Goal: Information Seeking & Learning: Learn about a topic

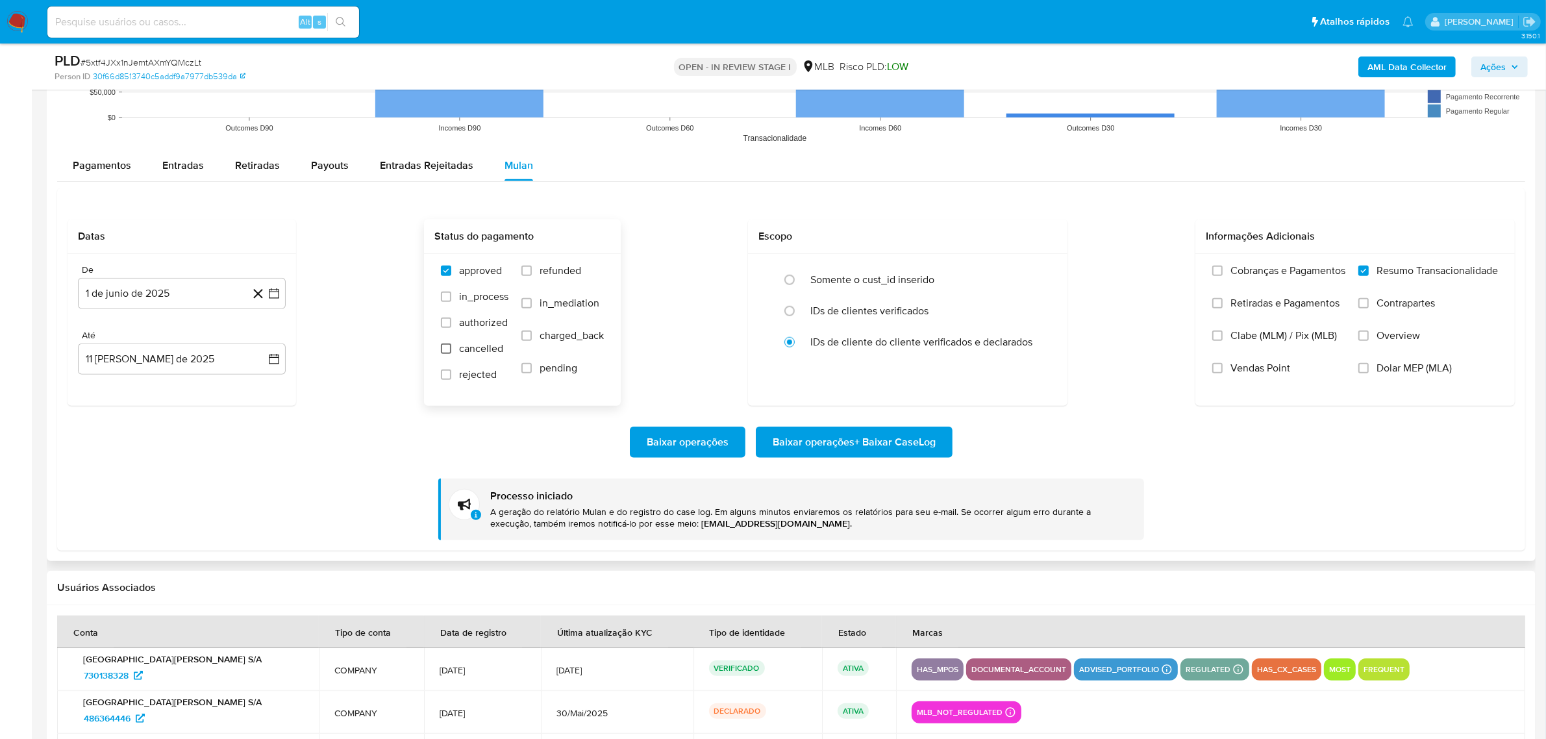
scroll to position [1218, 0]
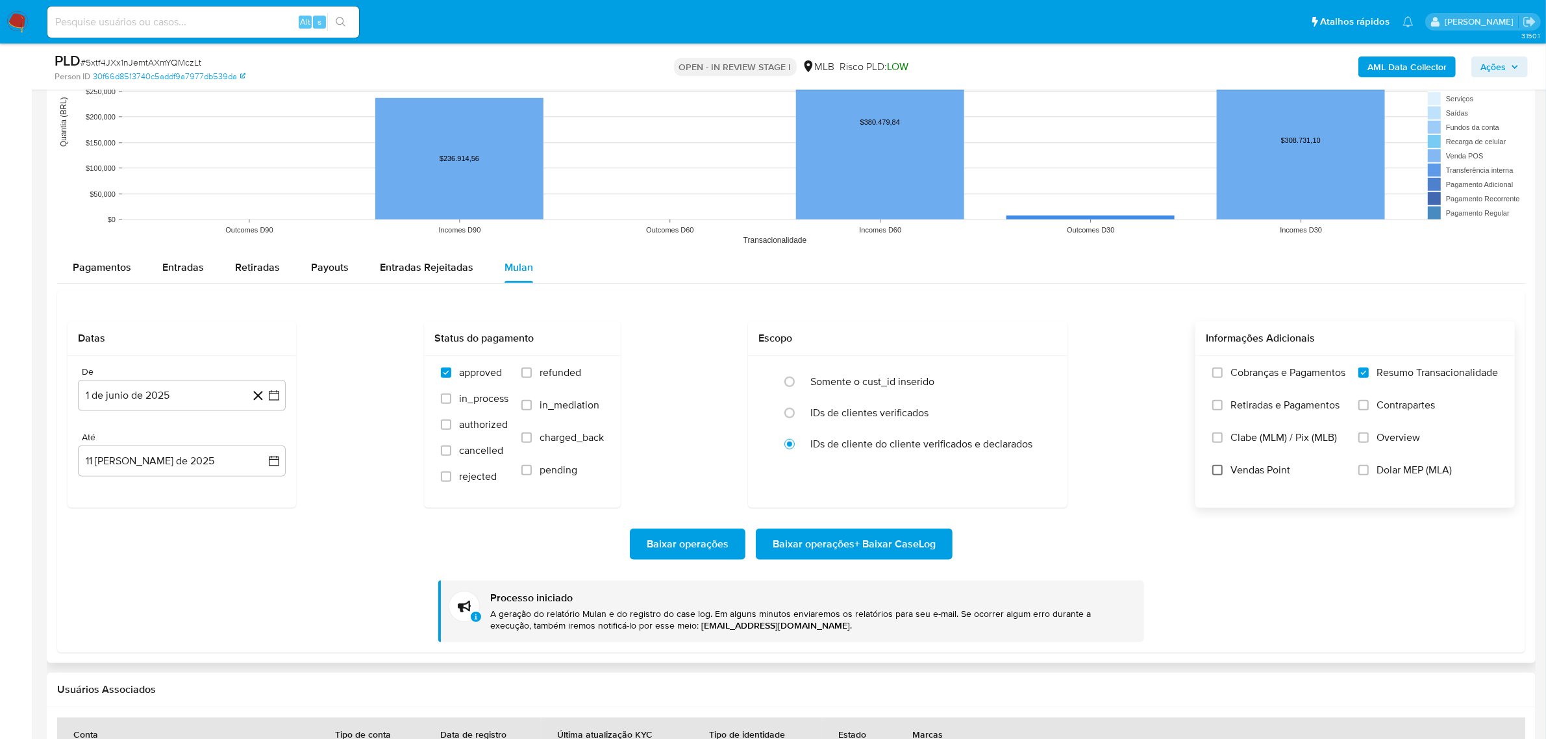
click at [1214, 475] on input "Vendas Point" at bounding box center [1217, 470] width 10 height 10
click at [862, 549] on span "Baixar operações + Baixar CaseLog" at bounding box center [854, 544] width 163 height 29
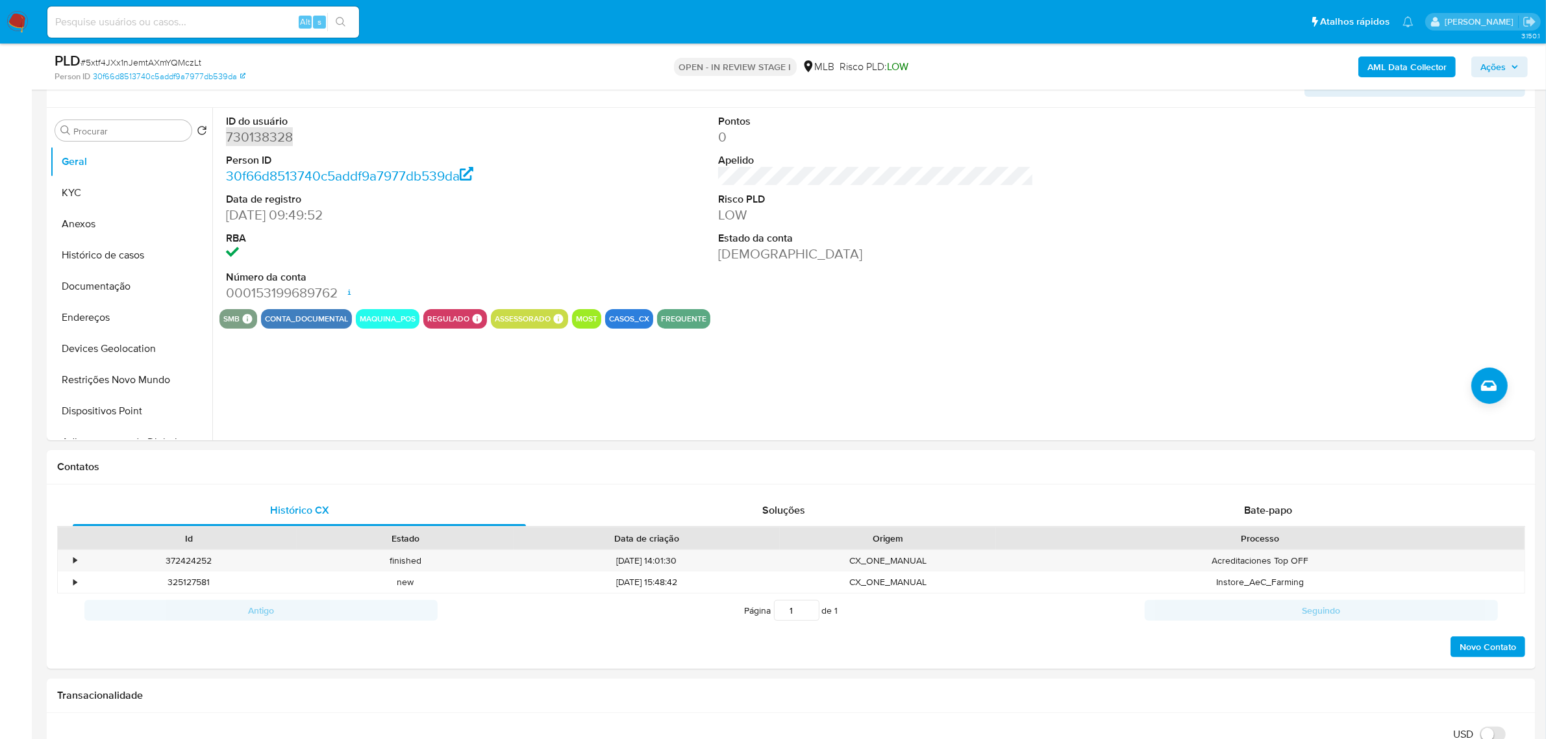
scroll to position [162, 0]
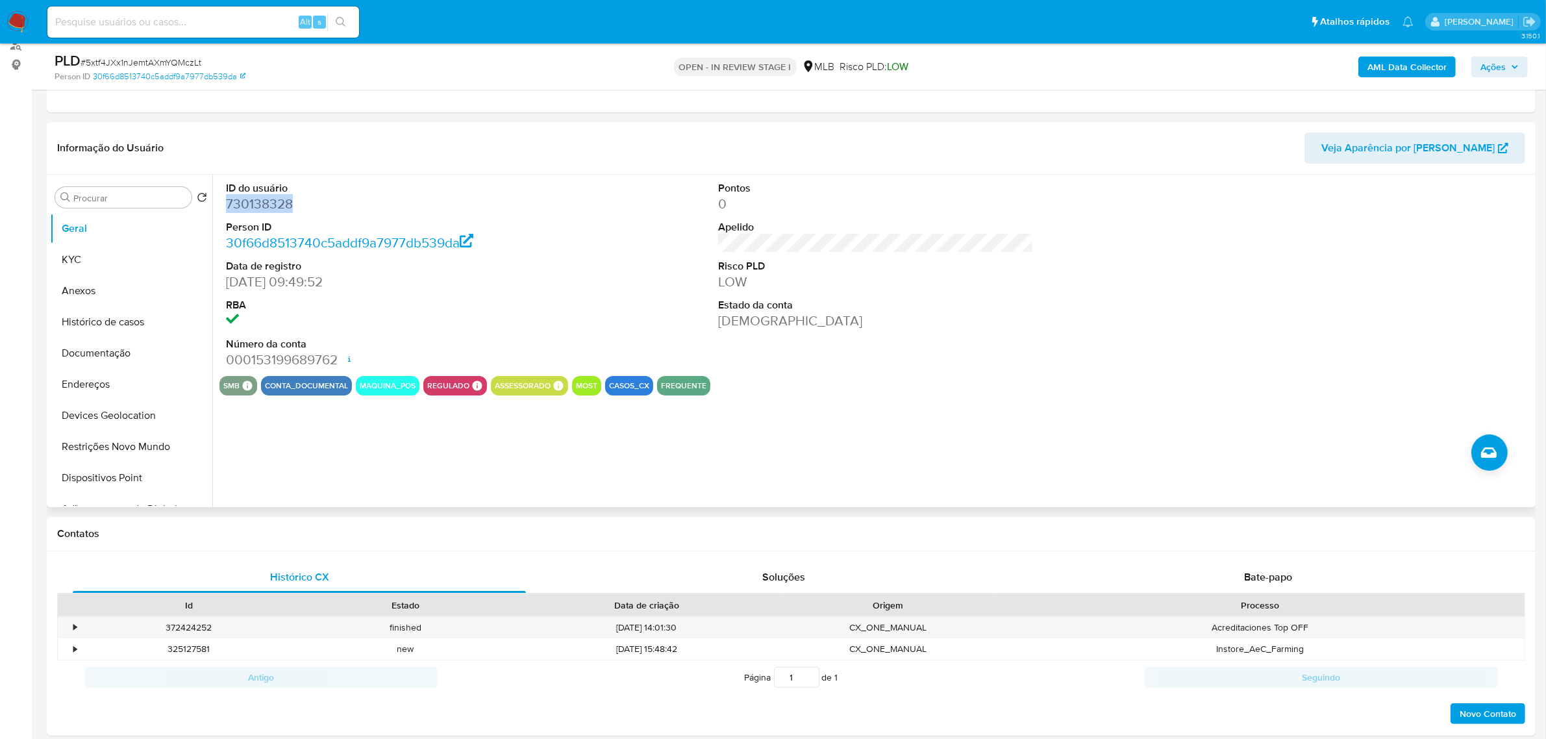
click at [284, 203] on dd "730138328" at bounding box center [384, 204] width 316 height 18
click at [286, 197] on dd "730138328" at bounding box center [384, 204] width 316 height 18
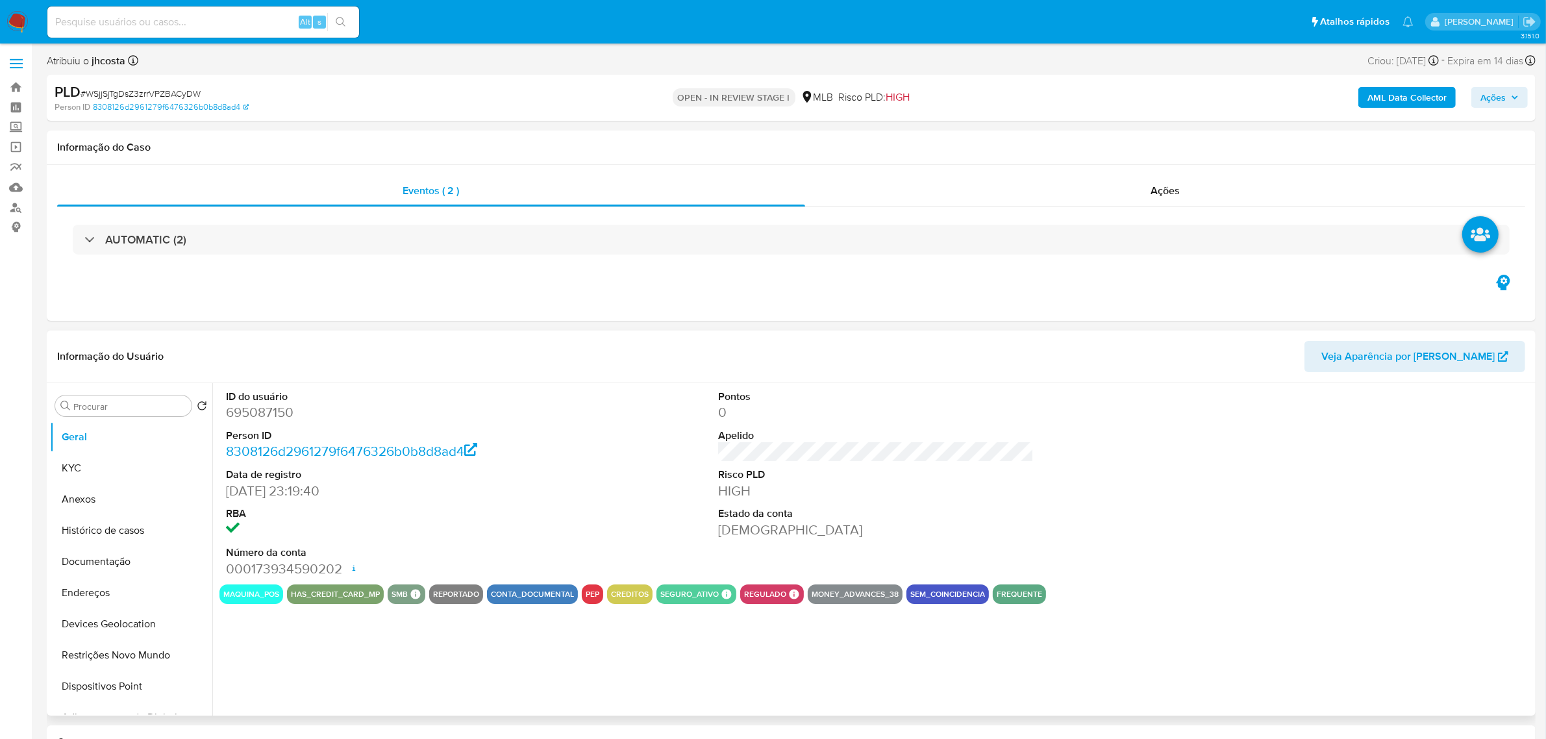
select select "10"
click at [234, 420] on dd "695087150" at bounding box center [384, 412] width 316 height 18
copy dd "695087150"
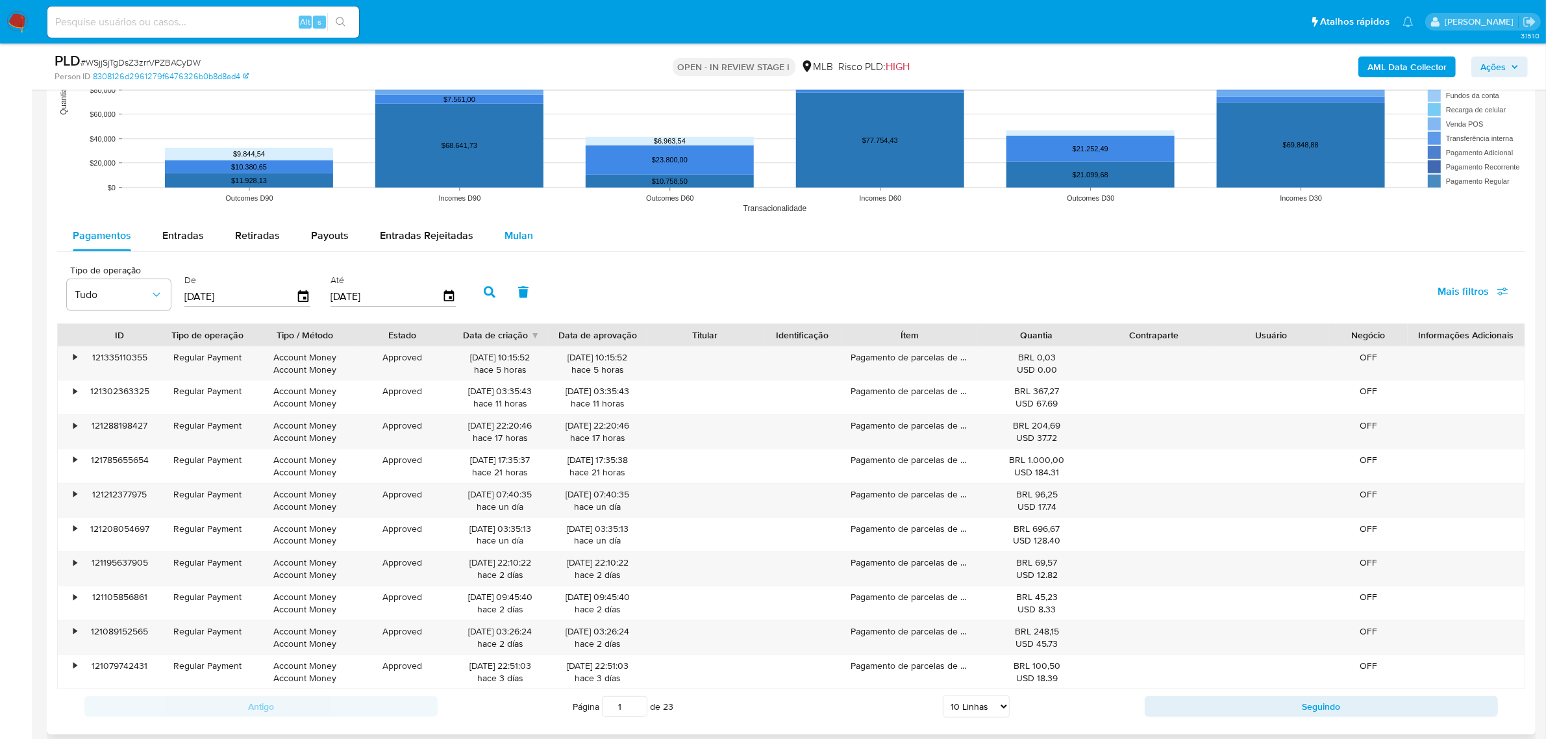
scroll to position [1157, 0]
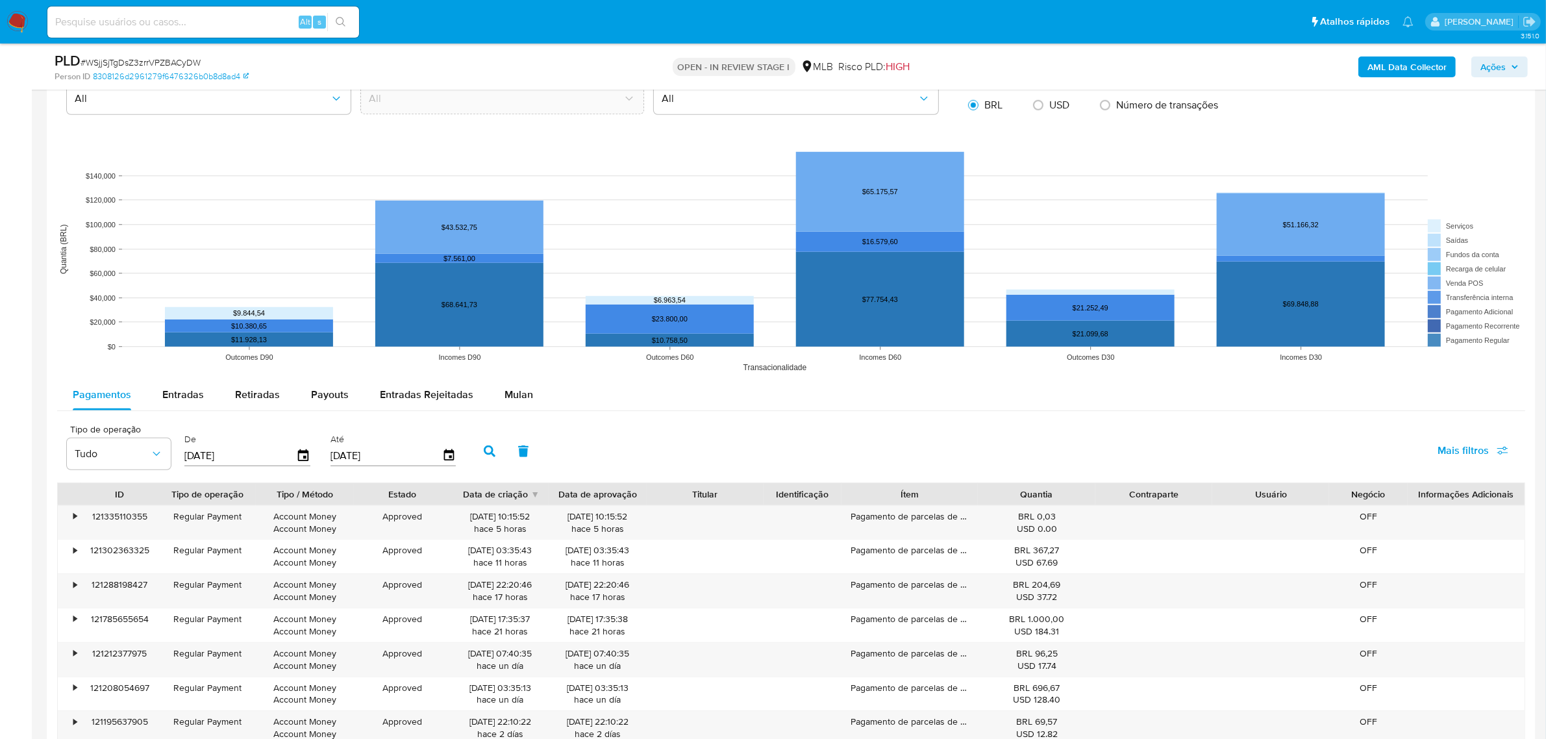
drag, startPoint x: 499, startPoint y: 403, endPoint x: 440, endPoint y: 417, distance: 60.6
click at [497, 403] on button "Mulan" at bounding box center [519, 394] width 60 height 31
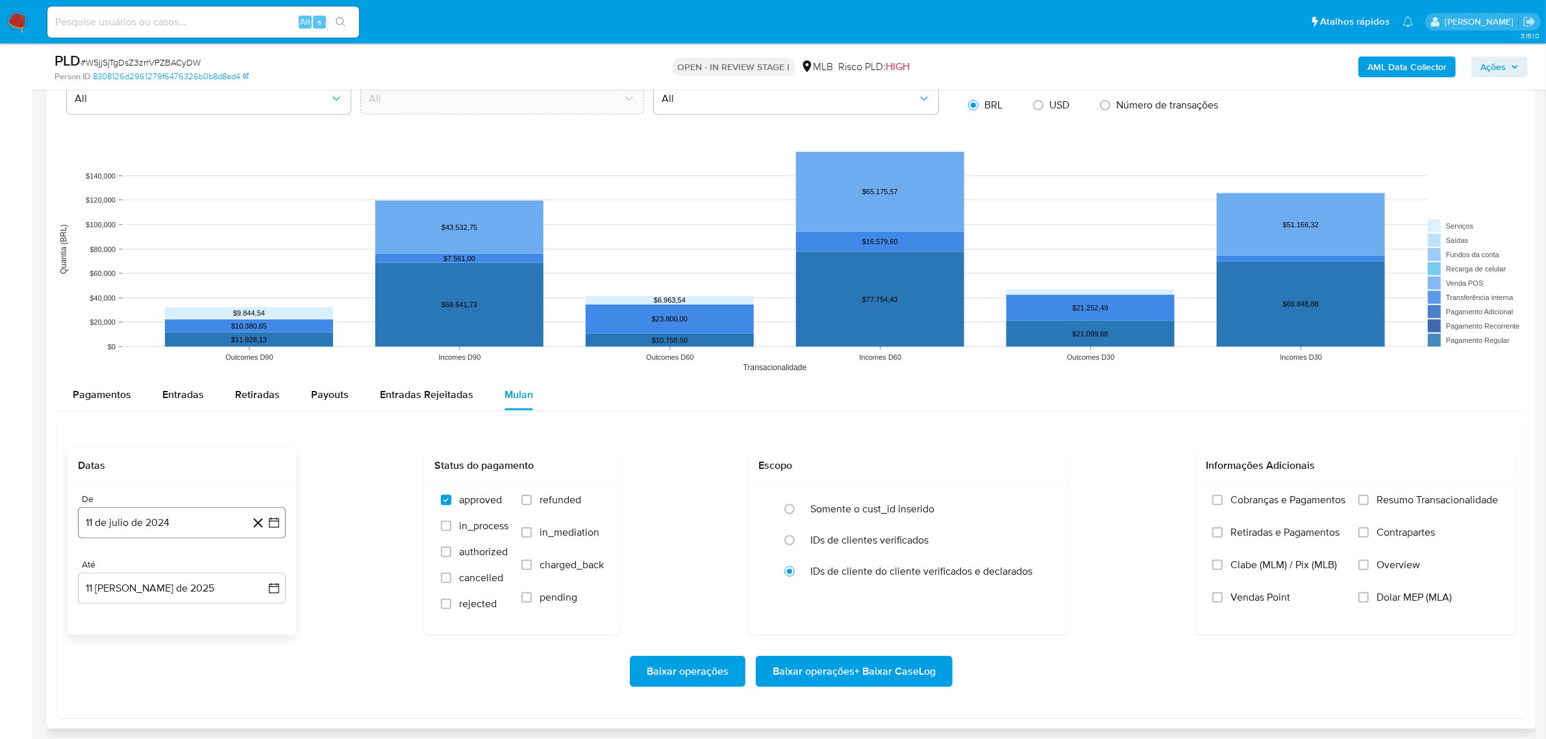
click at [151, 514] on button "11 de julio de 2024" at bounding box center [182, 522] width 208 height 31
click at [186, 325] on span "julio 2024" at bounding box center [175, 325] width 49 height 13
click at [258, 312] on icon "Año siguiente" at bounding box center [260, 311] width 16 height 16
click at [231, 398] on span "jun" at bounding box center [236, 394] width 15 height 10
click at [271, 346] on div "junio 2025 junio 2025 lun lunes mar martes mié miércoles jue jueves vie viernes…" at bounding box center [182, 387] width 208 height 231
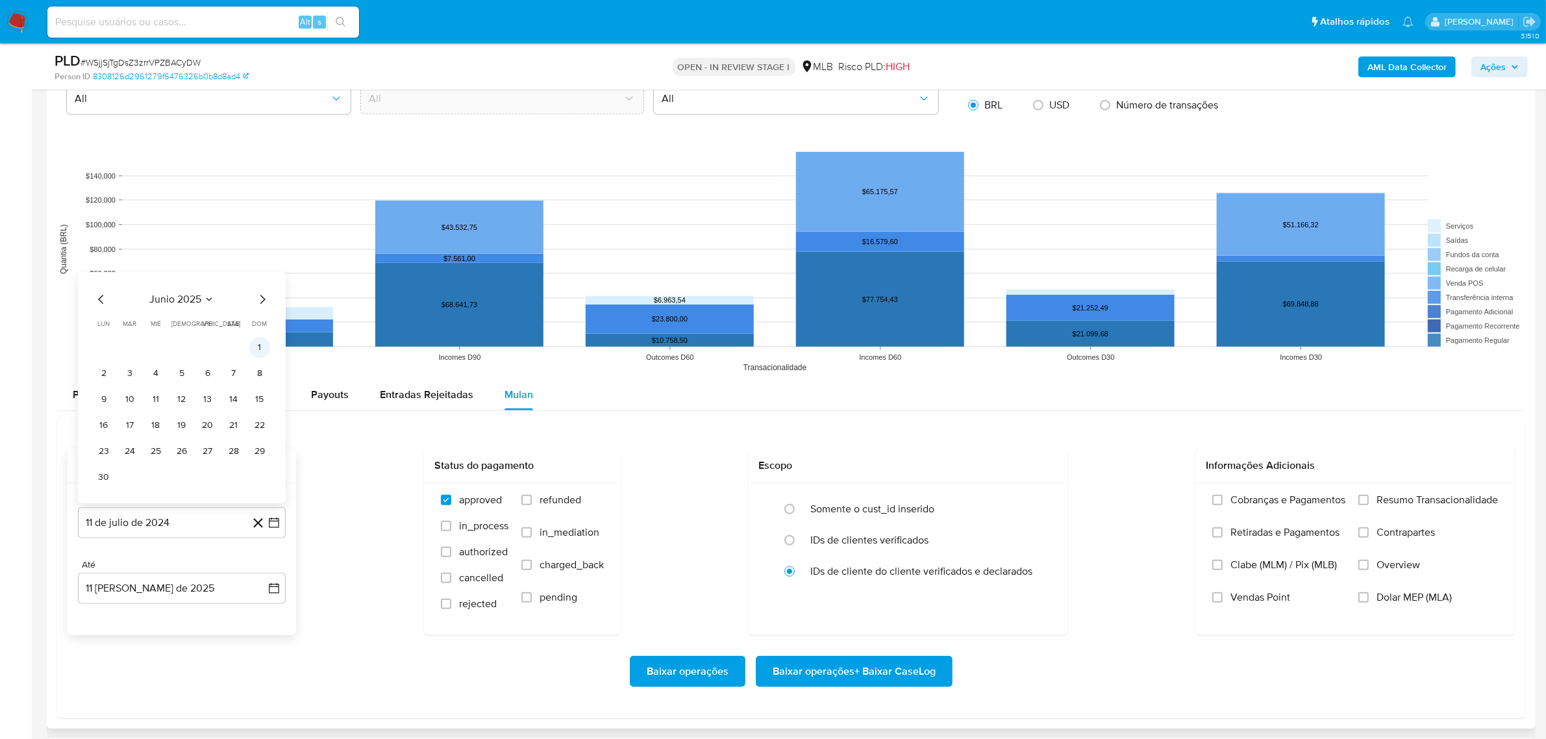
click at [264, 342] on button "1" at bounding box center [259, 347] width 21 height 21
click at [1381, 501] on span "Resumo Transacionalidade" at bounding box center [1437, 500] width 121 height 13
click at [1369, 501] on input "Resumo Transacionalidade" at bounding box center [1364, 500] width 10 height 10
click at [1257, 604] on span "Vendas Point" at bounding box center [1261, 597] width 60 height 13
click at [1223, 603] on input "Vendas Point" at bounding box center [1217, 597] width 10 height 10
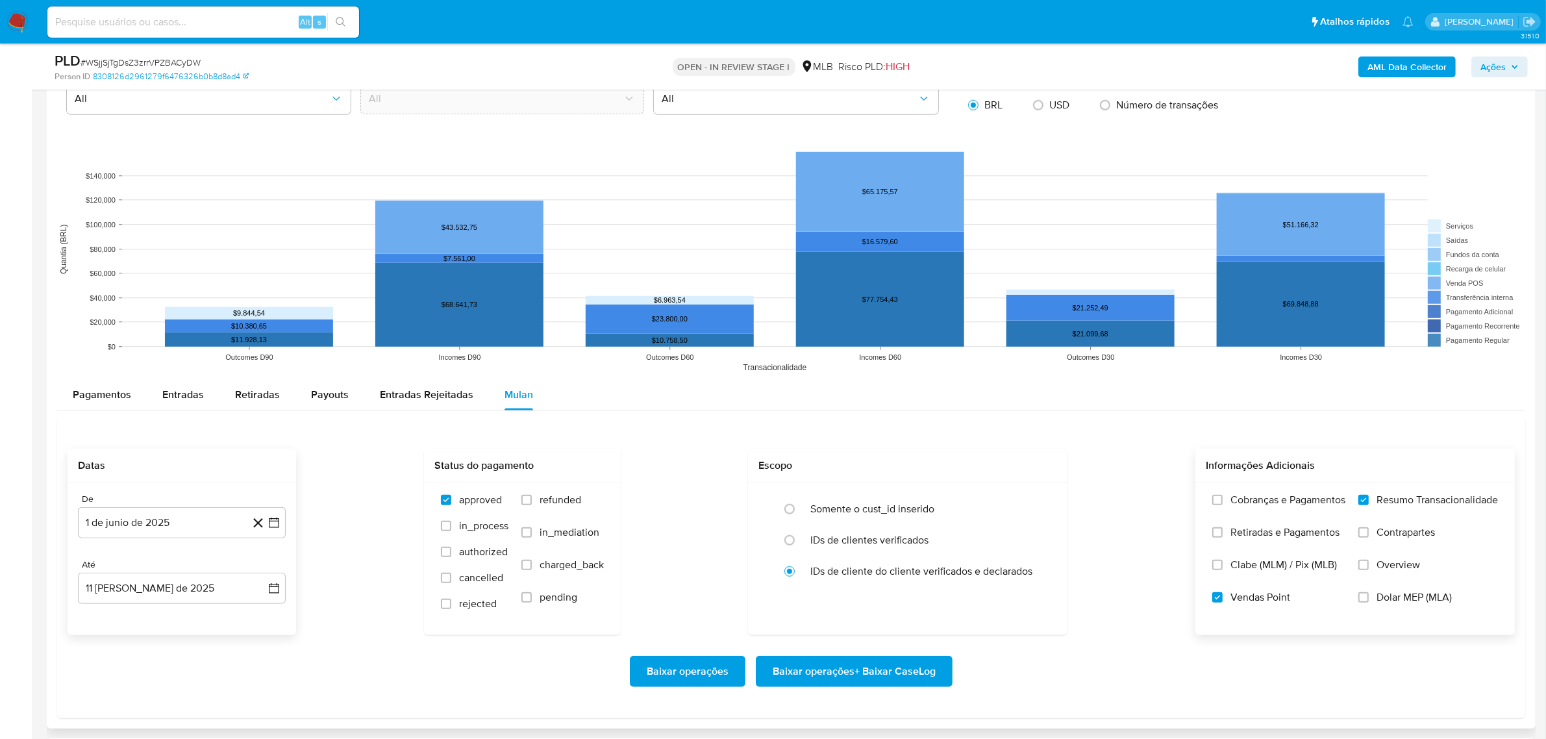
click at [897, 672] on span "Baixar operações + Baixar CaseLog" at bounding box center [854, 671] width 163 height 29
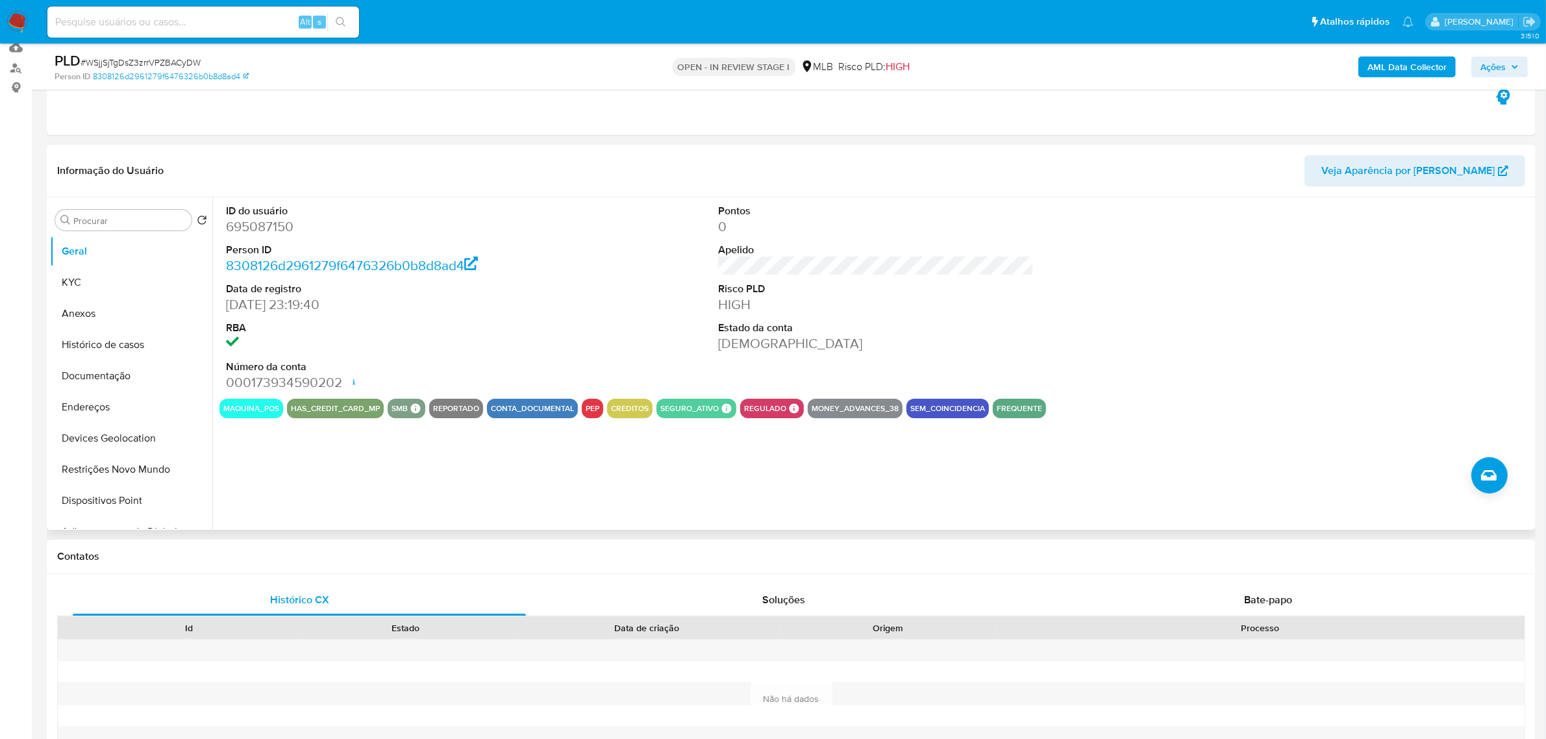
scroll to position [101, 0]
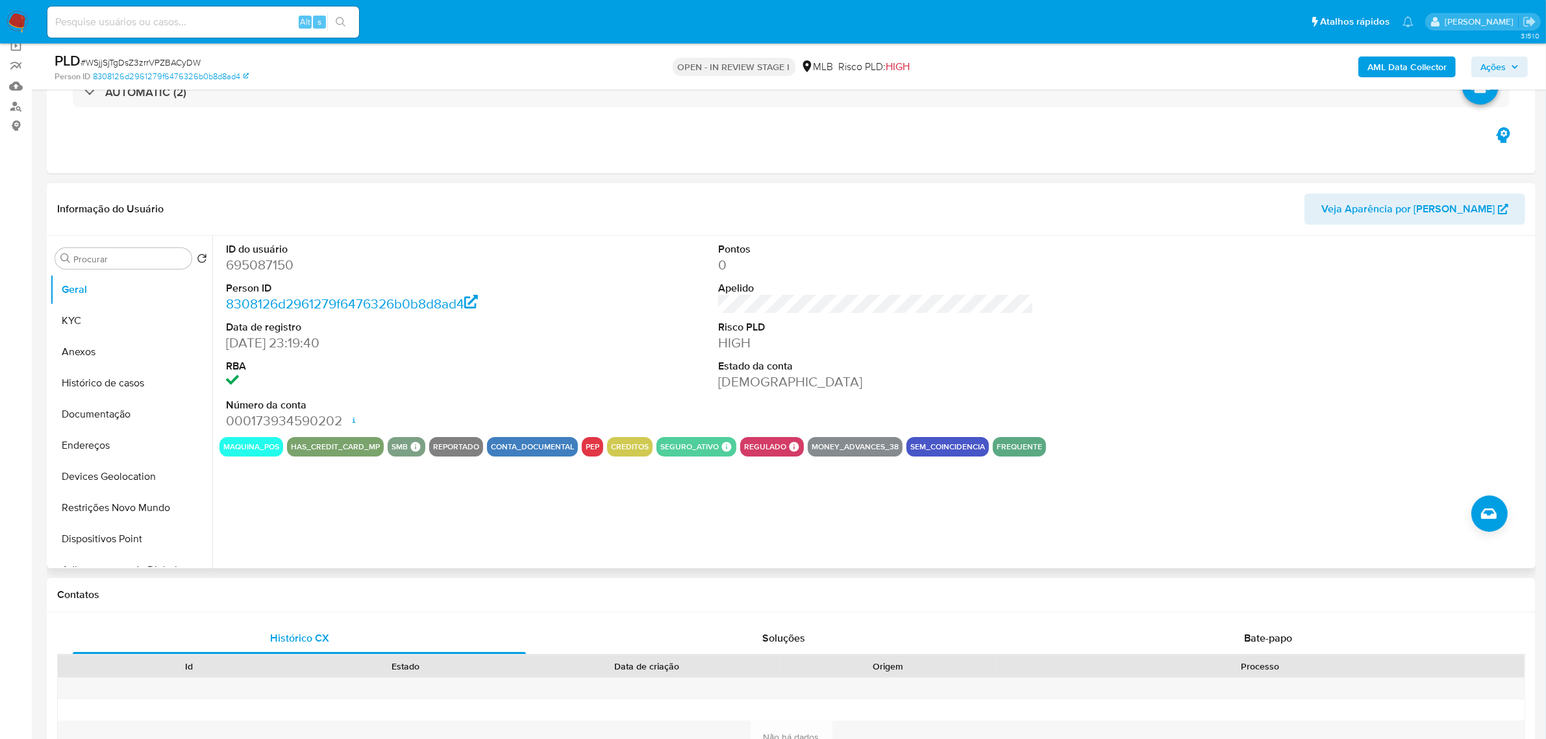
click at [266, 270] on dd "695087150" at bounding box center [384, 265] width 316 height 18
copy dd "695087150"
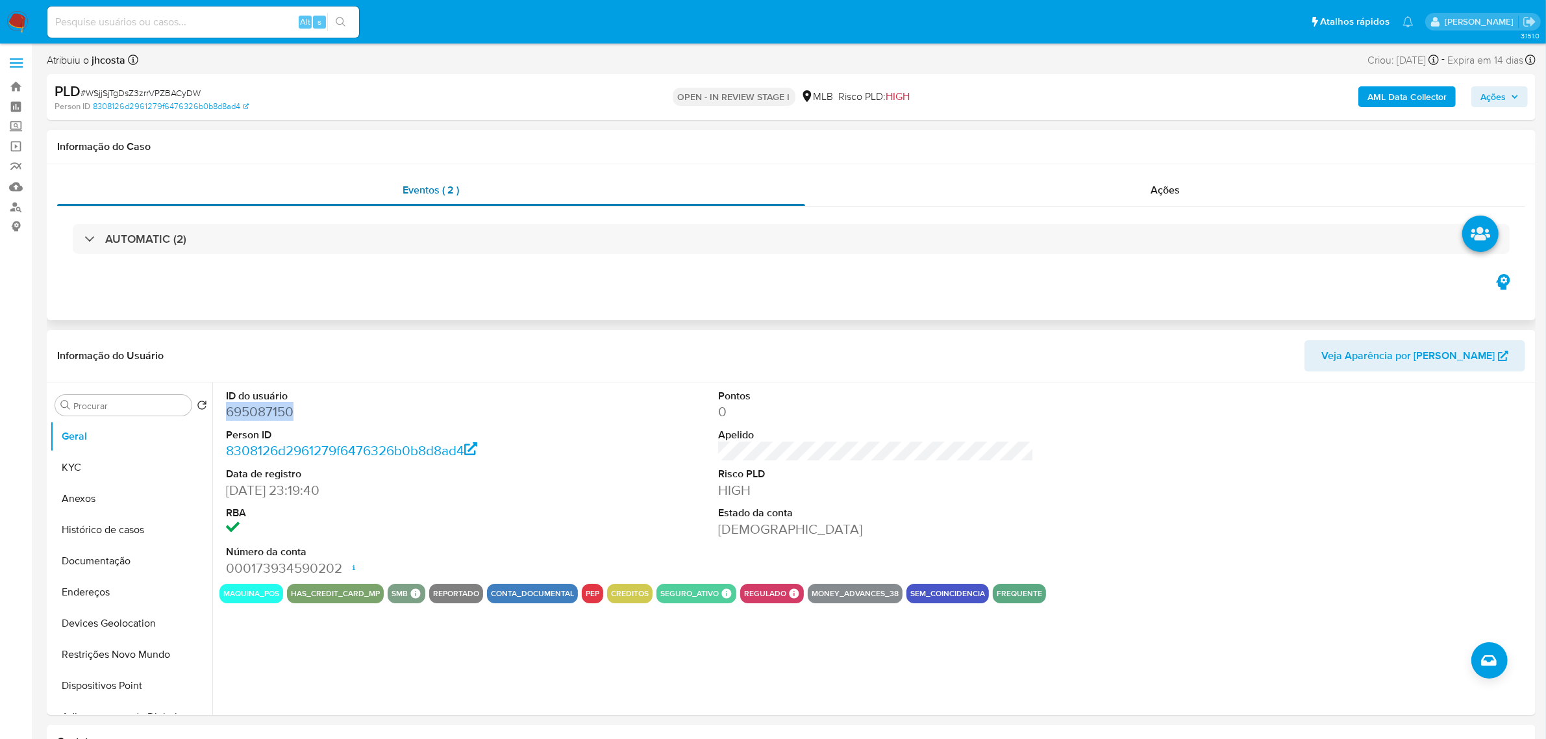
scroll to position [0, 0]
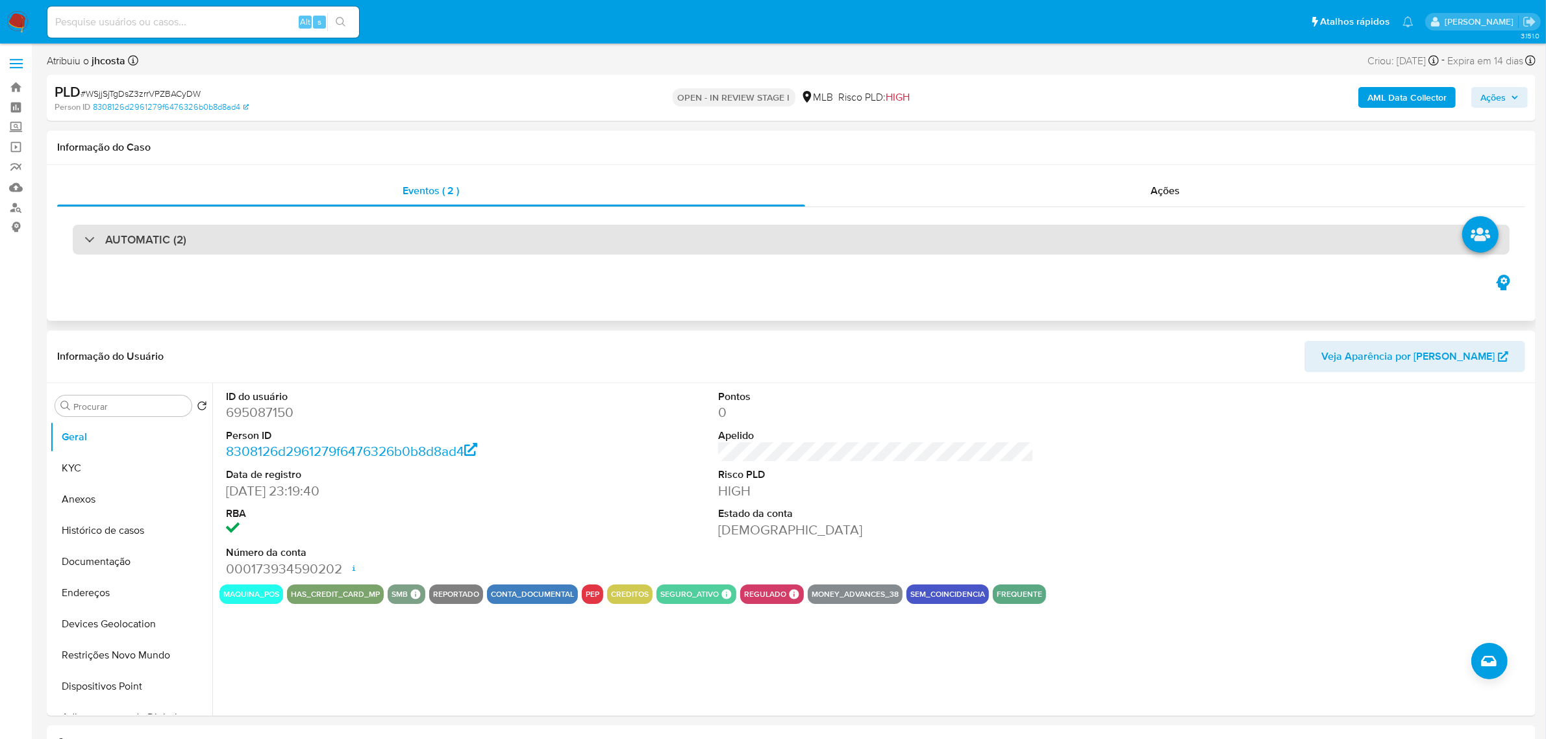
click at [325, 235] on div "AUTOMATIC (2)" at bounding box center [791, 240] width 1437 height 30
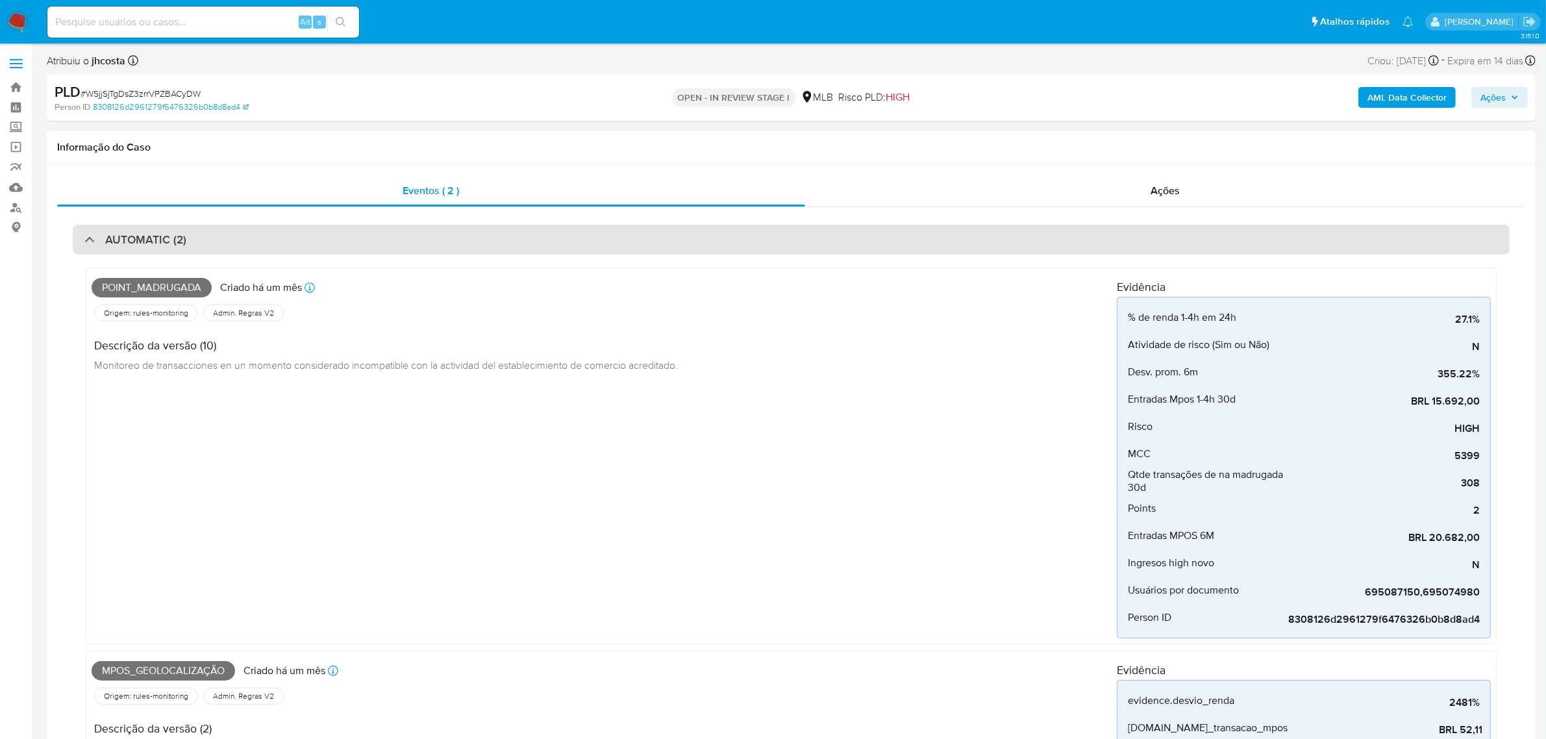
click at [325, 235] on div "AUTOMATIC (2)" at bounding box center [791, 240] width 1437 height 30
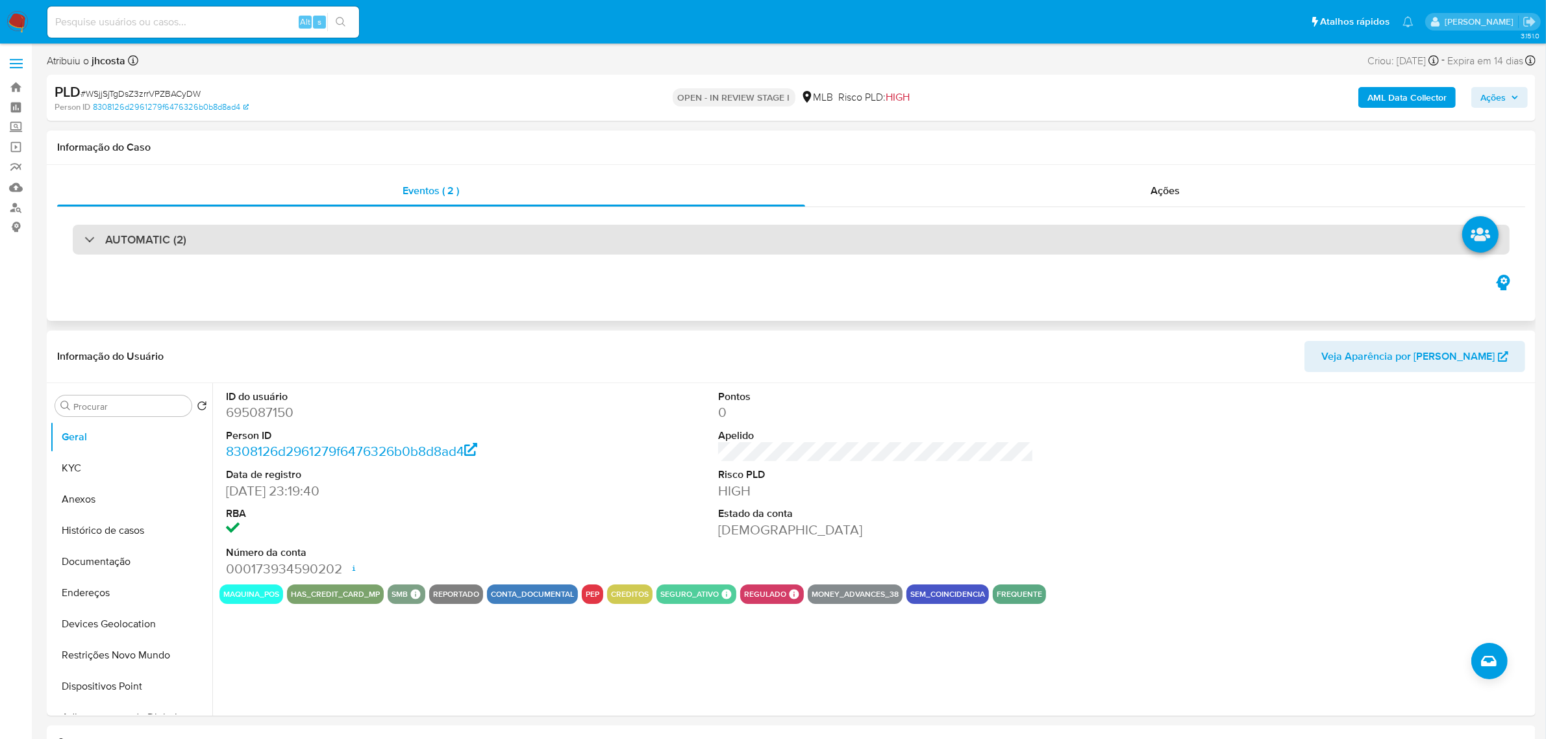
click at [111, 245] on h3 "AUTOMATIC (2)" at bounding box center [145, 239] width 81 height 14
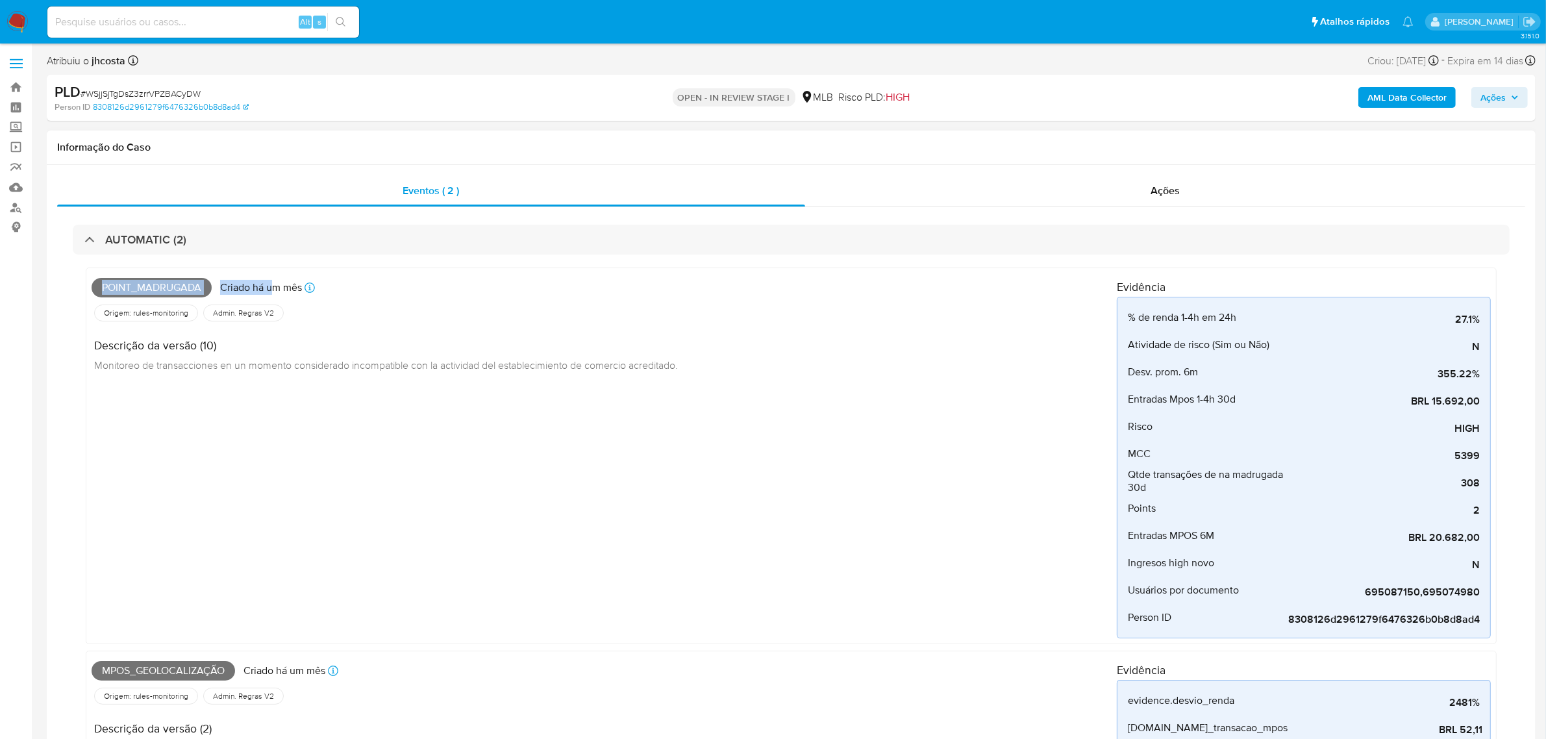
drag, startPoint x: 106, startPoint y: 286, endPoint x: 270, endPoint y: 271, distance: 165.0
click at [270, 271] on div "Point_madrugada Criado há um mês Criado: 12/07/2025 01:02:44 Origem: rules-moni…" at bounding box center [791, 456] width 1411 height 377
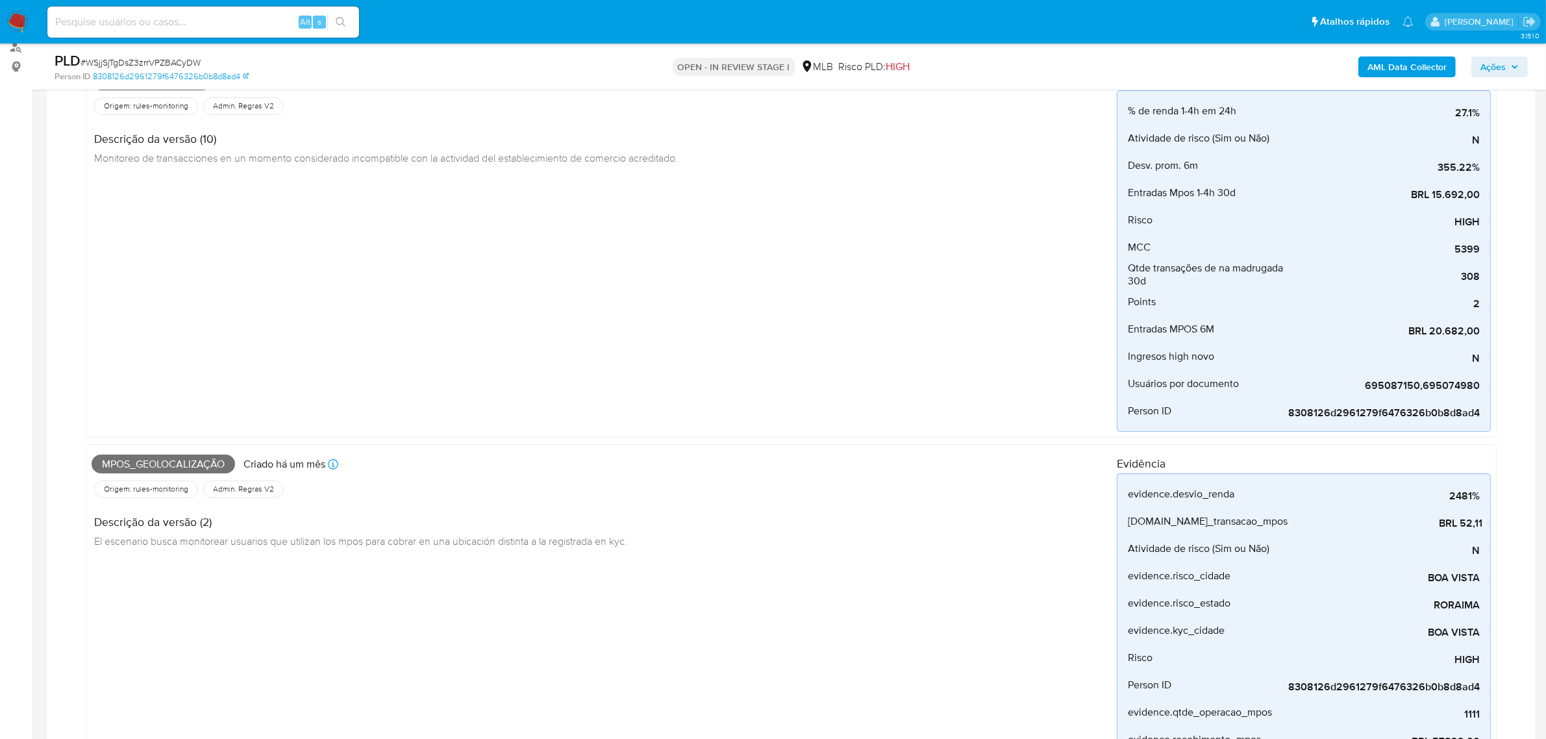
scroll to position [162, 0]
drag, startPoint x: 218, startPoint y: 465, endPoint x: 252, endPoint y: 465, distance: 33.8
click at [252, 465] on div "Mpos_geolocalização Criado há um mês Criado: 12/07/2025 00:48:50" at bounding box center [604, 462] width 1025 height 29
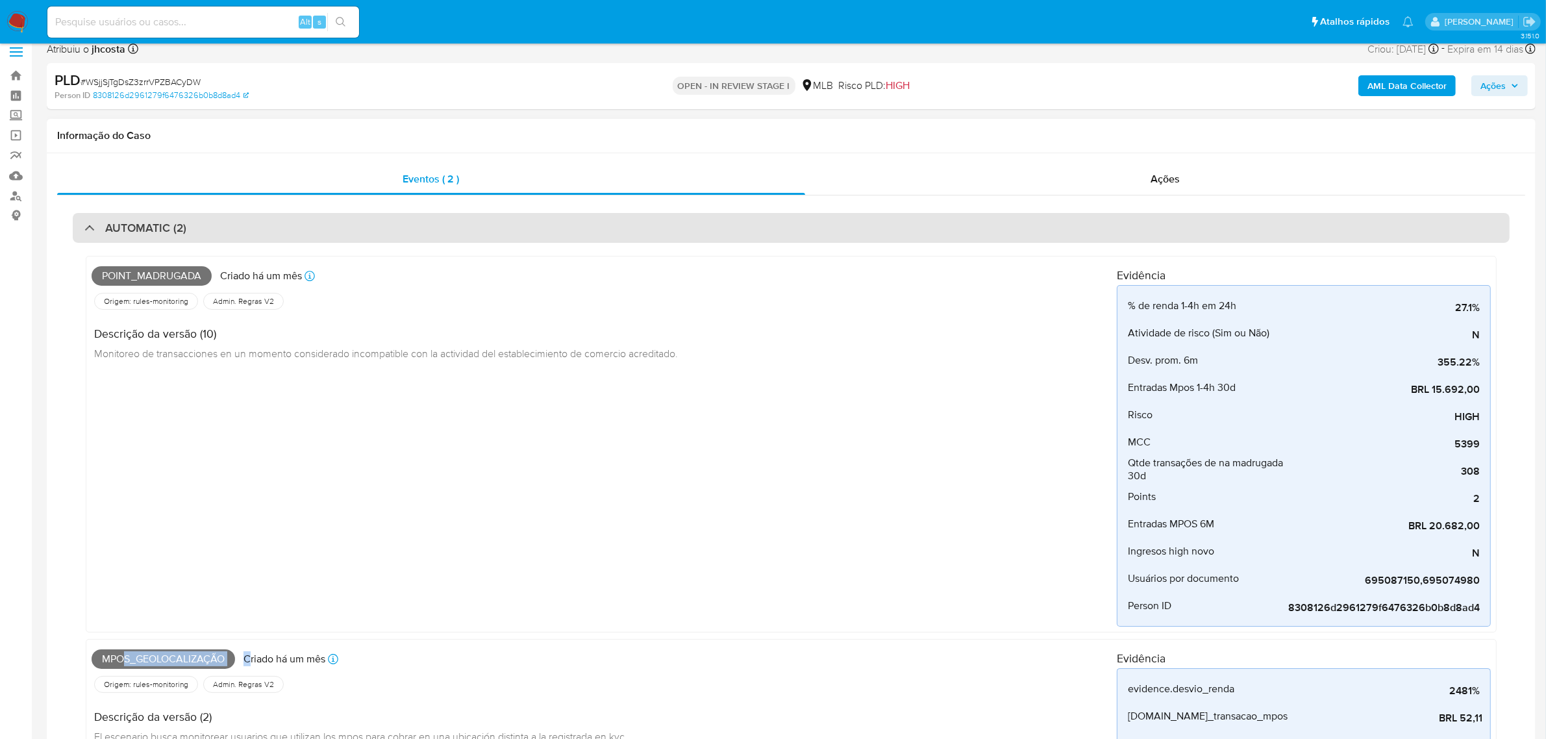
scroll to position [0, 0]
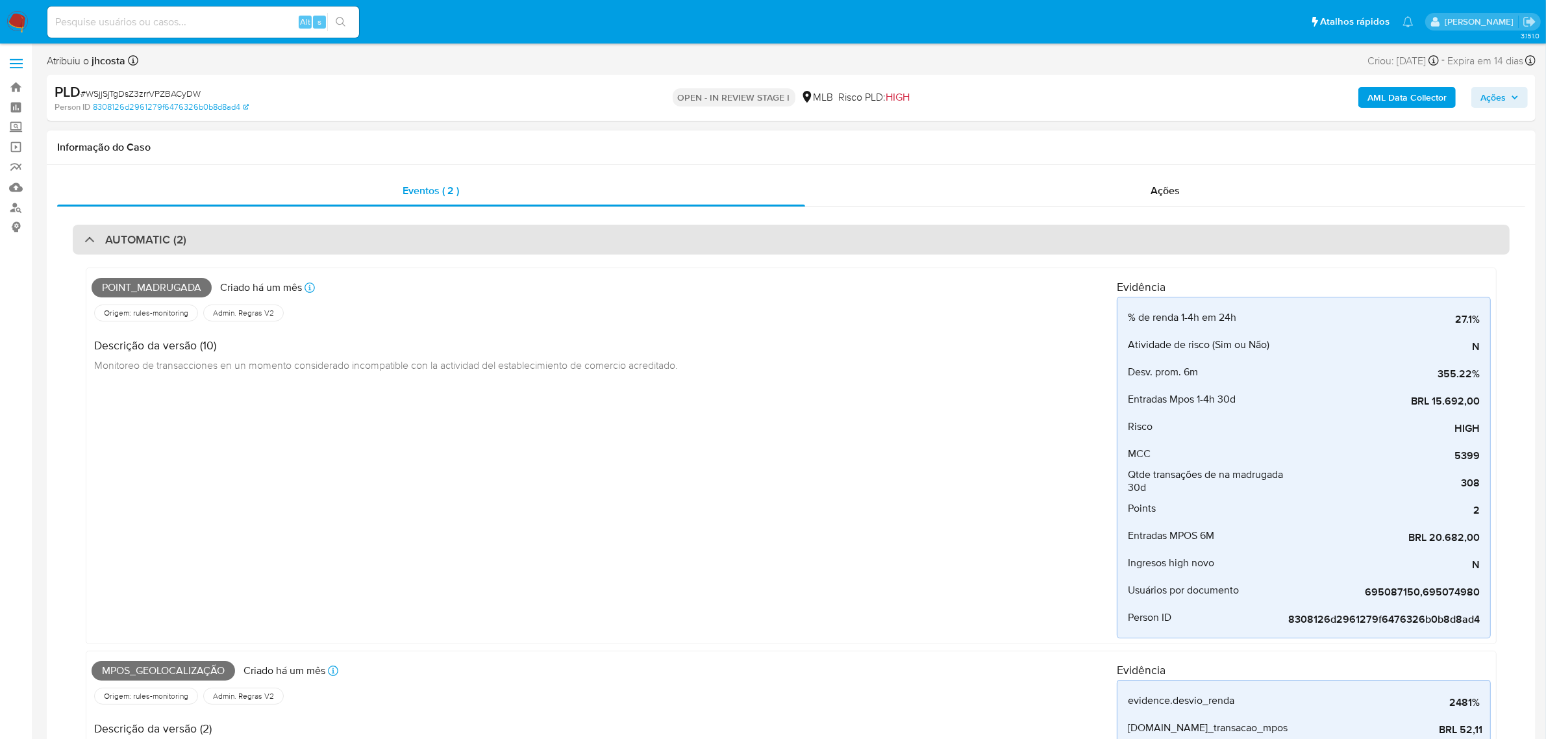
click at [117, 231] on div "AUTOMATIC (2)" at bounding box center [791, 240] width 1437 height 30
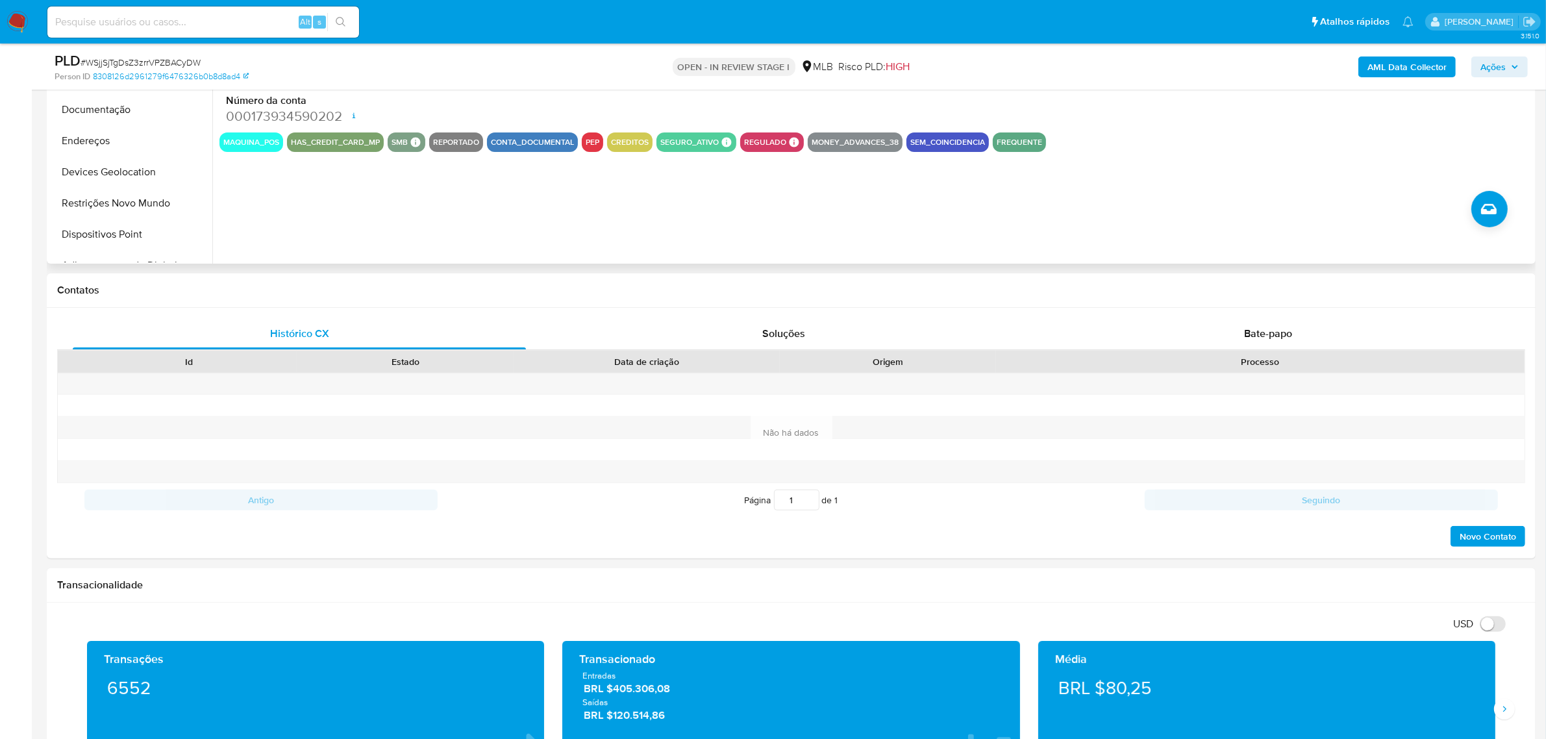
scroll to position [81, 0]
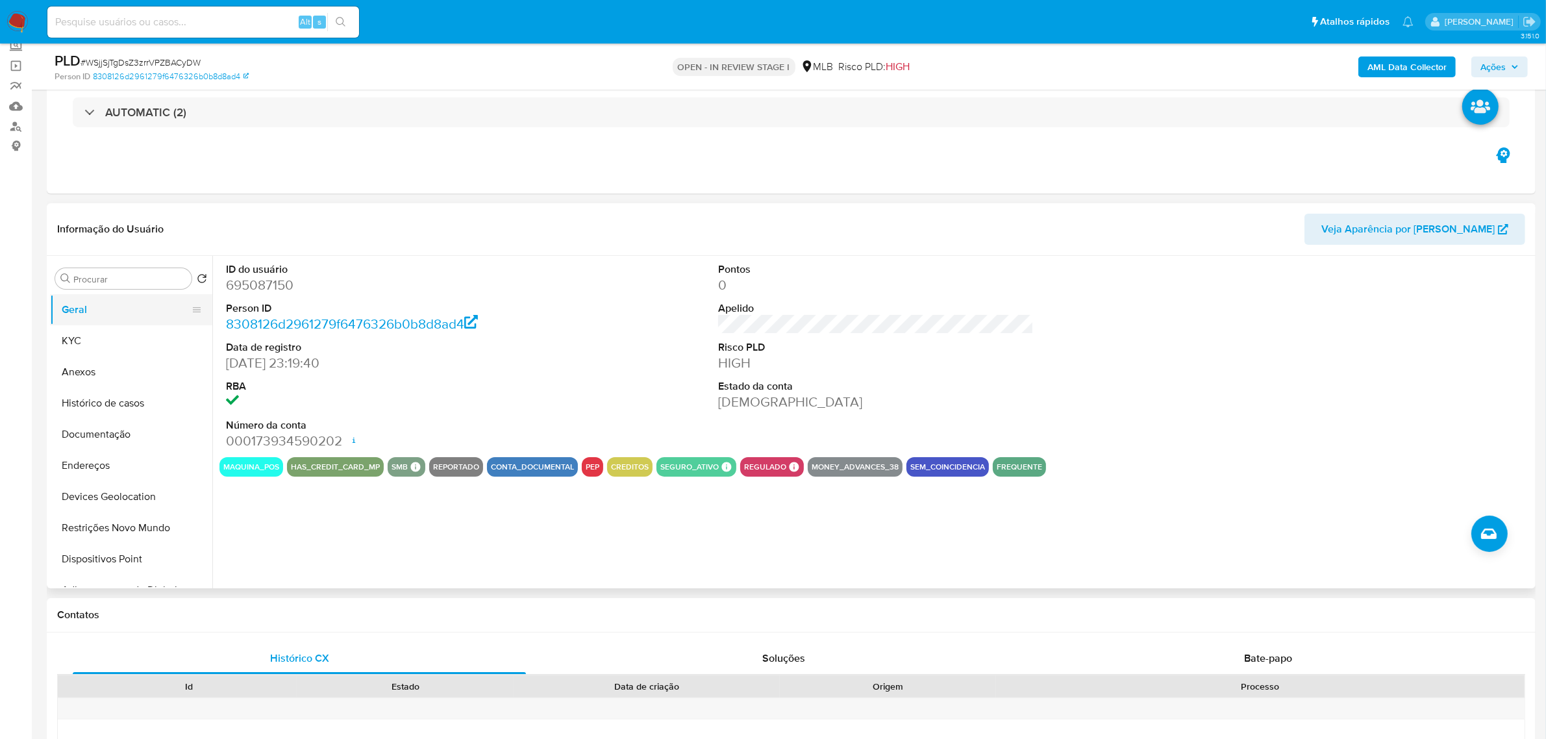
drag, startPoint x: 108, startPoint y: 319, endPoint x: 184, endPoint y: 316, distance: 75.4
click at [108, 318] on button "Geral" at bounding box center [126, 309] width 152 height 31
click at [69, 329] on button "KYC" at bounding box center [126, 340] width 152 height 31
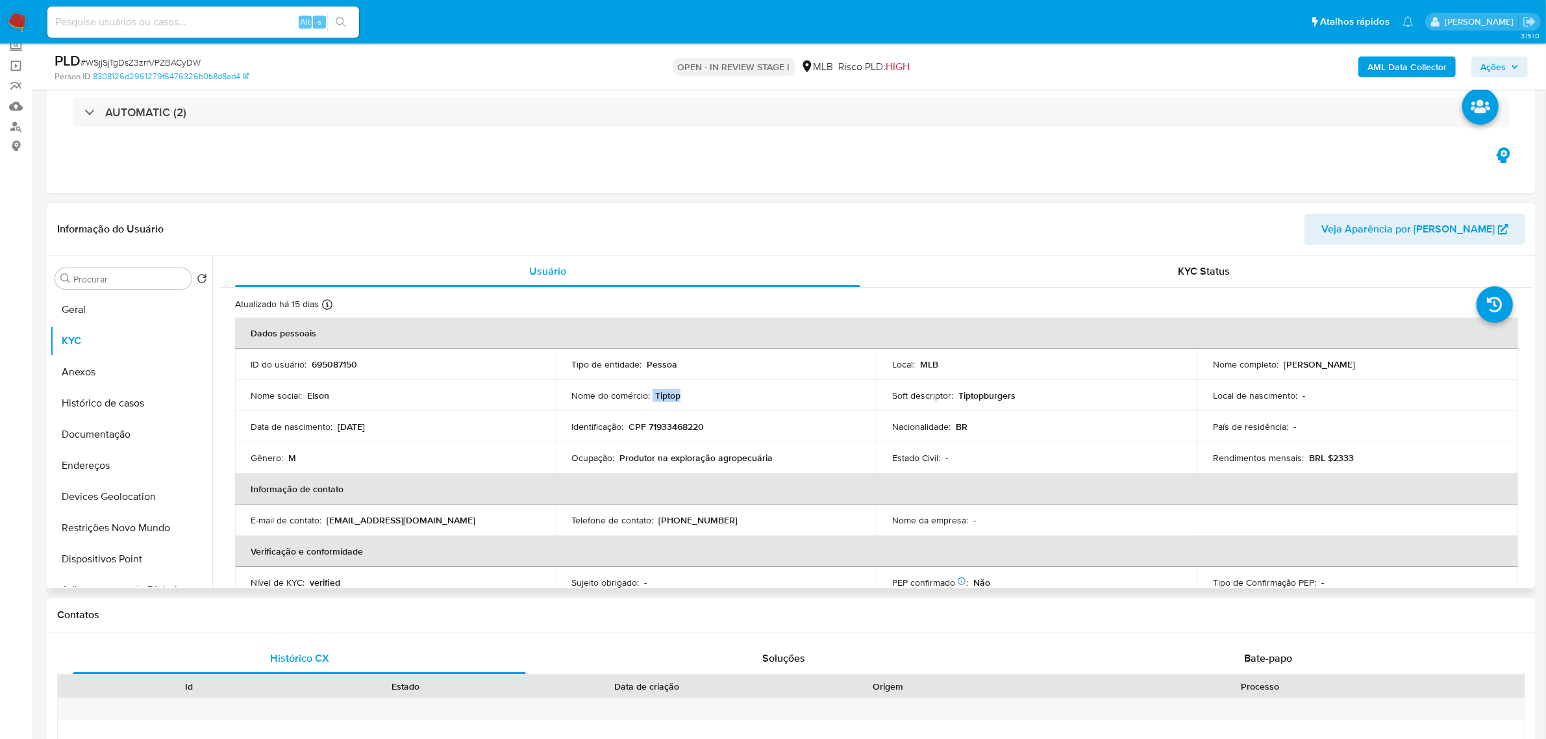
drag, startPoint x: 651, startPoint y: 398, endPoint x: 721, endPoint y: 403, distance: 70.3
click at [707, 398] on div "Nome do comércio : Tiptop" at bounding box center [716, 396] width 290 height 12
drag, startPoint x: 1274, startPoint y: 365, endPoint x: 1355, endPoint y: 375, distance: 81.8
click at [1355, 375] on td "Nome completo : Elson Santos Ferreira" at bounding box center [1357, 364] width 321 height 31
click at [655, 430] on p "CPF 71933468220" at bounding box center [666, 427] width 75 height 12
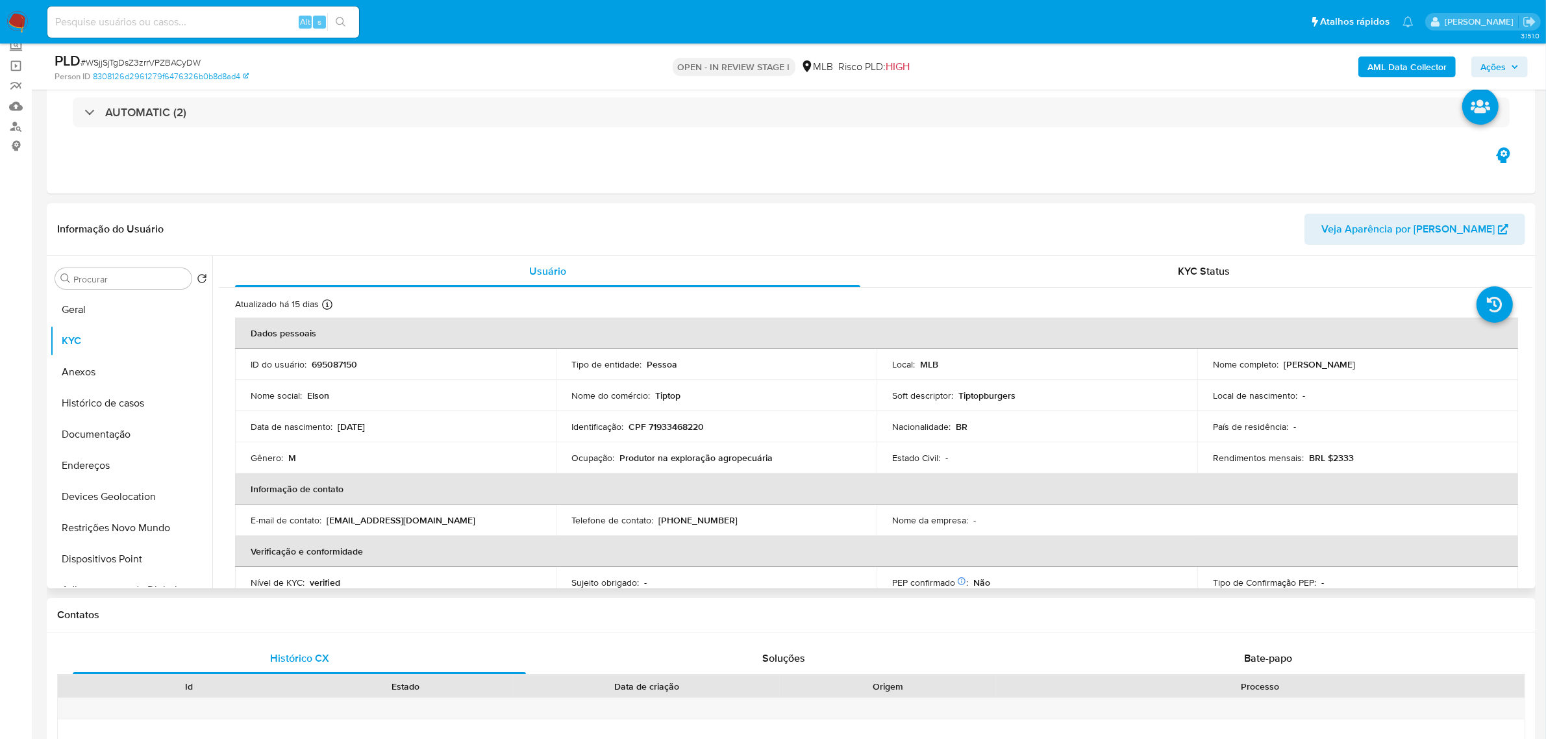
click at [771, 437] on td "Identificação : CPF 71933468220" at bounding box center [716, 426] width 321 height 31
click at [114, 468] on button "Endereços" at bounding box center [126, 465] width 152 height 31
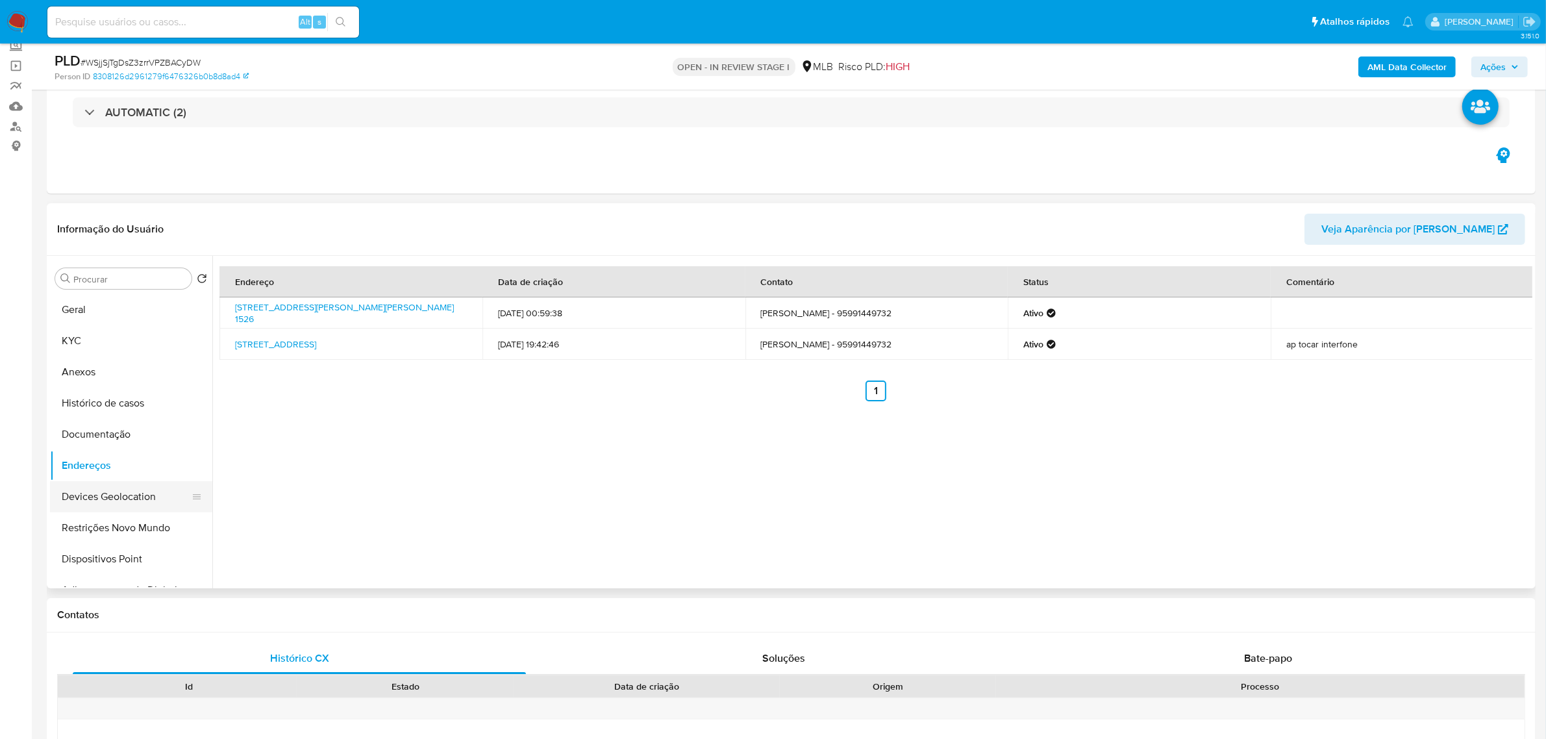
click at [114, 488] on button "Devices Geolocation" at bounding box center [126, 496] width 152 height 31
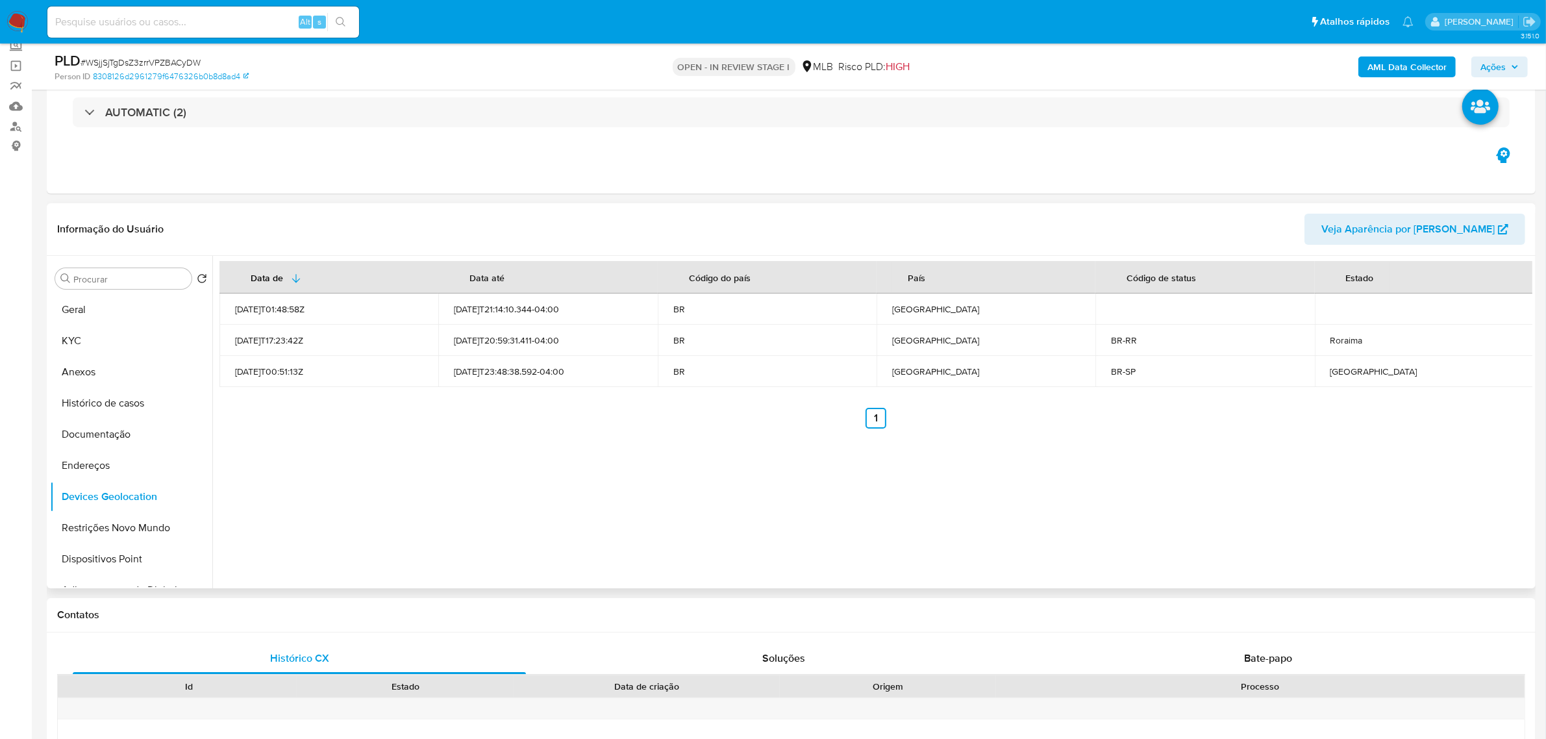
click at [401, 443] on div "Data de Data até Código do país País Código de status Estado 2022-01-04T01:48:5…" at bounding box center [872, 422] width 1320 height 332
click at [88, 531] on button "Restrições Novo Mundo" at bounding box center [126, 527] width 152 height 31
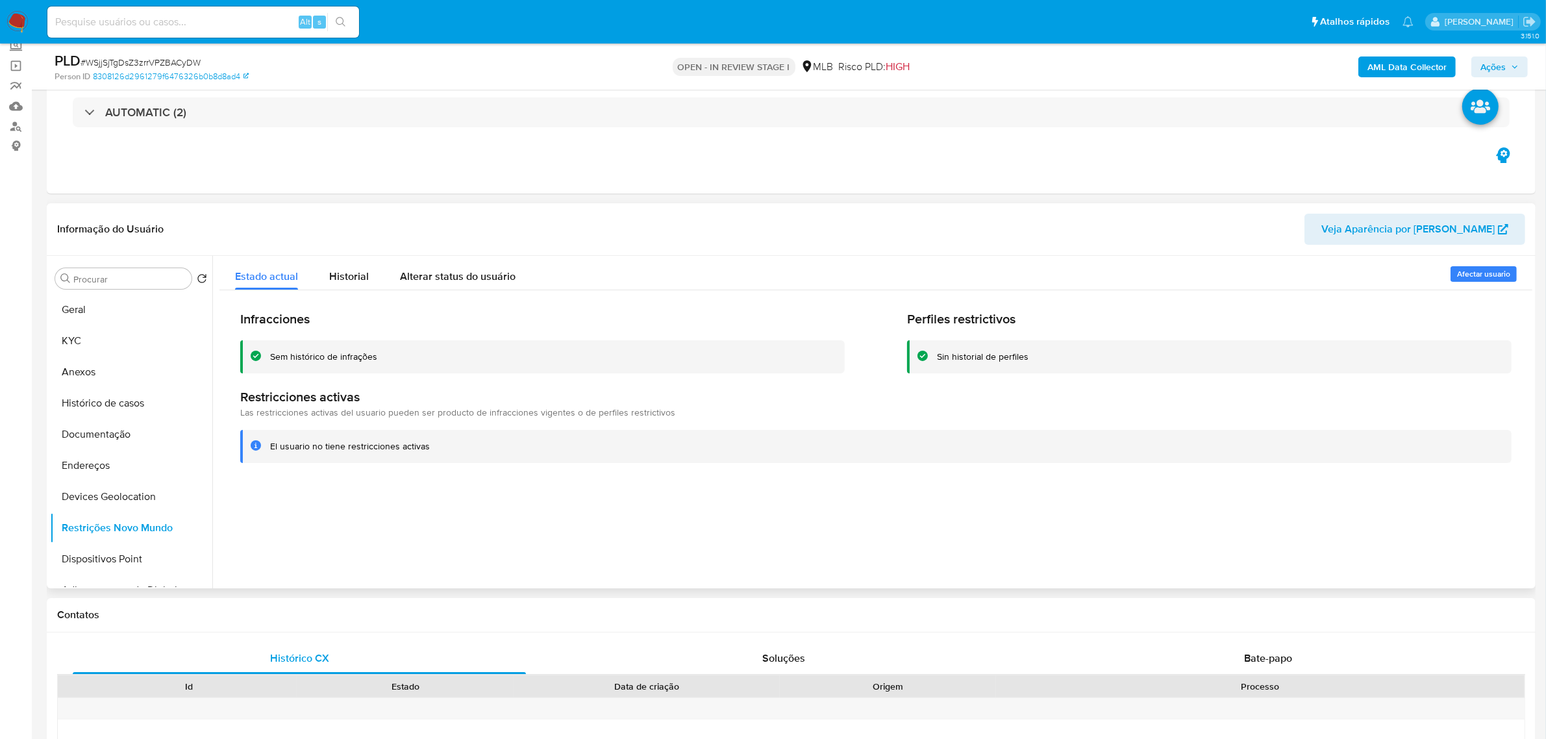
drag, startPoint x: 914, startPoint y: 358, endPoint x: 991, endPoint y: 355, distance: 77.3
click at [991, 355] on div "Sin historial de perfiles" at bounding box center [1209, 356] width 605 height 33
click at [1004, 386] on div "Infracciones Sem histórico de infrações Perfiles restrictivos Sin historial de …" at bounding box center [875, 386] width 1313 height 193
click at [583, 544] on div at bounding box center [872, 422] width 1320 height 332
click at [93, 312] on button "Geral" at bounding box center [126, 309] width 152 height 31
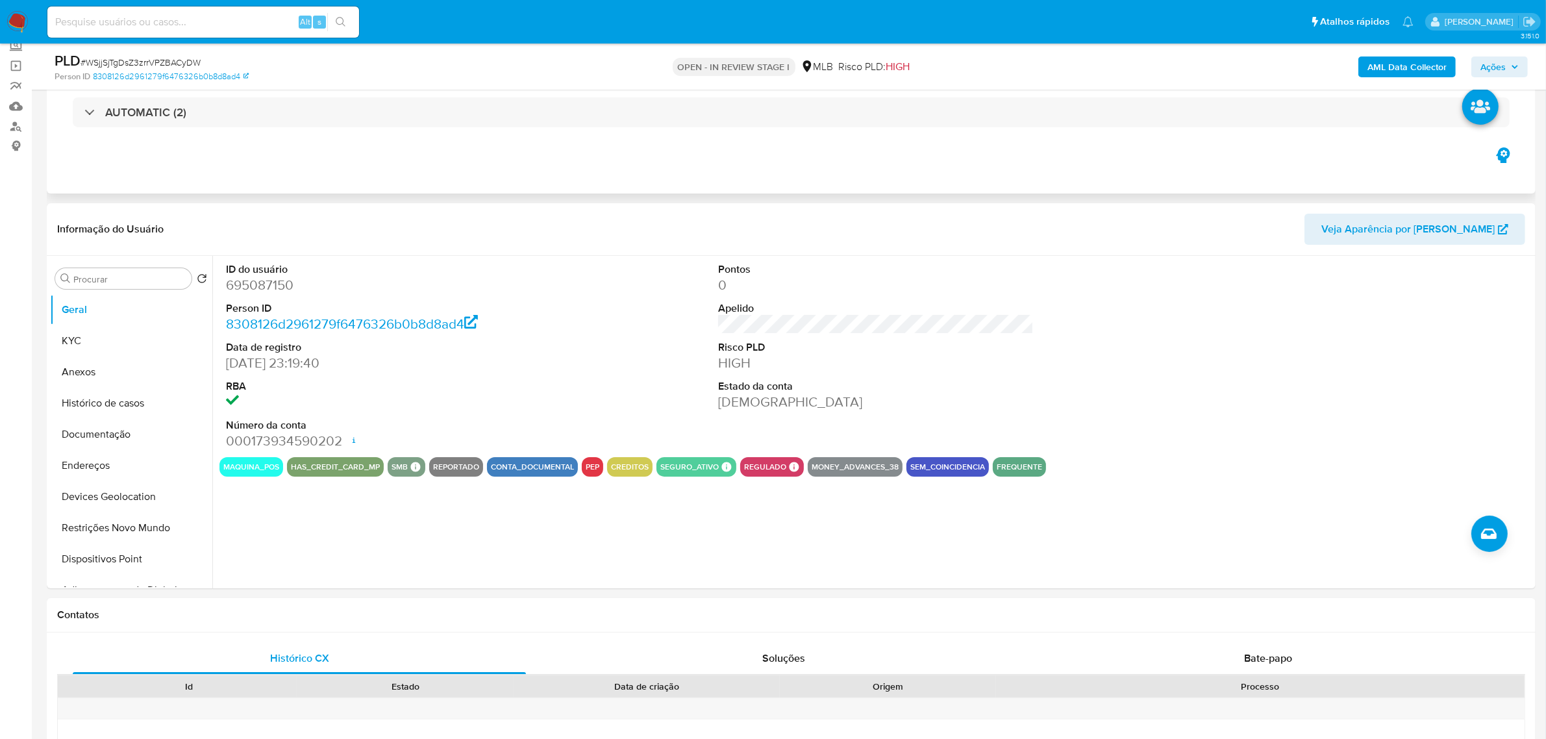
scroll to position [0, 0]
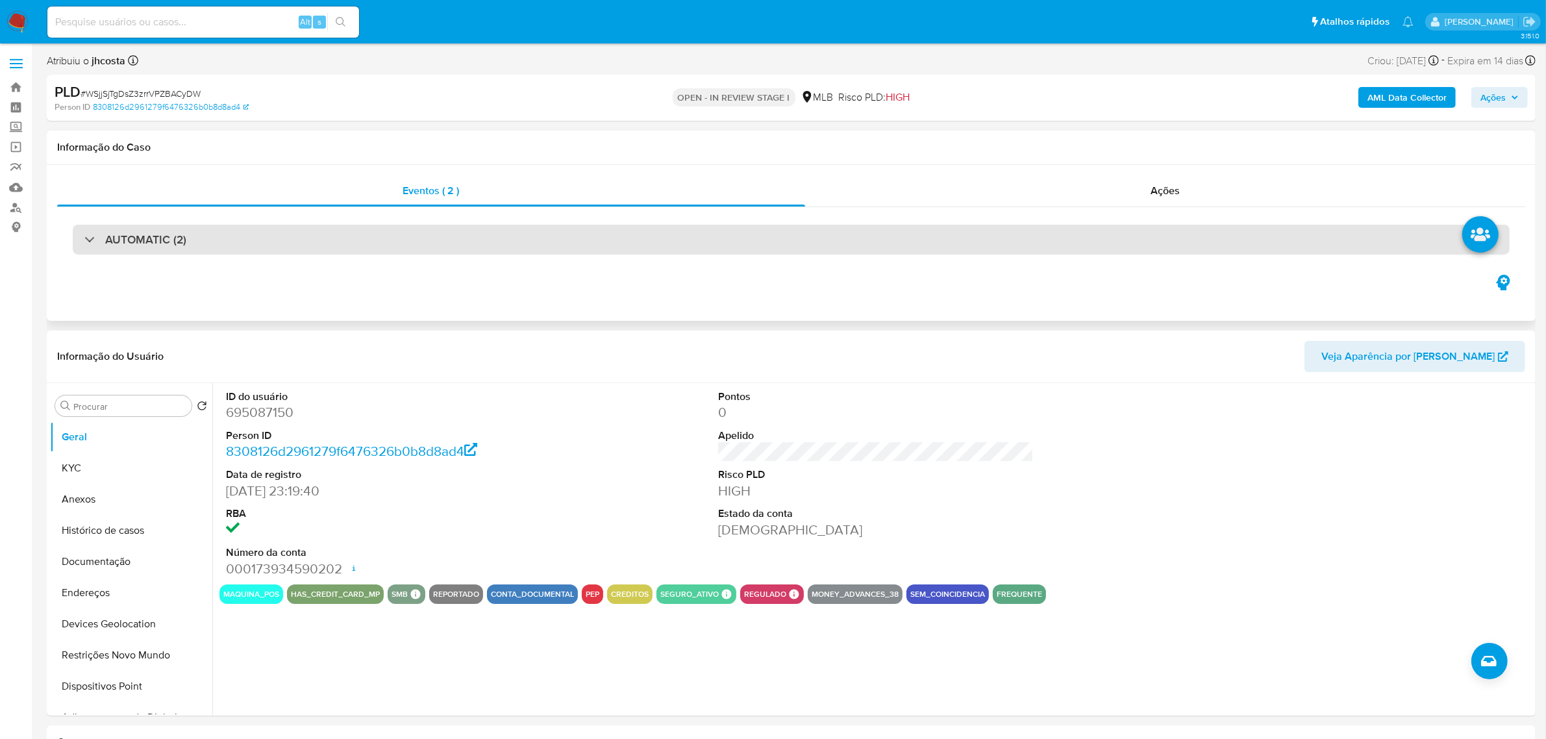
click at [316, 232] on div "AUTOMATIC (2)" at bounding box center [791, 240] width 1437 height 30
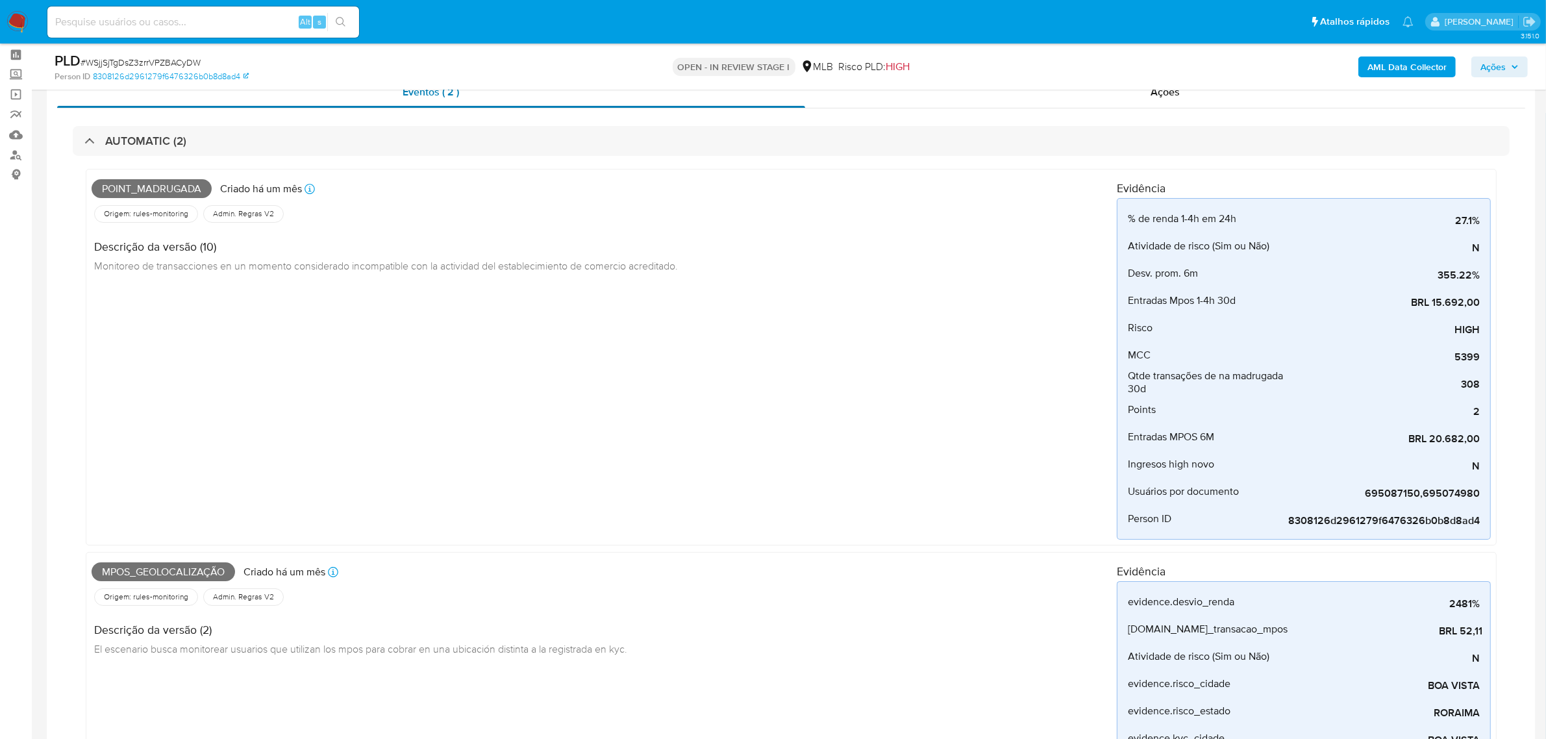
scroll to position [81, 0]
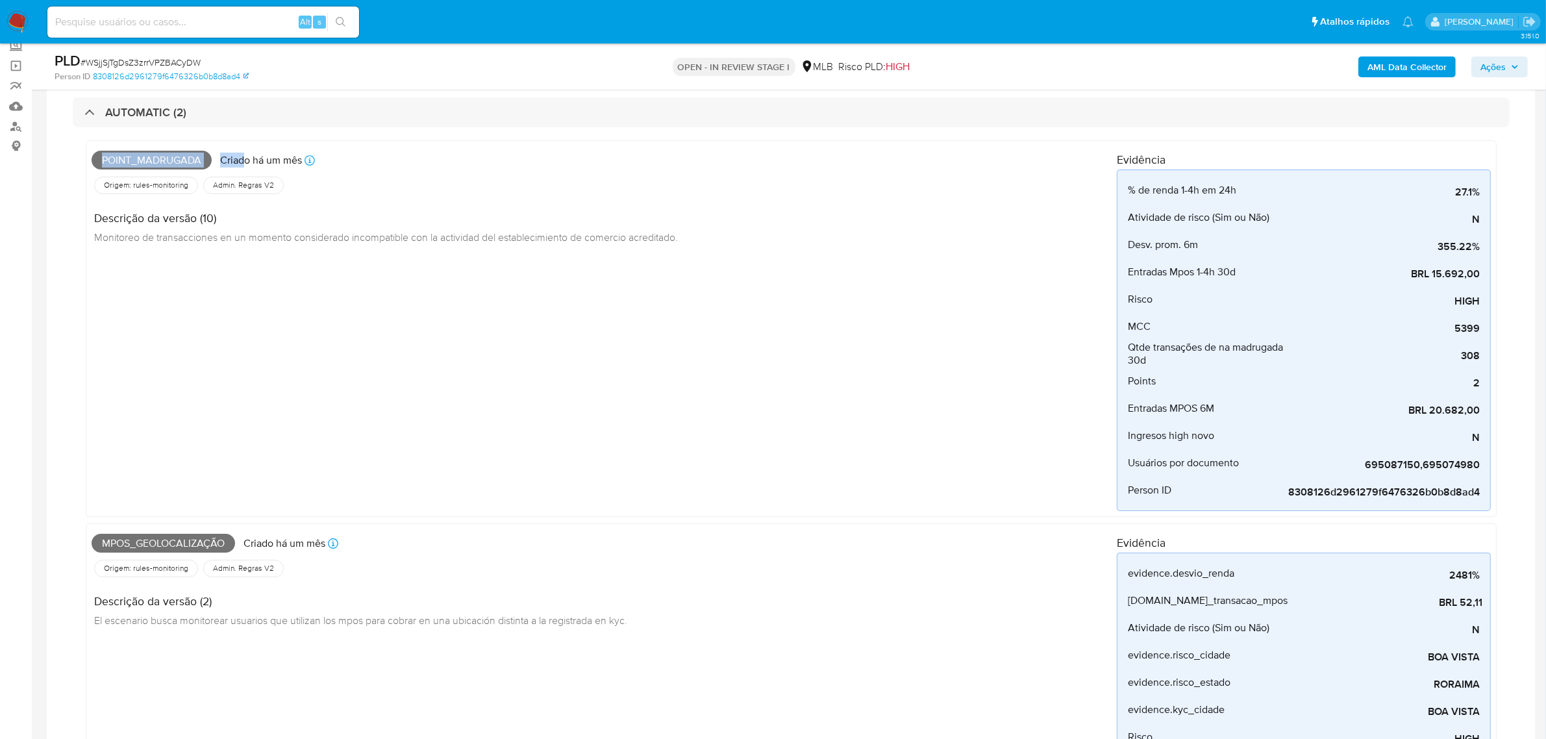
drag, startPoint x: 103, startPoint y: 153, endPoint x: 245, endPoint y: 154, distance: 142.9
click at [245, 154] on div "Point_madrugada Criado há um mês Criado: 12/07/2025 01:02:44" at bounding box center [604, 160] width 1025 height 29
click at [168, 538] on span "Mpos_geolocalização" at bounding box center [164, 543] width 144 height 19
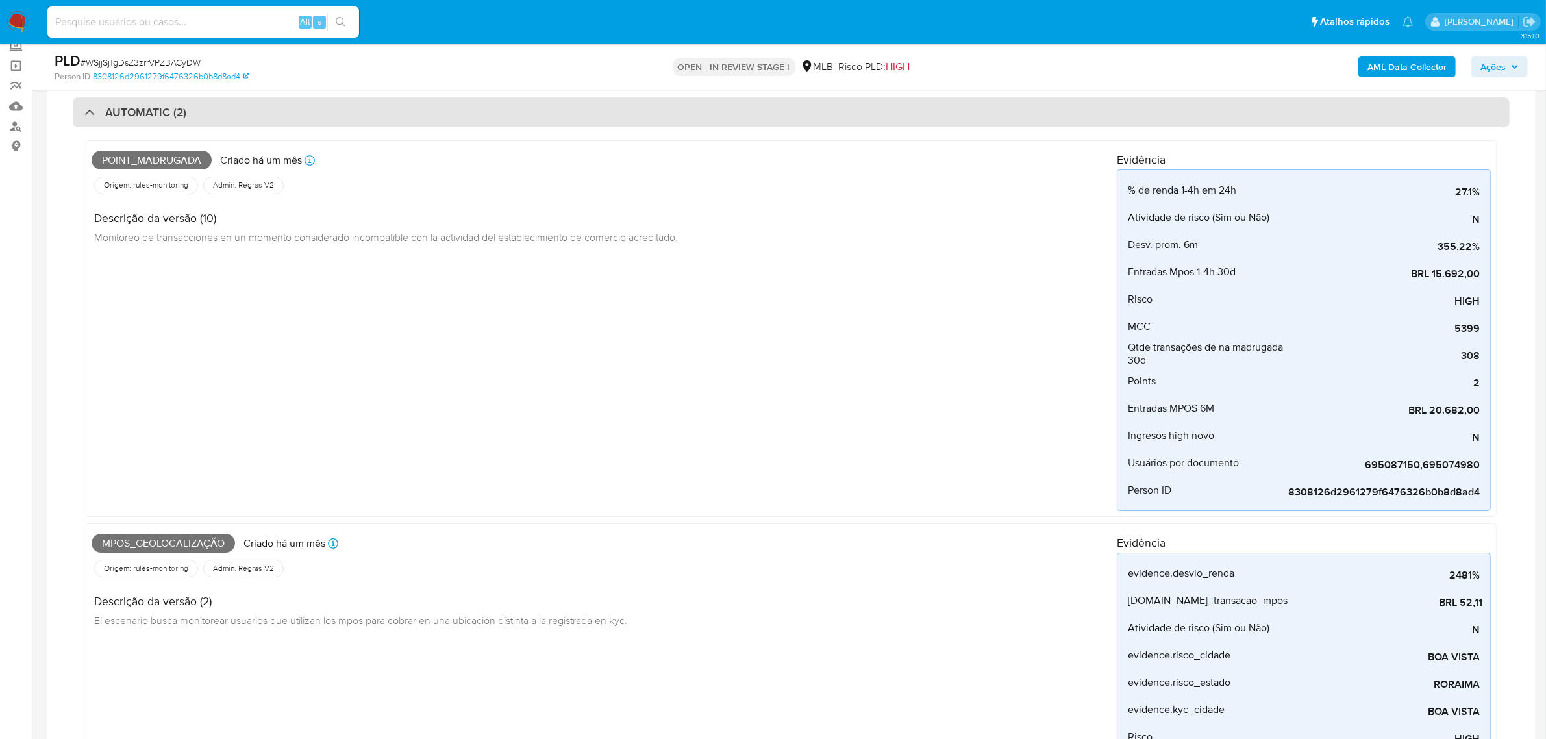
click at [201, 117] on div "AUTOMATIC (2)" at bounding box center [791, 112] width 1437 height 30
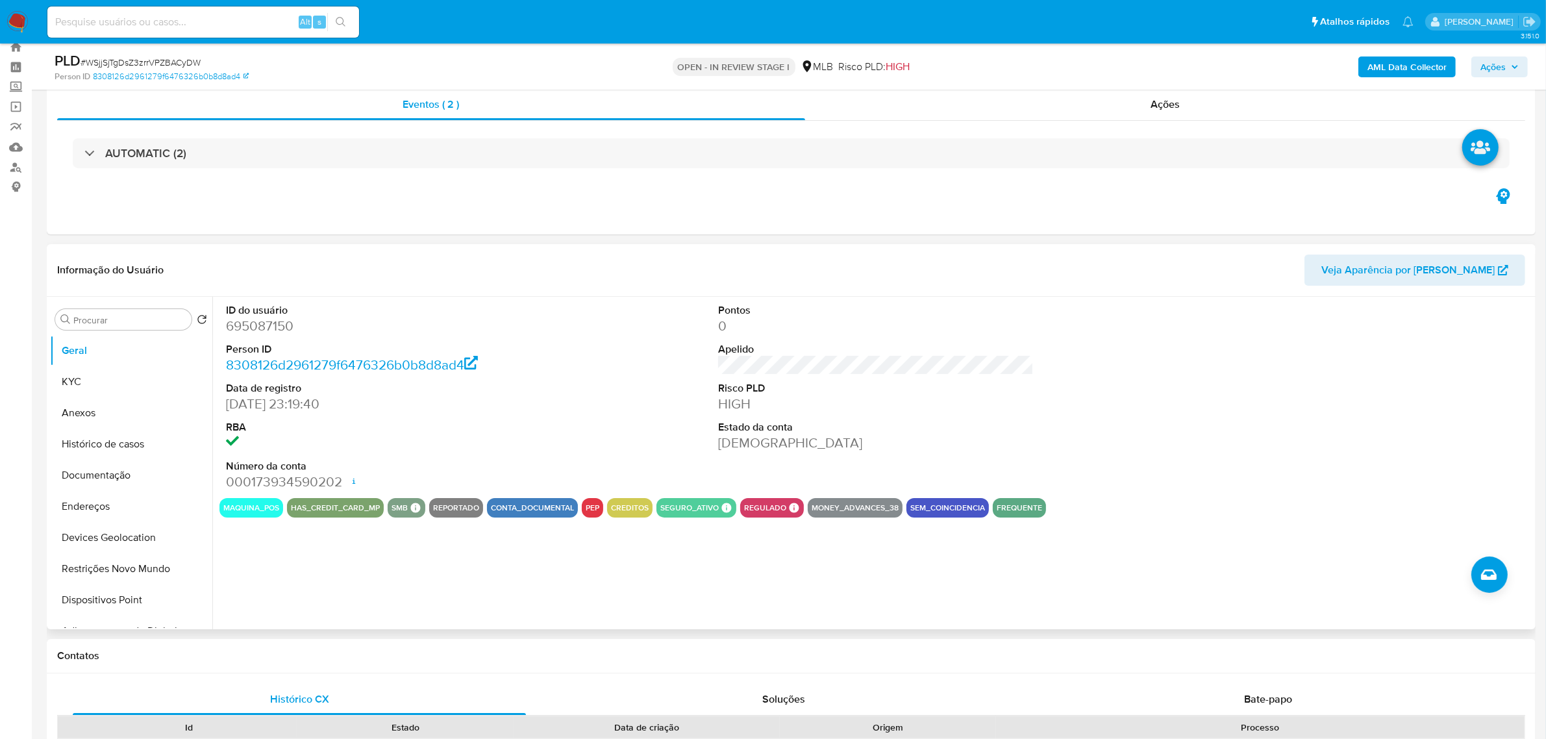
scroll to position [0, 0]
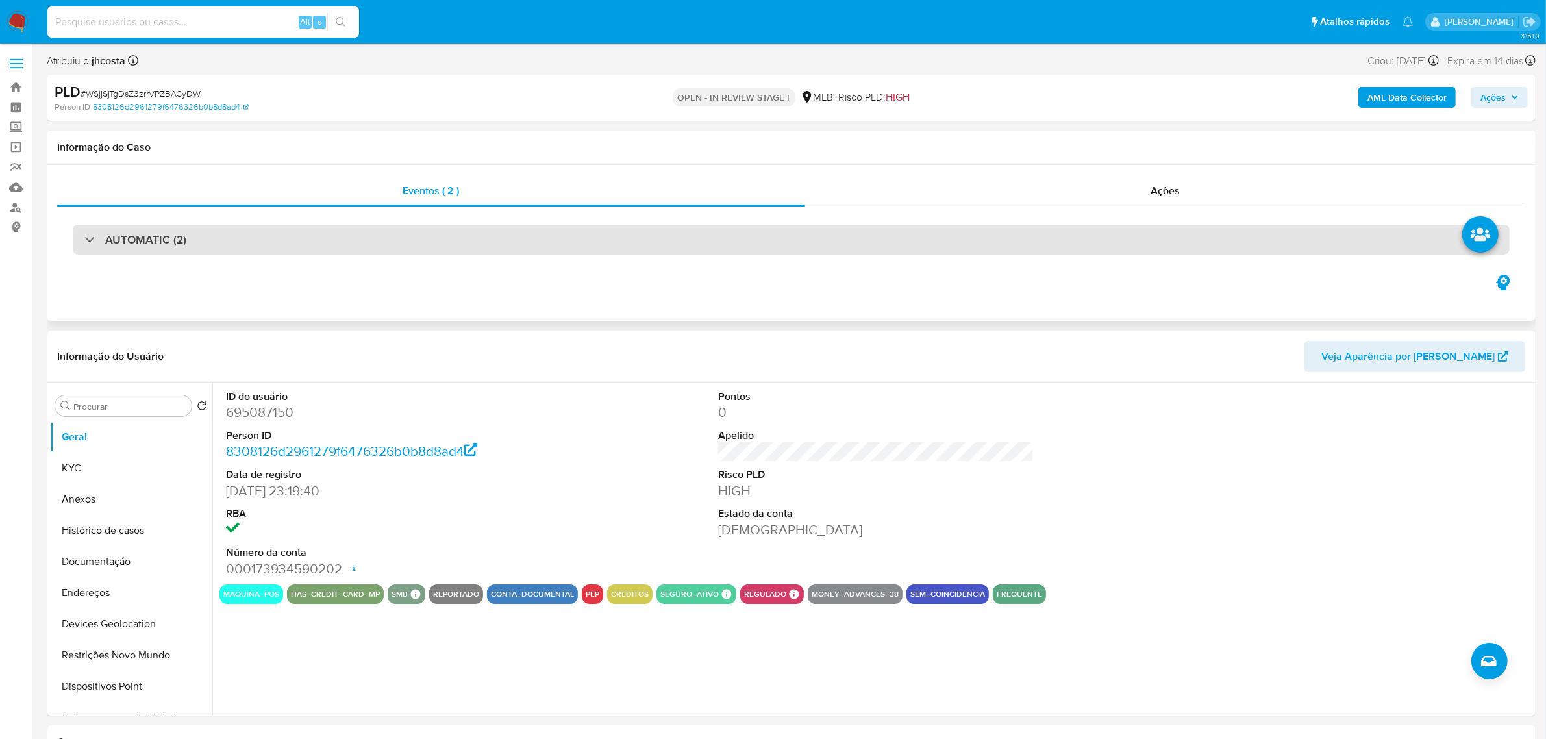
click at [336, 232] on div "AUTOMATIC (2)" at bounding box center [791, 240] width 1437 height 30
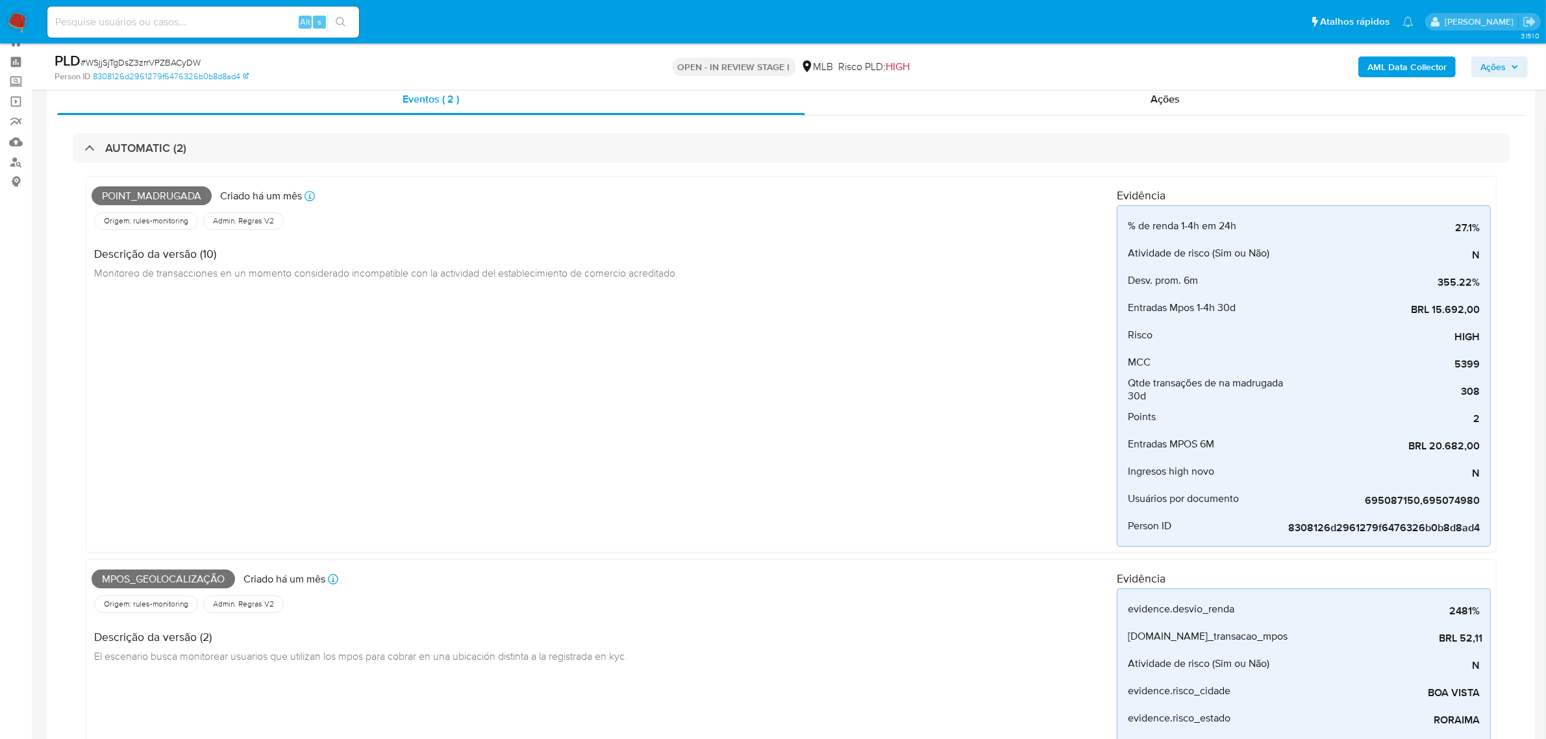
scroll to position [81, 0]
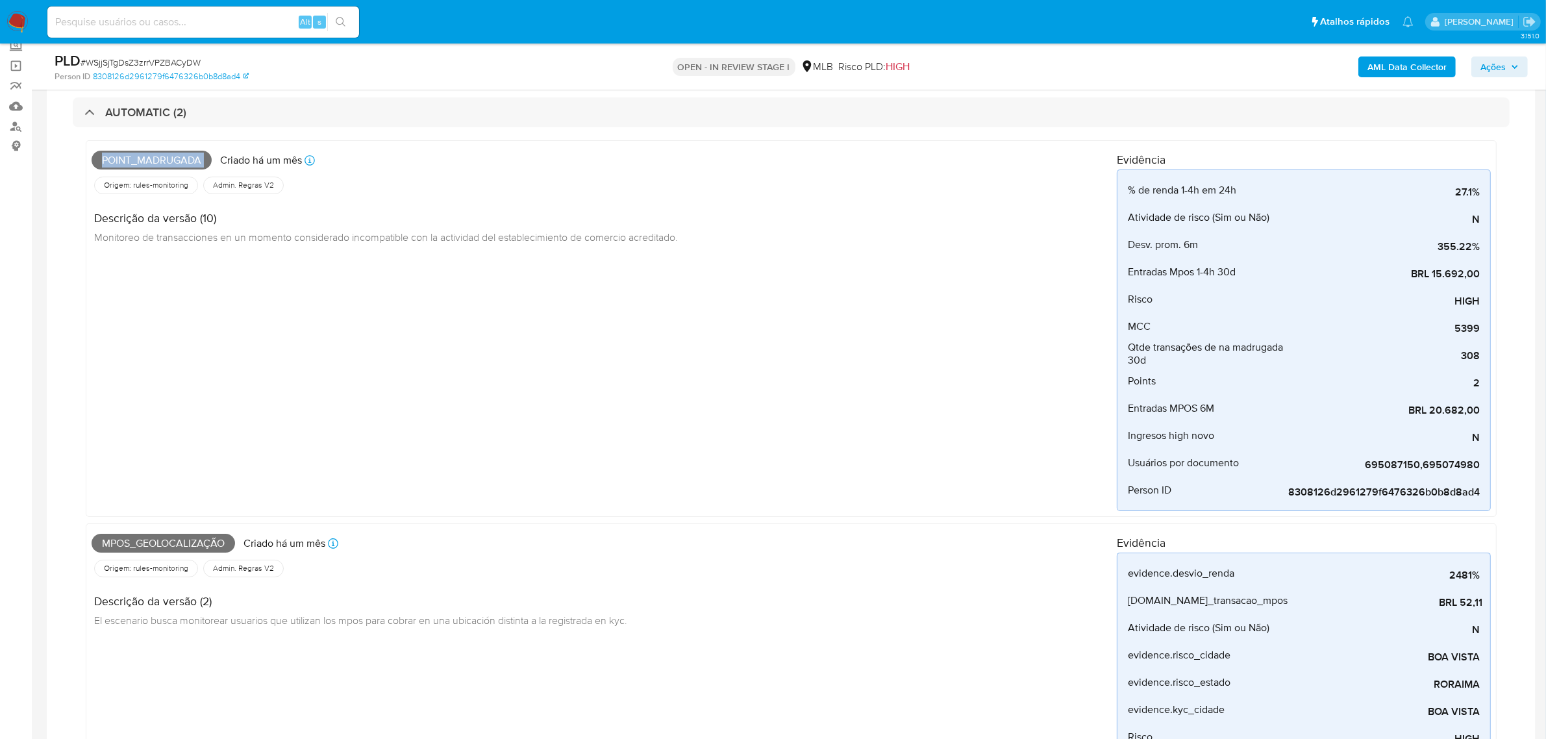
drag, startPoint x: 131, startPoint y: 155, endPoint x: 216, endPoint y: 166, distance: 86.5
click at [216, 166] on div "Point_madrugada Criado há um mês Criado: 12/07/2025 01:02:44" at bounding box center [604, 160] width 1025 height 29
click at [179, 543] on span "Mpos_geolocalização" at bounding box center [164, 543] width 144 height 19
click at [179, 542] on span "Mpos_geolocalização" at bounding box center [164, 543] width 144 height 19
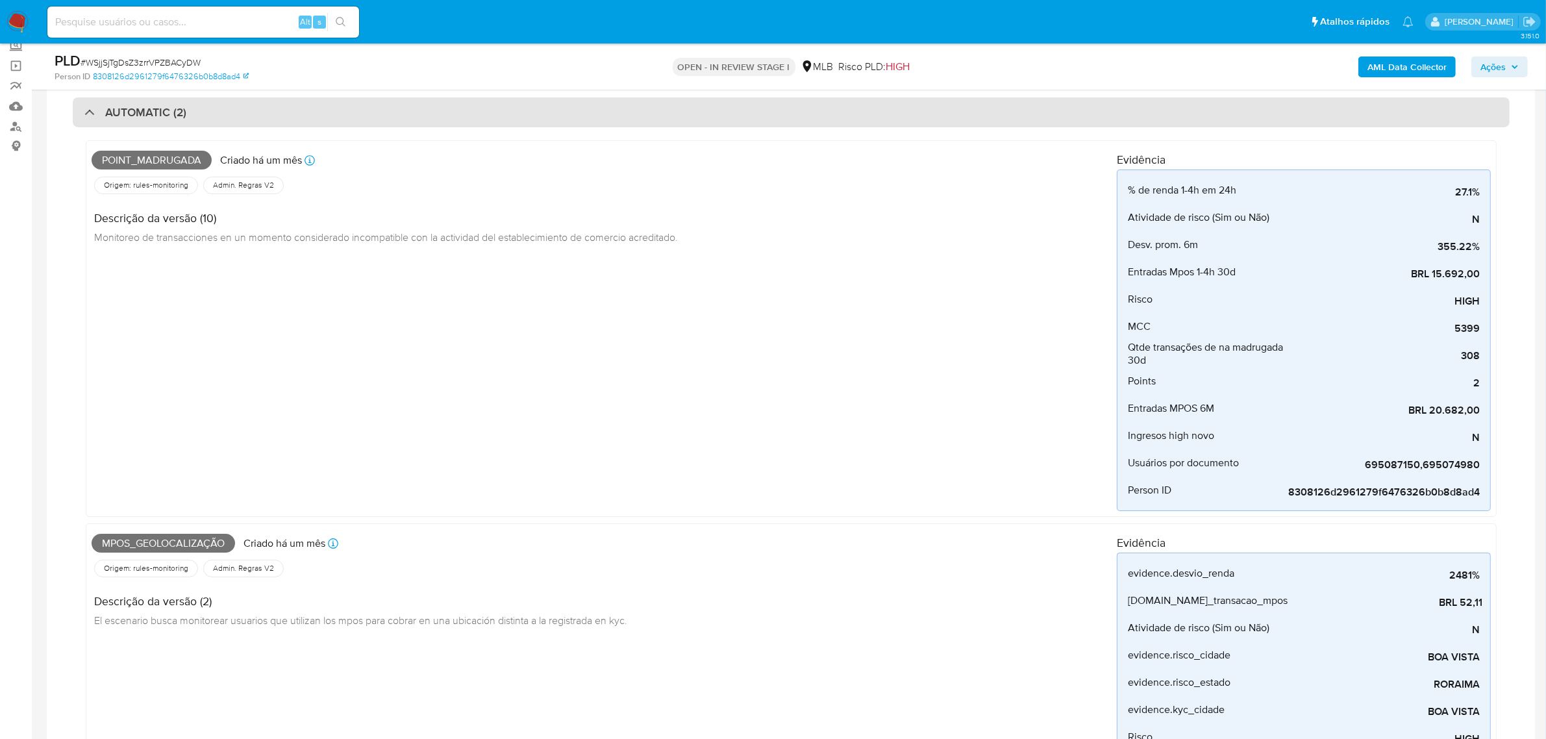
click at [308, 101] on div "AUTOMATIC (2)" at bounding box center [791, 112] width 1437 height 30
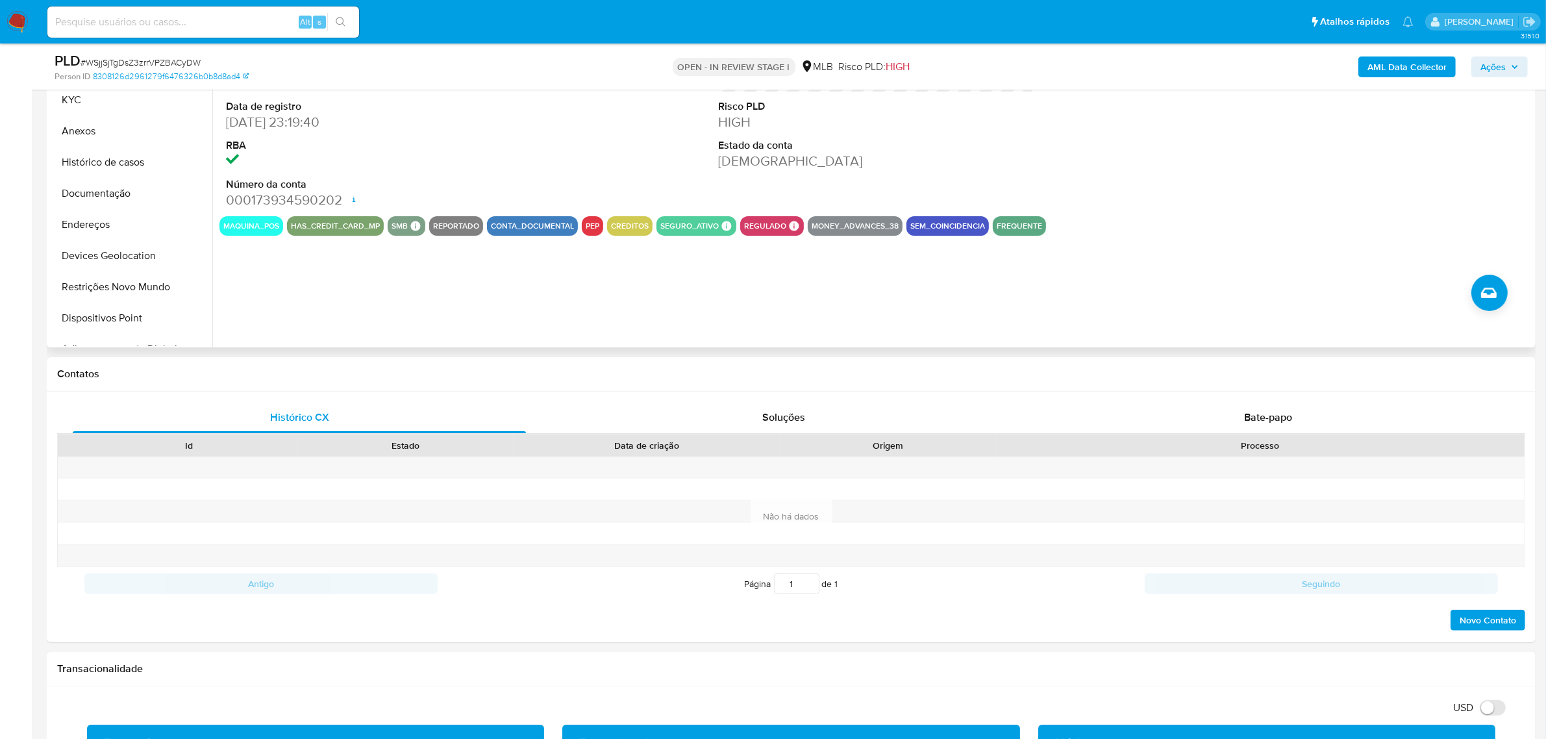
scroll to position [244, 0]
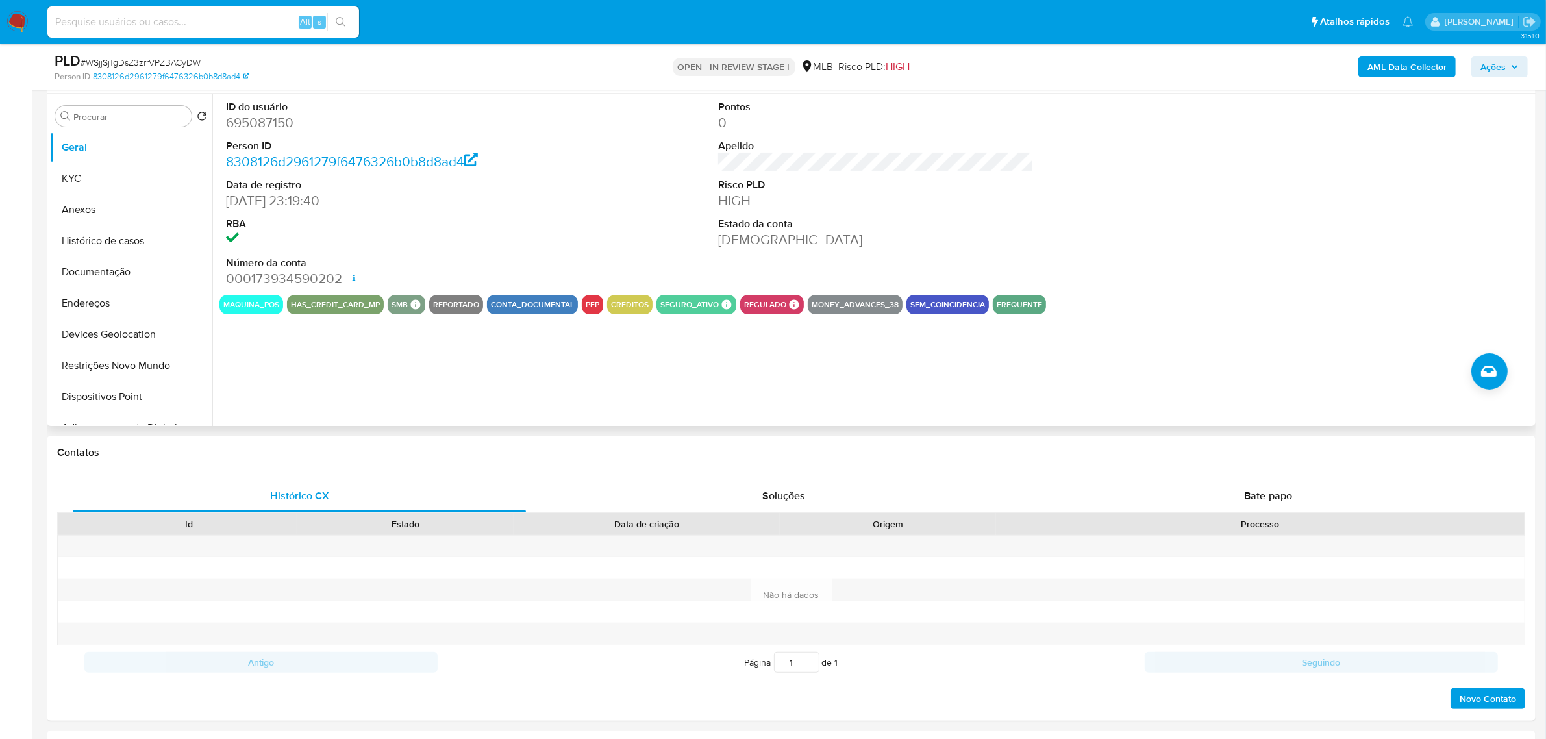
click at [276, 125] on dd "695087150" at bounding box center [384, 123] width 316 height 18
copy dd "695087150"
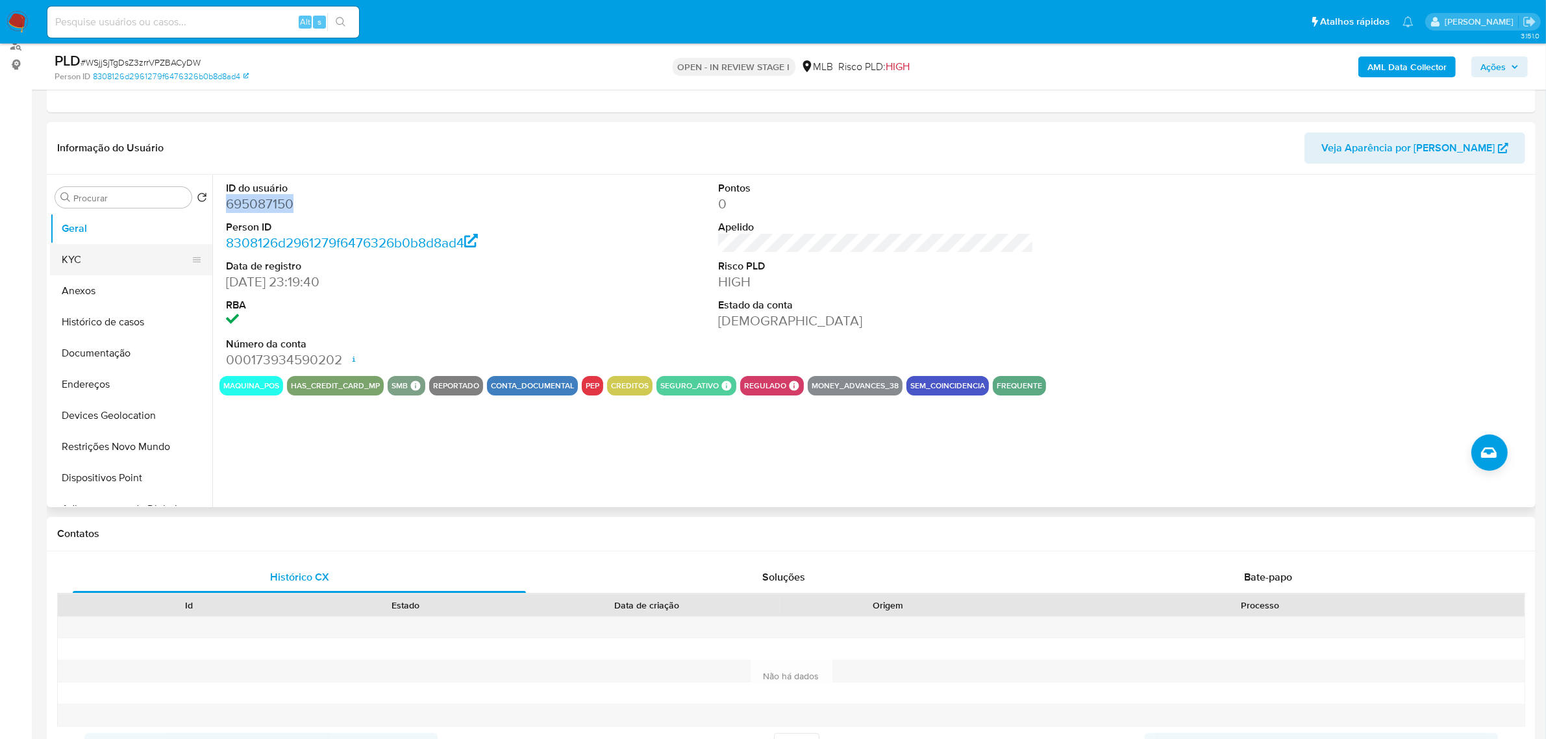
click at [93, 260] on button "KYC" at bounding box center [126, 259] width 152 height 31
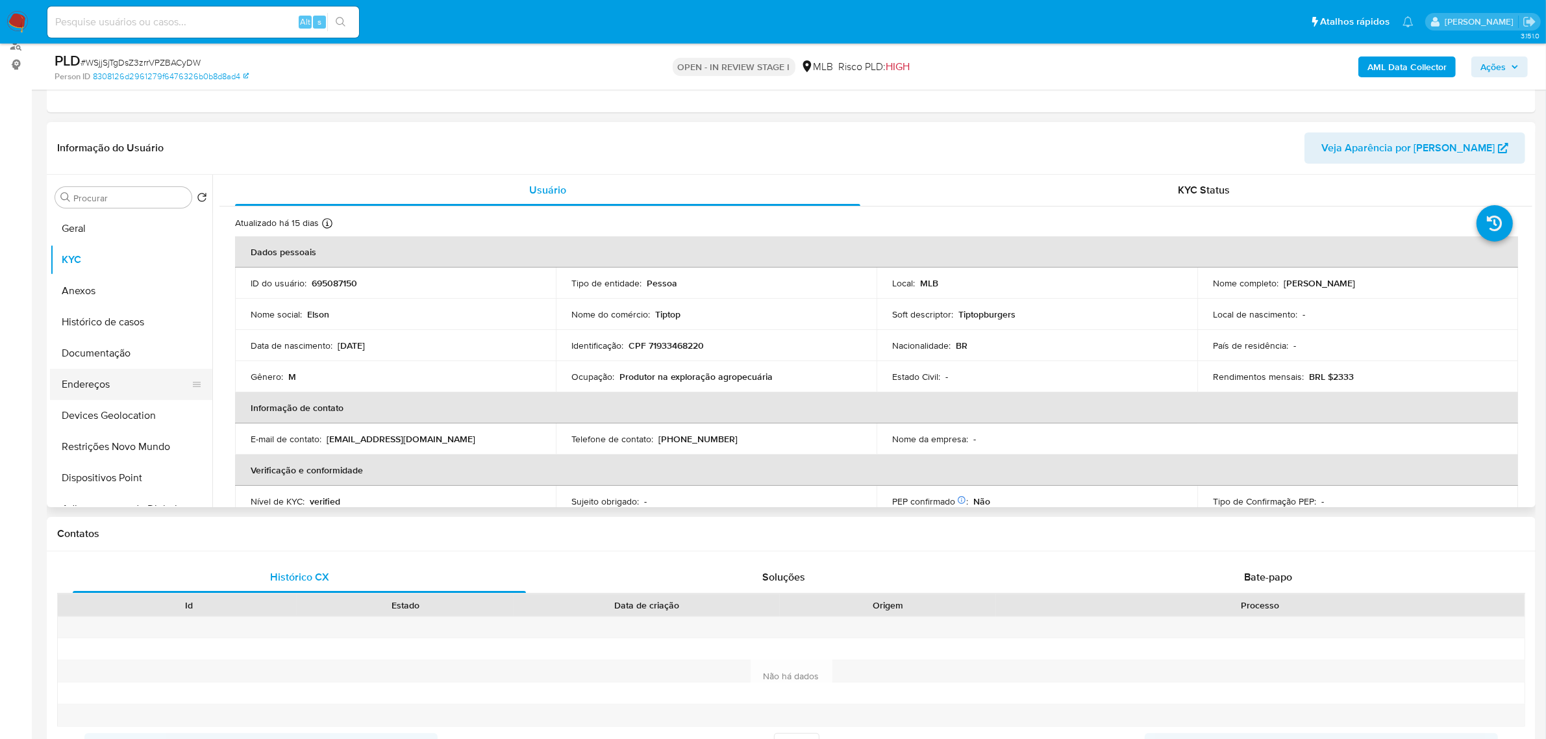
click at [109, 385] on button "Endereços" at bounding box center [126, 384] width 152 height 31
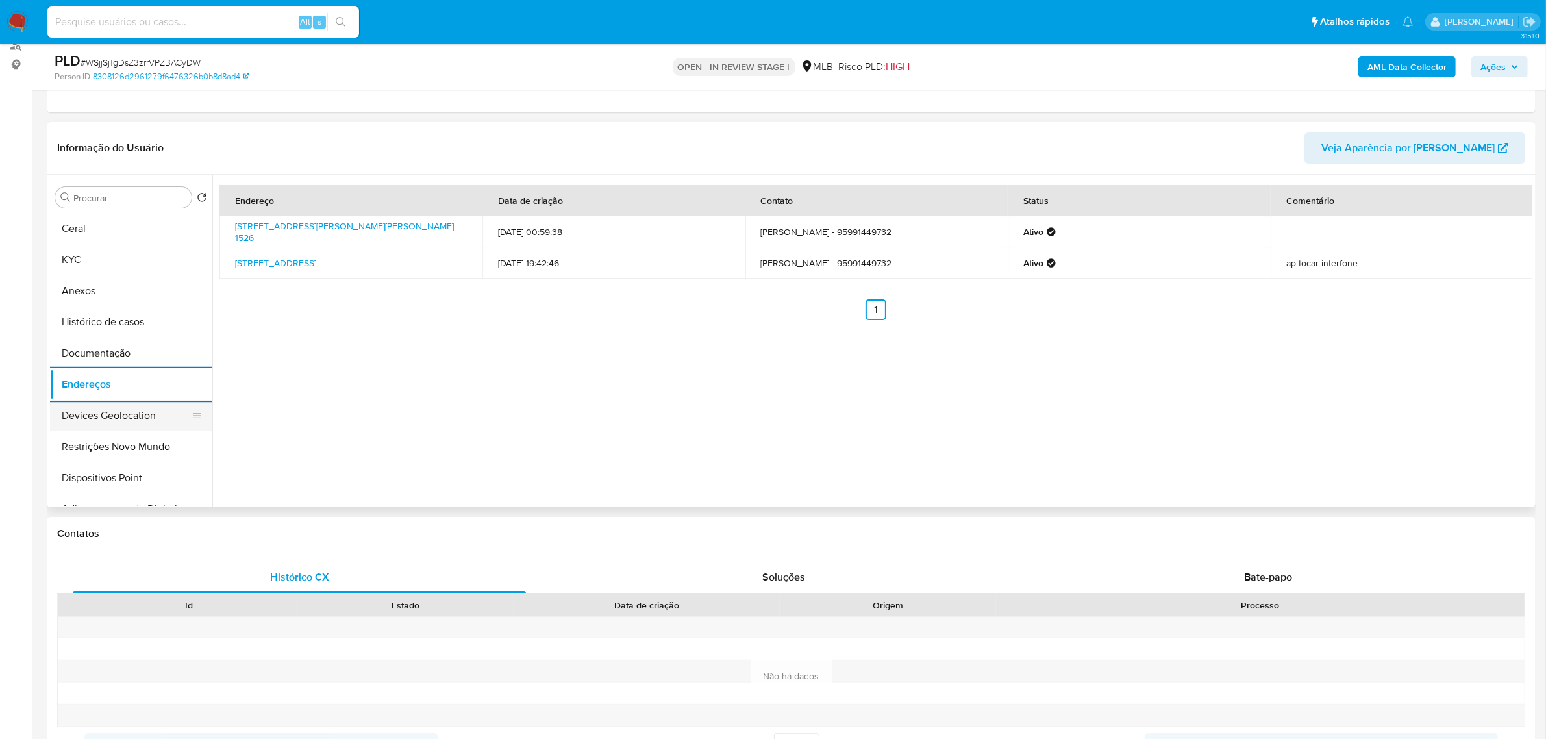
click at [119, 407] on button "Devices Geolocation" at bounding box center [126, 415] width 152 height 31
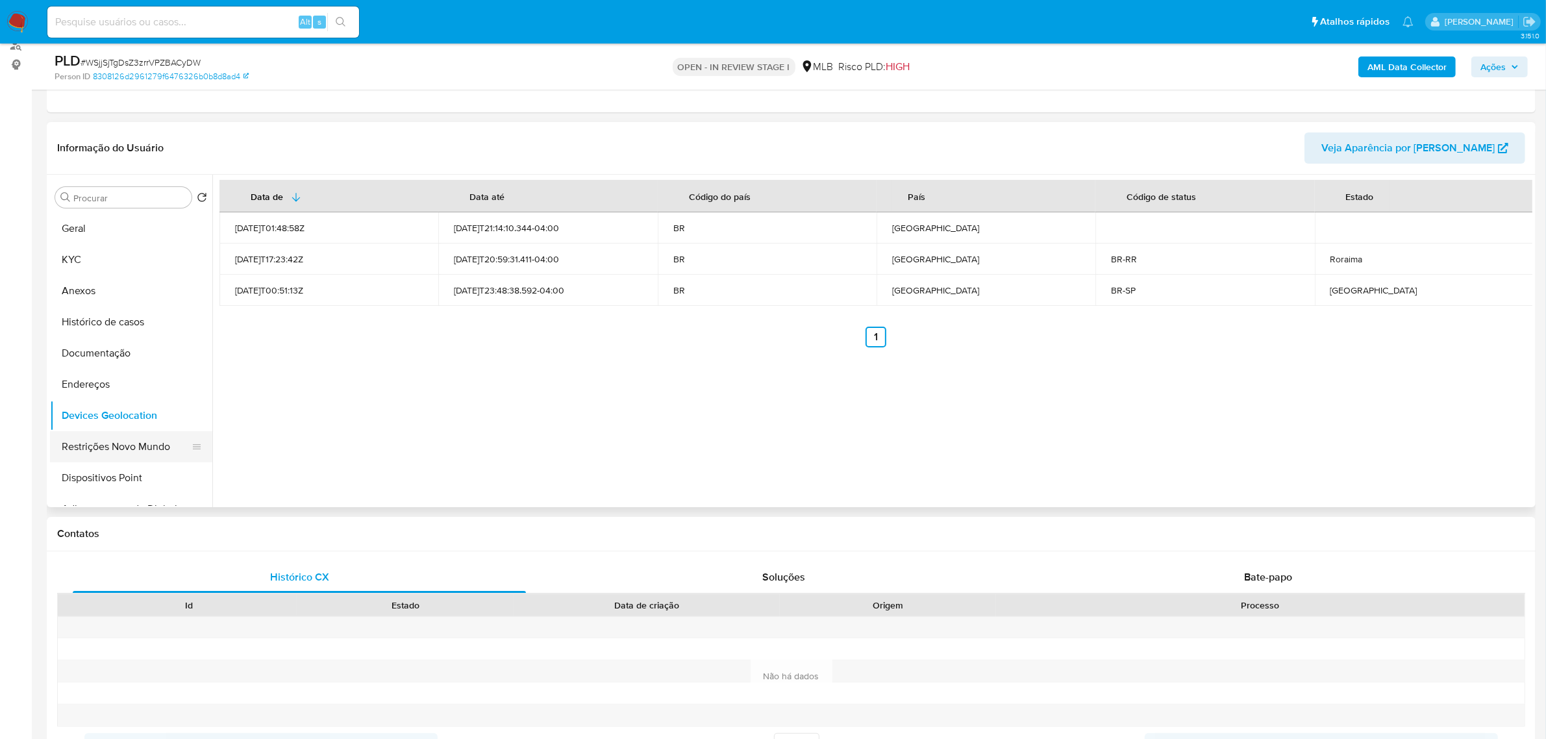
click at [121, 453] on button "Restrições Novo Mundo" at bounding box center [126, 446] width 152 height 31
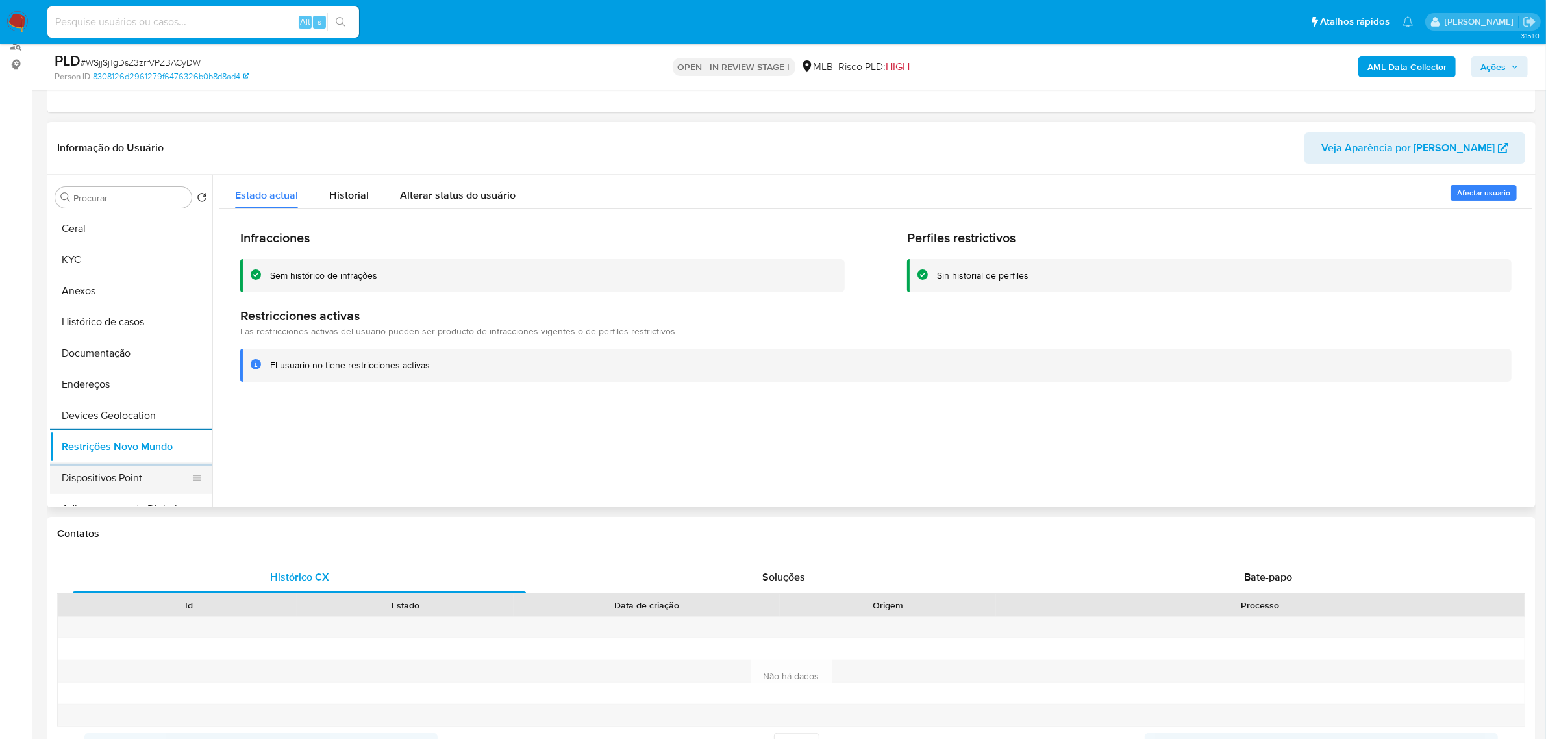
click at [128, 481] on button "Dispositivos Point" at bounding box center [126, 477] width 152 height 31
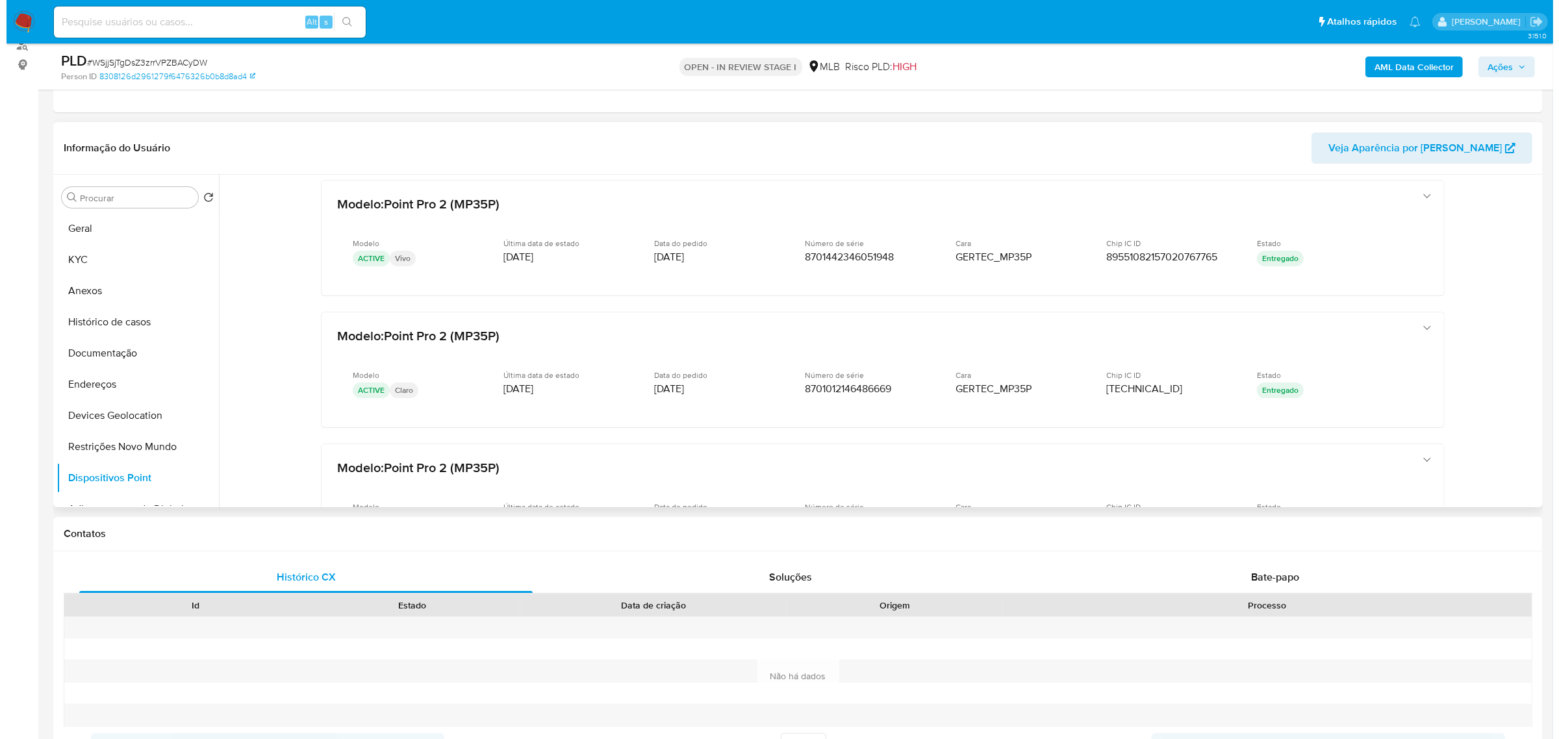
scroll to position [0, 0]
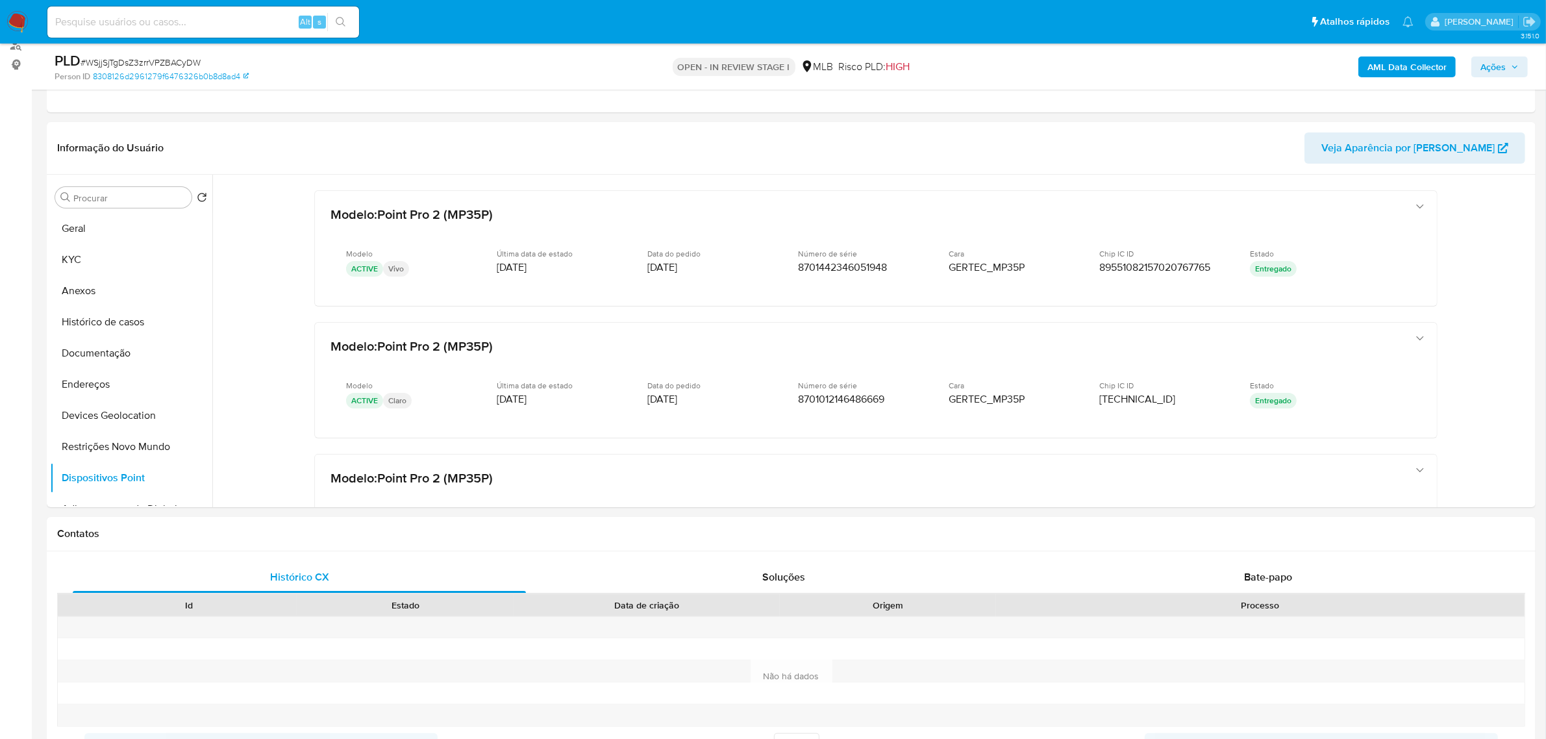
click at [1409, 70] on b "AML Data Collector" at bounding box center [1407, 66] width 79 height 21
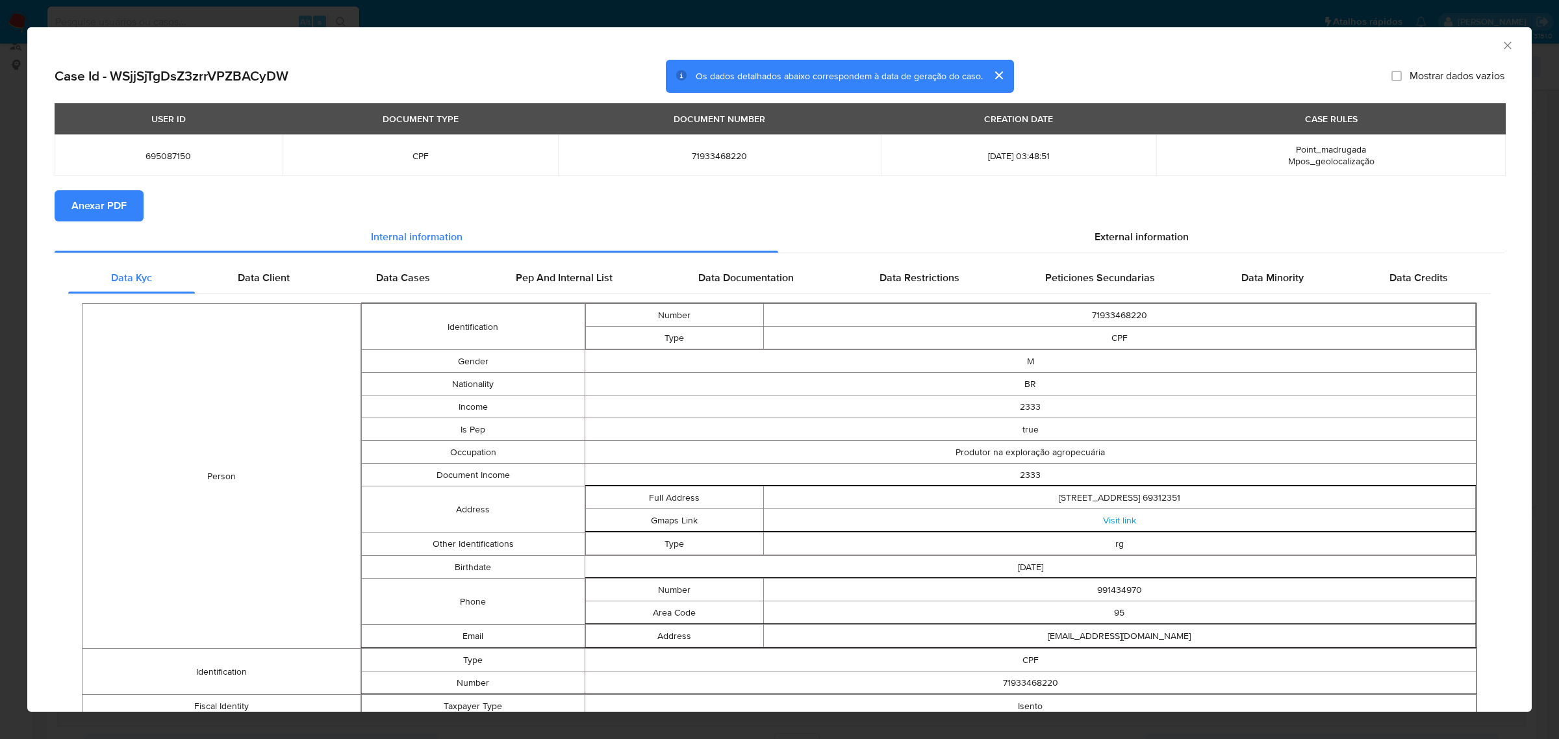
click at [98, 210] on span "Anexar PDF" at bounding box center [98, 206] width 55 height 29
click at [1118, 237] on span "External information" at bounding box center [1141, 239] width 94 height 15
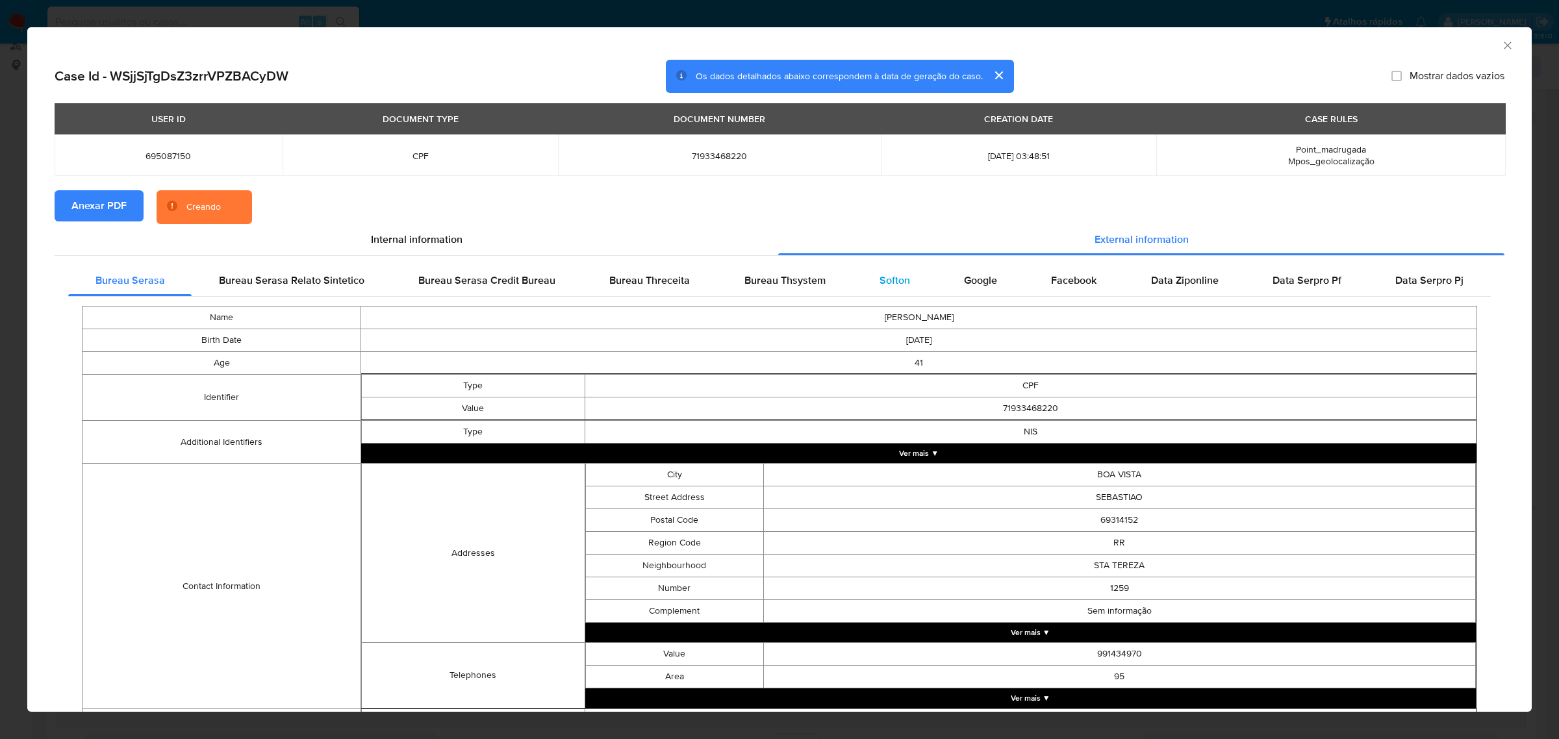
click at [883, 286] on span "Softon" at bounding box center [894, 280] width 31 height 15
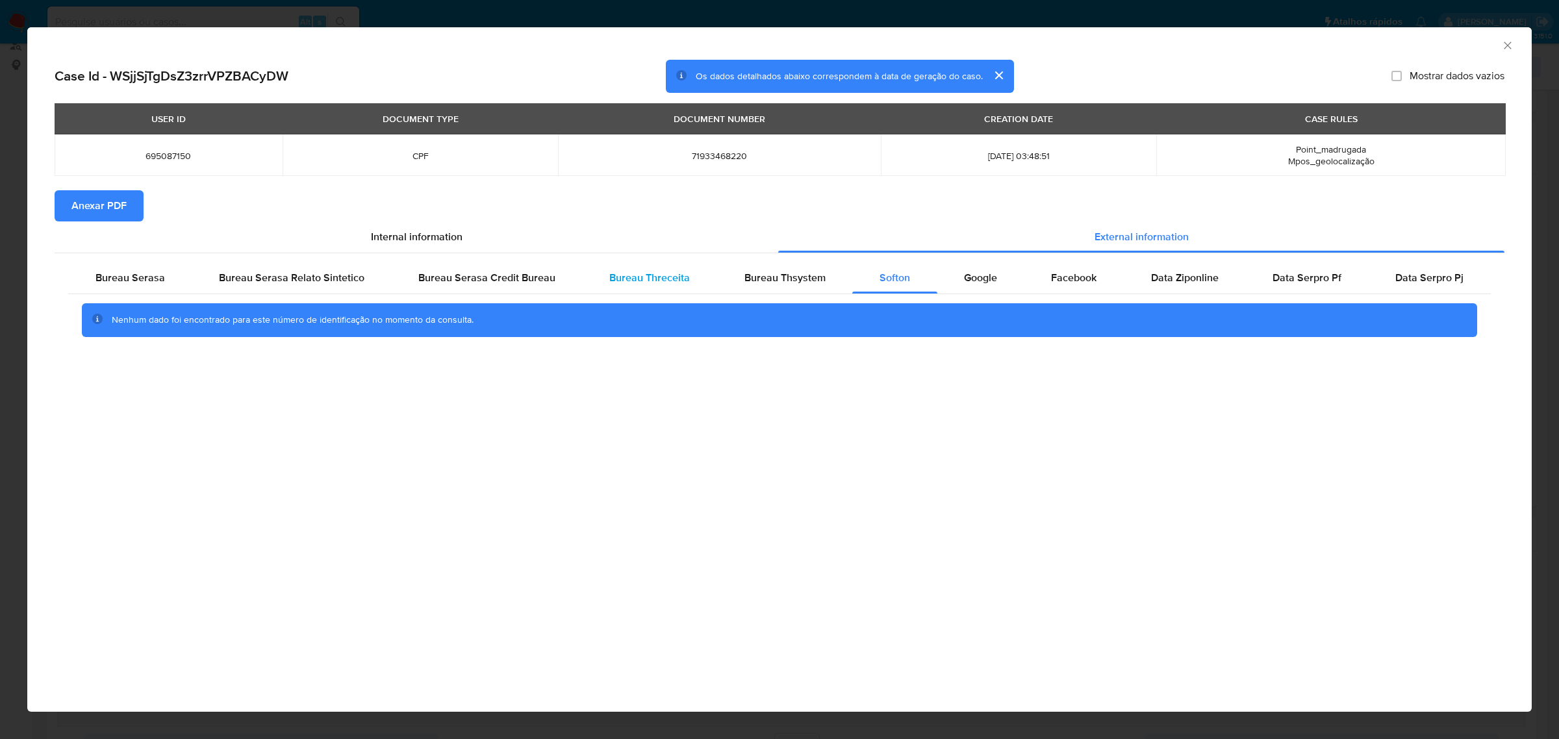
click at [653, 281] on span "Bureau Threceita" at bounding box center [649, 277] width 81 height 15
click at [771, 289] on div "Bureau Thsystem" at bounding box center [784, 277] width 135 height 31
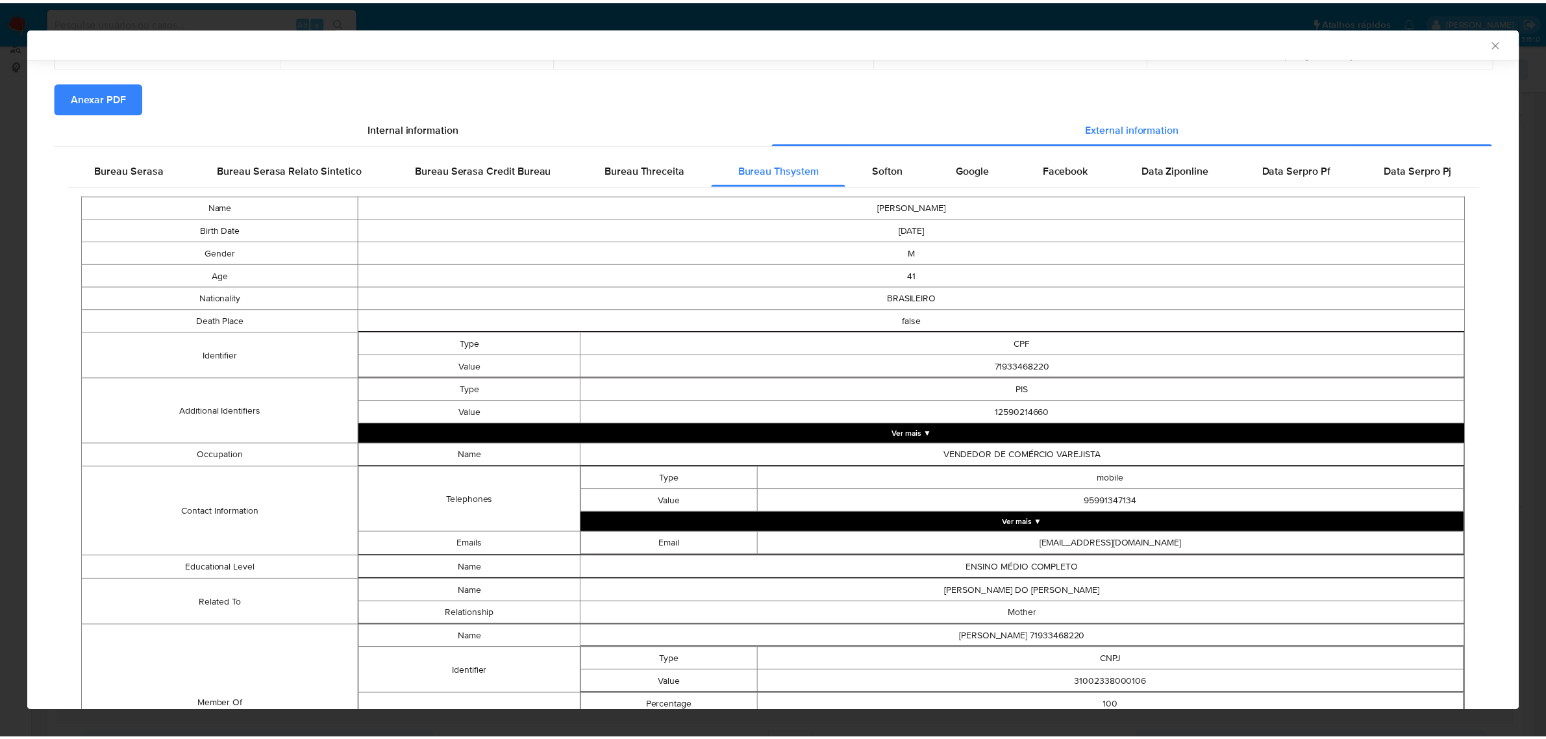
scroll to position [79, 0]
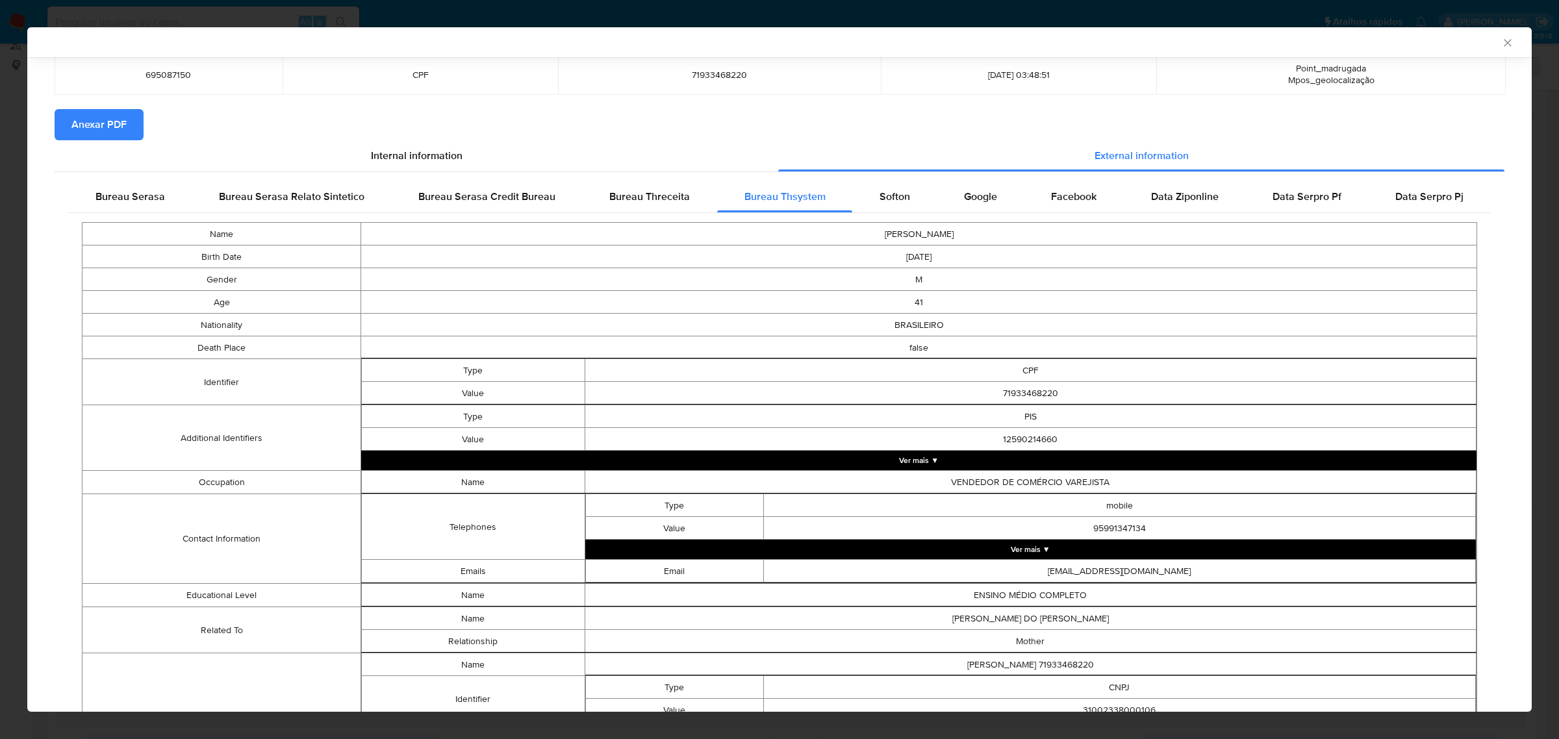
click at [1491, 50] on div "AML Data Collector" at bounding box center [779, 42] width 1504 height 30
click at [1501, 44] on icon "Fechar a janela" at bounding box center [1507, 42] width 13 height 13
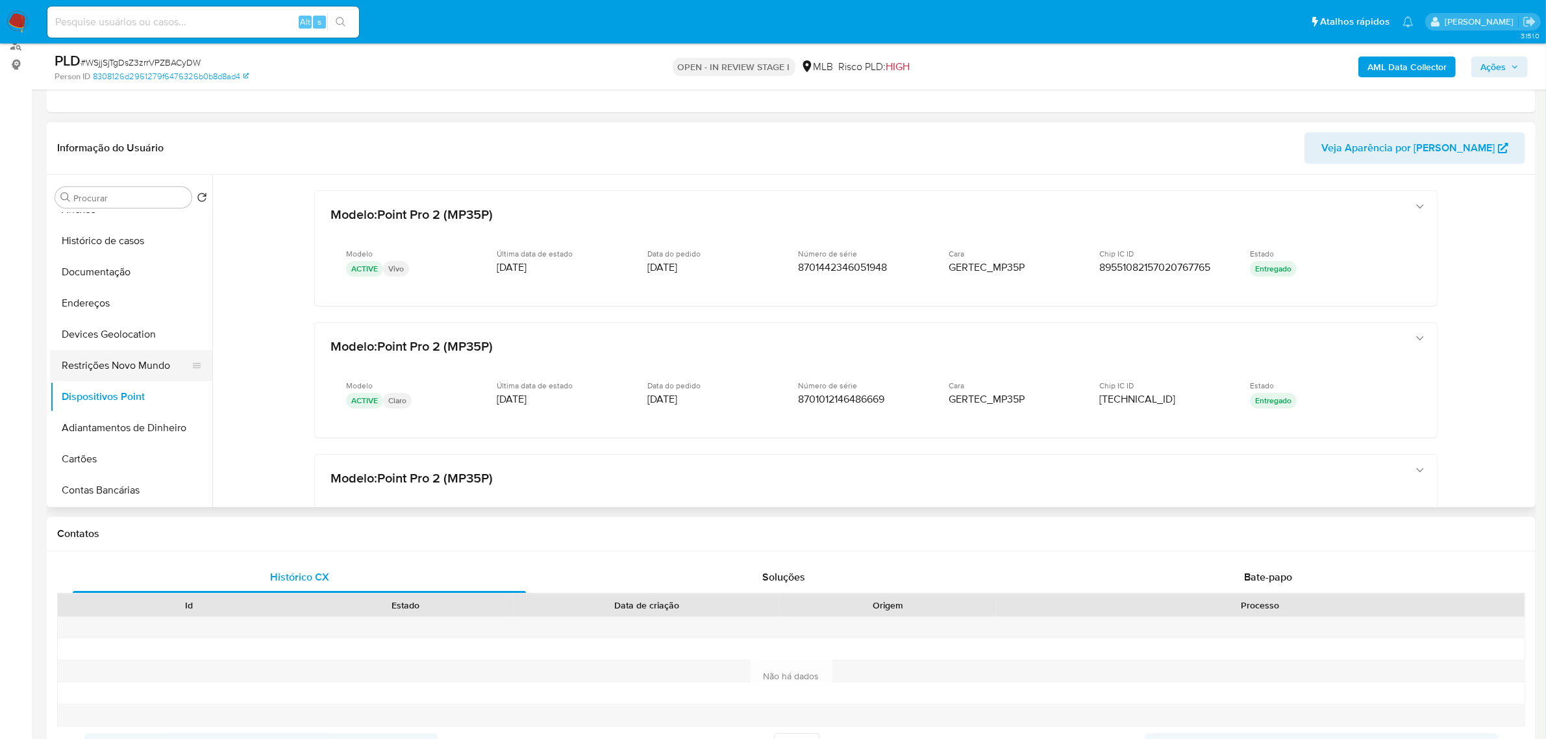
scroll to position [0, 0]
click at [116, 388] on button "Endereços" at bounding box center [126, 384] width 152 height 31
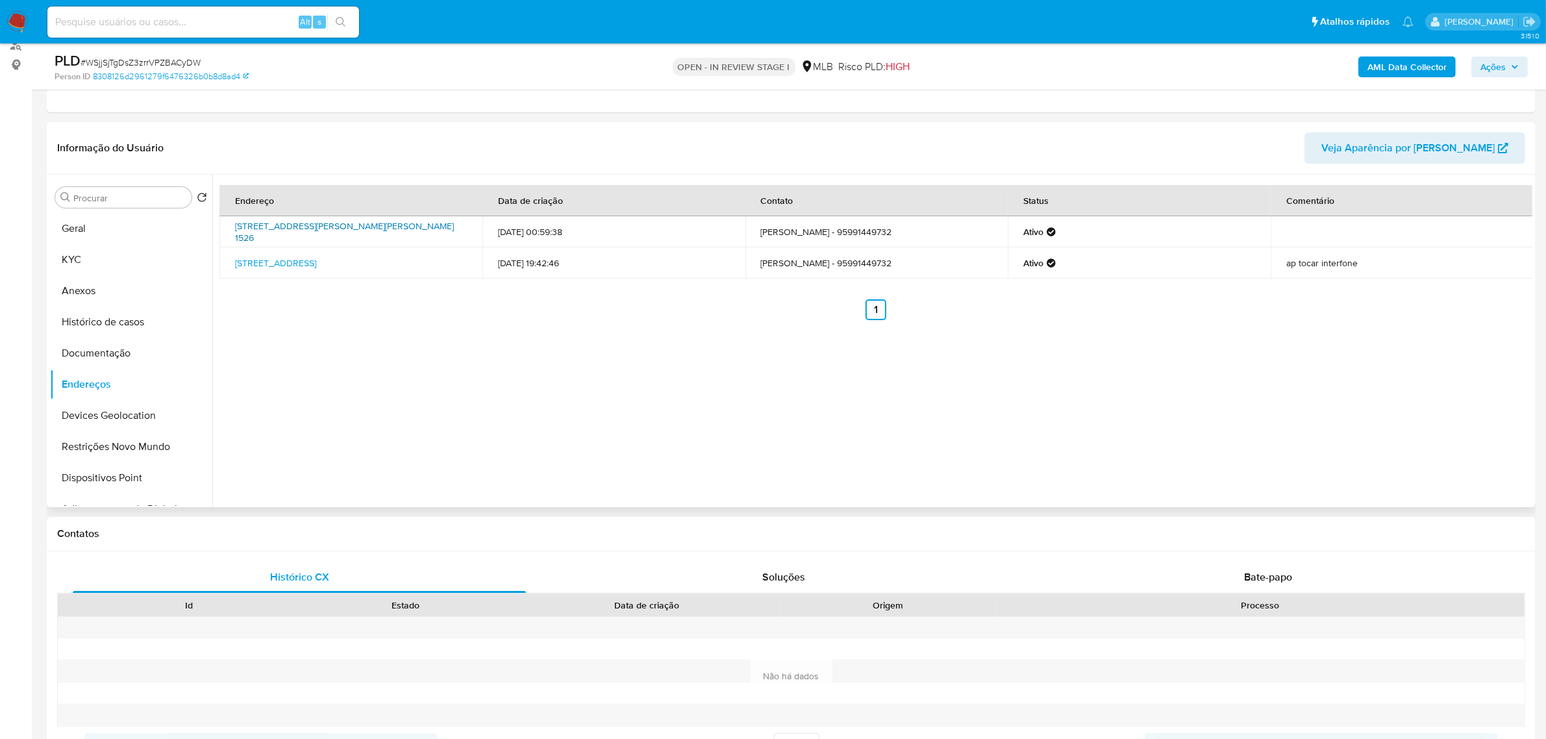
drag, startPoint x: 228, startPoint y: 226, endPoint x: 265, endPoint y: 242, distance: 40.2
click at [265, 242] on td "Rua Vereador Manoel Joaquim Martins 1526, Boa Vista, Roraima, 69316742, Brasil …" at bounding box center [350, 231] width 263 height 31
copy link "Rua Vereador Manoel Joaquim Martins 1526, Boa Vista, Roraima"
click at [249, 229] on link "Rua Vereador Manoel Joaquim Martins 1526, Boa Vista, Roraima, 69316742, Brasil …" at bounding box center [344, 231] width 219 height 25
drag, startPoint x: 84, startPoint y: 255, endPoint x: 97, endPoint y: 266, distance: 17.0
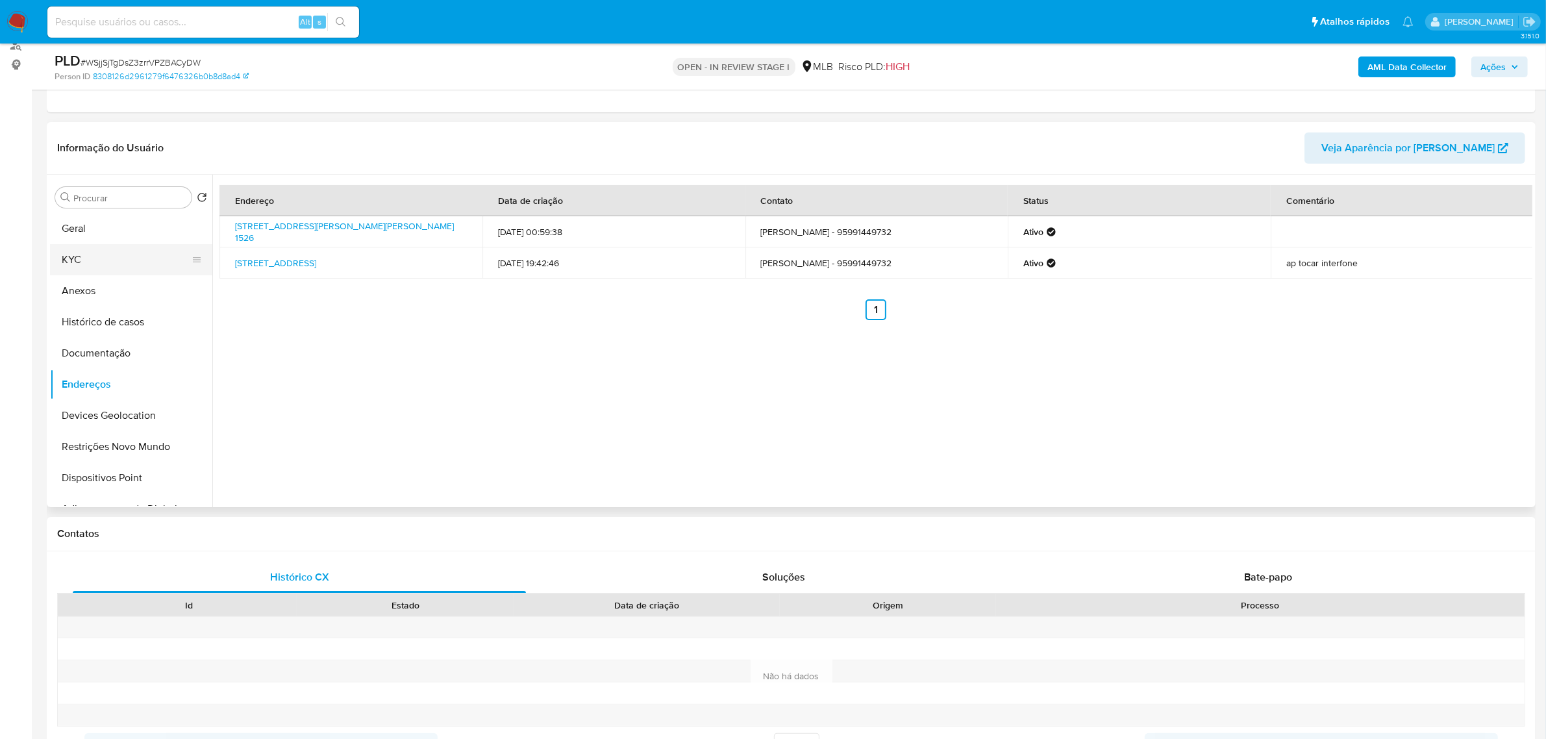
click at [83, 255] on button "KYC" at bounding box center [126, 259] width 152 height 31
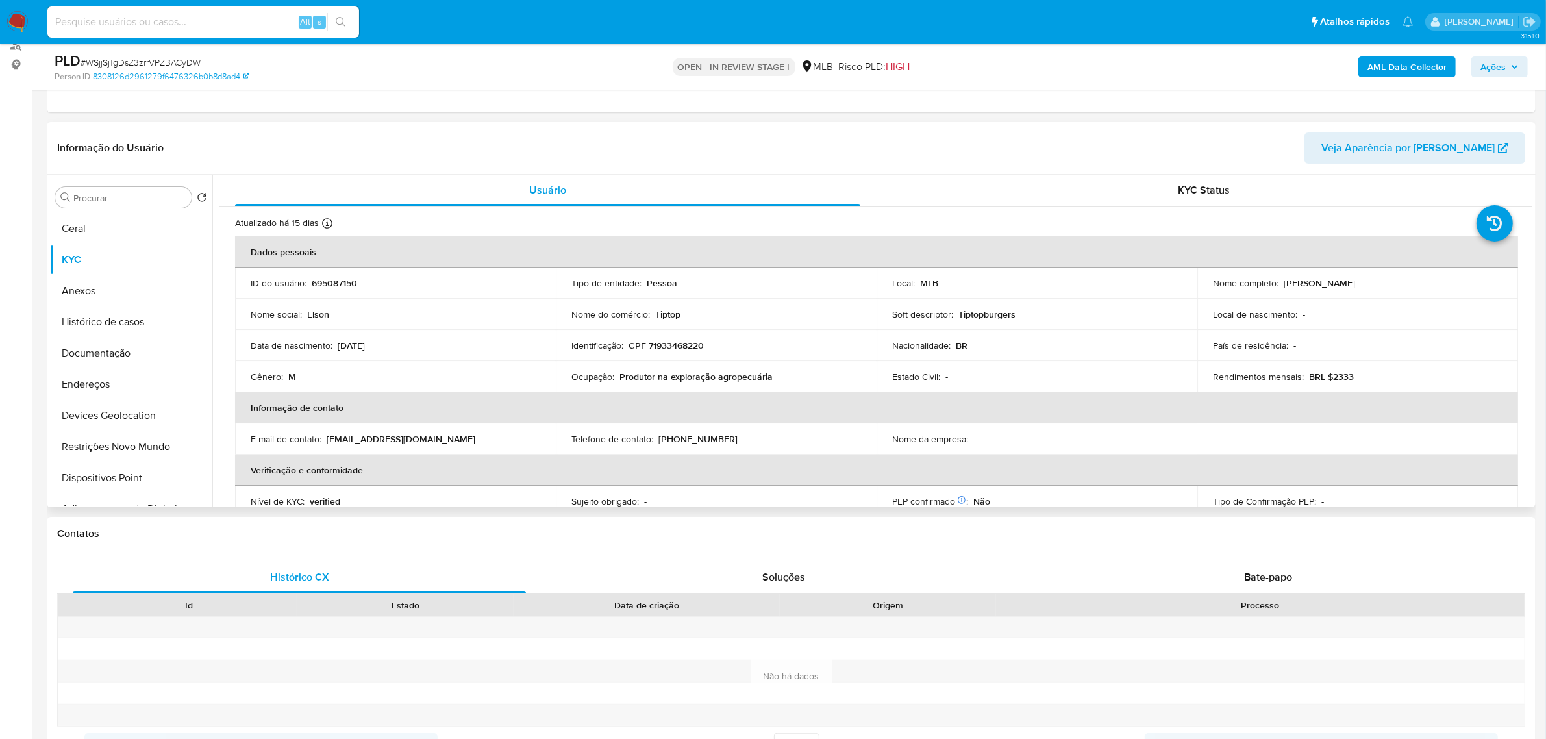
click at [670, 348] on p "CPF 71933468220" at bounding box center [666, 346] width 75 height 12
copy p "71933468220"
click at [695, 351] on p "CPF 71933468220" at bounding box center [666, 346] width 75 height 12
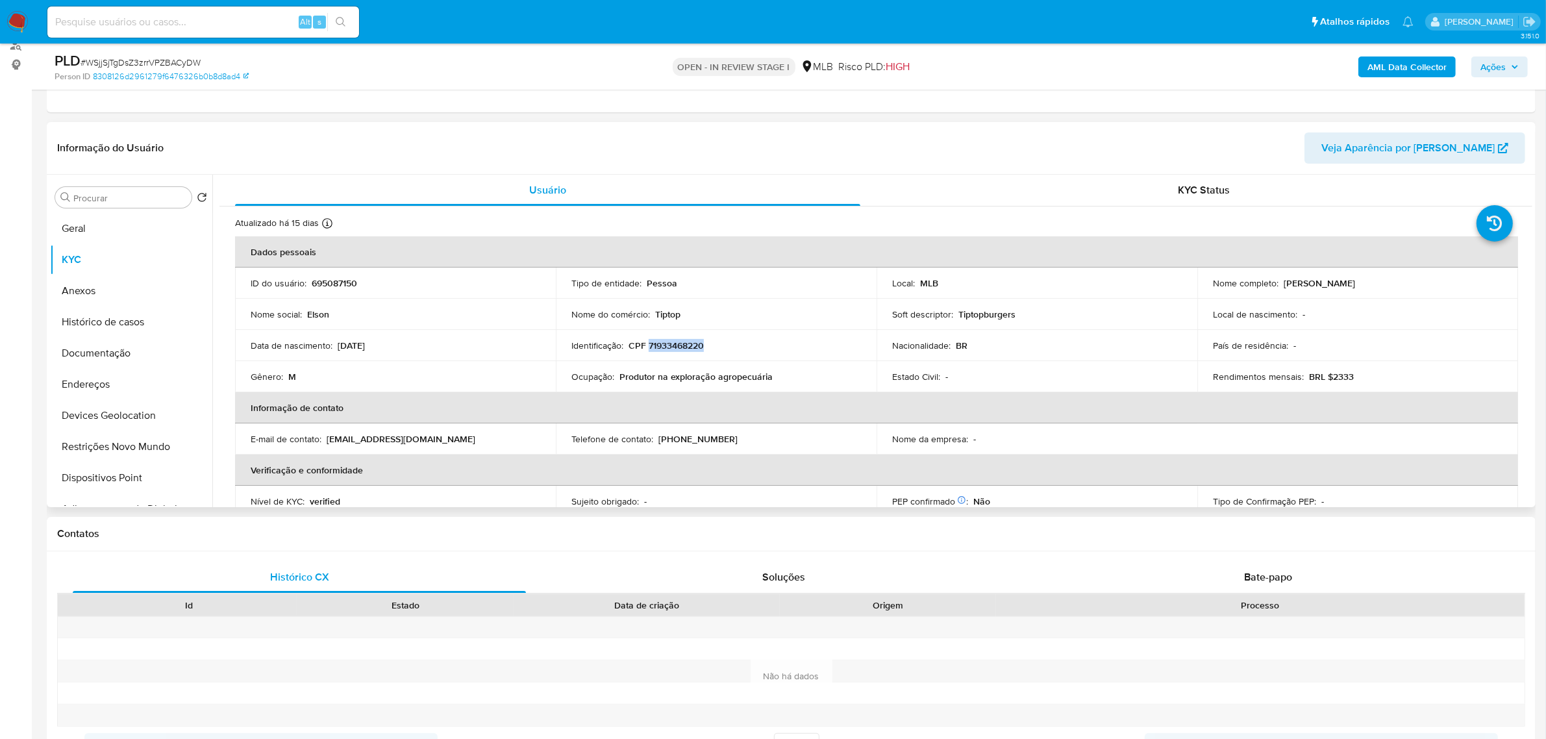
copy p "71933468220"
click at [97, 355] on button "Documentação" at bounding box center [126, 353] width 152 height 31
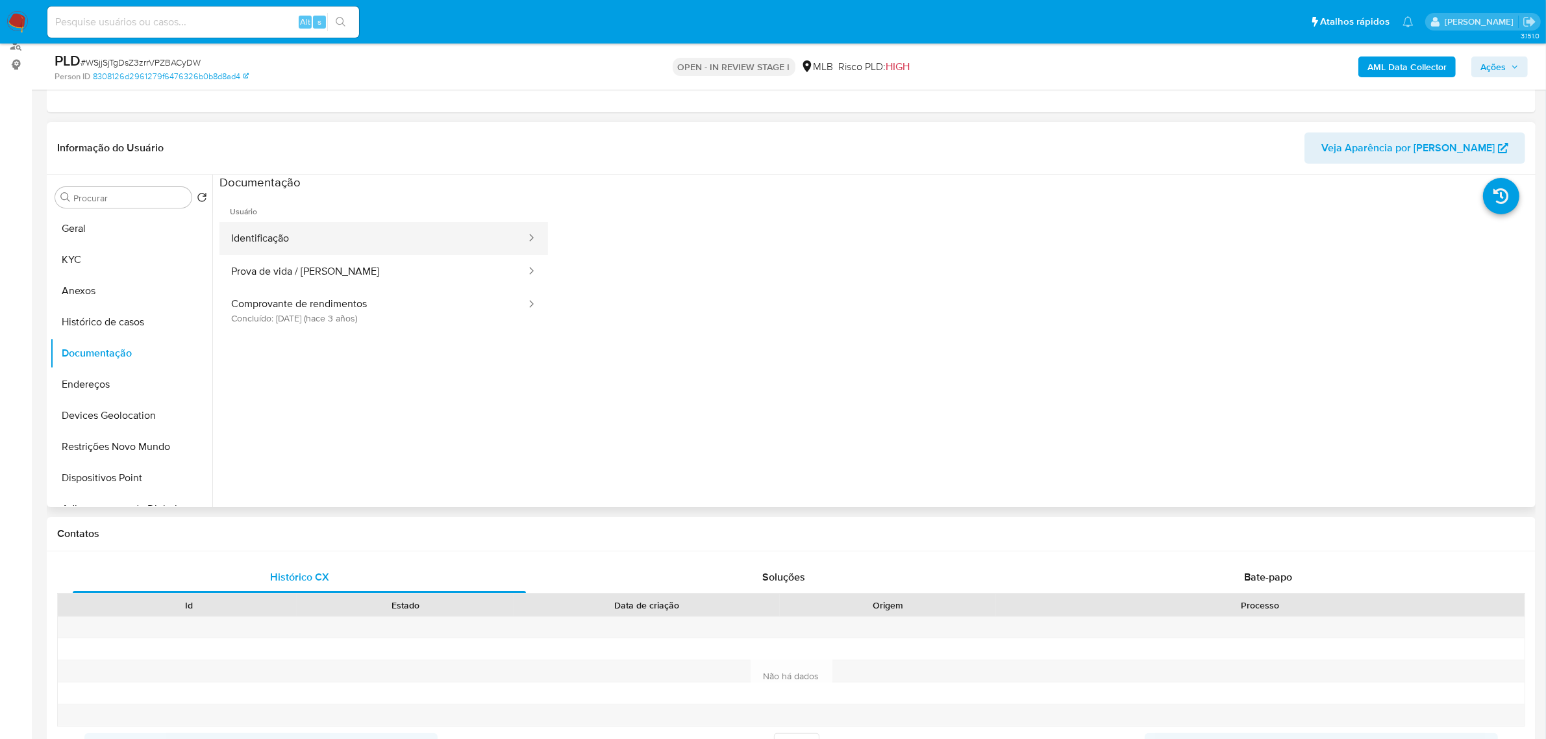
click at [442, 235] on button "Identificação" at bounding box center [373, 238] width 308 height 33
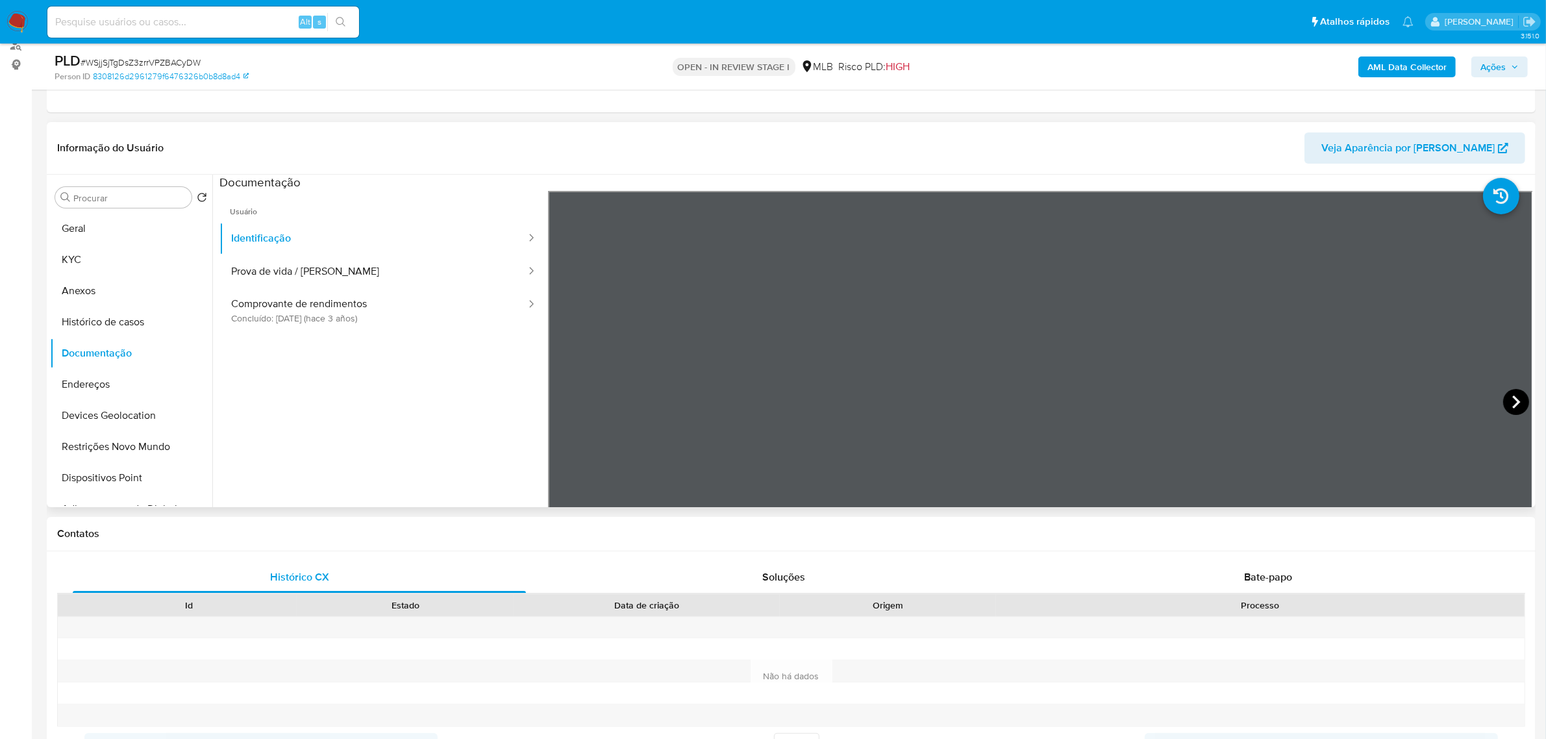
click at [1510, 403] on icon at bounding box center [1516, 402] width 26 height 26
click at [292, 270] on button "Prova de vida / Selfie" at bounding box center [373, 271] width 308 height 33
click at [360, 238] on button "Identificação" at bounding box center [373, 238] width 308 height 33
click at [91, 260] on button "KYC" at bounding box center [126, 259] width 152 height 31
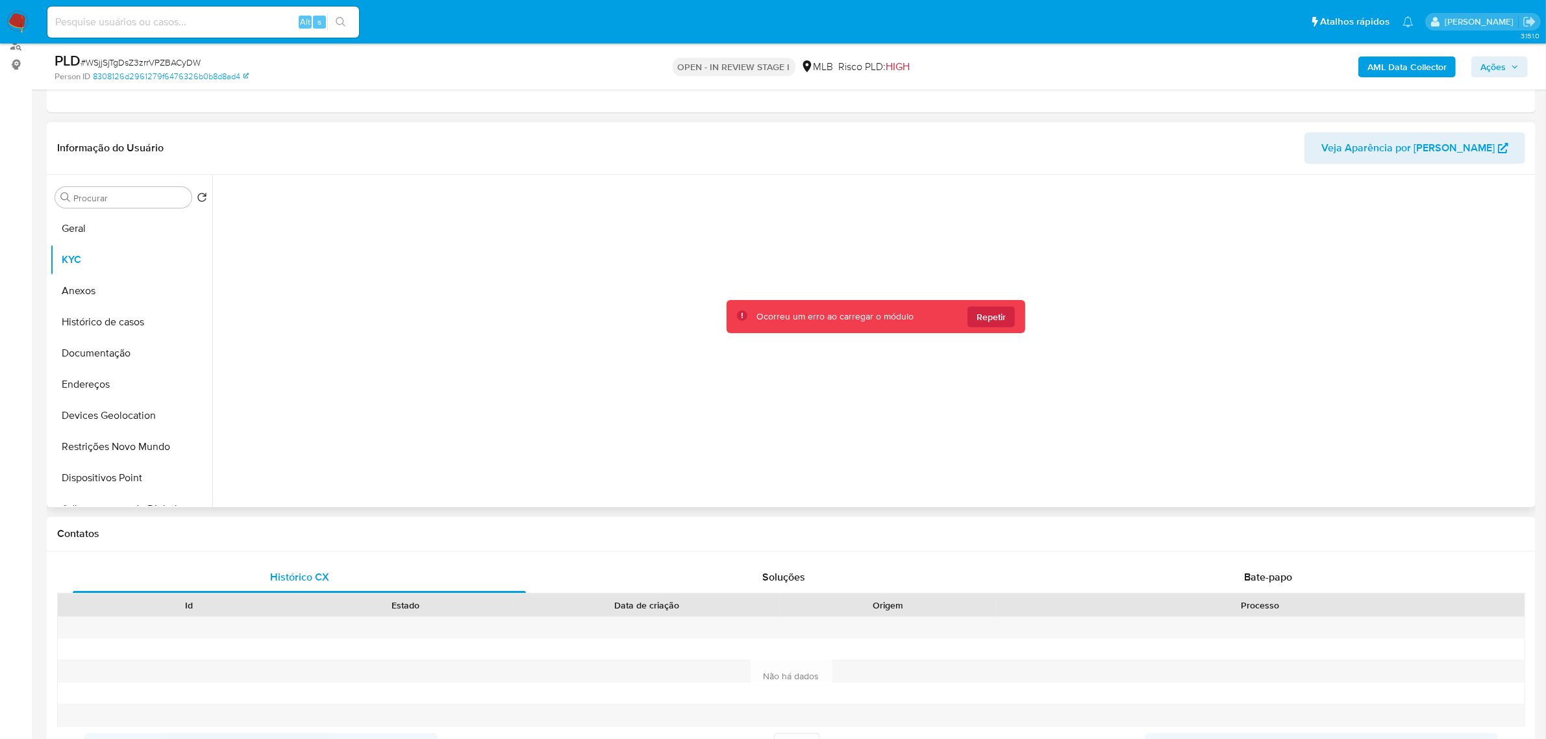
click at [986, 321] on span "Repetir" at bounding box center [991, 317] width 29 height 21
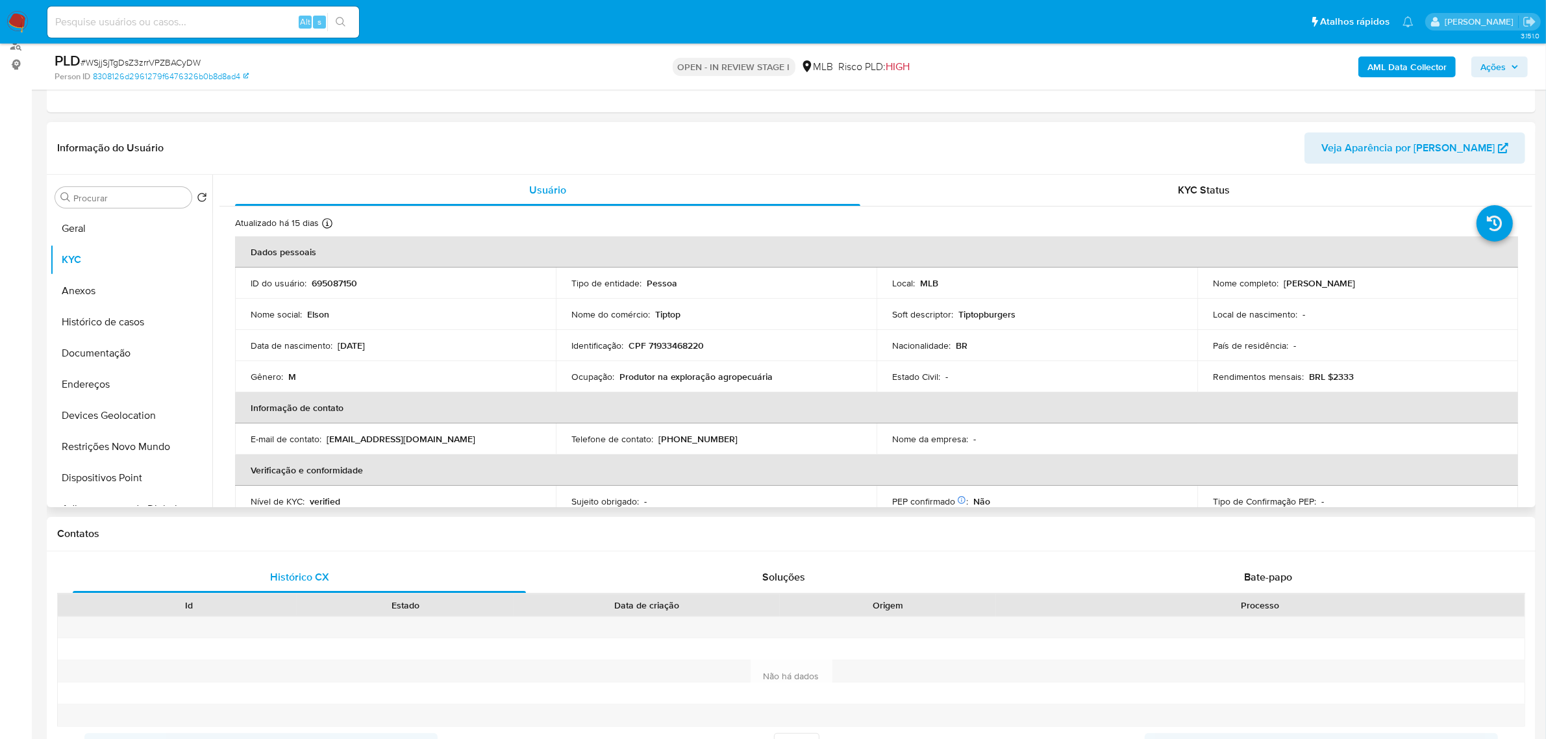
click at [680, 346] on p "CPF 71933468220" at bounding box center [666, 346] width 75 height 12
copy p "71933468220"
drag, startPoint x: 1281, startPoint y: 286, endPoint x: 1386, endPoint y: 287, distance: 105.9
click at [1386, 287] on div "Nome completo : Elson Santos Ferreira" at bounding box center [1358, 283] width 290 height 12
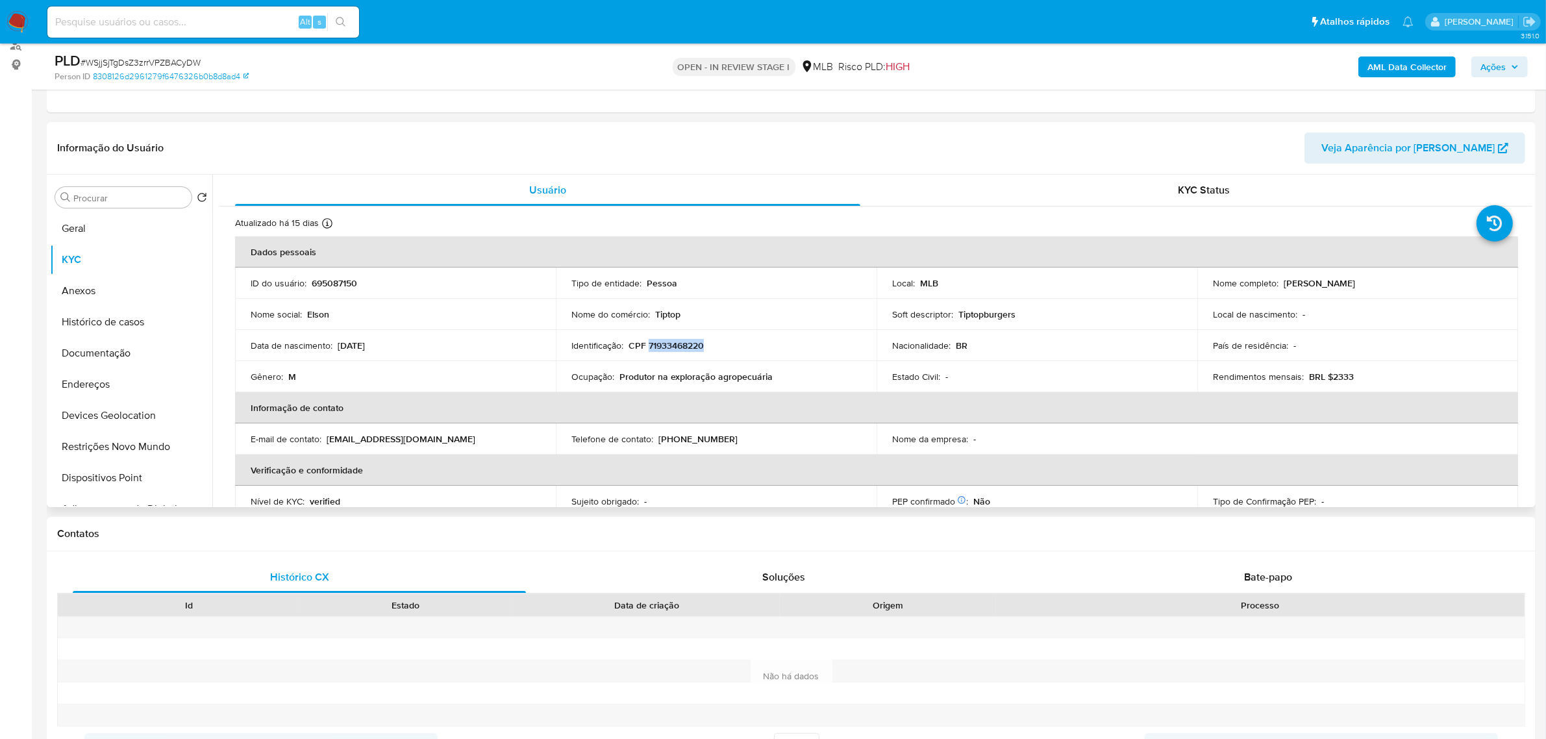
copy p "Elson Santos Ferreira"
click at [119, 360] on button "Documentação" at bounding box center [126, 353] width 152 height 31
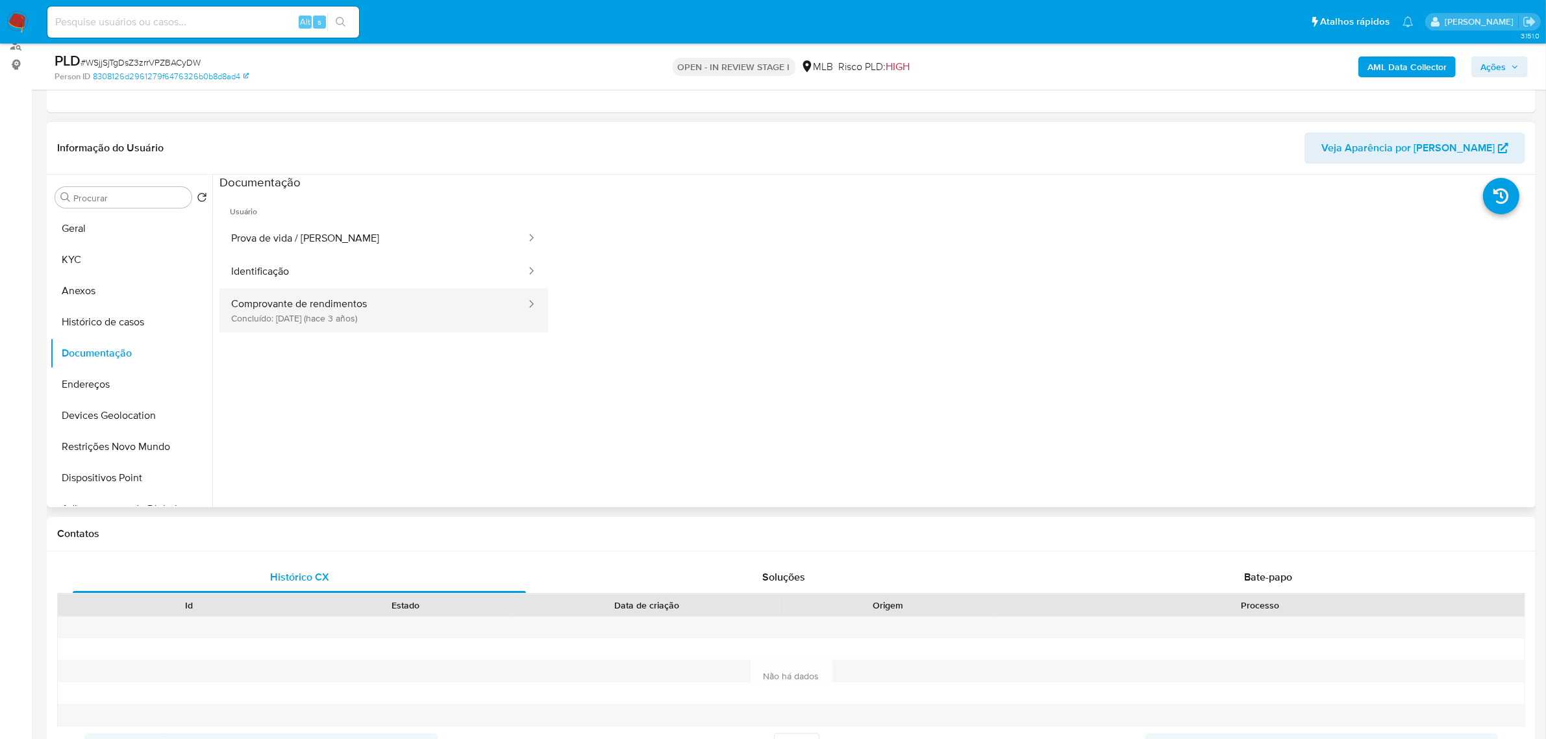
click at [371, 312] on button "Comprovante de rendimentos Concluído: 23/06/2022 (hace 3 años)" at bounding box center [373, 310] width 308 height 44
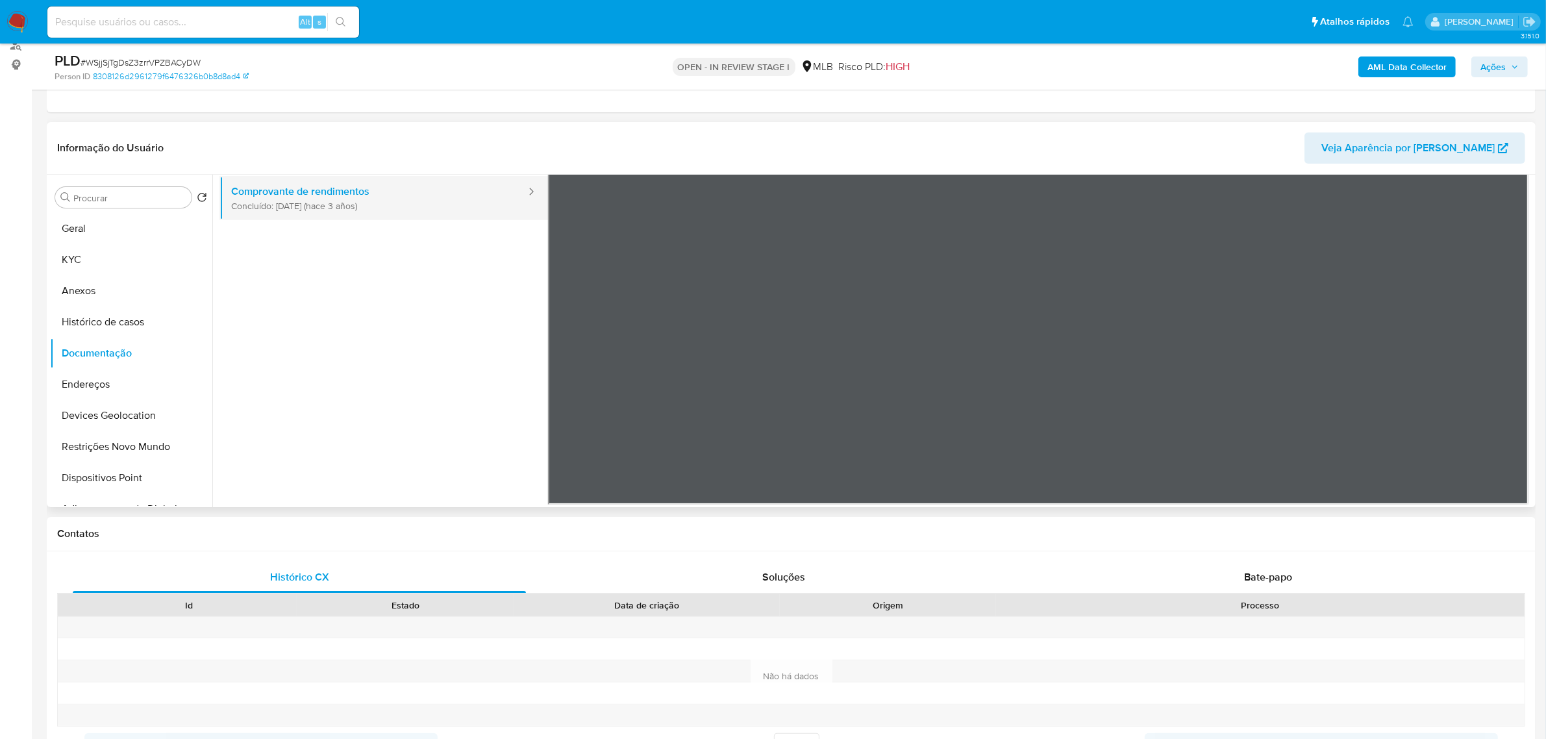
scroll to position [31, 0]
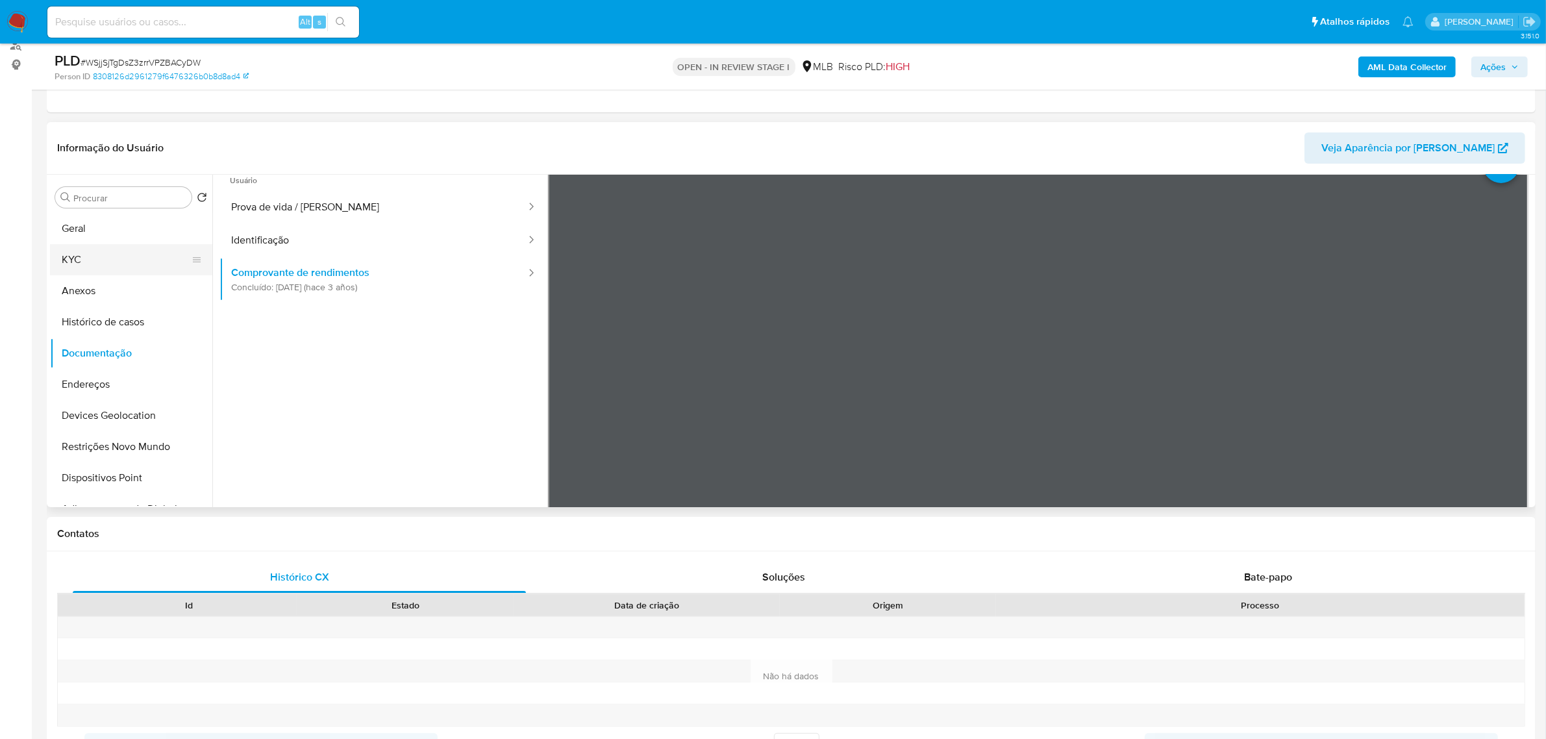
click at [75, 247] on button "KYC" at bounding box center [126, 259] width 152 height 31
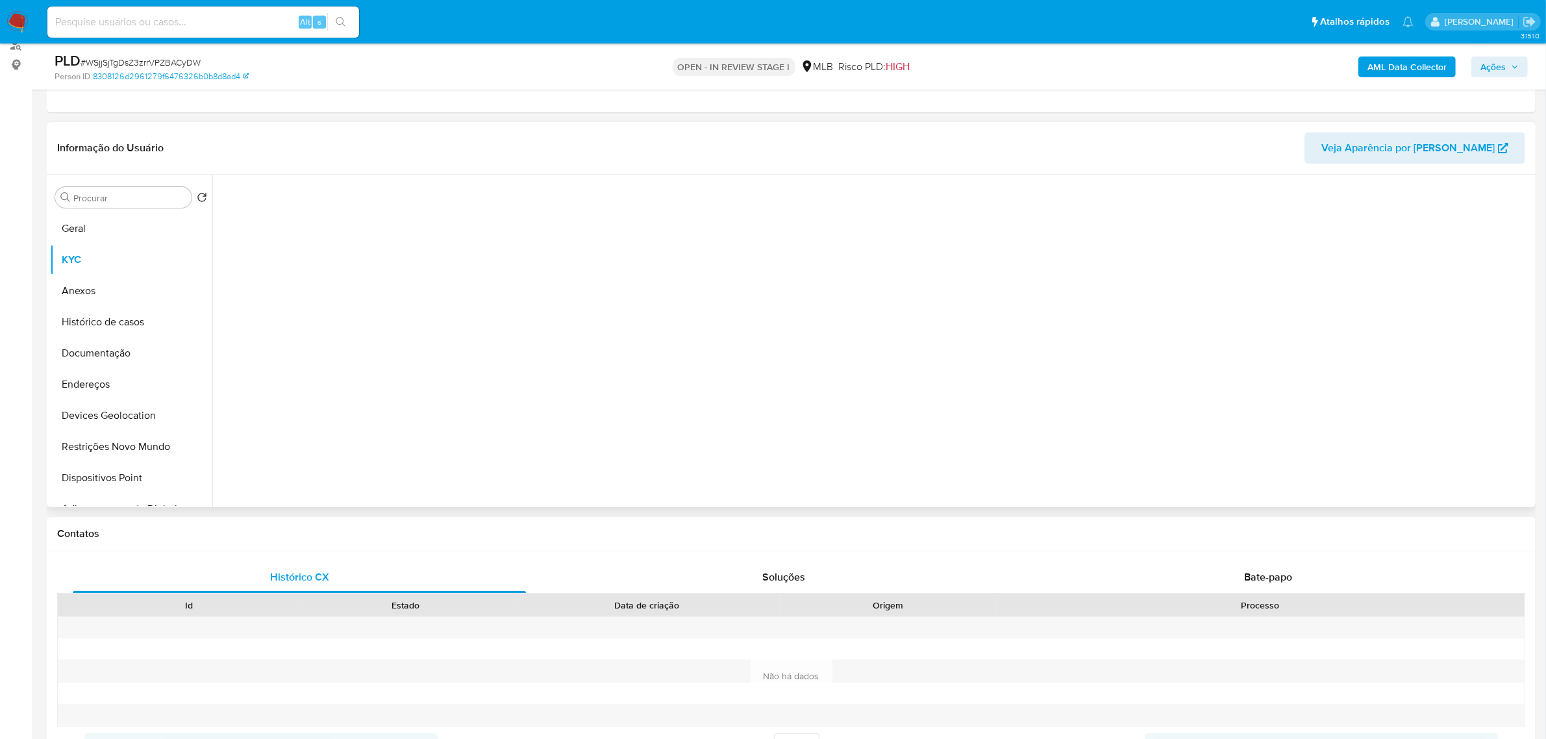
scroll to position [0, 0]
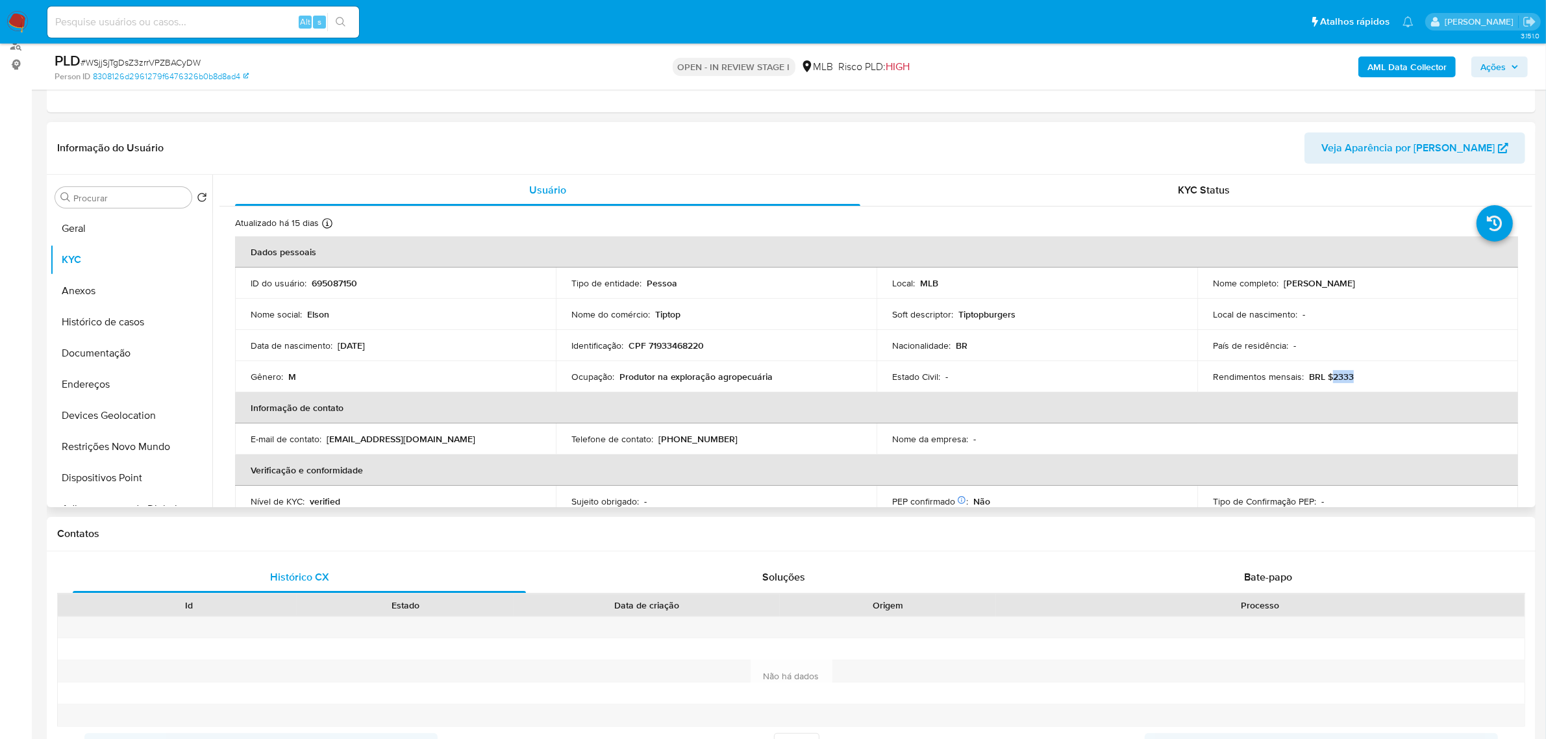
drag, startPoint x: 1327, startPoint y: 377, endPoint x: 1352, endPoint y: 378, distance: 25.3
click at [1352, 378] on div "Rendimentos mensais : BRL $2333" at bounding box center [1358, 377] width 290 height 12
click at [1339, 372] on p "BRL $2333" at bounding box center [1331, 377] width 45 height 12
drag, startPoint x: 1328, startPoint y: 372, endPoint x: 1357, endPoint y: 375, distance: 29.4
click at [1357, 375] on div "Rendimentos mensais : BRL $2333" at bounding box center [1358, 377] width 290 height 12
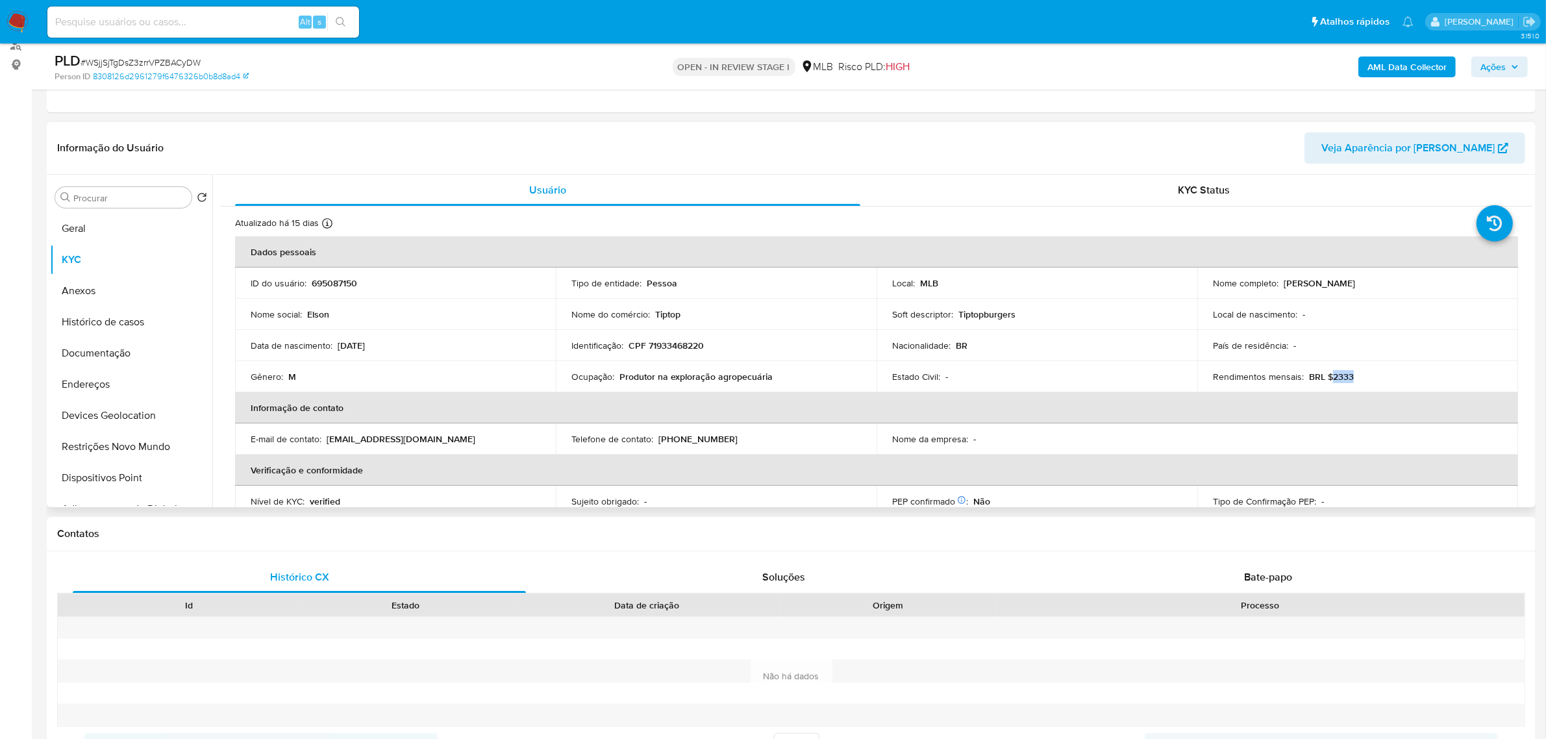
click at [1345, 378] on p "BRL $2333" at bounding box center [1331, 377] width 45 height 12
click at [116, 219] on button "Geral" at bounding box center [126, 228] width 152 height 31
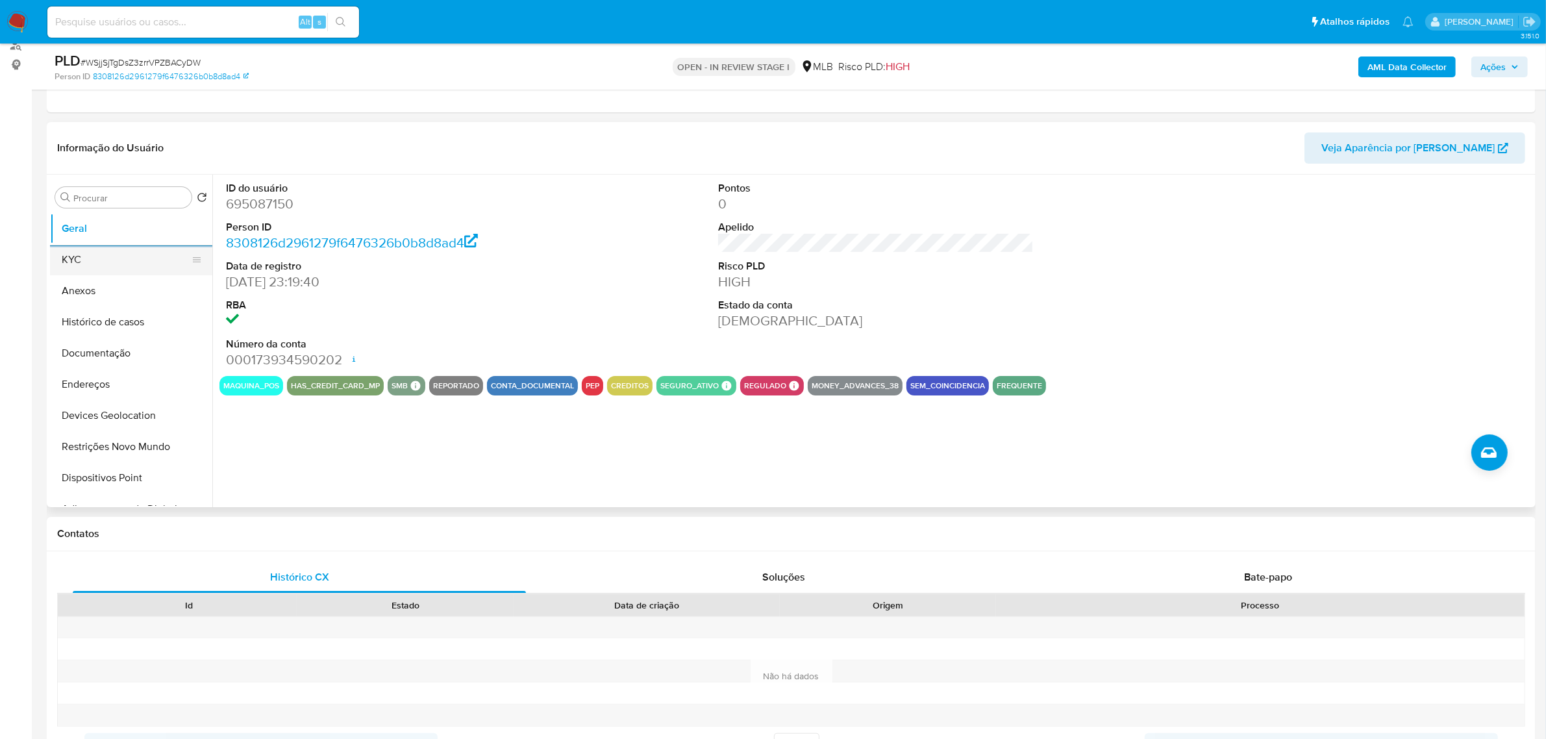
click at [94, 270] on button "KYC" at bounding box center [126, 259] width 152 height 31
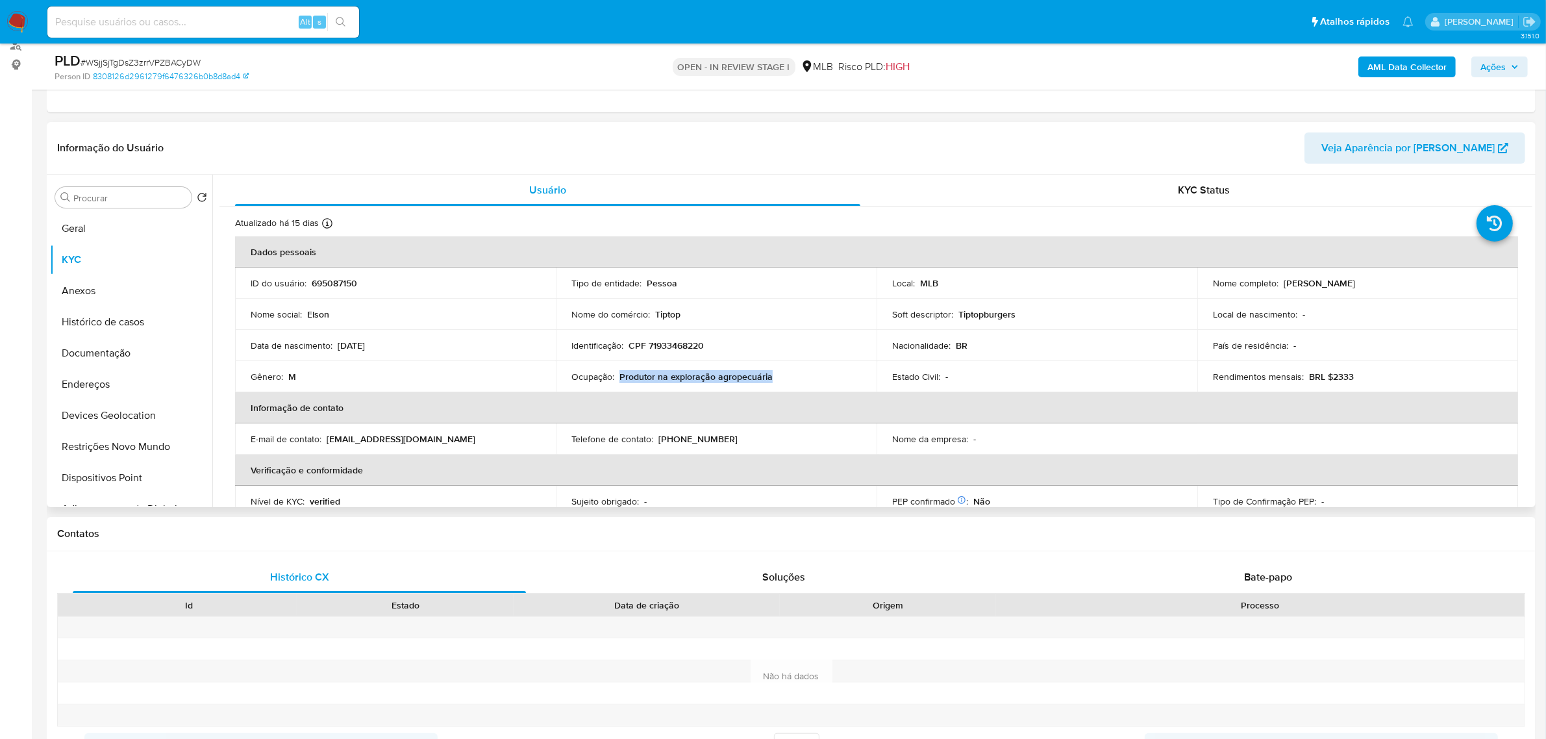
drag, startPoint x: 619, startPoint y: 375, endPoint x: 723, endPoint y: 381, distance: 104.1
click at [779, 374] on div "Ocupação : Produtor na exploração agropecuária" at bounding box center [716, 377] width 290 height 12
copy p "Produtor na exploração agropecuária"
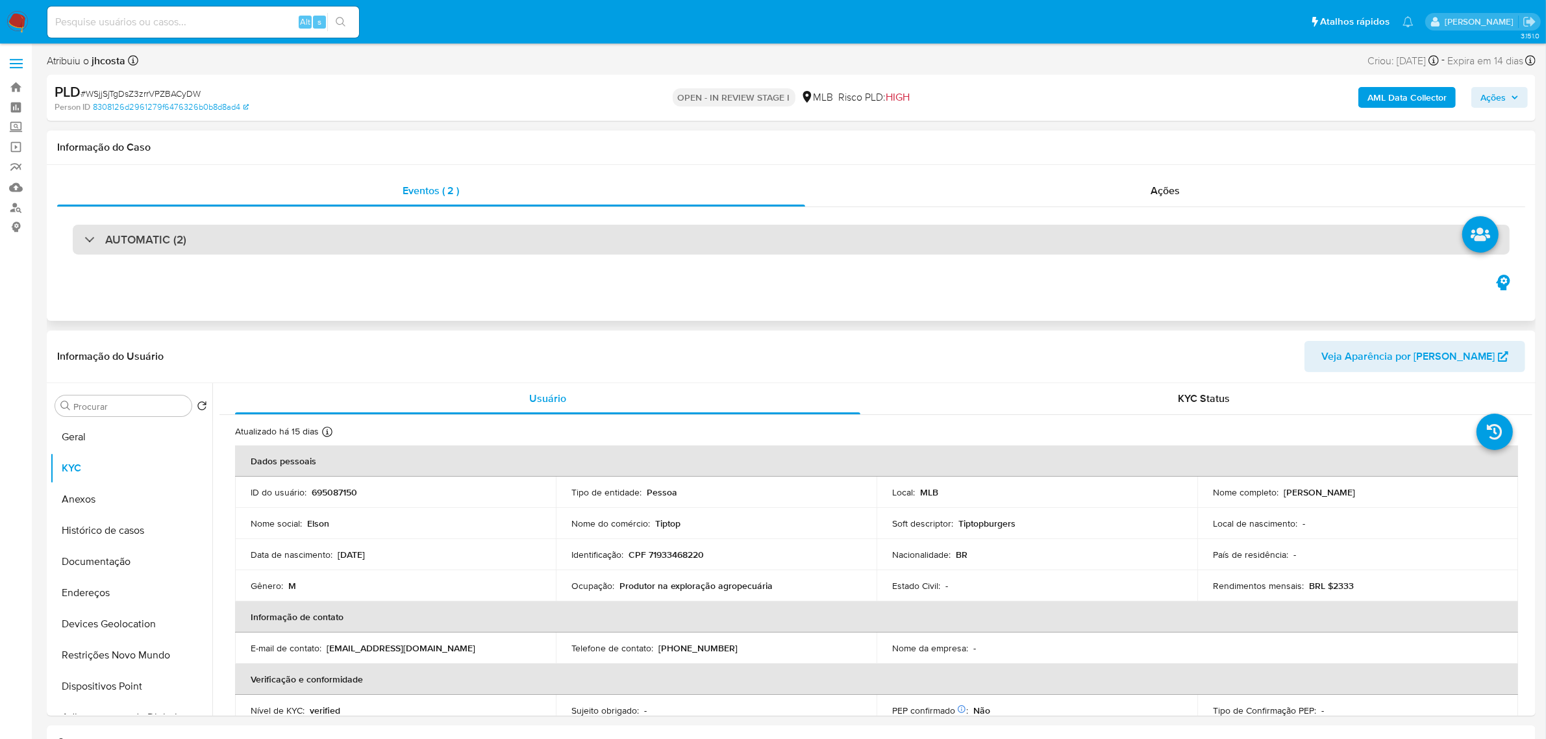
click at [440, 232] on div "AUTOMATIC (2)" at bounding box center [791, 240] width 1437 height 30
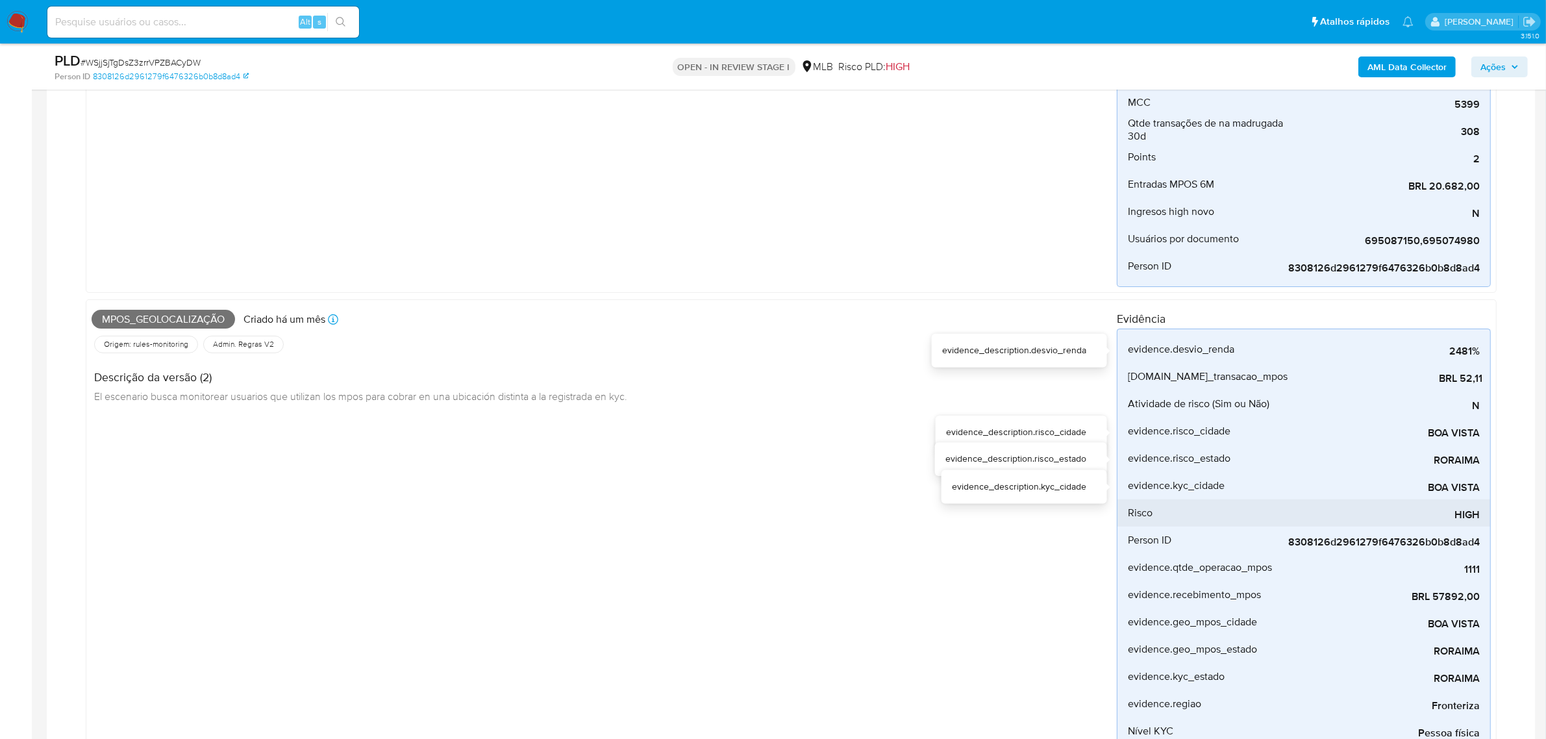
scroll to position [406, 0]
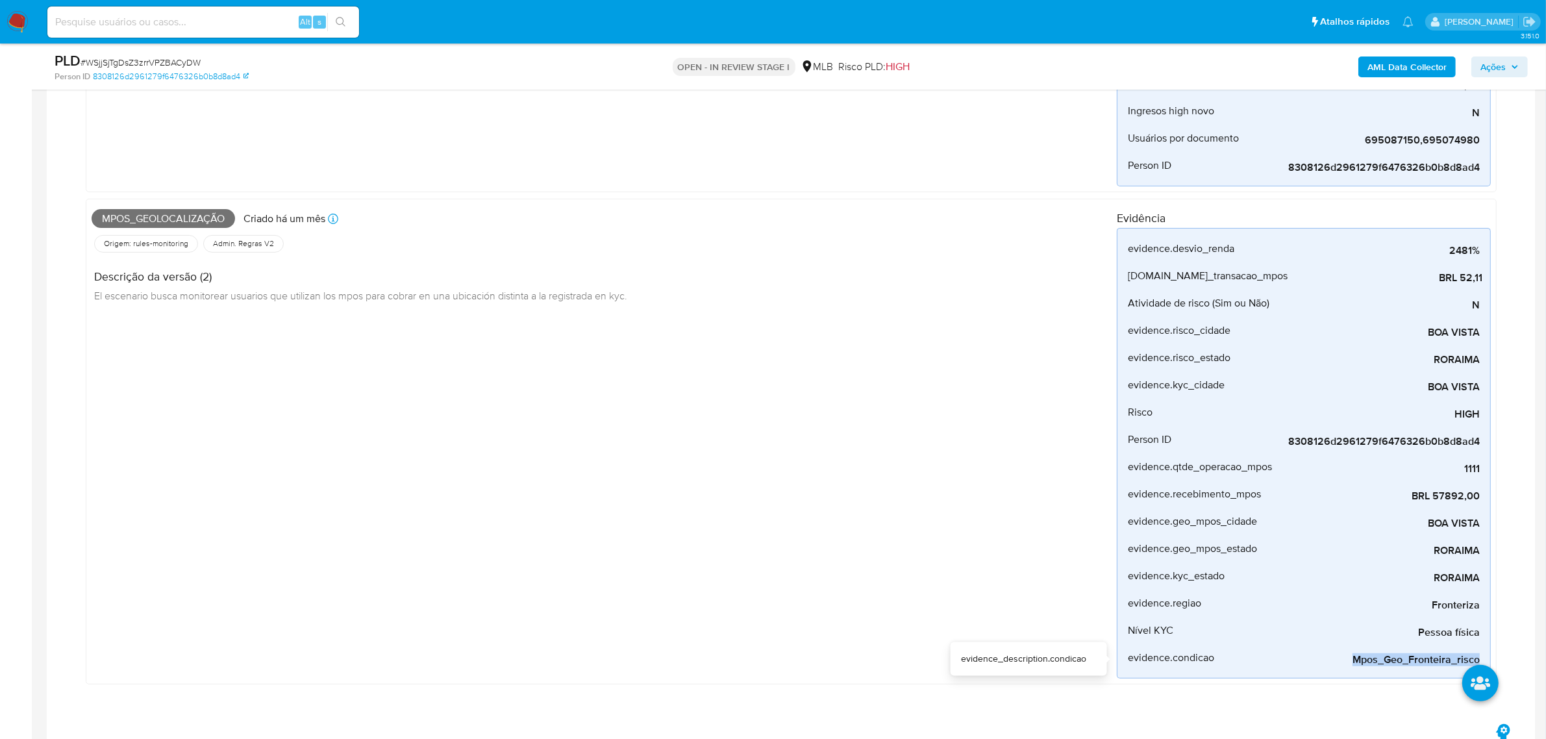
drag, startPoint x: 1346, startPoint y: 657, endPoint x: 1509, endPoint y: 654, distance: 162.4
click at [1509, 654] on div "AUTOMATIC (2) Point_madrugada Criado há um mês Criado: 12/07/2025 01:02:44 Orig…" at bounding box center [791, 238] width 1468 height 966
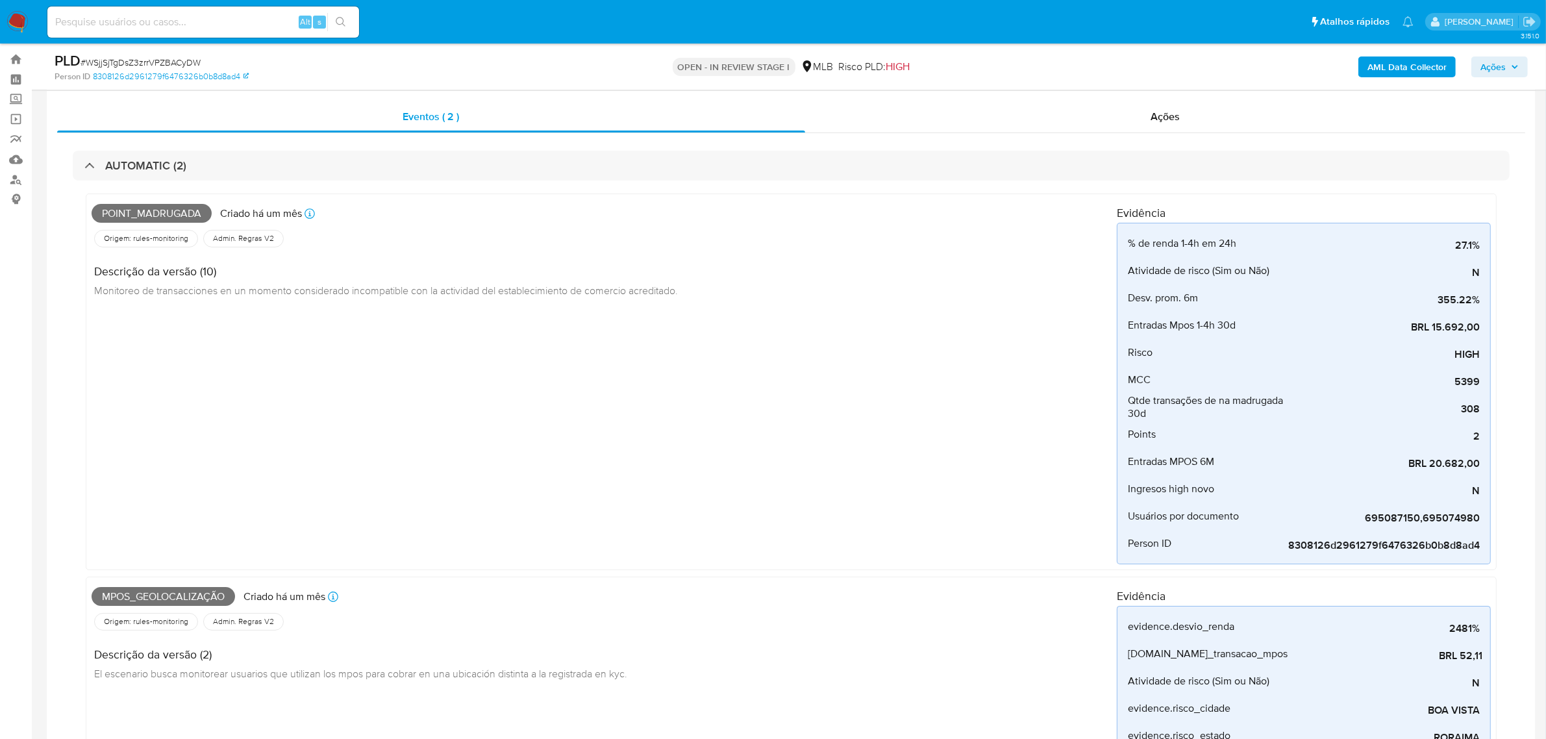
scroll to position [0, 0]
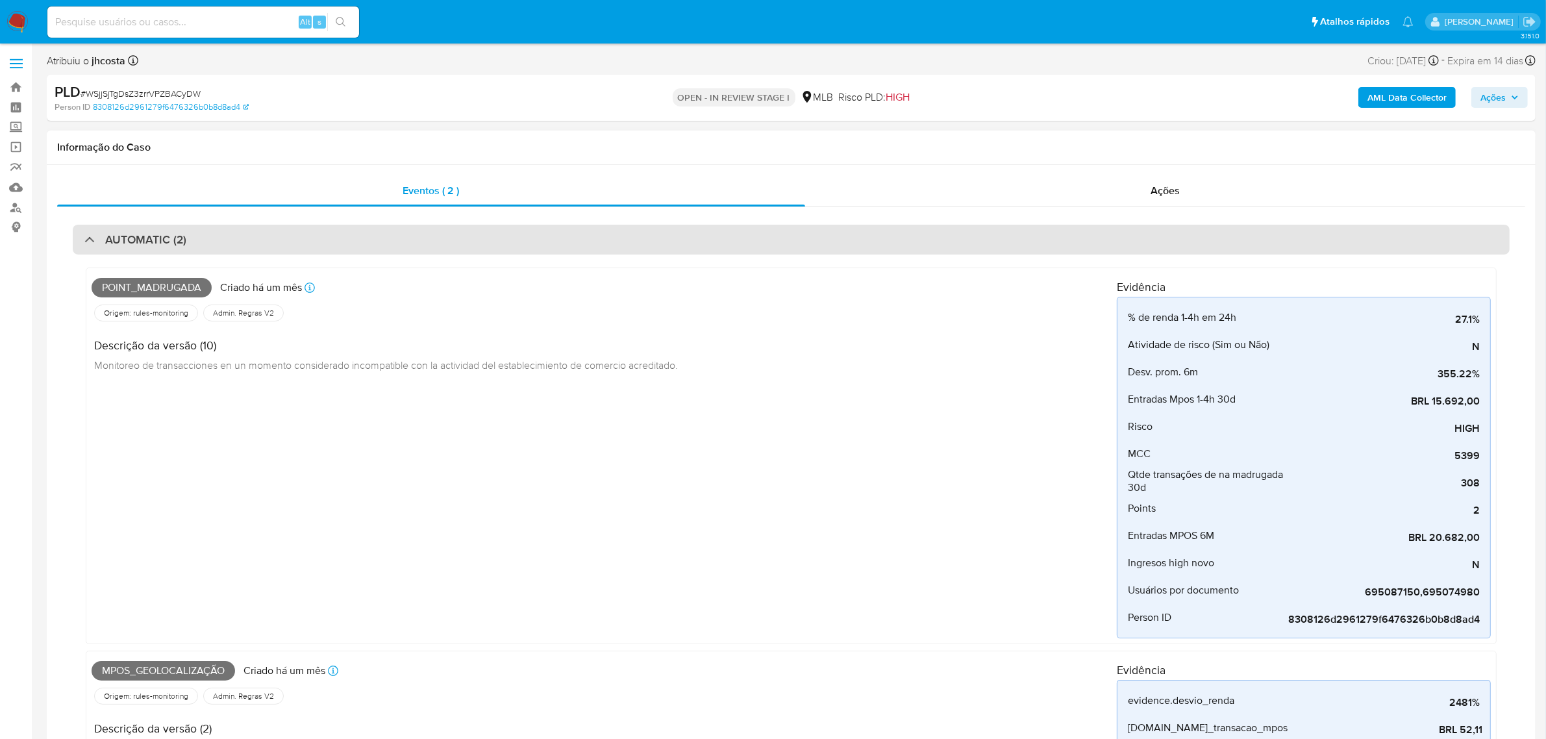
click at [308, 236] on div "AUTOMATIC (2)" at bounding box center [791, 240] width 1437 height 30
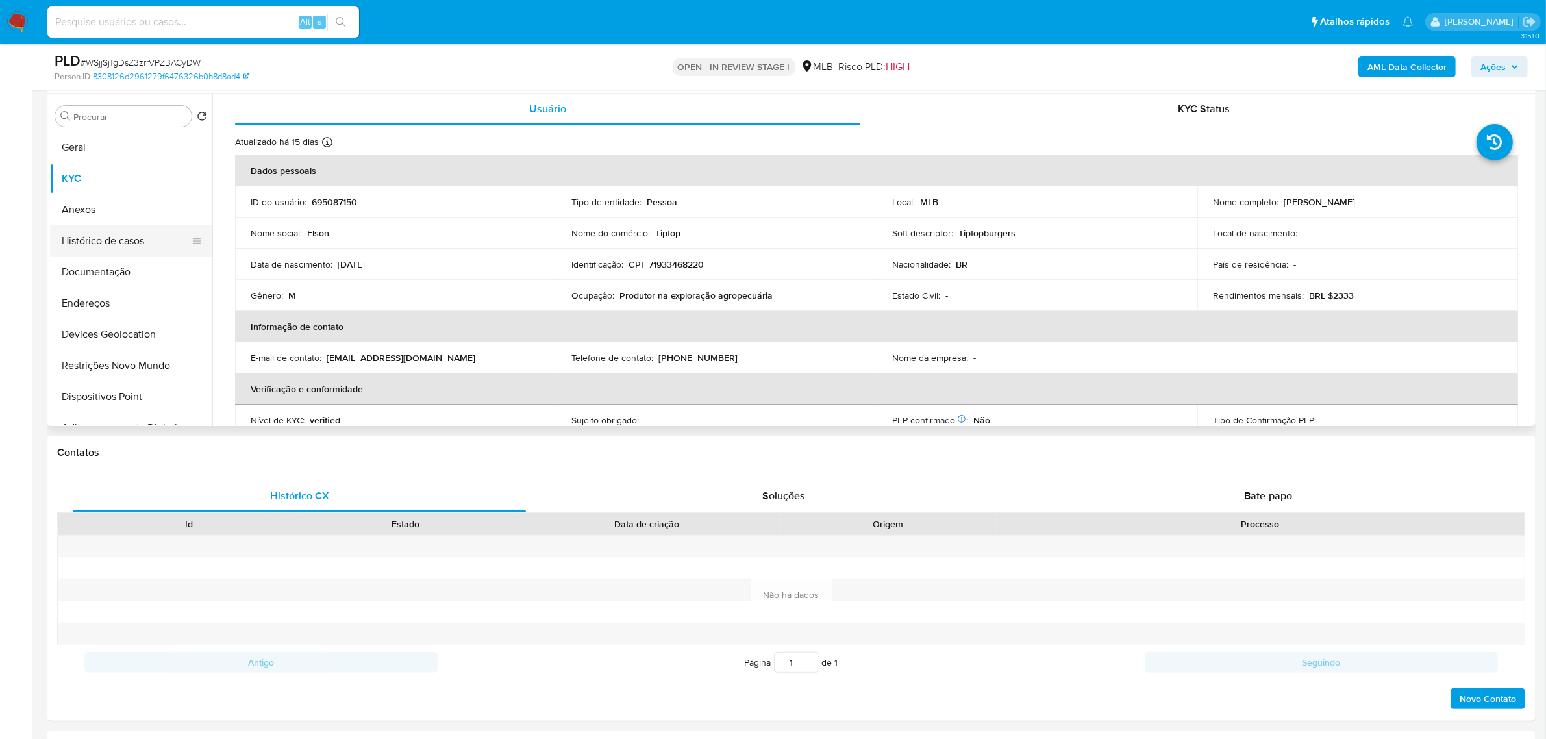
click at [149, 238] on button "Histórico de casos" at bounding box center [126, 240] width 152 height 31
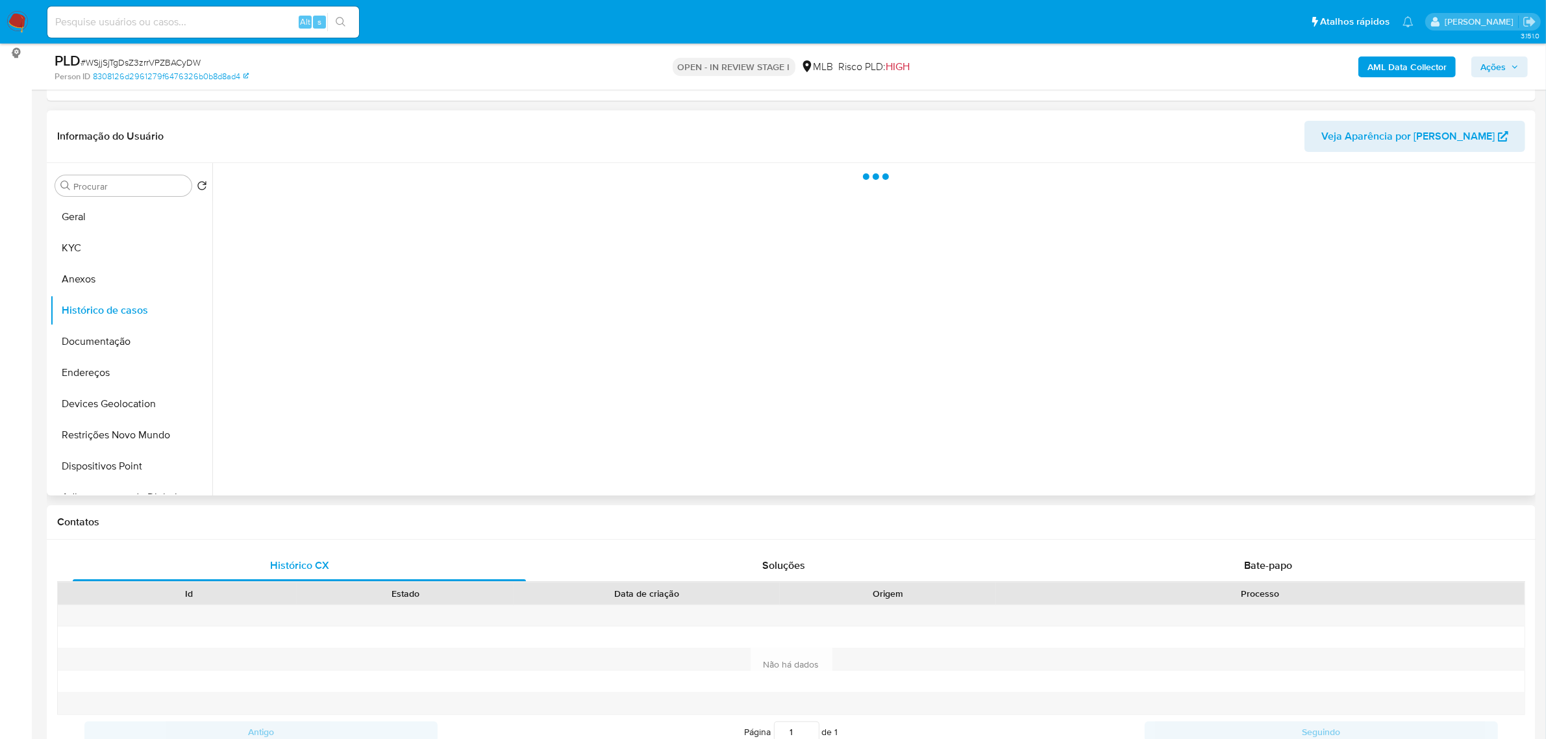
scroll to position [81, 0]
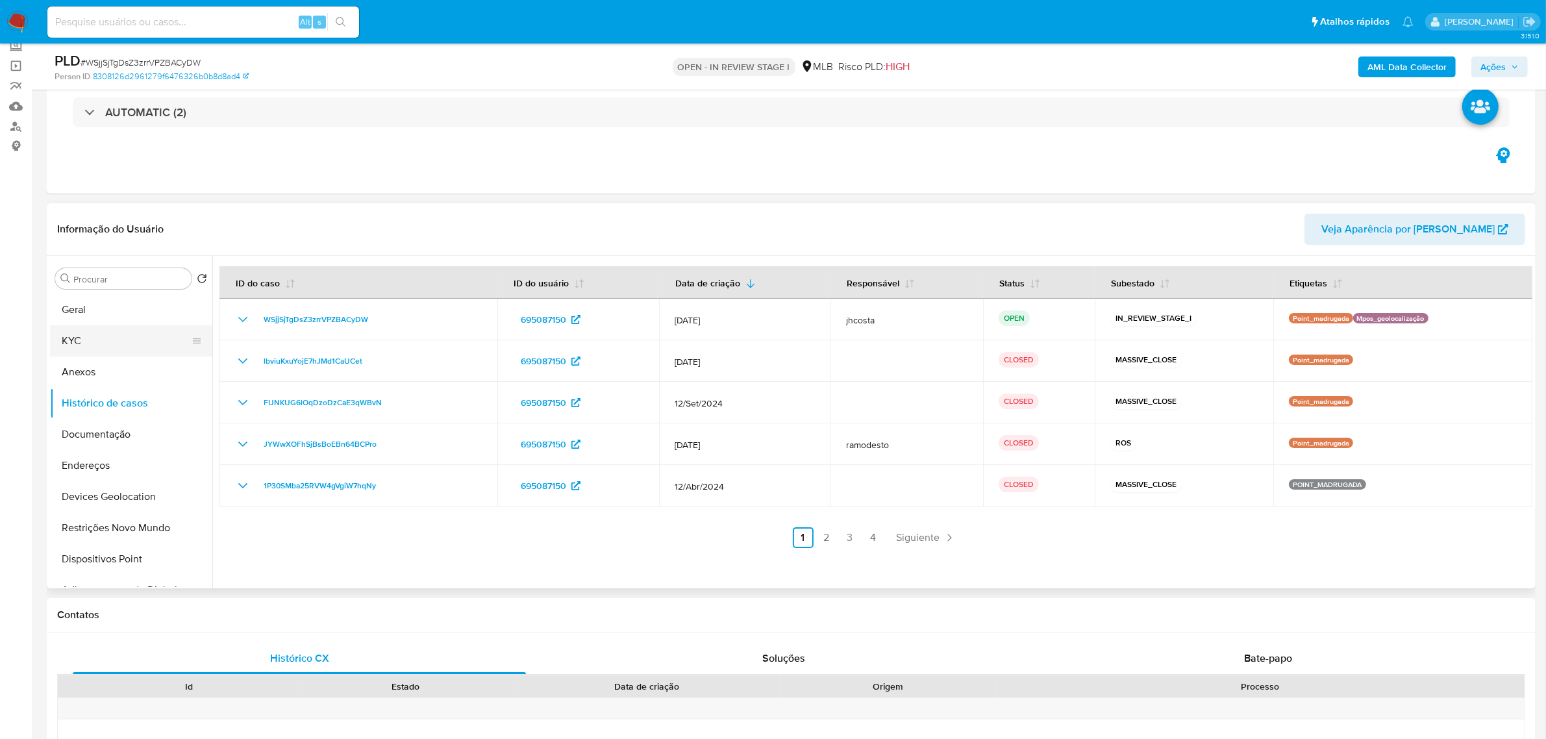
click at [127, 338] on button "KYC" at bounding box center [126, 340] width 152 height 31
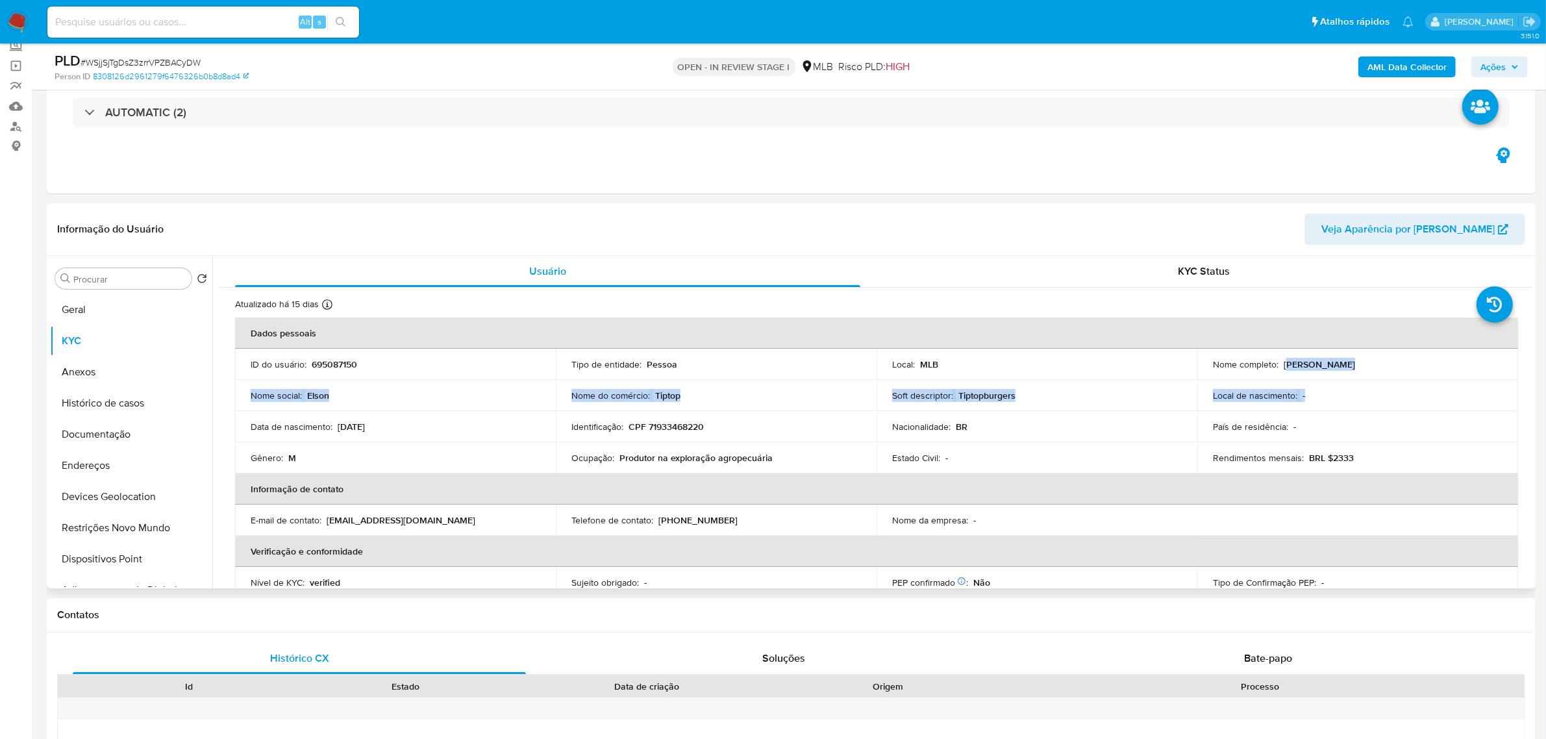
drag, startPoint x: 1284, startPoint y: 366, endPoint x: 1378, endPoint y: 380, distance: 95.2
click at [1378, 380] on tbody "ID do usuário : 695087150 Tipo de entidade : Pessoa Local : MLB Nome completo :…" at bounding box center [876, 411] width 1283 height 125
click at [976, 419] on td "Nacionalidade : BR" at bounding box center [1037, 426] width 321 height 31
drag, startPoint x: 958, startPoint y: 391, endPoint x: 1046, endPoint y: 394, distance: 88.4
click at [1046, 394] on div "Soft descriptor : Tiptopburgers" at bounding box center [1037, 396] width 290 height 12
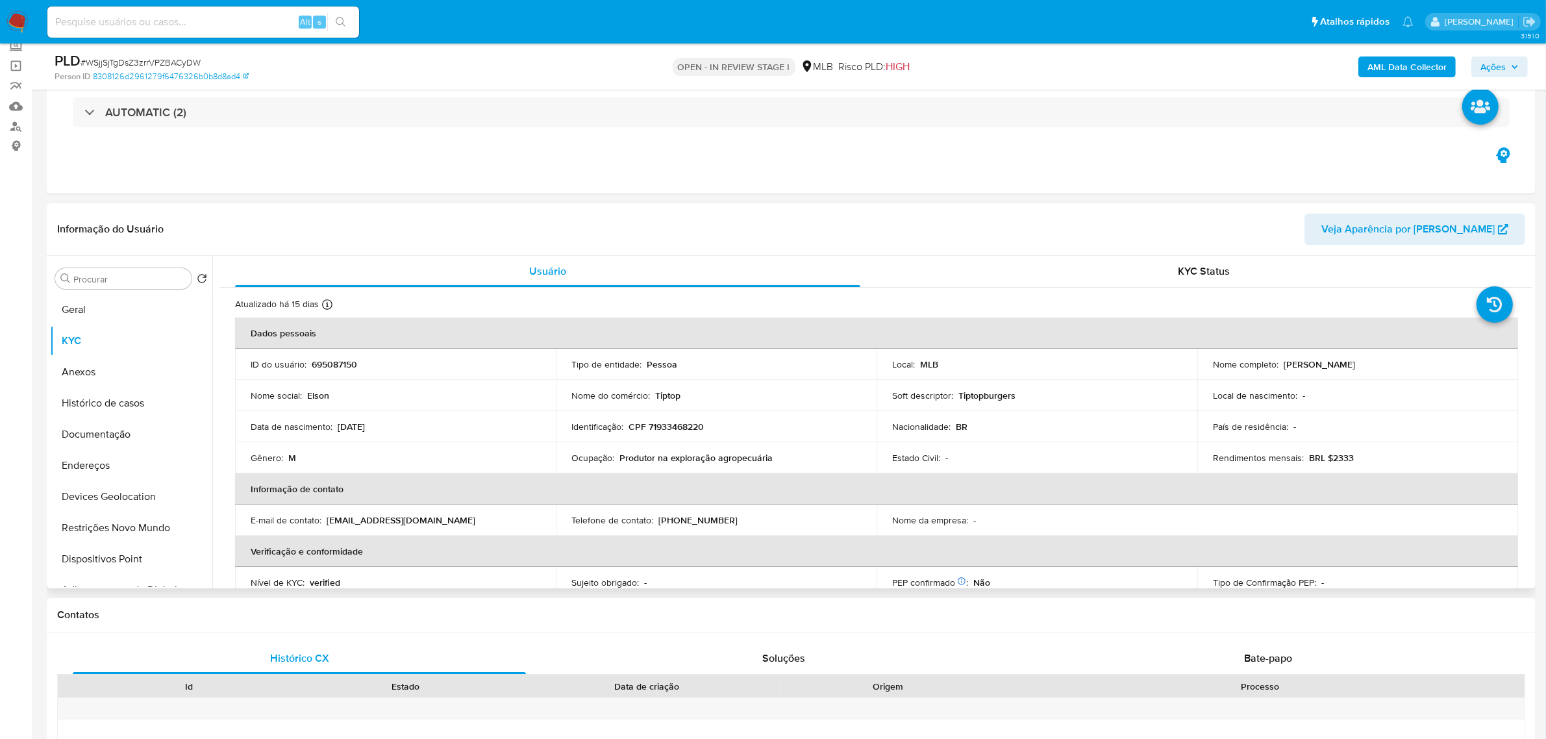
click at [1042, 427] on div "Nacionalidade : BR" at bounding box center [1037, 427] width 290 height 12
click at [116, 399] on button "Histórico de casos" at bounding box center [126, 403] width 152 height 31
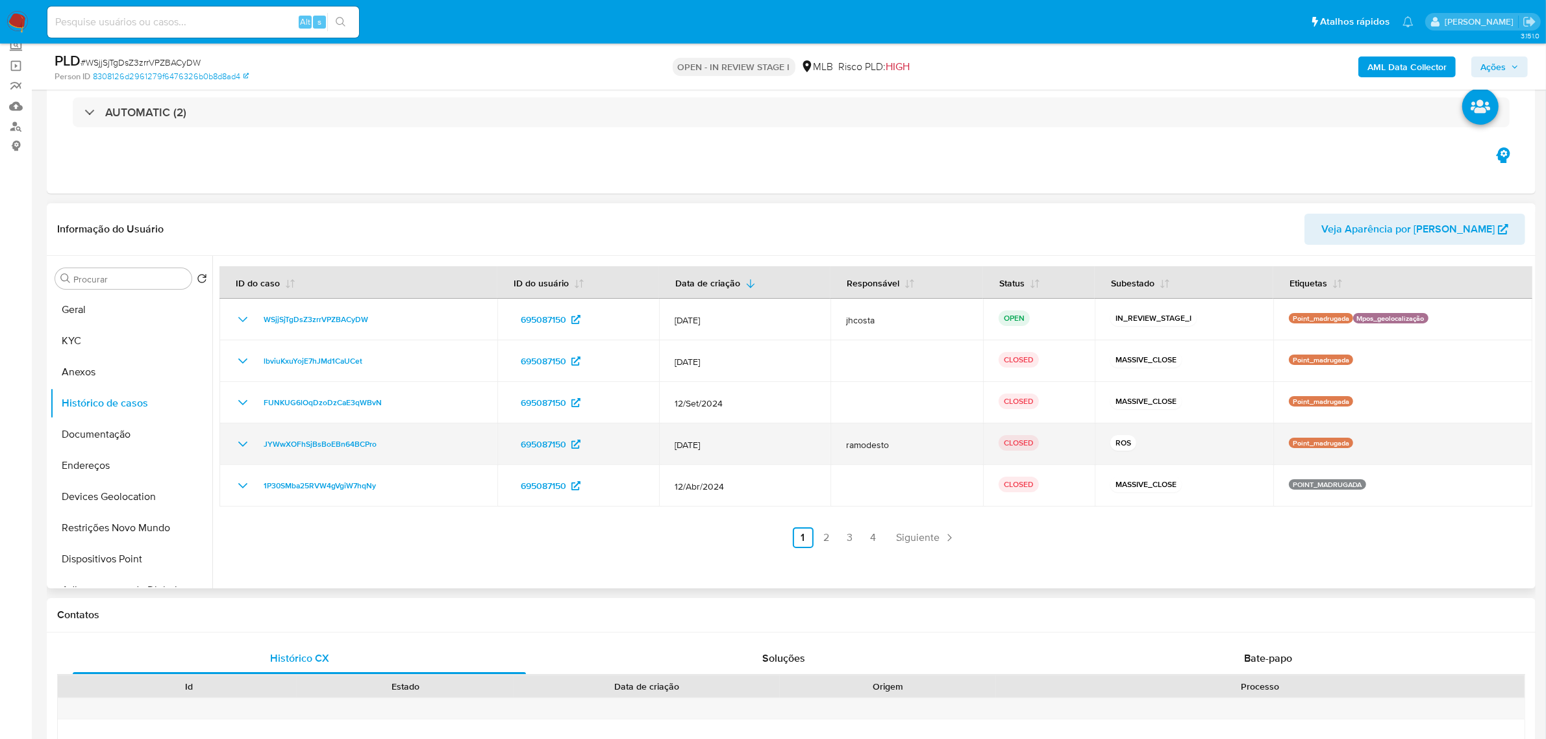
drag, startPoint x: 674, startPoint y: 445, endPoint x: 738, endPoint y: 446, distance: 63.7
click at [746, 445] on span "12/Jul/2024" at bounding box center [745, 445] width 140 height 12
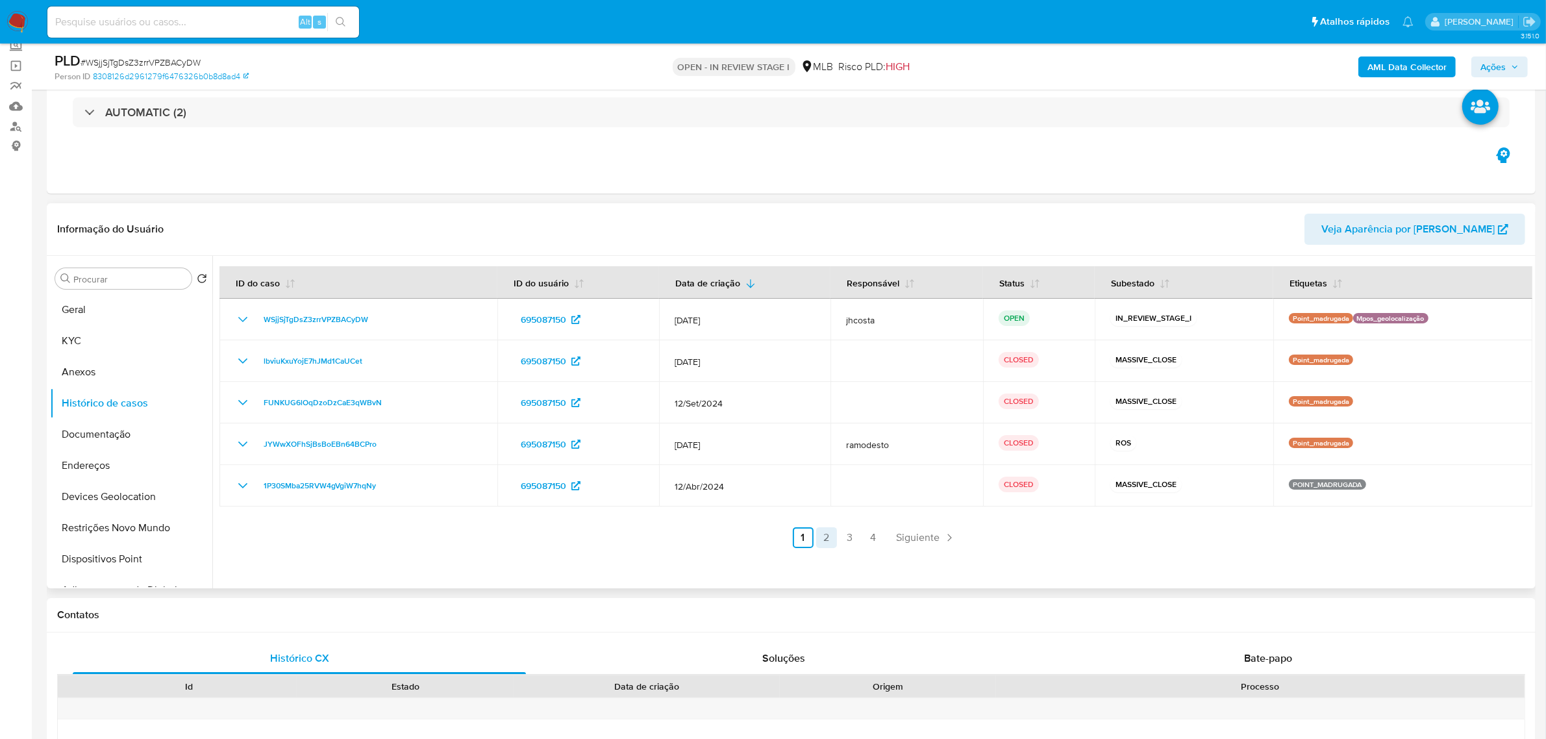
click at [827, 531] on link "2" at bounding box center [826, 537] width 21 height 21
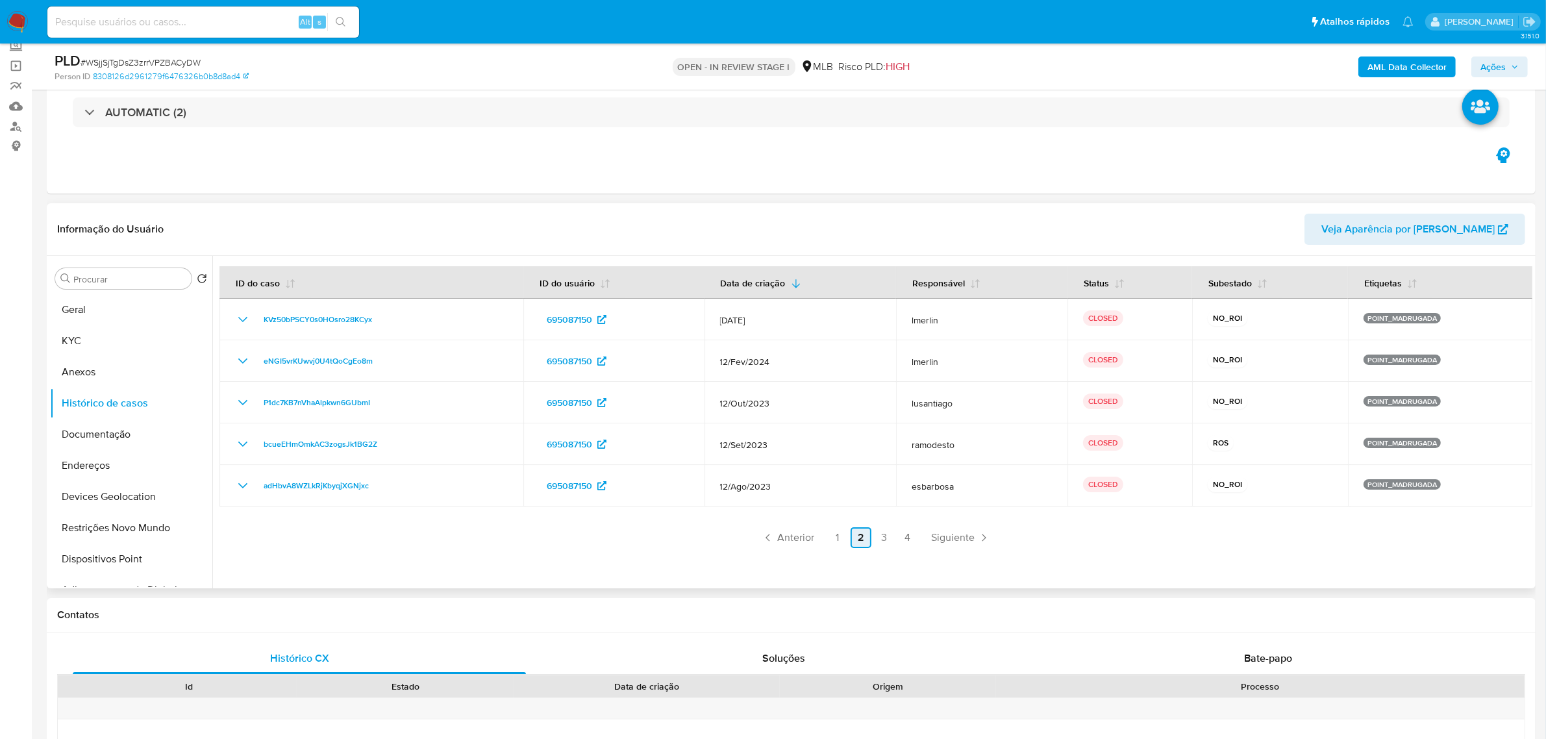
click at [859, 543] on link "2" at bounding box center [861, 537] width 21 height 21
click at [884, 536] on link "3" at bounding box center [884, 537] width 21 height 21
click at [908, 533] on link "4" at bounding box center [907, 537] width 21 height 21
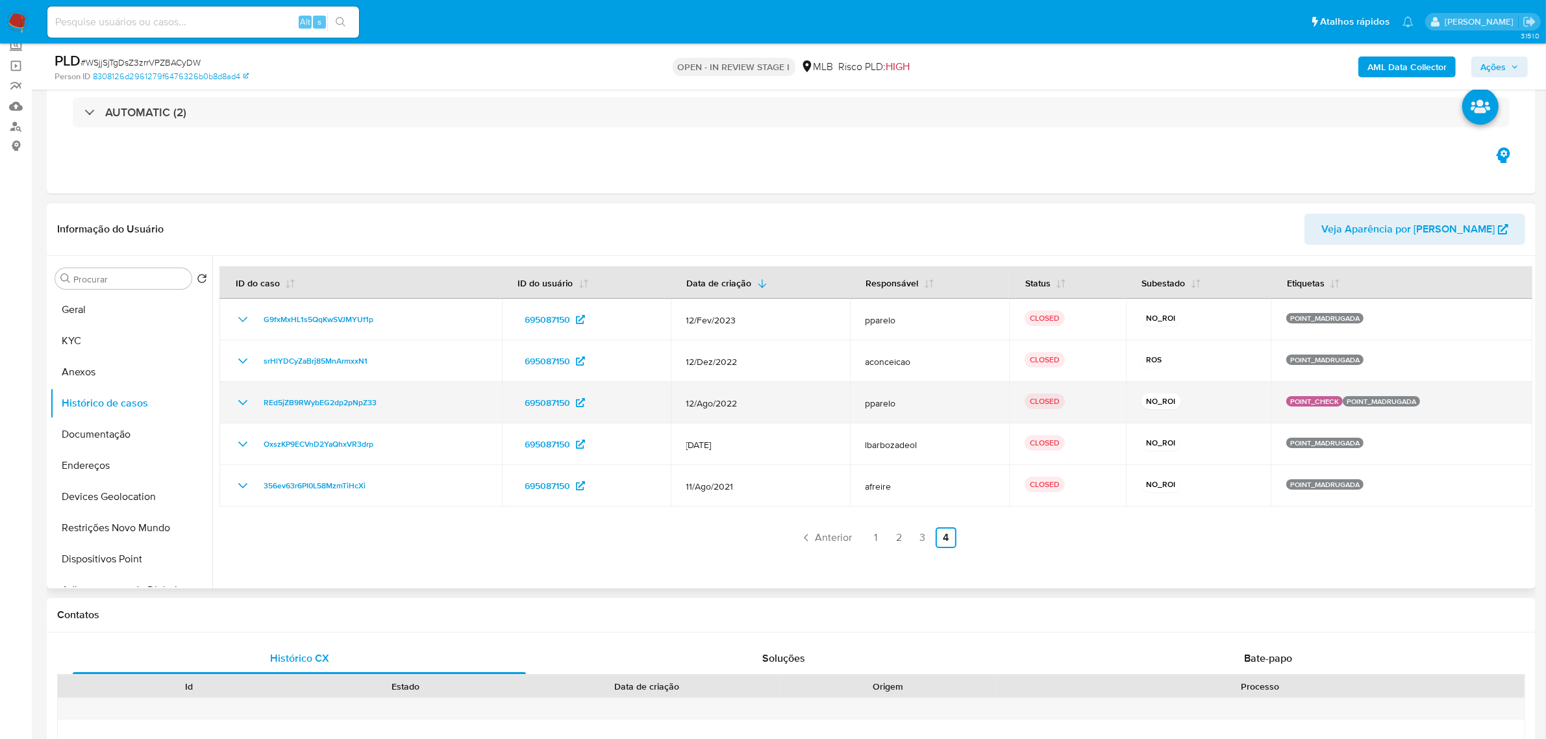
drag, startPoint x: 1137, startPoint y: 362, endPoint x: 1144, endPoint y: 412, distance: 51.1
click at [1229, 361] on div "ROS" at bounding box center [1199, 361] width 114 height 18
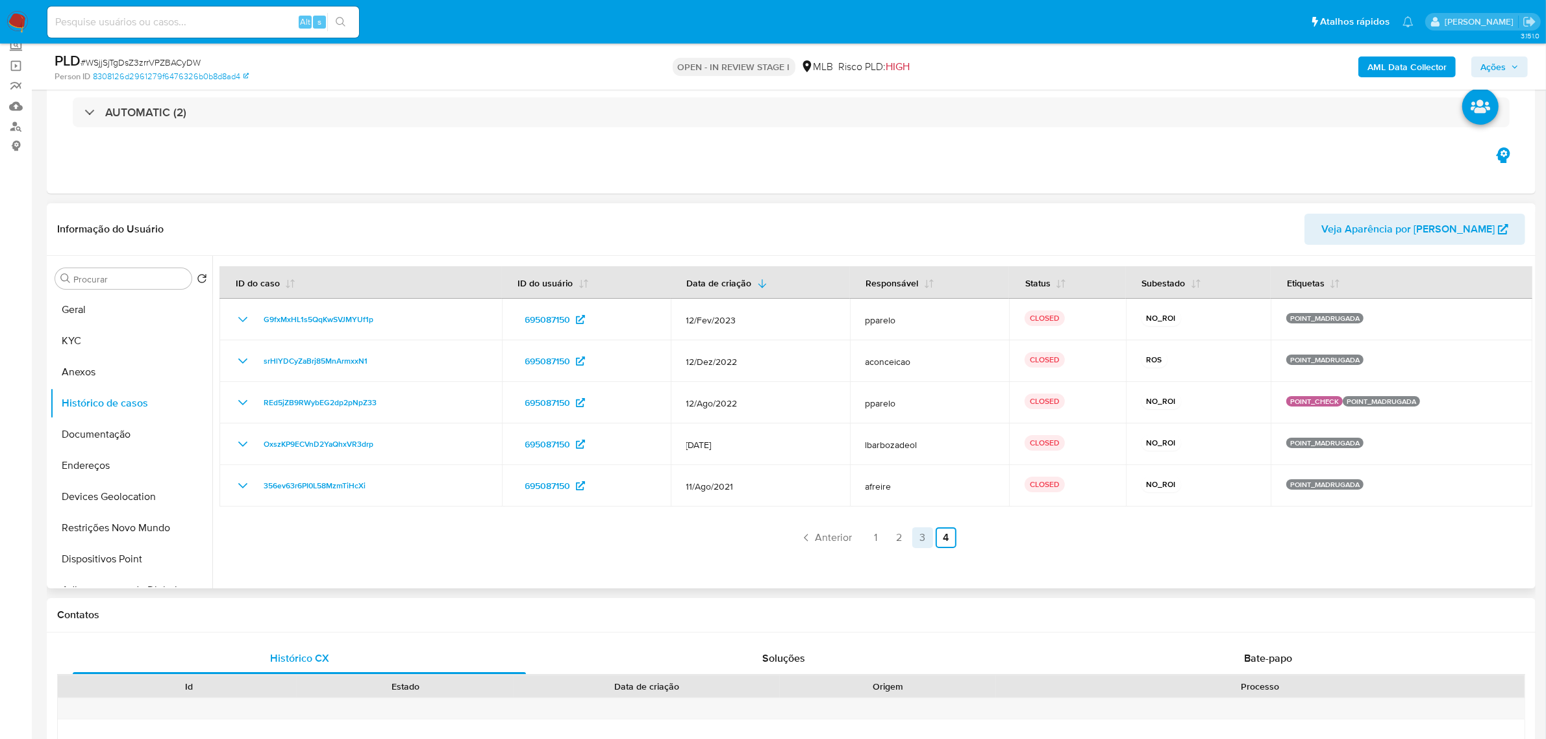
click at [919, 542] on link "3" at bounding box center [922, 537] width 21 height 21
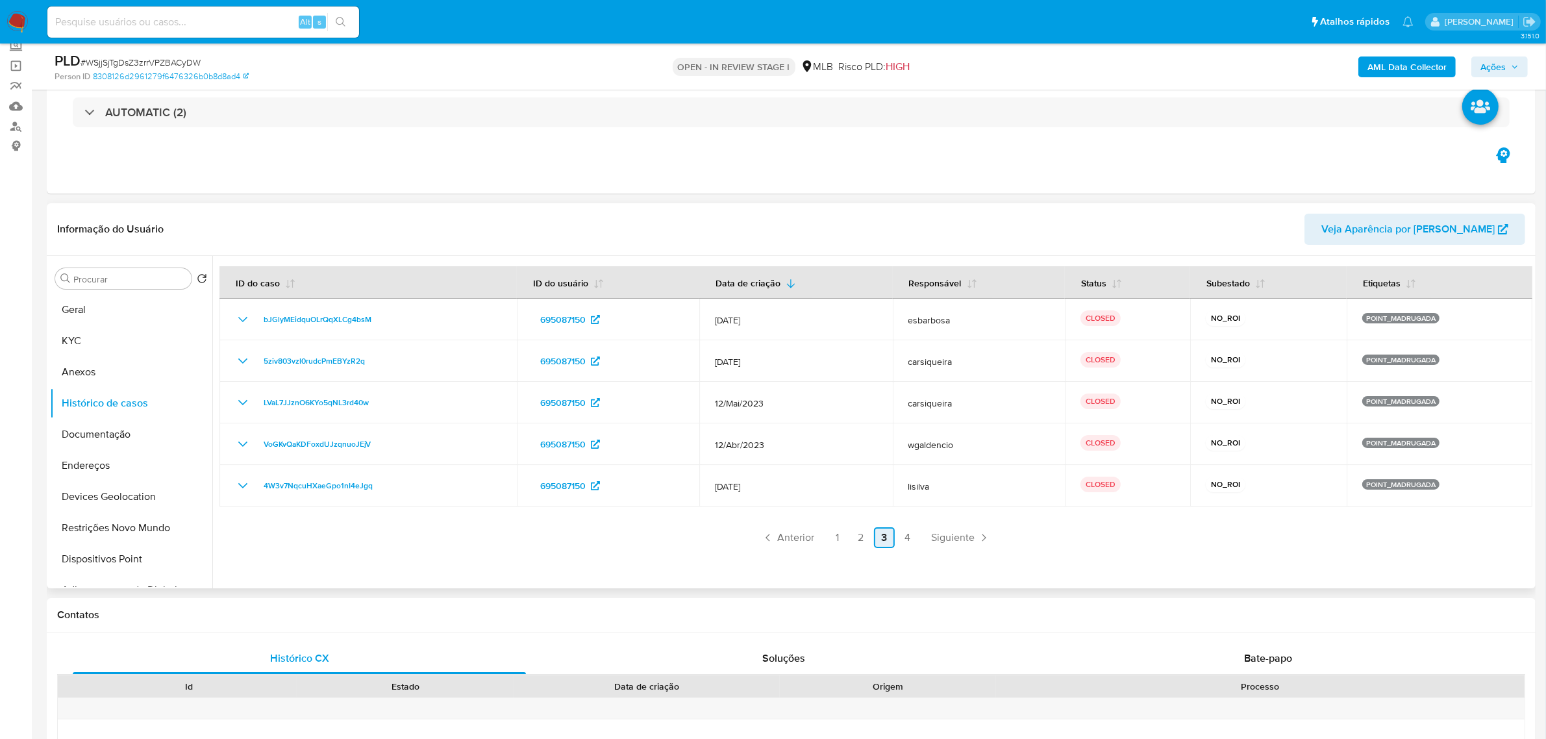
click at [882, 537] on link "3" at bounding box center [884, 537] width 21 height 21
click at [857, 542] on link "2" at bounding box center [861, 537] width 21 height 21
click at [832, 536] on link "1" at bounding box center [837, 537] width 21 height 21
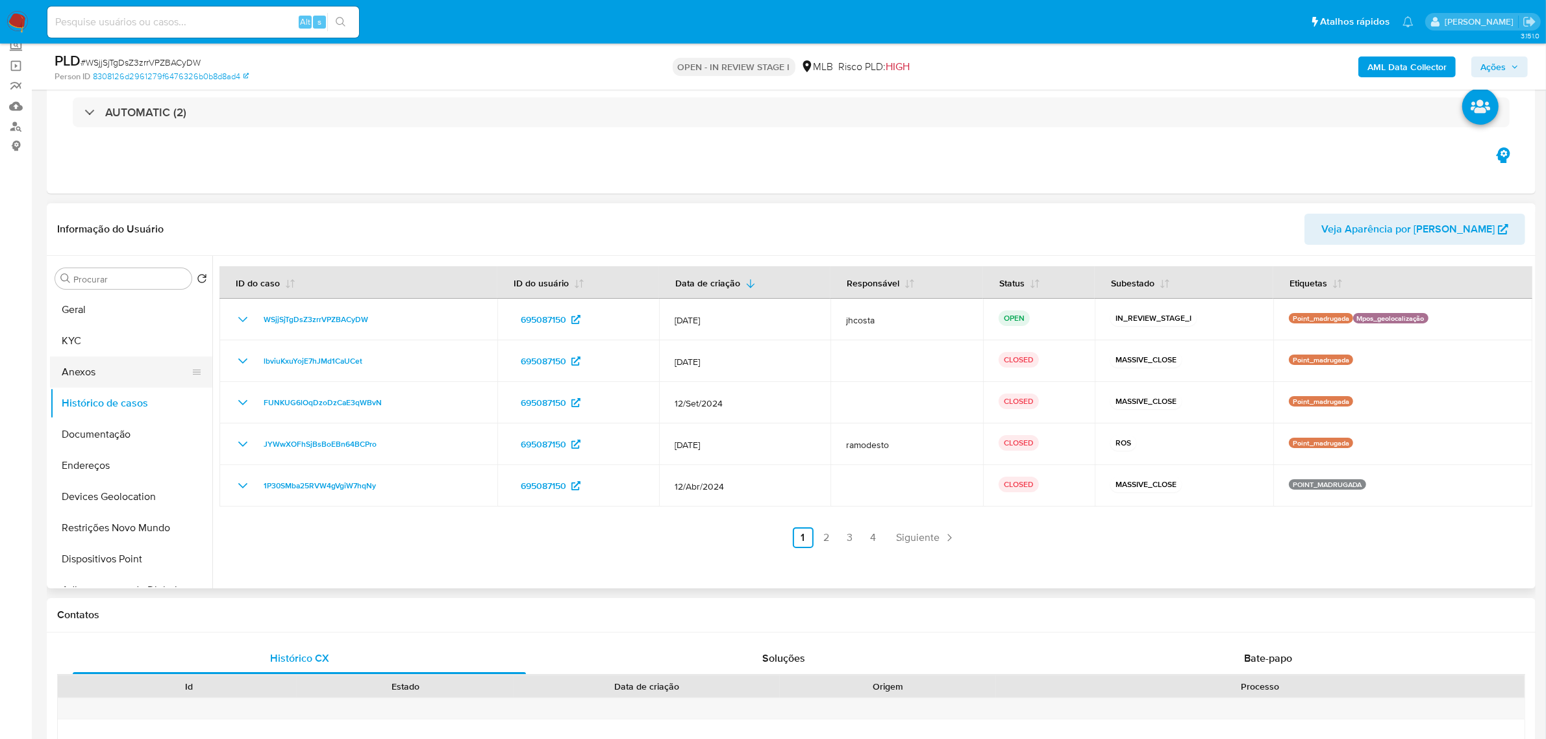
click at [79, 372] on button "Anexos" at bounding box center [126, 372] width 152 height 31
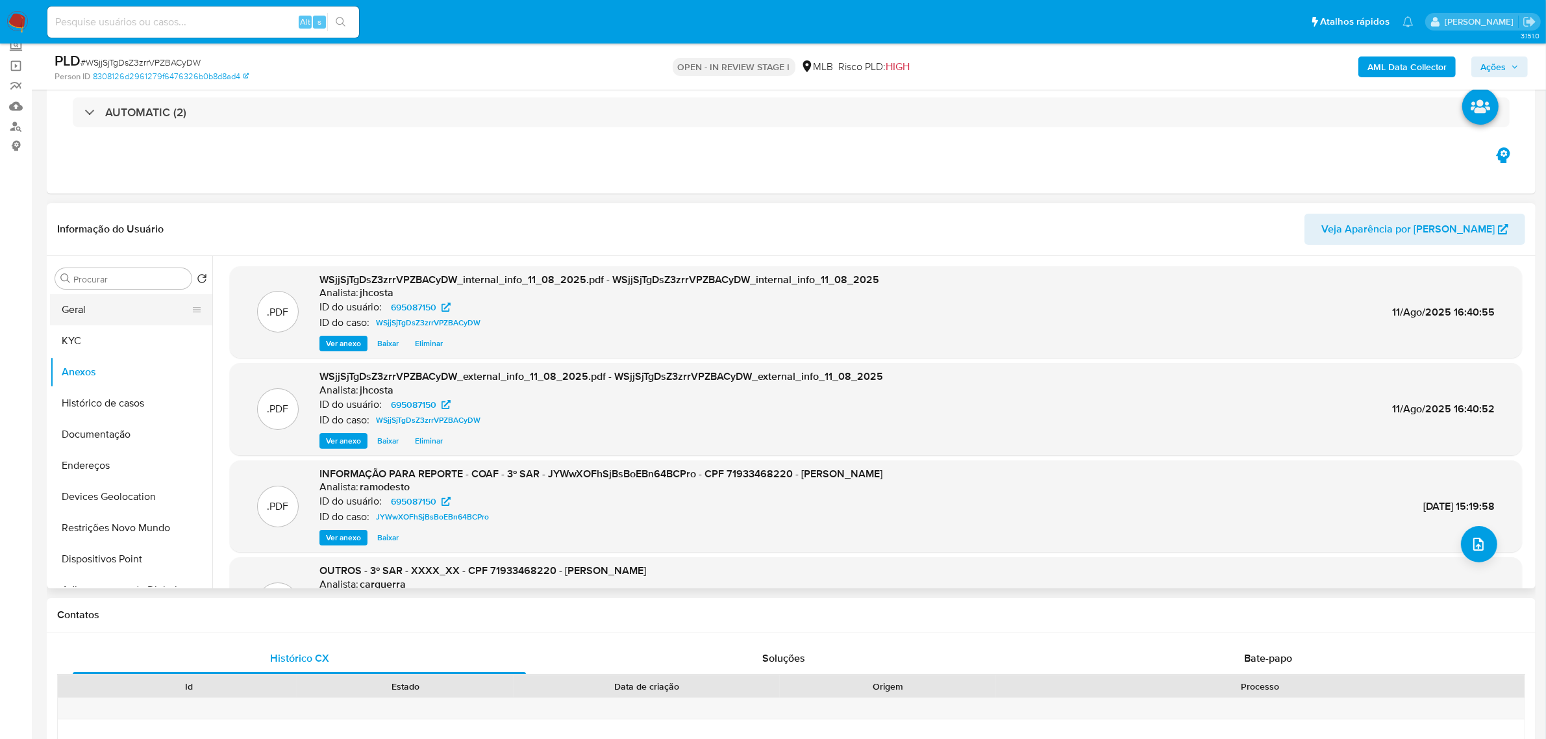
click at [111, 297] on button "Geral" at bounding box center [126, 309] width 152 height 31
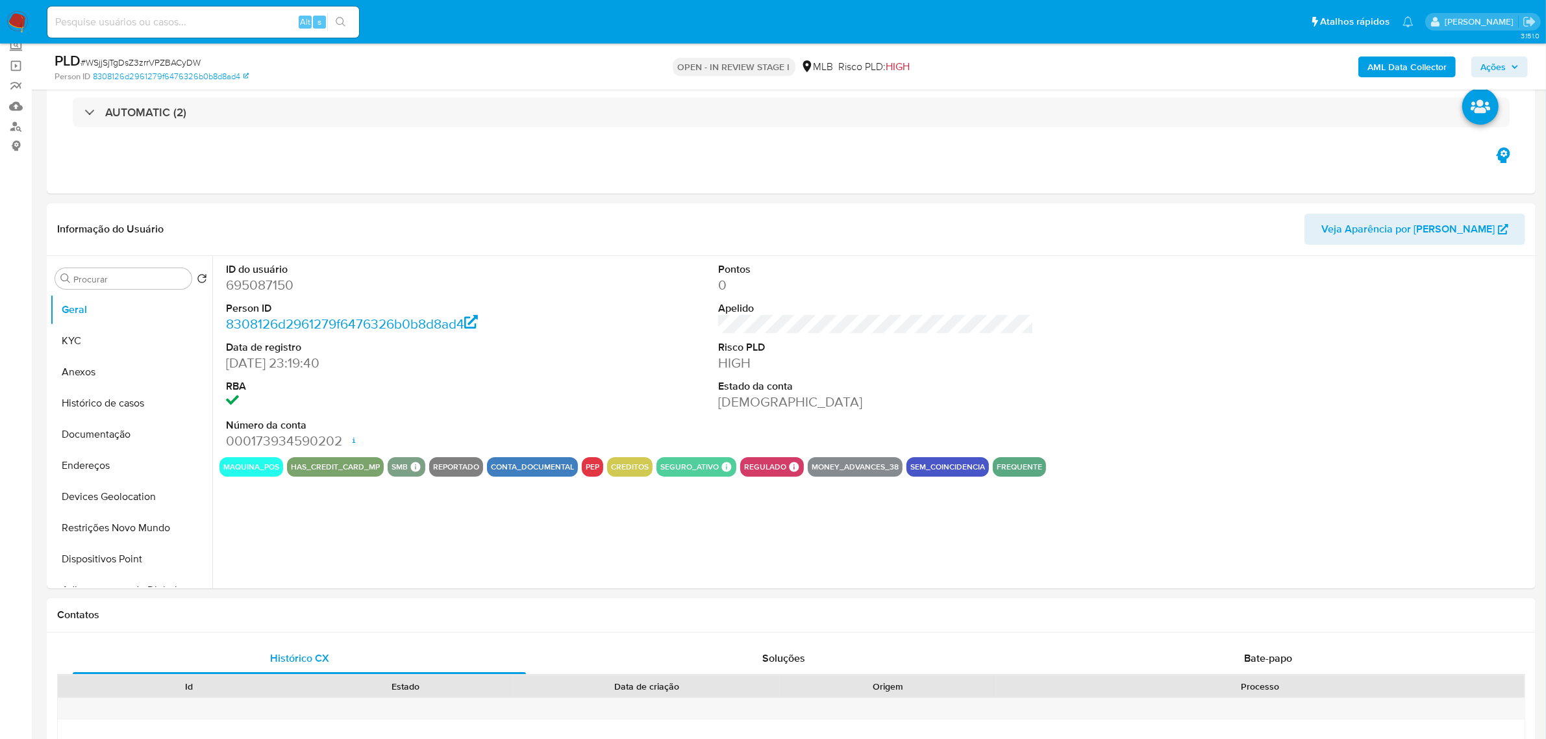
click at [276, 290] on dd "695087150" at bounding box center [384, 285] width 316 height 18
copy dd "695087150"
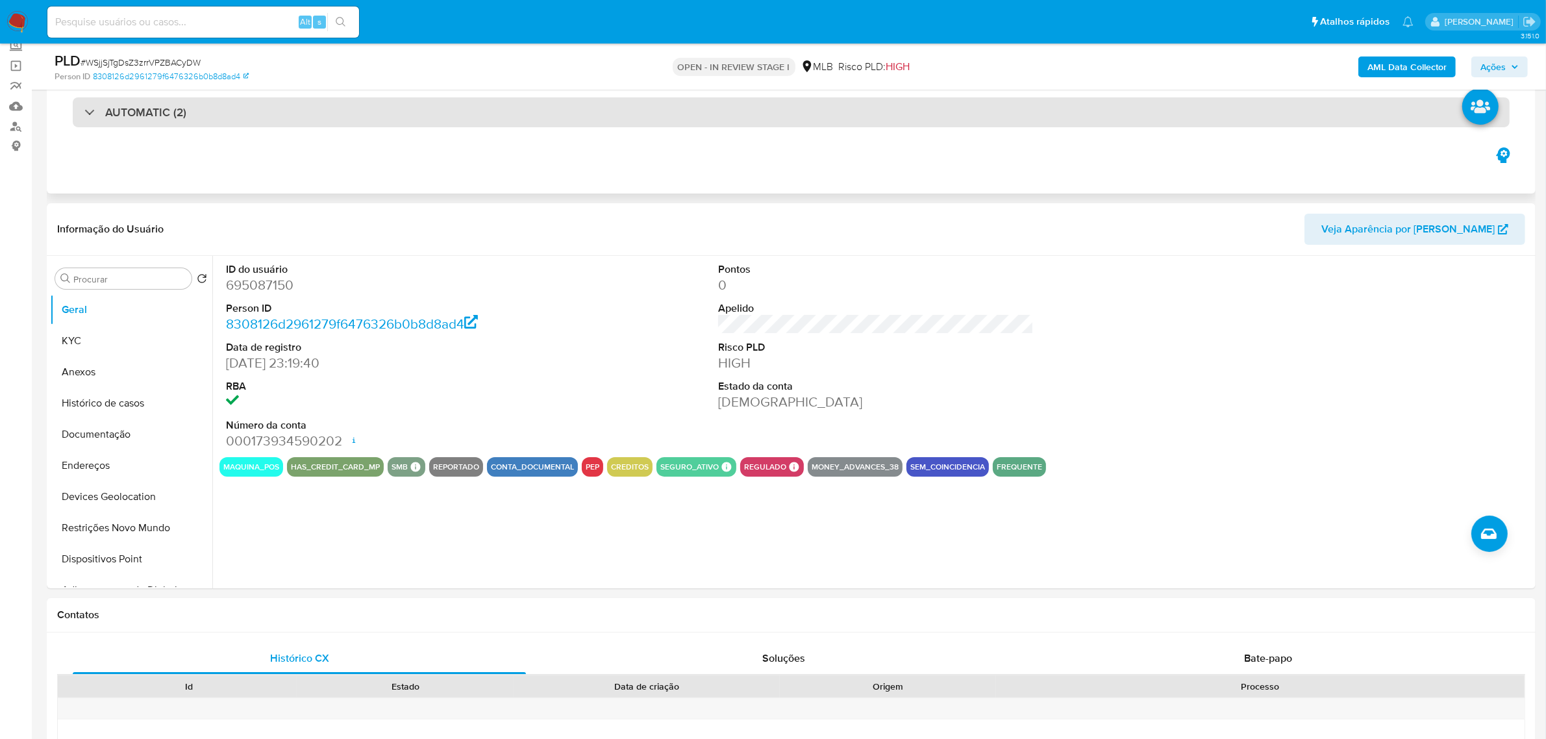
click at [545, 107] on div "AUTOMATIC (2)" at bounding box center [791, 112] width 1437 height 30
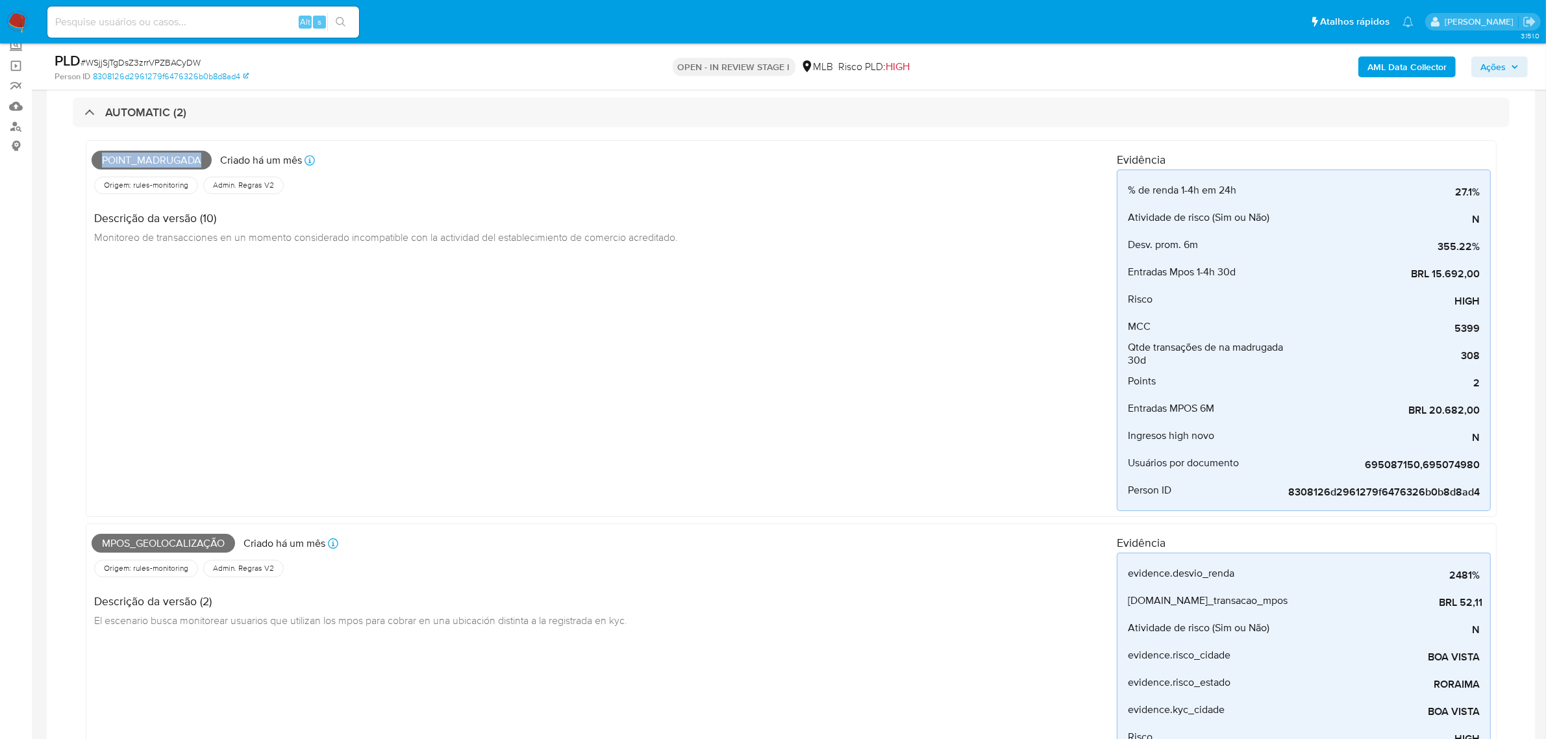
drag, startPoint x: 151, startPoint y: 159, endPoint x: 205, endPoint y: 159, distance: 53.9
click at [205, 159] on span "Point_madrugada" at bounding box center [152, 160] width 120 height 19
drag, startPoint x: 115, startPoint y: 536, endPoint x: 235, endPoint y: 536, distance: 120.1
click at [235, 536] on div "Mpos_geolocalização Criado há um mês Criado: 12/07/2025 00:48:50" at bounding box center [604, 543] width 1025 height 29
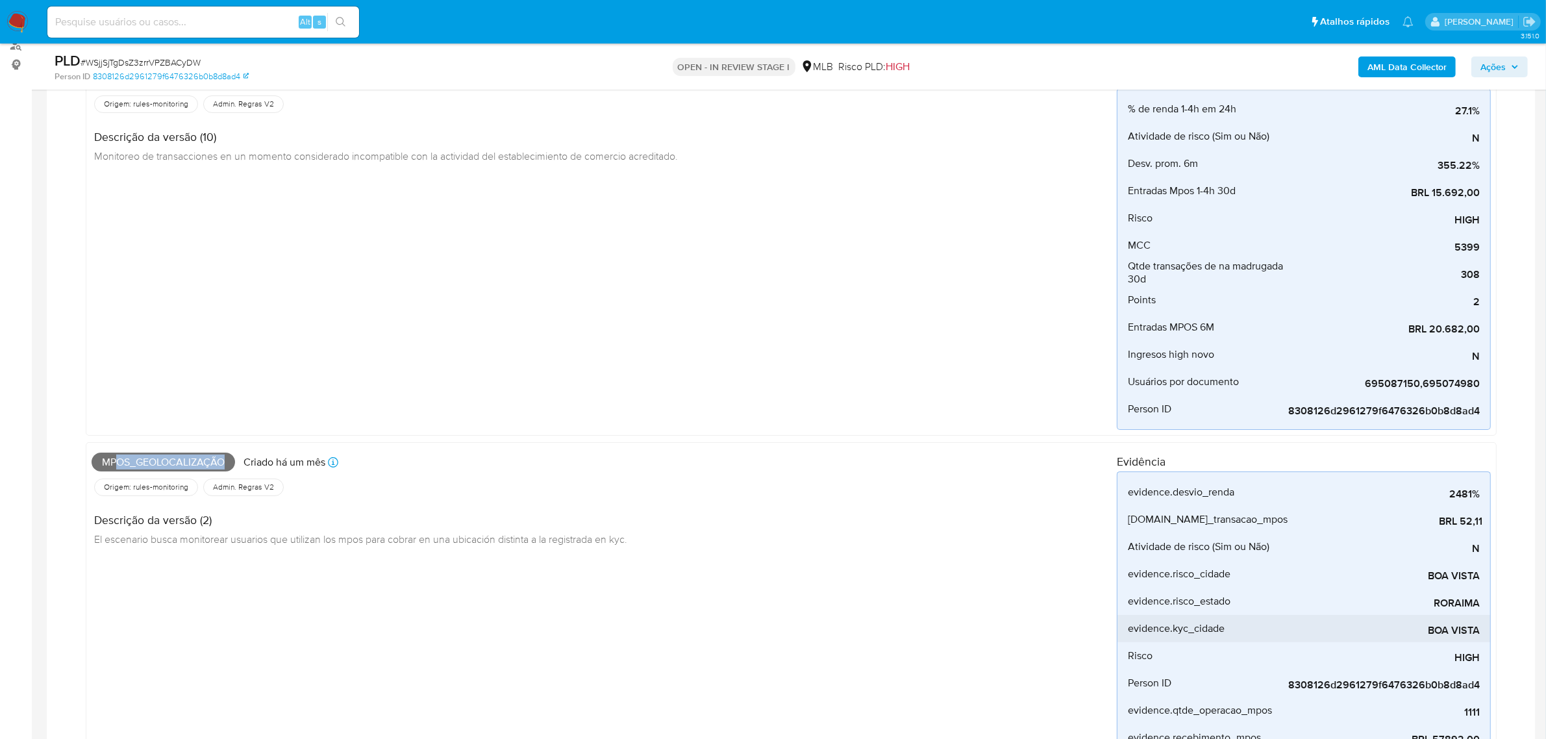
scroll to position [325, 0]
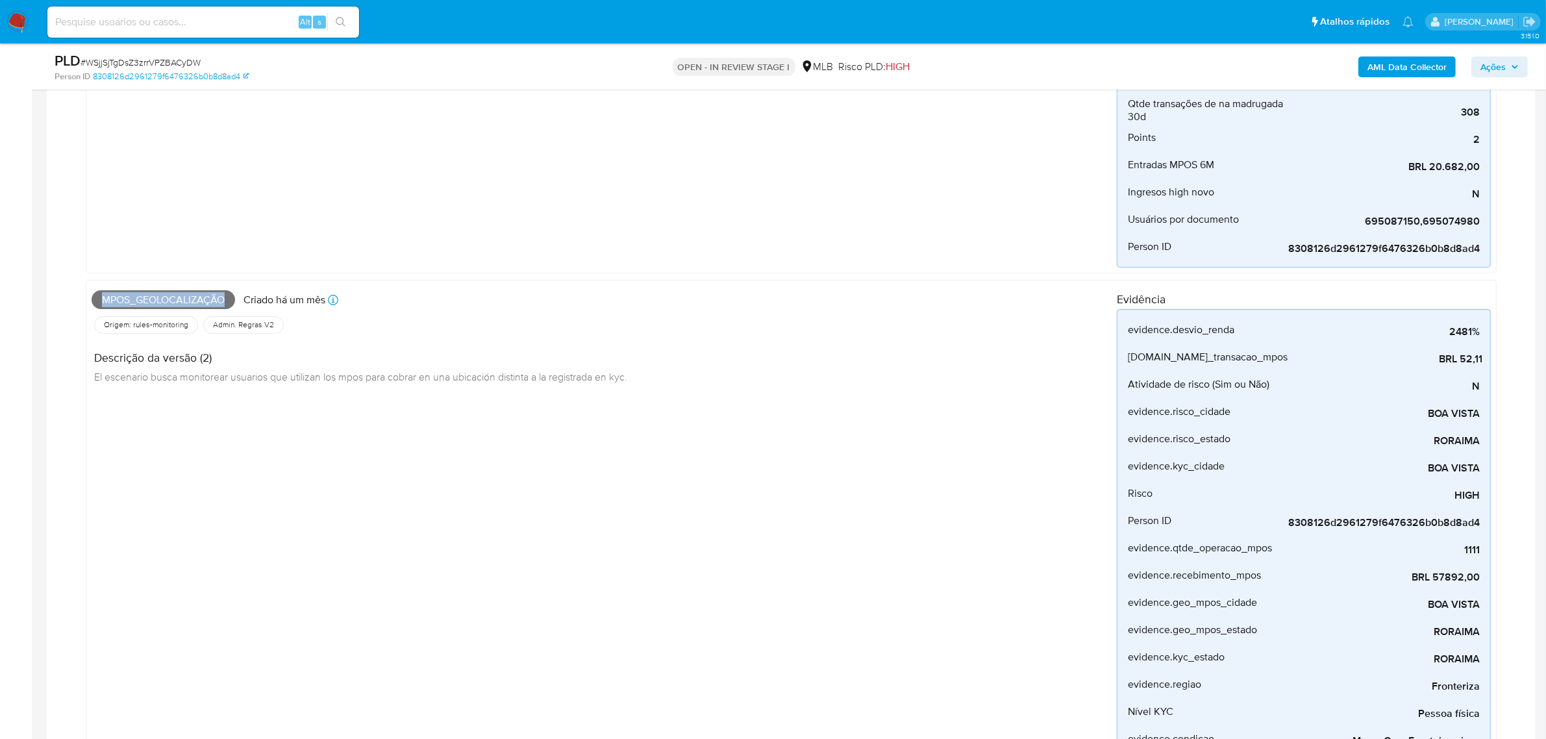
drag, startPoint x: 104, startPoint y: 296, endPoint x: 235, endPoint y: 293, distance: 131.2
click at [234, 292] on div "Mpos_geolocalização Criado há um mês Criado: 12/07/2025 00:48:50" at bounding box center [604, 300] width 1025 height 29
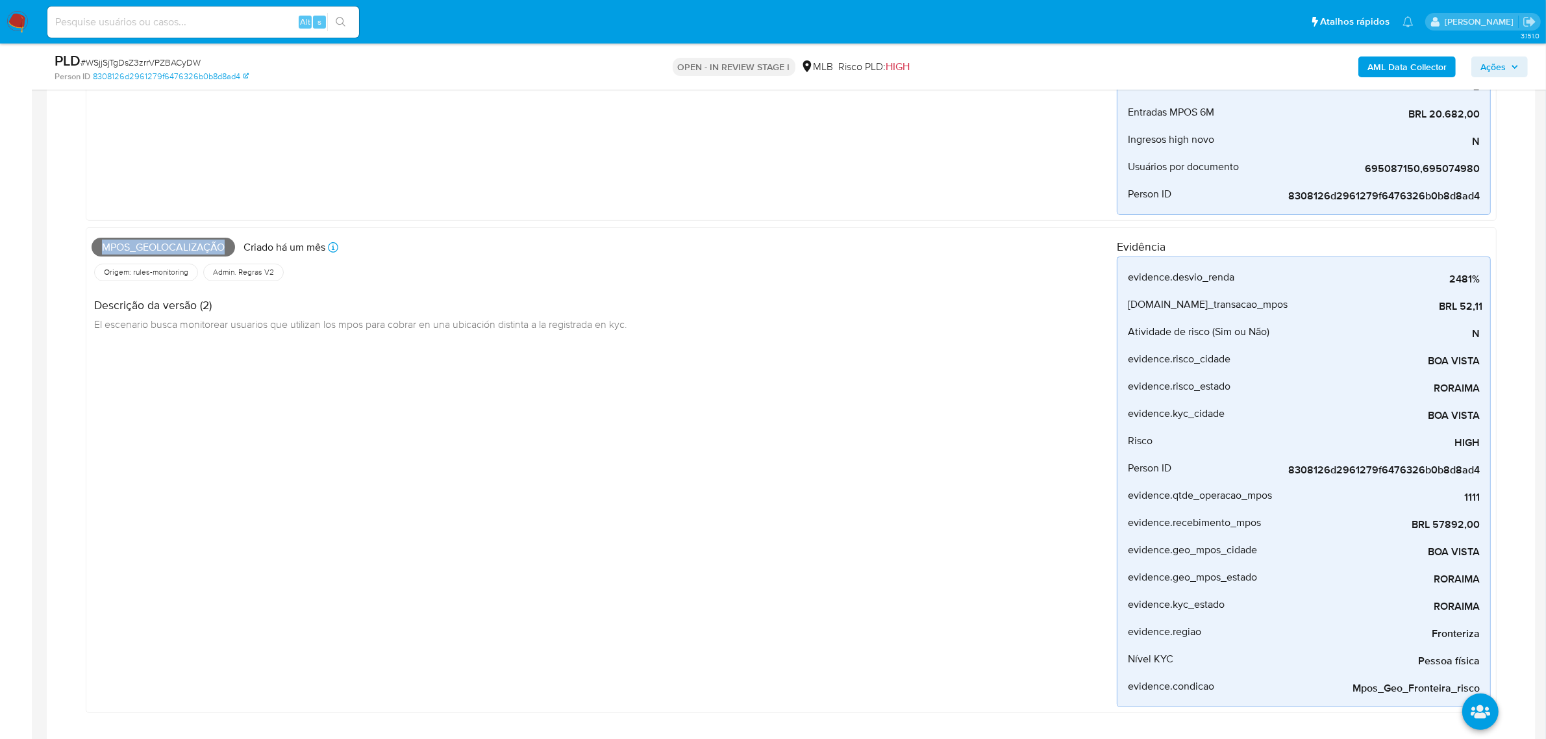
scroll to position [406, 0]
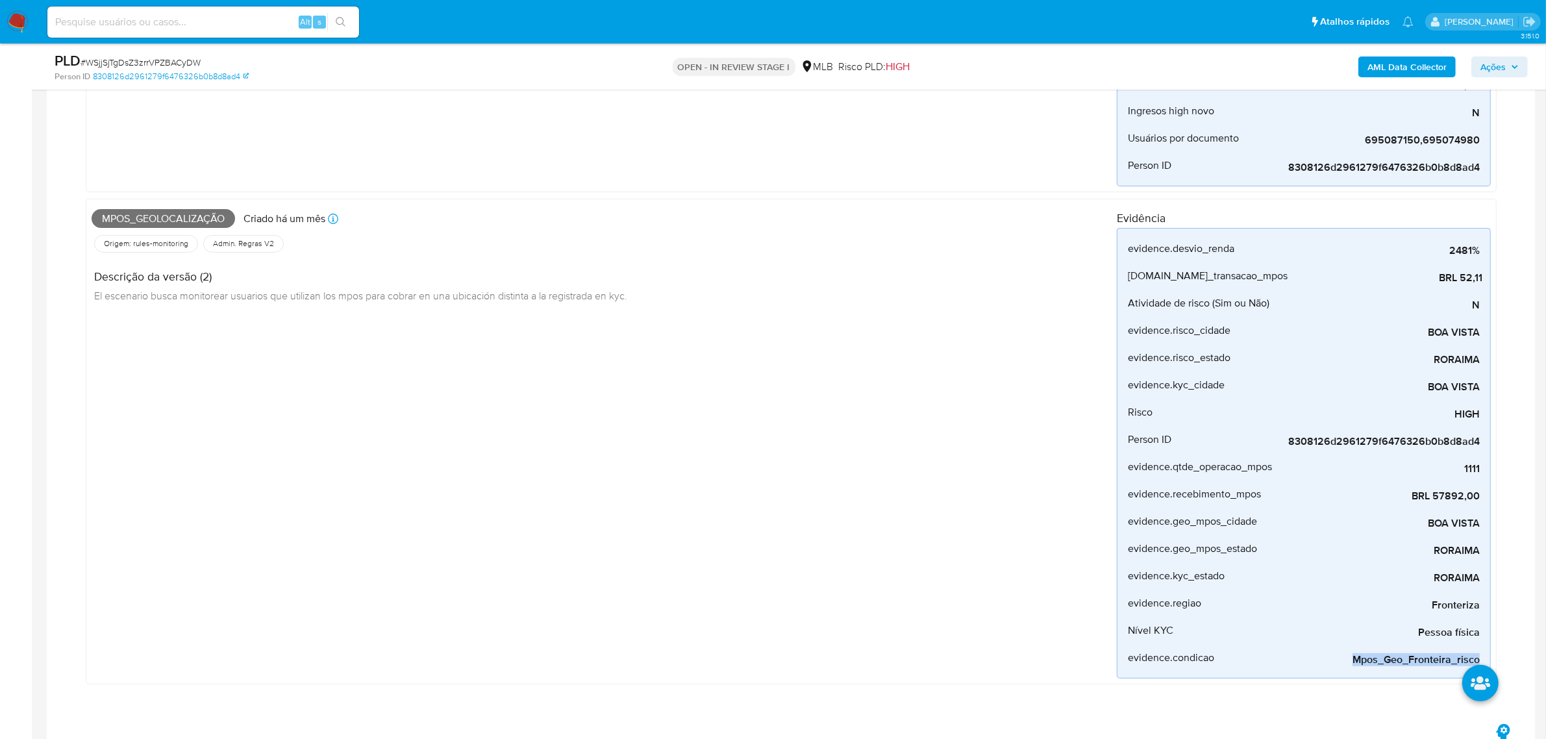
drag, startPoint x: 1355, startPoint y: 660, endPoint x: 1497, endPoint y: 661, distance: 141.6
click at [1507, 651] on div "AUTOMATIC (2) Point_madrugada Criado há um mês Criado: 12/07/2025 01:02:44 Orig…" at bounding box center [791, 238] width 1468 height 966
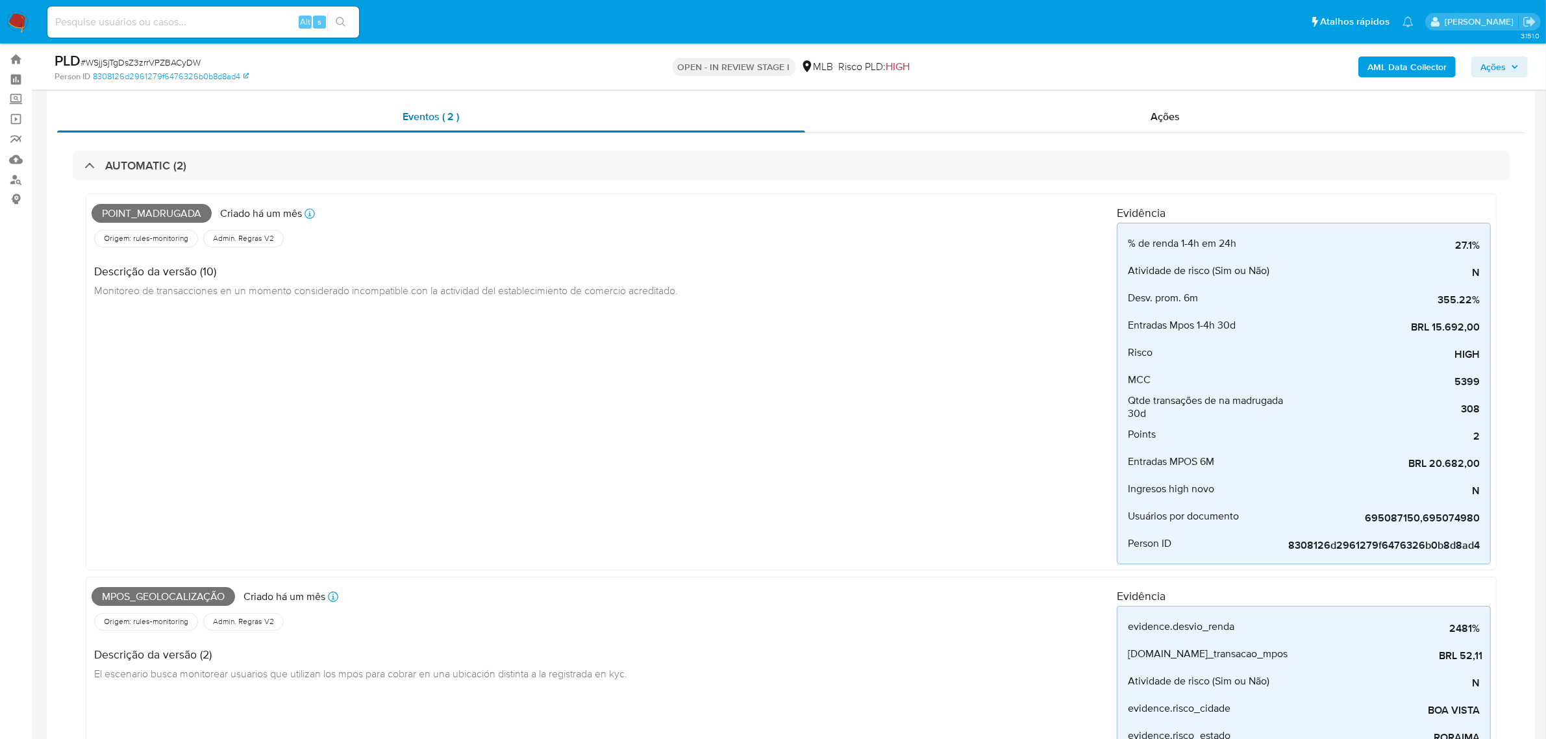
scroll to position [0, 0]
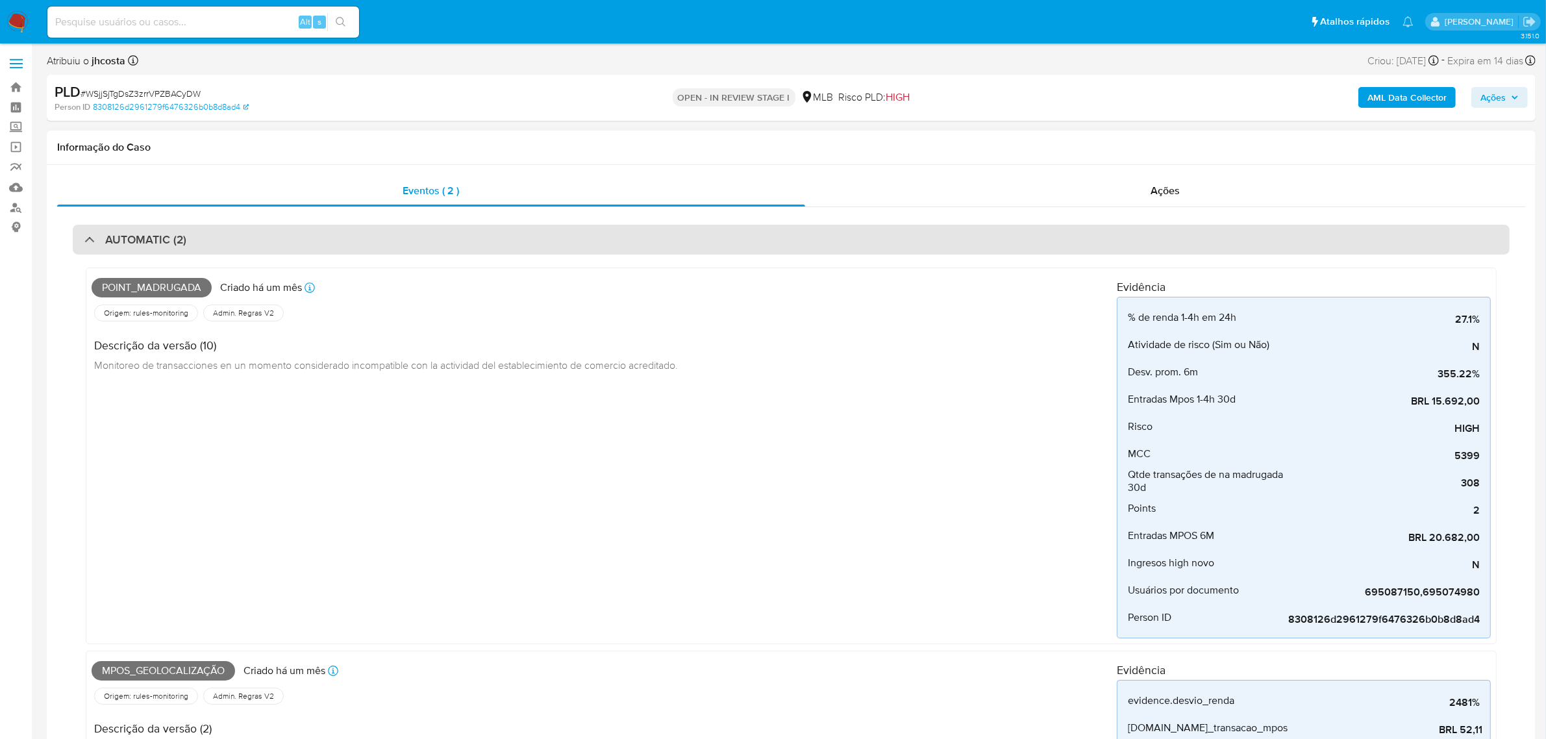
click at [531, 235] on div "AUTOMATIC (2)" at bounding box center [791, 240] width 1437 height 30
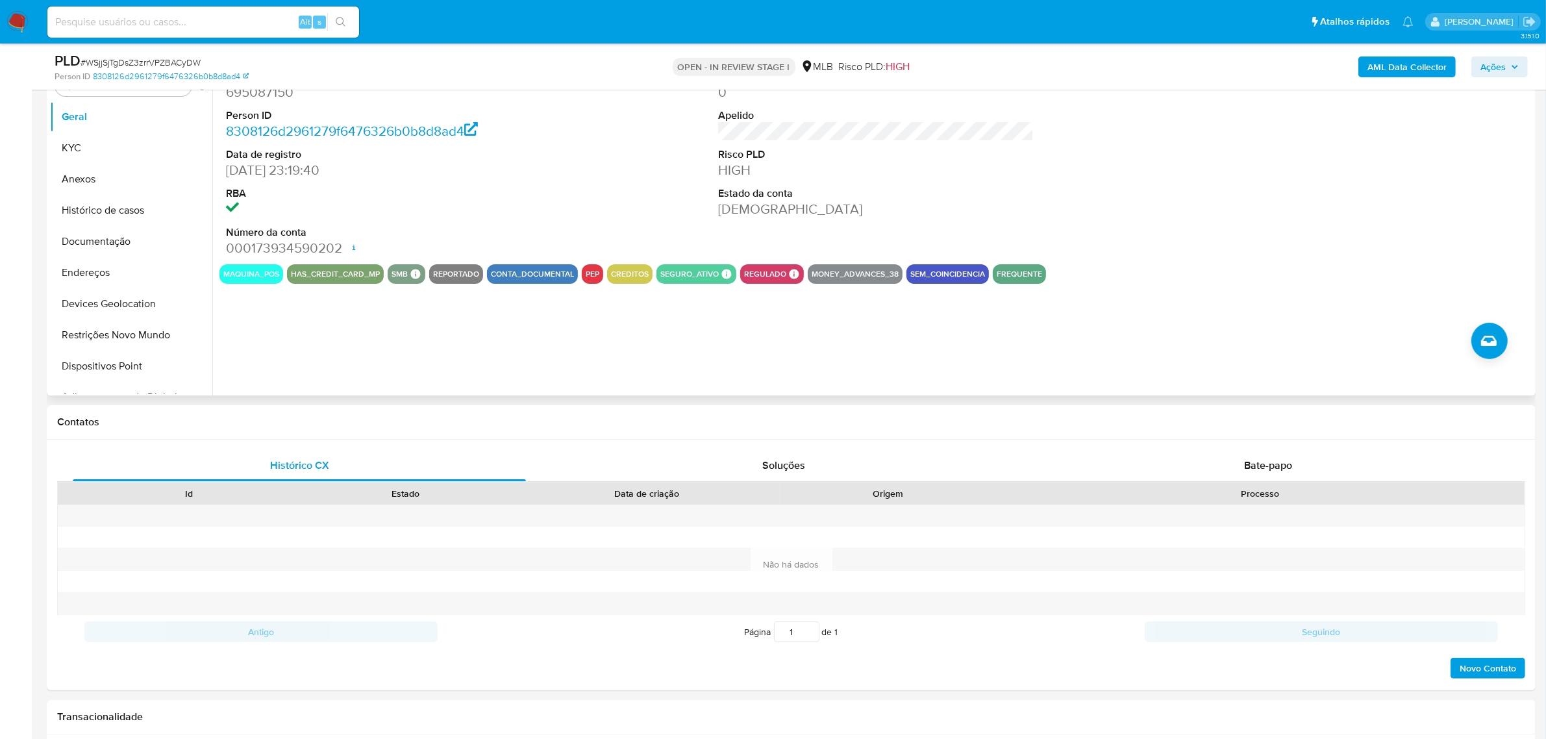
scroll to position [162, 0]
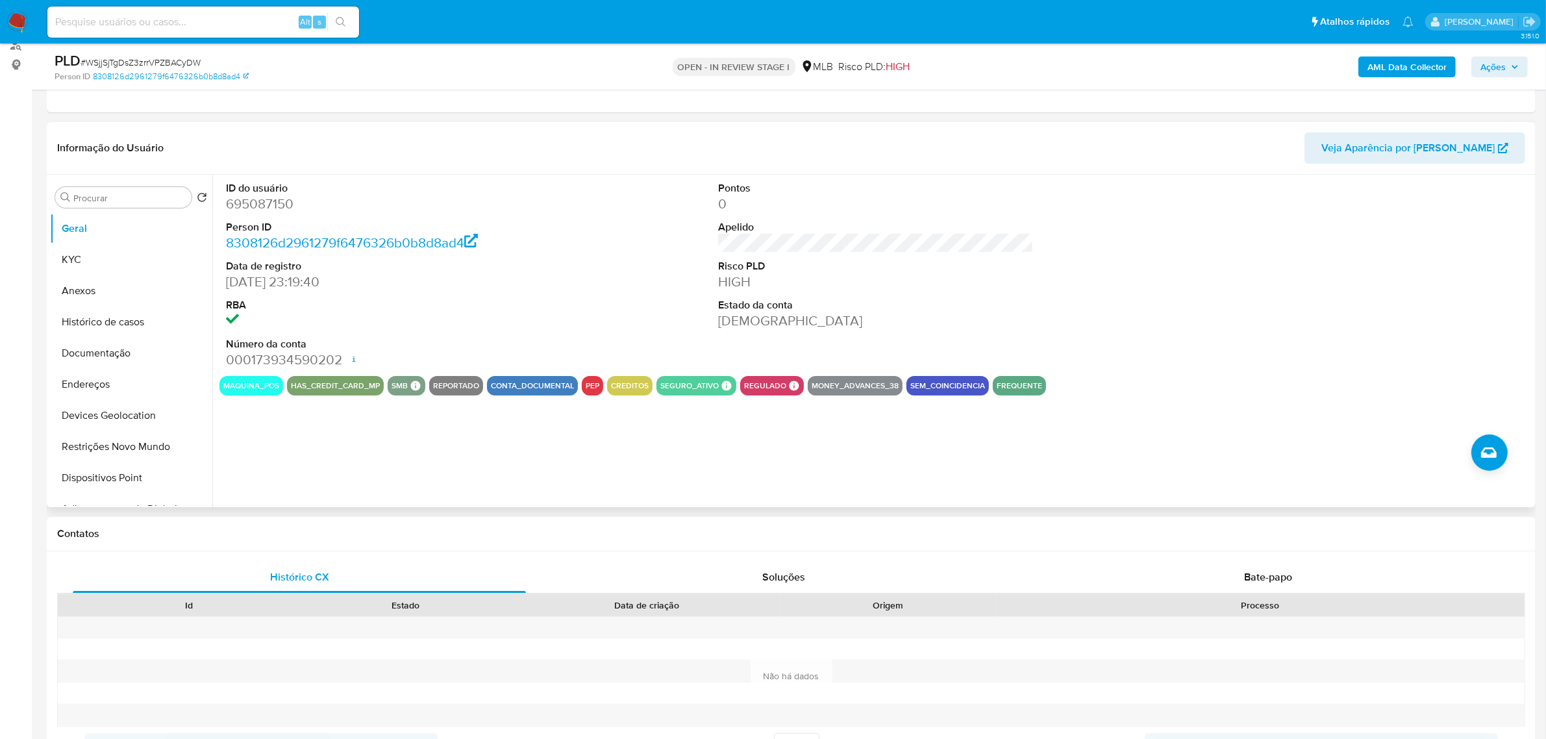
click at [250, 218] on dl "ID do usuário 695087150 Person ID 8308126d2961279f6476326b0b8d8ad4 Data de regi…" at bounding box center [384, 275] width 316 height 188
click at [247, 212] on dd "695087150" at bounding box center [384, 204] width 316 height 18
click at [245, 211] on dd "695087150" at bounding box center [384, 204] width 316 height 18
click at [515, 312] on dd at bounding box center [384, 321] width 316 height 18
click at [112, 264] on button "KYC" at bounding box center [126, 259] width 152 height 31
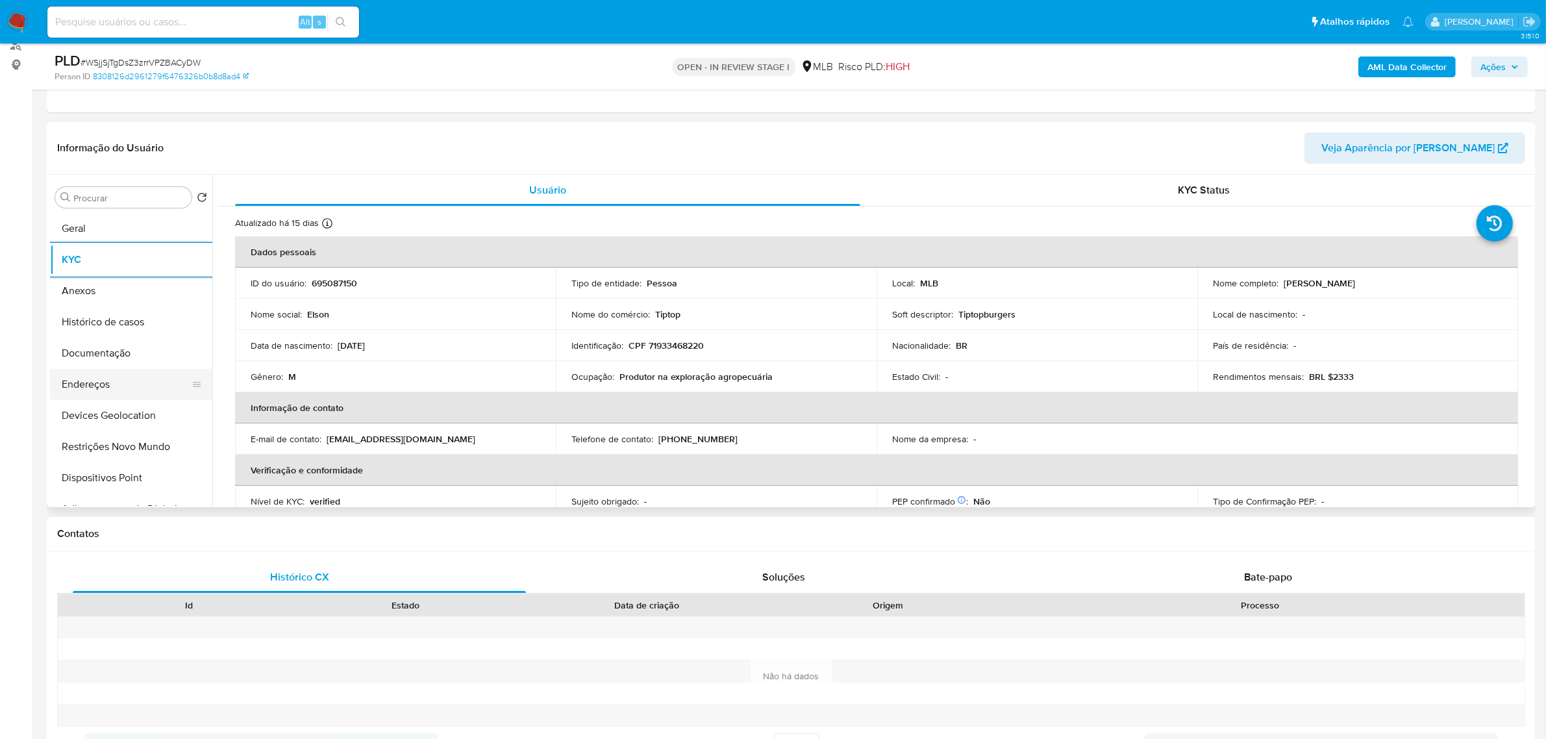
click at [117, 388] on button "Endereços" at bounding box center [126, 384] width 152 height 31
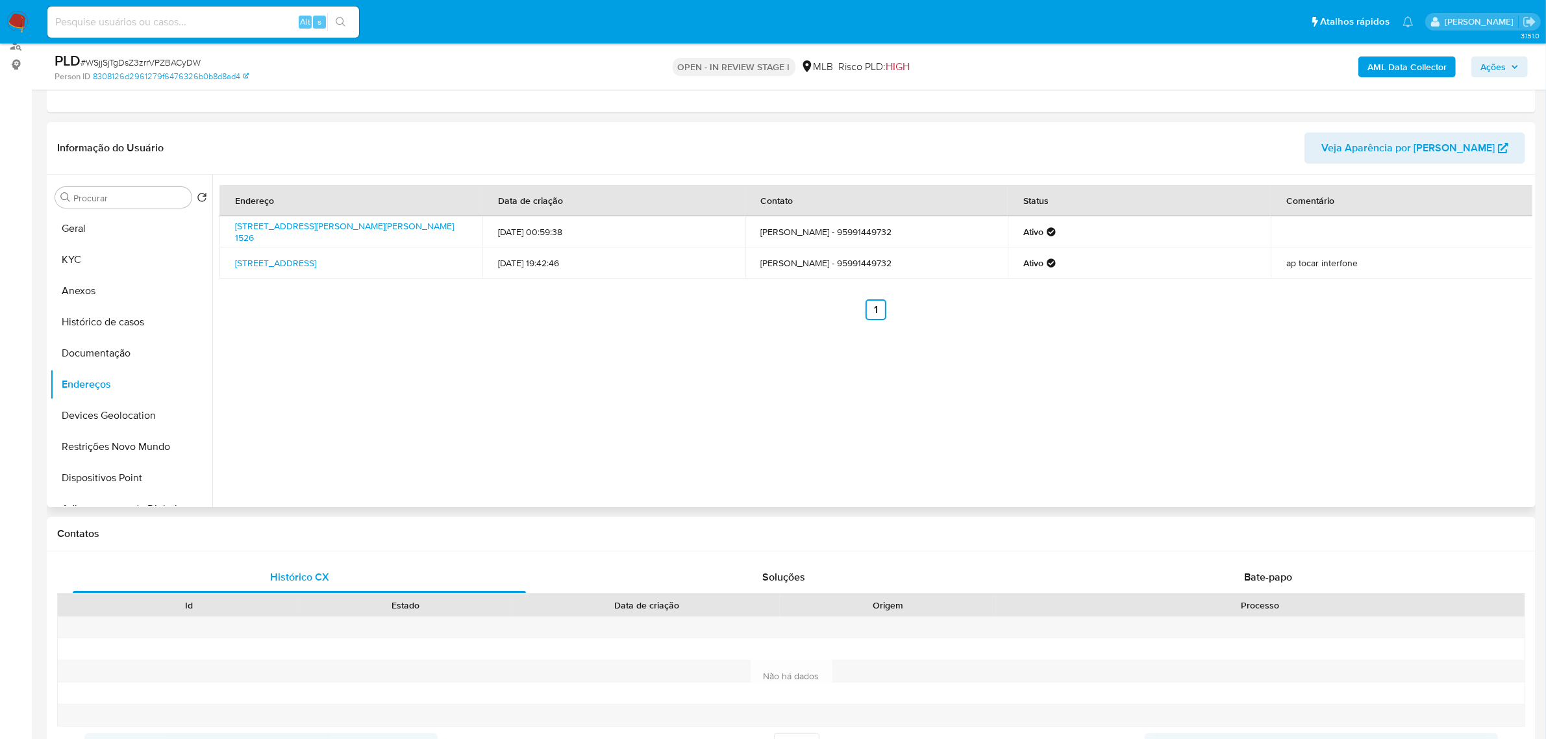
click at [359, 433] on div "Endereço Data de criação Contato Status Comentário Rua Vereador Manoel Joaquim …" at bounding box center [872, 341] width 1320 height 332
click at [137, 420] on button "Devices Geolocation" at bounding box center [126, 415] width 152 height 31
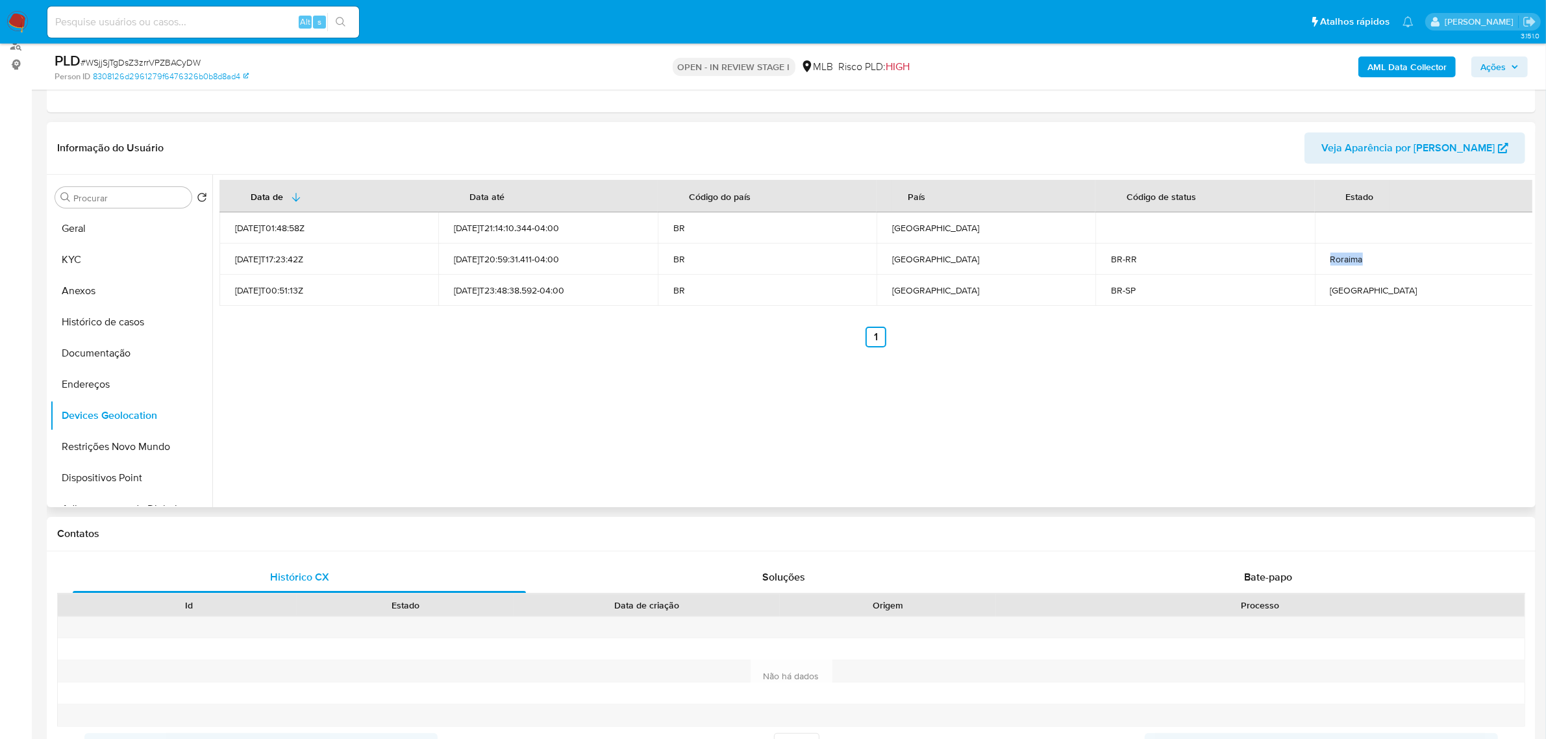
drag, startPoint x: 1341, startPoint y: 258, endPoint x: 1372, endPoint y: 260, distance: 30.6
click at [1369, 258] on div "Roraima" at bounding box center [1425, 259] width 188 height 12
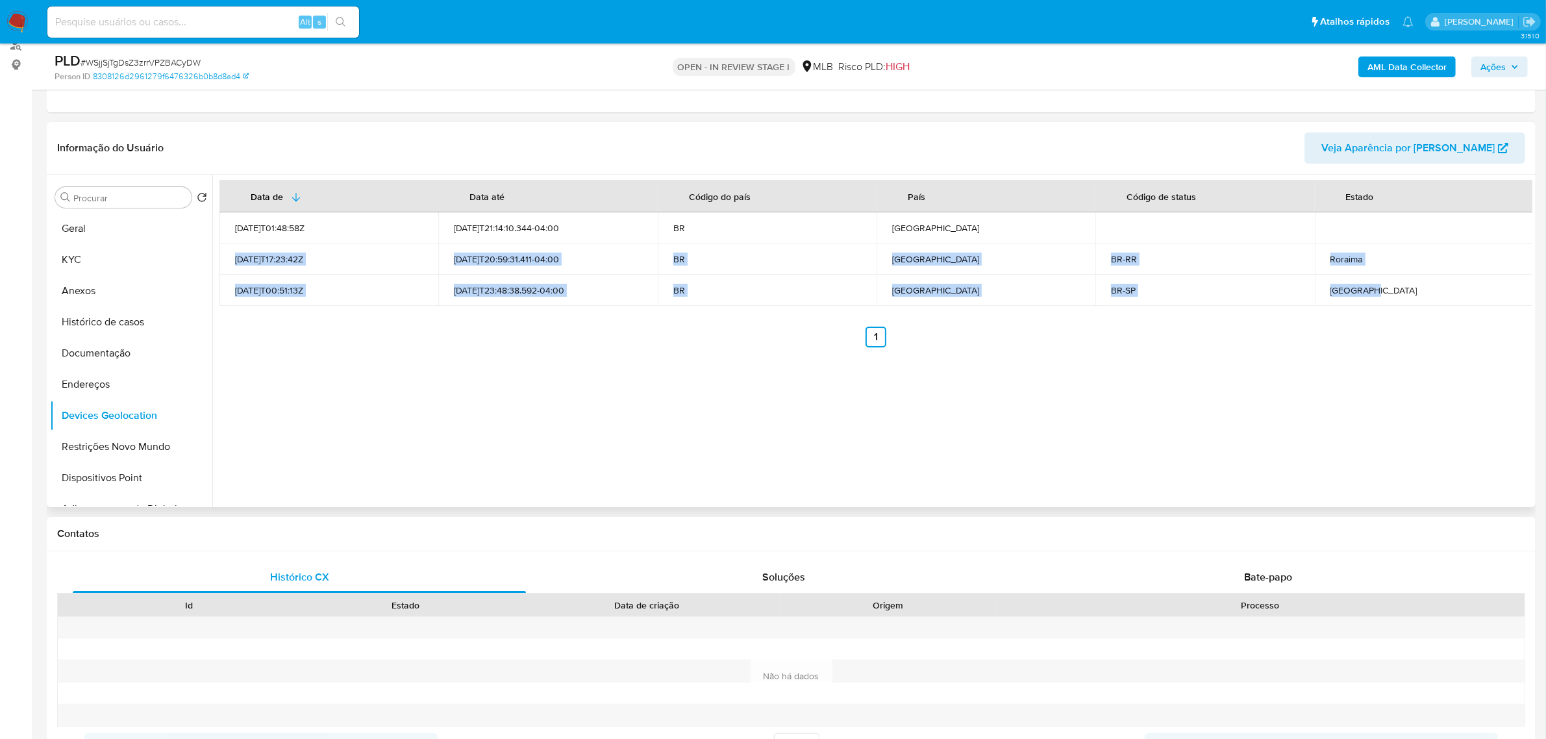
drag, startPoint x: 1382, startPoint y: 294, endPoint x: 227, endPoint y: 264, distance: 1155.0
click at [227, 264] on tbody "2022-01-04T01:48:58Z 2025-08-10T21:14:10.344-04:00 BR Brasil 2021-07-01T17:23:4…" at bounding box center [876, 259] width 1314 height 94
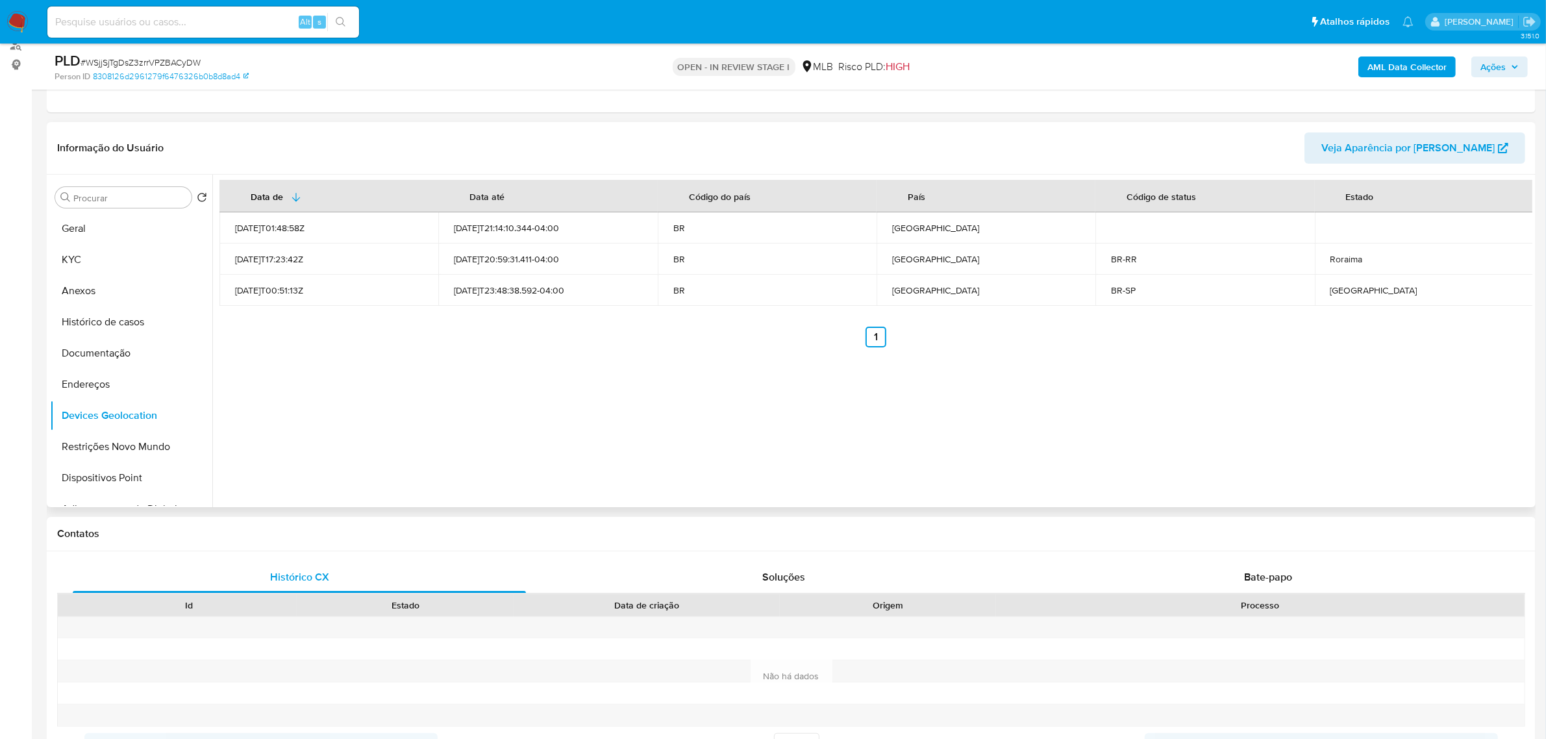
click at [1158, 386] on div "Data de Data até Código do país País Código de status Estado 2022-01-04T01:48:5…" at bounding box center [872, 341] width 1320 height 332
click at [1361, 261] on div "Roraima" at bounding box center [1425, 259] width 188 height 12
click at [116, 448] on button "Restrições Novo Mundo" at bounding box center [126, 446] width 152 height 31
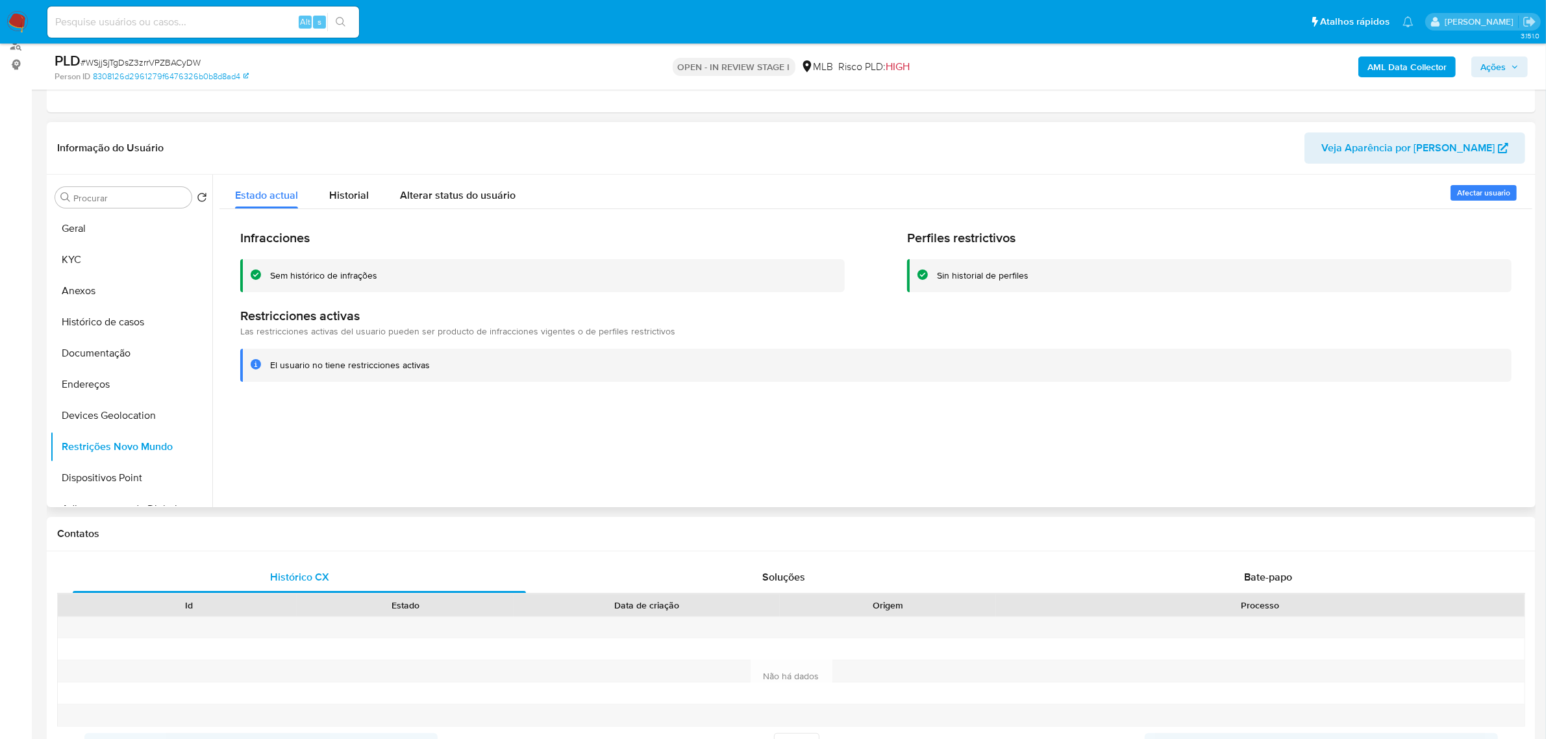
click at [992, 430] on div at bounding box center [872, 341] width 1320 height 332
click at [1090, 281] on div "Sin historial de perfiles" at bounding box center [1209, 275] width 605 height 33
drag, startPoint x: 132, startPoint y: 469, endPoint x: 151, endPoint y: 481, distance: 22.2
click at [131, 469] on button "Dispositivos Point" at bounding box center [126, 477] width 152 height 31
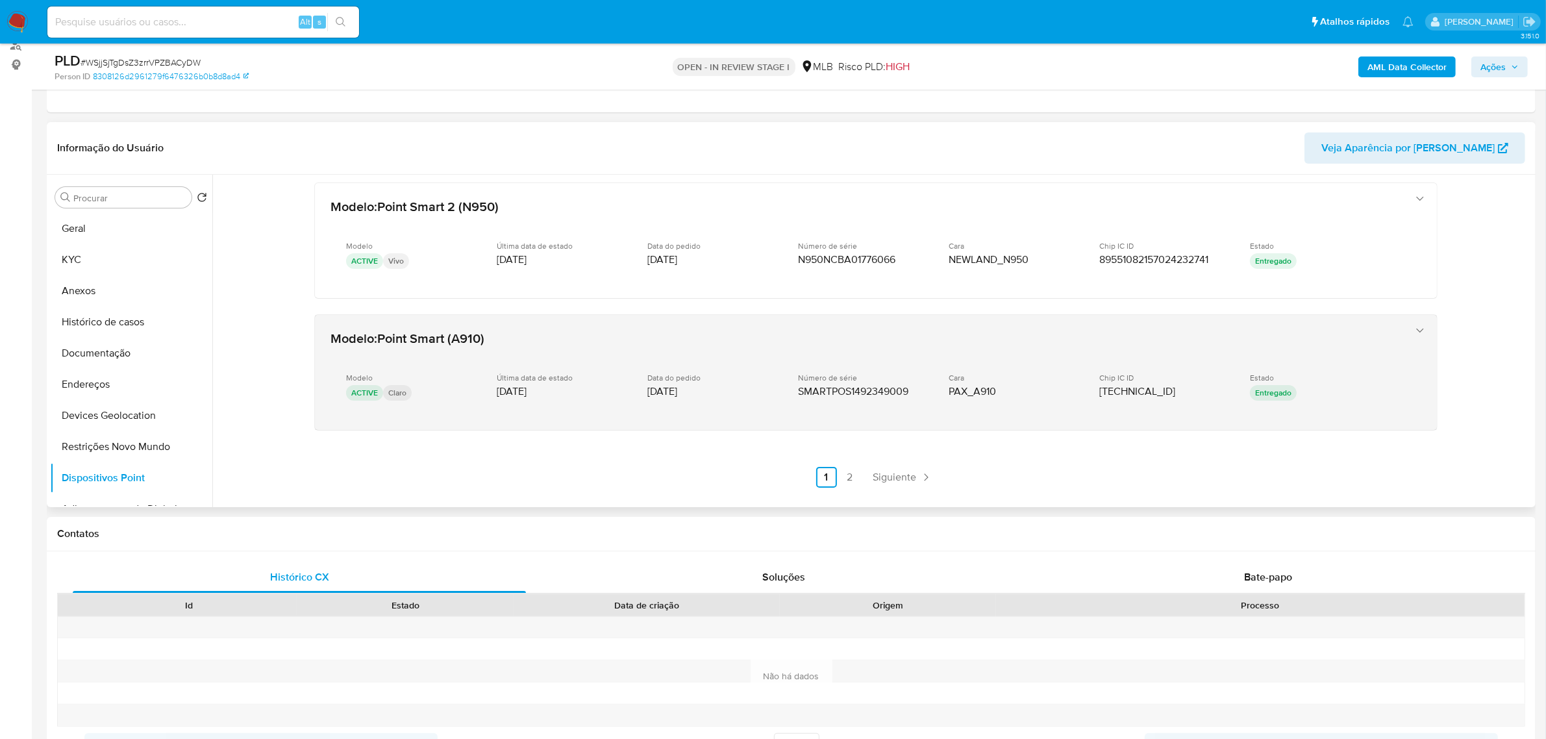
scroll to position [407, 0]
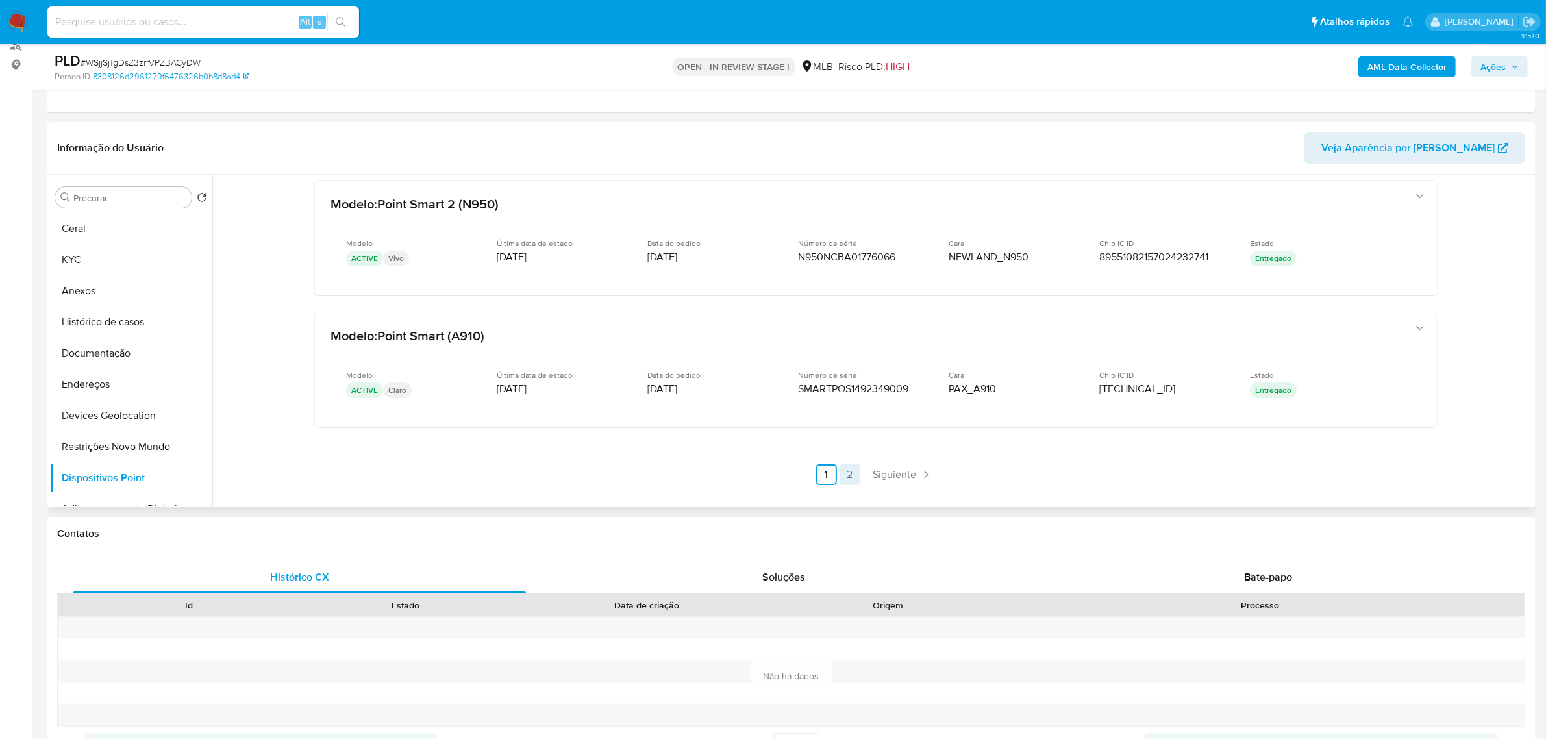
click at [844, 473] on link "2" at bounding box center [850, 474] width 21 height 21
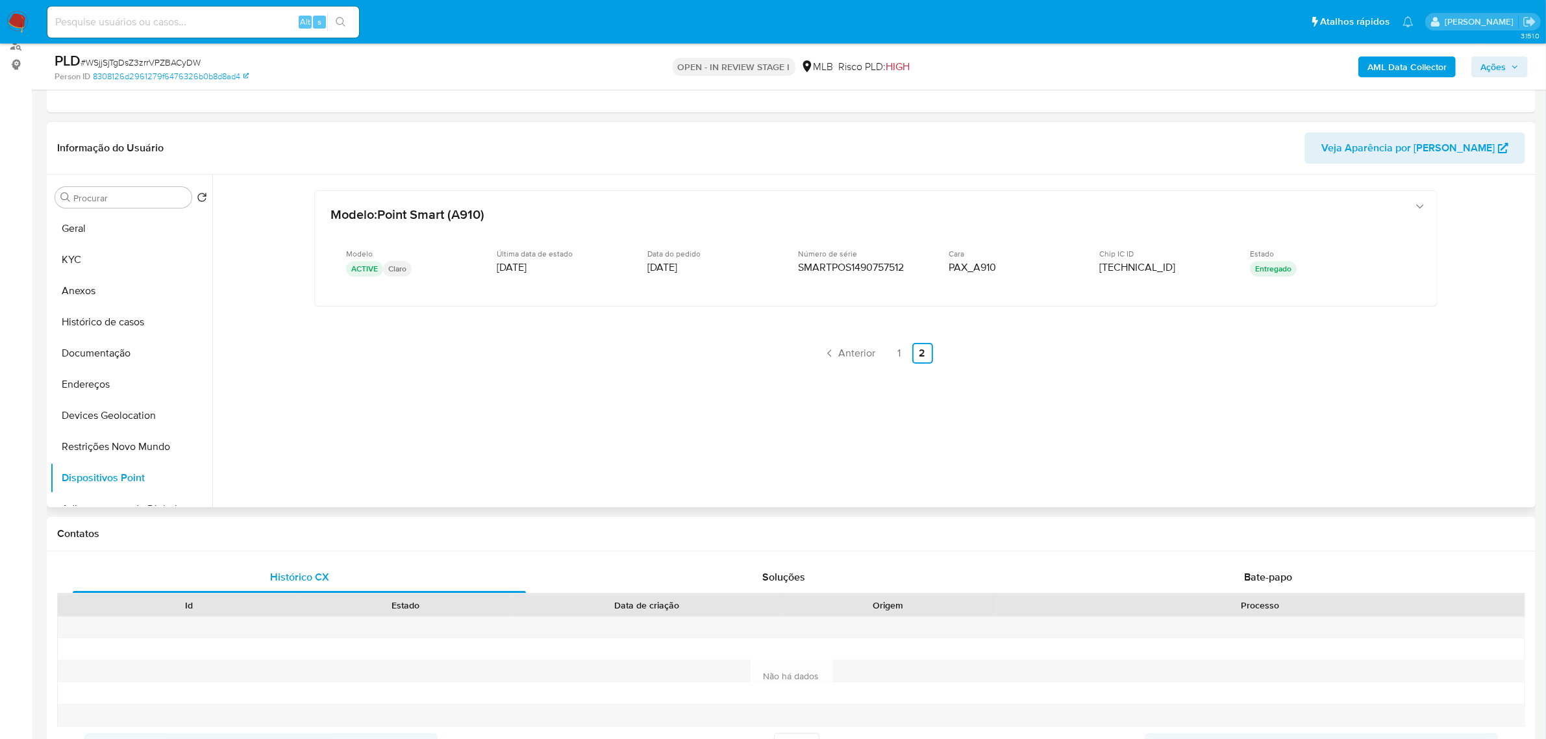
scroll to position [81, 0]
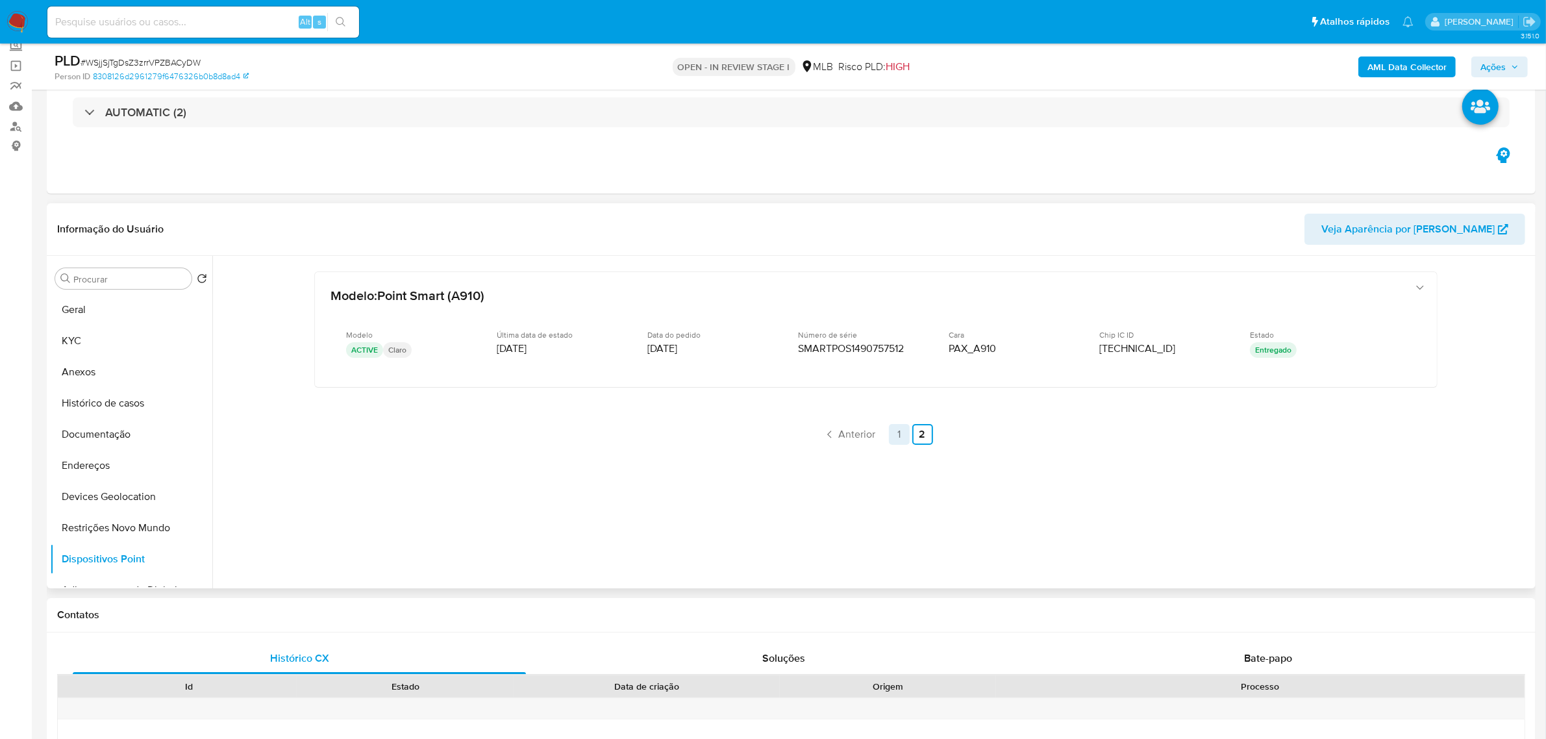
click at [896, 433] on link "1" at bounding box center [899, 434] width 21 height 21
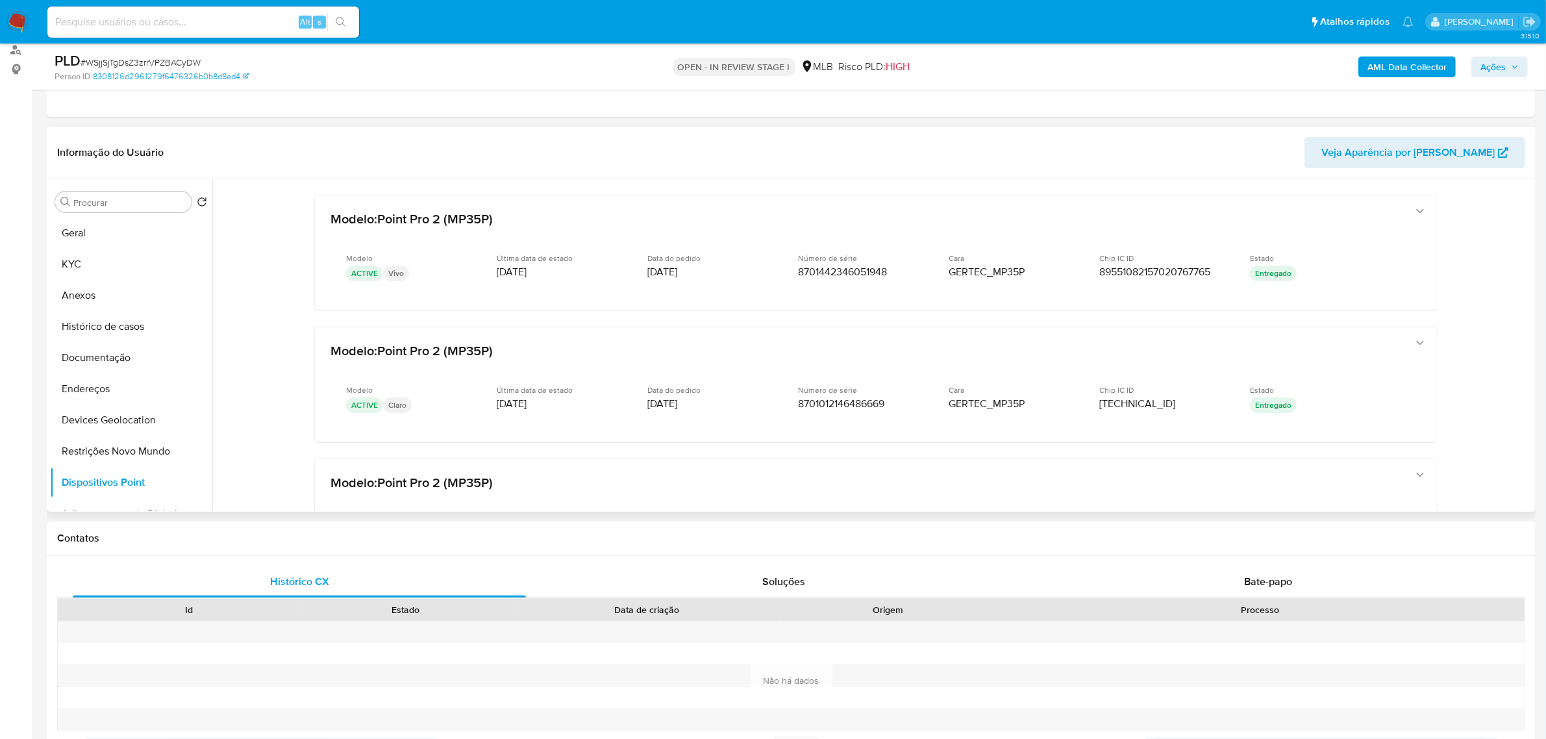
scroll to position [162, 0]
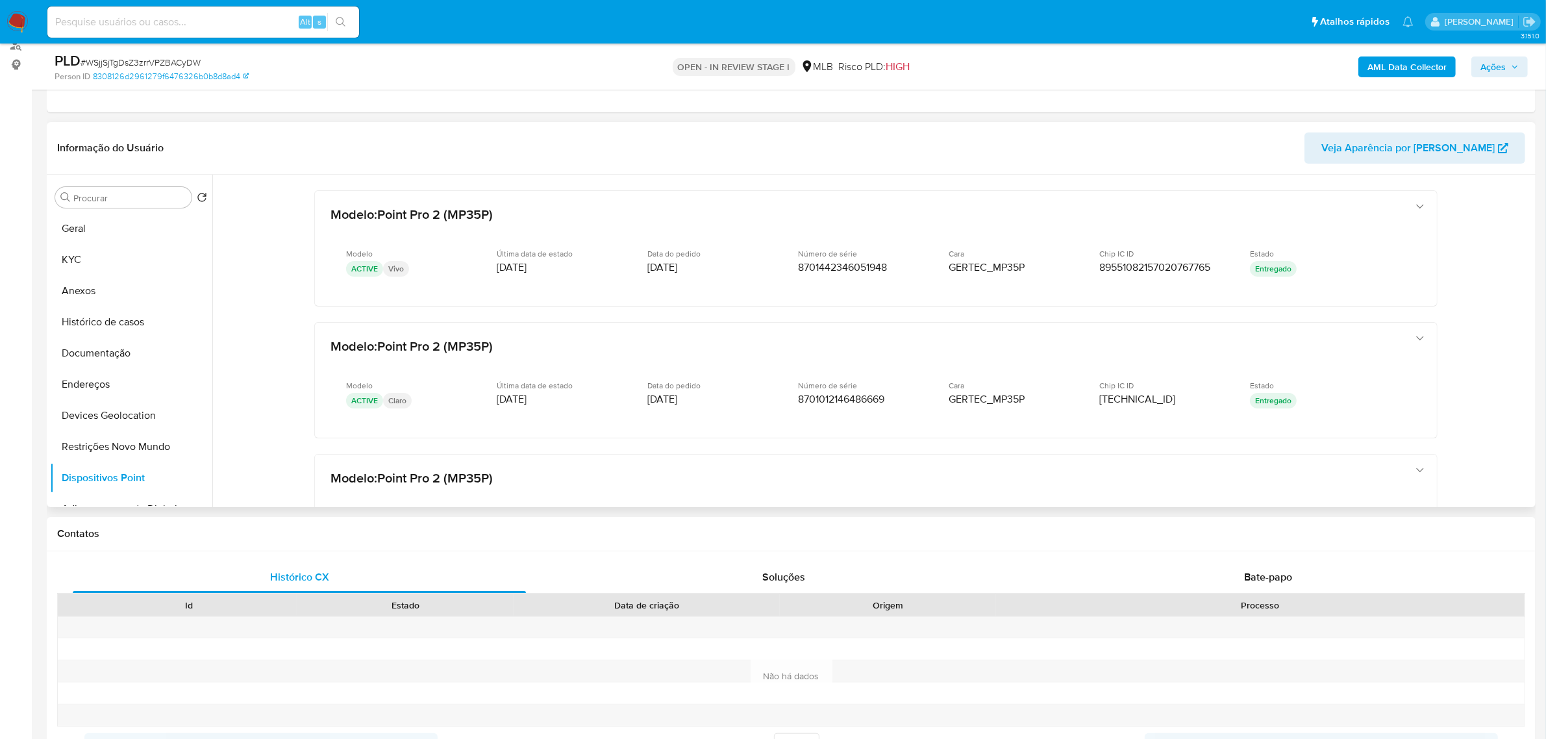
click at [1420, 67] on b "AML Data Collector" at bounding box center [1407, 66] width 79 height 21
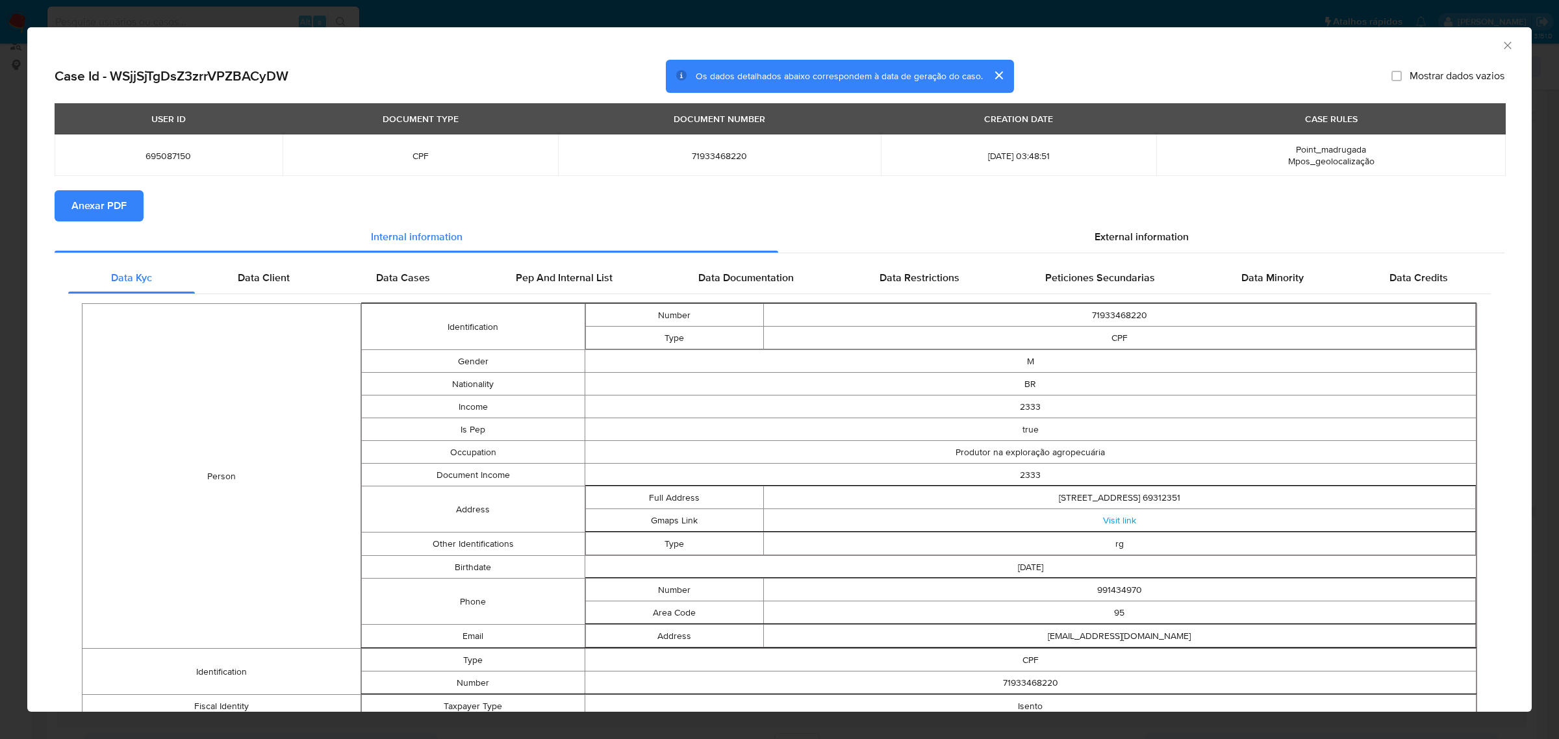
click at [104, 210] on span "Anexar PDF" at bounding box center [98, 206] width 55 height 29
click at [1146, 237] on span "External information" at bounding box center [1141, 239] width 94 height 15
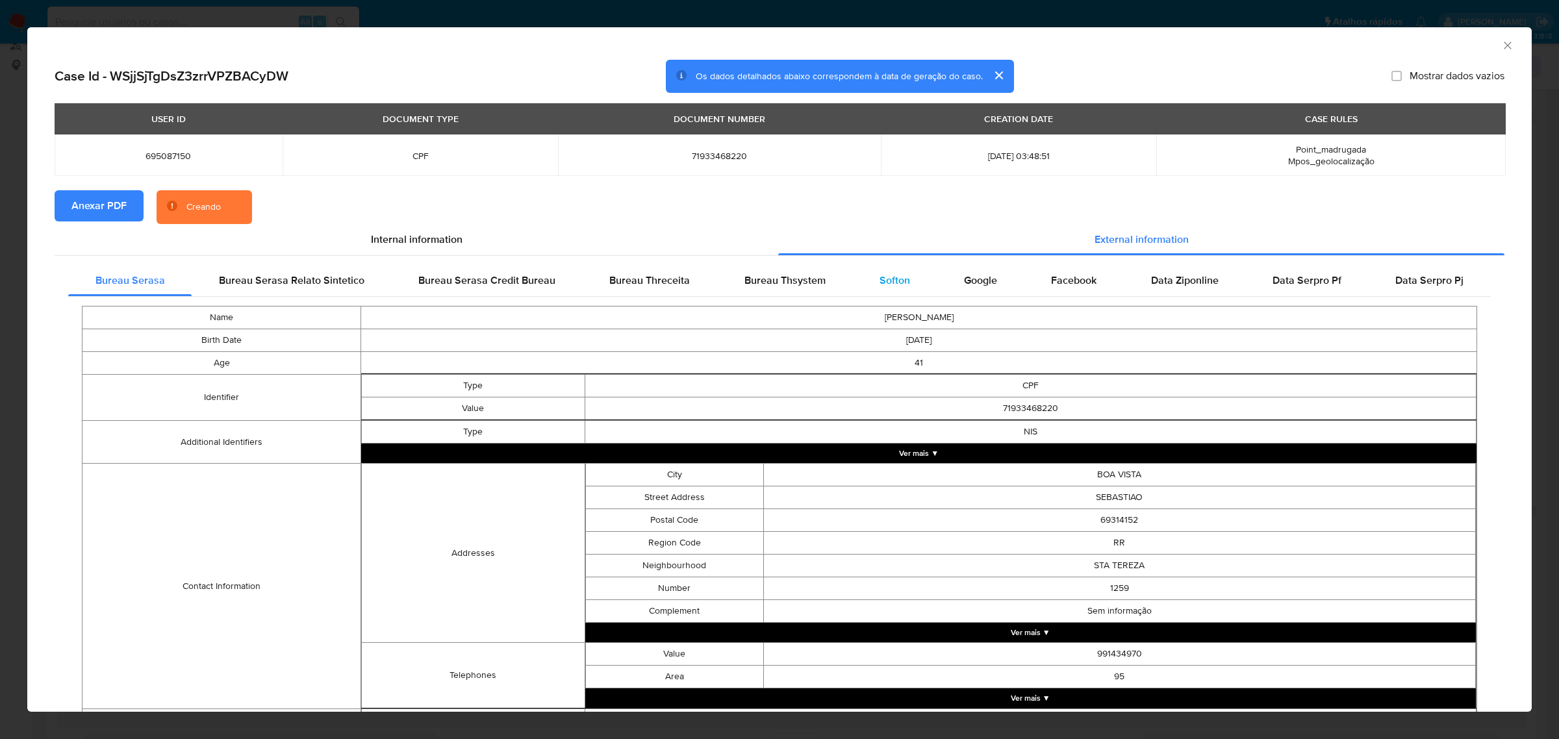
click at [879, 273] on span "Softon" at bounding box center [894, 280] width 31 height 15
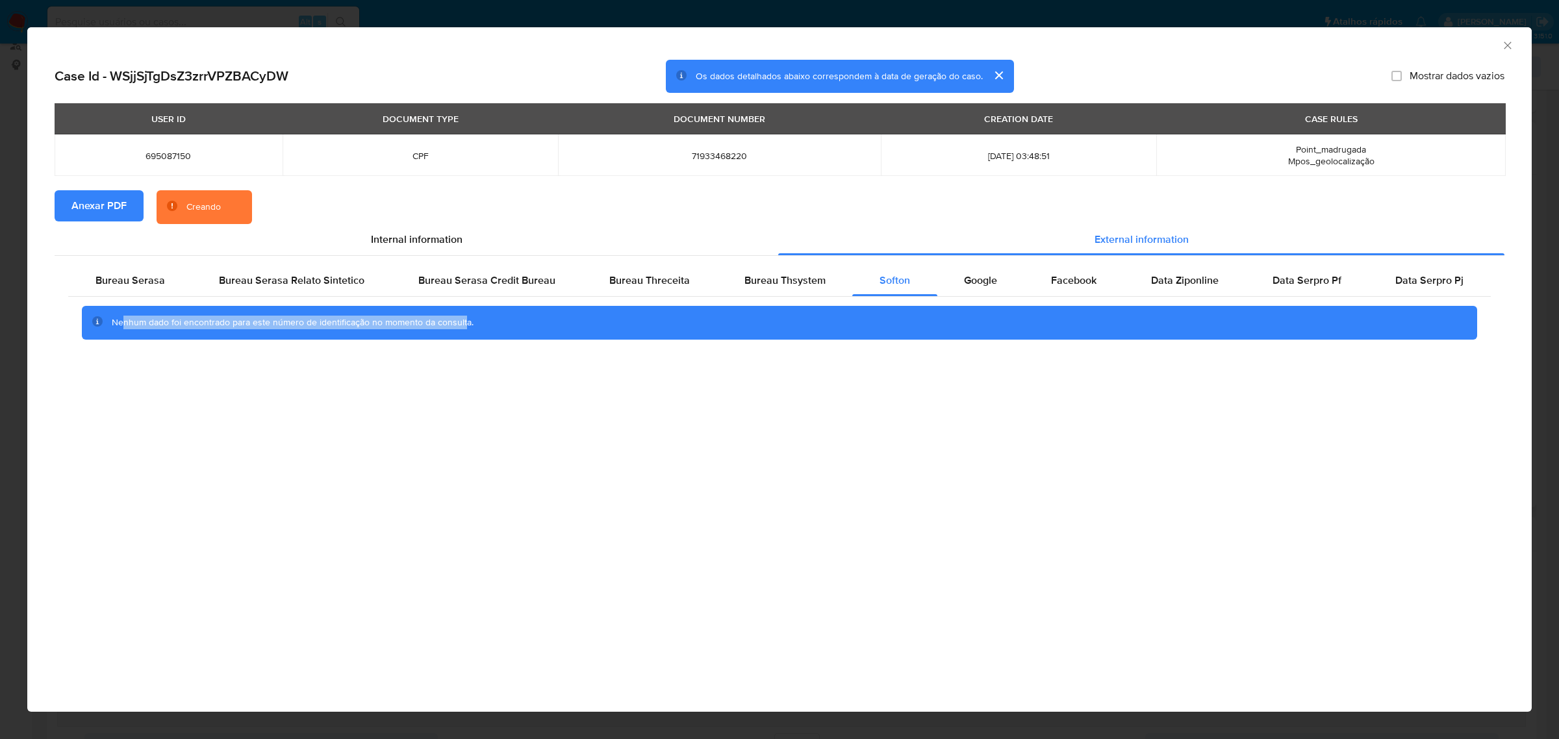
drag, startPoint x: 123, startPoint y: 320, endPoint x: 464, endPoint y: 358, distance: 343.0
click at [463, 345] on div "Nenhum dado foi encontrado para este número de identificação no momento da cons…" at bounding box center [779, 323] width 1422 height 52
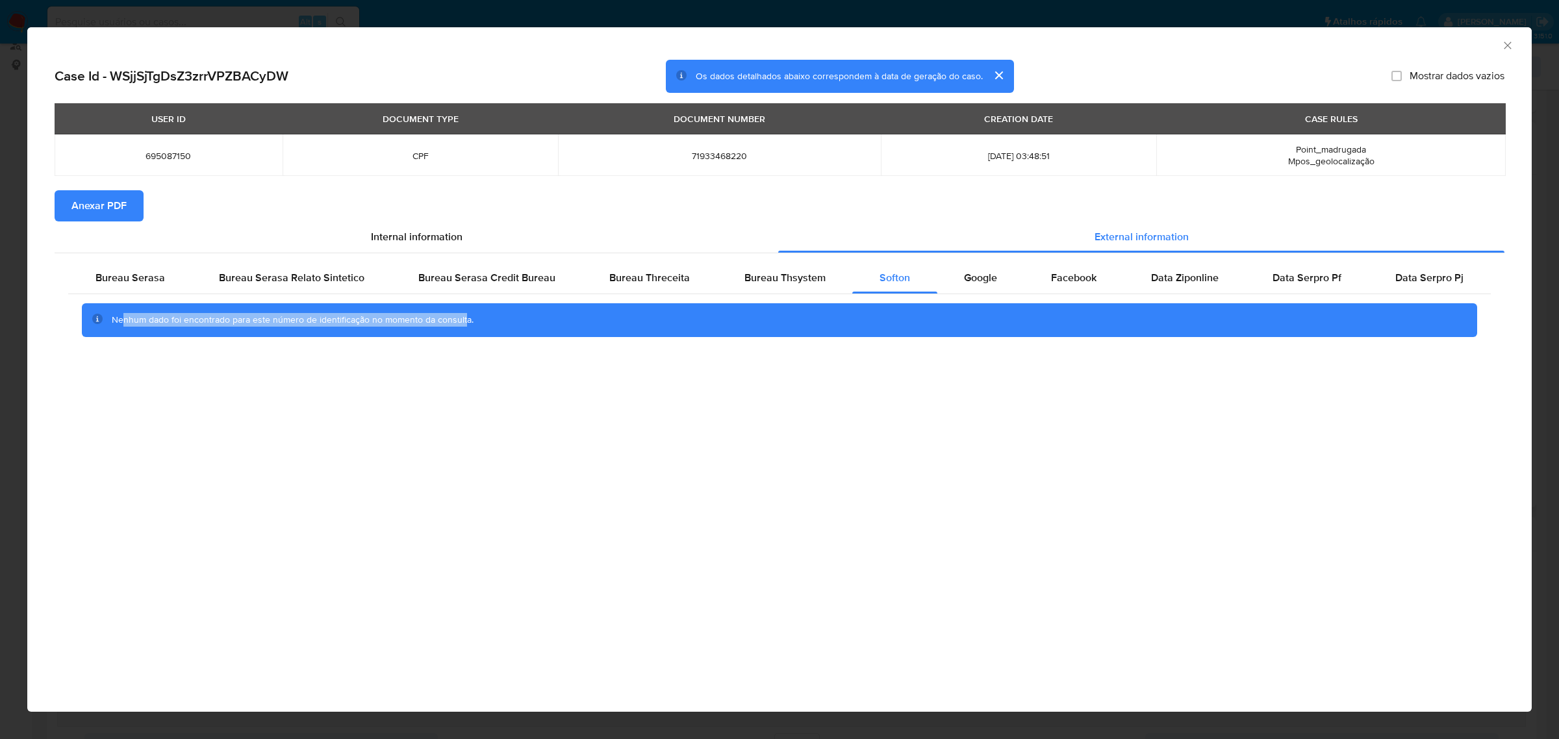
click at [1505, 44] on icon "Fechar a janela" at bounding box center [1506, 45] width 7 height 7
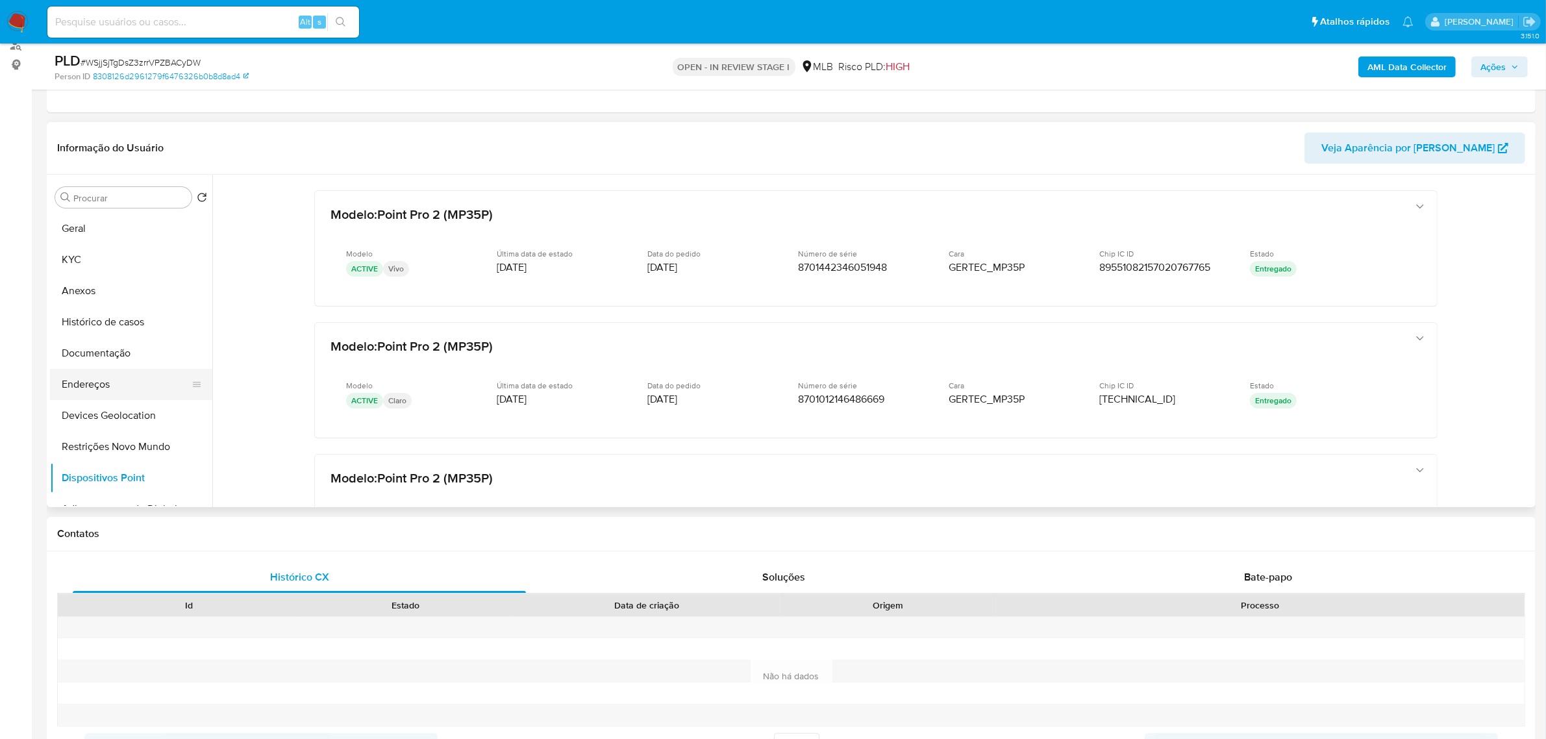
click at [104, 390] on button "Endereços" at bounding box center [126, 384] width 152 height 31
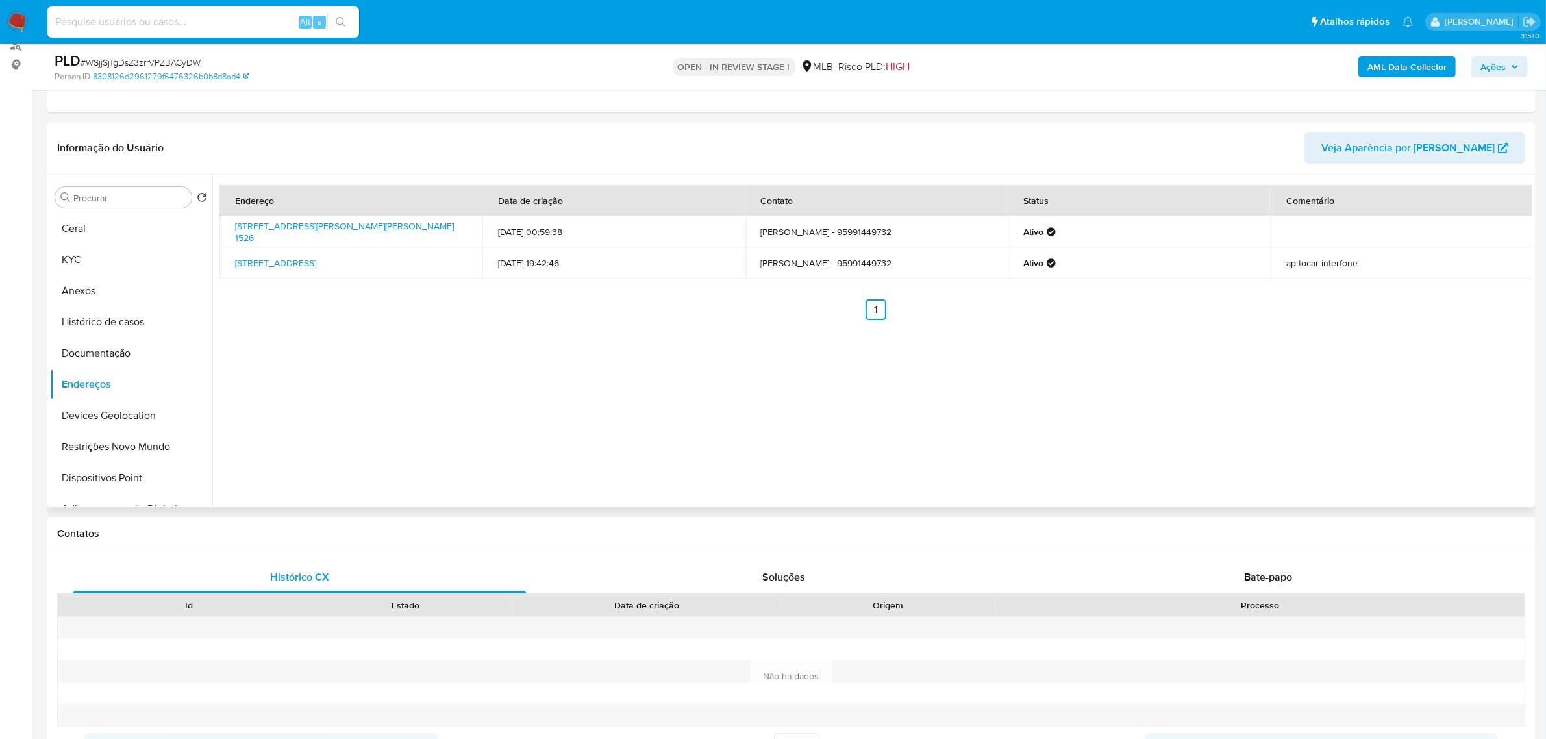
drag, startPoint x: 523, startPoint y: 240, endPoint x: 546, endPoint y: 253, distance: 26.7
click at [590, 244] on td "13/01/2024 00:59:38" at bounding box center [614, 231] width 263 height 31
drag, startPoint x: 228, startPoint y: 222, endPoint x: 309, endPoint y: 235, distance: 82.2
click at [309, 235] on td "Rua Vereador Manoel Joaquim Martins 1526, Boa Vista, Roraima, 69316742, Brasil …" at bounding box center [350, 231] width 263 height 31
click at [275, 234] on link "Rua Vereador Manoel Joaquim Martins 1526, Boa Vista, Roraima, 69316742, Brasil …" at bounding box center [344, 231] width 219 height 25
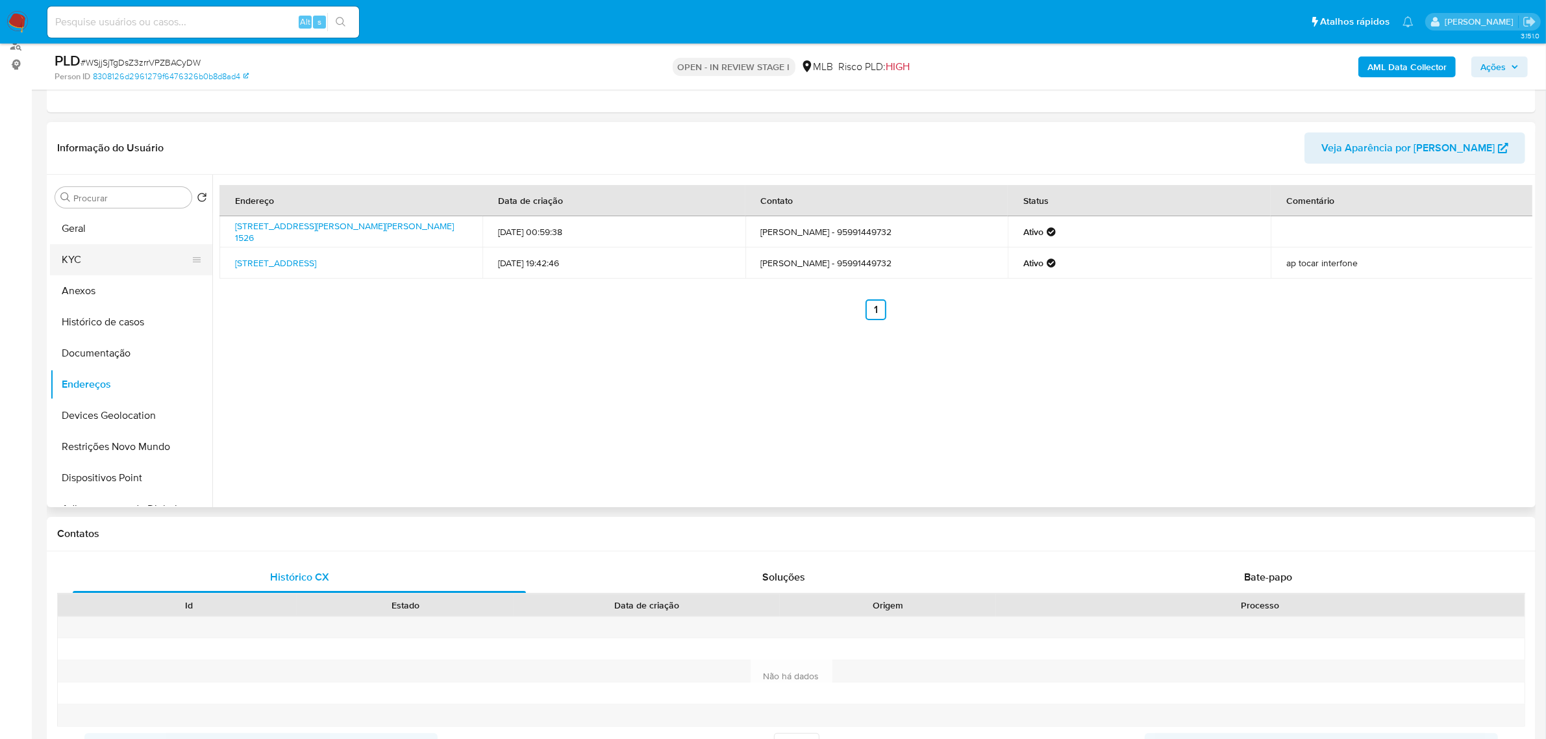
drag, startPoint x: 83, startPoint y: 258, endPoint x: 114, endPoint y: 270, distance: 32.7
click at [83, 257] on button "KYC" at bounding box center [126, 259] width 152 height 31
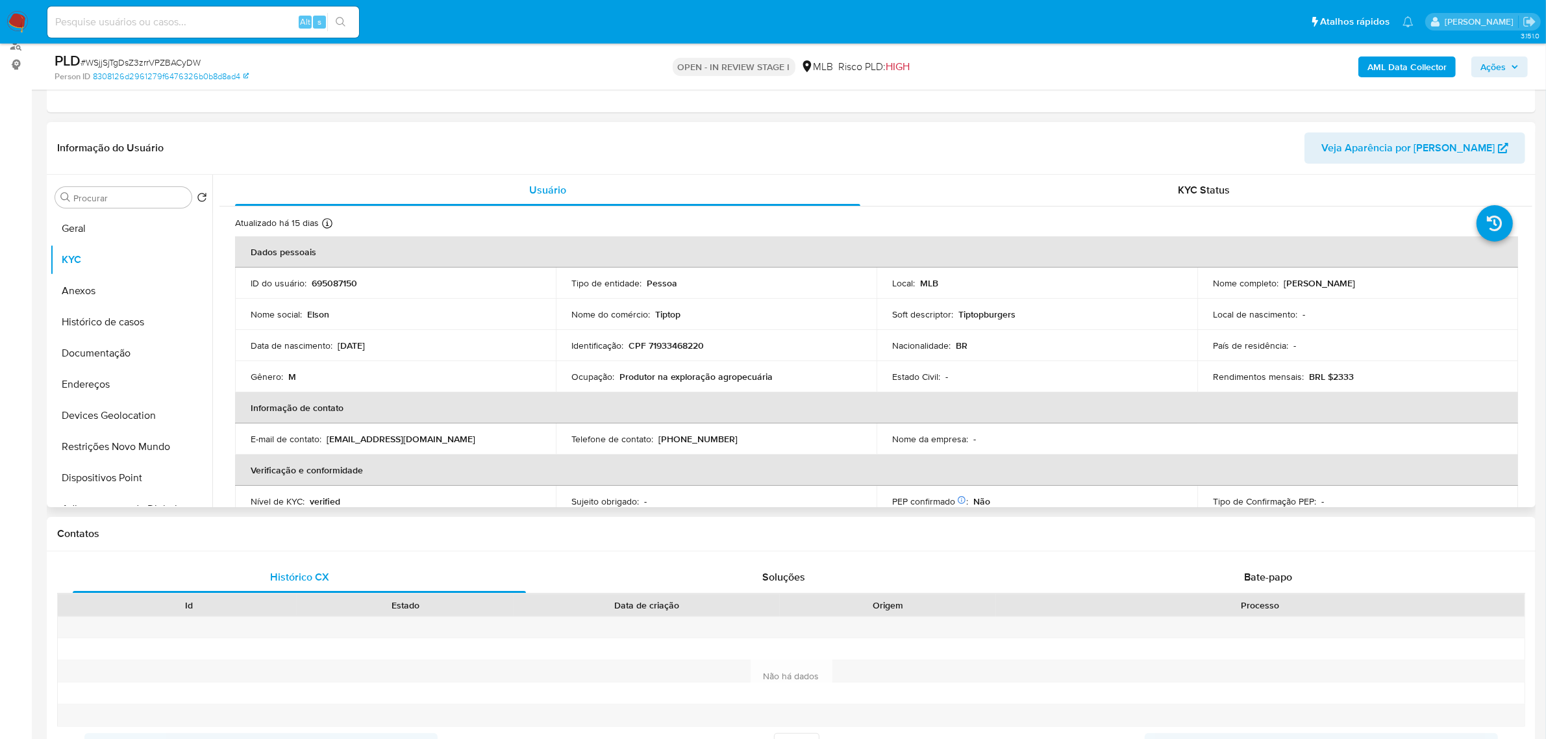
click at [686, 342] on p "CPF 71933468220" at bounding box center [666, 346] width 75 height 12
click at [669, 344] on p "CPF 71933468220" at bounding box center [666, 346] width 75 height 12
click at [668, 343] on p "CPF 71933468220" at bounding box center [666, 346] width 75 height 12
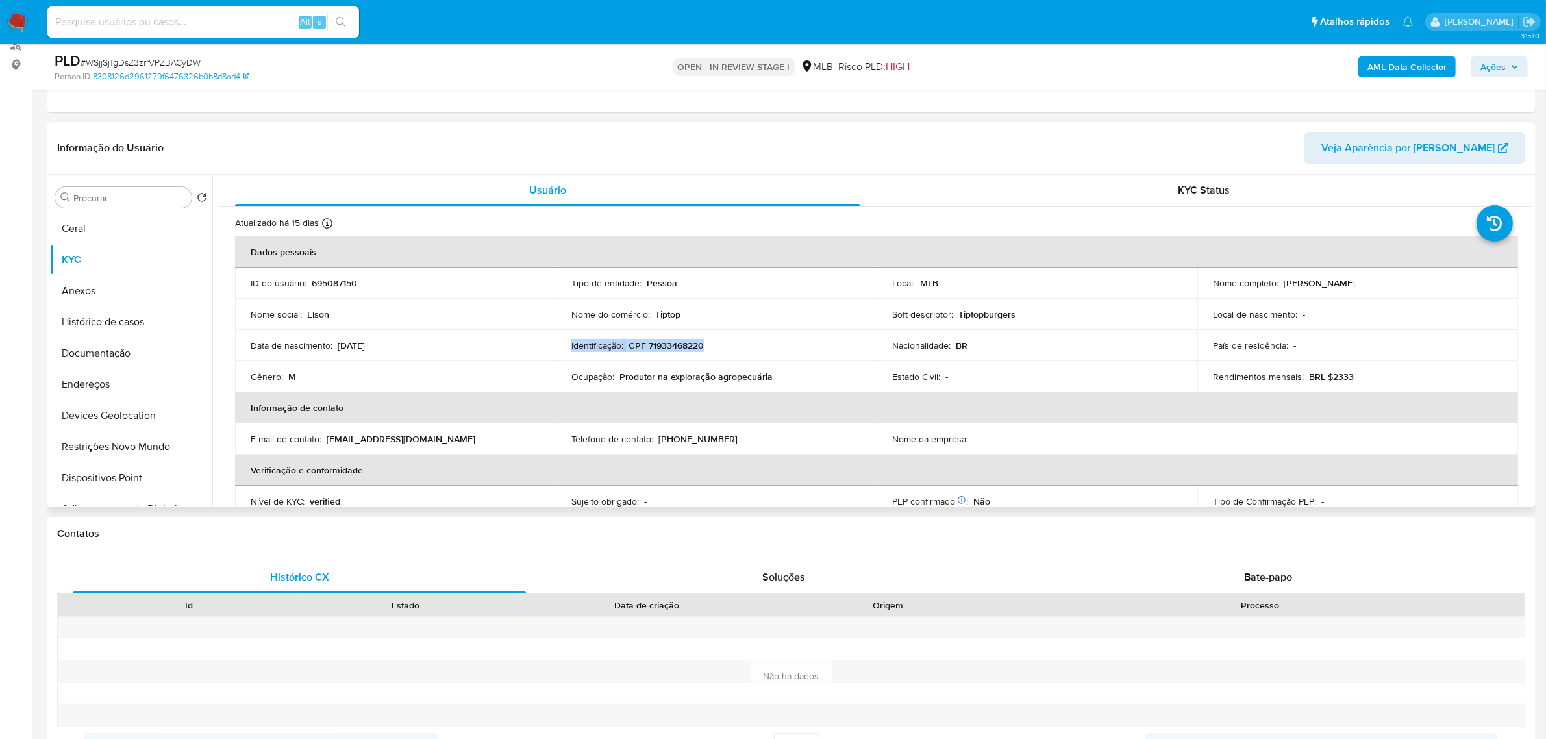
click at [681, 342] on p "CPF 71933468220" at bounding box center [666, 346] width 75 height 12
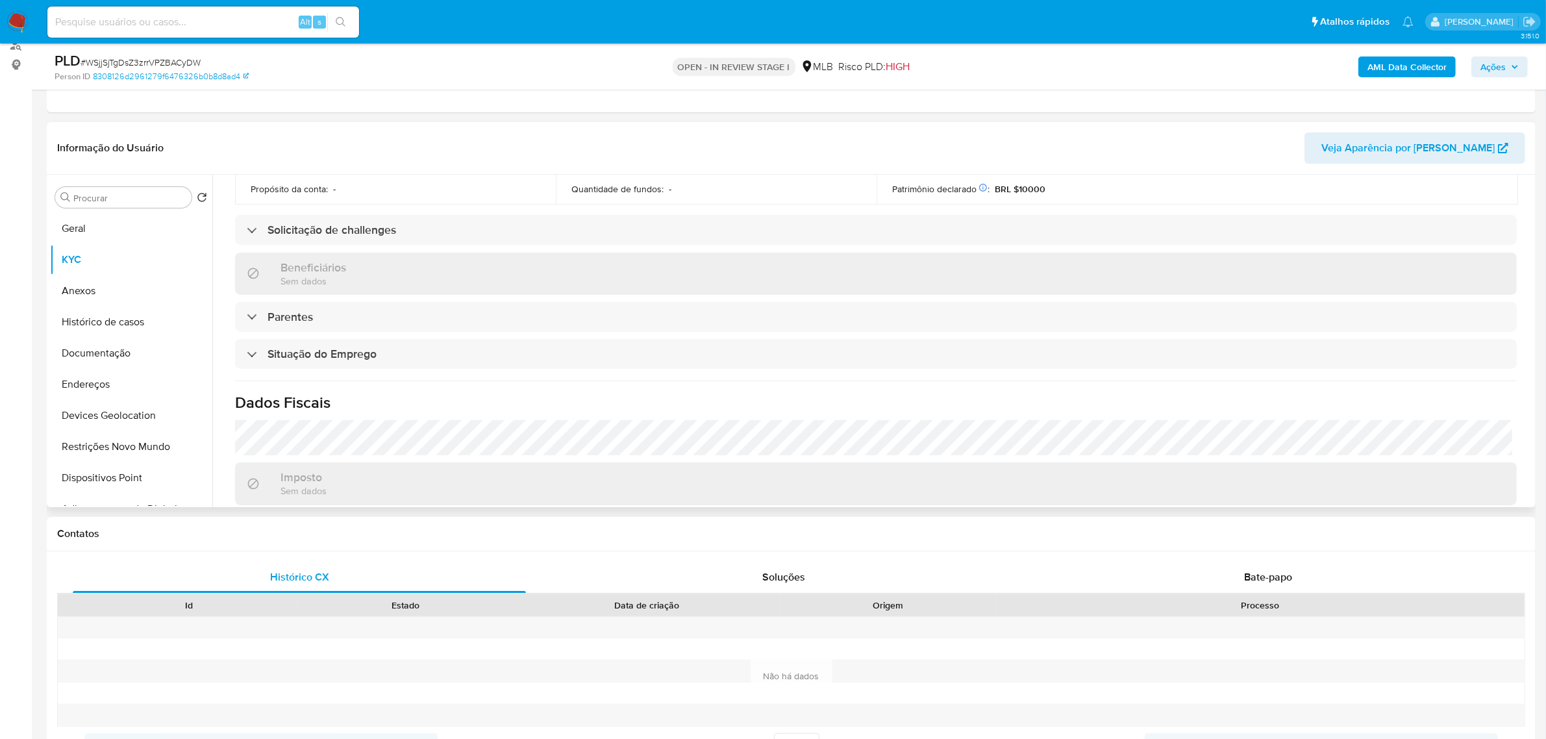
scroll to position [540, 0]
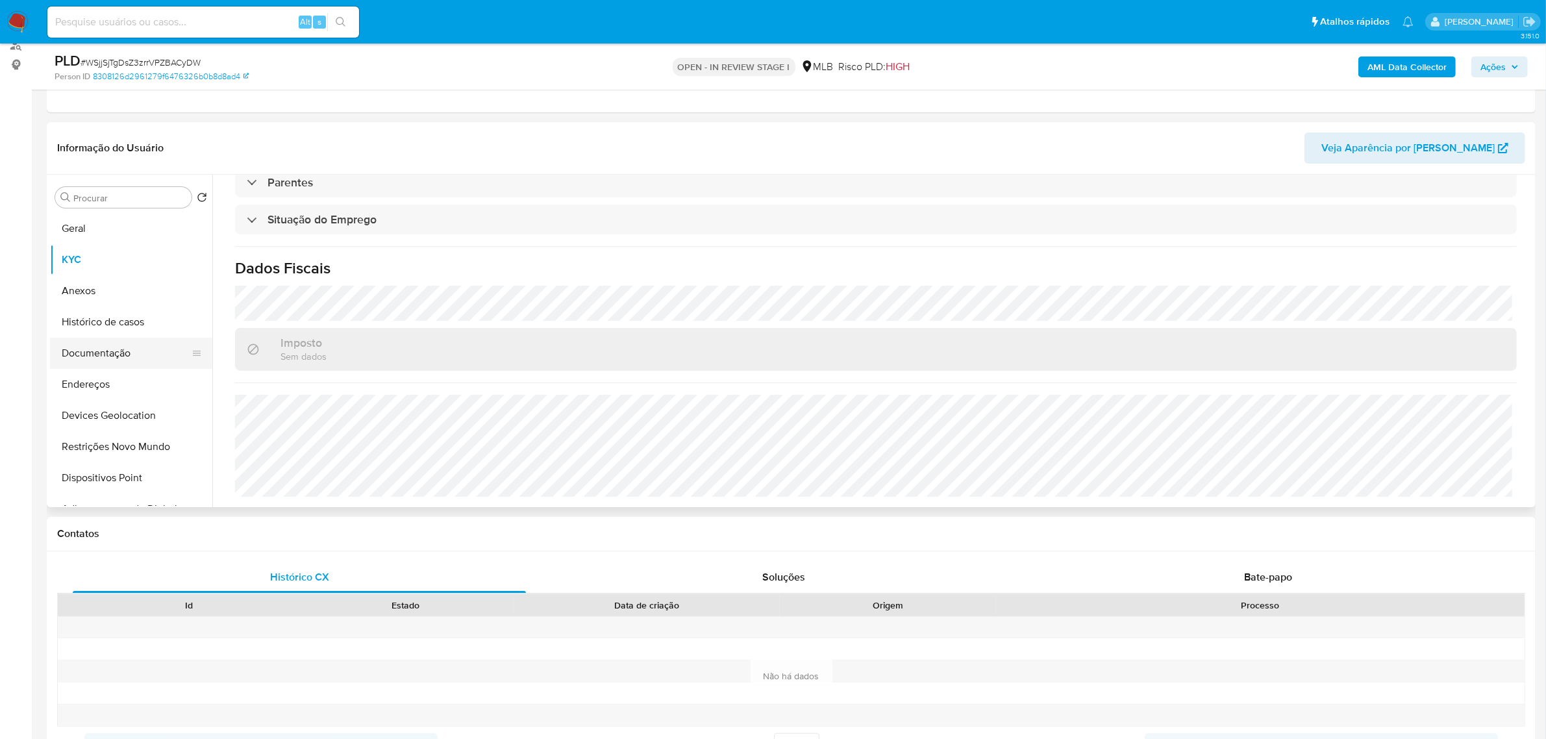
click at [112, 349] on button "Documentação" at bounding box center [126, 353] width 152 height 31
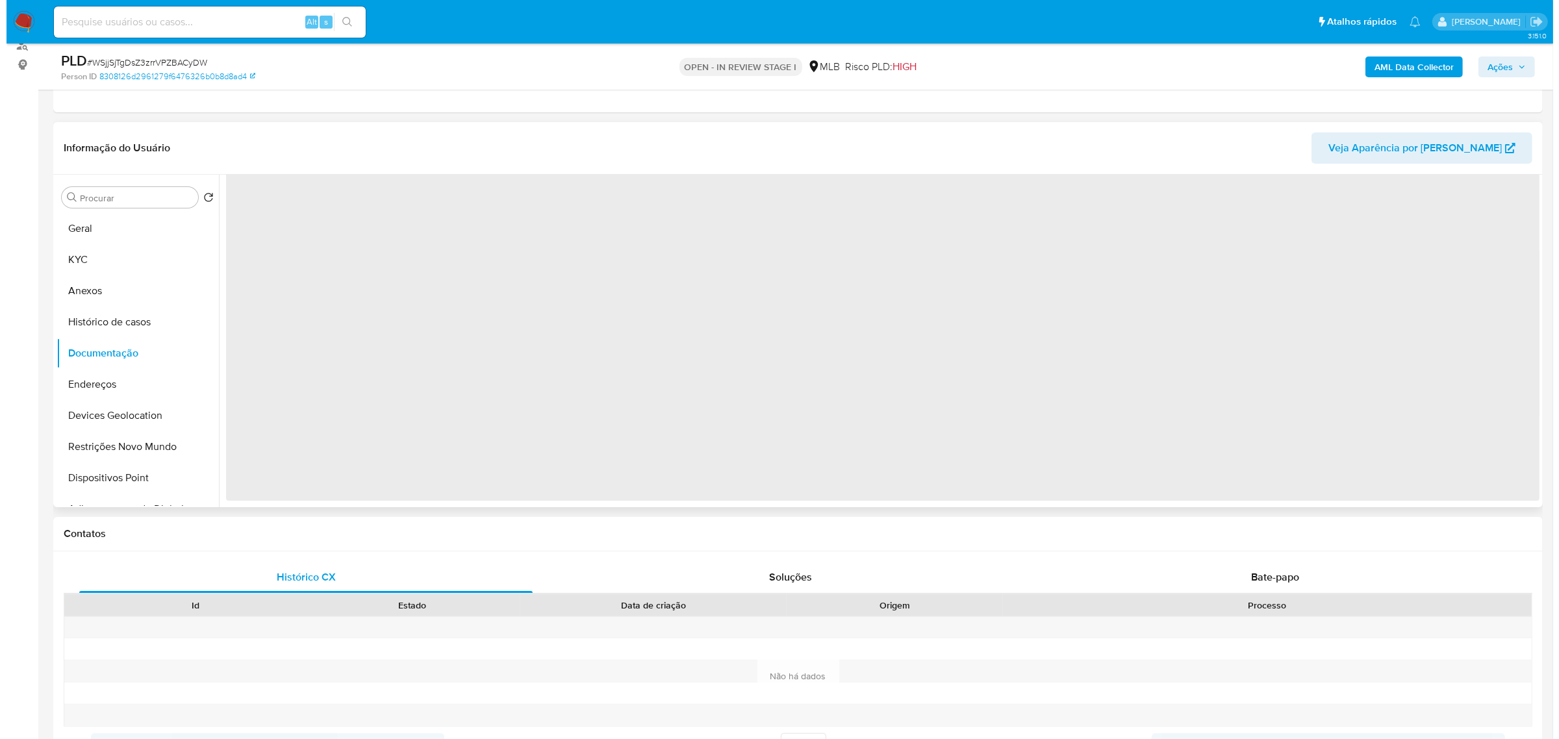
scroll to position [0, 0]
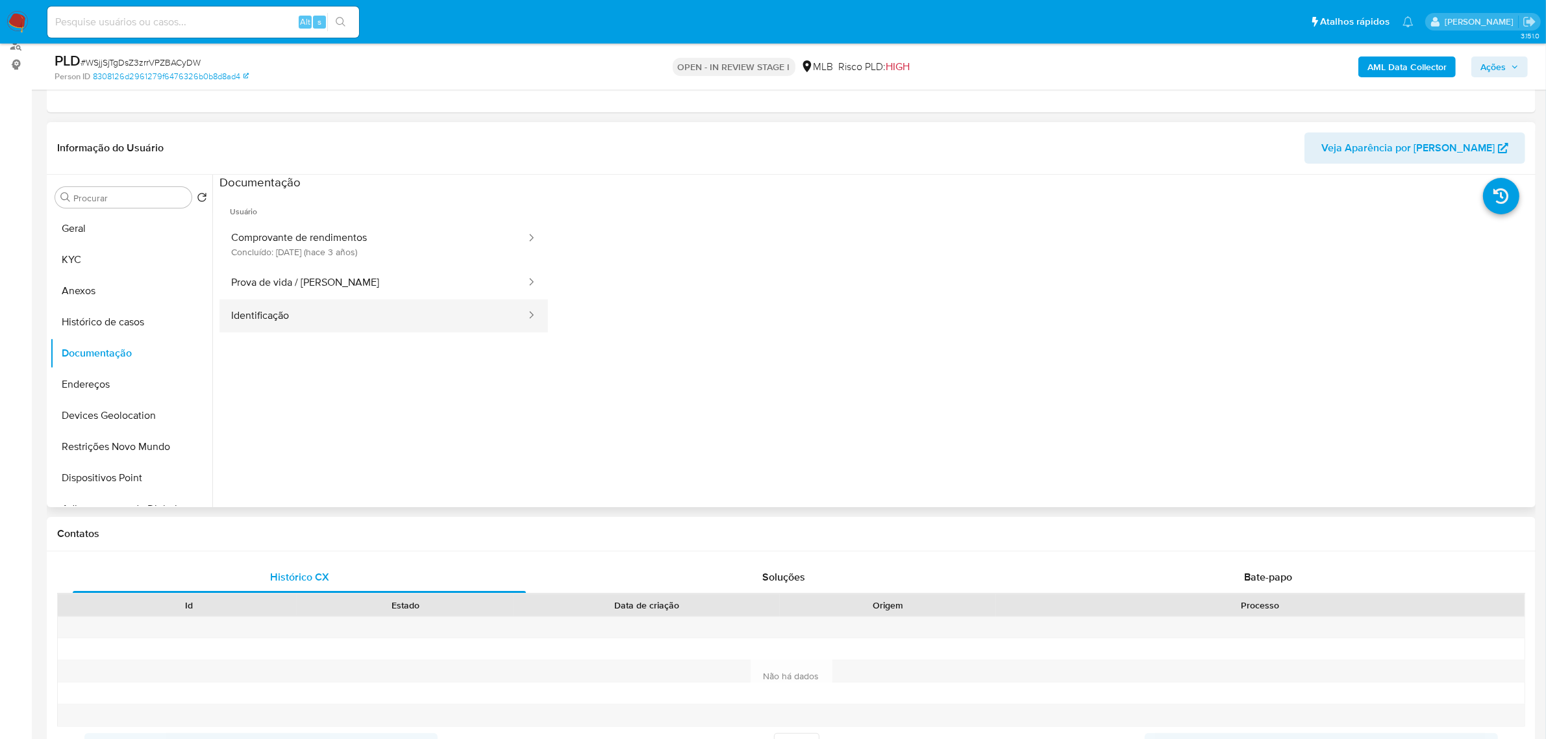
click at [286, 314] on button "Identificação" at bounding box center [373, 315] width 308 height 33
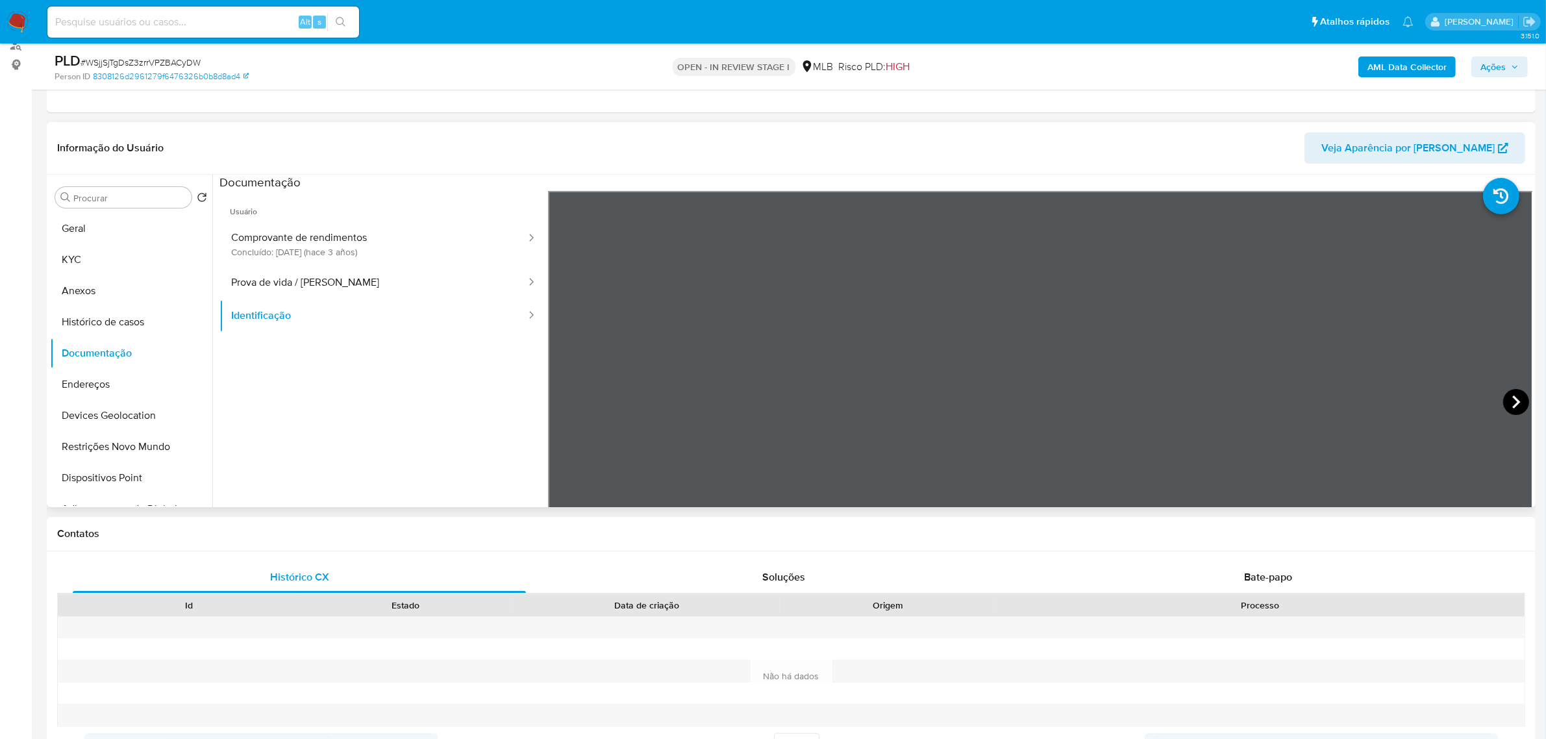
click at [1503, 397] on icon at bounding box center [1516, 402] width 26 height 26
click at [332, 281] on button "Prova de vida / Selfie" at bounding box center [373, 282] width 308 height 33
click at [333, 320] on button "Identificação" at bounding box center [373, 315] width 308 height 33
click at [1503, 400] on icon at bounding box center [1516, 402] width 26 height 26
click at [86, 253] on button "KYC" at bounding box center [126, 259] width 152 height 31
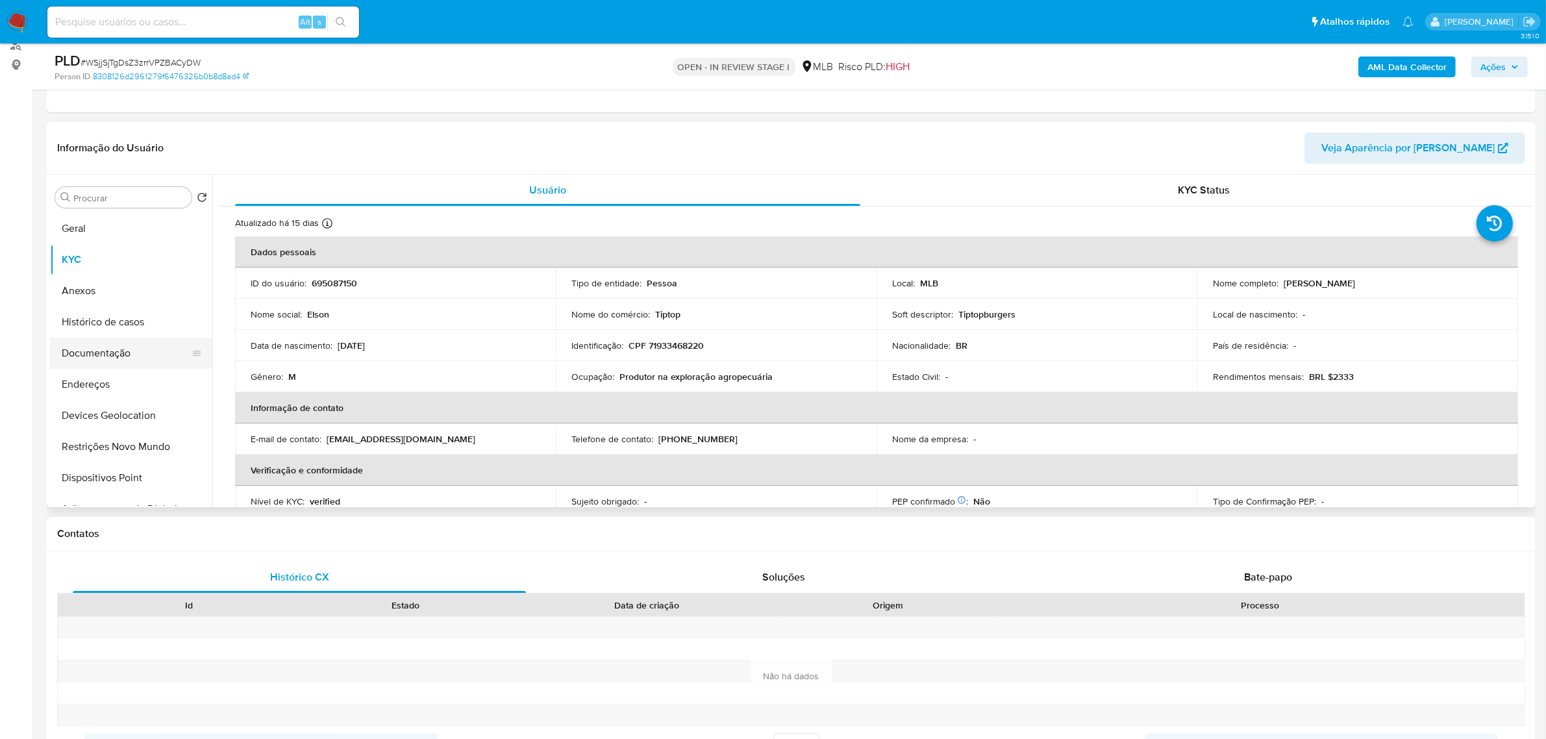
click at [140, 349] on button "Documentação" at bounding box center [126, 353] width 152 height 31
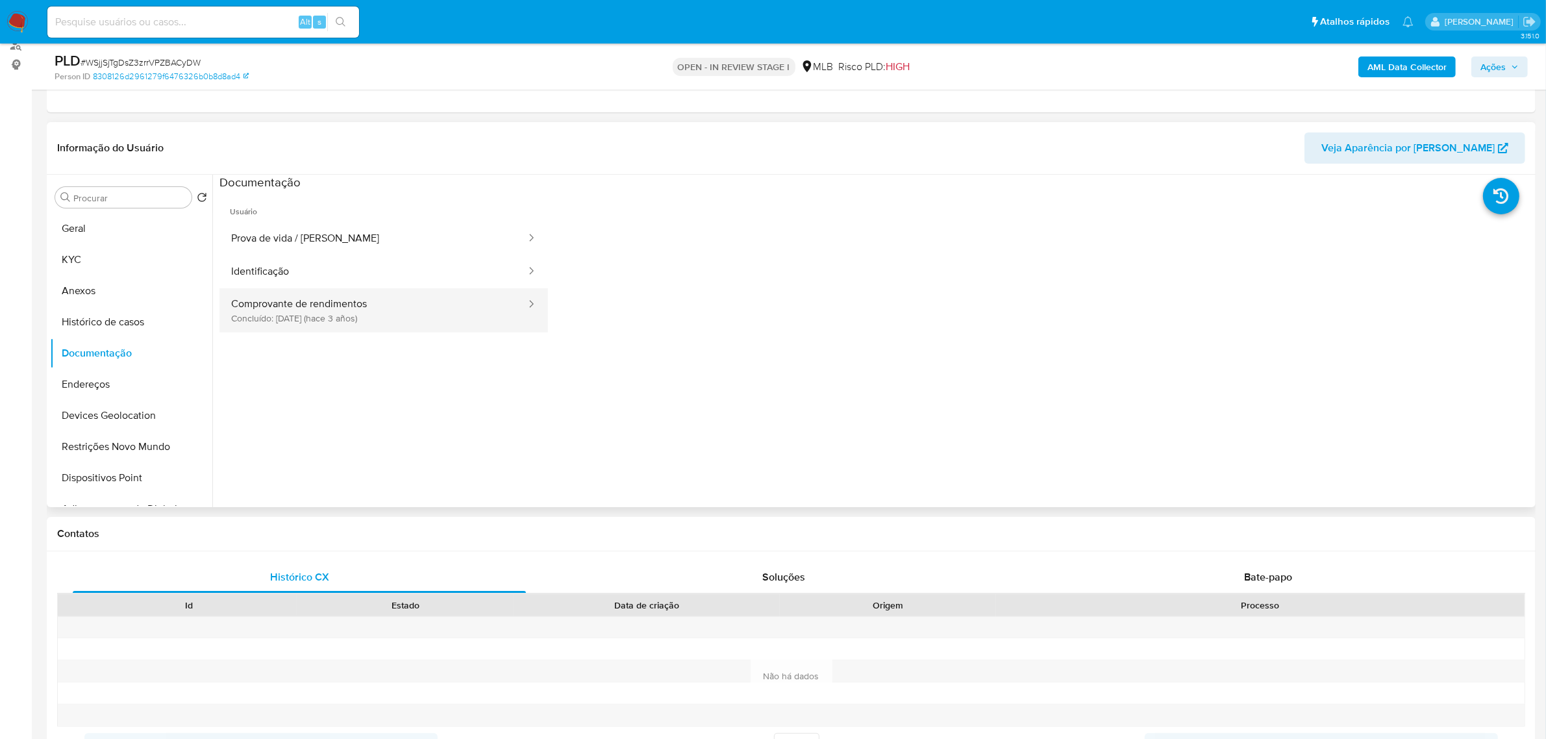
click at [387, 307] on button "Comprovante de rendimentos Concluído: 23/06/2022 (hace 3 años)" at bounding box center [373, 310] width 308 height 44
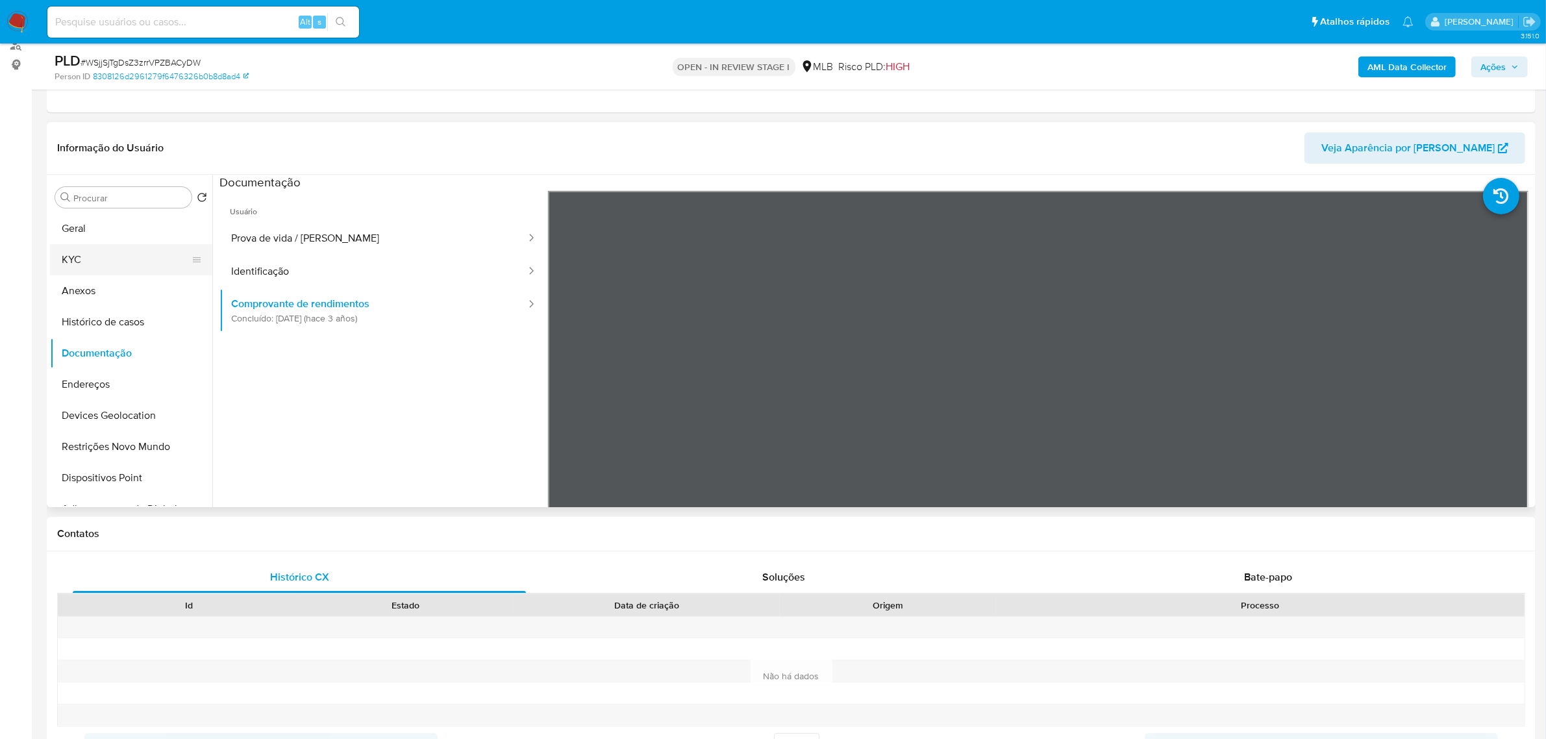
click at [98, 260] on button "KYC" at bounding box center [126, 259] width 152 height 31
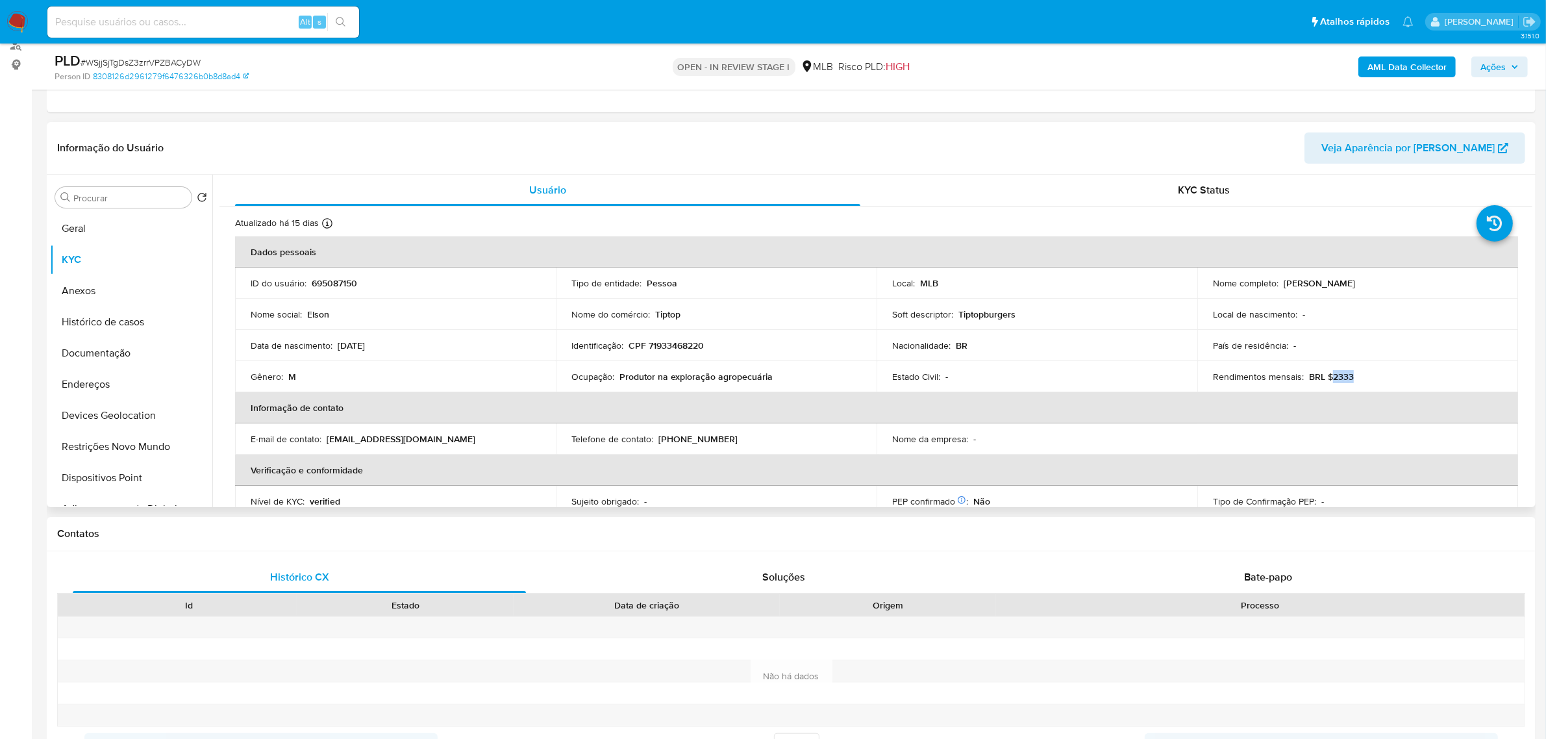
drag, startPoint x: 1329, startPoint y: 373, endPoint x: 1367, endPoint y: 377, distance: 37.9
click at [1367, 373] on div "Rendimentos mensais : BRL $2333" at bounding box center [1358, 377] width 290 height 12
drag, startPoint x: 1358, startPoint y: 388, endPoint x: 1335, endPoint y: 384, distance: 23.7
click at [1356, 388] on td "Rendimentos mensais : BRL $2333" at bounding box center [1357, 376] width 321 height 31
drag, startPoint x: 1328, startPoint y: 379, endPoint x: 1352, endPoint y: 378, distance: 24.0
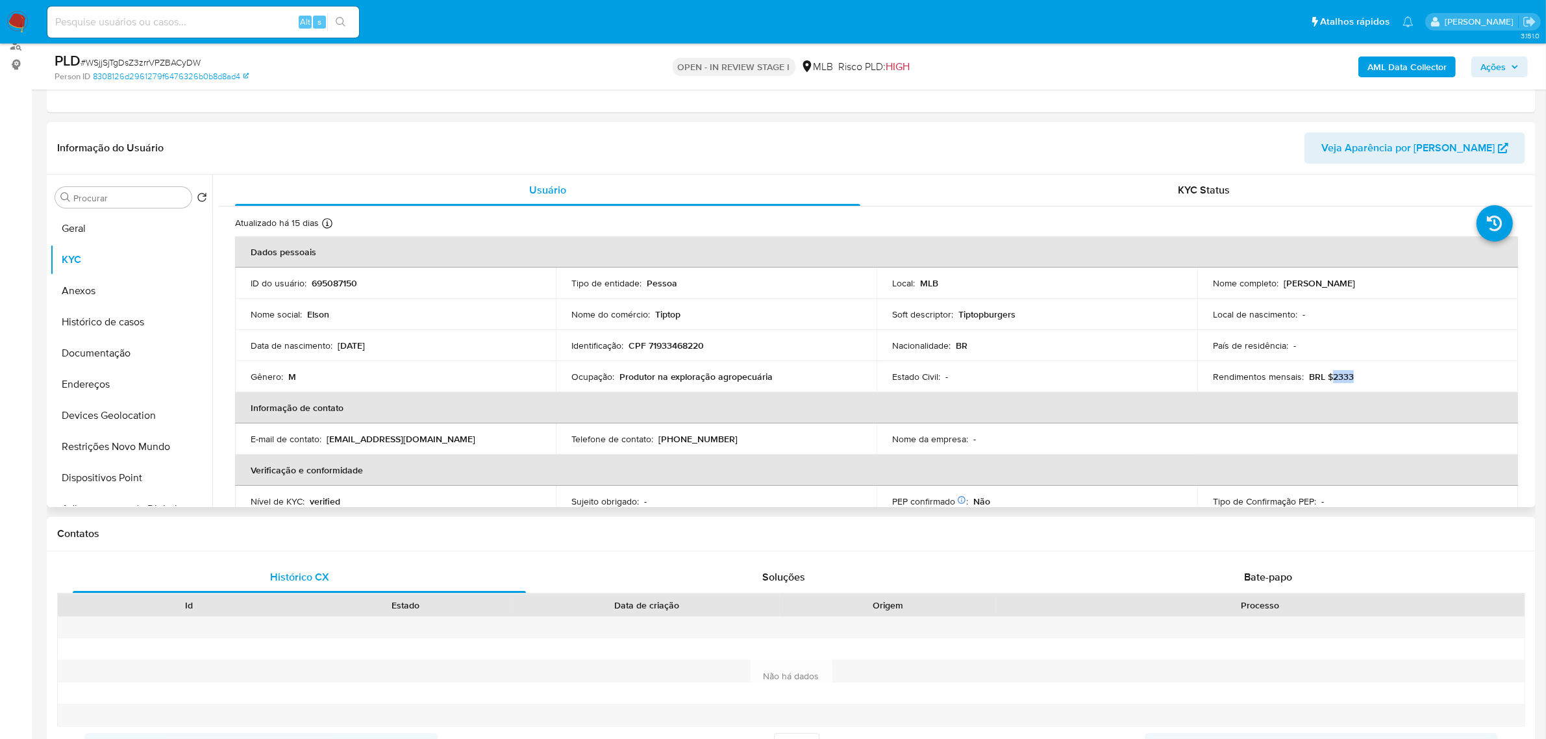
click at [1352, 378] on div "Rendimentos mensais : BRL $2333" at bounding box center [1358, 377] width 290 height 12
click at [1329, 383] on td "Rendimentos mensais : BRL $2333" at bounding box center [1357, 376] width 321 height 31
click at [1326, 383] on td "Rendimentos mensais : BRL $2333" at bounding box center [1357, 376] width 321 height 31
drag, startPoint x: 1239, startPoint y: 381, endPoint x: 1364, endPoint y: 378, distance: 124.7
click at [1364, 378] on div "Rendimentos mensais : BRL $2333" at bounding box center [1358, 377] width 290 height 12
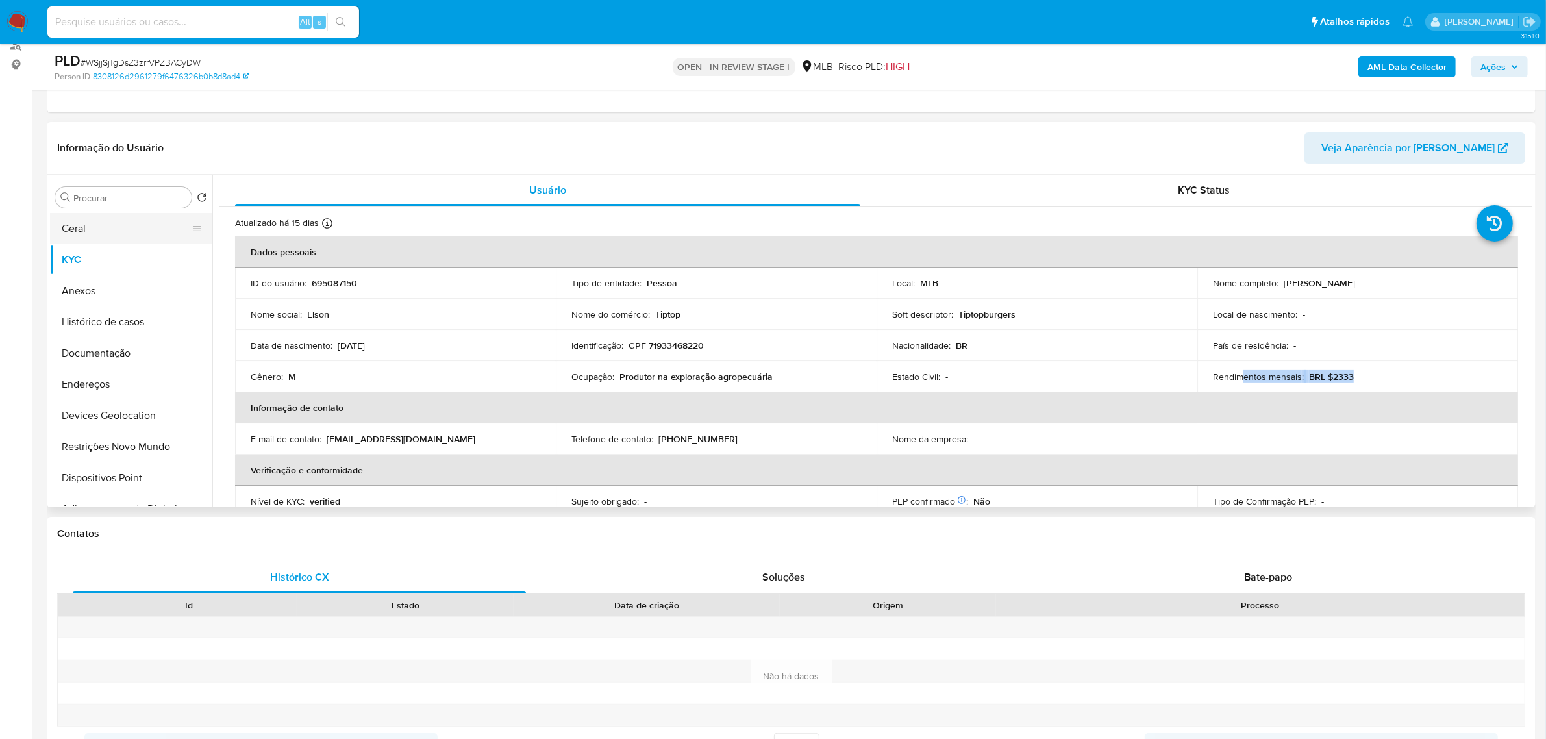
click at [95, 225] on button "Geral" at bounding box center [126, 228] width 152 height 31
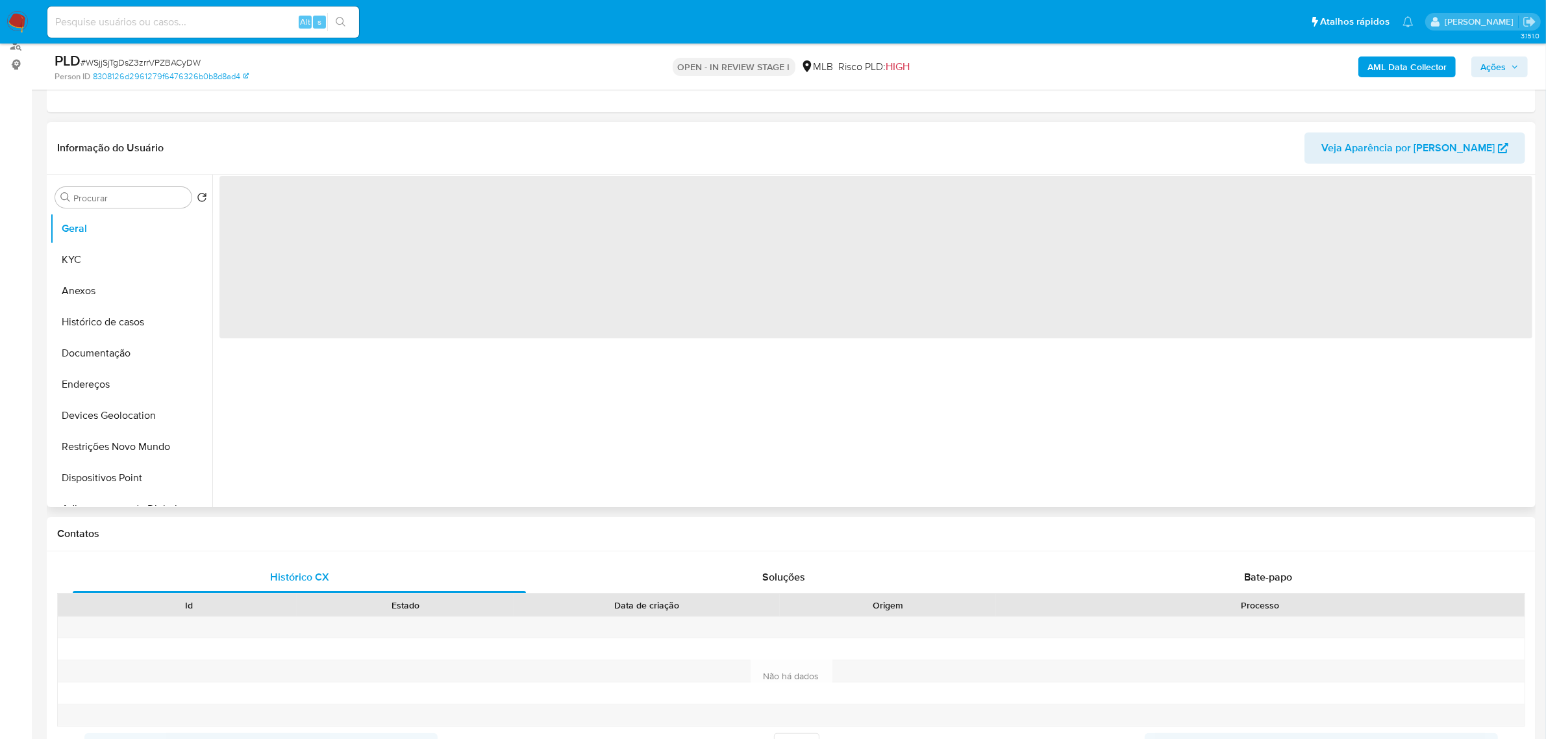
click at [373, 471] on div "‌" at bounding box center [872, 341] width 1320 height 332
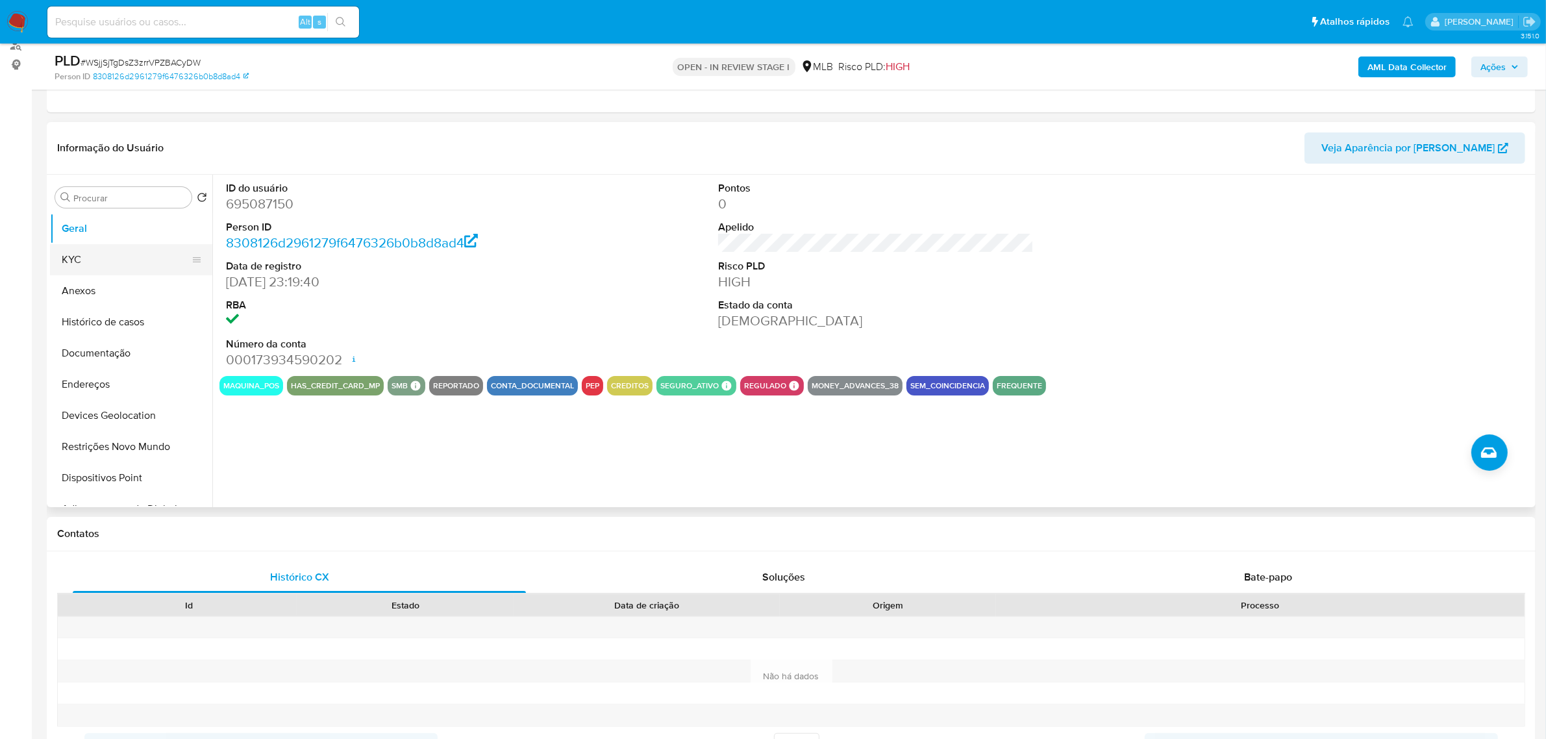
click at [123, 265] on button "KYC" at bounding box center [126, 259] width 152 height 31
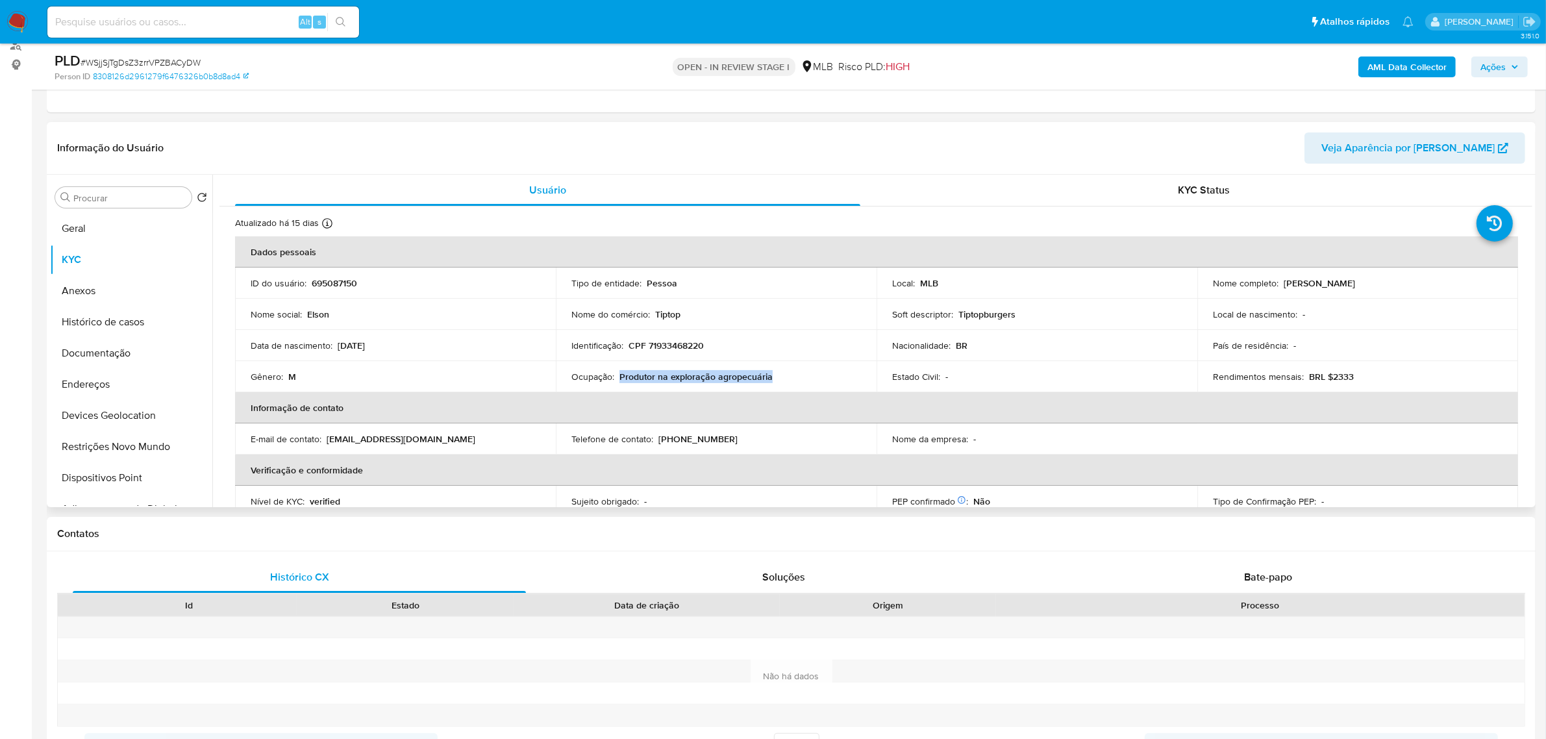
drag, startPoint x: 618, startPoint y: 377, endPoint x: 790, endPoint y: 377, distance: 172.7
click at [790, 377] on div "Ocupação : Produtor na exploração agropecuária" at bounding box center [716, 377] width 290 height 12
click at [1427, 67] on b "AML Data Collector" at bounding box center [1407, 66] width 79 height 21
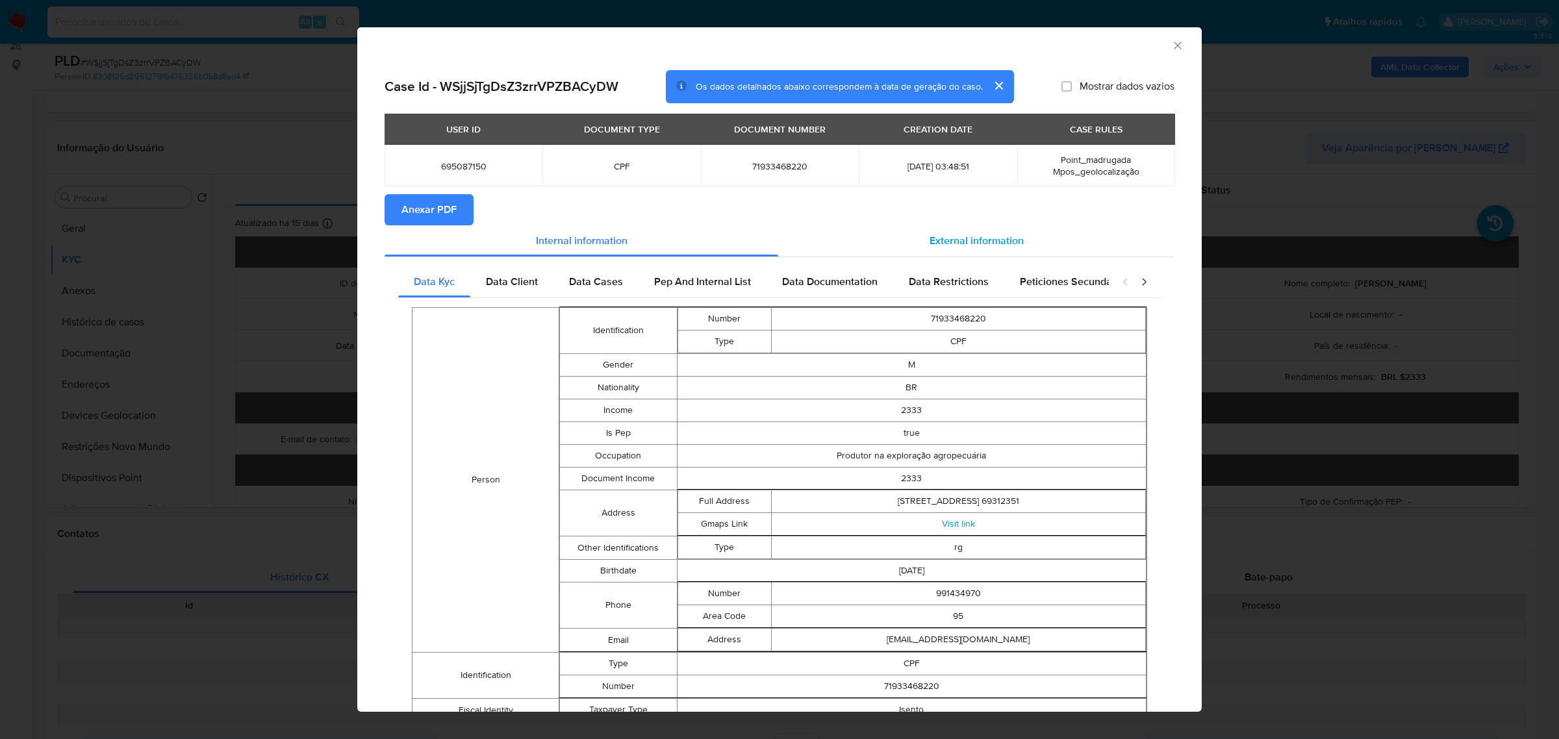
click at [991, 244] on span "External information" at bounding box center [976, 240] width 94 height 15
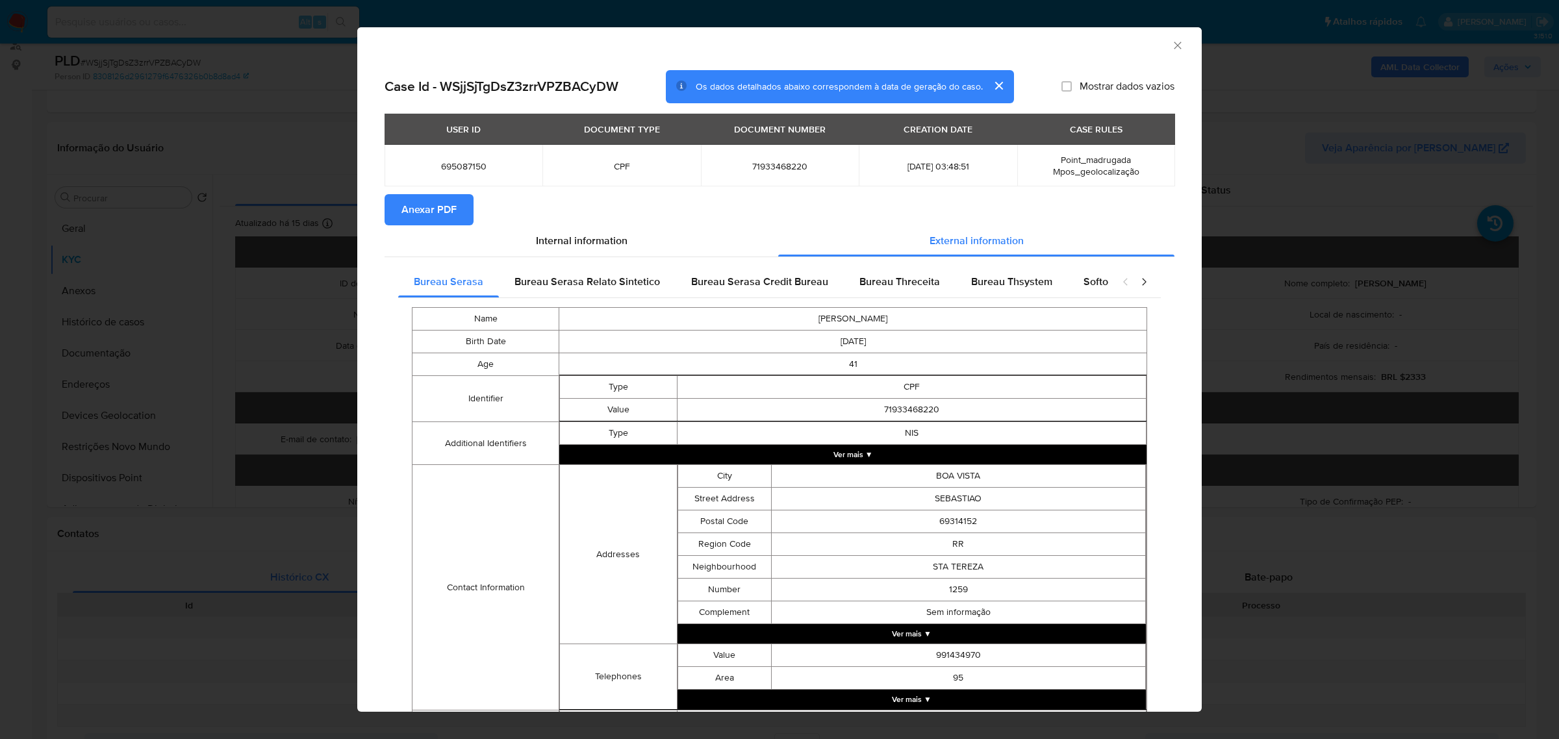
drag, startPoint x: 1135, startPoint y: 276, endPoint x: 1133, endPoint y: 282, distance: 6.6
click at [1137, 276] on icon "closure-recommendation-modal" at bounding box center [1143, 281] width 13 height 13
click at [705, 281] on span "Google" at bounding box center [701, 281] width 33 height 15
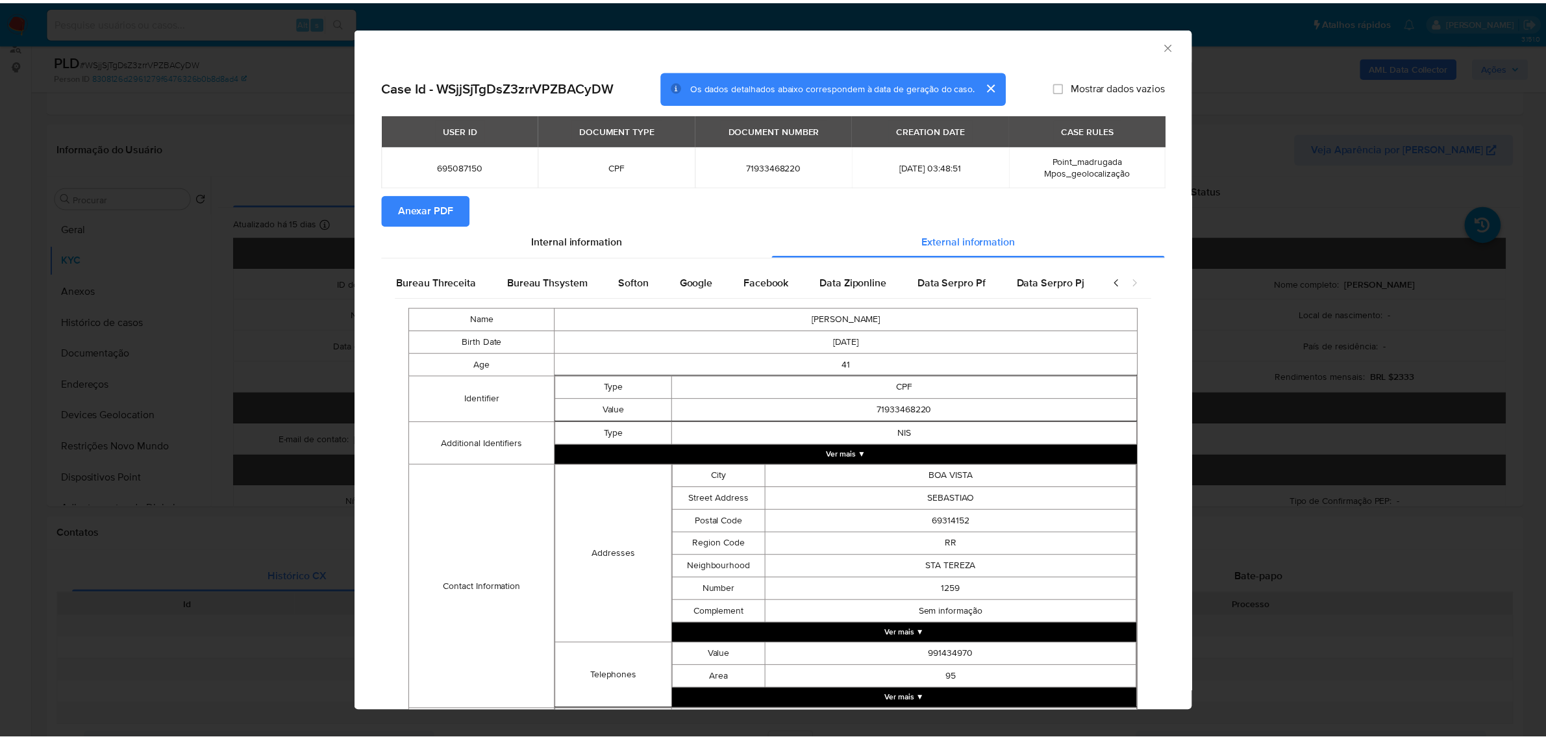
scroll to position [0, 451]
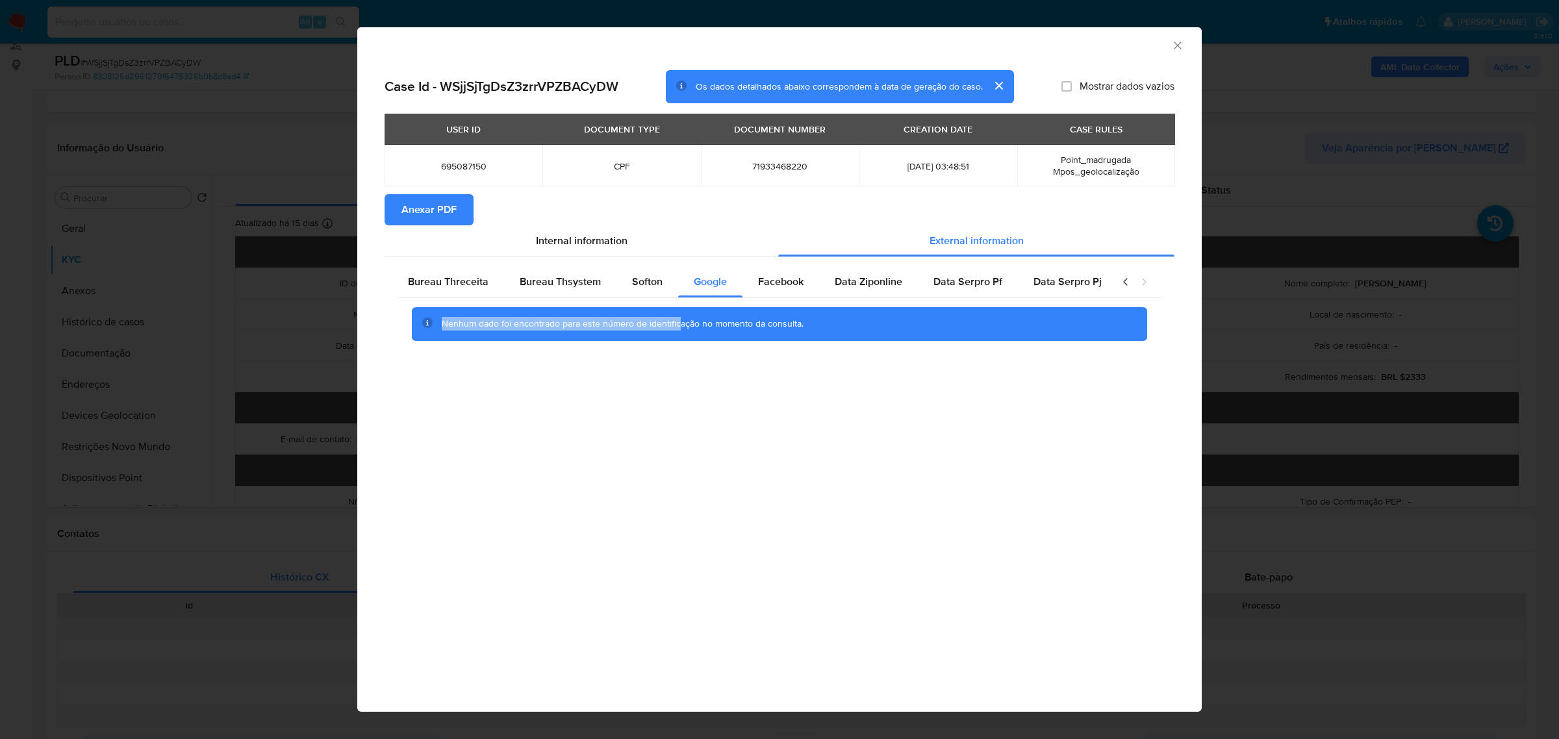
drag, startPoint x: 425, startPoint y: 316, endPoint x: 679, endPoint y: 319, distance: 253.3
click at [679, 319] on div "Nenhum dado foi encontrado para este número de identificação no momento da cons…" at bounding box center [779, 324] width 735 height 34
click at [827, 347] on div "Nenhum dado foi encontrado para este número de identificação no momento da cons…" at bounding box center [779, 324] width 762 height 52
click at [1175, 40] on icon "Fechar a janela" at bounding box center [1177, 45] width 13 height 13
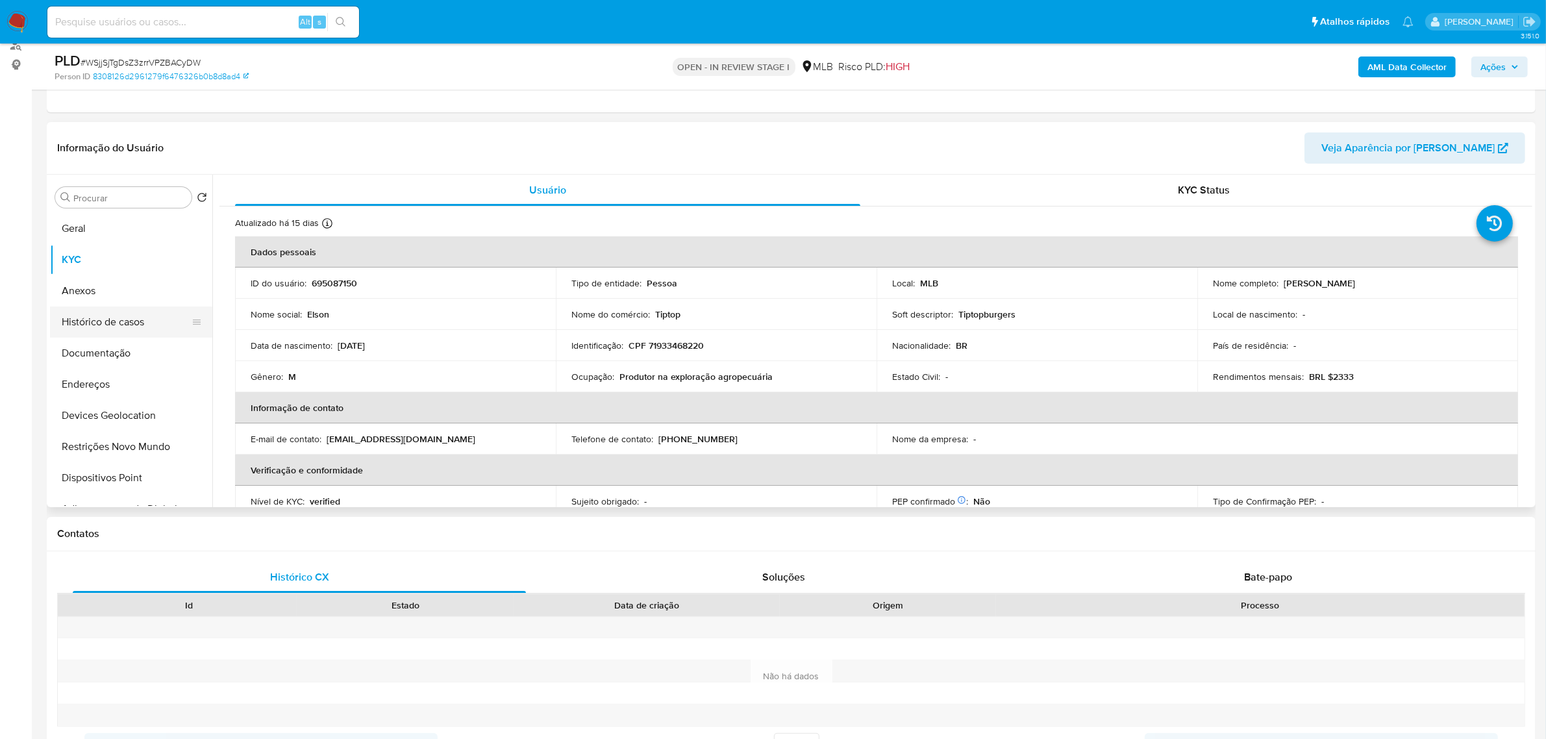
click at [115, 325] on button "Histórico de casos" at bounding box center [126, 322] width 152 height 31
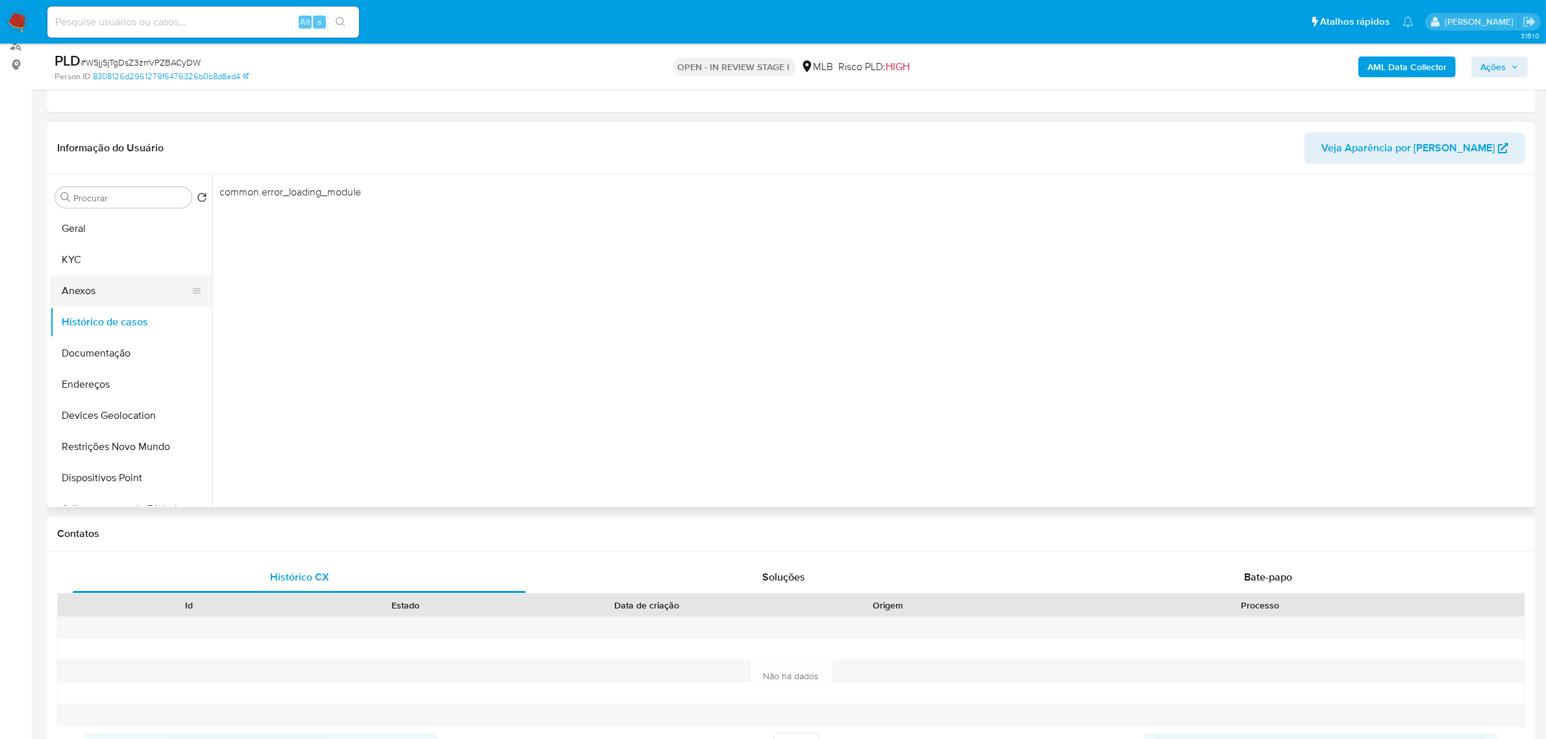
click at [108, 278] on button "Anexos" at bounding box center [126, 290] width 152 height 31
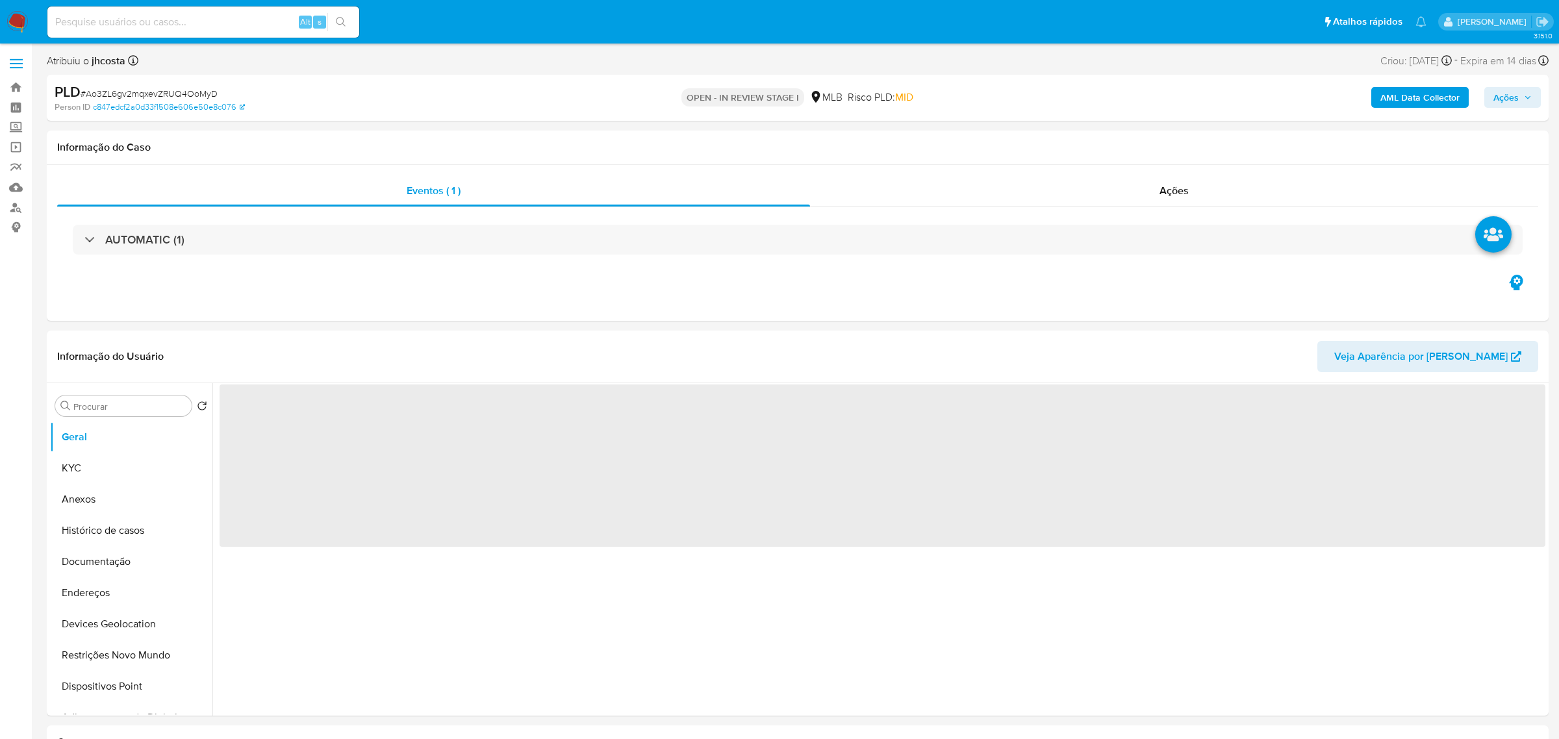
select select "10"
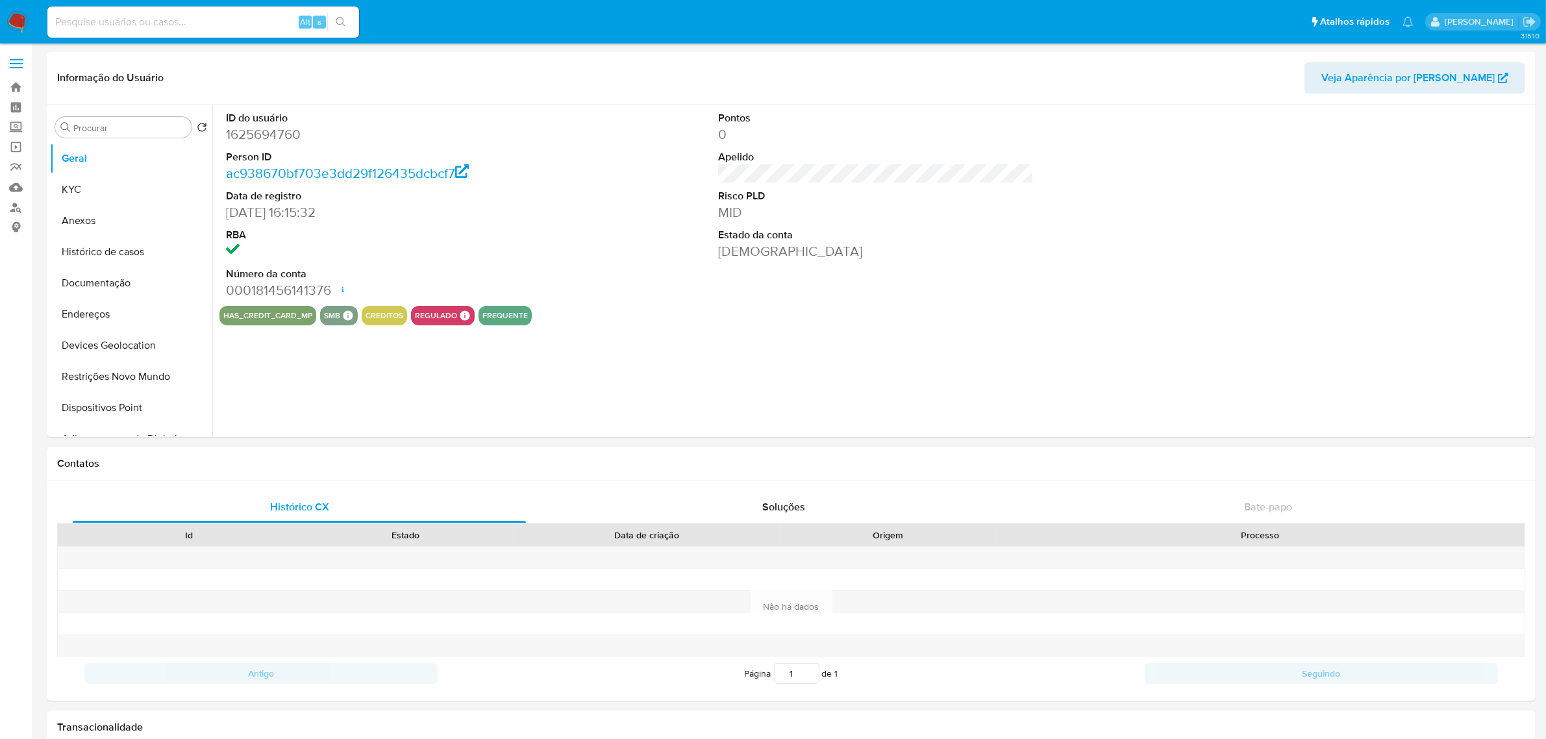
select select "10"
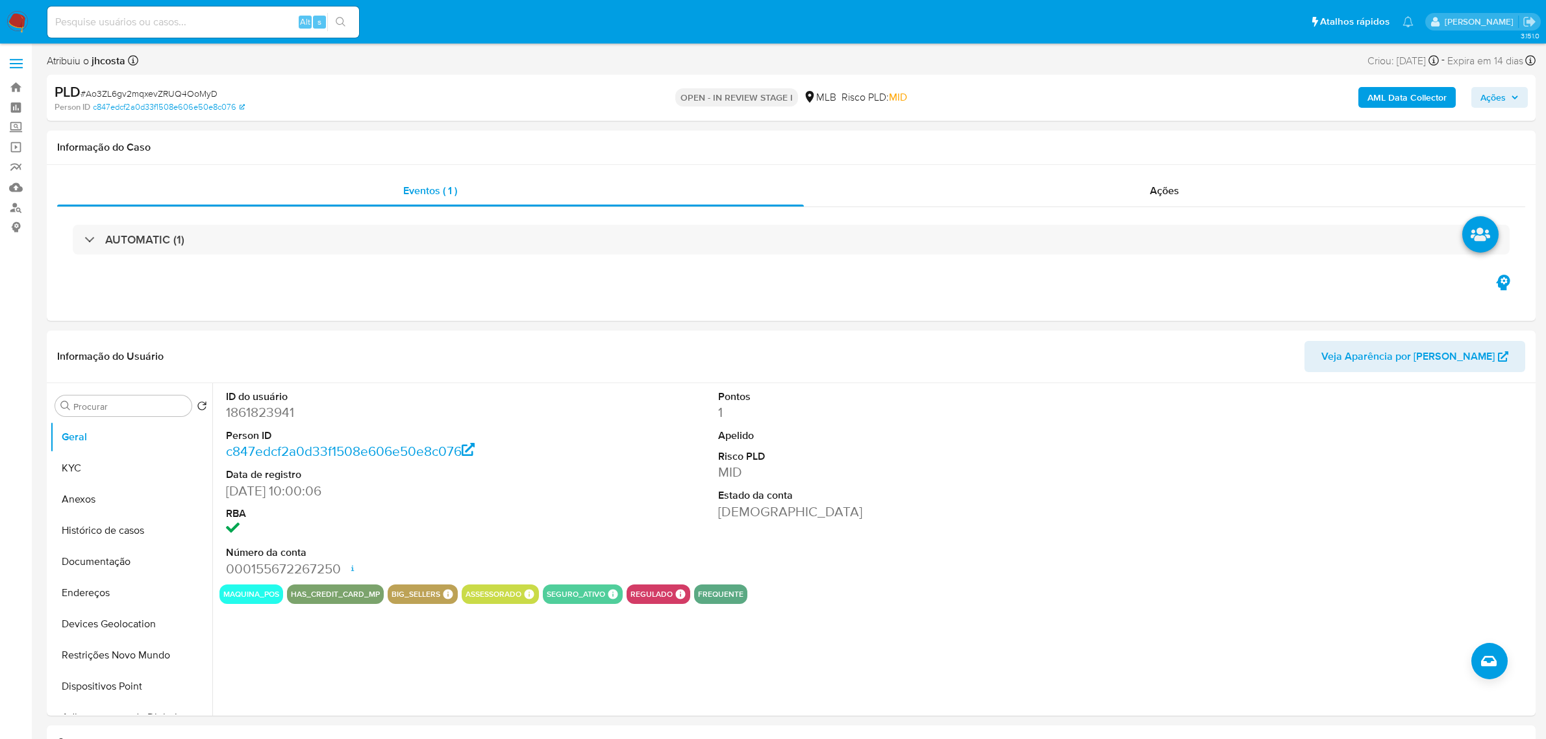
select select "10"
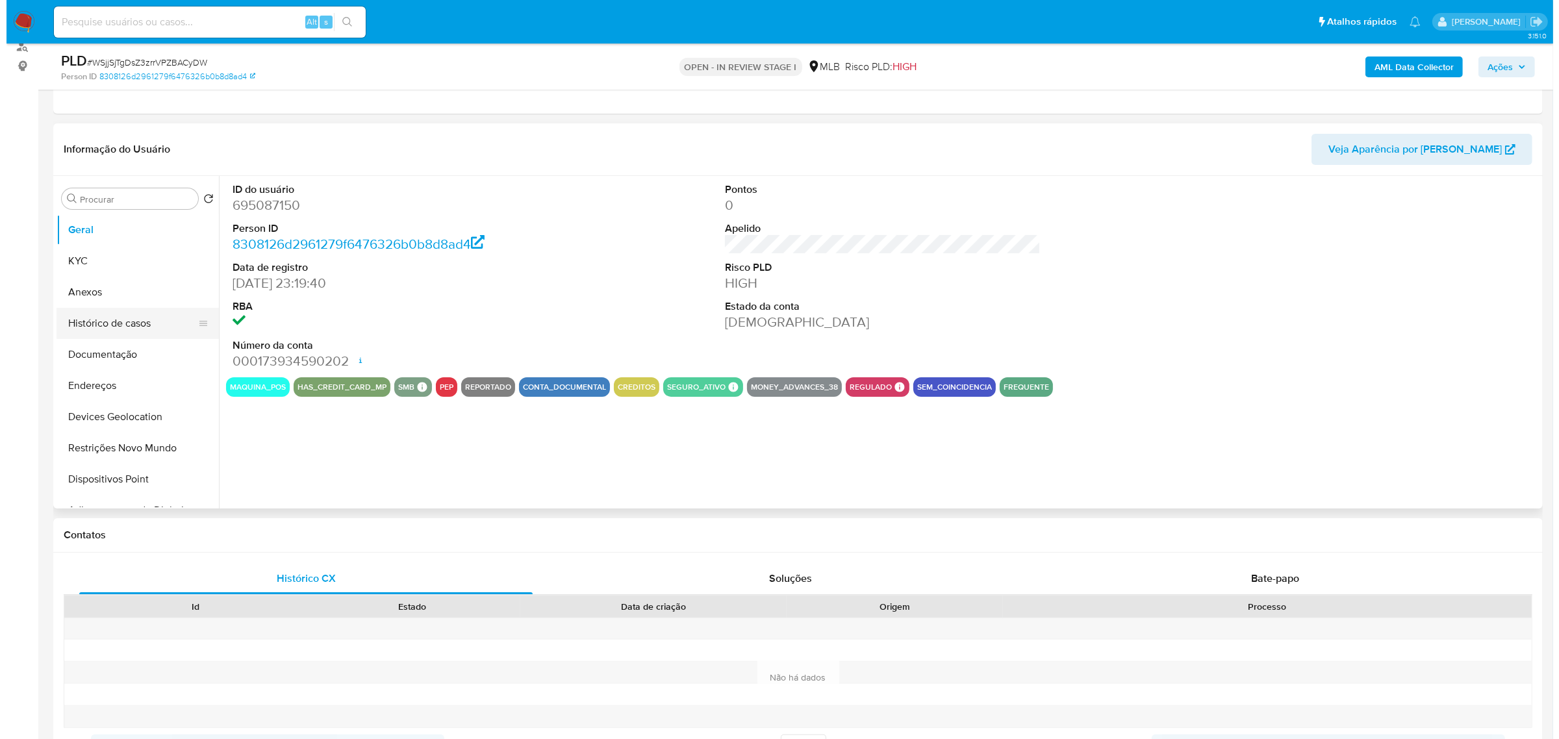
scroll to position [162, 0]
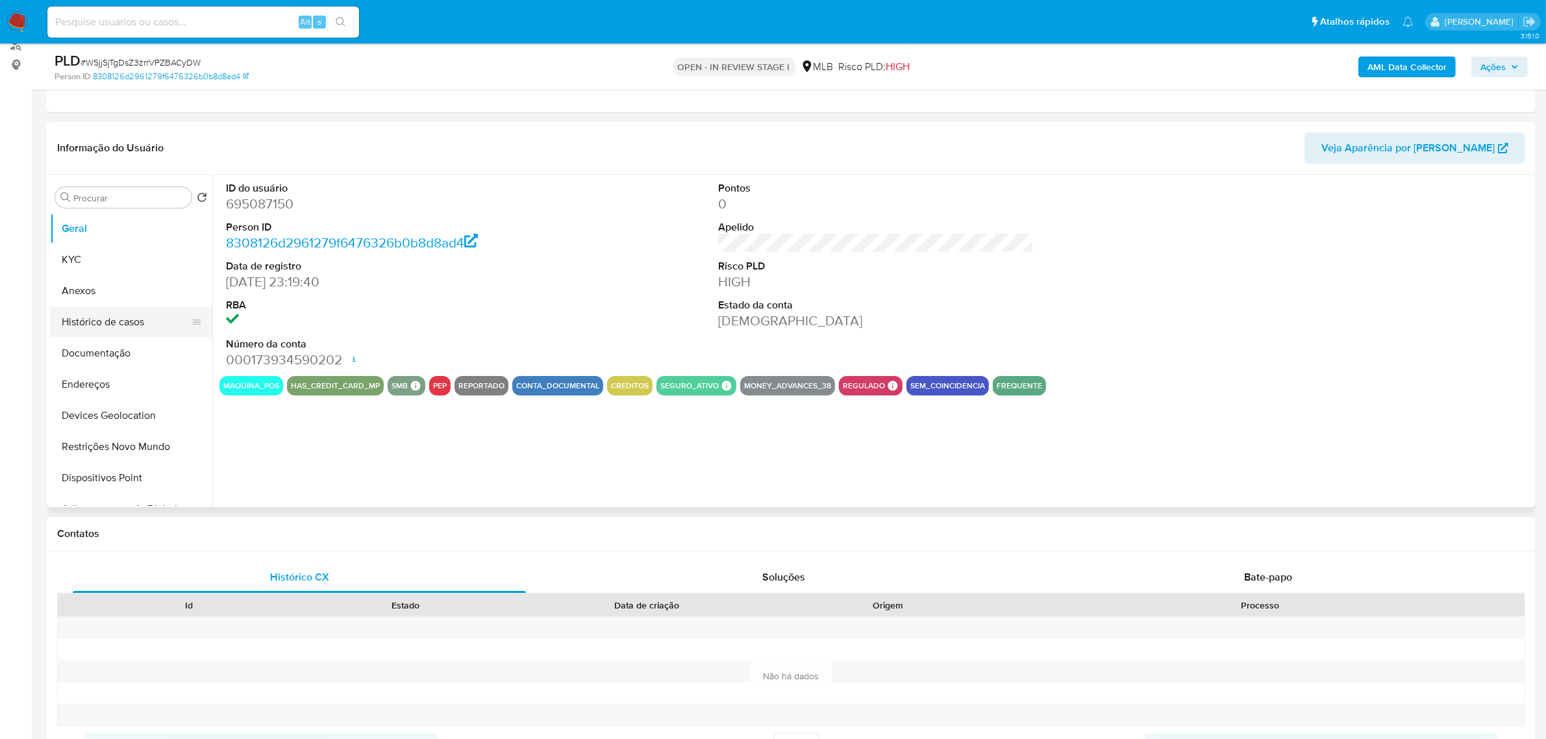
select select "10"
click at [108, 318] on button "Histórico de casos" at bounding box center [126, 322] width 152 height 31
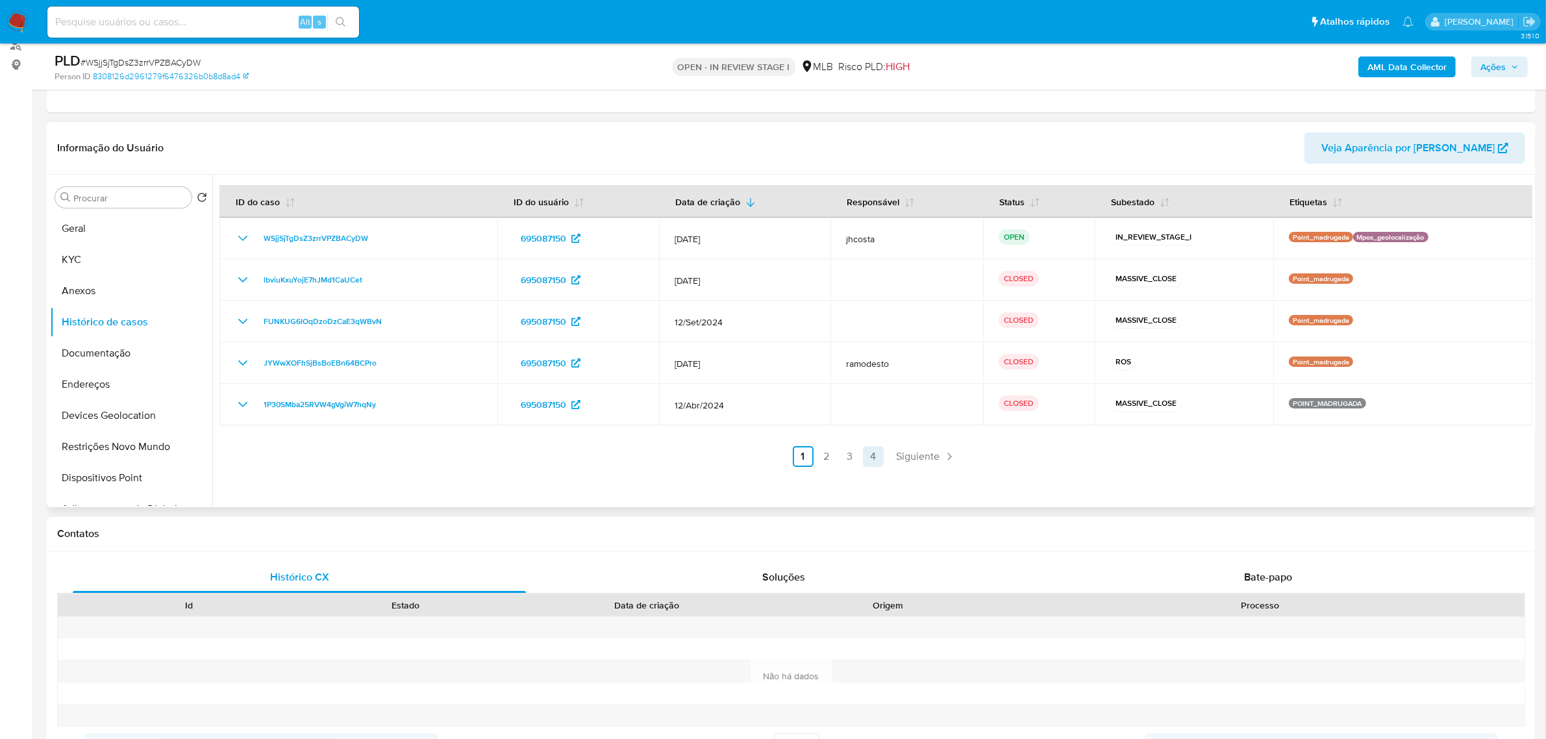
click at [874, 463] on link "4" at bounding box center [873, 456] width 21 height 21
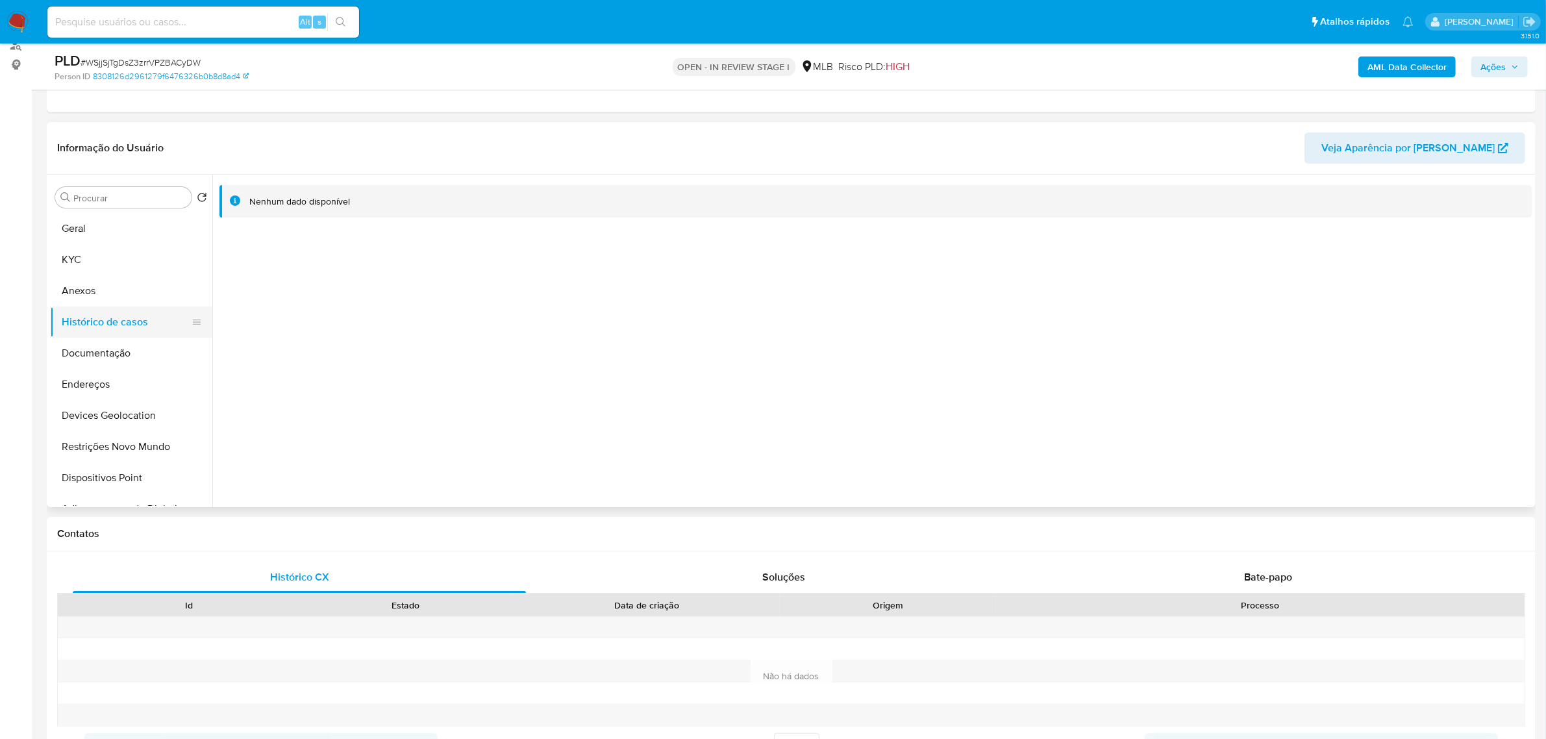
click at [108, 341] on button "Documentação" at bounding box center [131, 353] width 162 height 31
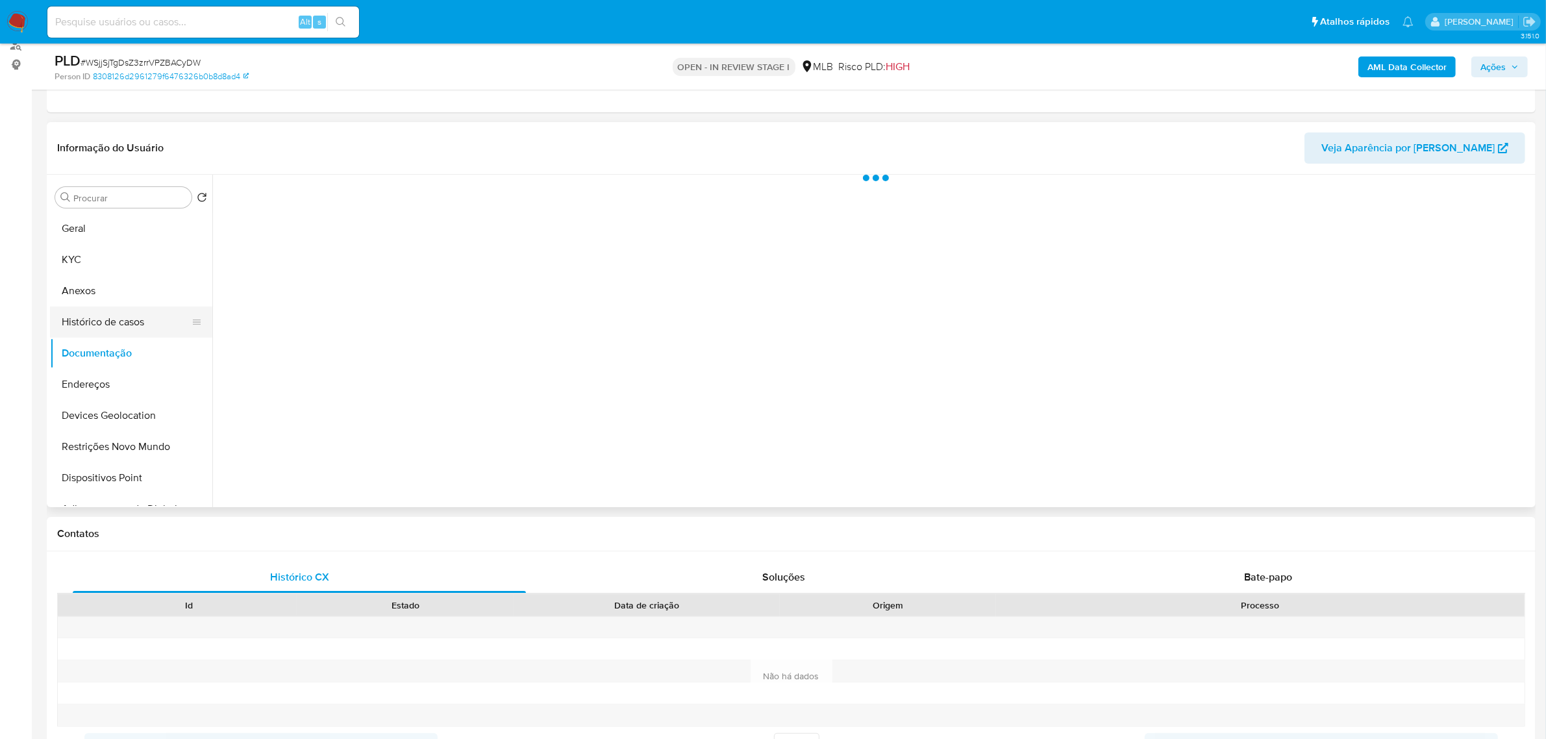
click at [103, 321] on button "Histórico de casos" at bounding box center [126, 322] width 152 height 31
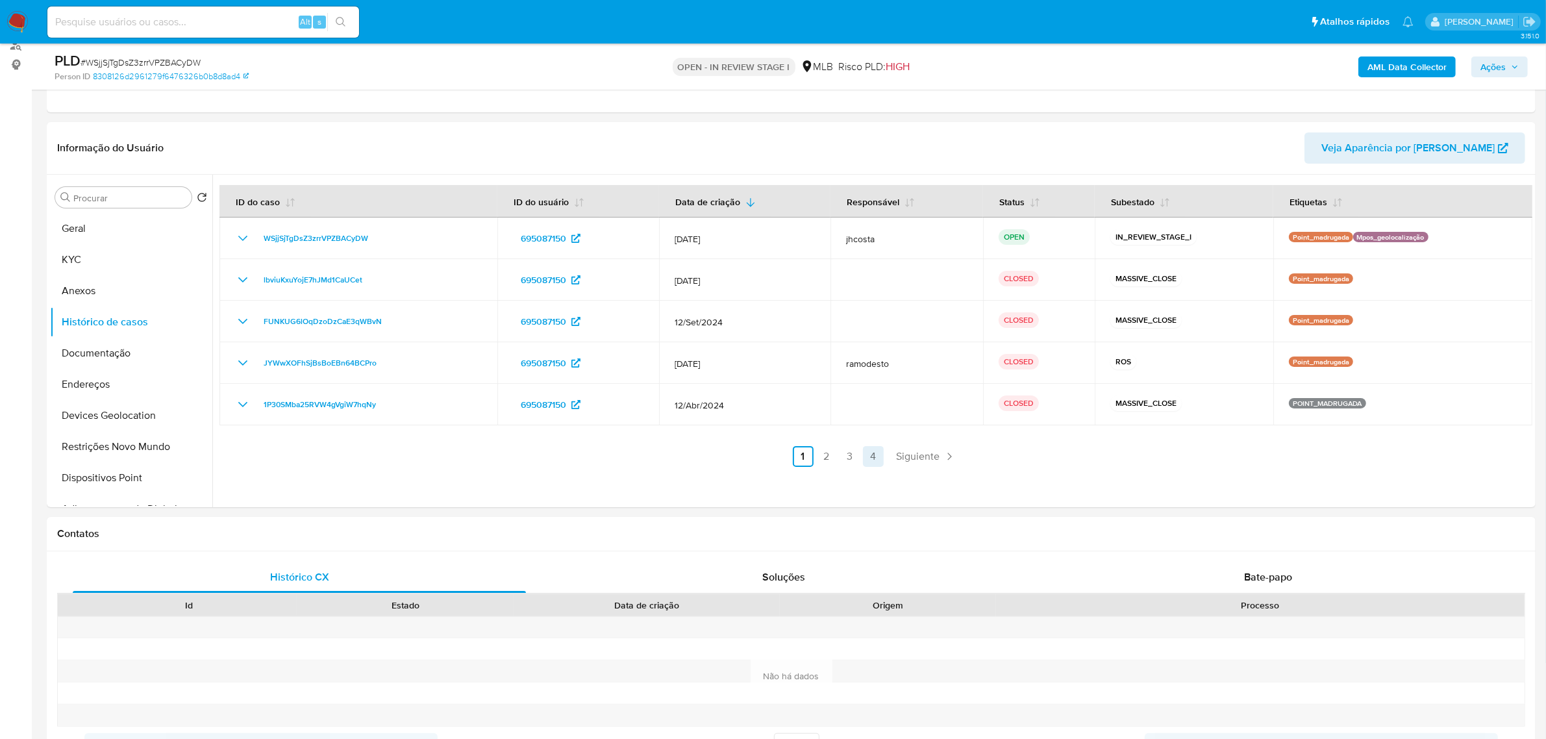
drag, startPoint x: 885, startPoint y: 458, endPoint x: 871, endPoint y: 453, distance: 15.0
click at [885, 458] on ul "Anterior 1 2 3 4 Siguiente" at bounding box center [875, 456] width 1313 height 21
click at [871, 453] on link "4" at bounding box center [873, 456] width 21 height 21
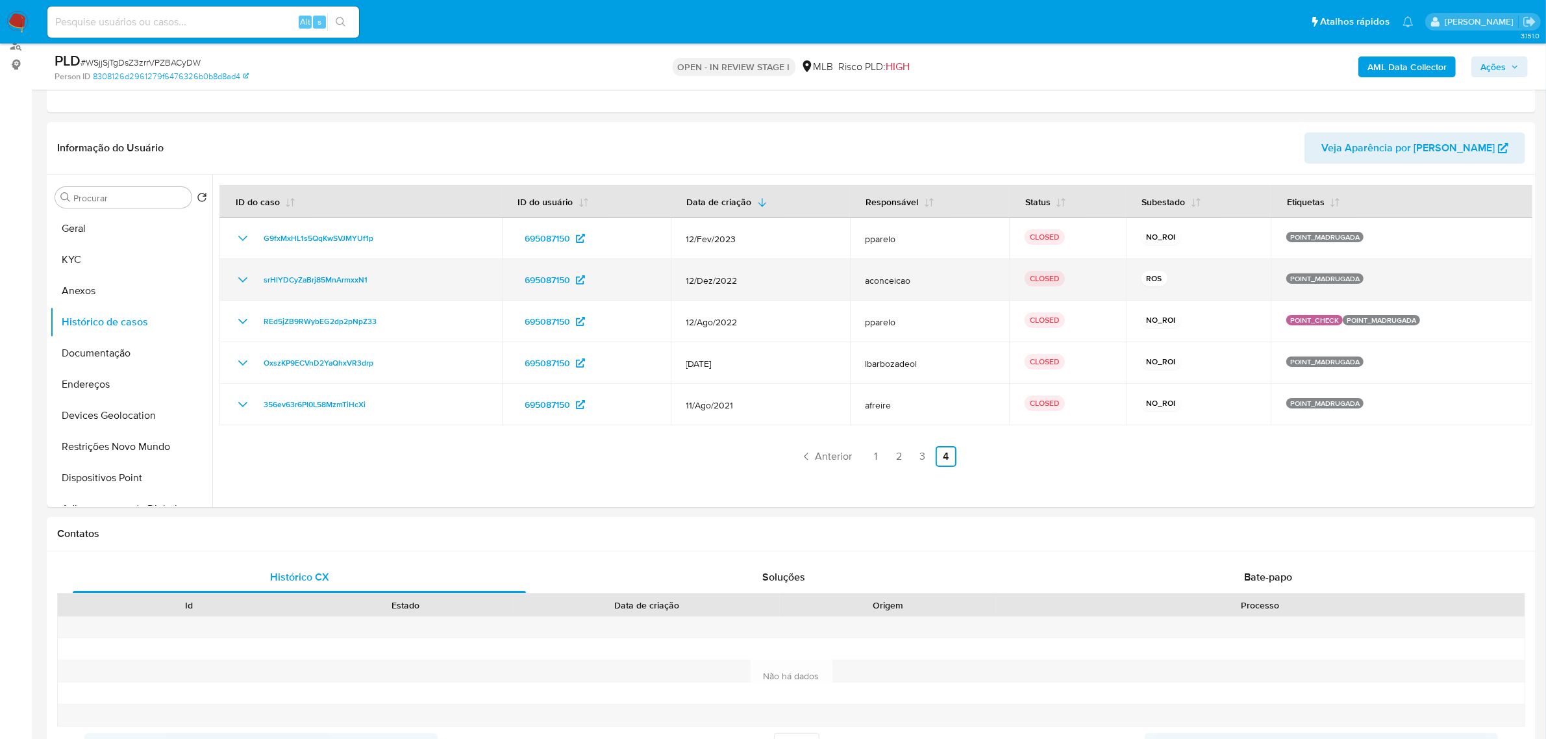
drag, startPoint x: 1137, startPoint y: 275, endPoint x: 1177, endPoint y: 276, distance: 39.6
click at [1177, 276] on div "ROS" at bounding box center [1199, 280] width 114 height 18
drag, startPoint x: 1150, startPoint y: 262, endPoint x: 1157, endPoint y: 292, distance: 31.2
click at [1177, 270] on td "ROS" at bounding box center [1198, 280] width 145 height 42
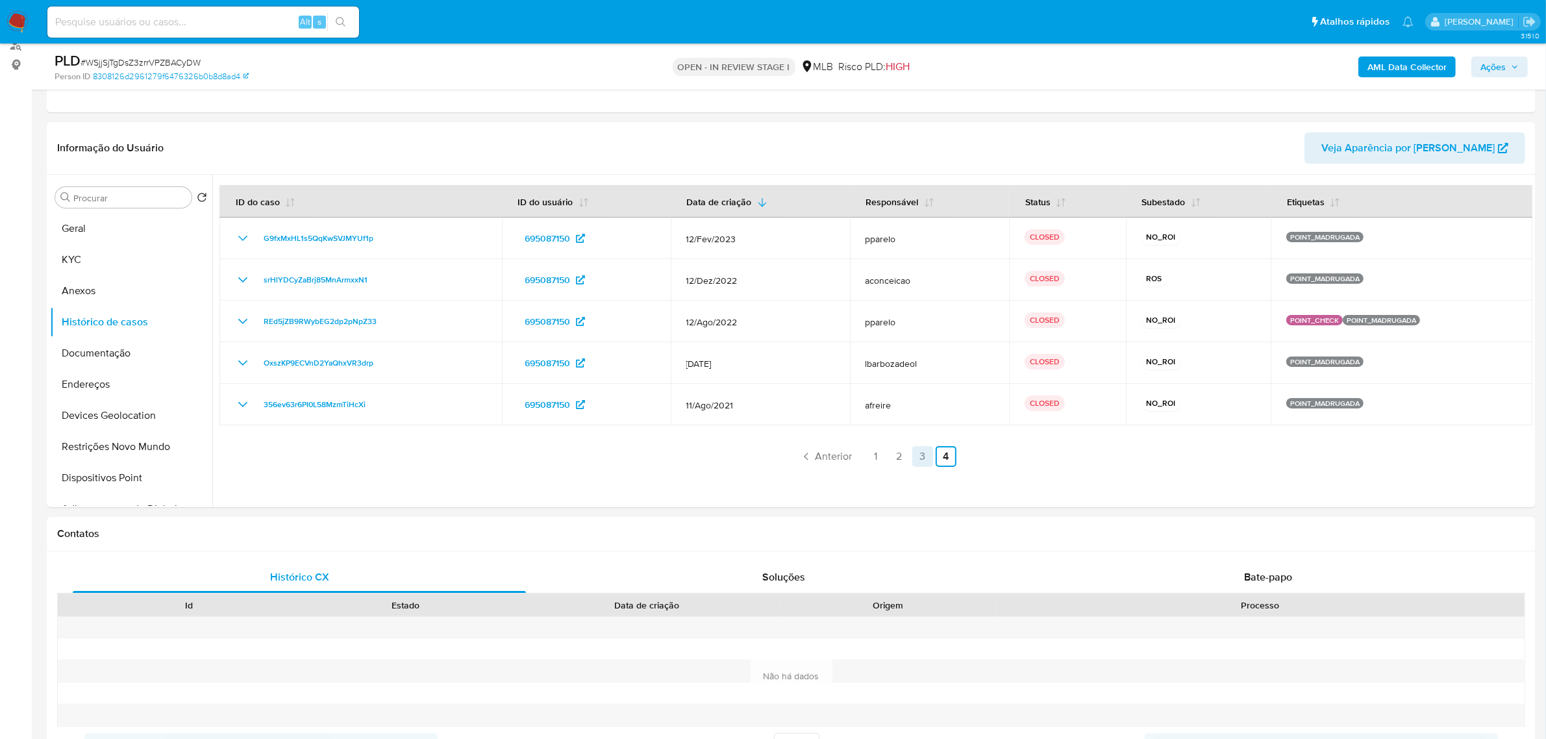
click at [925, 452] on link "3" at bounding box center [922, 456] width 21 height 21
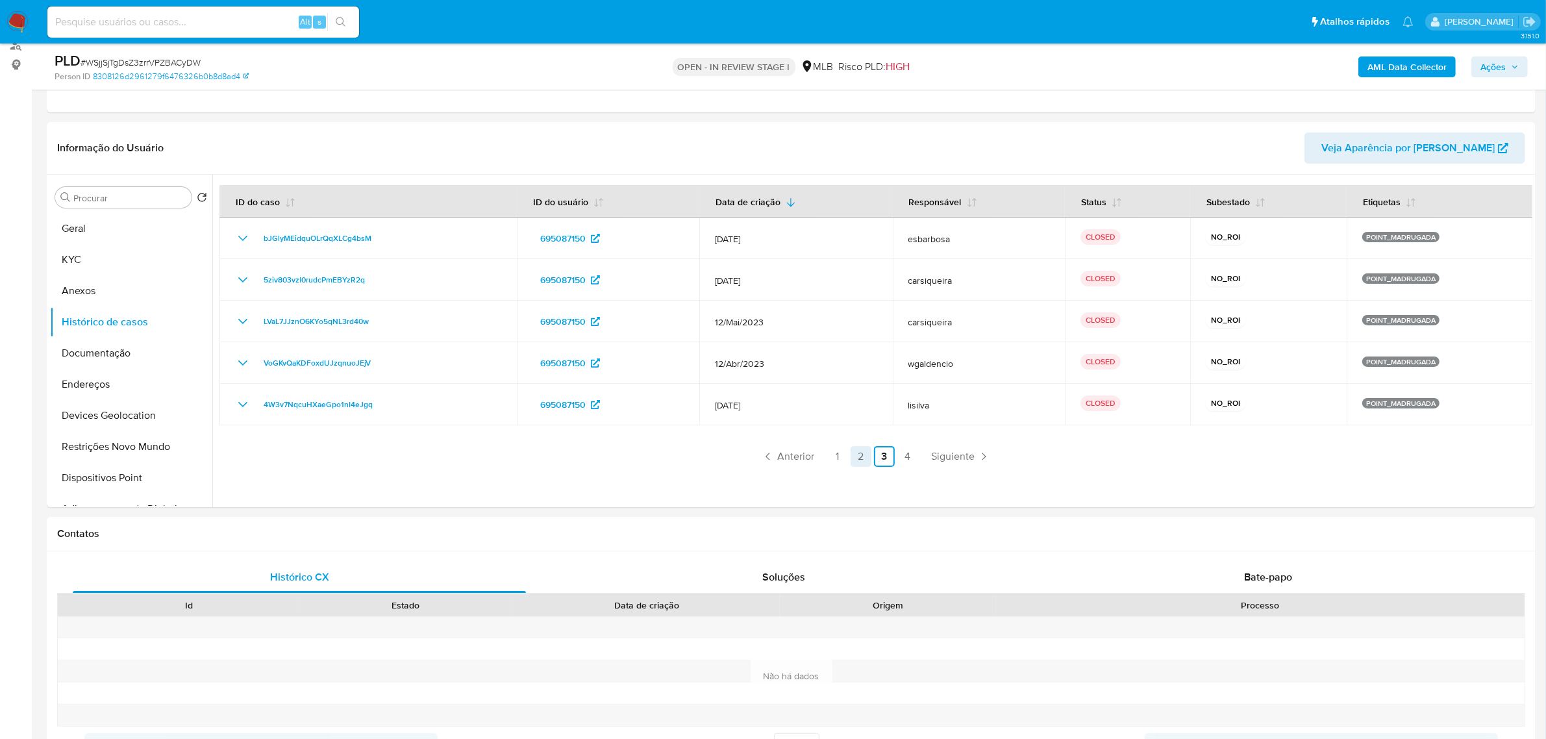
click at [859, 453] on link "2" at bounding box center [861, 456] width 21 height 21
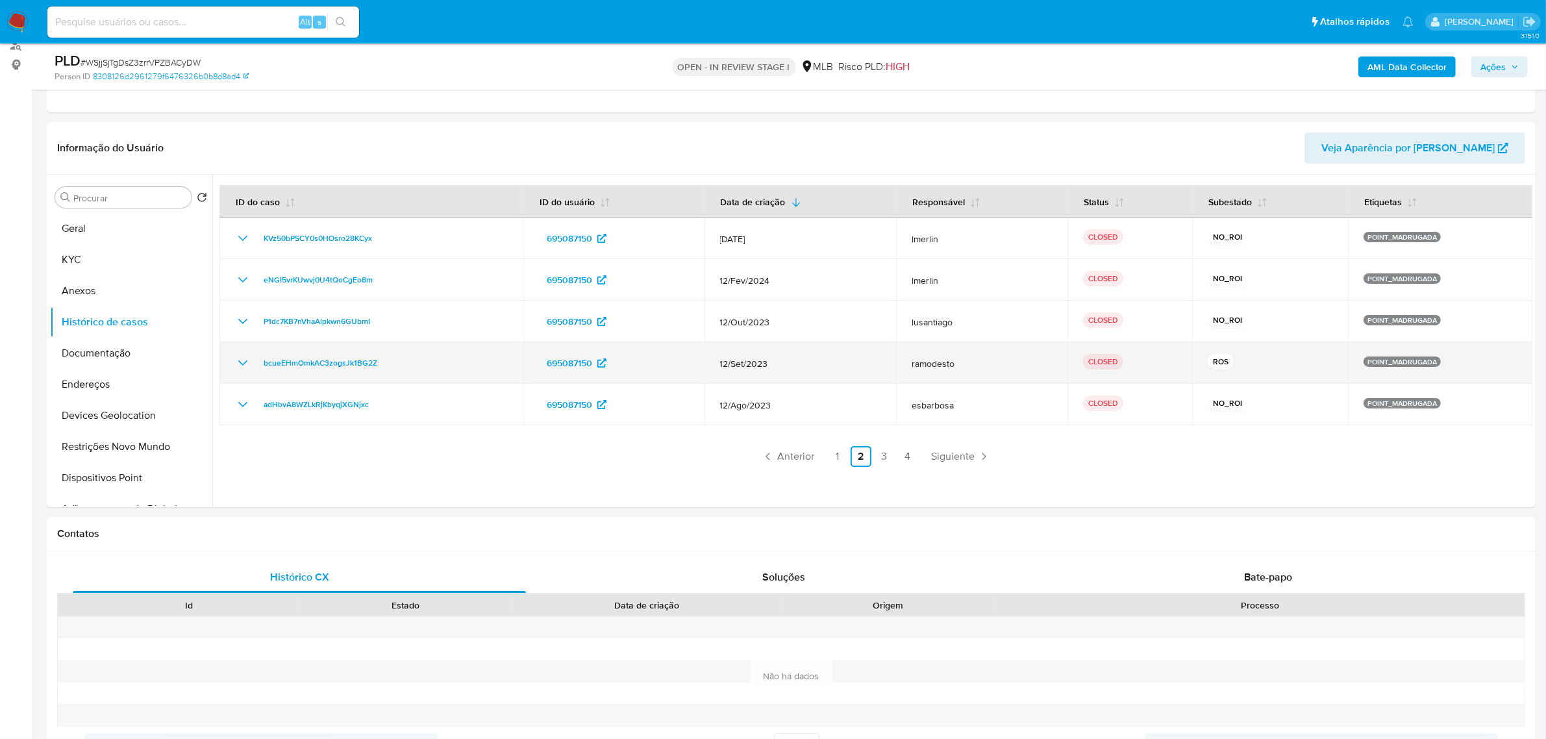
drag, startPoint x: 1197, startPoint y: 364, endPoint x: 1259, endPoint y: 364, distance: 61.7
click at [1259, 364] on td "ROS" at bounding box center [1270, 363] width 156 height 42
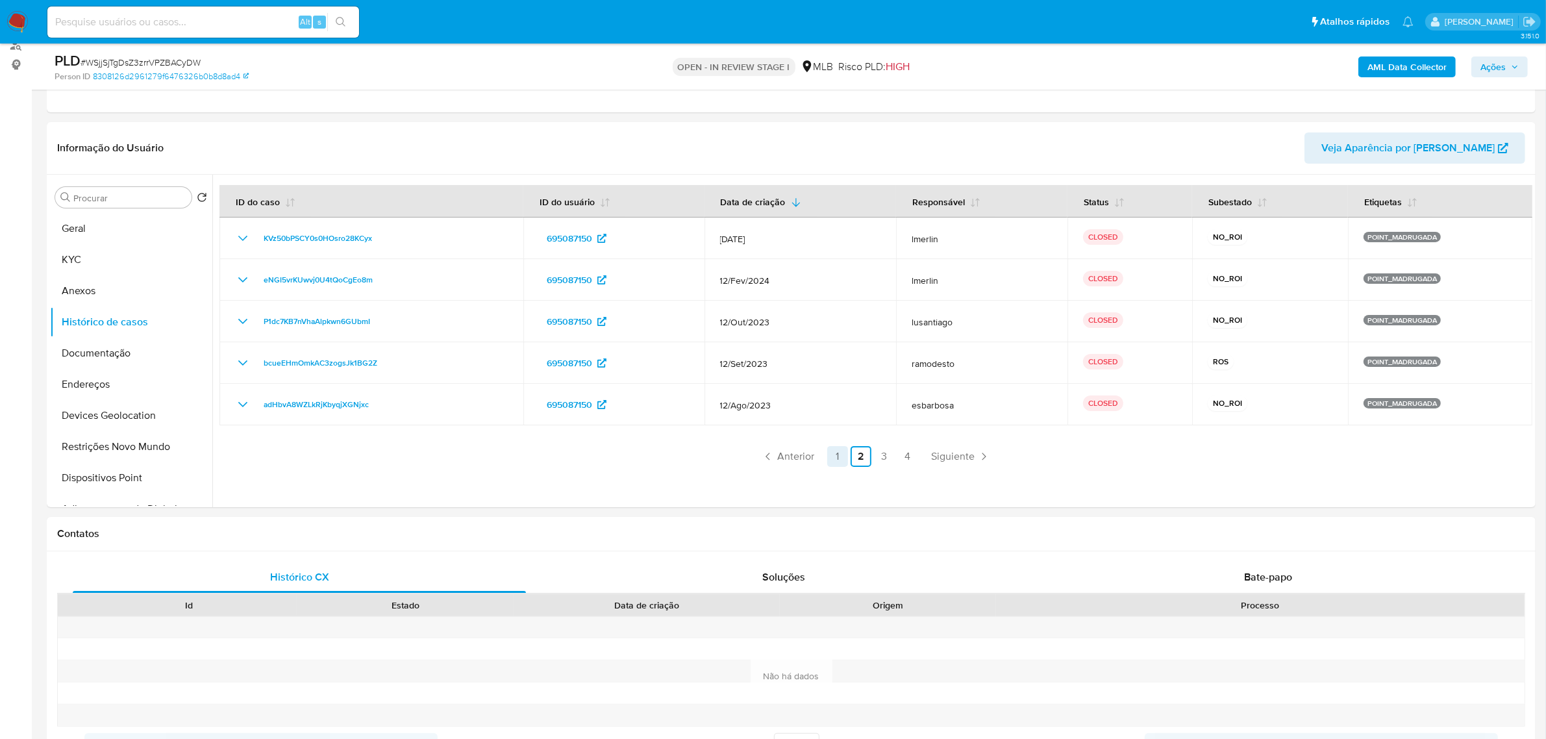
click at [838, 455] on link "1" at bounding box center [837, 456] width 21 height 21
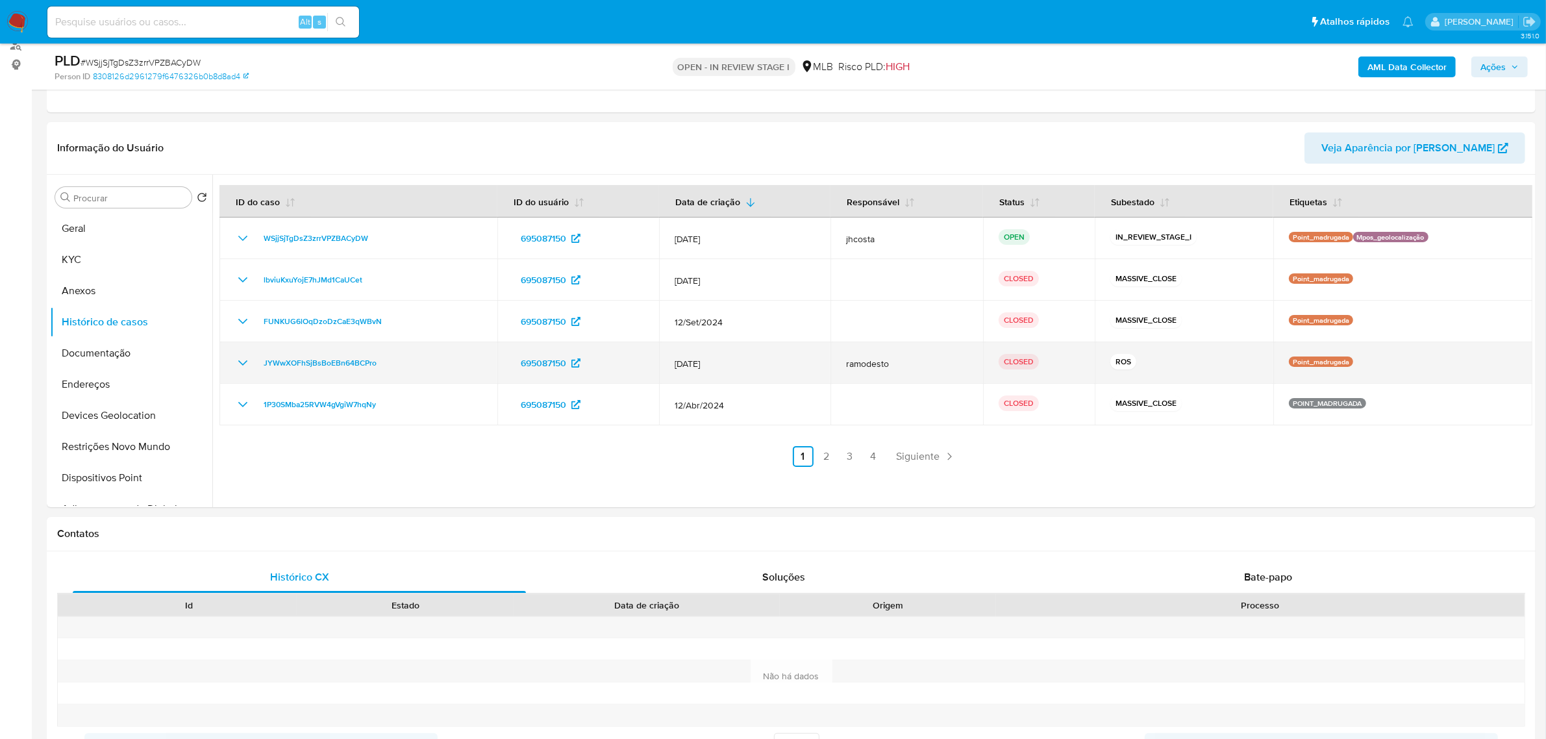
drag, startPoint x: 1086, startPoint y: 357, endPoint x: 1175, endPoint y: 354, distance: 89.7
click at [1179, 356] on tr "JYWwXOFhSjBsBoEBn64BCPro 695087150 12/Jul/2024 ramodesto CLOSED ROS Point_madru…" at bounding box center [875, 363] width 1313 height 42
click at [1175, 354] on div "ROS" at bounding box center [1183, 363] width 147 height 18
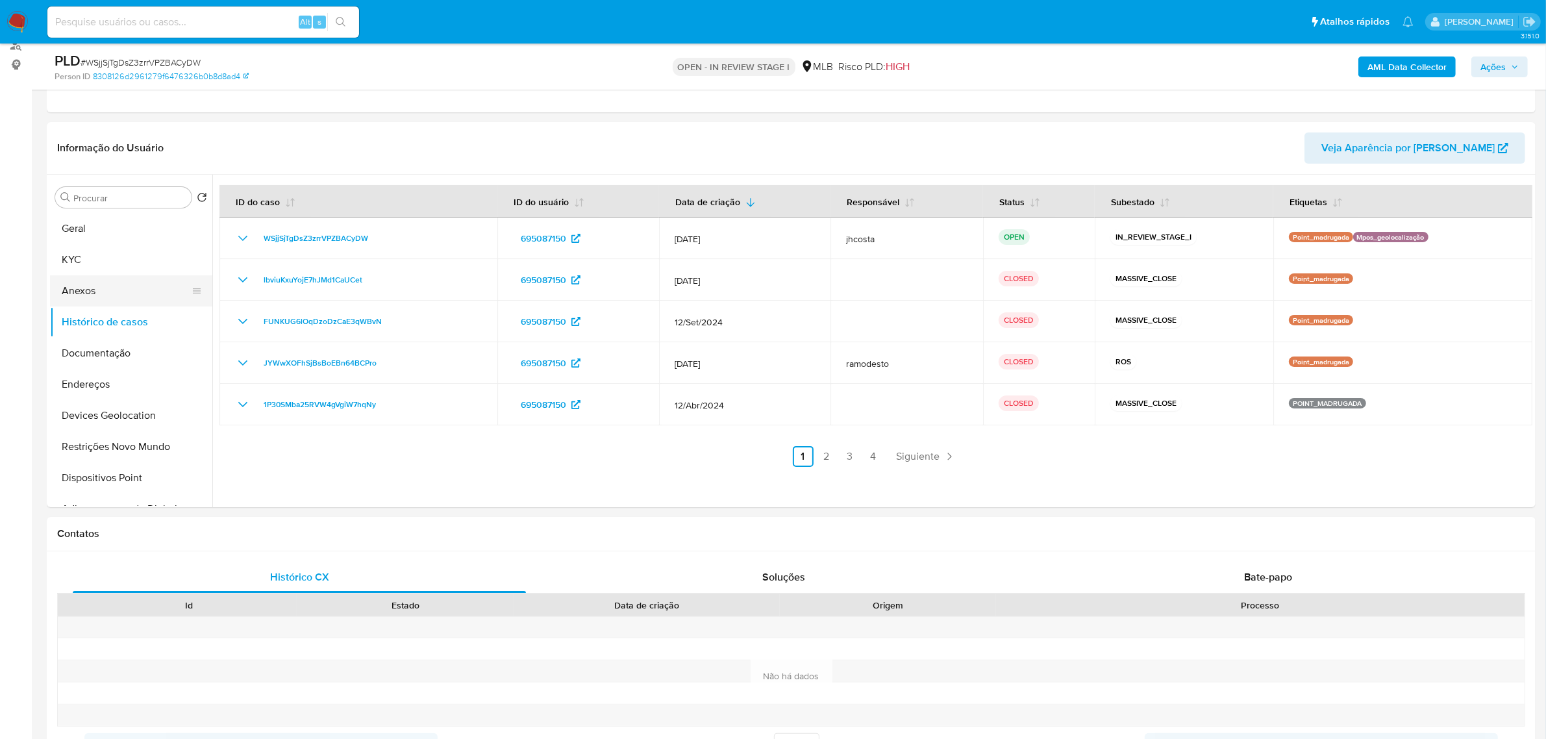
click at [98, 292] on button "Anexos" at bounding box center [126, 290] width 152 height 31
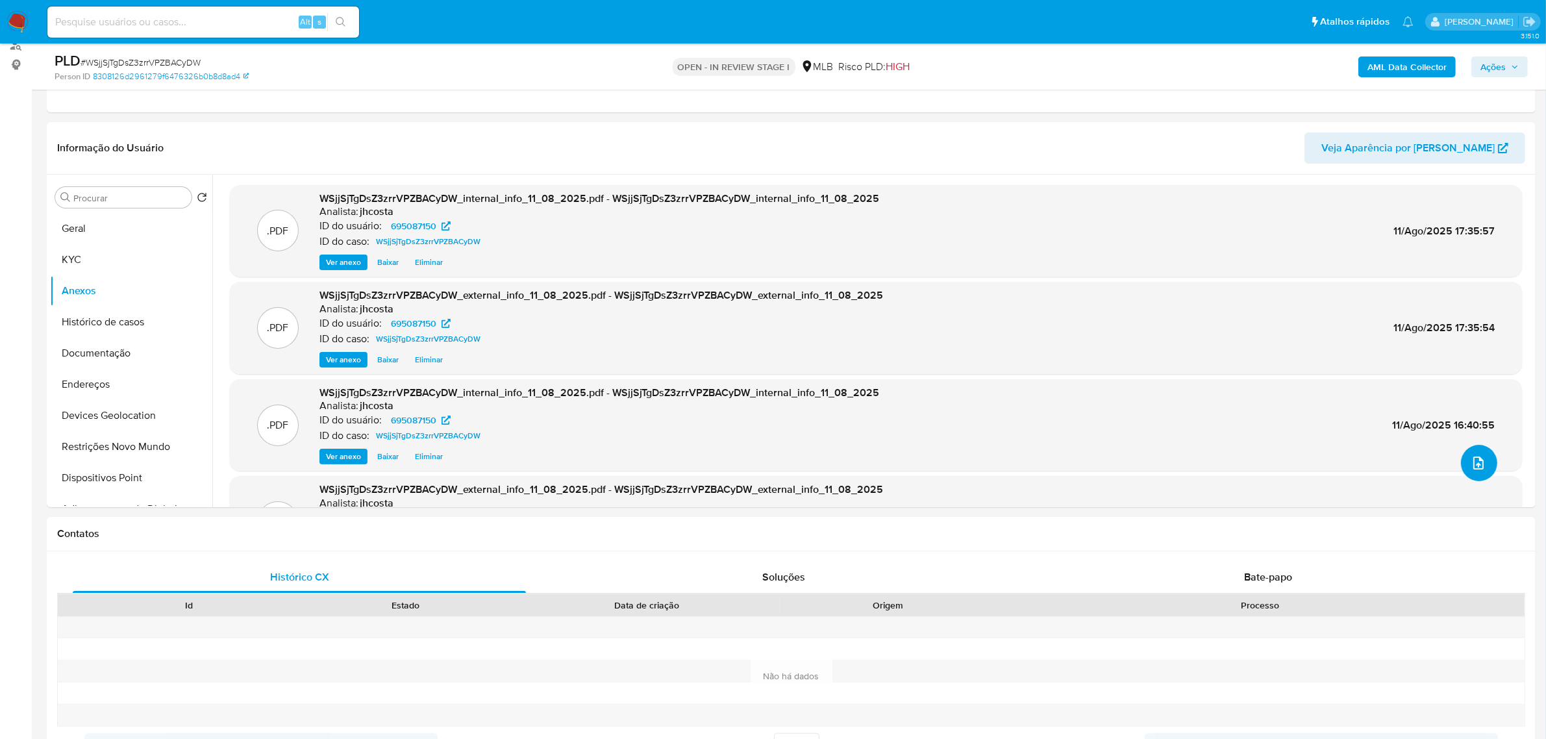
click at [1475, 463] on icon "upload-file" at bounding box center [1479, 463] width 16 height 16
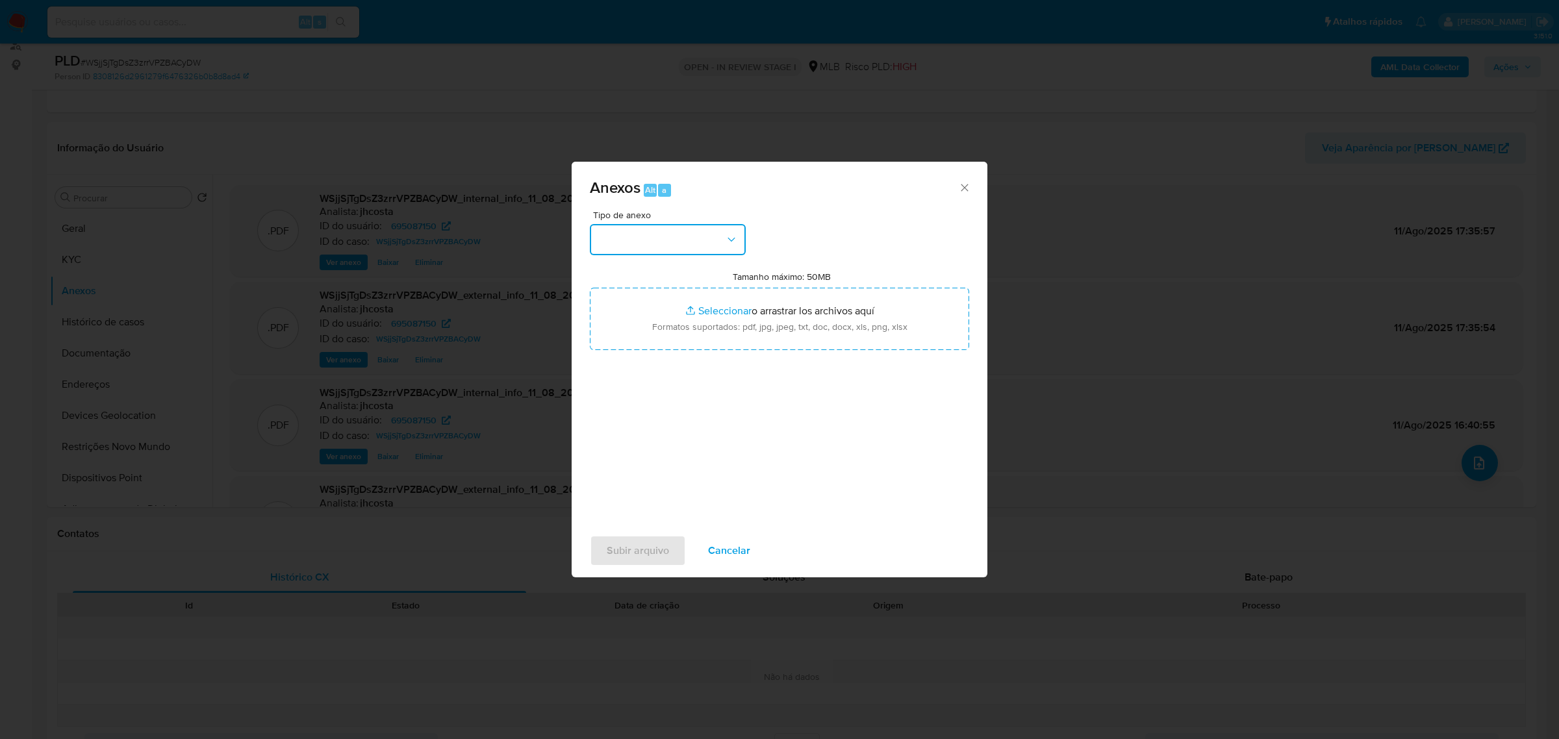
click at [725, 244] on icon "button" at bounding box center [731, 239] width 13 height 13
click at [643, 345] on div "OUTROS" at bounding box center [663, 329] width 132 height 31
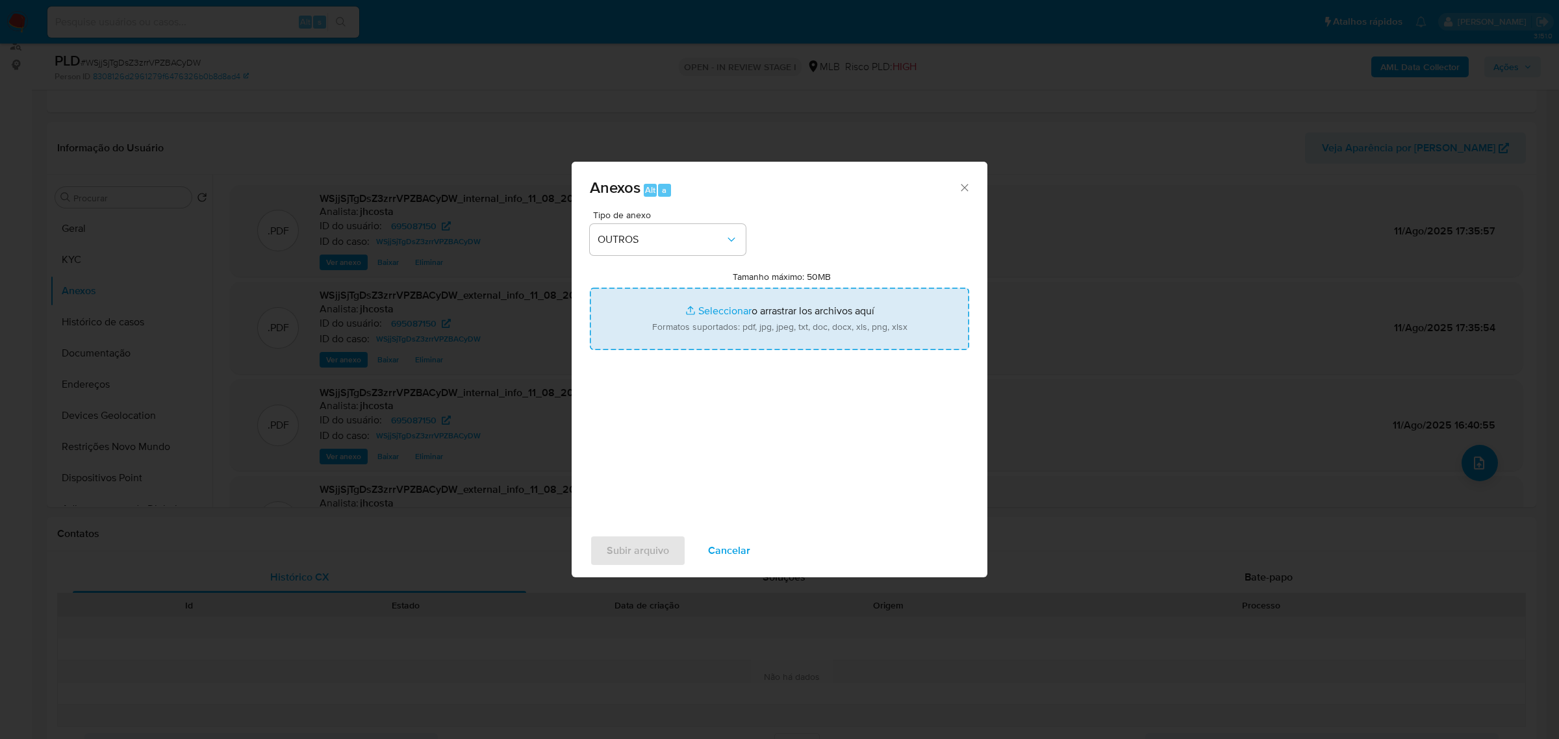
click at [777, 326] on input "Tamanho máximo: 50MB Seleccionar archivos" at bounding box center [779, 319] width 379 height 62
type input "C:\fakepath\Mulan 695087150_2025_08_11_15_05_58 (1).xlsx"
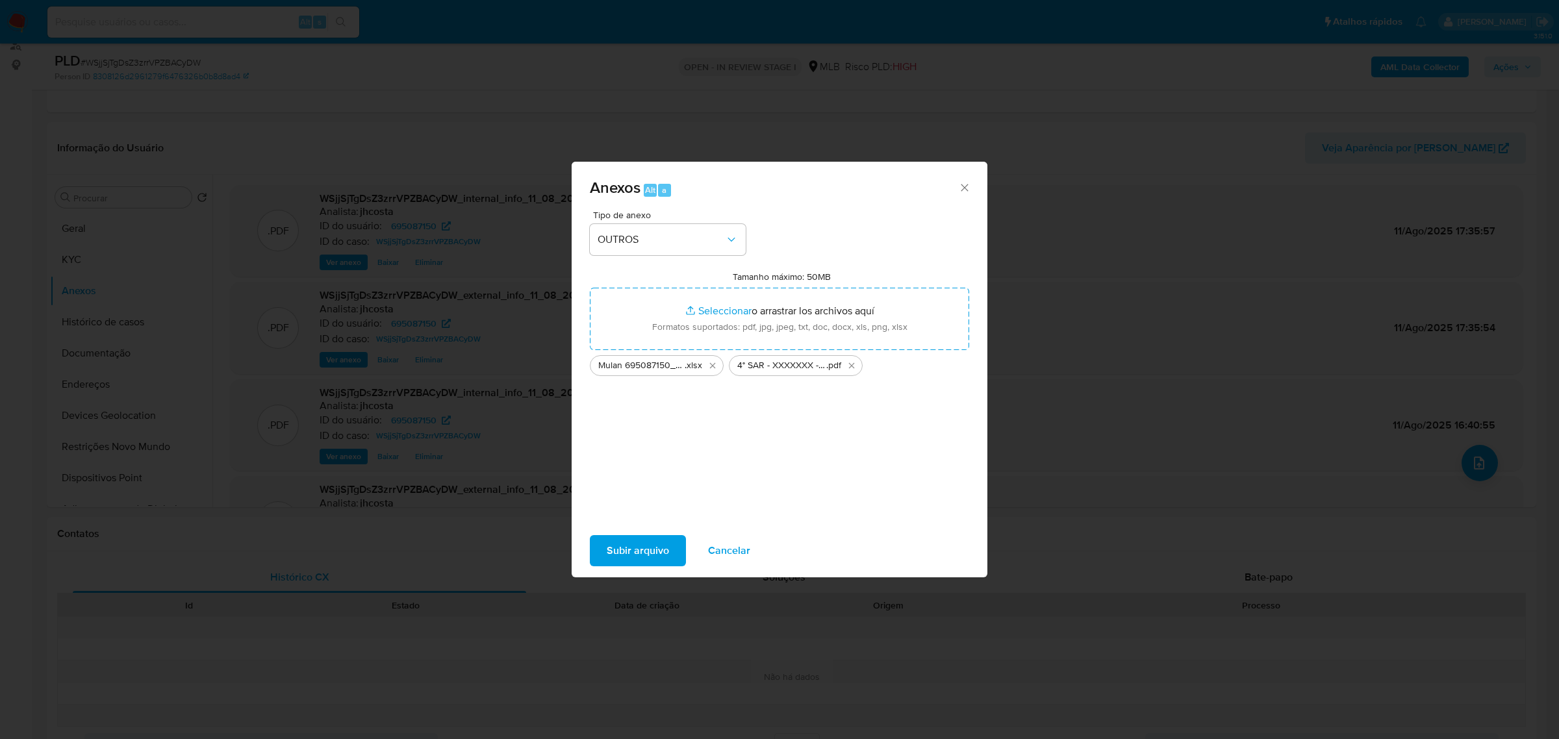
click at [648, 541] on span "Subir arquivo" at bounding box center [638, 550] width 62 height 29
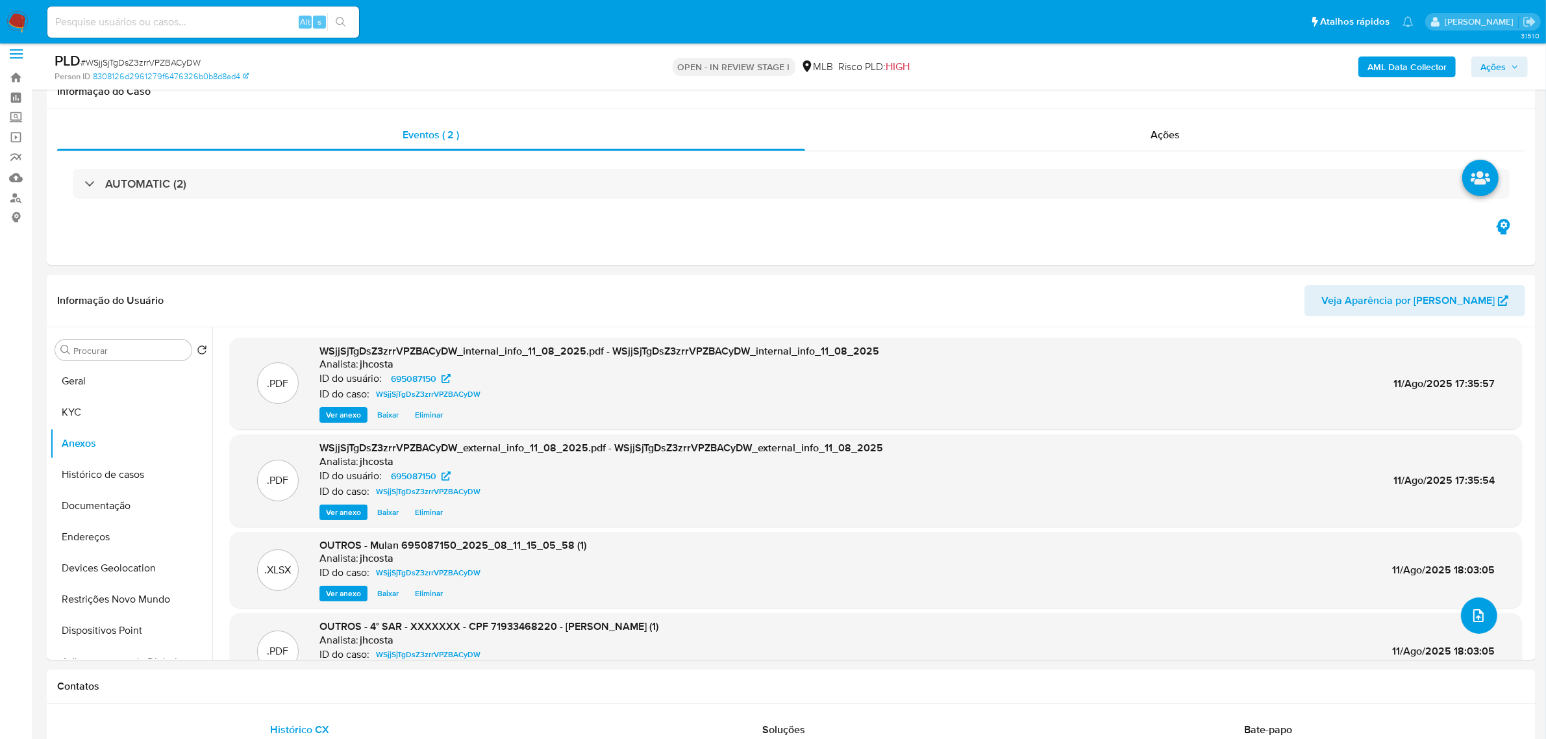
scroll to position [0, 0]
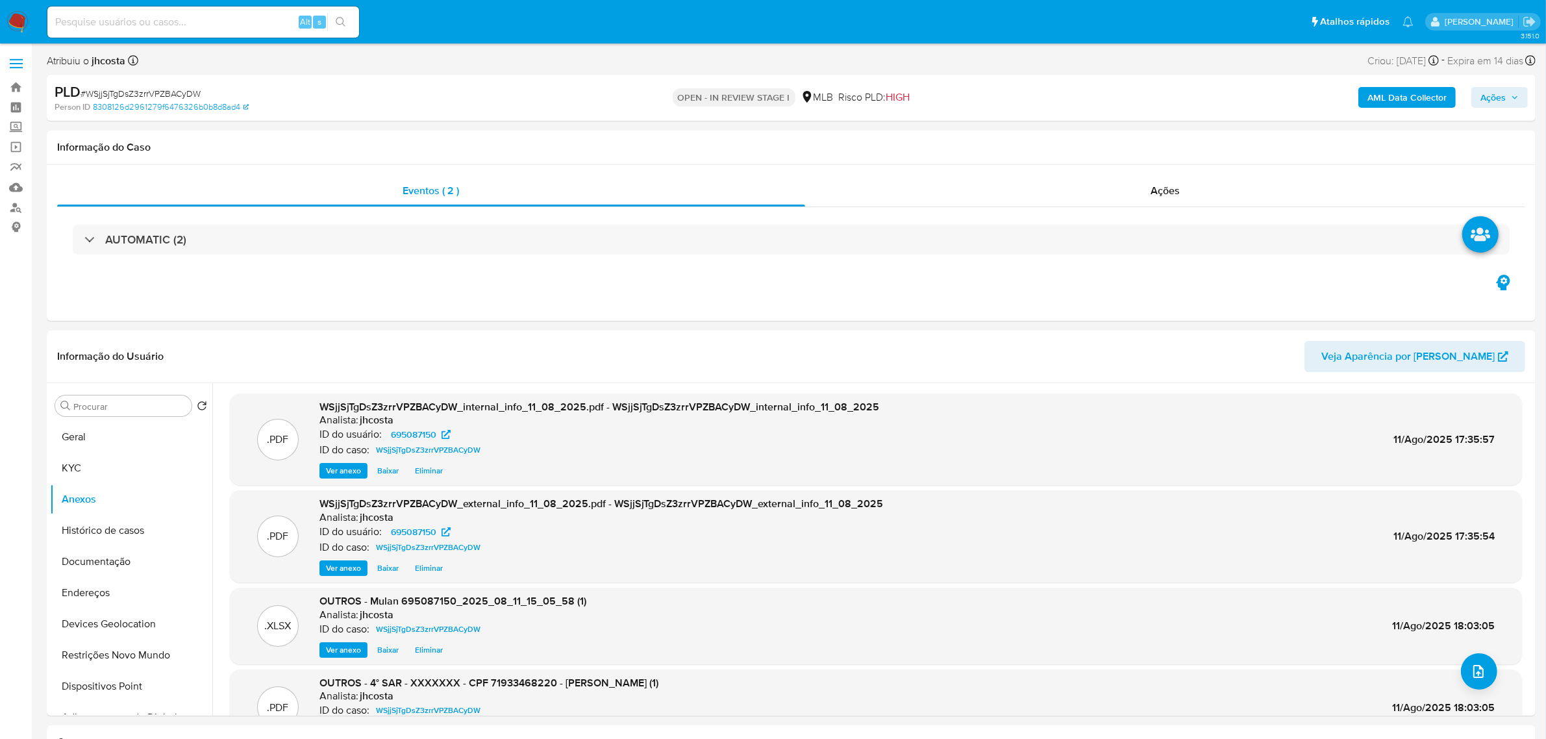
click at [1490, 96] on span "Ações" at bounding box center [1493, 97] width 25 height 21
click at [1155, 142] on span "Resolução do caso" at bounding box center [1123, 138] width 88 height 15
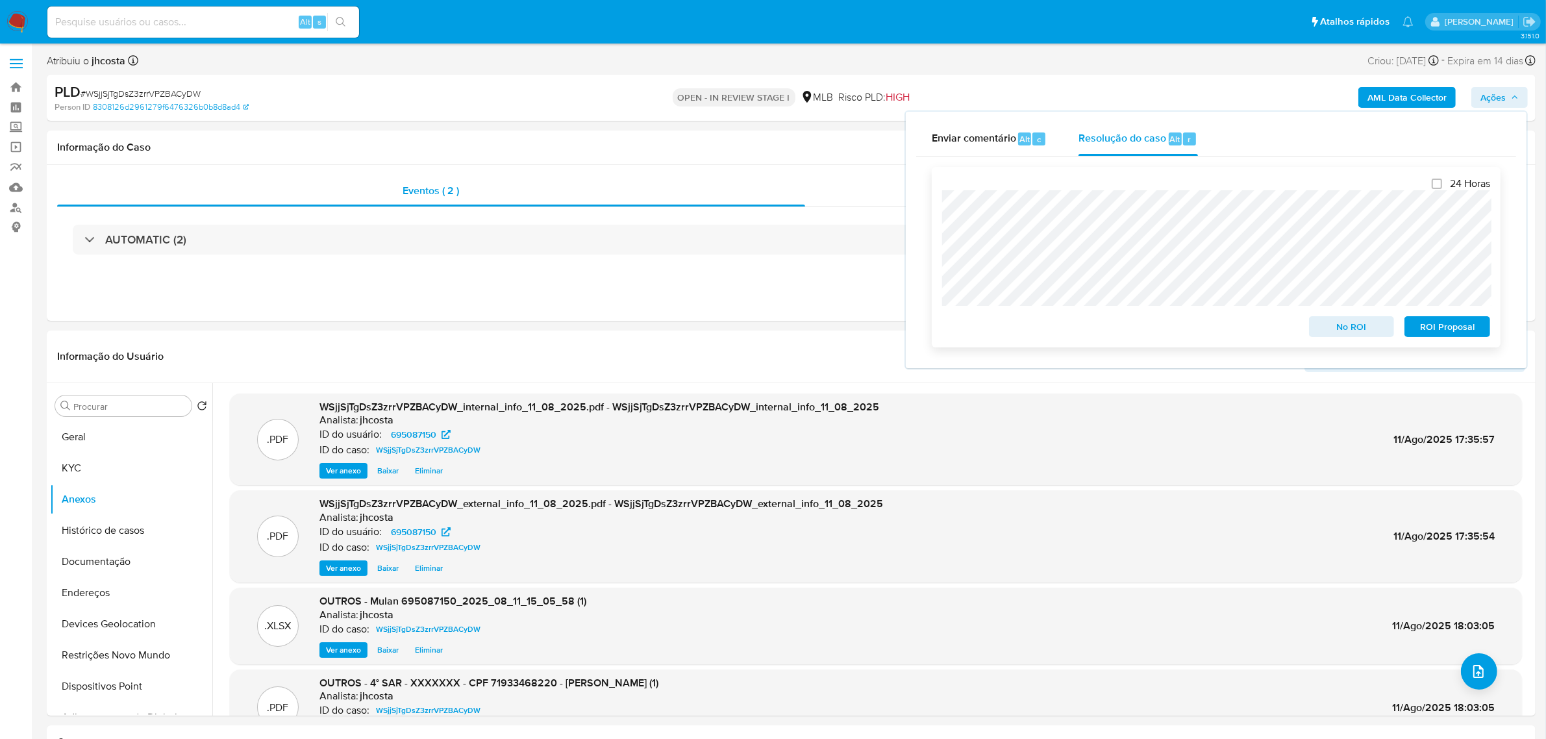
click at [1456, 332] on span "ROI Proposal" at bounding box center [1448, 327] width 68 height 18
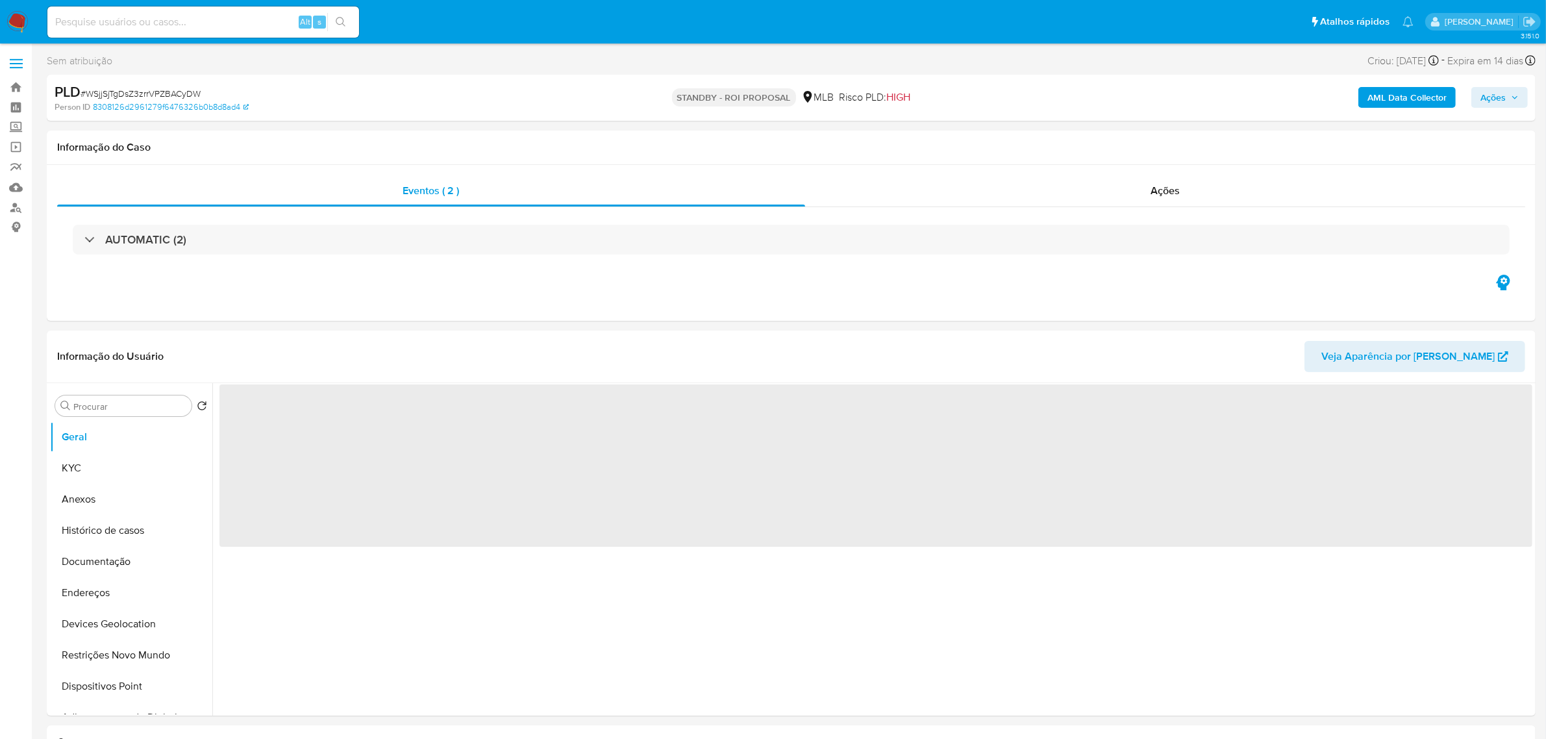
click at [167, 94] on span "# WSjjSjTgDsZ3zrrVPZBACyDW" at bounding box center [141, 93] width 120 height 13
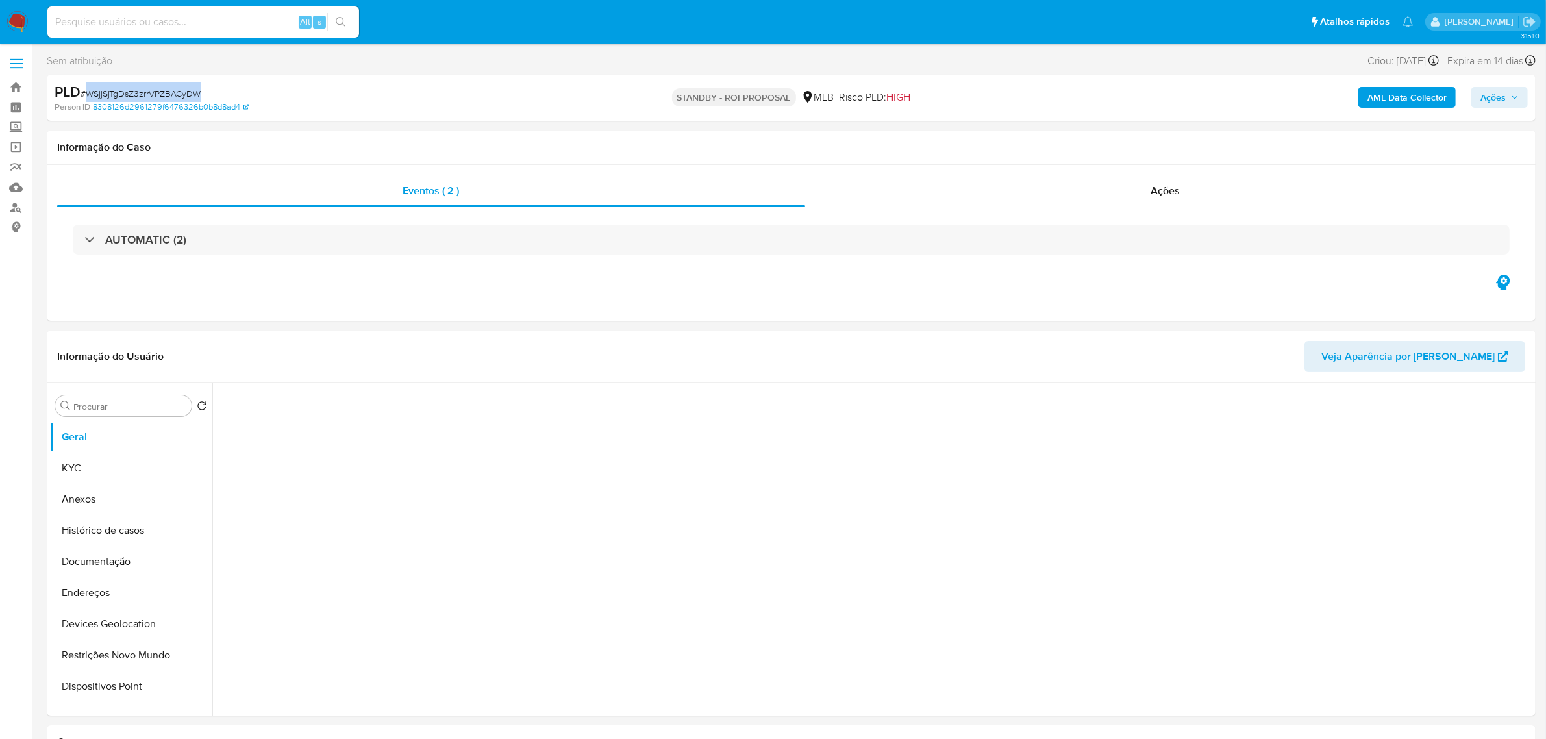
copy span "WSjjSjTgDsZ3zrrVPZBACyDW"
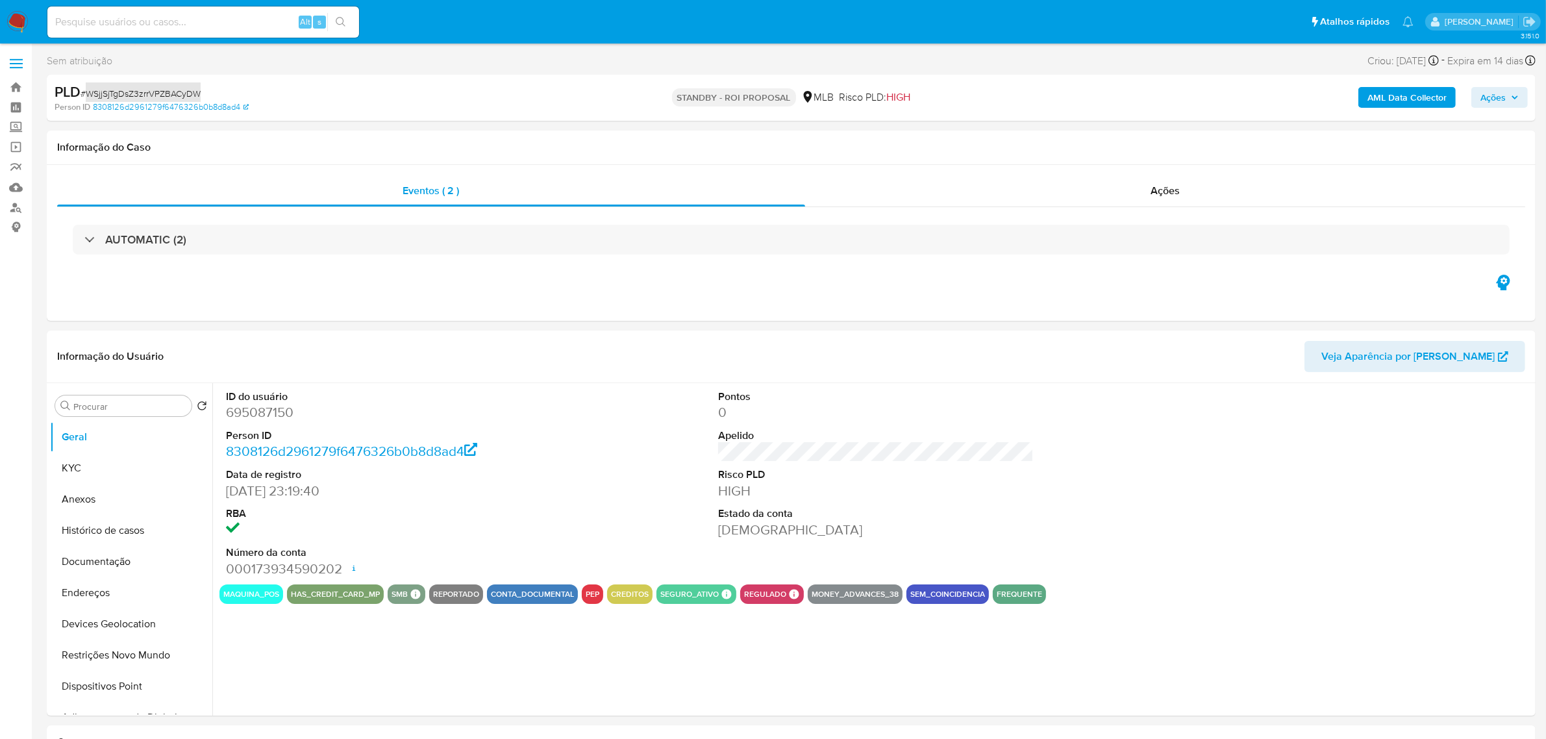
select select "10"
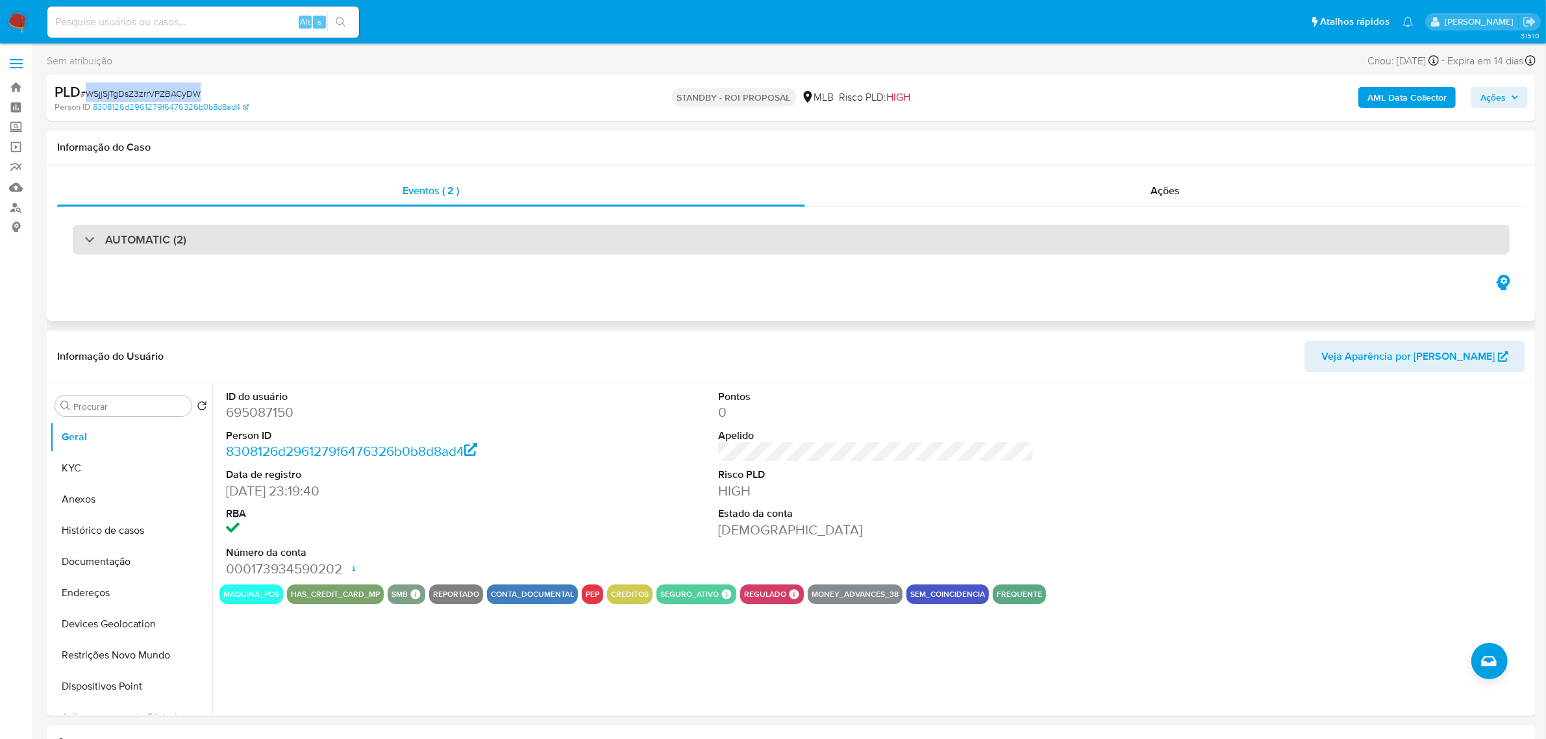
click at [264, 245] on div "AUTOMATIC (2)" at bounding box center [791, 240] width 1437 height 30
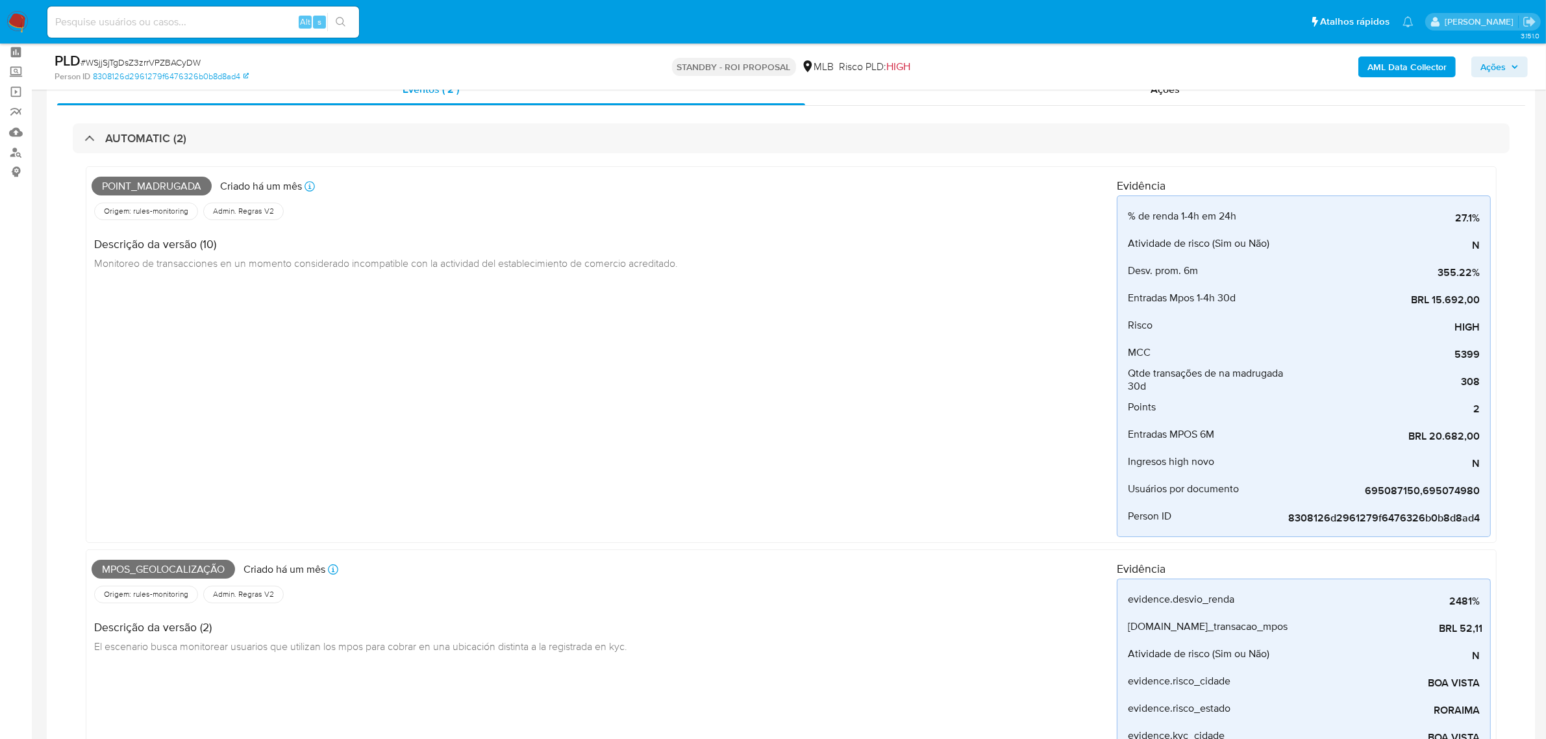
scroll to position [81, 0]
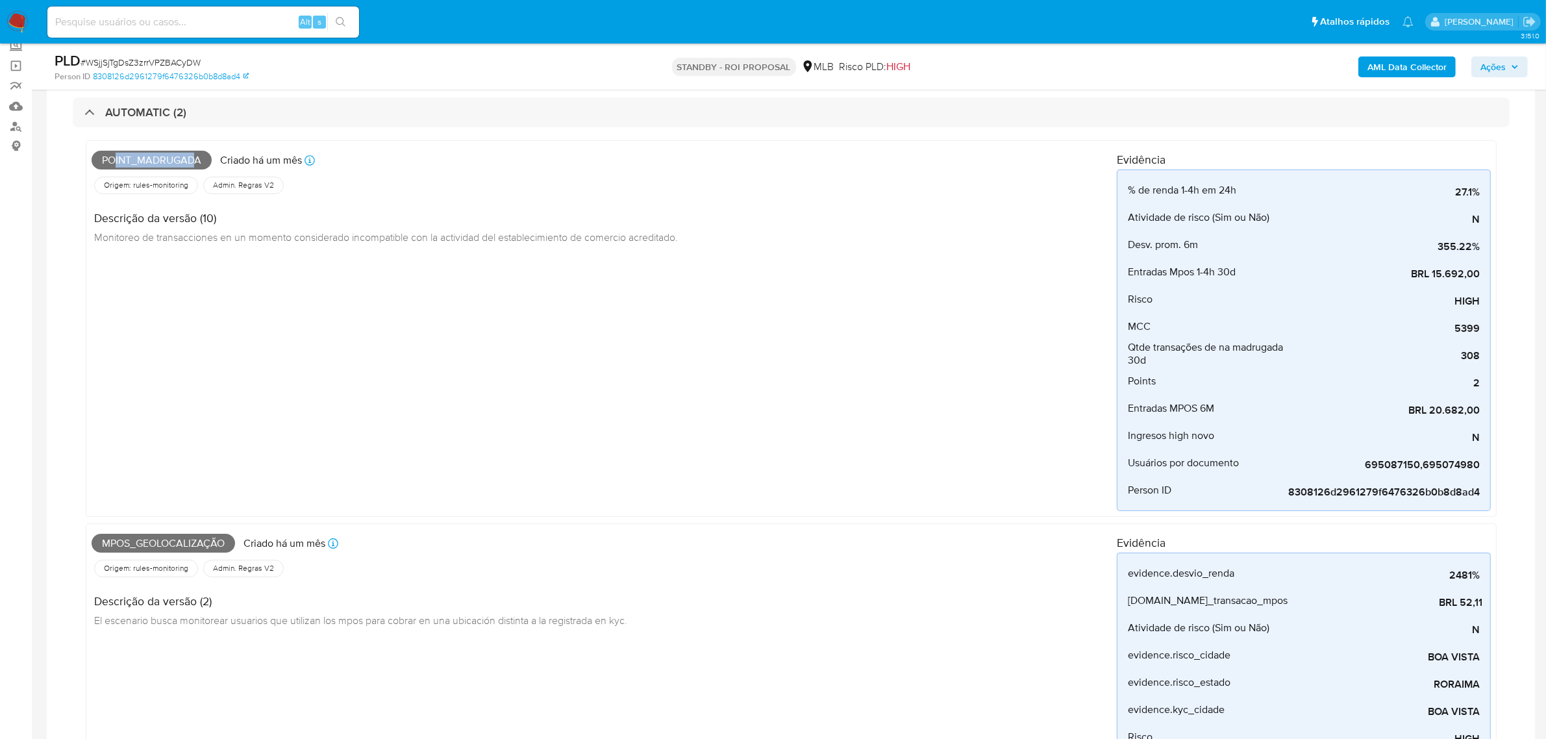
drag, startPoint x: 114, startPoint y: 158, endPoint x: 192, endPoint y: 158, distance: 77.9
click at [192, 158] on span "Point_madrugada" at bounding box center [152, 160] width 120 height 19
drag, startPoint x: 124, startPoint y: 542, endPoint x: 278, endPoint y: 541, distance: 153.9
click at [278, 541] on div "Mpos_geolocalização Criado há um mês Criado: [DATE] 00:48:50" at bounding box center [604, 543] width 1025 height 29
drag, startPoint x: 1439, startPoint y: 247, endPoint x: 1483, endPoint y: 244, distance: 43.6
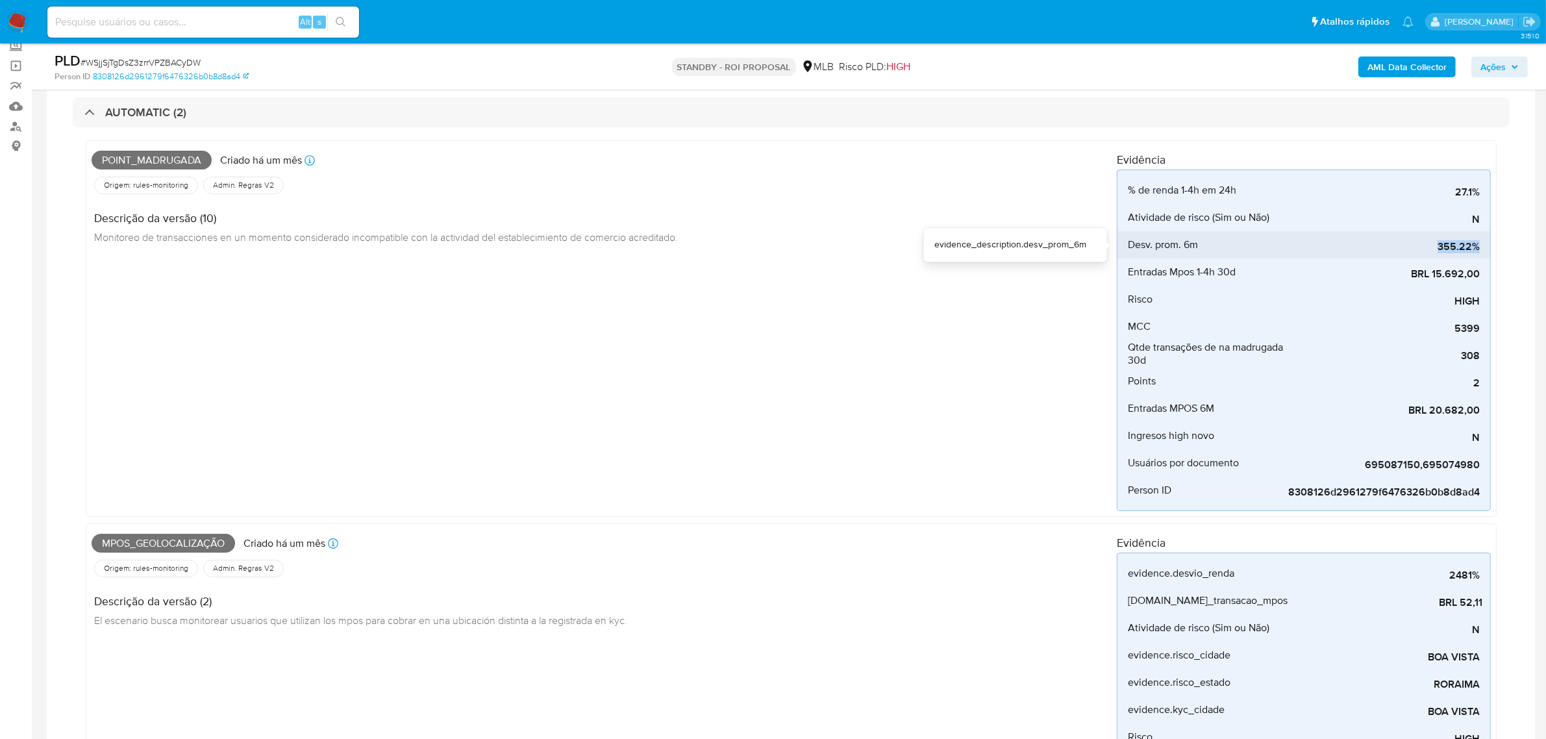
click at [1483, 244] on li "Desv. prom. 6m 355.22%" at bounding box center [1304, 244] width 373 height 27
drag, startPoint x: 1385, startPoint y: 270, endPoint x: 1482, endPoint y: 271, distance: 97.4
click at [1482, 271] on li "Entradas Mpos 1-4h 30d BRL 15.692,00" at bounding box center [1304, 271] width 373 height 27
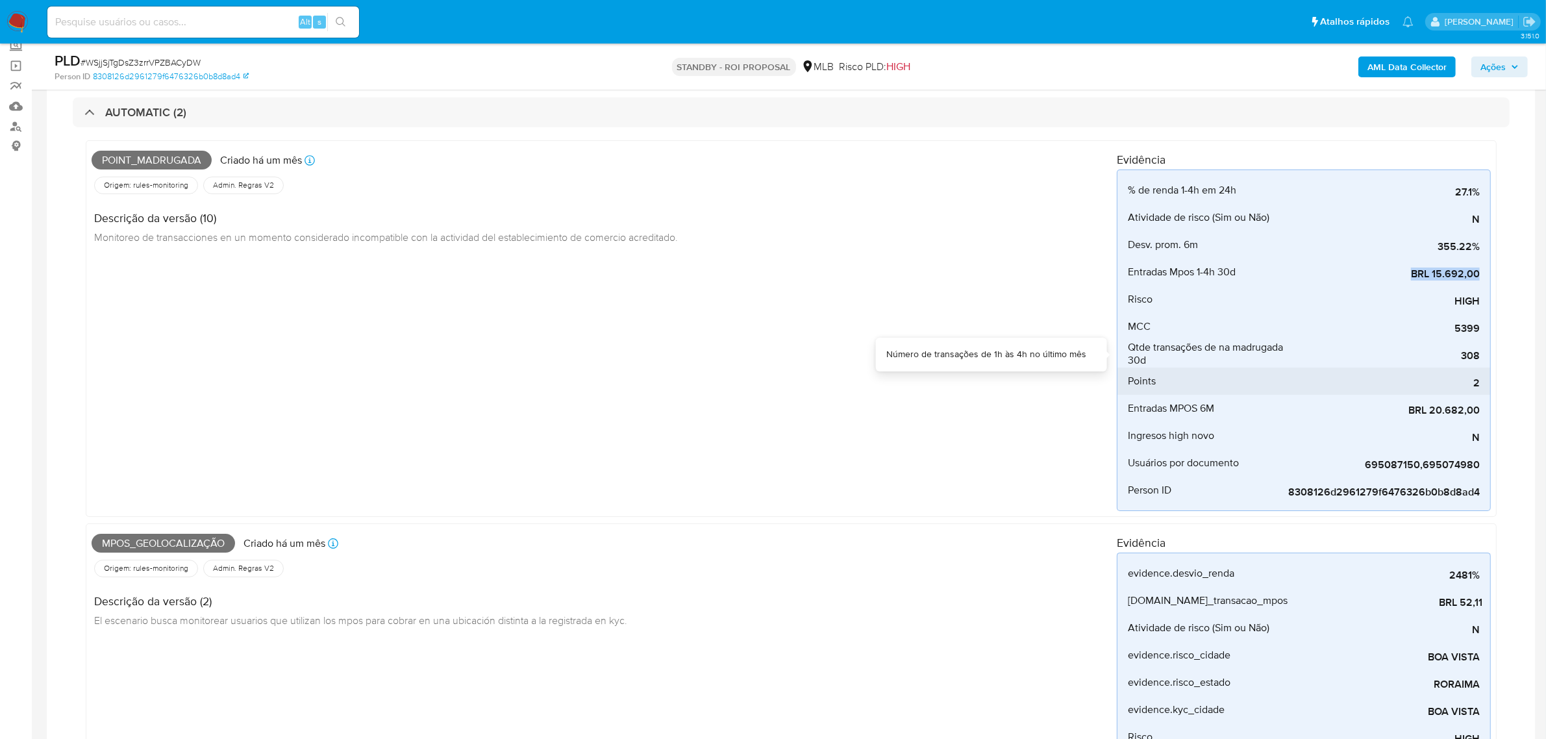
scroll to position [162, 0]
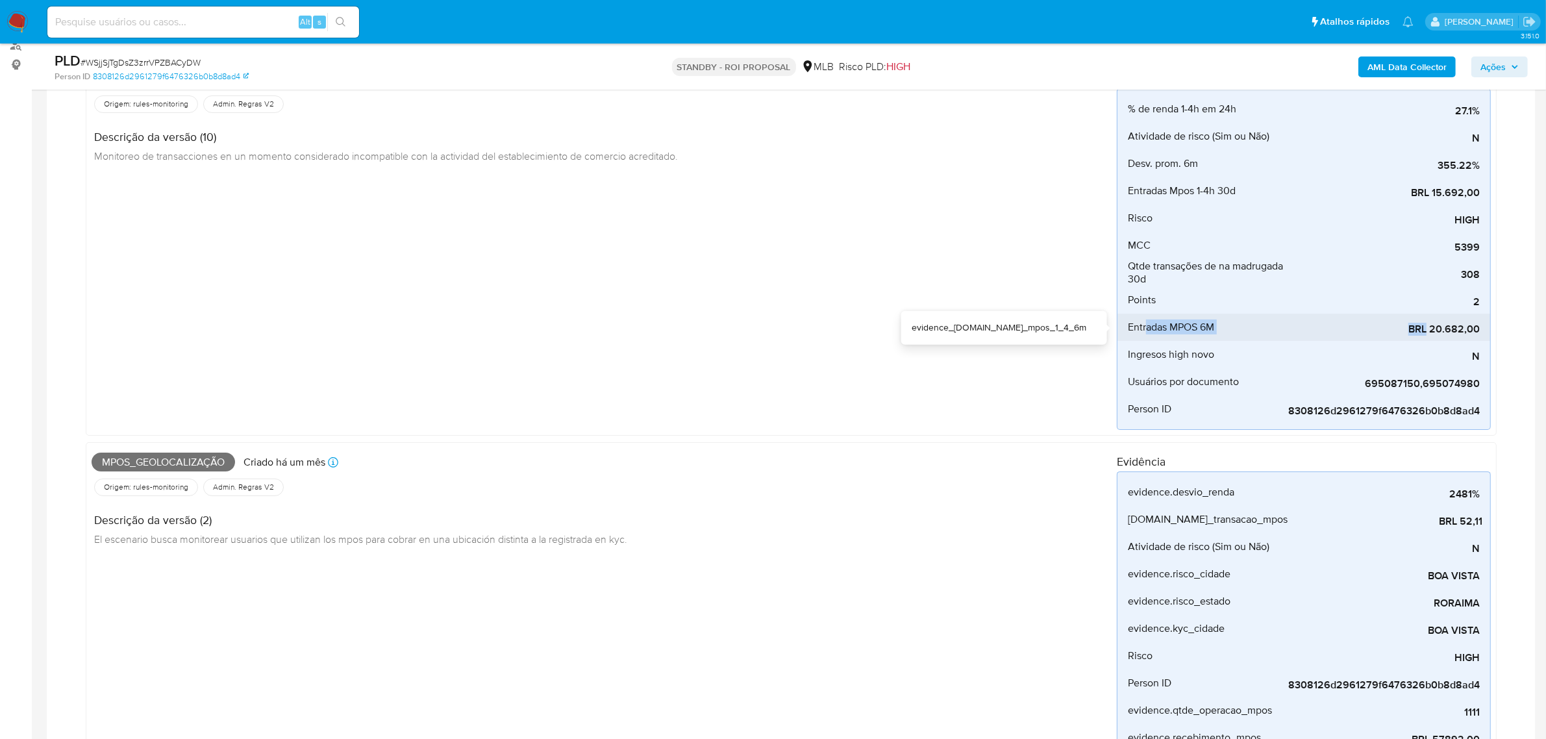
drag, startPoint x: 1146, startPoint y: 332, endPoint x: 1429, endPoint y: 330, distance: 283.1
click at [1429, 330] on li "Entradas MPOS 6M BRL 20.682,00" at bounding box center [1304, 327] width 373 height 27
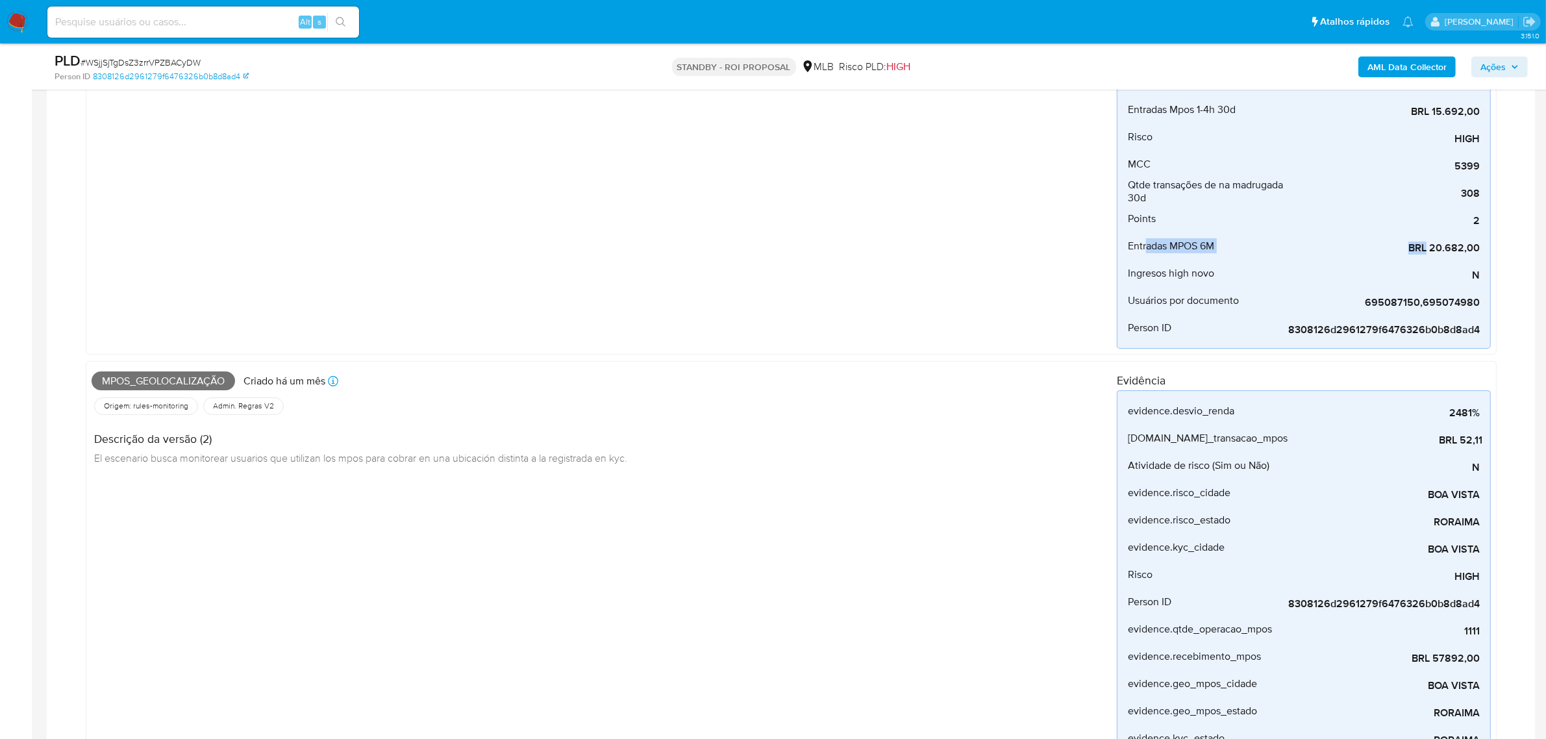
scroll to position [325, 0]
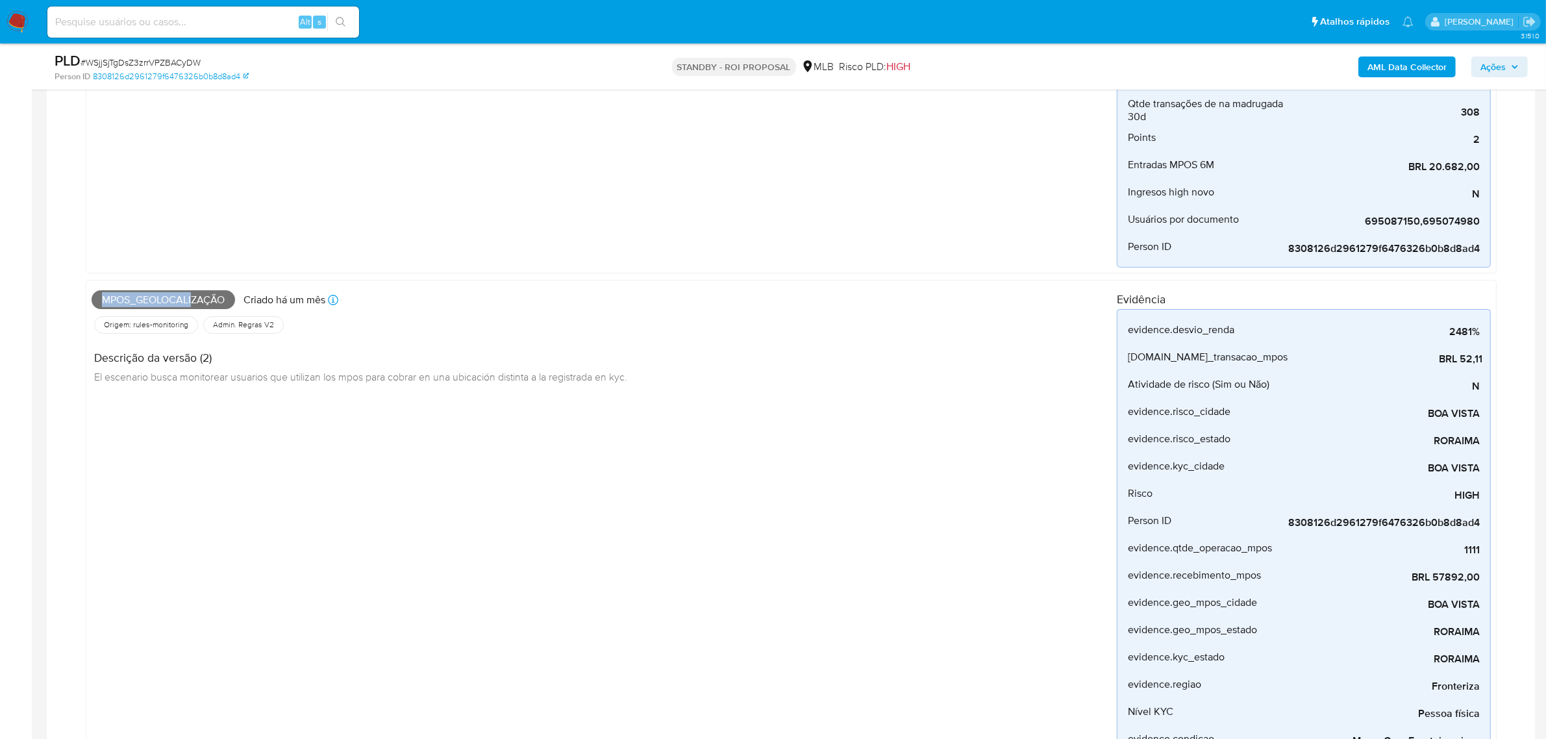
drag, startPoint x: 99, startPoint y: 299, endPoint x: 202, endPoint y: 305, distance: 103.4
click at [198, 305] on span "Mpos_geolocalização" at bounding box center [164, 299] width 144 height 19
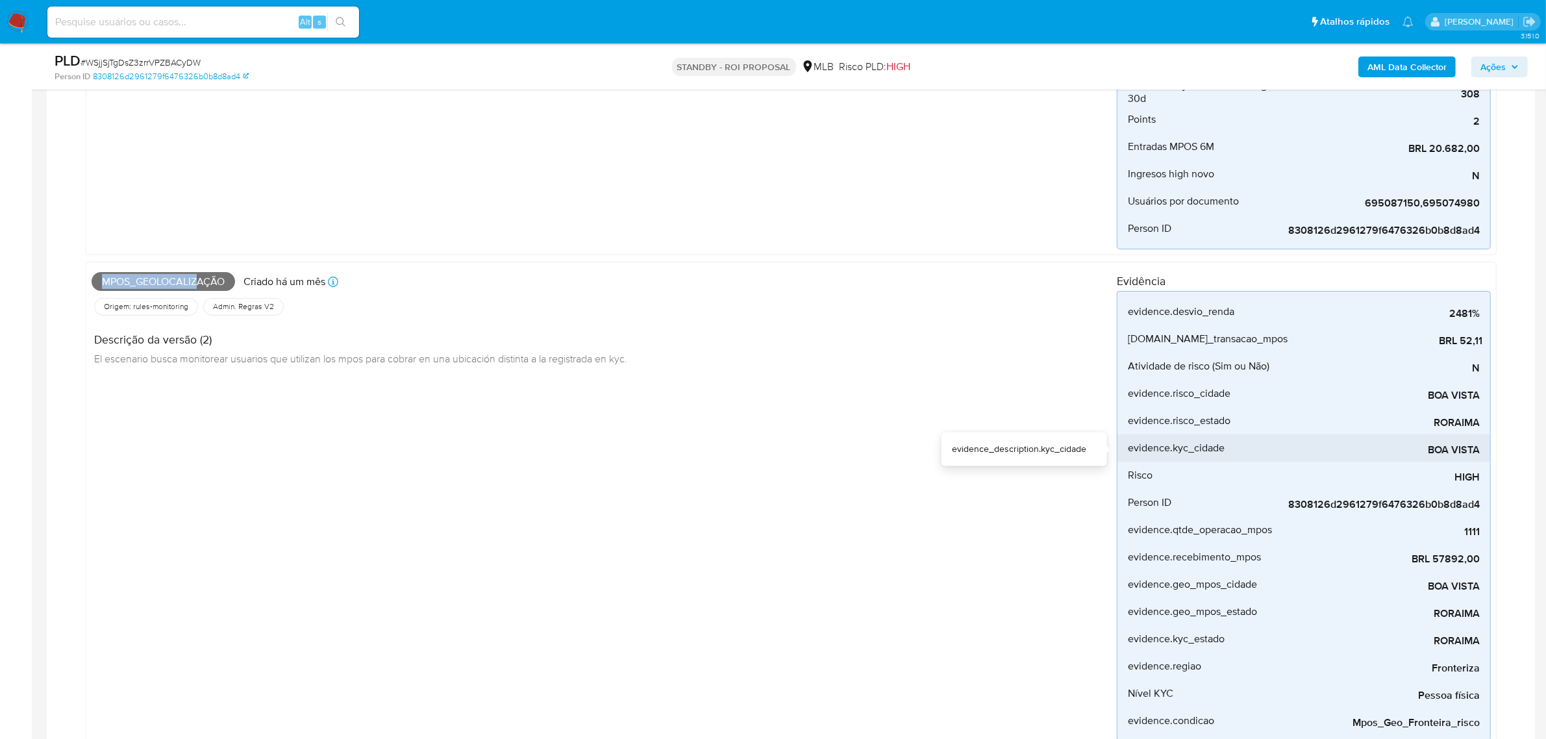
scroll to position [406, 0]
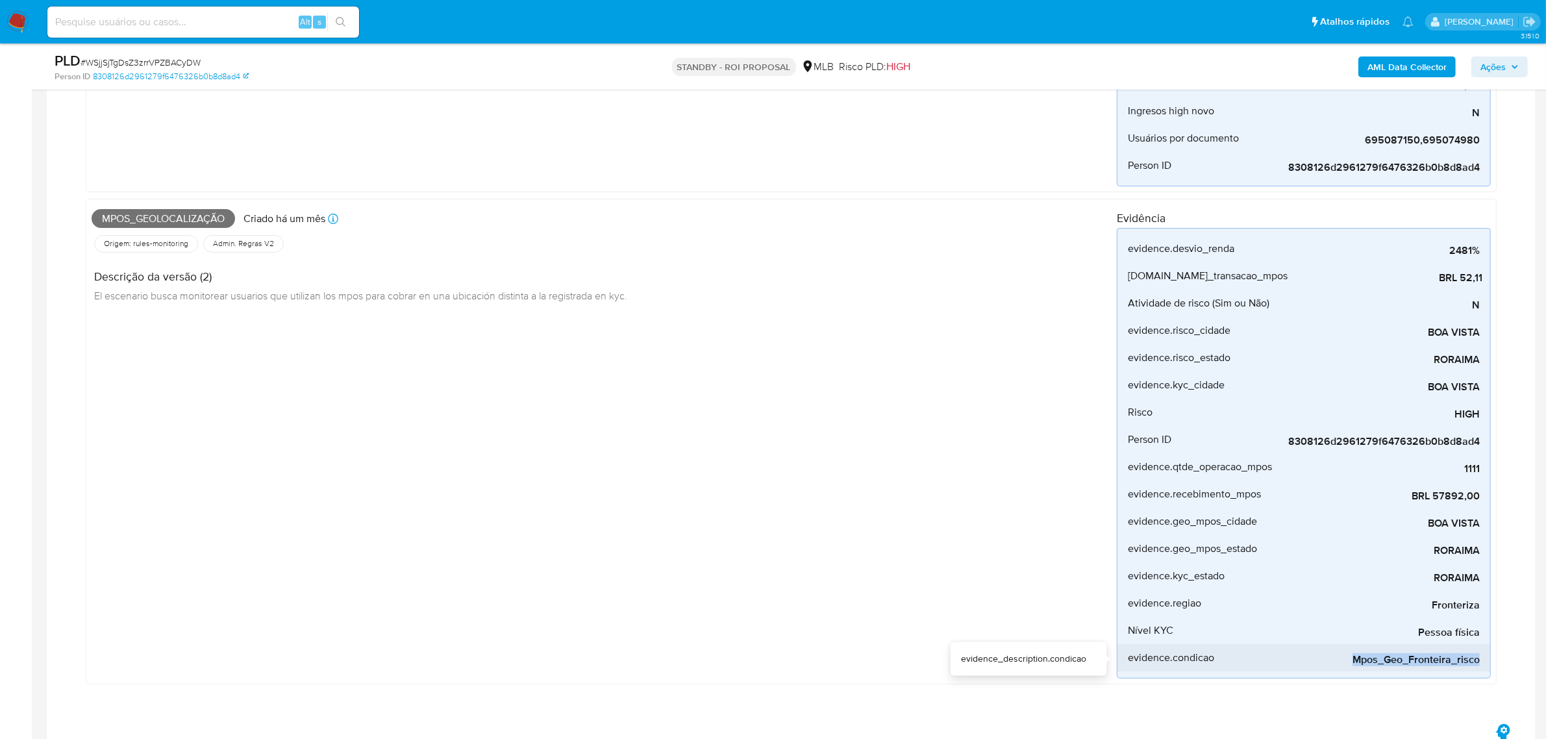
drag, startPoint x: 1357, startPoint y: 663, endPoint x: 1485, endPoint y: 656, distance: 127.5
click at [1485, 656] on li "evidence.condicao Mpos_Geo_Fronteira_risco" at bounding box center [1304, 657] width 373 height 27
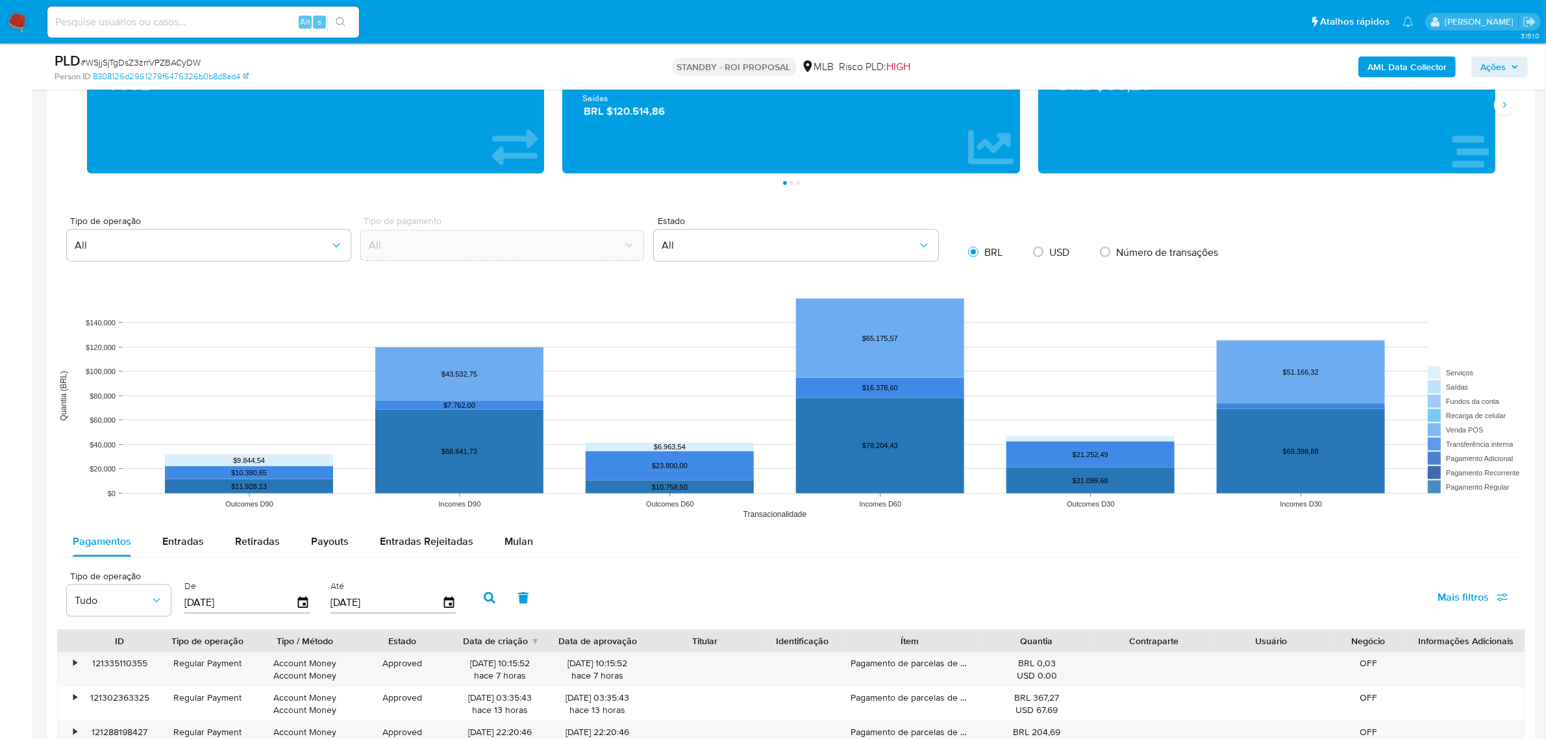
scroll to position [2029, 0]
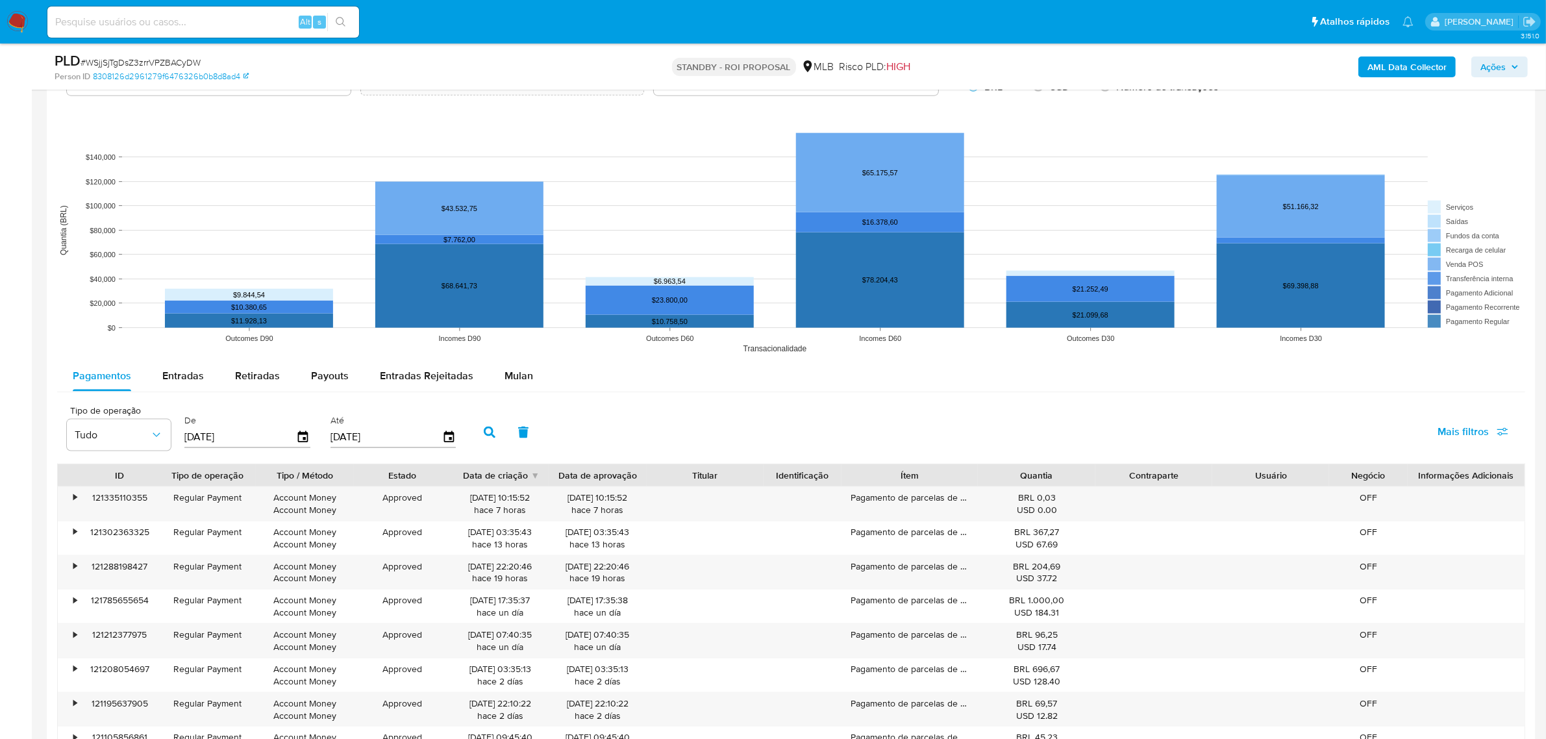
drag, startPoint x: 505, startPoint y: 379, endPoint x: 589, endPoint y: 388, distance: 84.3
click at [505, 378] on span "Mulan" at bounding box center [519, 375] width 29 height 15
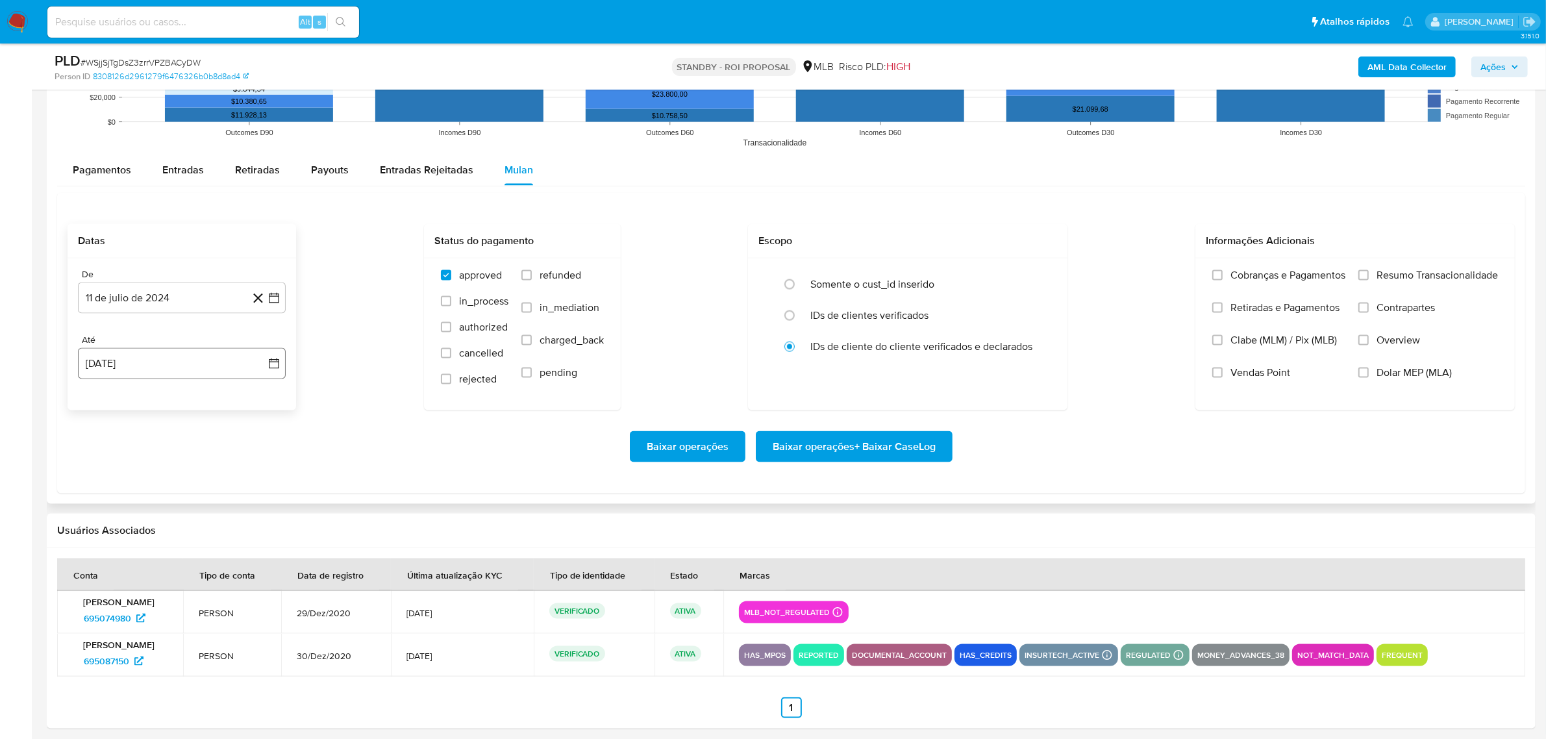
scroll to position [2246, 0]
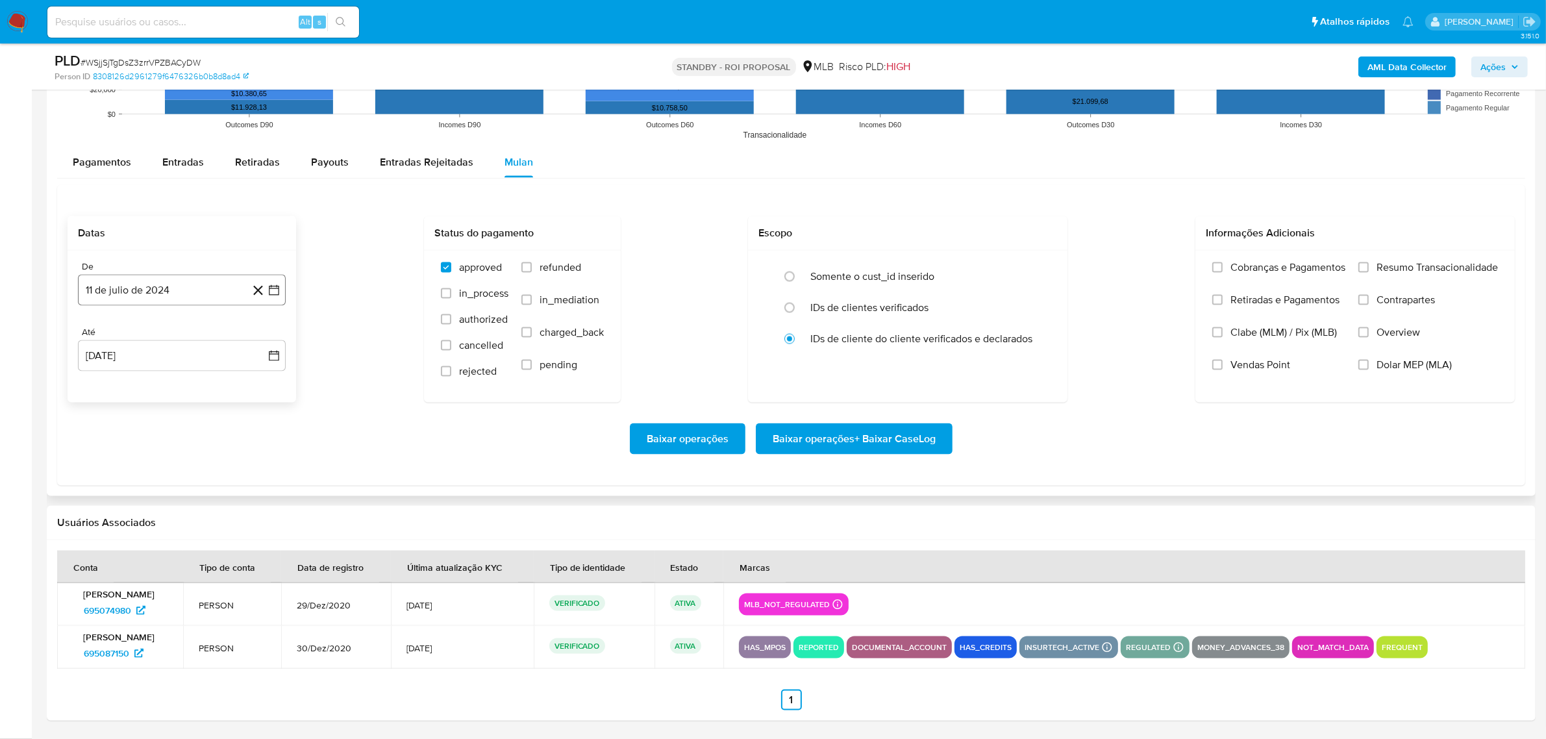
click at [224, 284] on button "11 de julio de 2024" at bounding box center [182, 290] width 208 height 31
click at [190, 338] on span "julio 2024" at bounding box center [175, 337] width 49 height 13
click at [260, 331] on icon "Año siguiente" at bounding box center [260, 337] width 16 height 16
click at [248, 418] on button "jun" at bounding box center [236, 420] width 36 height 21
click at [258, 380] on button "1" at bounding box center [259, 385] width 21 height 21
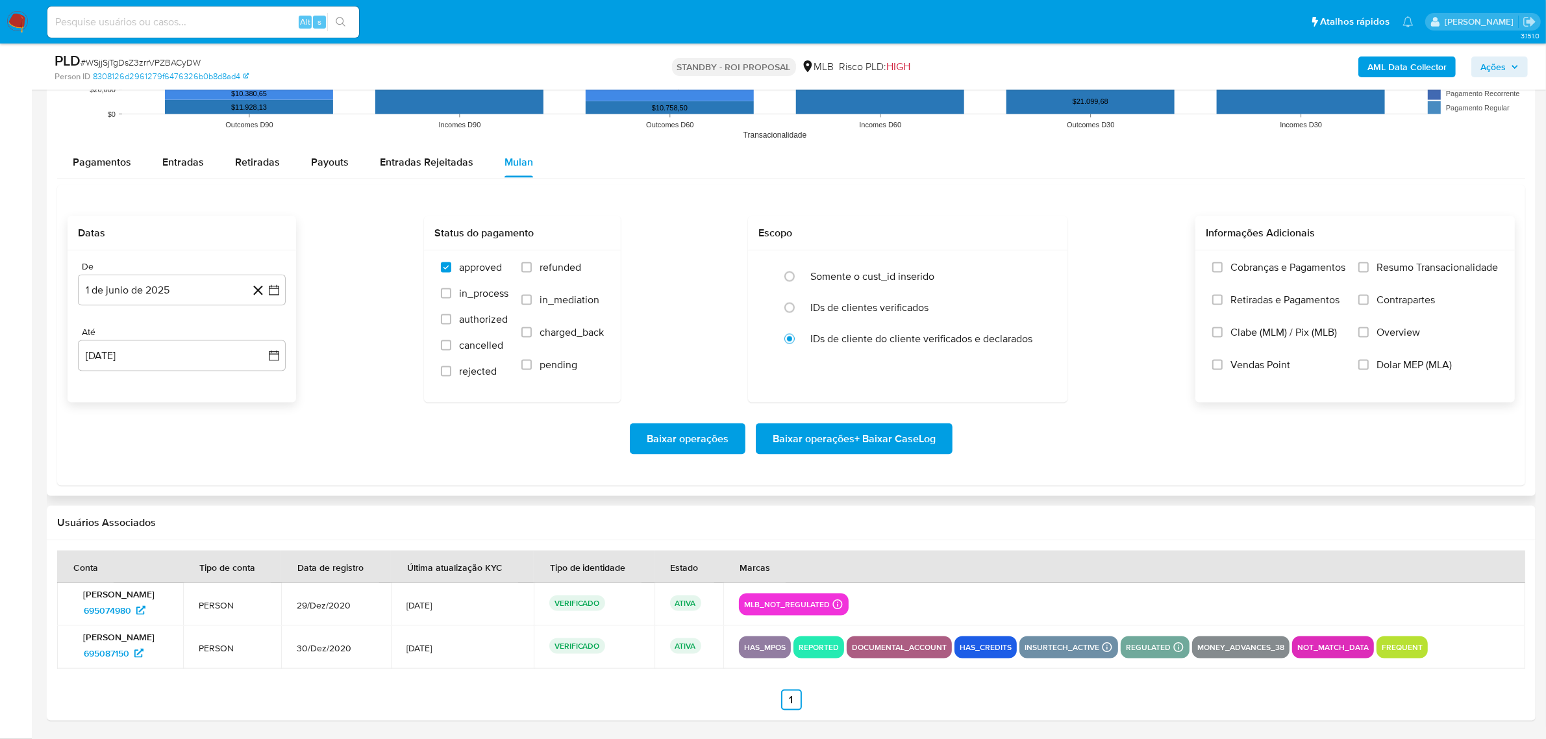
click at [1385, 265] on span "Resumo Transacionalidade" at bounding box center [1437, 267] width 121 height 13
click at [1369, 265] on input "Resumo Transacionalidade" at bounding box center [1364, 267] width 10 height 10
click at [1249, 362] on span "Vendas Point" at bounding box center [1261, 364] width 60 height 13
click at [1223, 362] on input "Vendas Point" at bounding box center [1217, 365] width 10 height 10
click at [949, 440] on button "Baixar operações + Baixar CaseLog" at bounding box center [854, 438] width 197 height 31
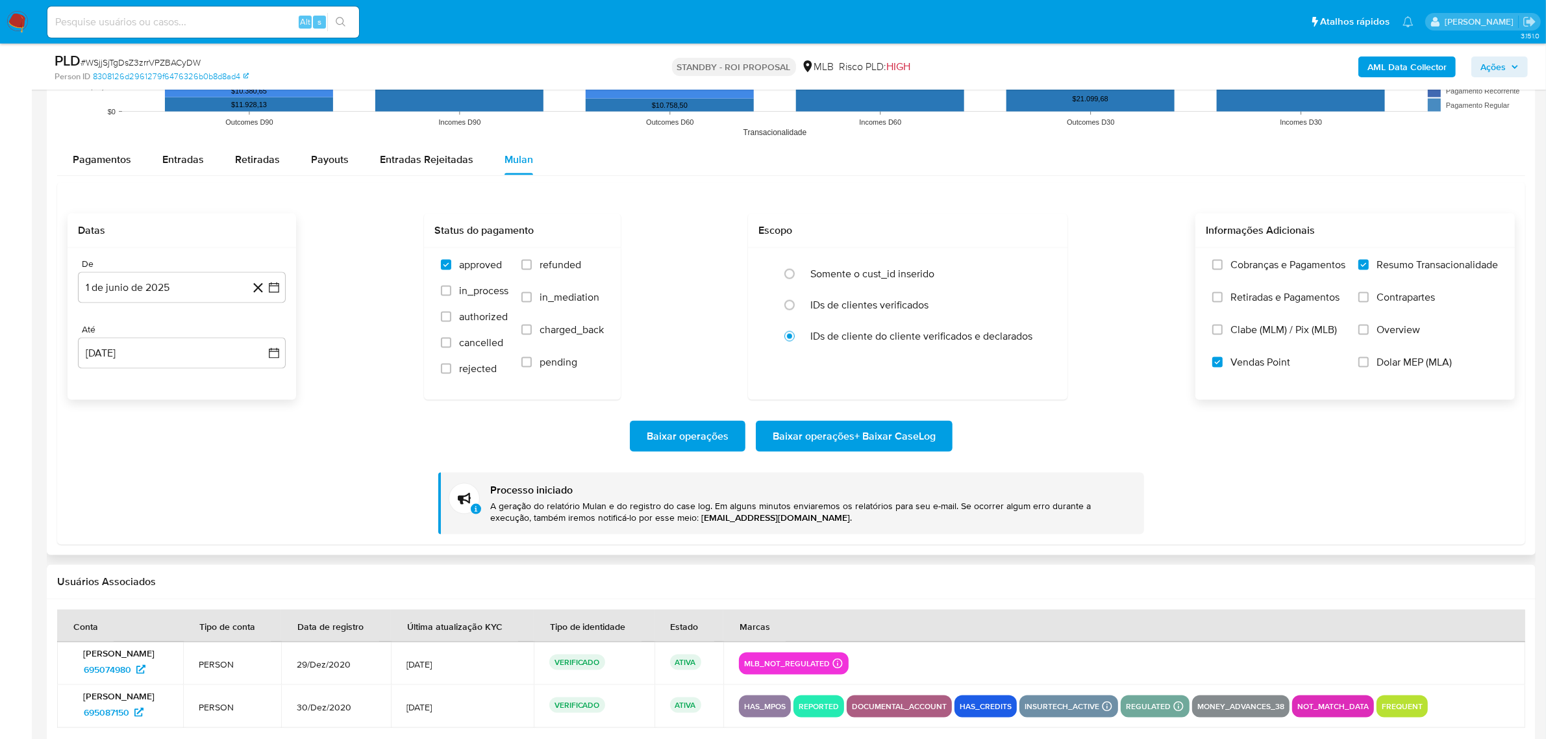
drag, startPoint x: 514, startPoint y: 510, endPoint x: 692, endPoint y: 508, distance: 177.9
click at [692, 508] on p "A geração do relatório Mulan e do registro do case log. Em alguns minutos envia…" at bounding box center [812, 512] width 644 height 25
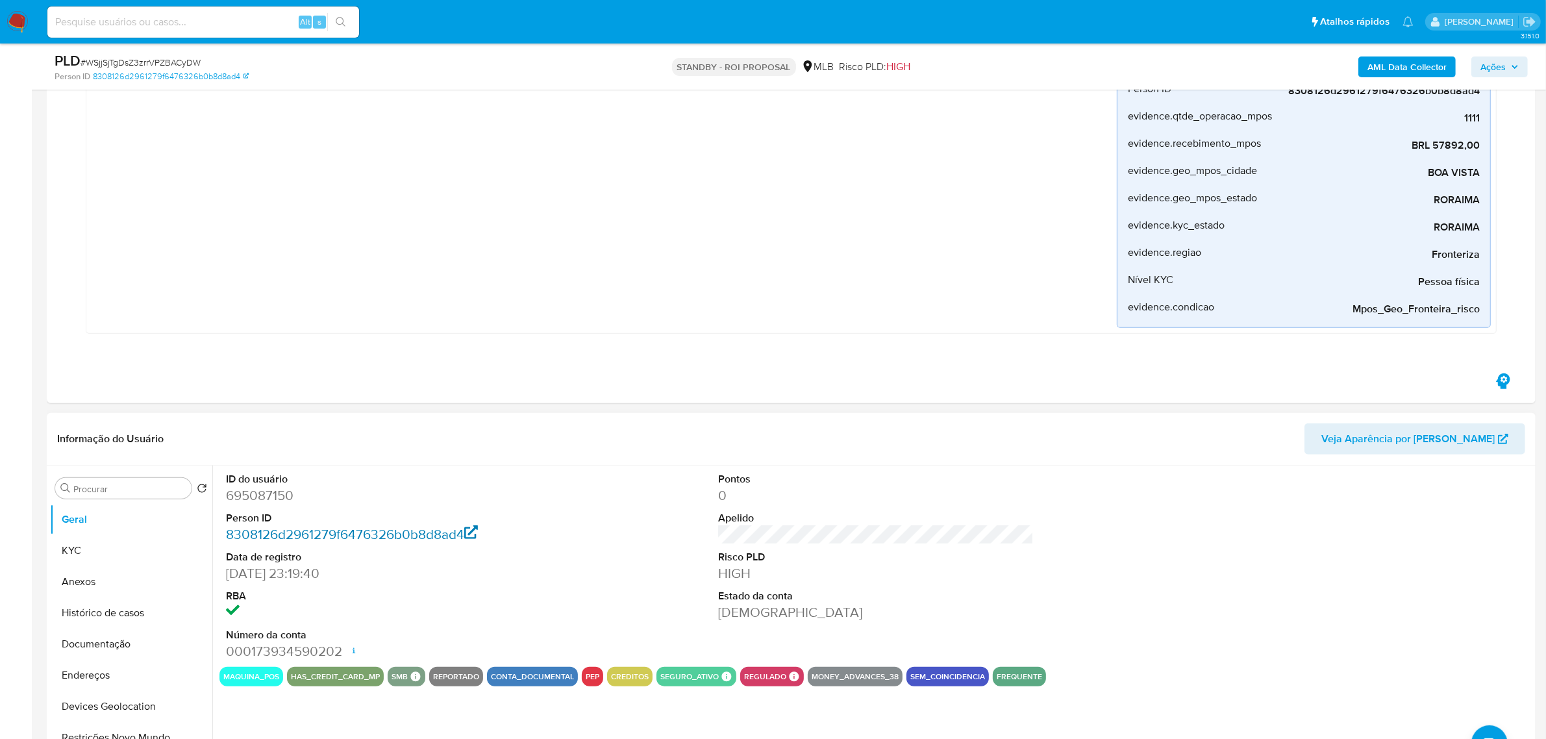
scroll to position [784, 0]
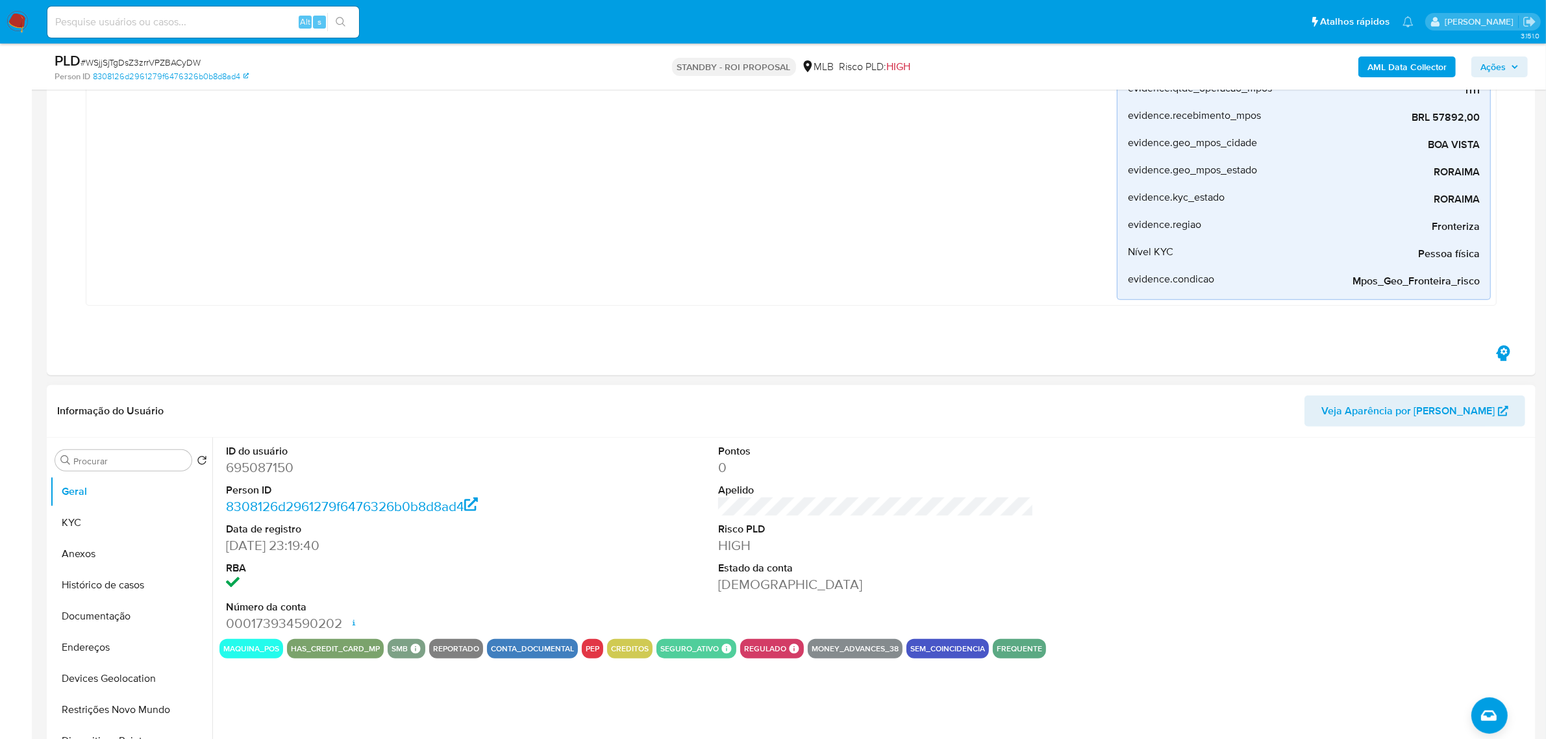
click at [263, 466] on dd "695087150" at bounding box center [384, 467] width 316 height 18
copy dd "695087150"
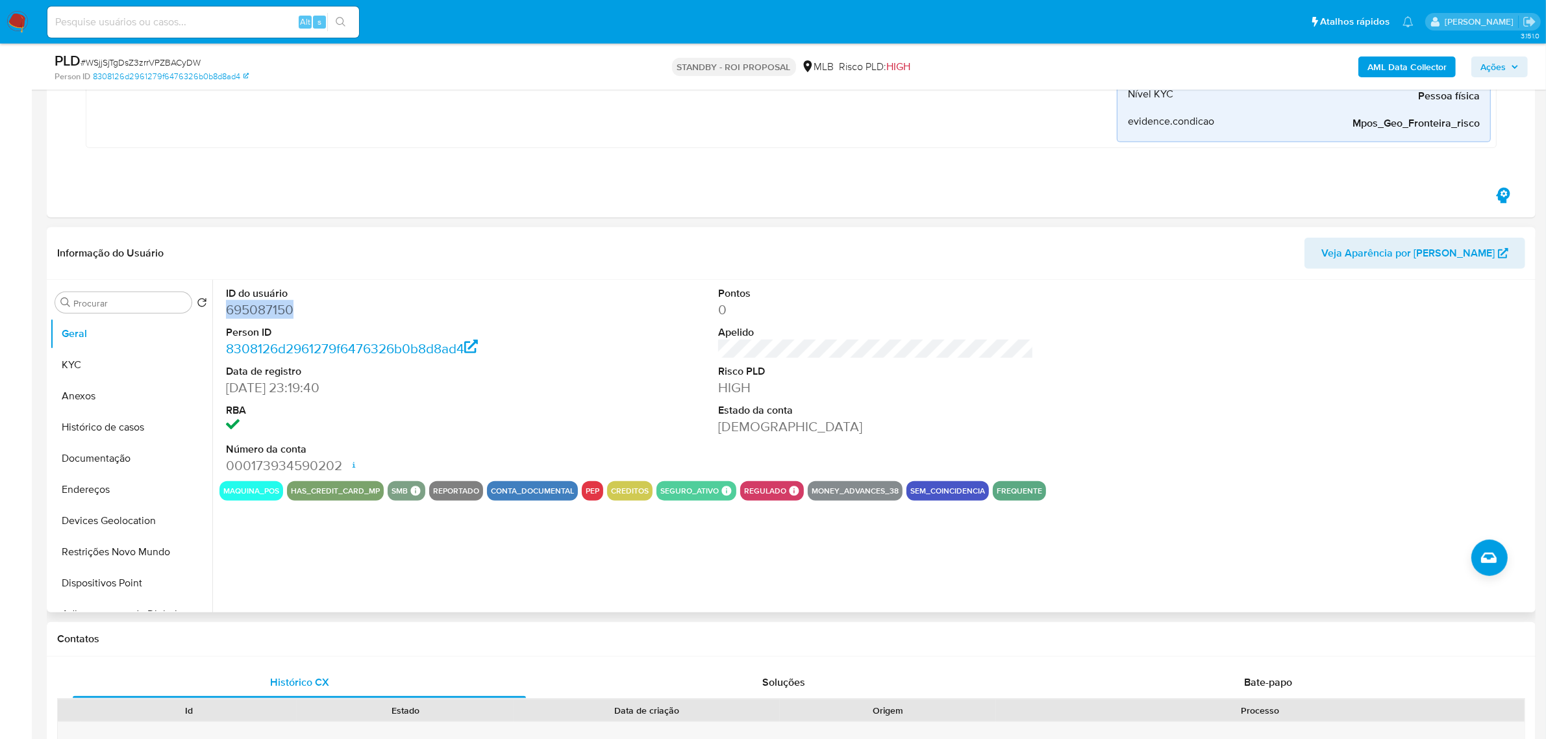
scroll to position [1028, 0]
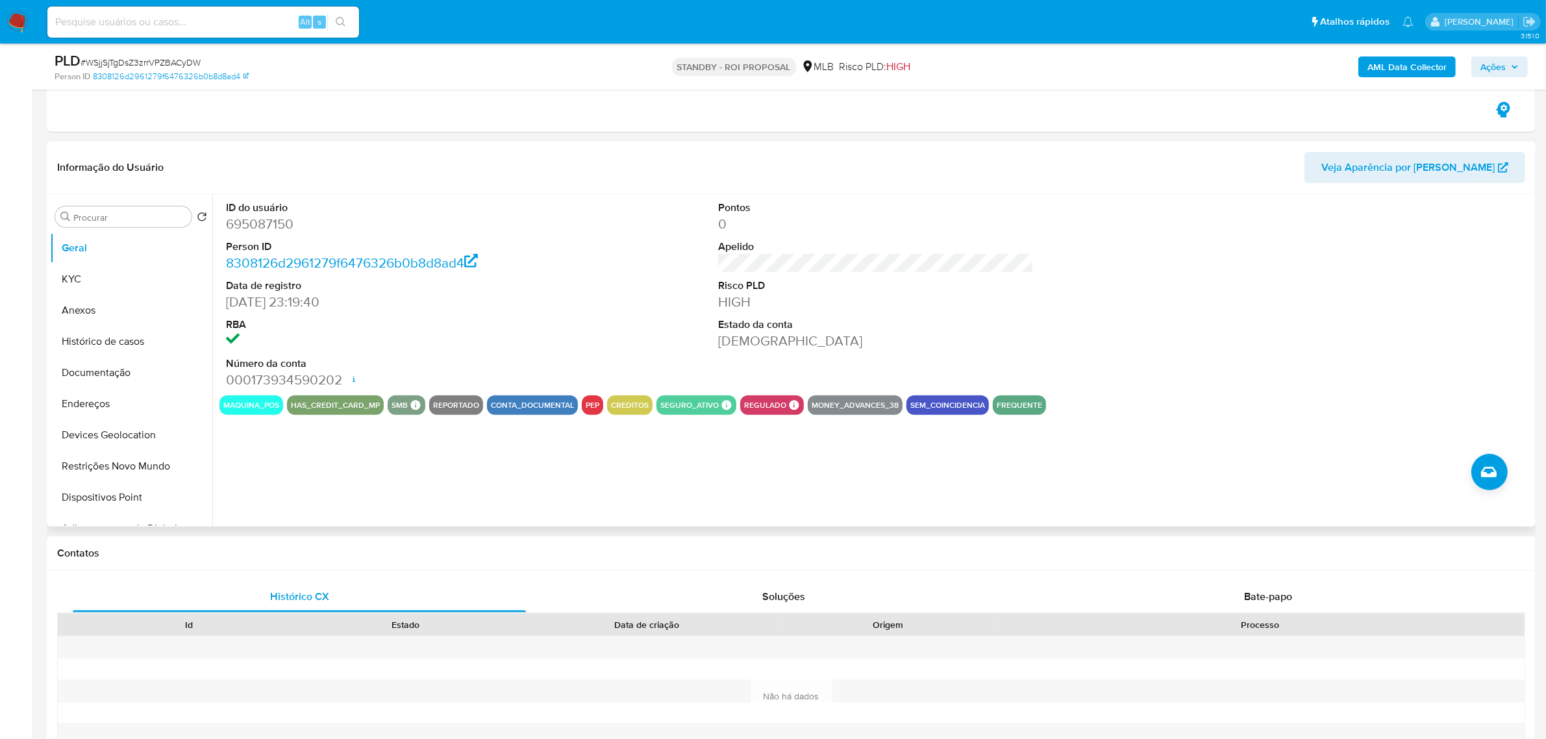
click at [621, 240] on div "ID do usuário 695087150 Person ID 8308126d2961279f6476326b0b8d8ad4 Data de regi…" at bounding box center [875, 294] width 1313 height 201
click at [80, 287] on button "KYC" at bounding box center [126, 279] width 152 height 31
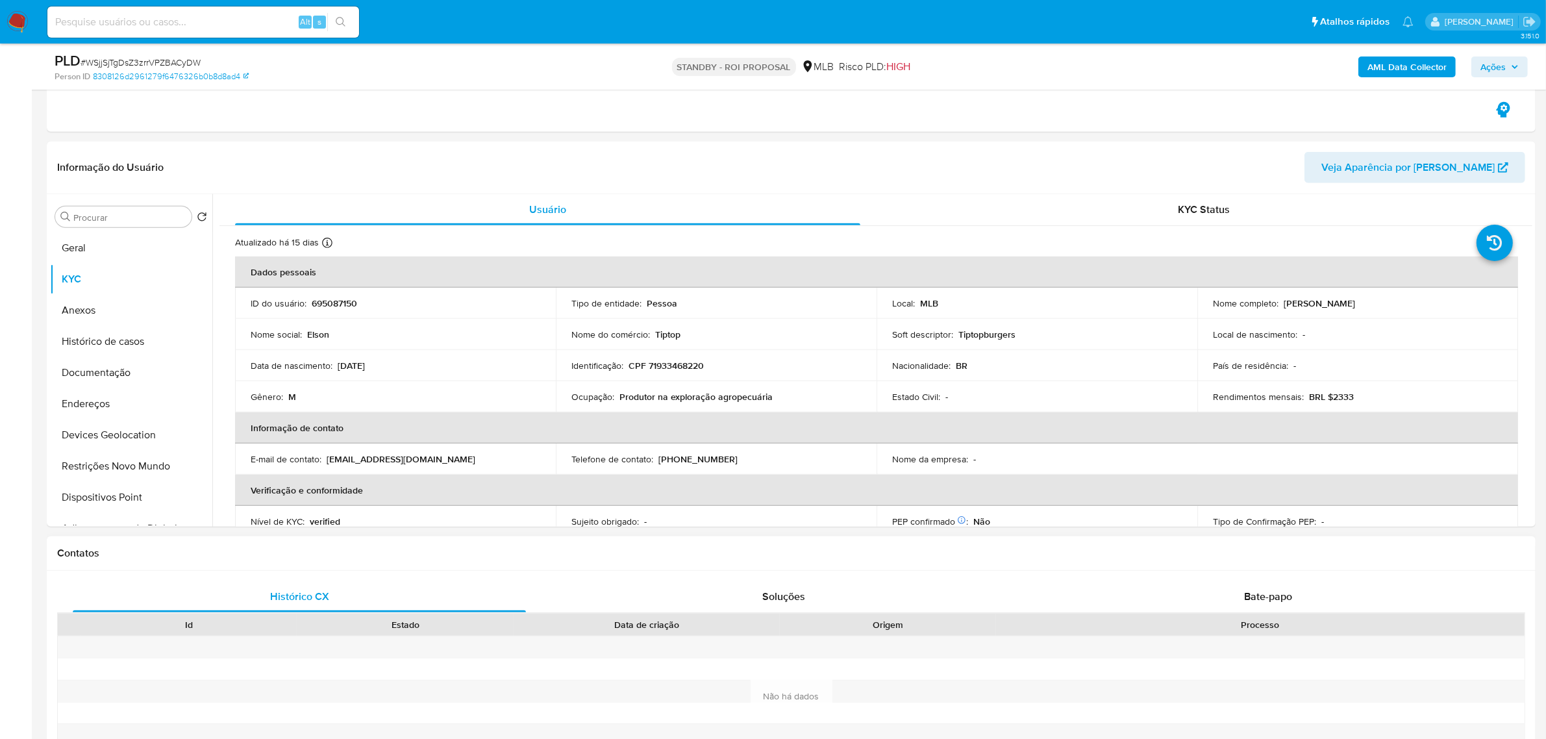
click at [445, 564] on div "Contatos" at bounding box center [791, 553] width 1489 height 34
drag, startPoint x: 628, startPoint y: 388, endPoint x: 886, endPoint y: 413, distance: 259.6
click at [881, 407] on tr "Gênero : M Ocupação : Produtor na exploração agropecuária Estado Civil : - Rend…" at bounding box center [876, 396] width 1283 height 31
click at [99, 401] on button "Endereços" at bounding box center [126, 403] width 152 height 31
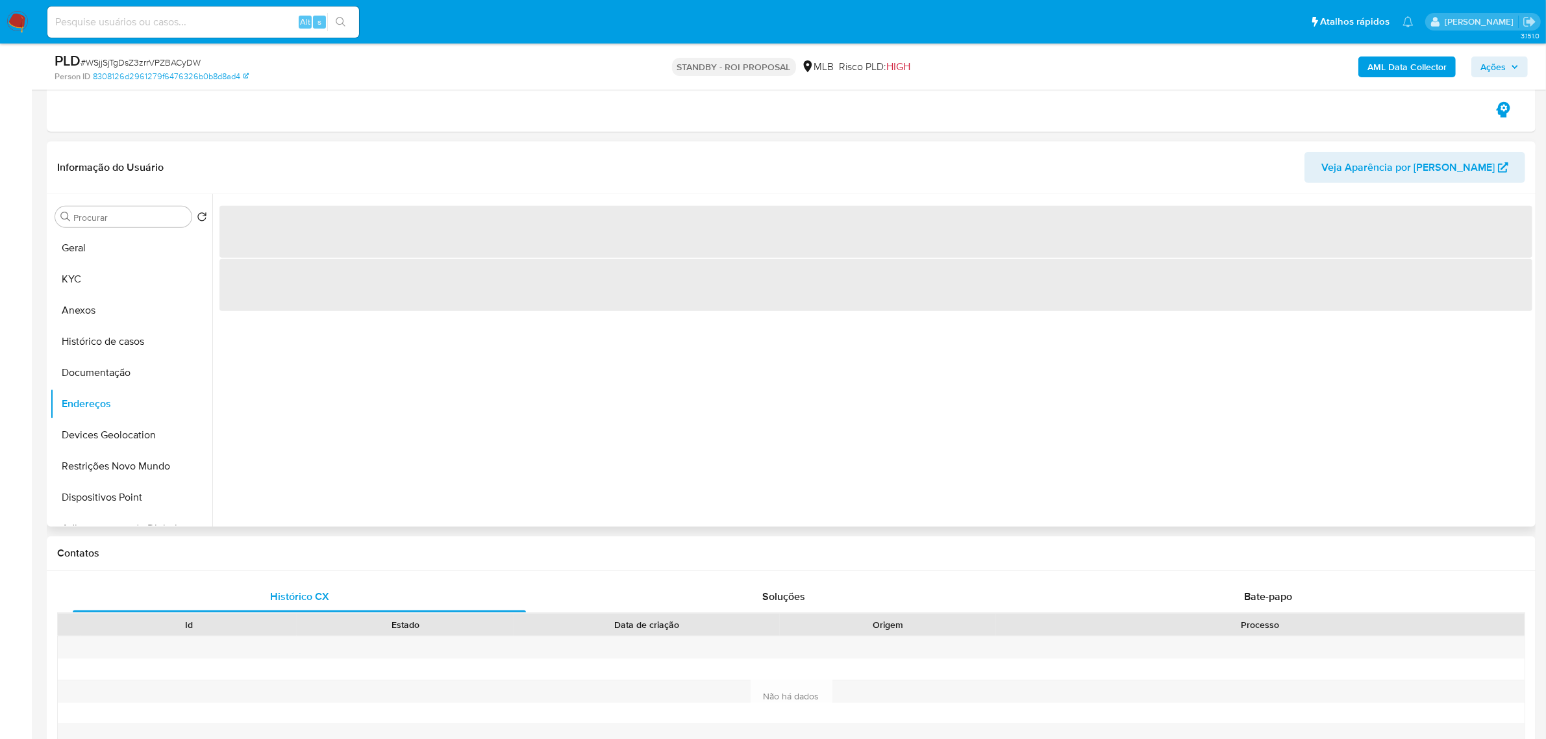
click at [525, 479] on div "‌ ‌" at bounding box center [872, 360] width 1320 height 332
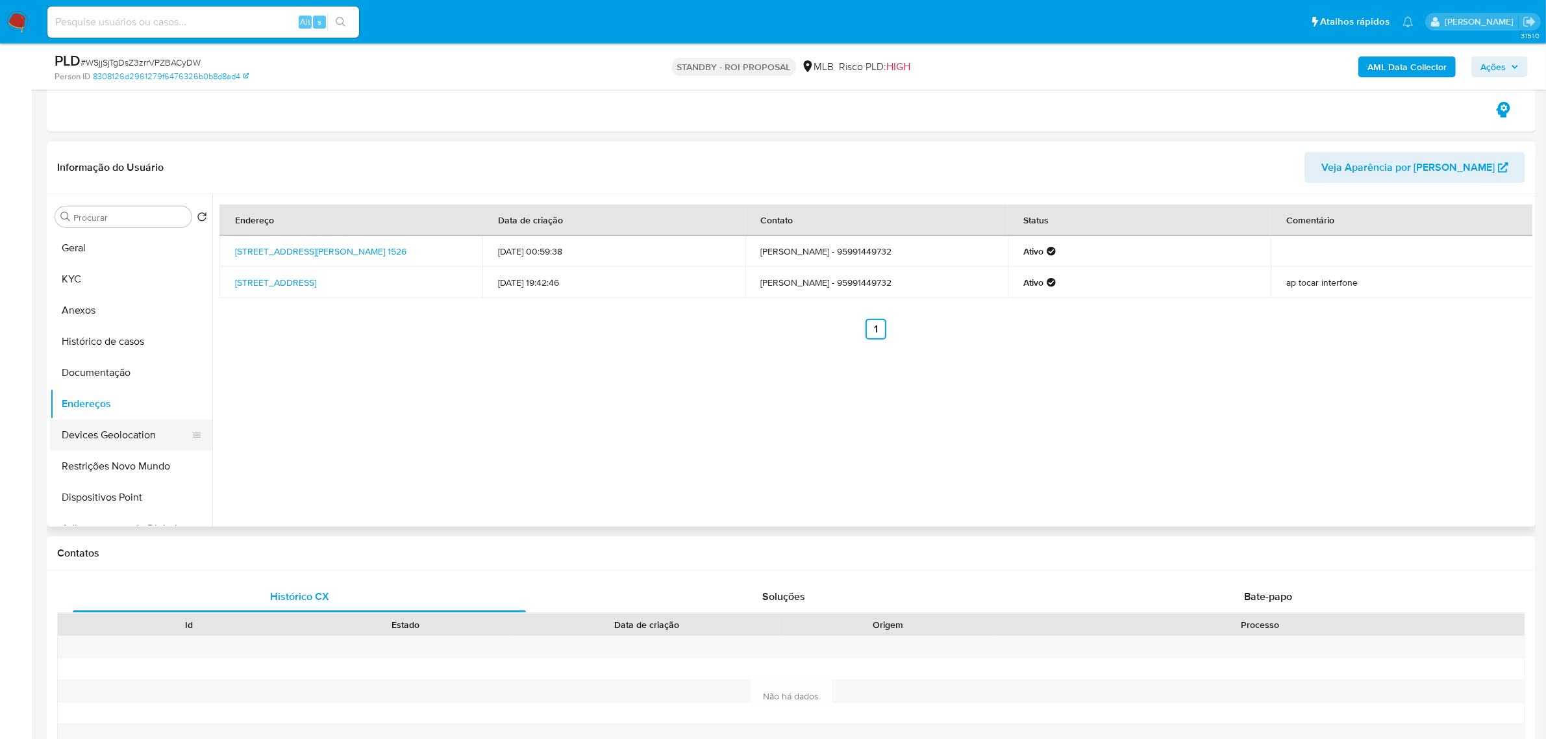
click at [138, 426] on button "Devices Geolocation" at bounding box center [126, 435] width 152 height 31
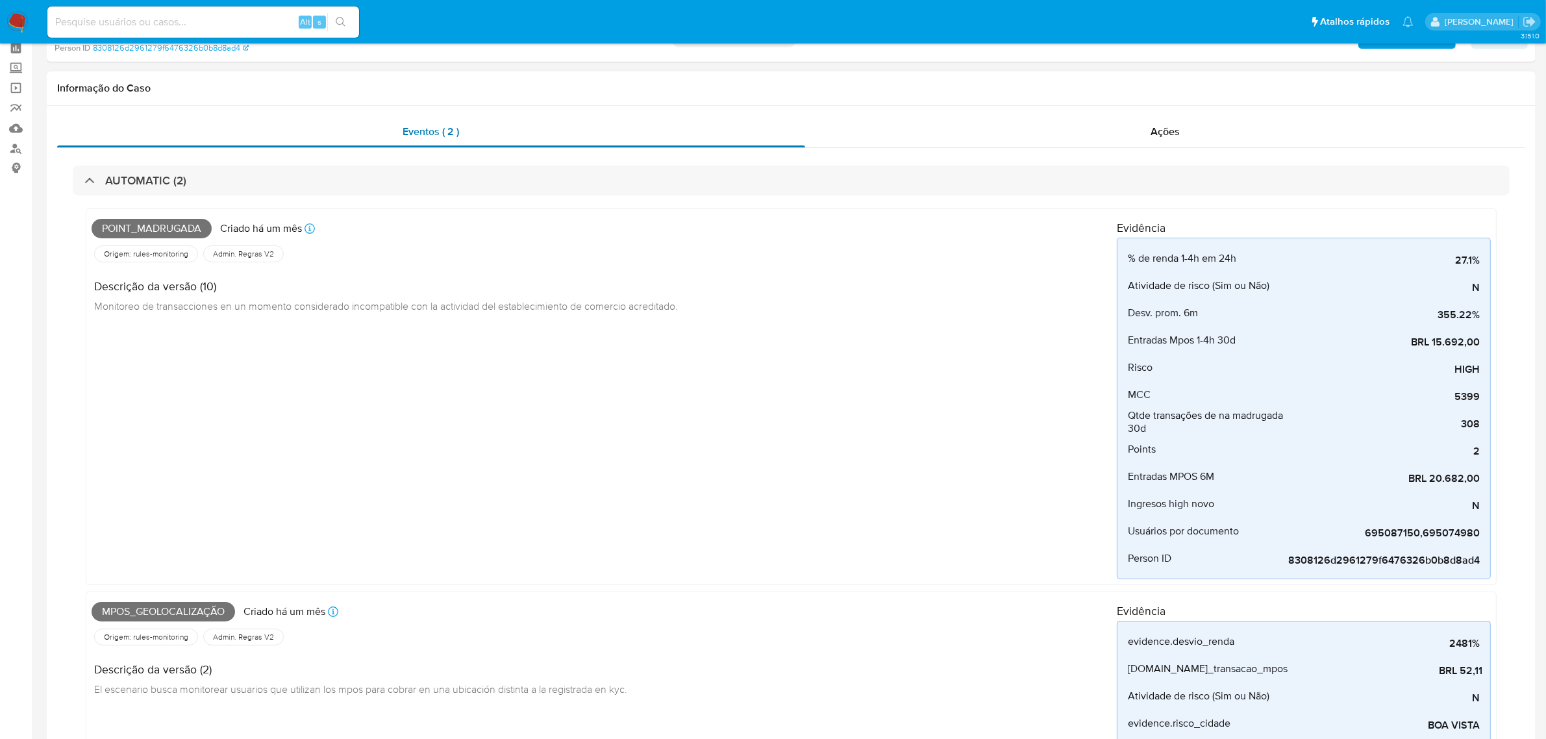
scroll to position [0, 0]
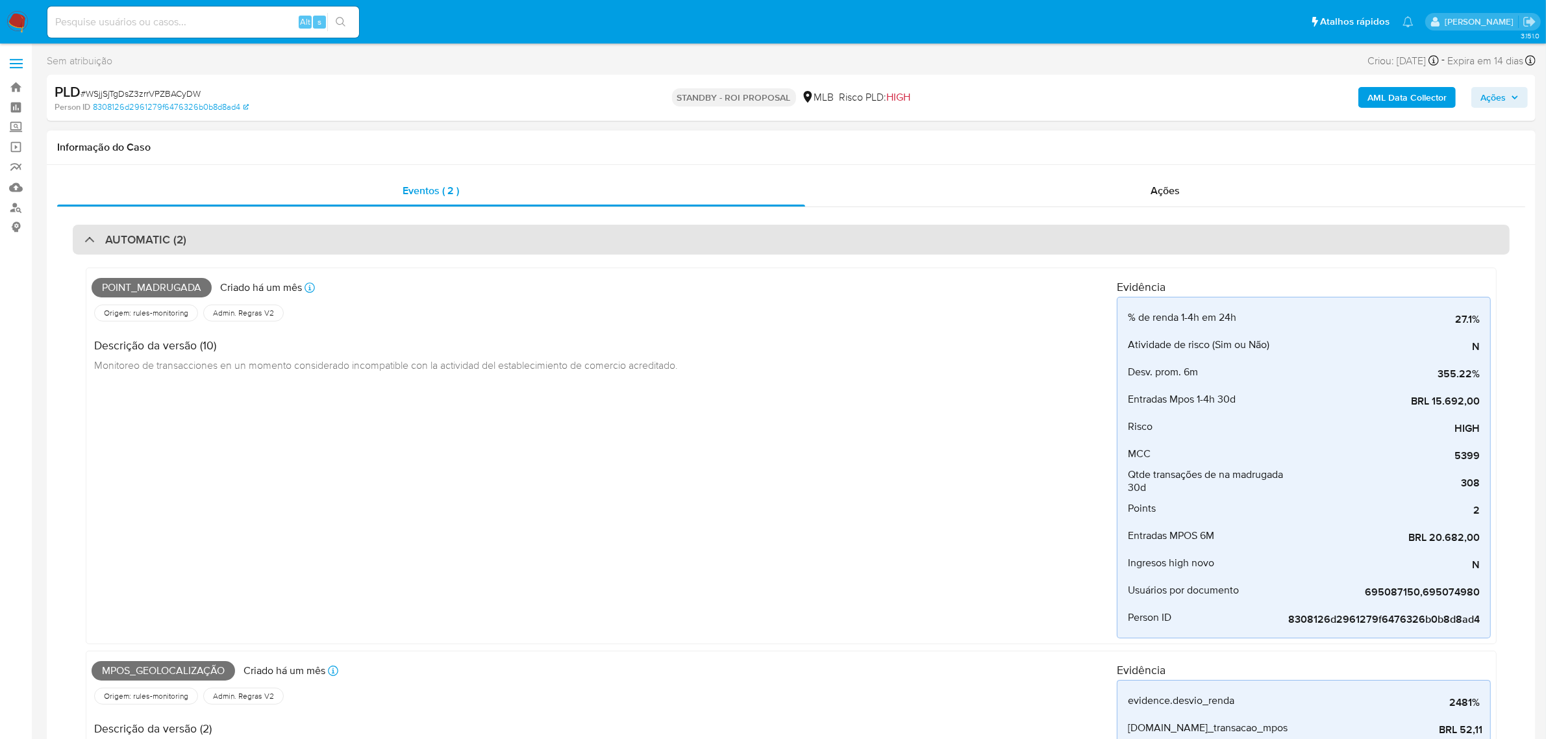
click at [163, 250] on div "AUTOMATIC (2)" at bounding box center [791, 240] width 1437 height 30
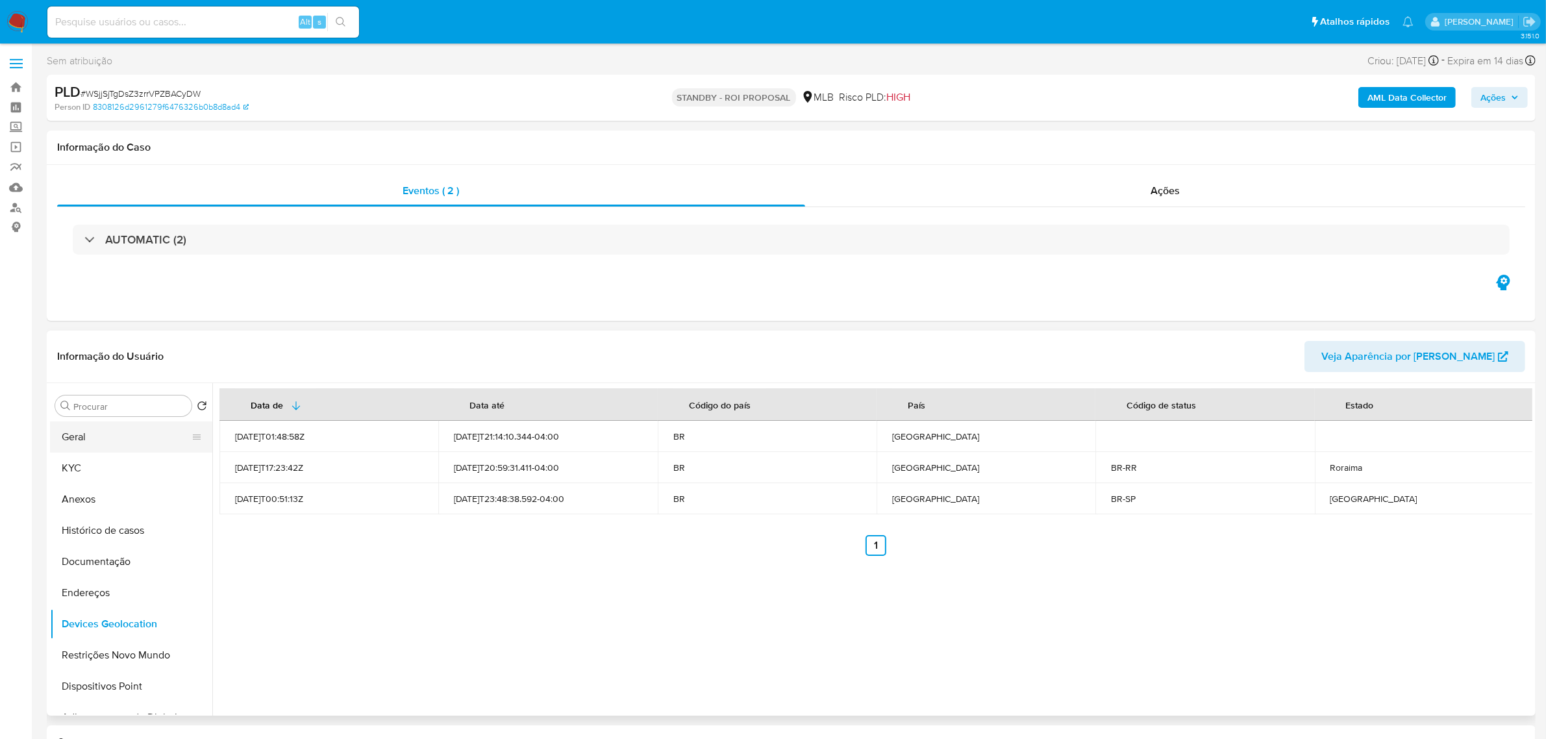
click at [77, 433] on button "Geral" at bounding box center [126, 436] width 152 height 31
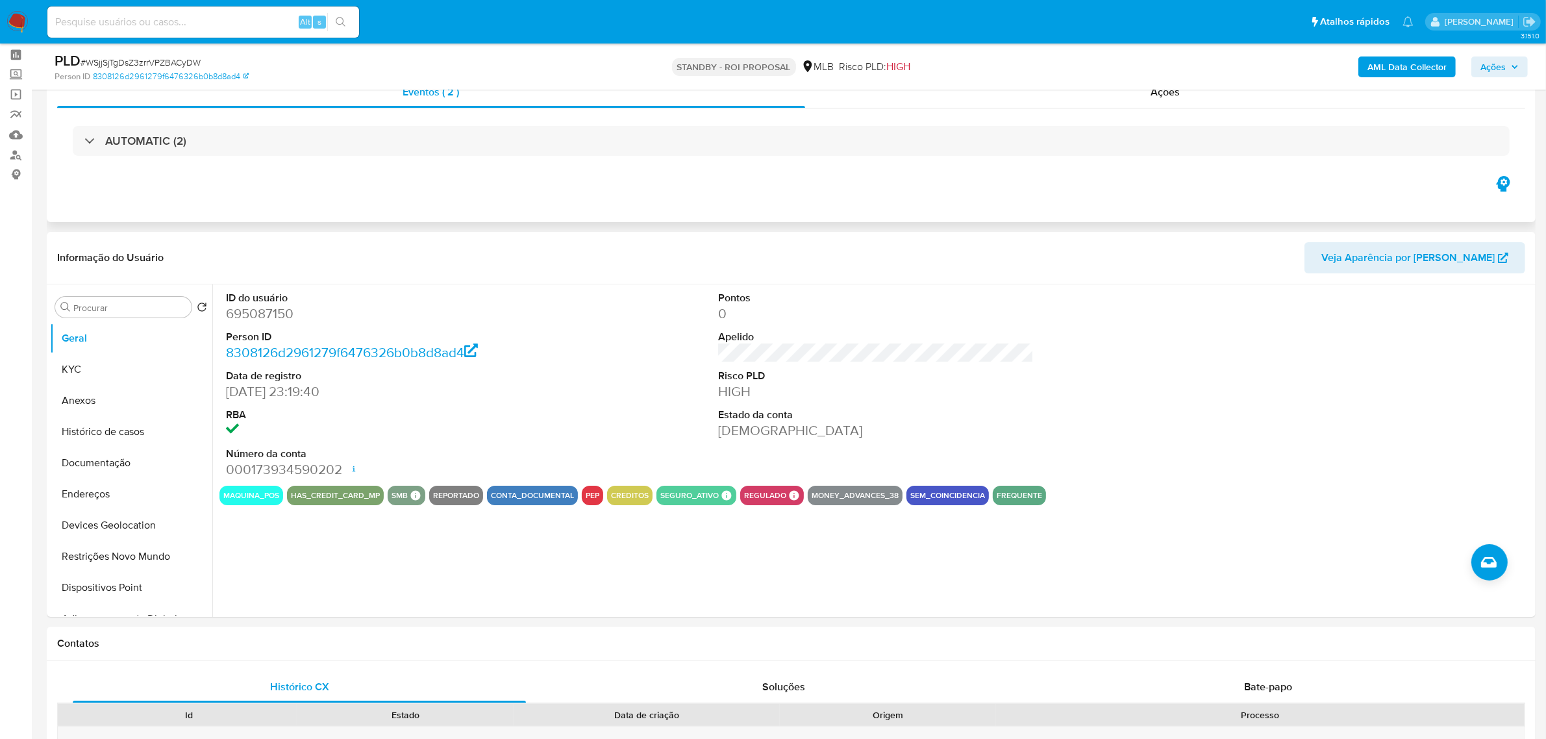
scroll to position [81, 0]
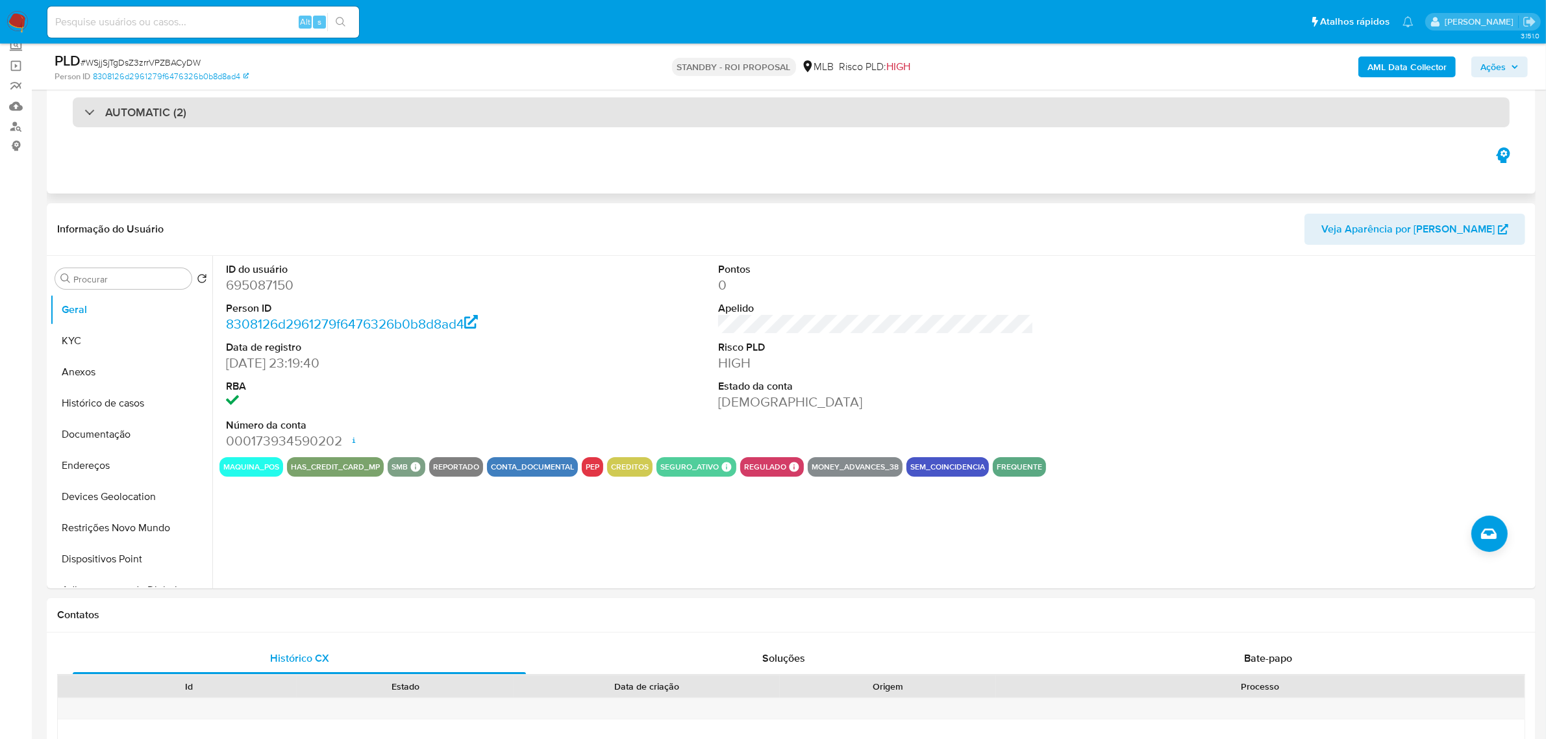
click at [258, 97] on div "AUTOMATIC (2)" at bounding box center [791, 112] width 1437 height 30
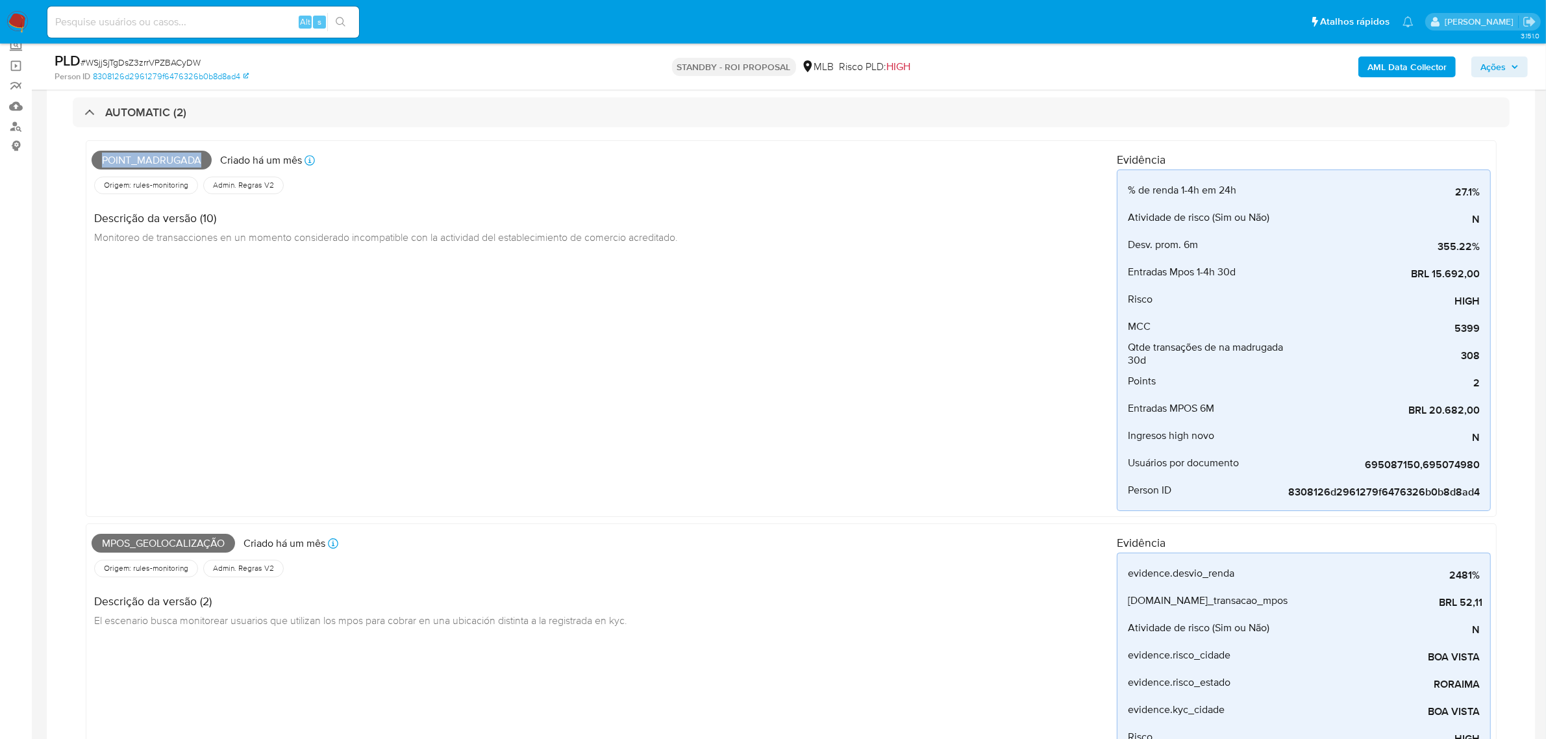
drag, startPoint x: 104, startPoint y: 153, endPoint x: 213, endPoint y: 156, distance: 109.1
click at [212, 155] on div "Point_madrugada Criado há um mês Criado: 12/07/2025 01:02:44" at bounding box center [604, 160] width 1025 height 29
drag, startPoint x: 108, startPoint y: 540, endPoint x: 284, endPoint y: 542, distance: 175.4
click at [284, 542] on div "Mpos_geolocalização Criado há um mês Criado: 12/07/2025 00:48:50" at bounding box center [604, 543] width 1025 height 29
click at [132, 542] on span "Mpos_geolocalização" at bounding box center [164, 543] width 144 height 19
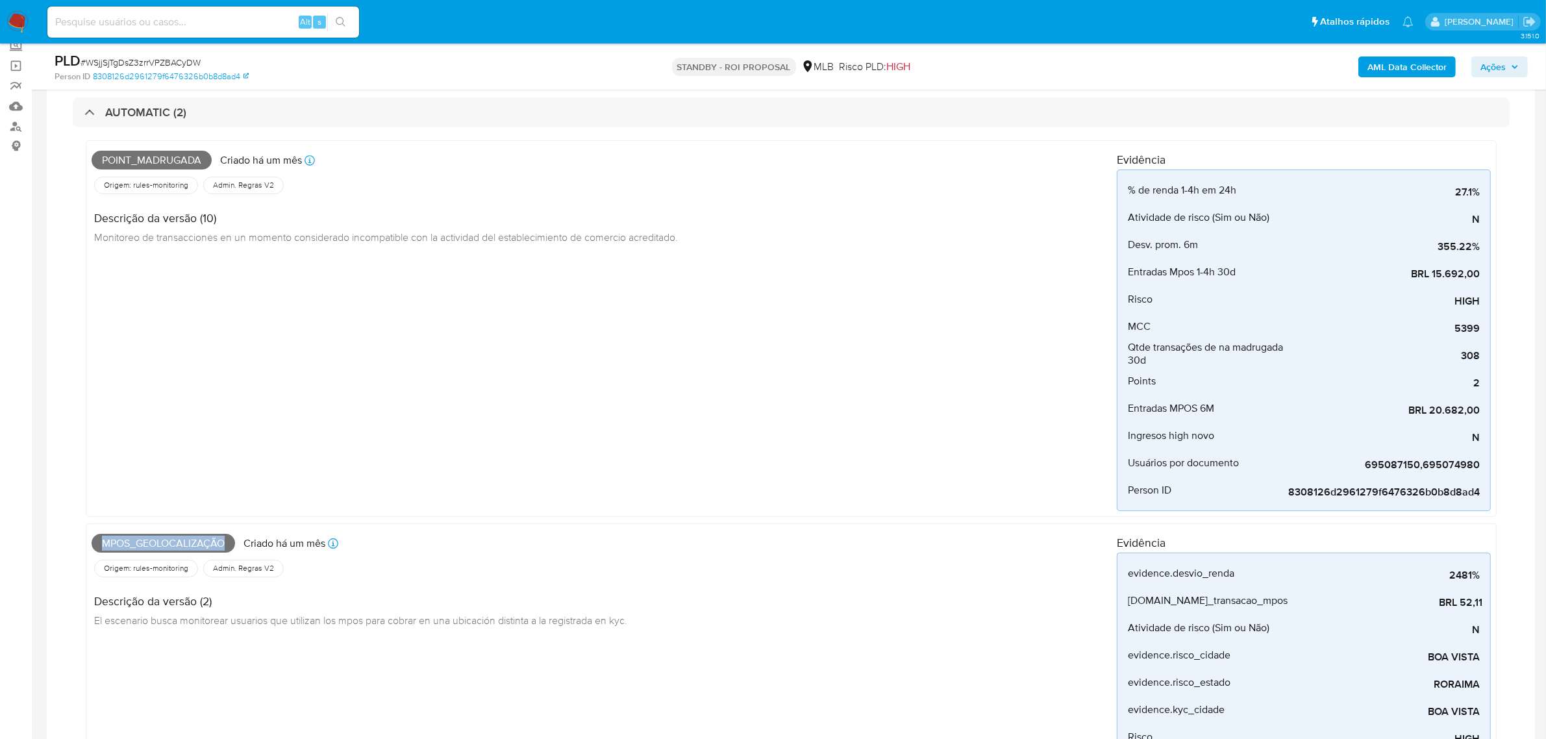
click at [132, 542] on span "Mpos_geolocalização" at bounding box center [164, 543] width 144 height 19
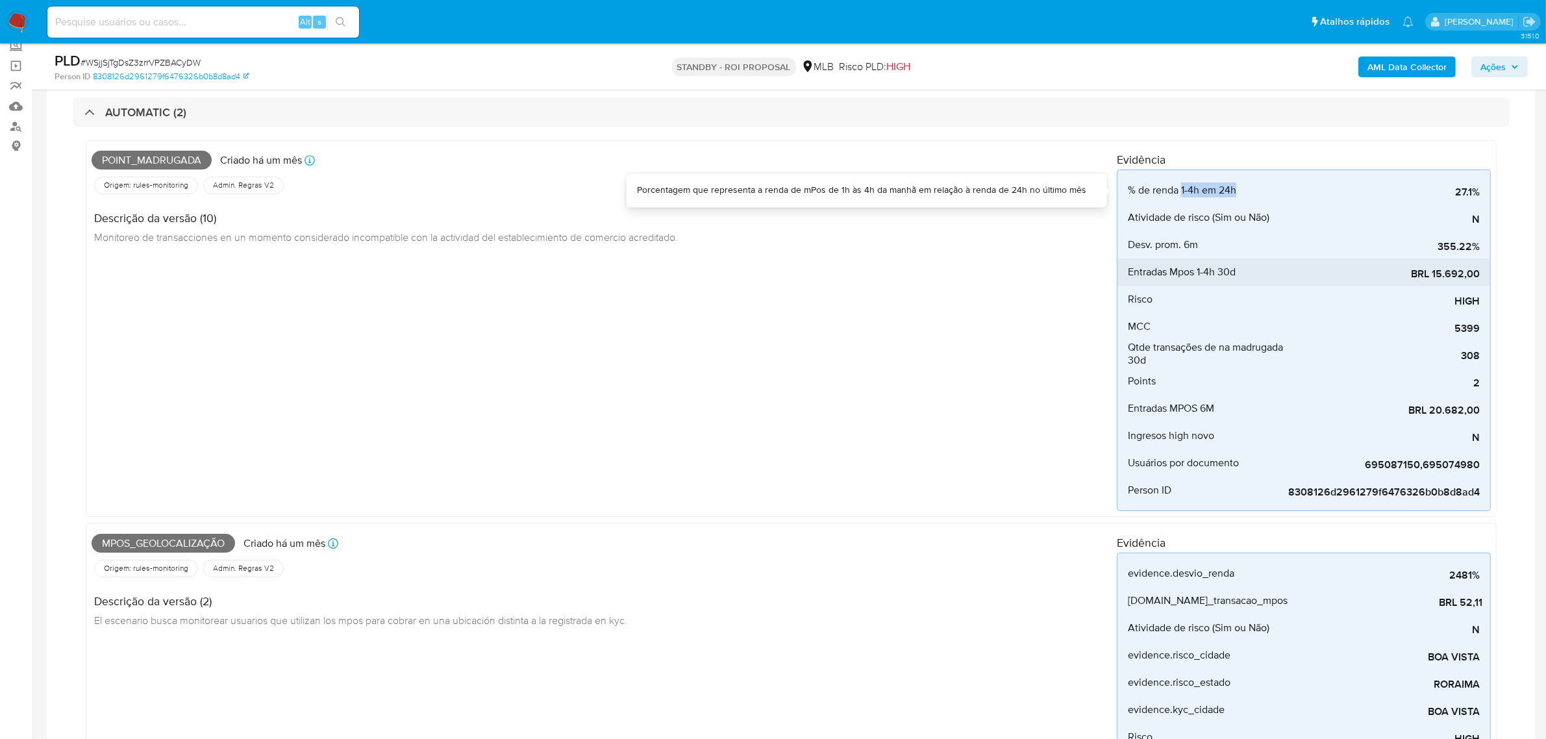
drag, startPoint x: 1271, startPoint y: 192, endPoint x: 1206, endPoint y: 271, distance: 101.9
click at [1276, 195] on div "% de renda 1-4h em 24h" at bounding box center [1206, 190] width 157 height 27
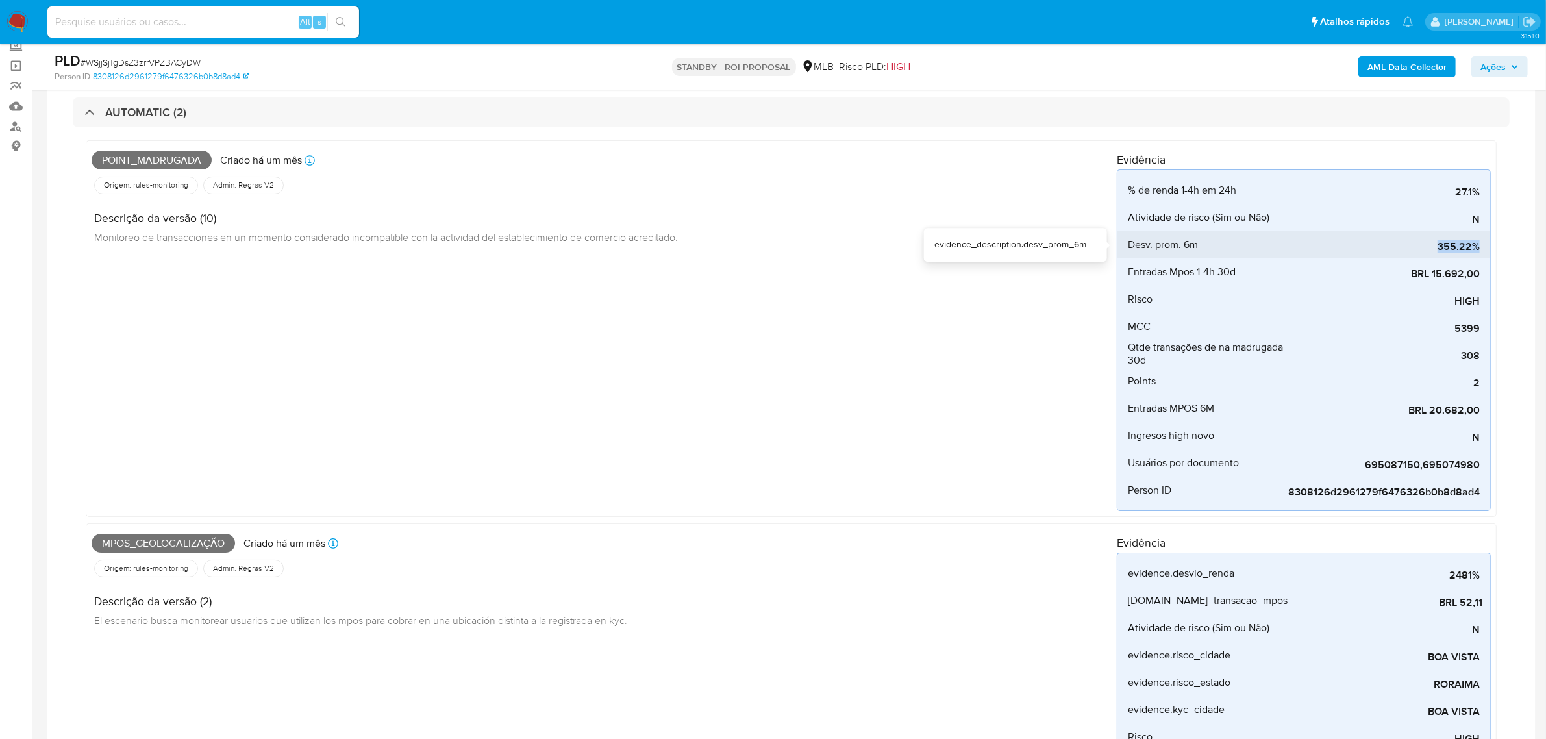
drag, startPoint x: 1427, startPoint y: 249, endPoint x: 1474, endPoint y: 249, distance: 46.8
click at [1479, 240] on span "355.22%" at bounding box center [1382, 246] width 195 height 13
drag, startPoint x: 1157, startPoint y: 273, endPoint x: 1408, endPoint y: 278, distance: 250.7
click at [1408, 278] on li "Entradas Mpos 1-4h 30d BRL 15.692,00" at bounding box center [1304, 271] width 373 height 27
drag, startPoint x: 1179, startPoint y: 245, endPoint x: 1417, endPoint y: 250, distance: 237.7
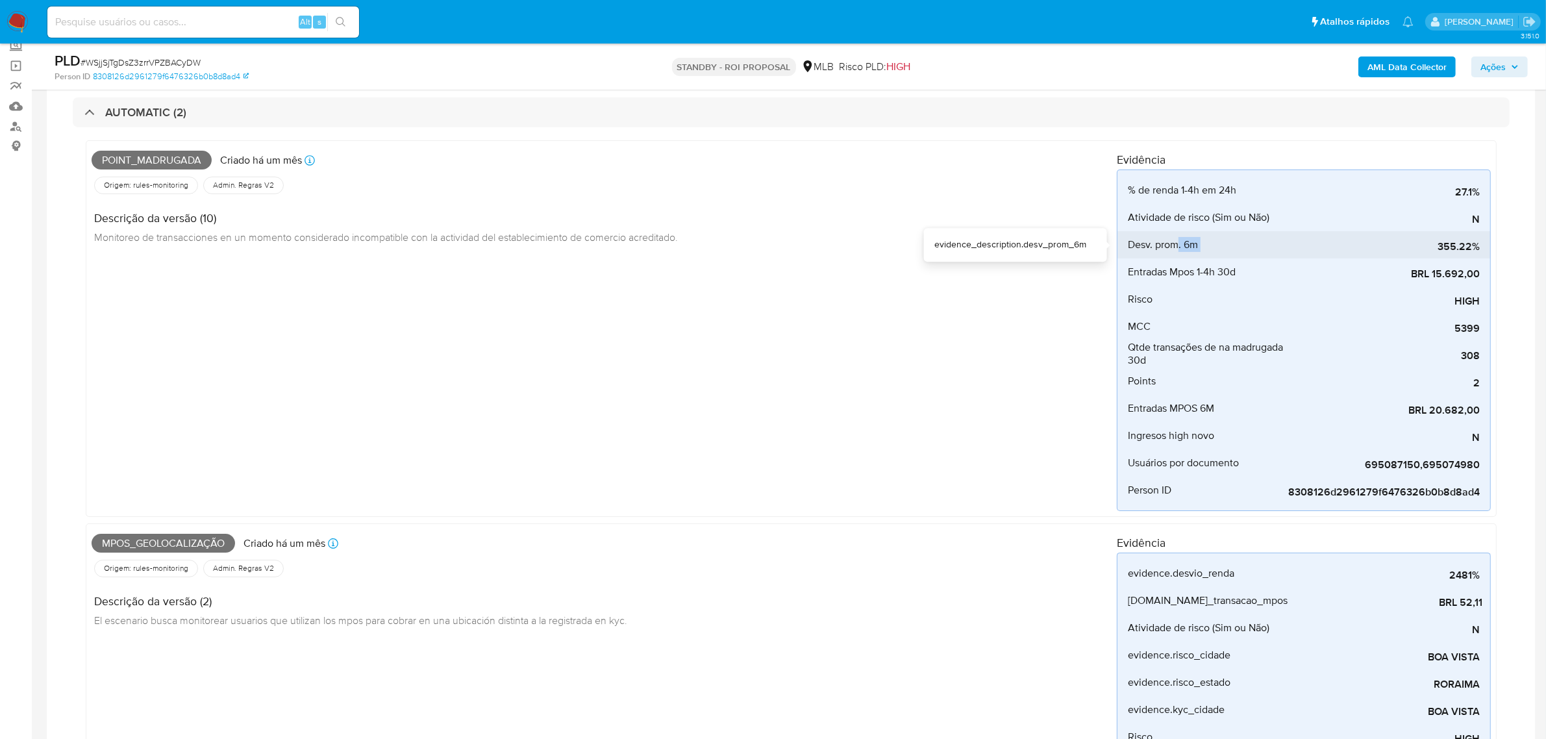
click at [1417, 250] on li "Desv. prom. 6m 355.22%" at bounding box center [1304, 244] width 373 height 27
drag, startPoint x: 1212, startPoint y: 271, endPoint x: 1499, endPoint y: 264, distance: 287.1
click at [1499, 264] on div "Point_madrugada Criado há um mês Criado: 12/07/2025 01:02:44 Origem: rules-moni…" at bounding box center [791, 577] width 1437 height 901
drag, startPoint x: 1148, startPoint y: 349, endPoint x: 1253, endPoint y: 351, distance: 105.2
click at [1253, 351] on span "Qtde transações de na madrugada 30d" at bounding box center [1206, 354] width 157 height 26
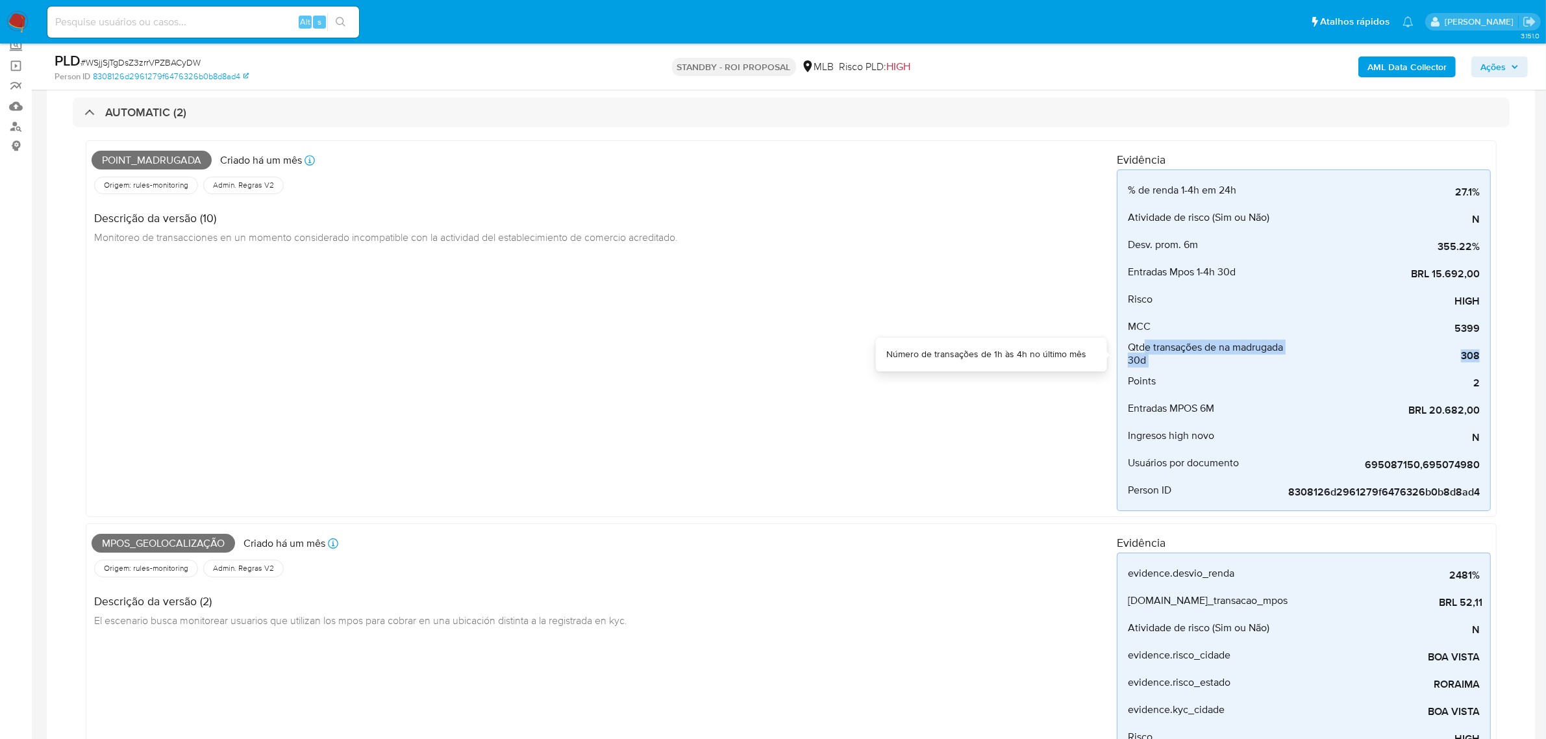
drag, startPoint x: 1192, startPoint y: 352, endPoint x: 1504, endPoint y: 358, distance: 312.4
click at [1504, 358] on div "Point_madrugada Criado há um mês Criado: 12/07/2025 01:02:44 Origem: rules-moni…" at bounding box center [791, 577] width 1437 height 901
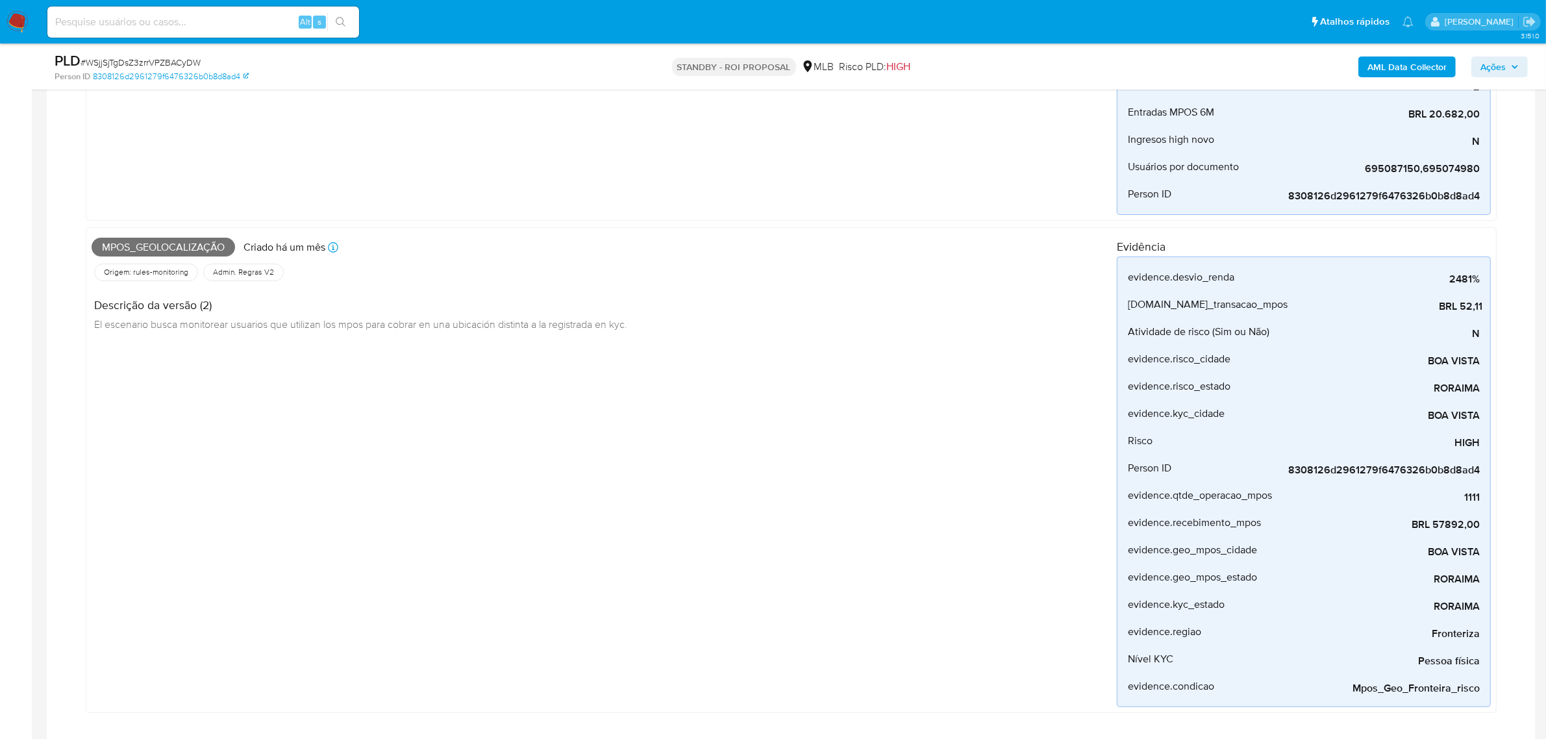
scroll to position [406, 0]
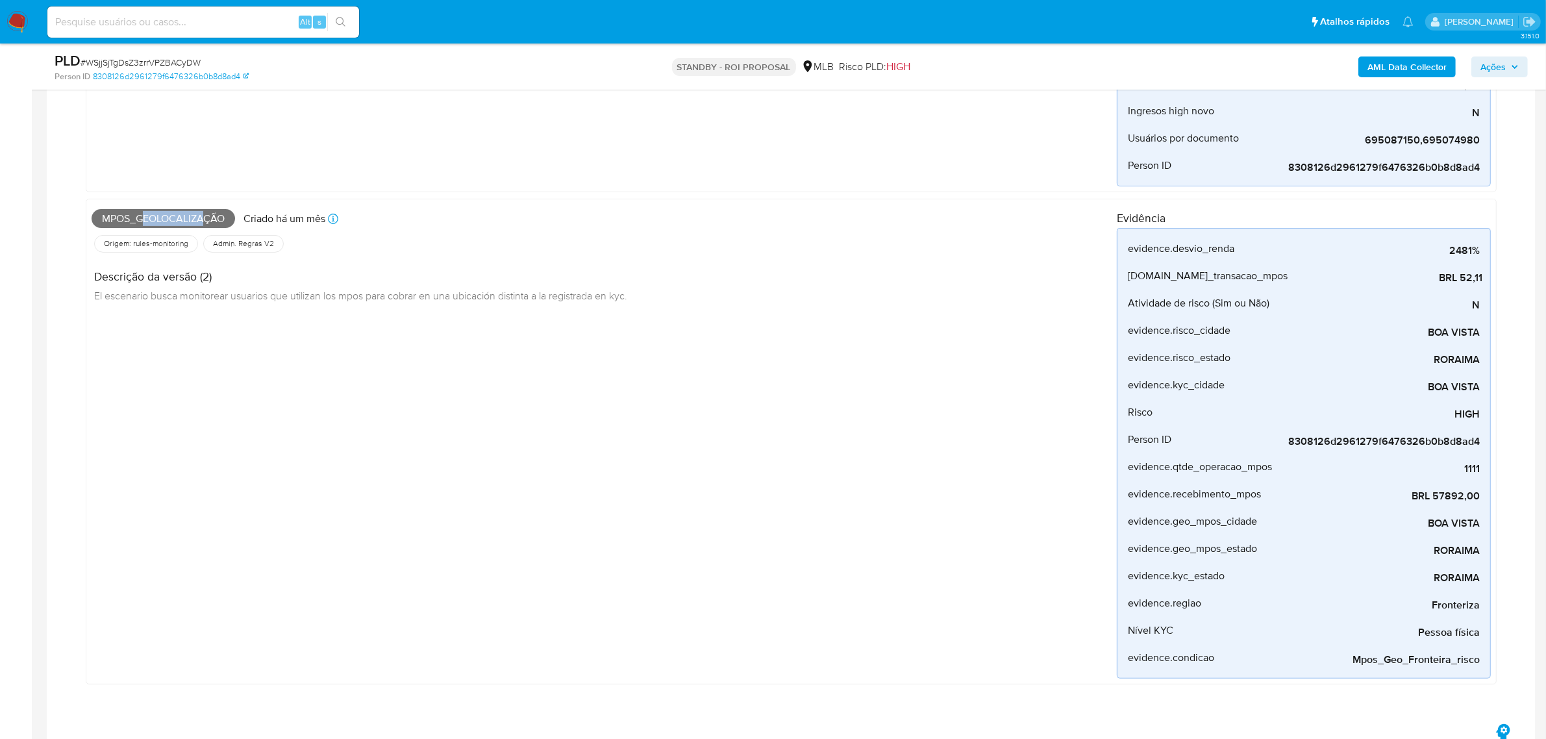
drag, startPoint x: 141, startPoint y: 216, endPoint x: 205, endPoint y: 216, distance: 63.6
click at [205, 216] on span "Mpos_geolocalização" at bounding box center [164, 218] width 144 height 19
click at [205, 218] on span "Mpos_geolocalização" at bounding box center [164, 218] width 144 height 19
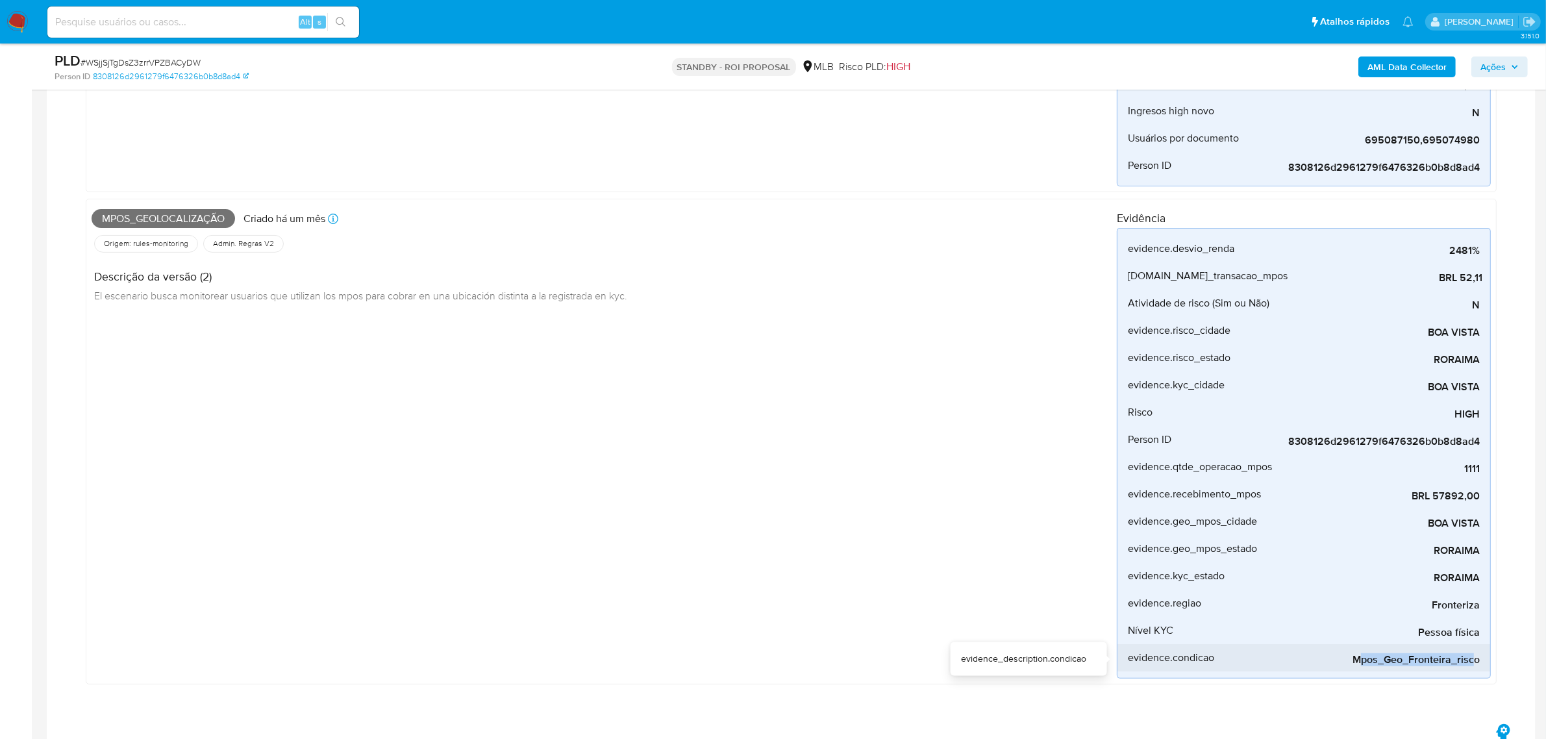
drag, startPoint x: 1359, startPoint y: 663, endPoint x: 1476, endPoint y: 656, distance: 117.8
click at [1476, 656] on span "Mpos_Geo_Fronteira_risco" at bounding box center [1382, 659] width 195 height 13
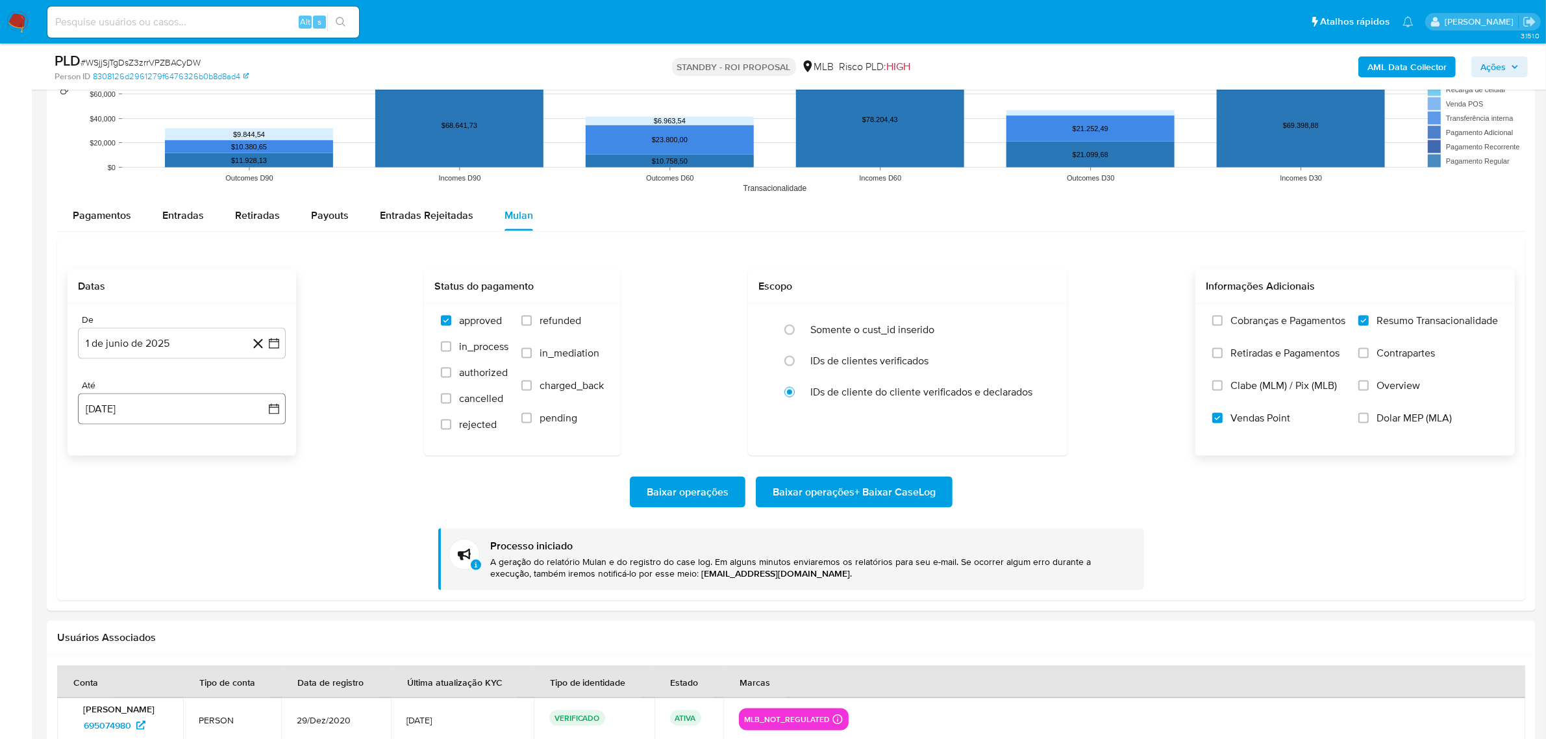
scroll to position [2192, 0]
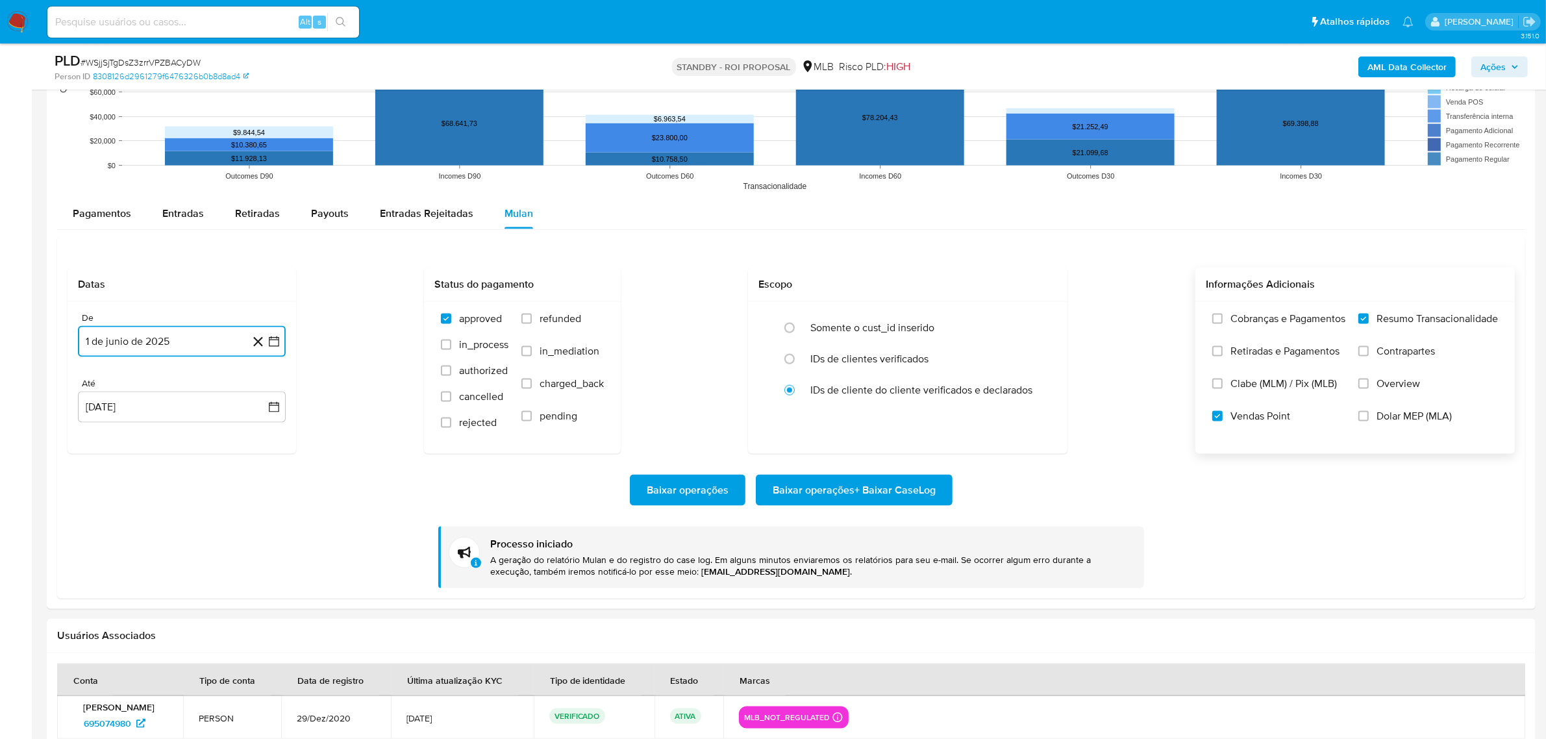
click at [212, 338] on button "1 de junio de 2025" at bounding box center [182, 341] width 208 height 31
click at [199, 390] on span "junio 2025" at bounding box center [175, 388] width 52 height 13
click at [238, 472] on span "jun" at bounding box center [236, 472] width 15 height 10
click at [264, 429] on button "1" at bounding box center [259, 436] width 21 height 21
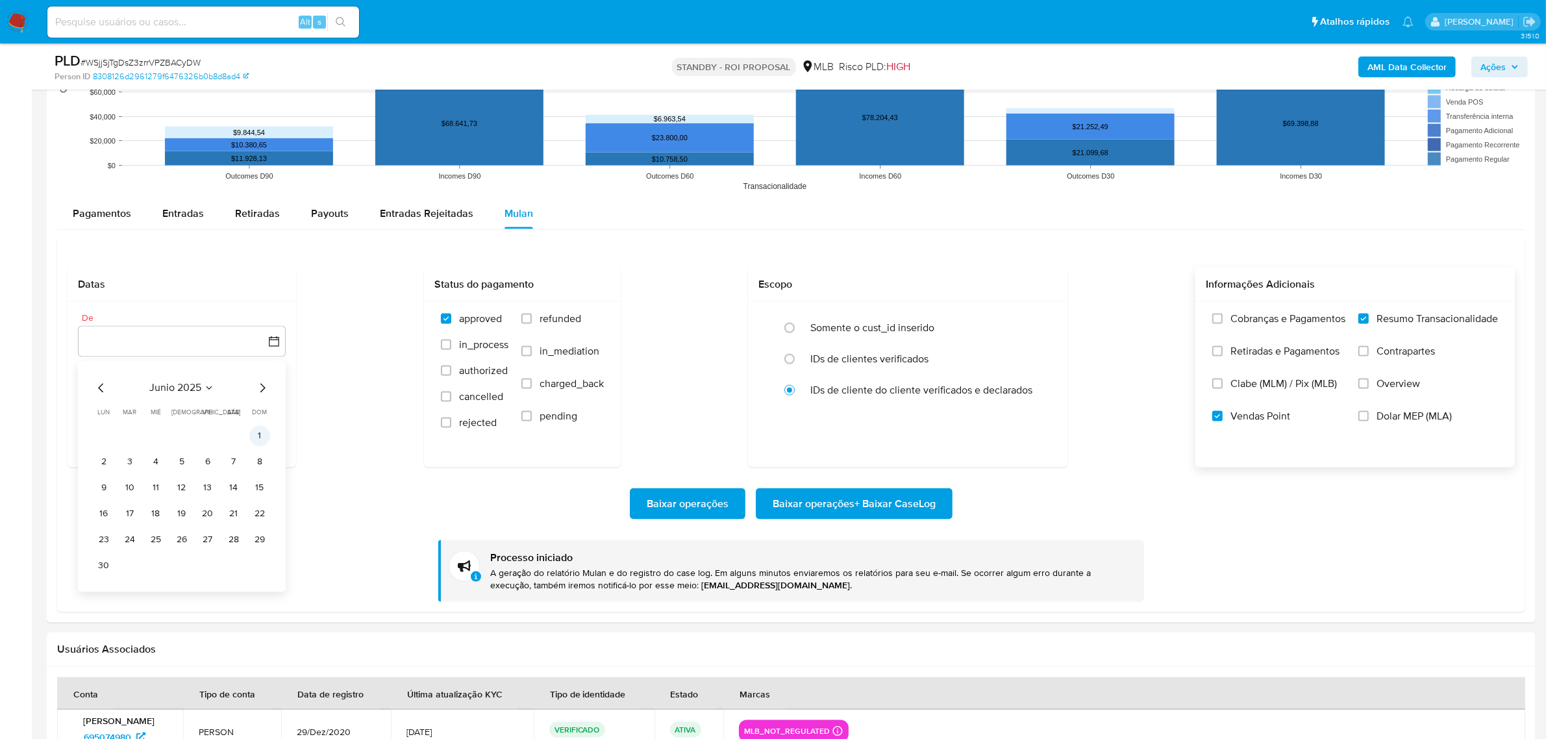
click at [258, 435] on button "1" at bounding box center [259, 436] width 21 height 21
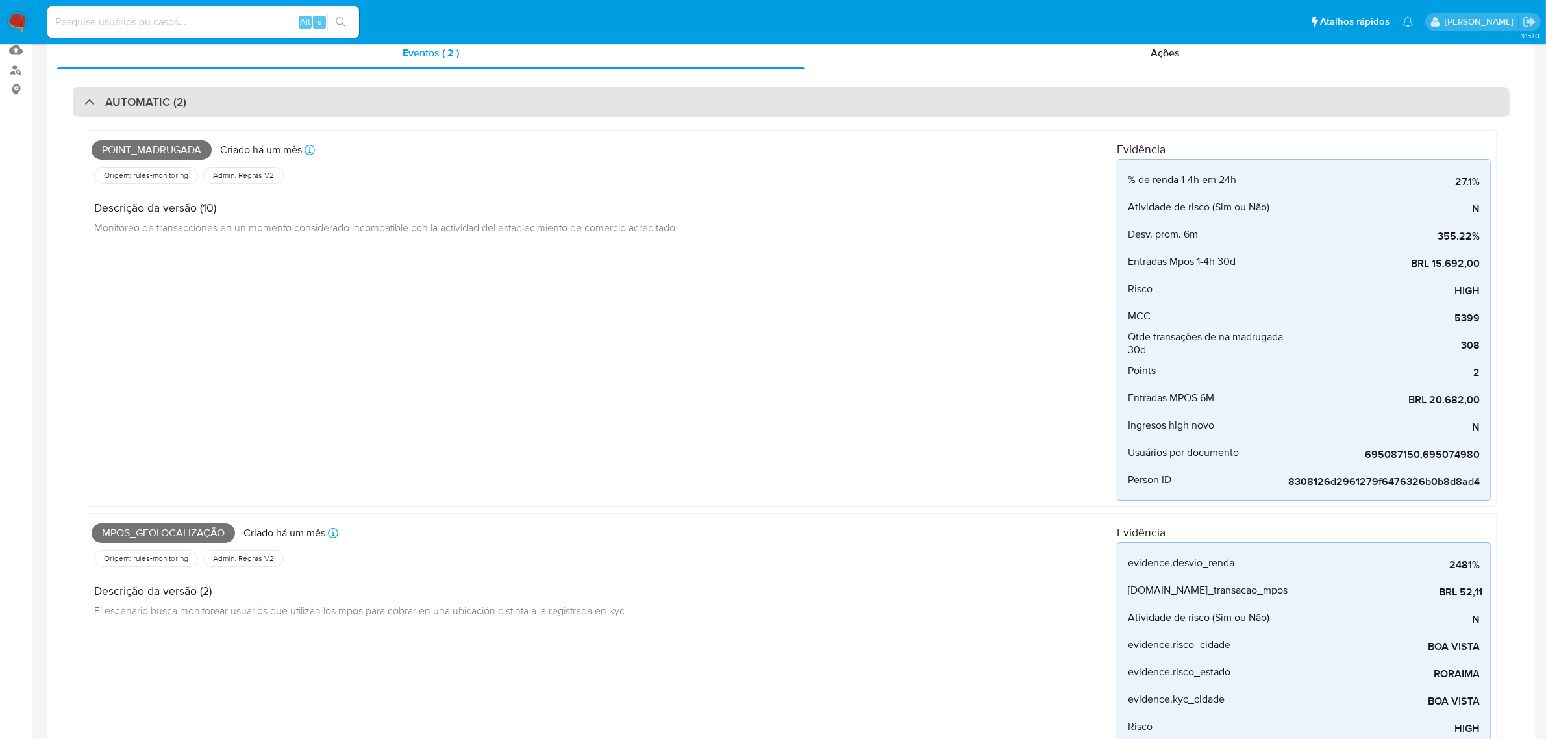
scroll to position [0, 0]
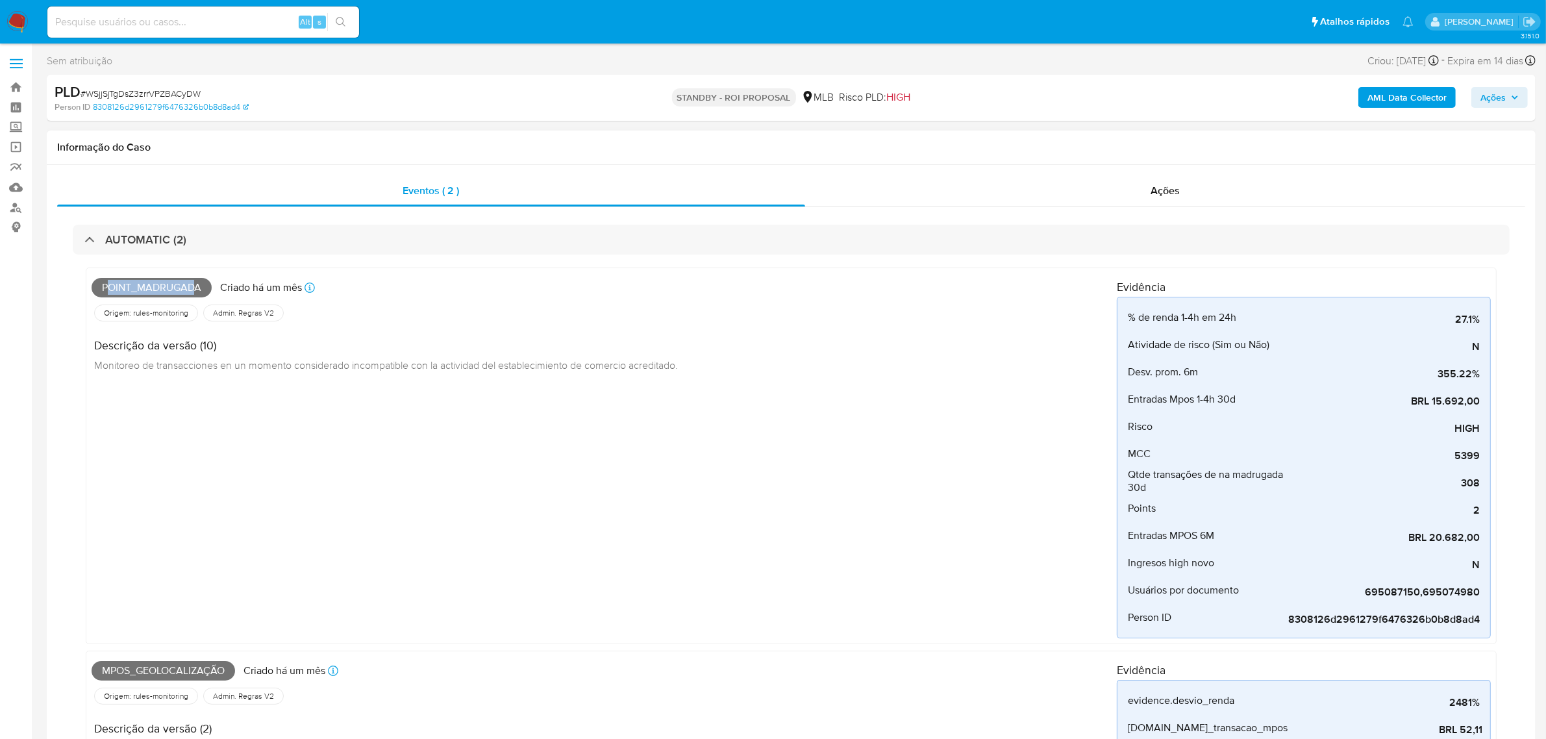
drag, startPoint x: 107, startPoint y: 284, endPoint x: 196, endPoint y: 284, distance: 89.0
click at [196, 284] on span "Point_madrugada" at bounding box center [152, 287] width 120 height 19
drag, startPoint x: 271, startPoint y: 451, endPoint x: 281, endPoint y: 442, distance: 13.3
click at [273, 449] on div "Point_madrugada Criado há um mês Criado: 12/07/2025 01:02:44 Origem: rules-moni…" at bounding box center [604, 455] width 1025 height 365
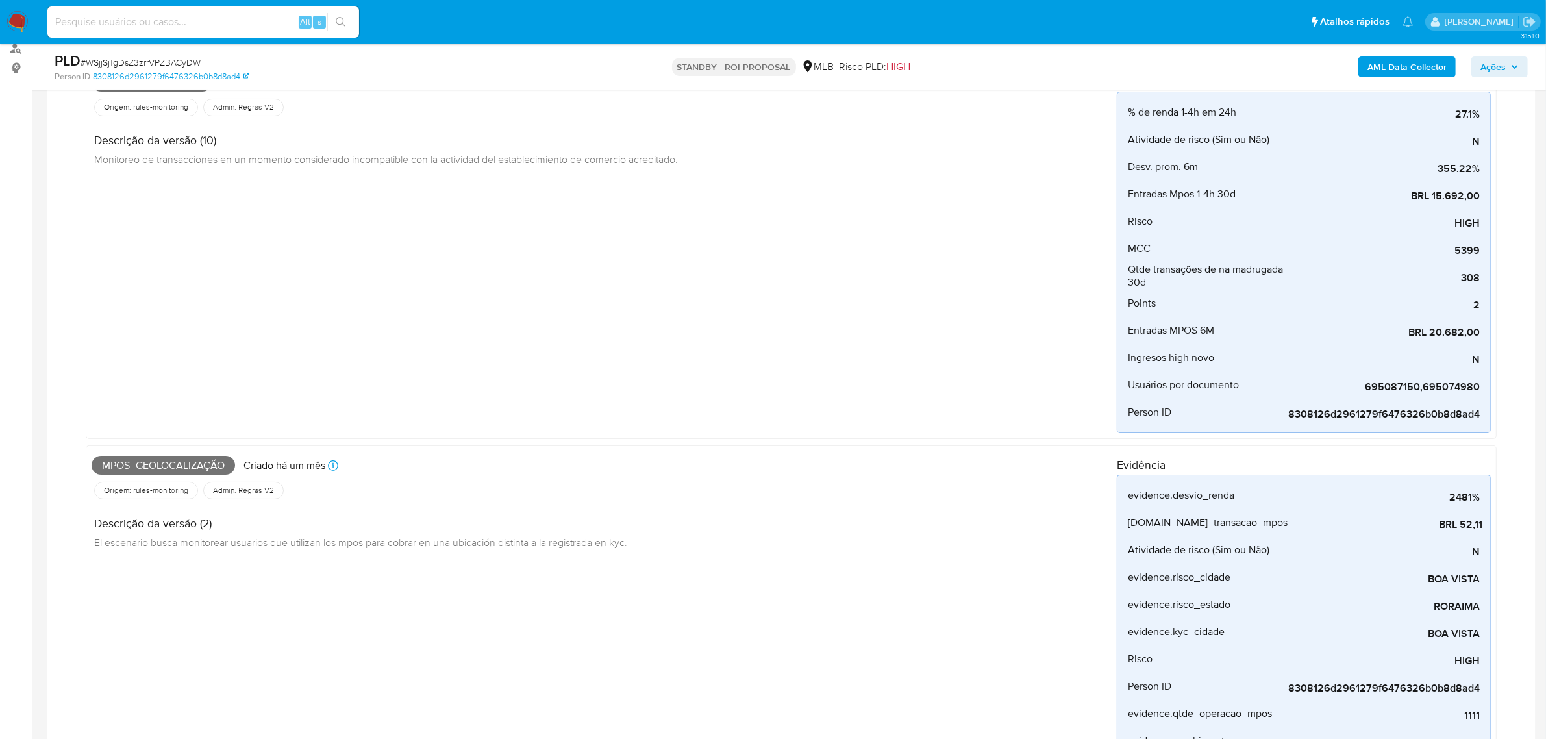
scroll to position [162, 0]
drag, startPoint x: 147, startPoint y: 462, endPoint x: 234, endPoint y: 462, distance: 87.7
click at [234, 462] on span "Mpos_geolocalização" at bounding box center [164, 462] width 144 height 19
click at [121, 458] on span "Mpos_geolocalização" at bounding box center [164, 462] width 144 height 19
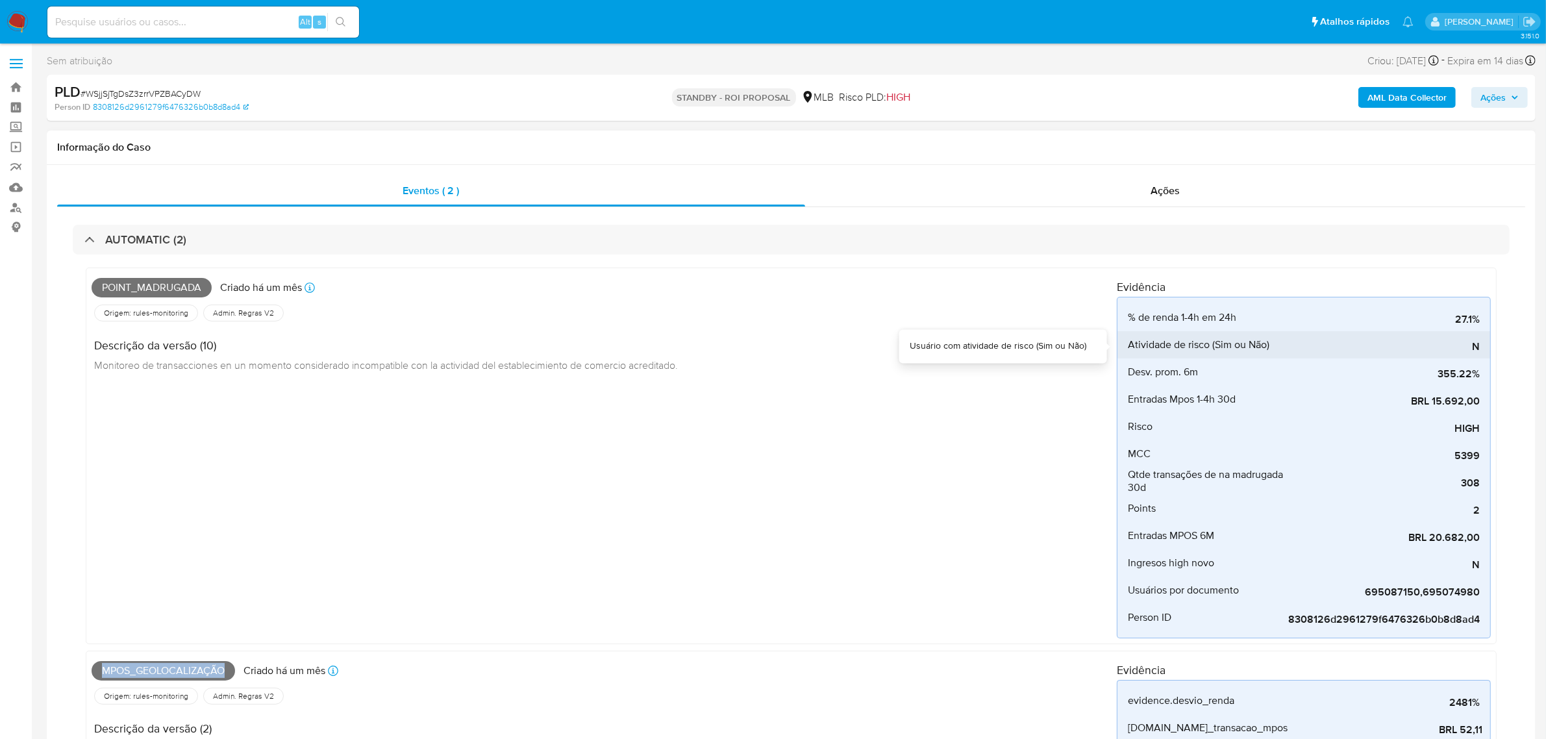
scroll to position [81, 0]
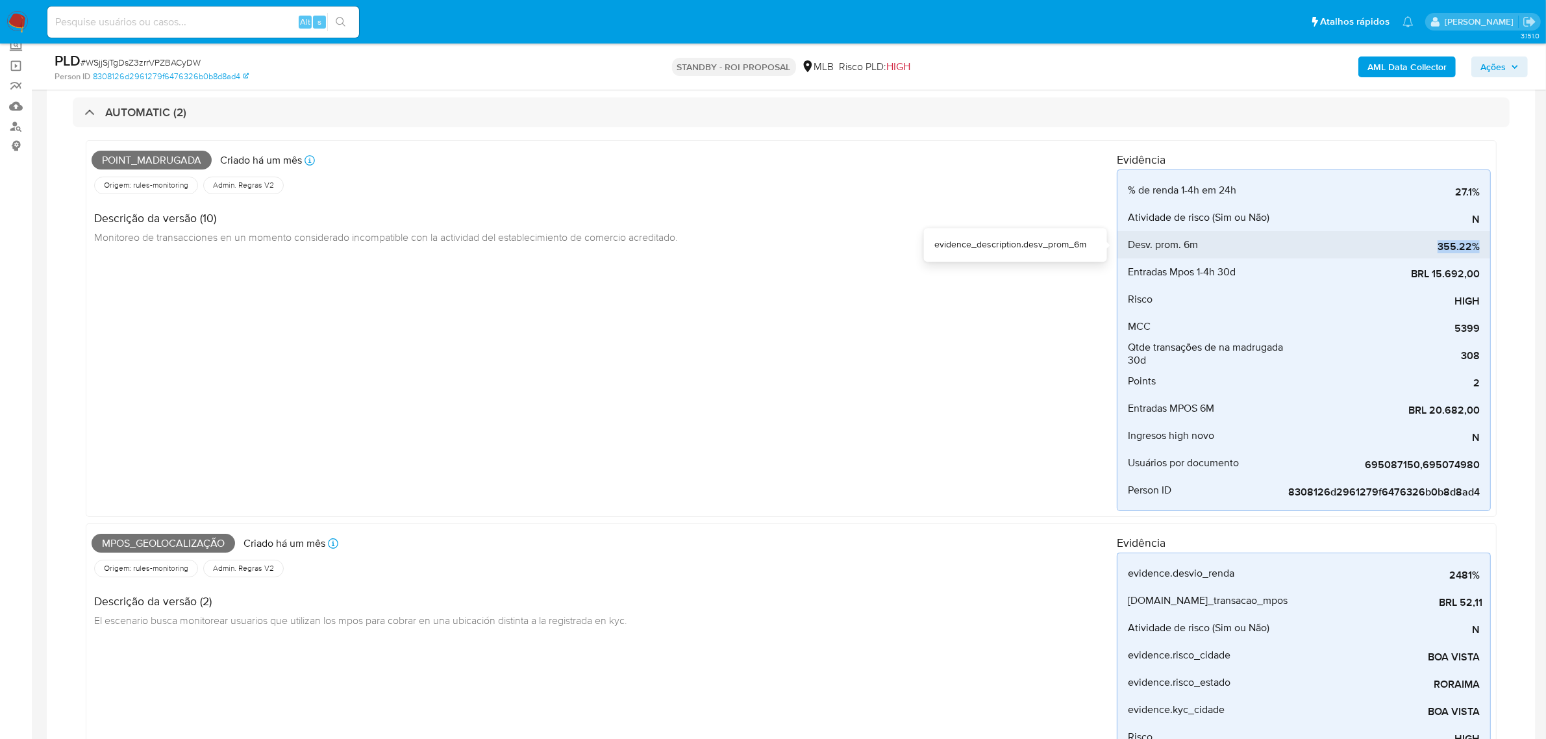
drag, startPoint x: 1424, startPoint y: 242, endPoint x: 1483, endPoint y: 247, distance: 58.6
click at [1482, 244] on li "Desv. prom. 6m 355.22%" at bounding box center [1304, 244] width 373 height 27
drag, startPoint x: 1461, startPoint y: 271, endPoint x: 1485, endPoint y: 271, distance: 24.0
click at [1485, 271] on li "Entradas Mpos 1-4h 30d BRL 15.692,00" at bounding box center [1304, 271] width 373 height 27
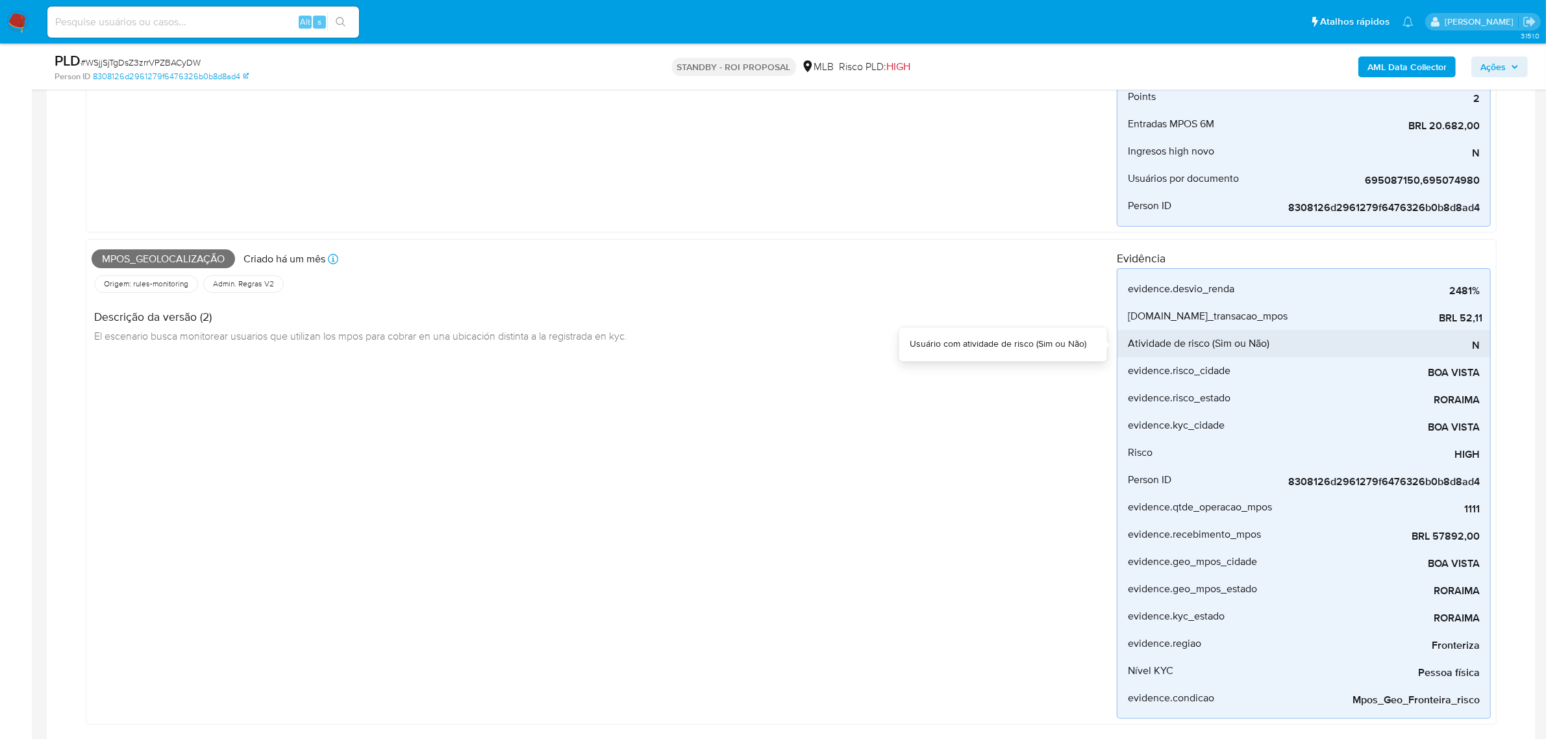
scroll to position [406, 0]
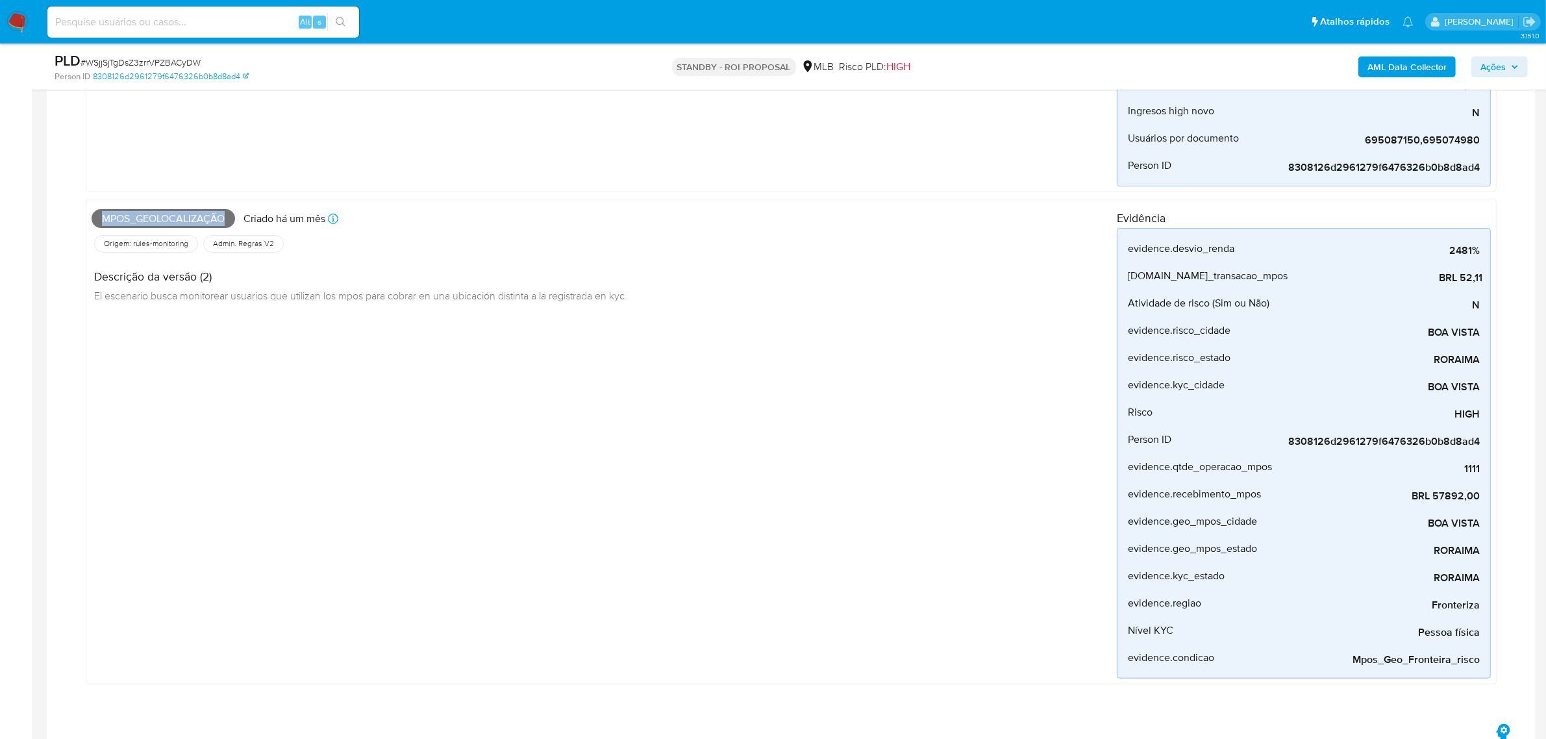
drag, startPoint x: 101, startPoint y: 219, endPoint x: 229, endPoint y: 221, distance: 128.0
click at [229, 221] on span "Mpos_geolocalização" at bounding box center [164, 218] width 144 height 19
drag, startPoint x: 1353, startPoint y: 663, endPoint x: 1474, endPoint y: 662, distance: 121.4
click at [1475, 656] on span "Mpos_Geo_Fronteira_risco" at bounding box center [1382, 659] width 195 height 13
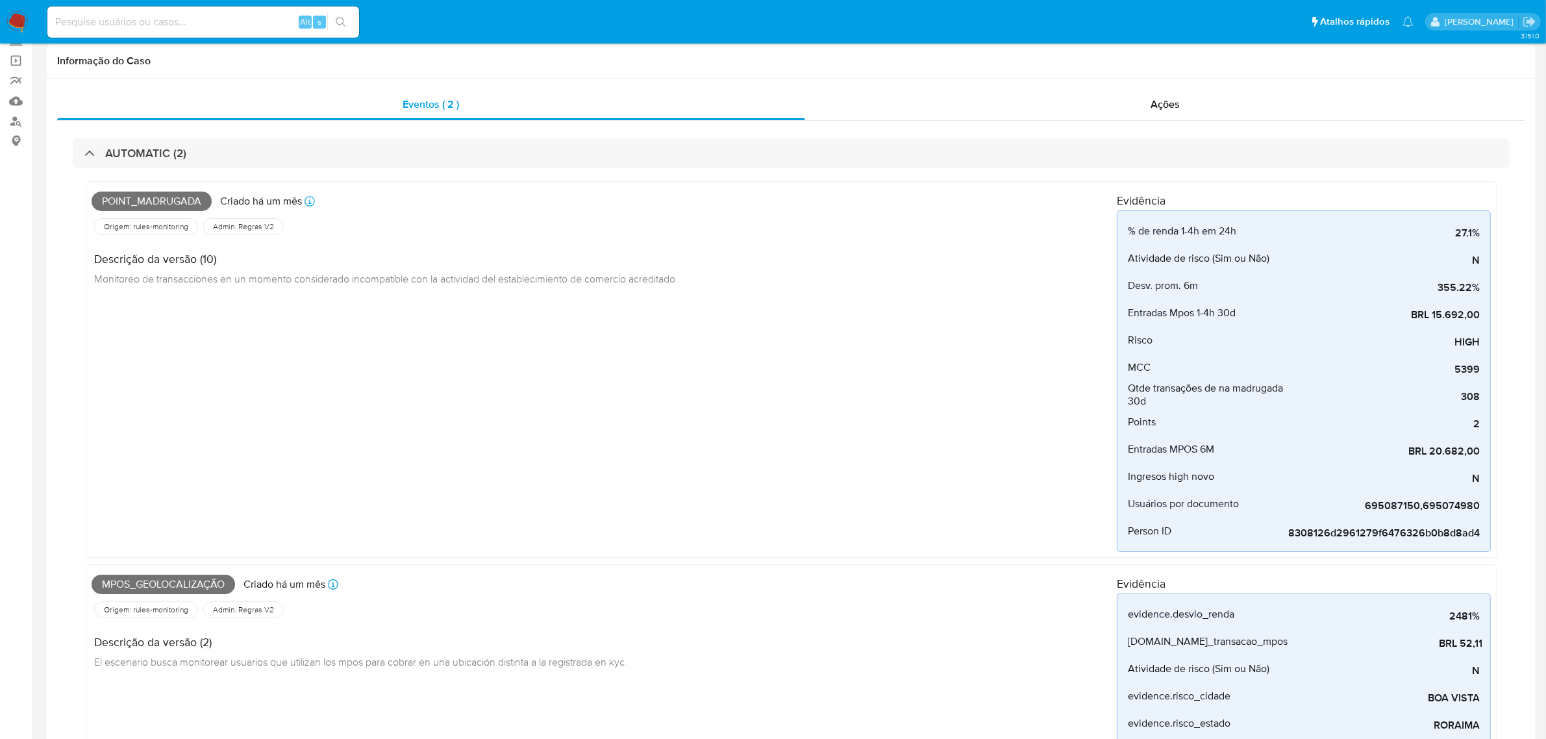
scroll to position [0, 0]
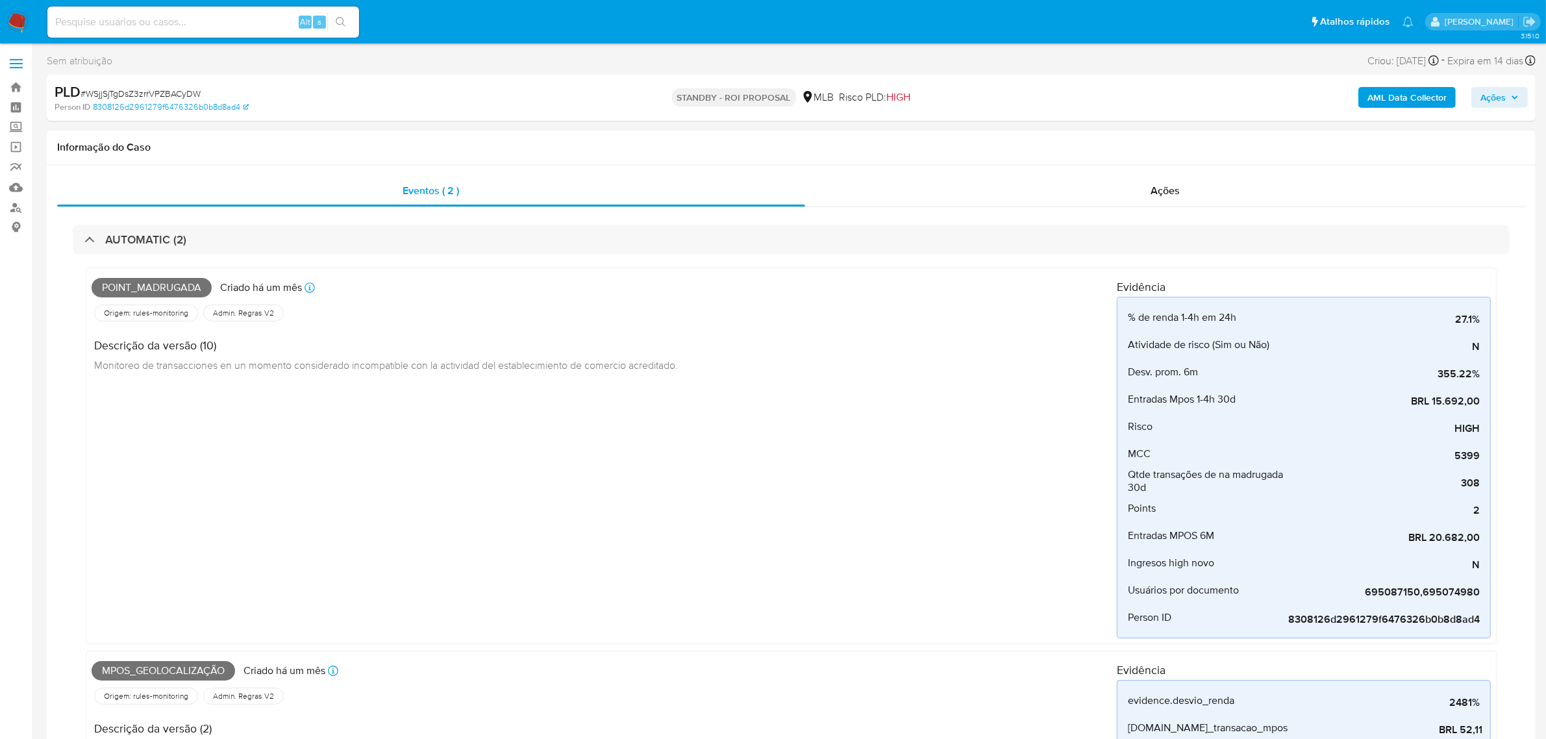
click at [157, 218] on div "AUTOMATIC (2) Point_madrugada Criado há um mês Criado: 12/07/2025 01:02:44 Orig…" at bounding box center [791, 690] width 1468 height 966
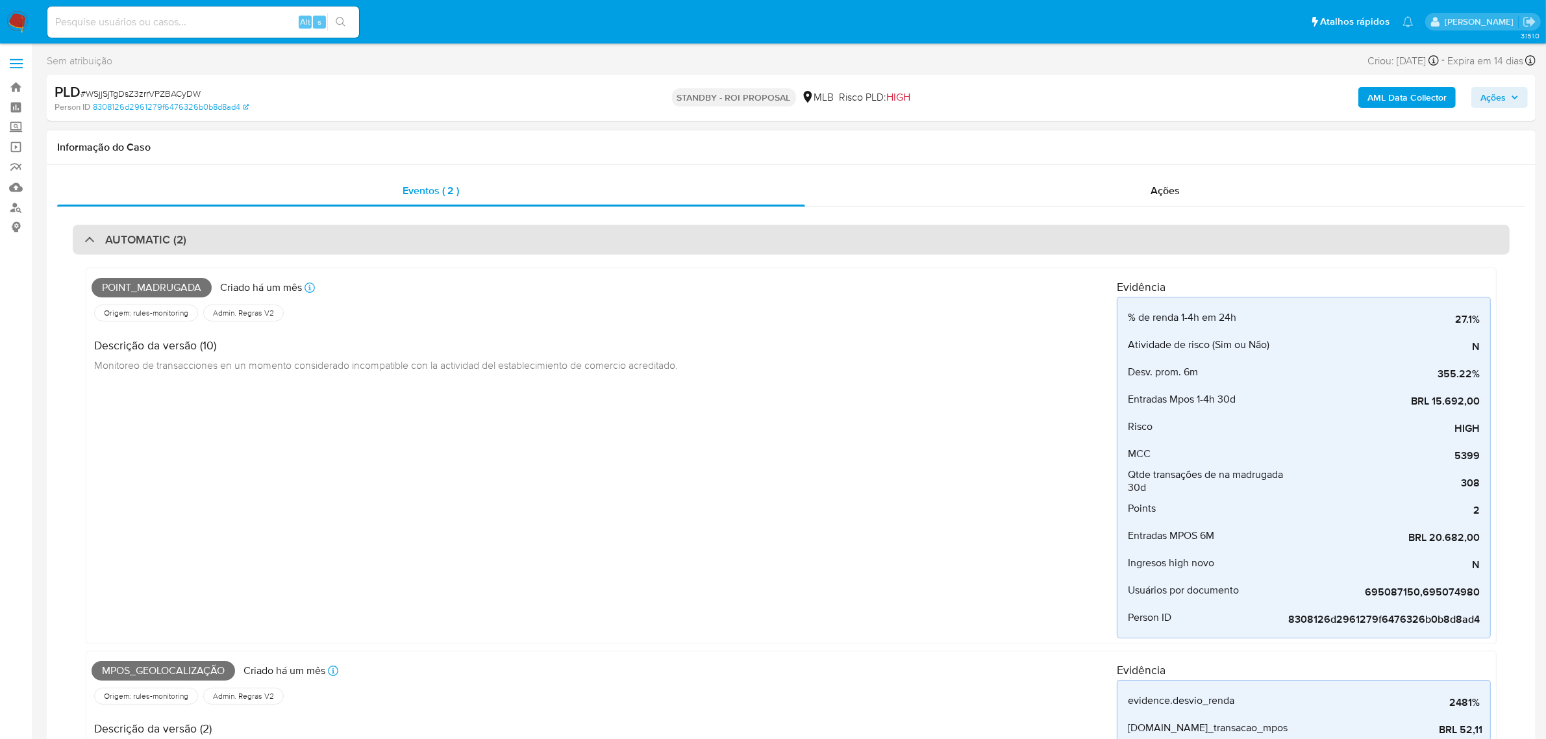
click at [160, 232] on h3 "AUTOMATIC (2)" at bounding box center [145, 239] width 81 height 14
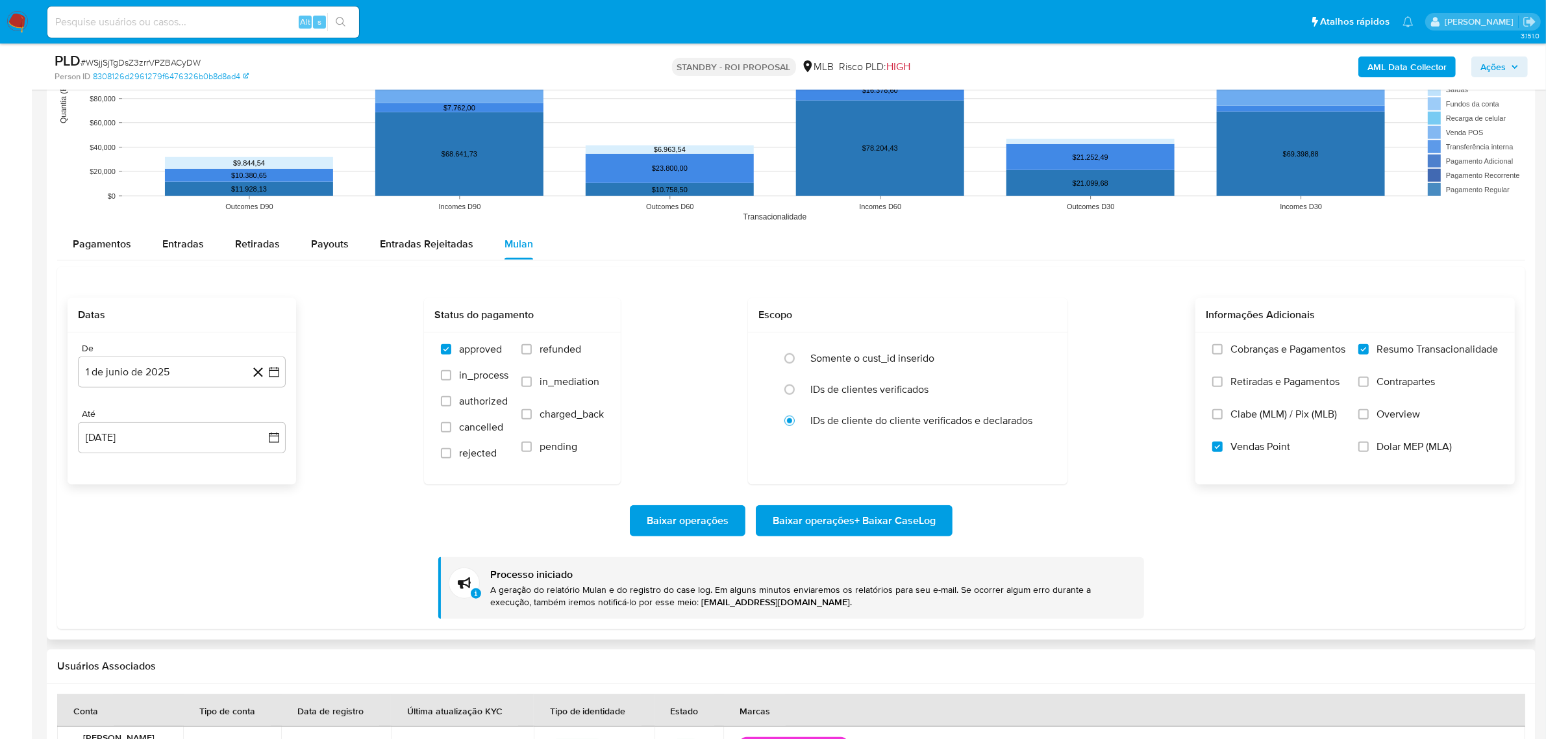
scroll to position [1299, 0]
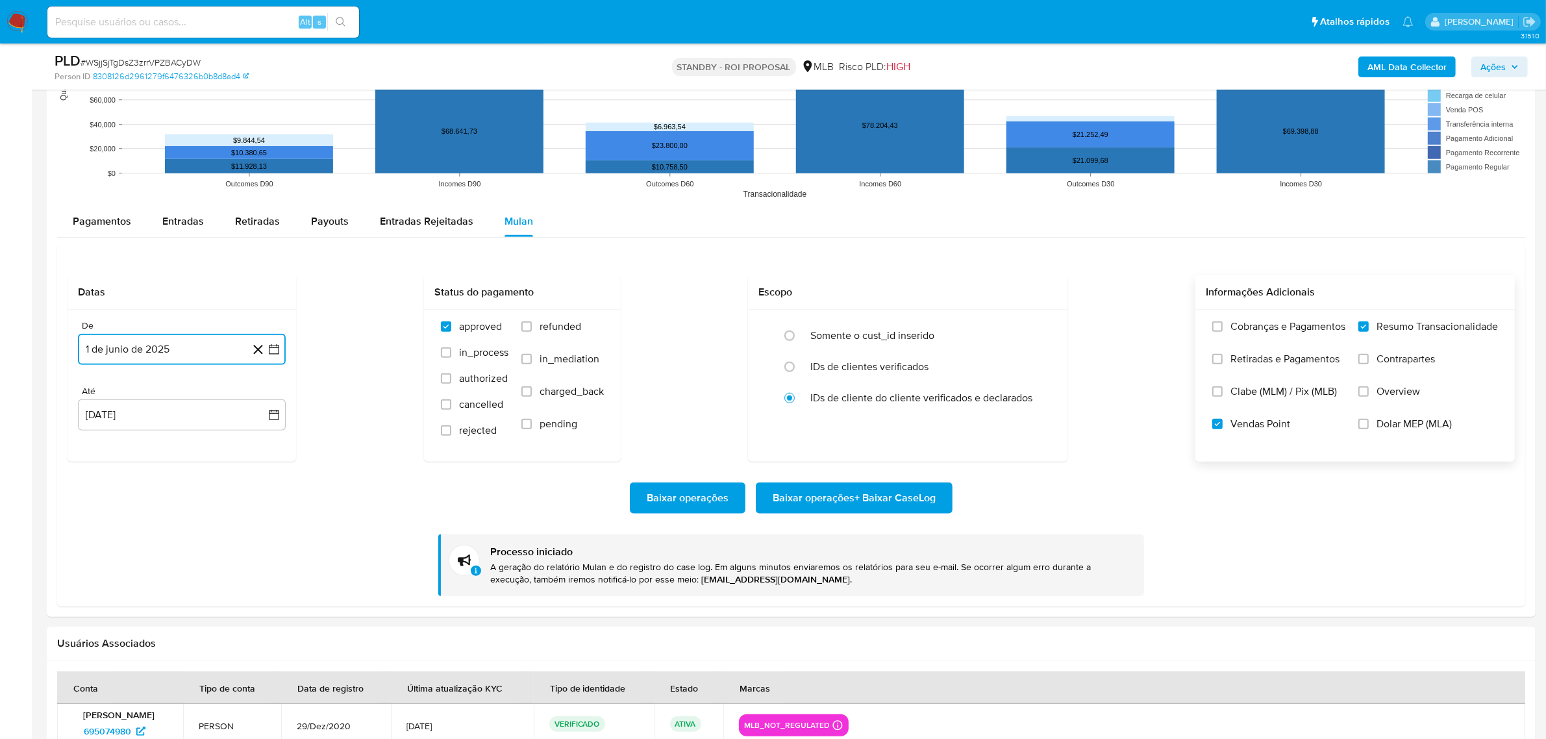
click at [197, 357] on button "1 de junio de 2025" at bounding box center [182, 349] width 208 height 31
drag, startPoint x: 258, startPoint y: 447, endPoint x: 249, endPoint y: 451, distance: 10.7
click at [258, 449] on button "1" at bounding box center [259, 443] width 21 height 21
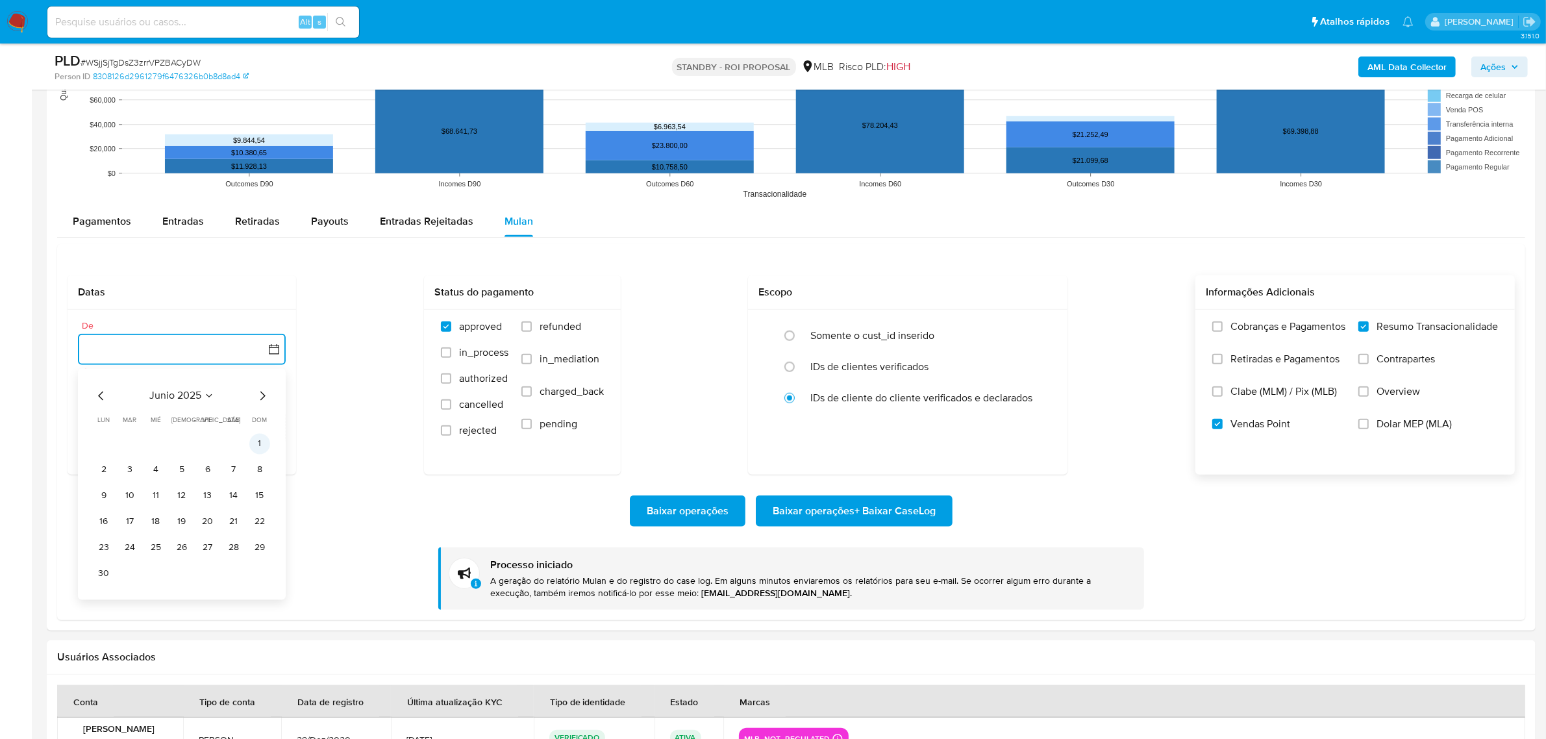
click at [264, 447] on button "1" at bounding box center [259, 443] width 21 height 21
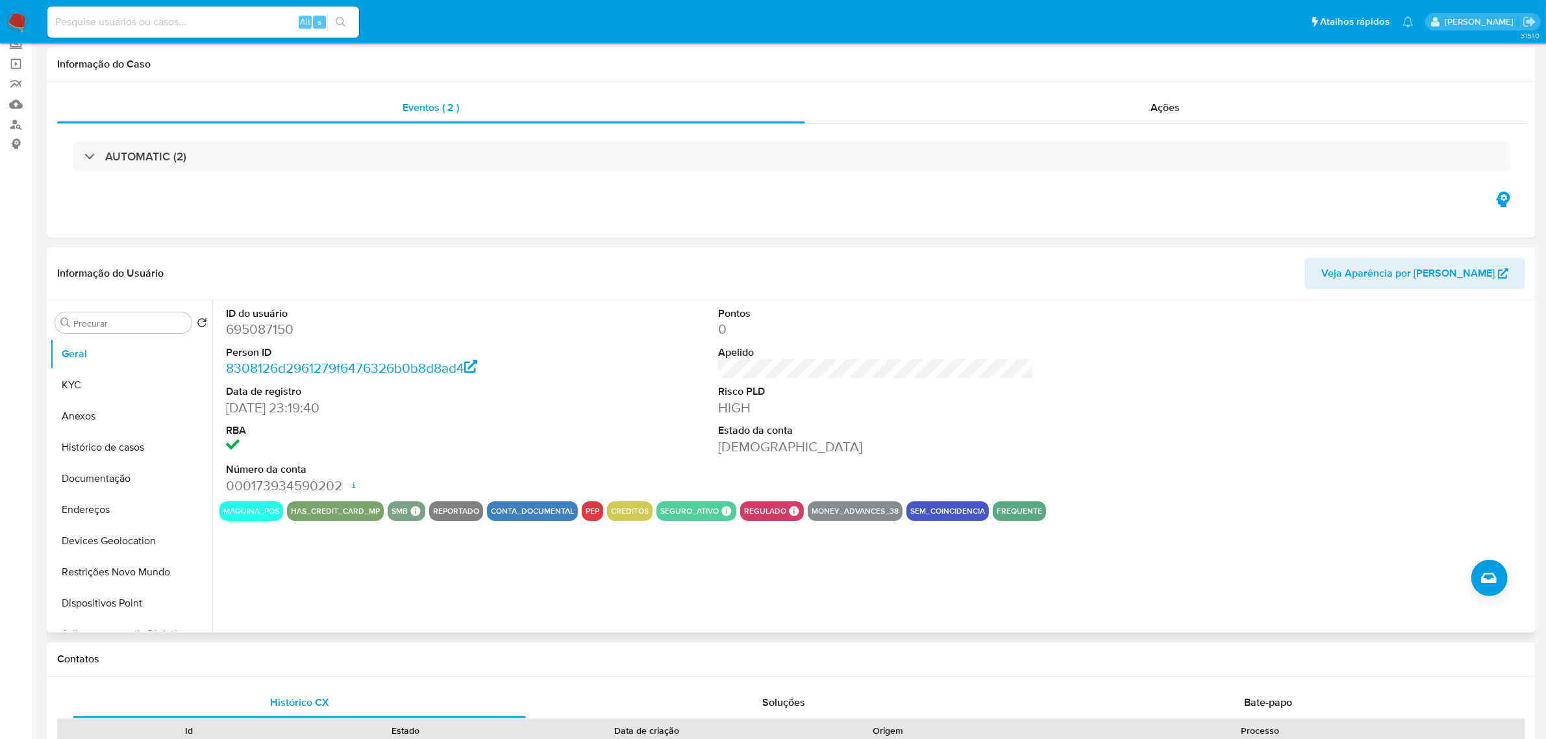
scroll to position [162, 0]
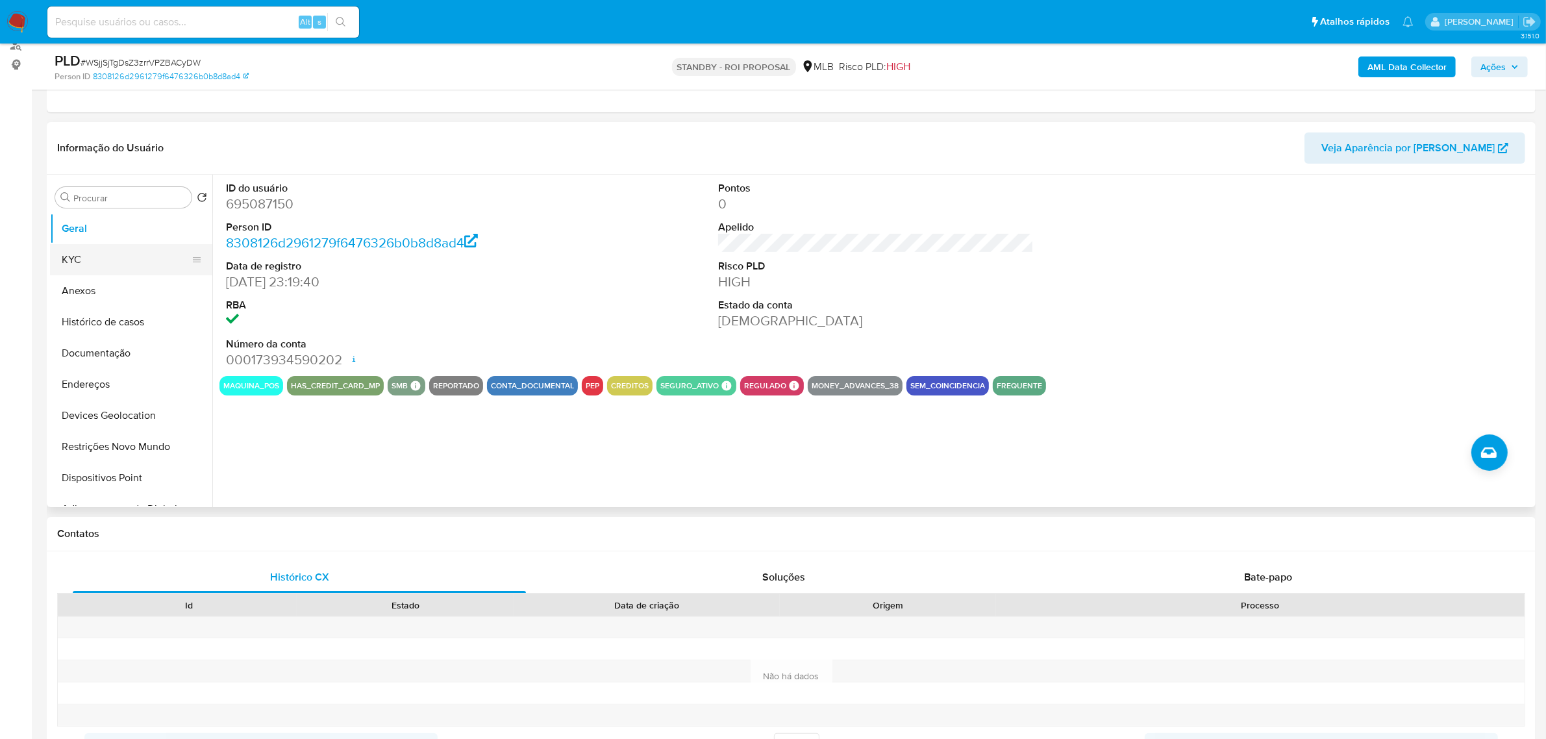
click at [66, 251] on button "KYC" at bounding box center [126, 259] width 152 height 31
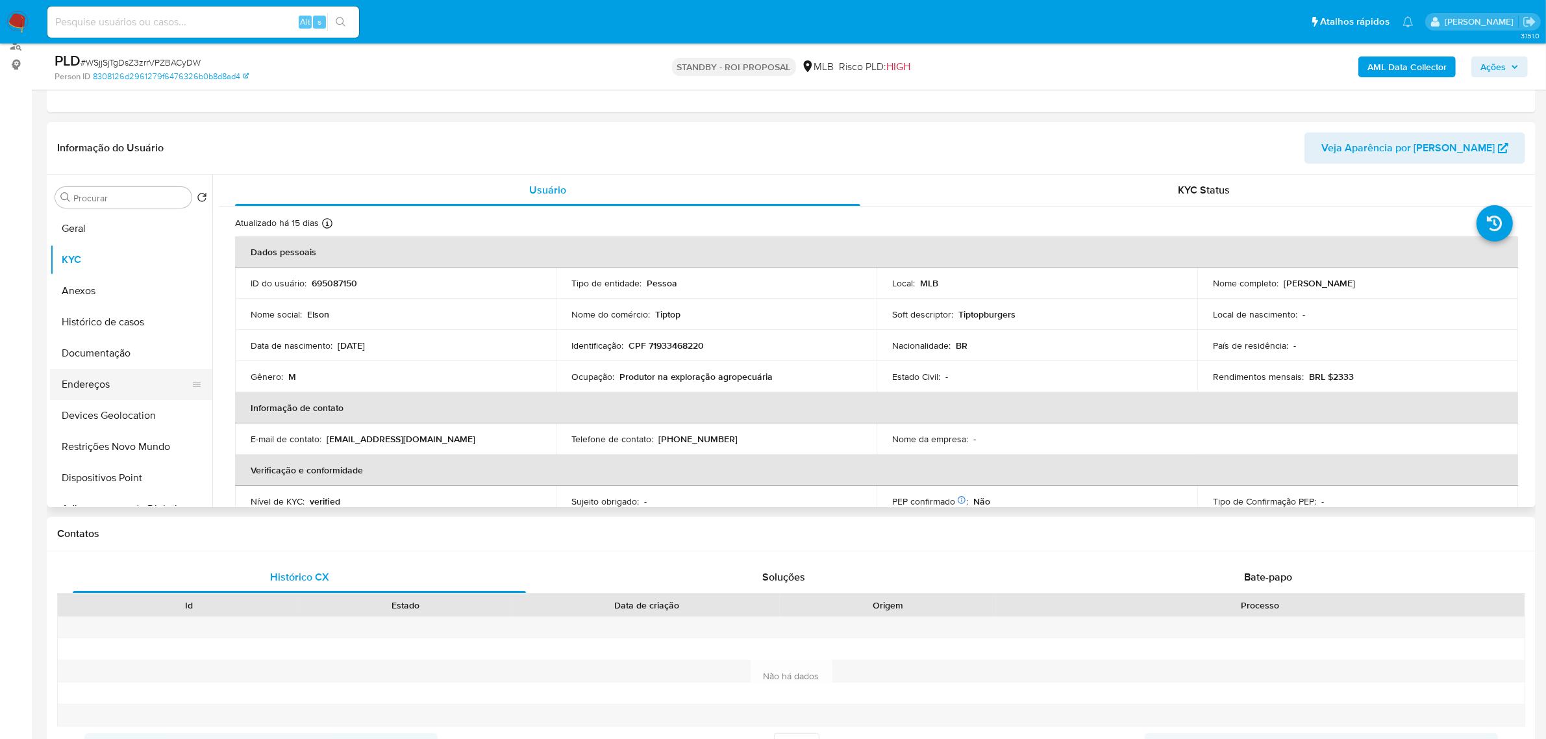
click at [69, 391] on button "Endereços" at bounding box center [126, 384] width 152 height 31
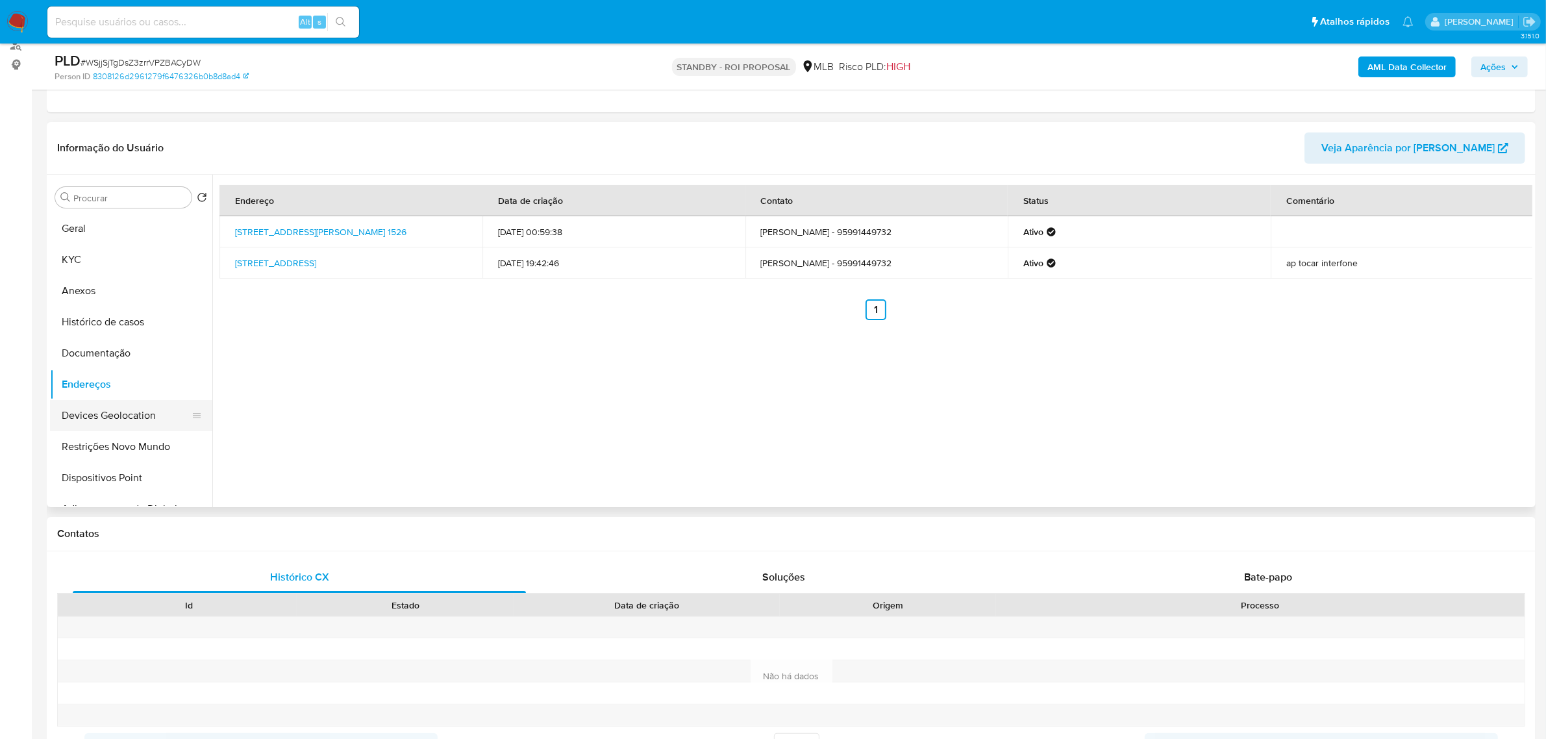
click at [77, 416] on button "Devices Geolocation" at bounding box center [126, 415] width 152 height 31
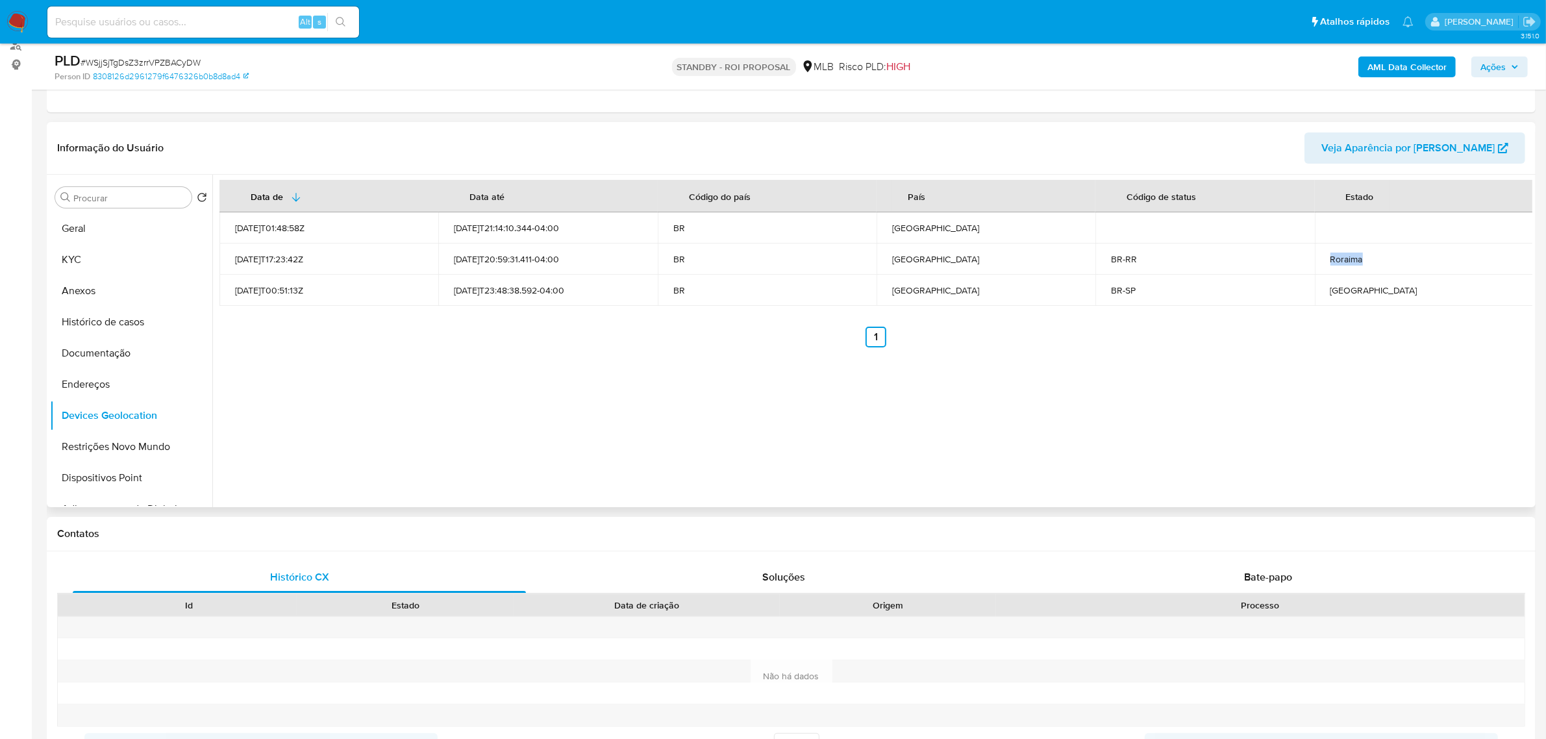
drag, startPoint x: 1364, startPoint y: 257, endPoint x: 1298, endPoint y: 264, distance: 67.2
click at [1298, 264] on tr "2021-07-01T17:23:42Z 2025-08-09T20:59:31.411-04:00 BR Brasil BR-RR Roraima" at bounding box center [876, 259] width 1314 height 31
drag, startPoint x: 1216, startPoint y: 260, endPoint x: 1381, endPoint y: 265, distance: 165.7
click at [1381, 265] on tr "2021-07-01T17:23:42Z 2025-08-09T20:59:31.411-04:00 BR Brasil BR-RR Roraima" at bounding box center [876, 259] width 1314 height 31
drag, startPoint x: 1392, startPoint y: 293, endPoint x: 1274, endPoint y: 326, distance: 122.1
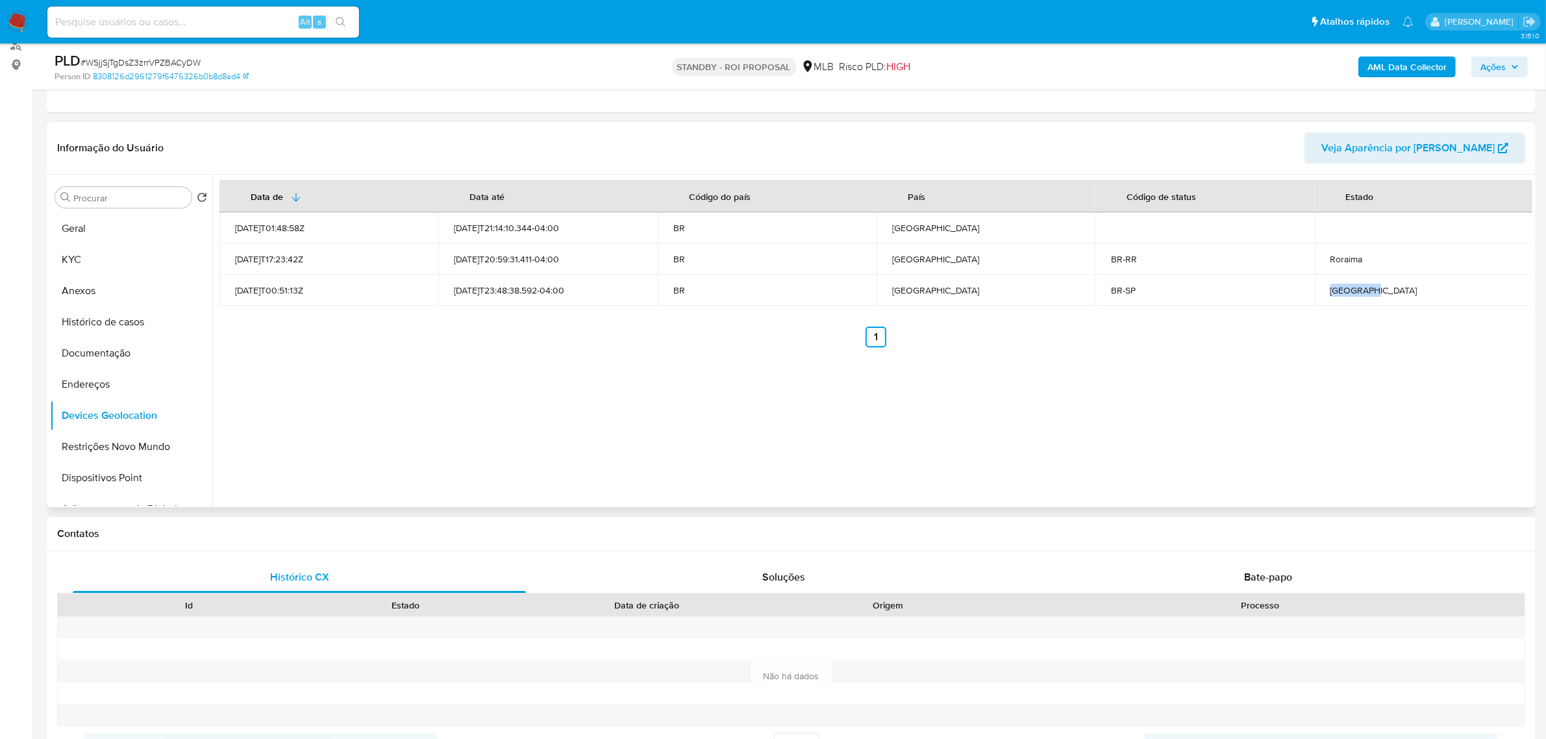
click at [1239, 295] on tr "2021-07-20T00:51:13Z 2025-07-14T23:48:38.592-04:00 BR Brasil BR-SP São Paulo" at bounding box center [876, 290] width 1314 height 31
click at [105, 449] on button "Restrições Novo Mundo" at bounding box center [126, 446] width 152 height 31
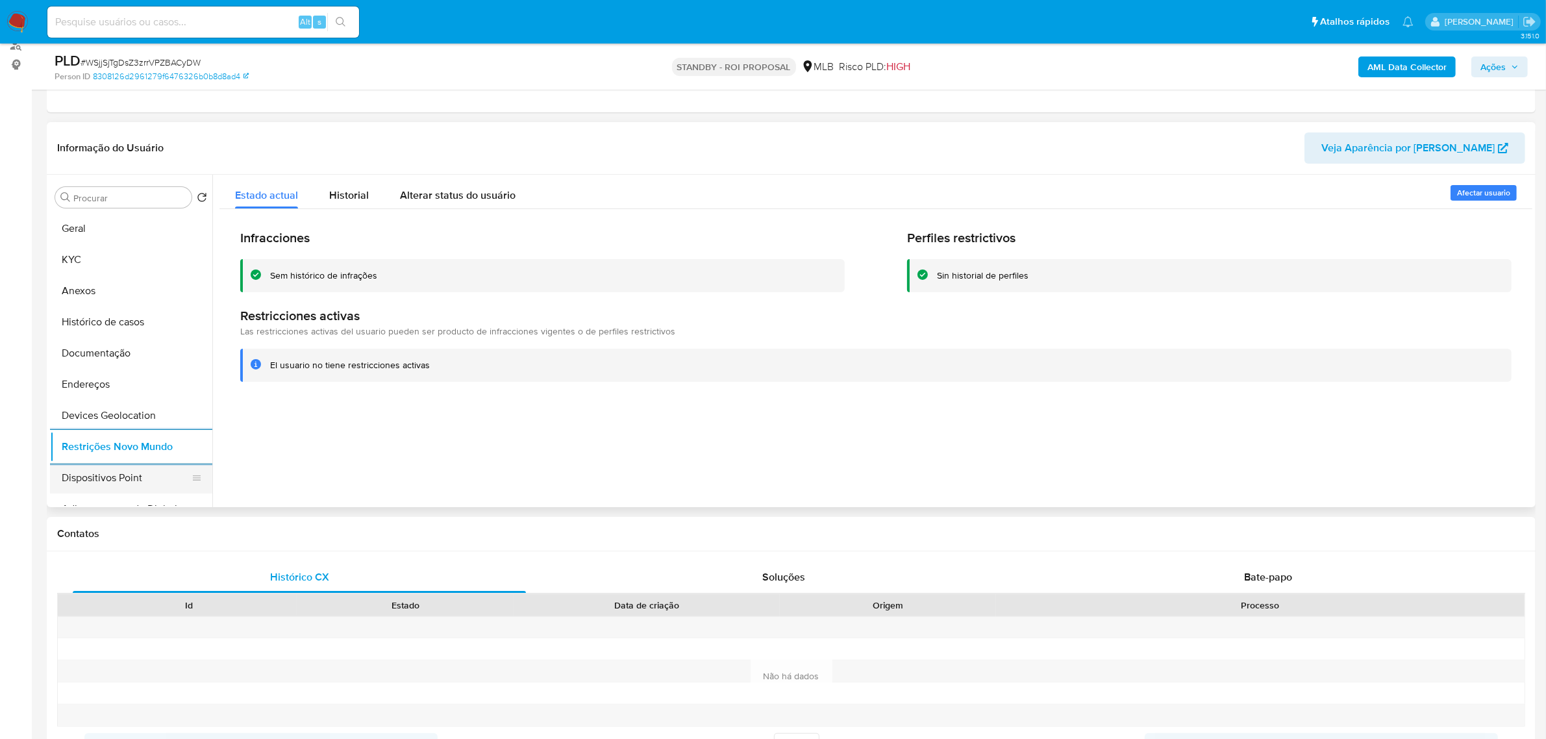
click at [99, 483] on button "Dispositivos Point" at bounding box center [126, 477] width 152 height 31
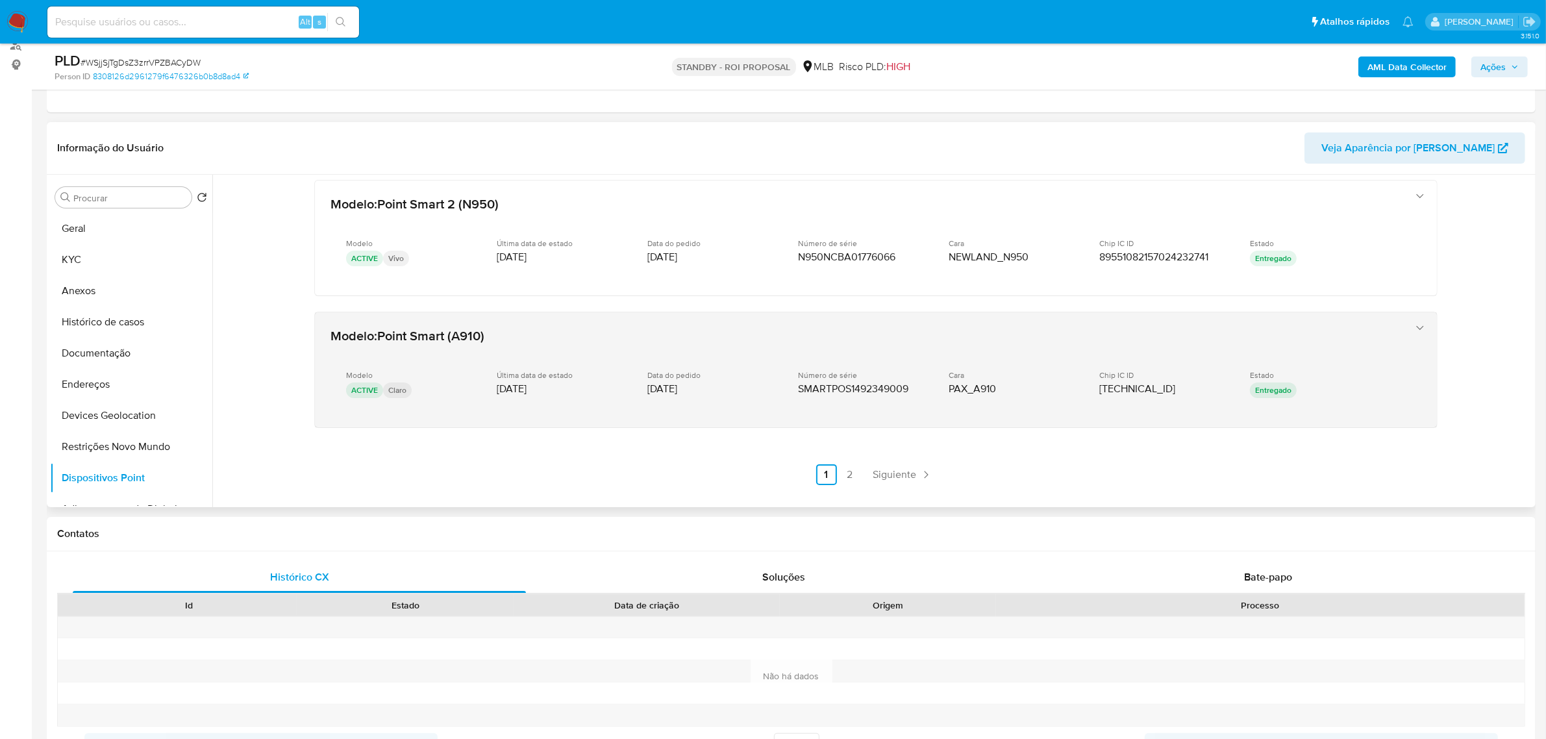
scroll to position [407, 0]
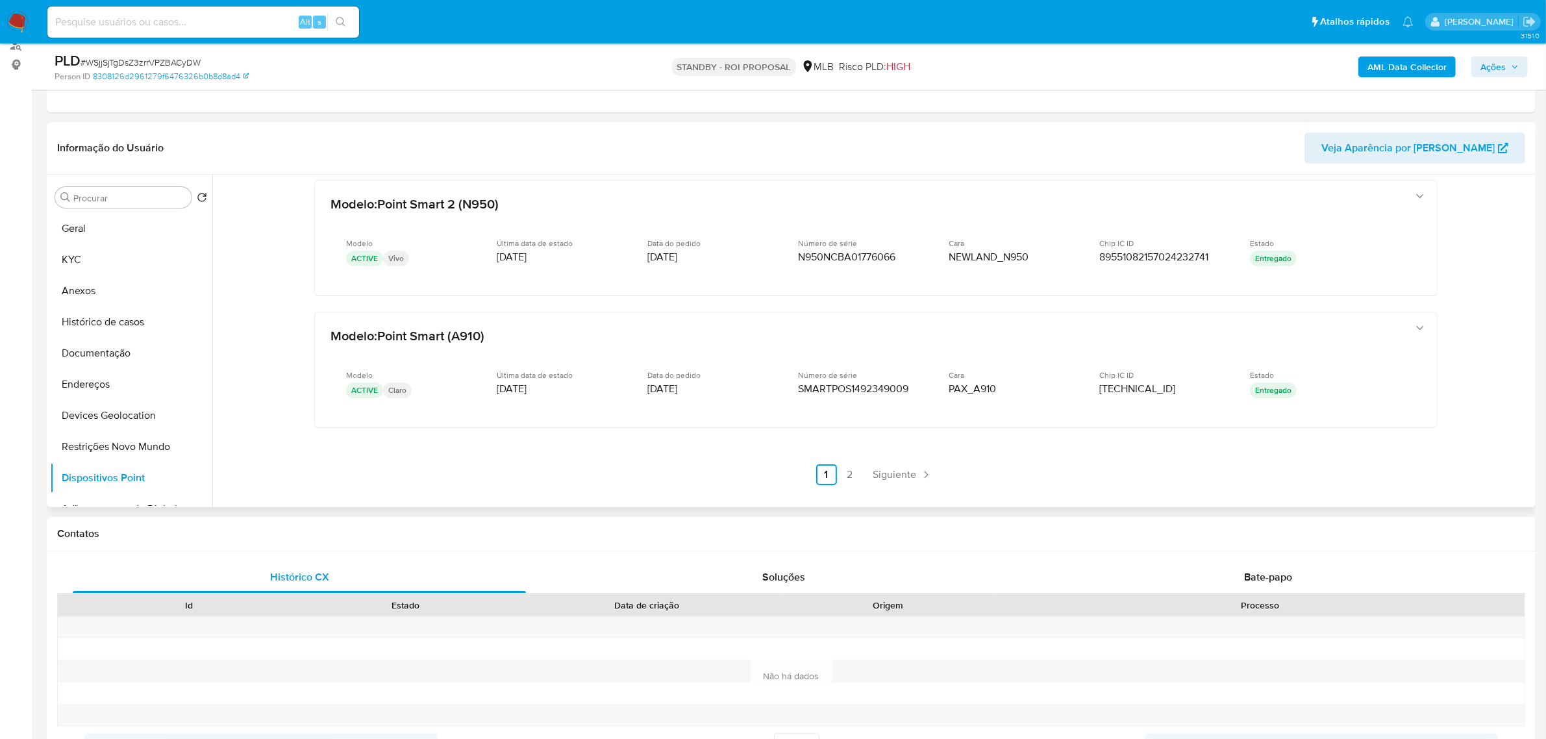
click at [848, 472] on link "2" at bounding box center [850, 474] width 21 height 21
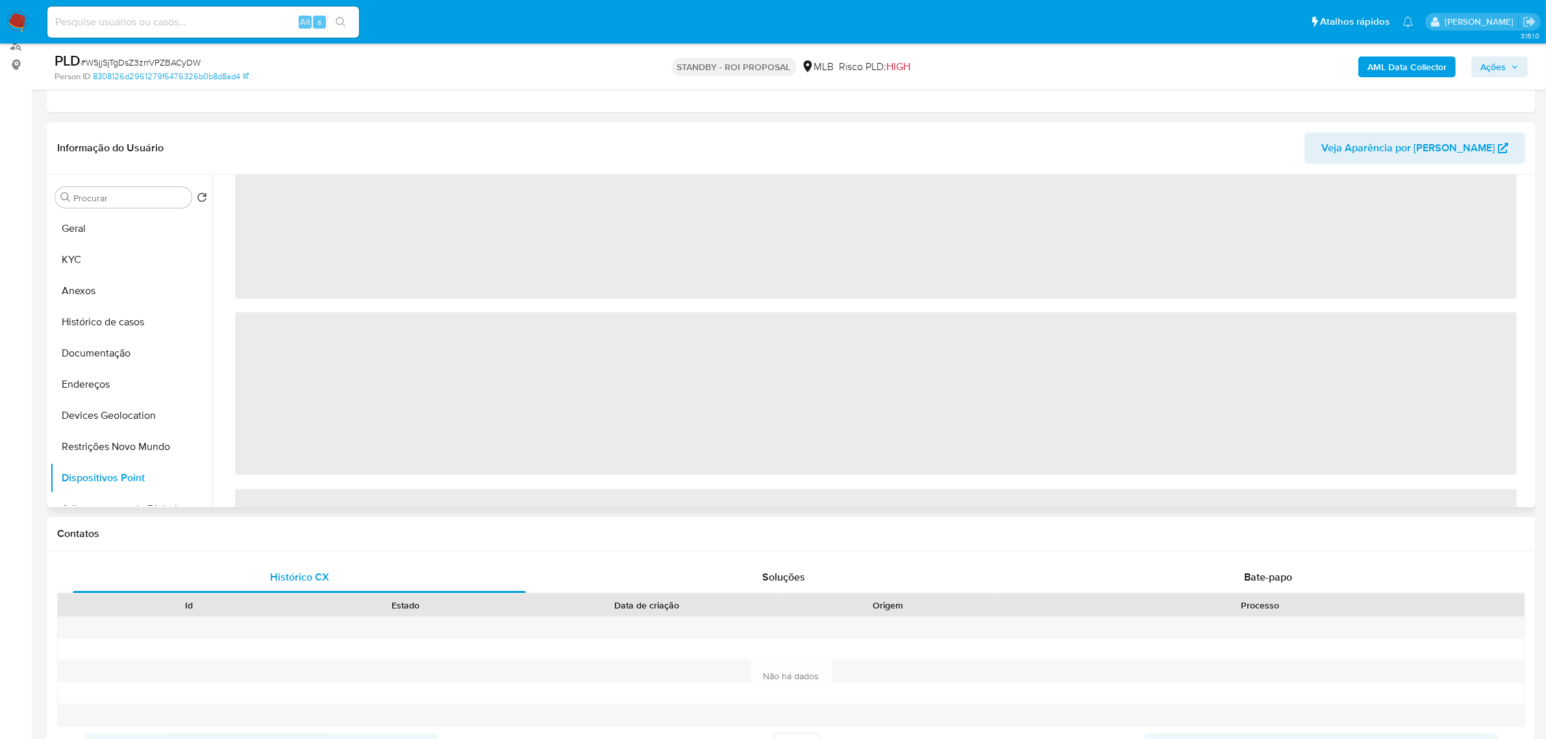
scroll to position [0, 0]
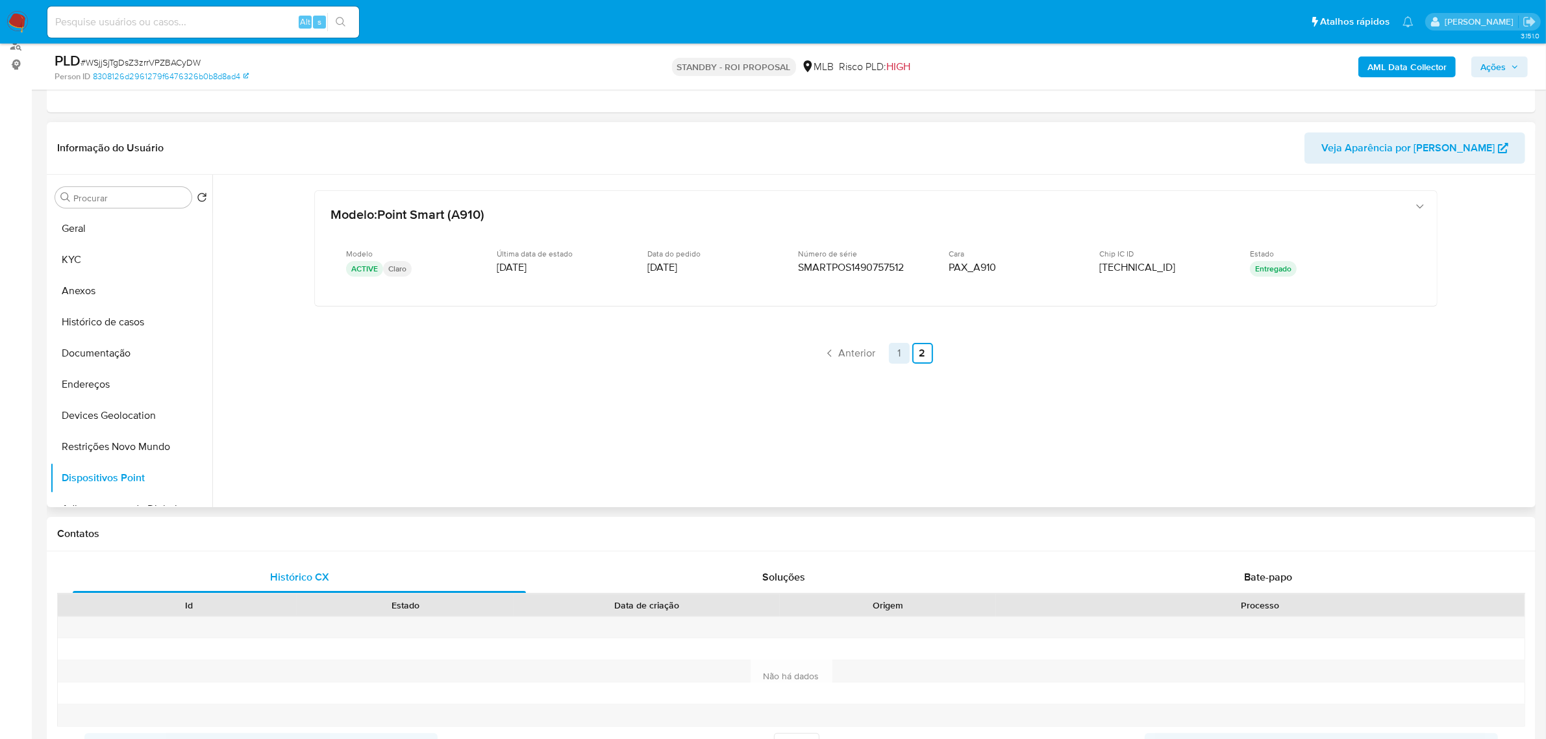
click at [900, 351] on link "1" at bounding box center [899, 353] width 21 height 21
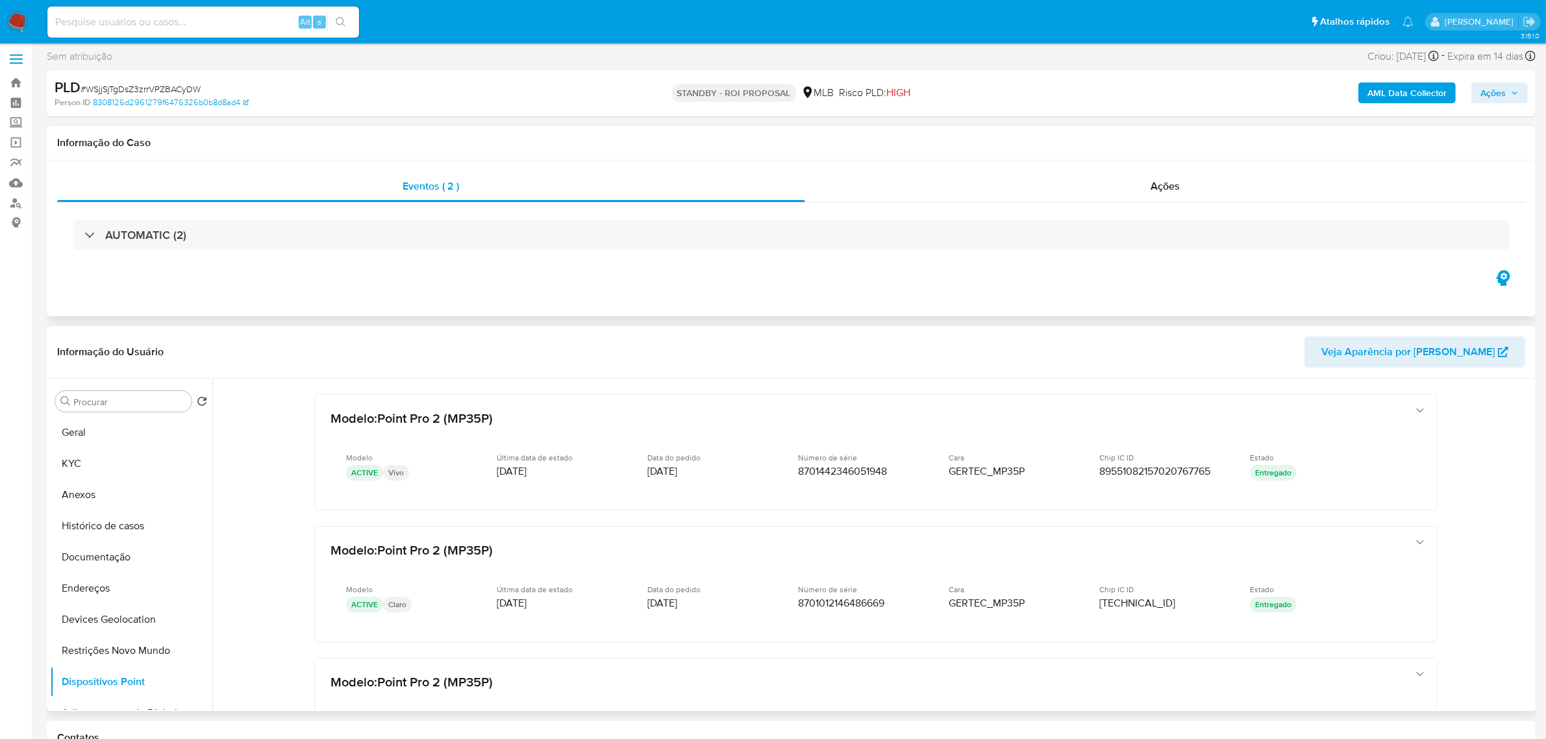
scroll to position [162, 0]
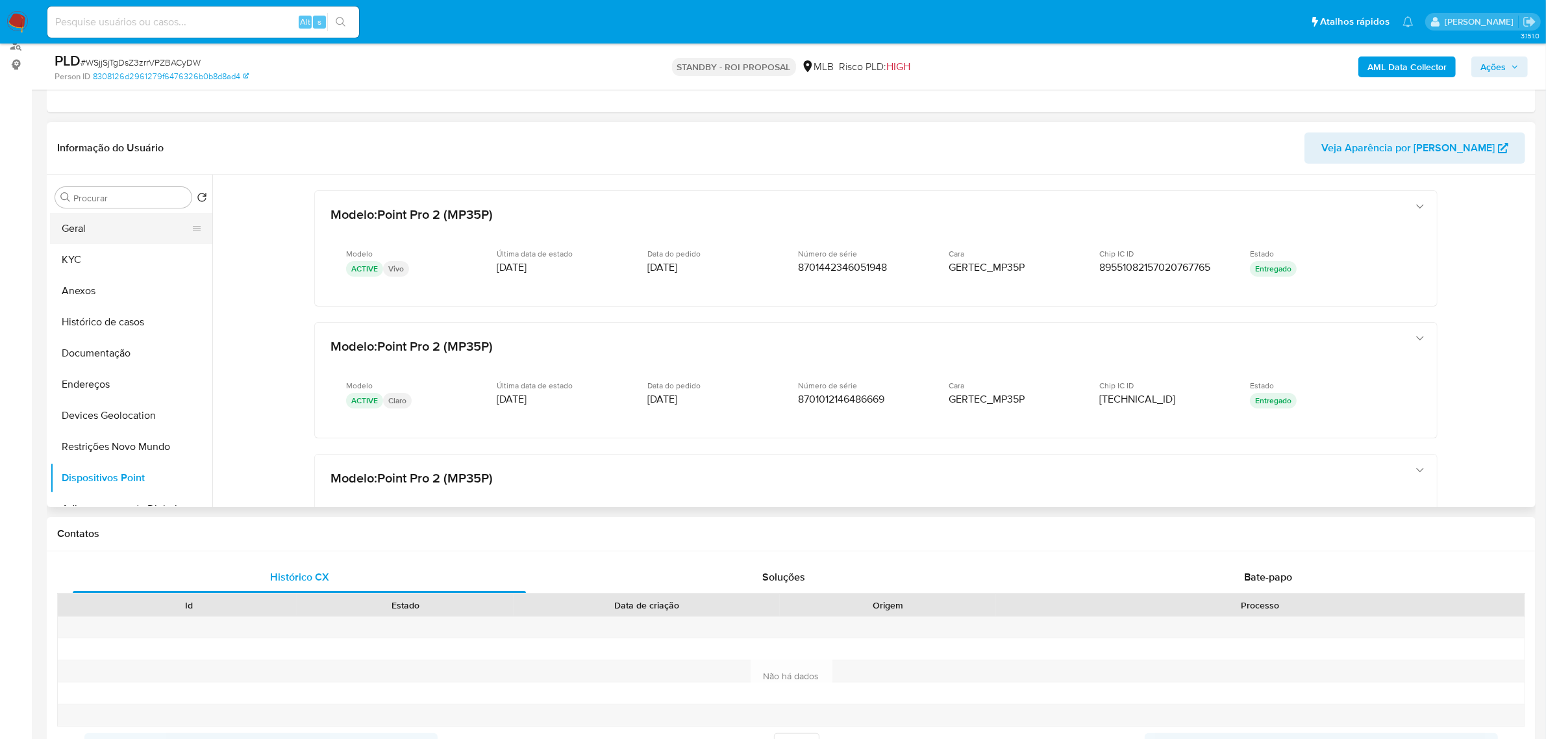
click at [79, 228] on button "Geral" at bounding box center [126, 228] width 152 height 31
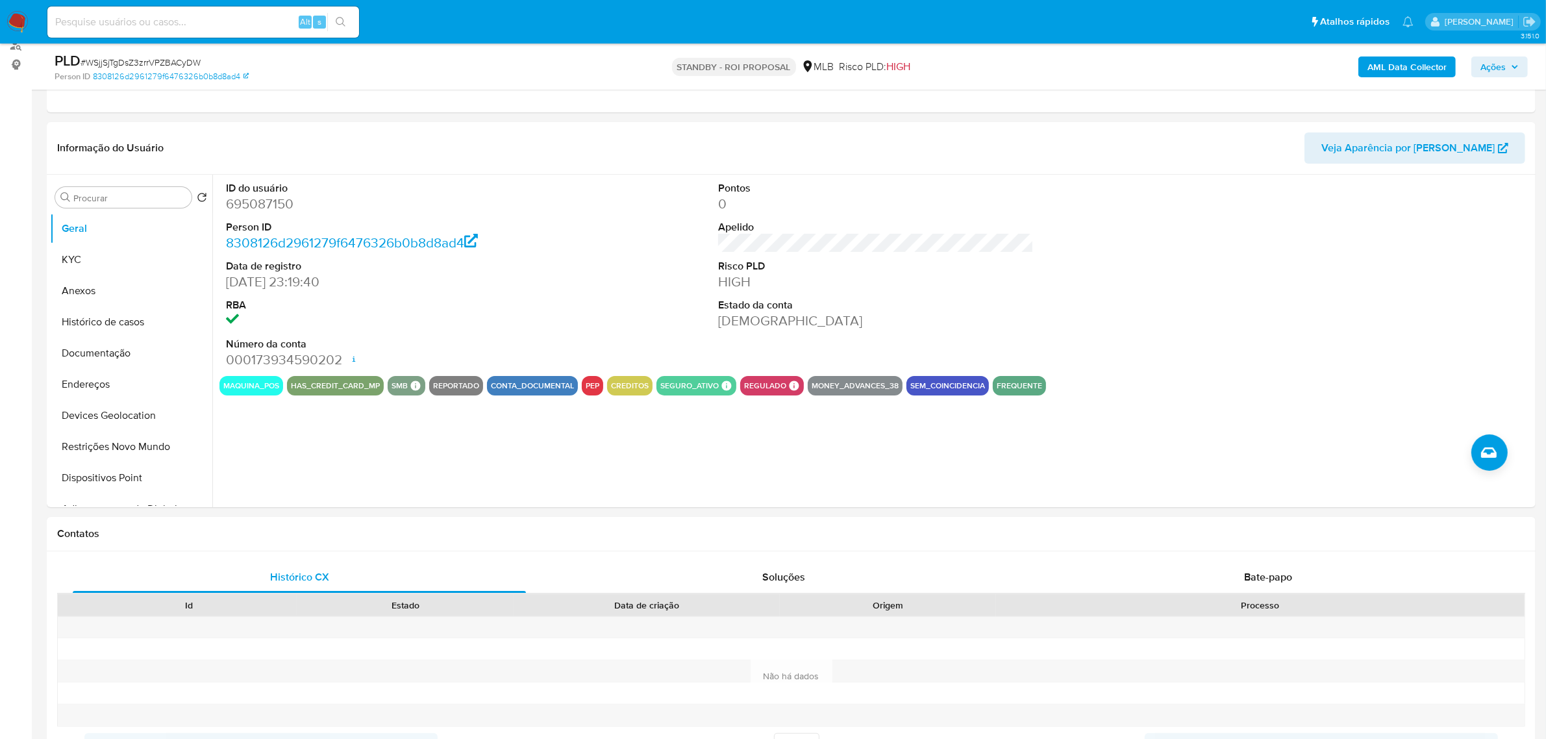
click at [1394, 67] on b "AML Data Collector" at bounding box center [1407, 66] width 79 height 21
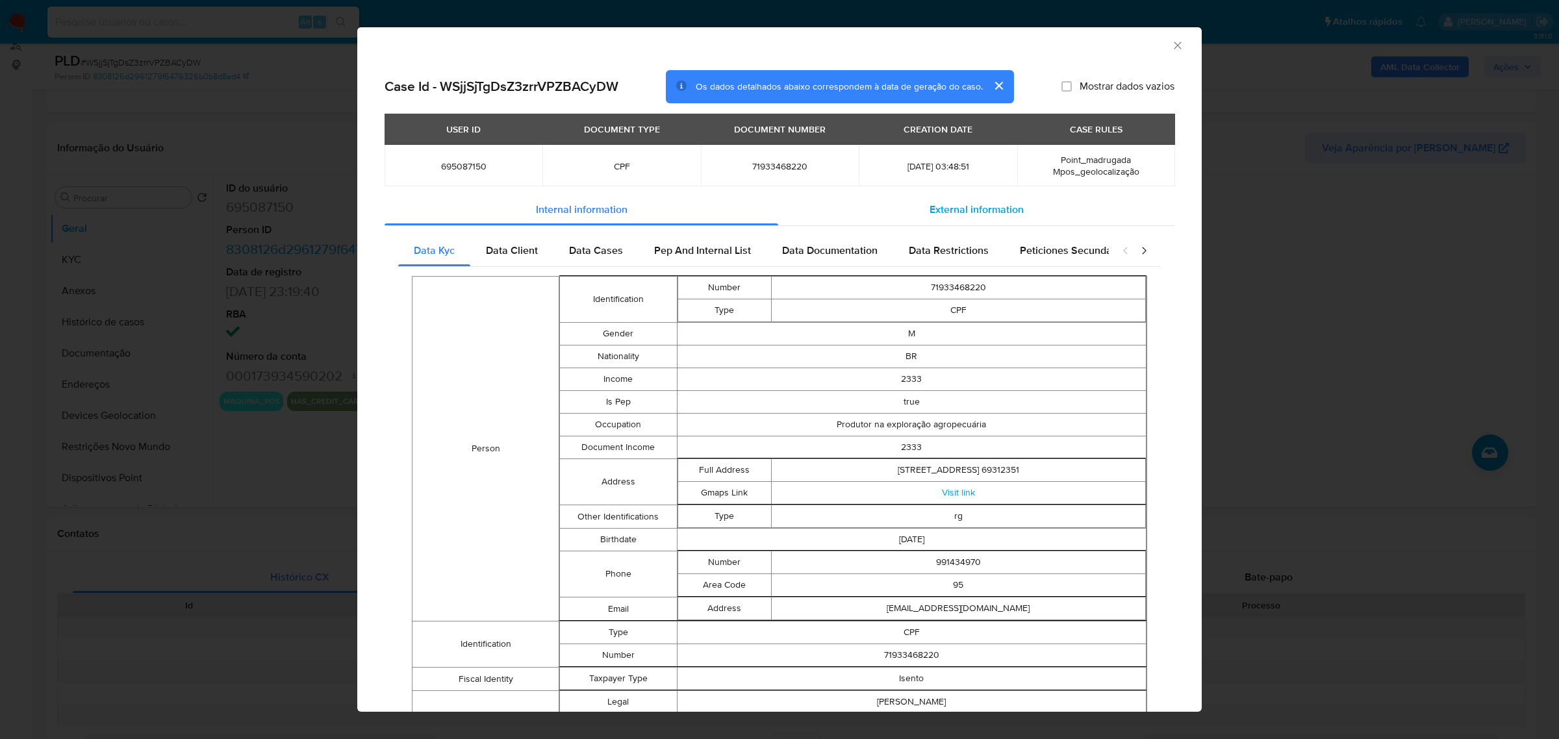
click at [1005, 210] on span "External information" at bounding box center [976, 209] width 94 height 15
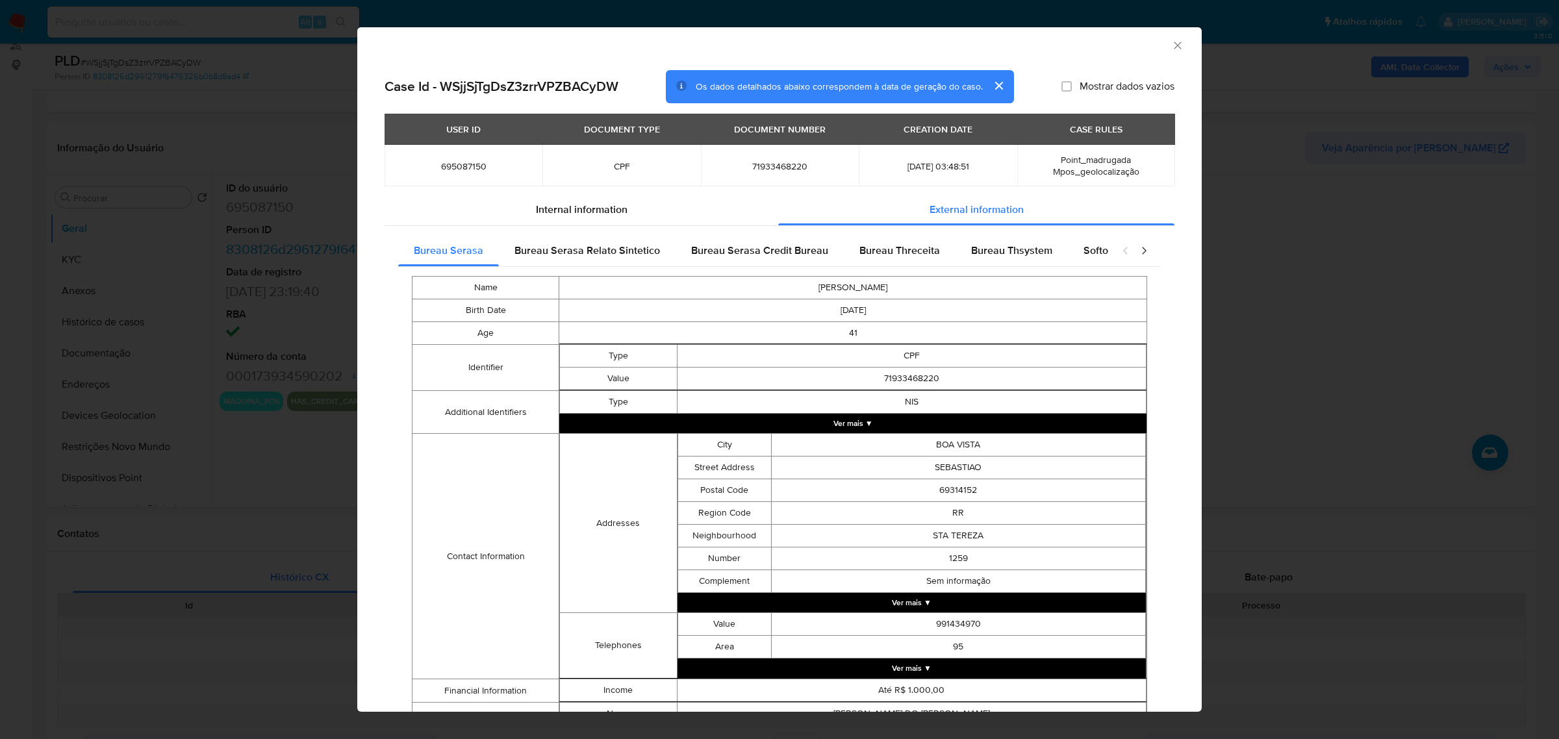
click at [1137, 251] on icon "closure-recommendation-modal" at bounding box center [1143, 250] width 13 height 13
click at [647, 245] on div "Softon" at bounding box center [639, 250] width 62 height 31
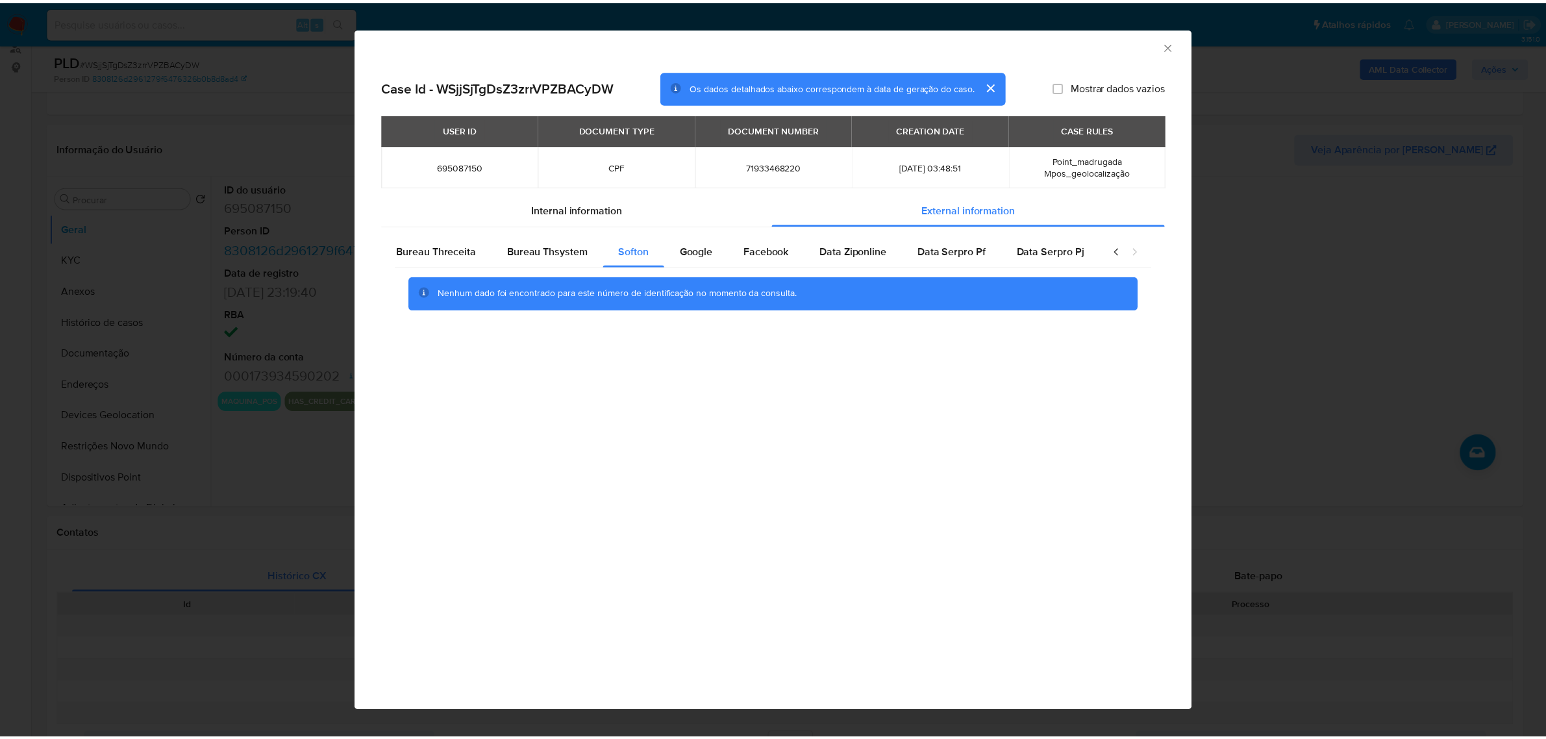
scroll to position [0, 451]
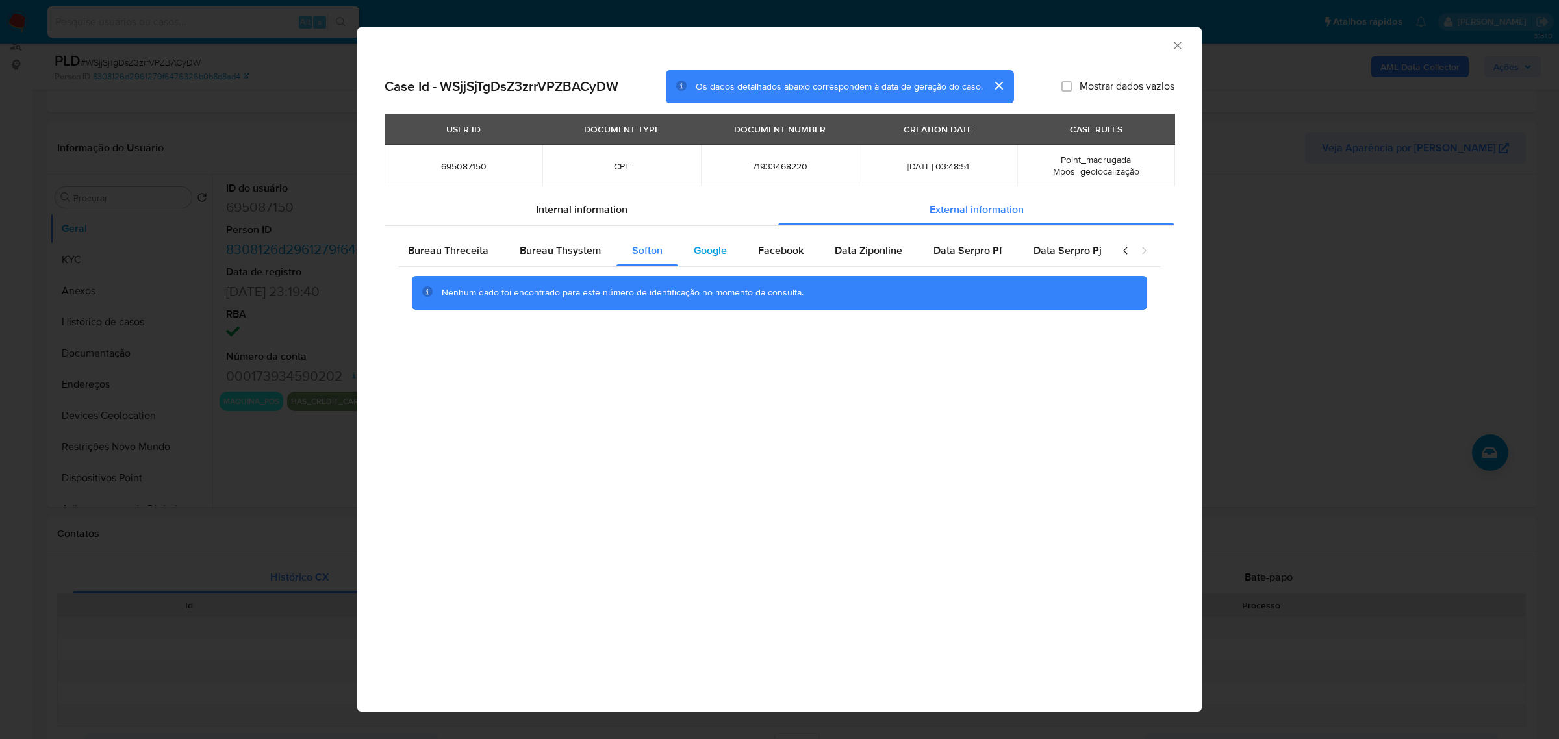
click at [699, 253] on span "Google" at bounding box center [710, 250] width 33 height 15
click at [1181, 43] on icon "Fechar a janela" at bounding box center [1177, 45] width 13 height 13
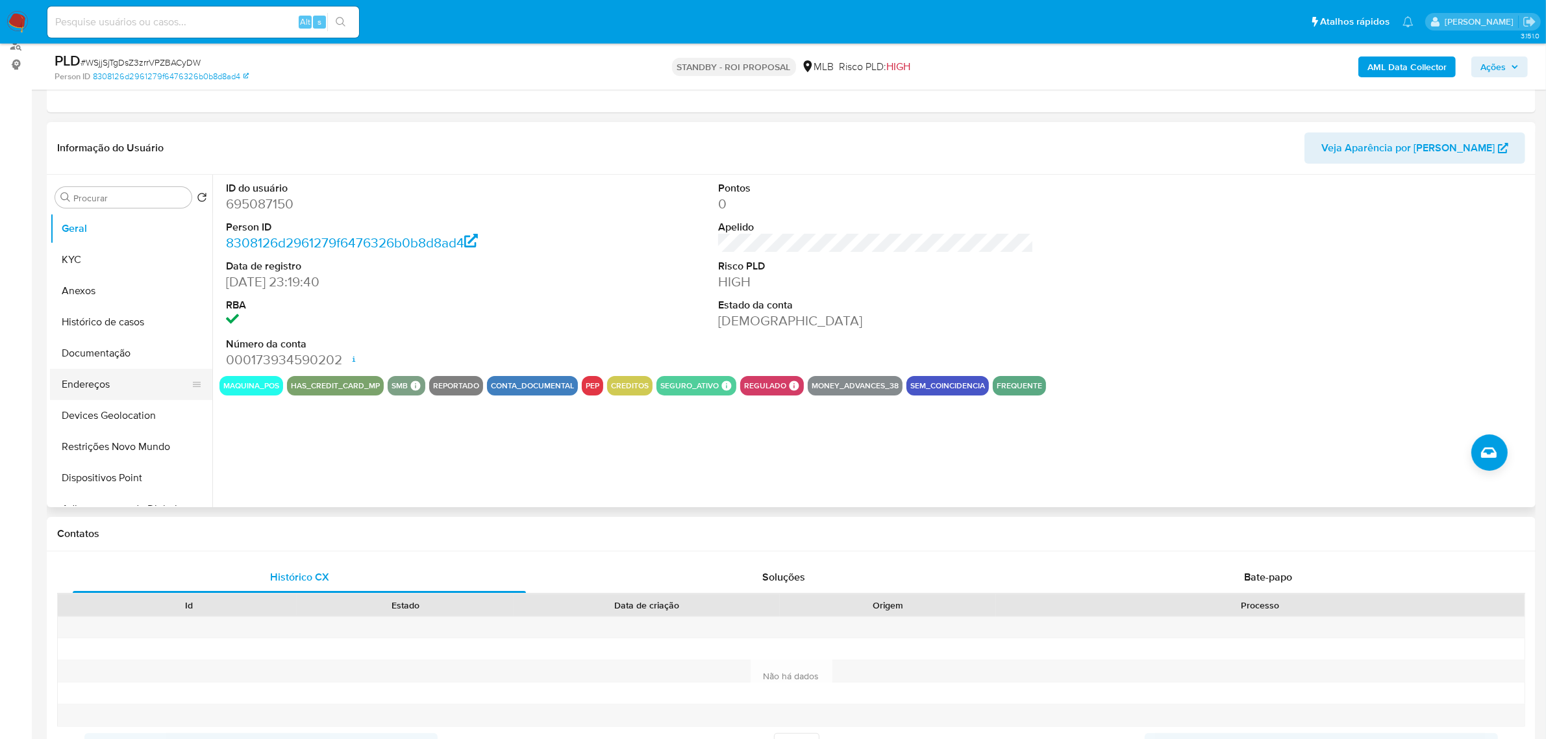
click at [107, 390] on button "Endereços" at bounding box center [126, 384] width 152 height 31
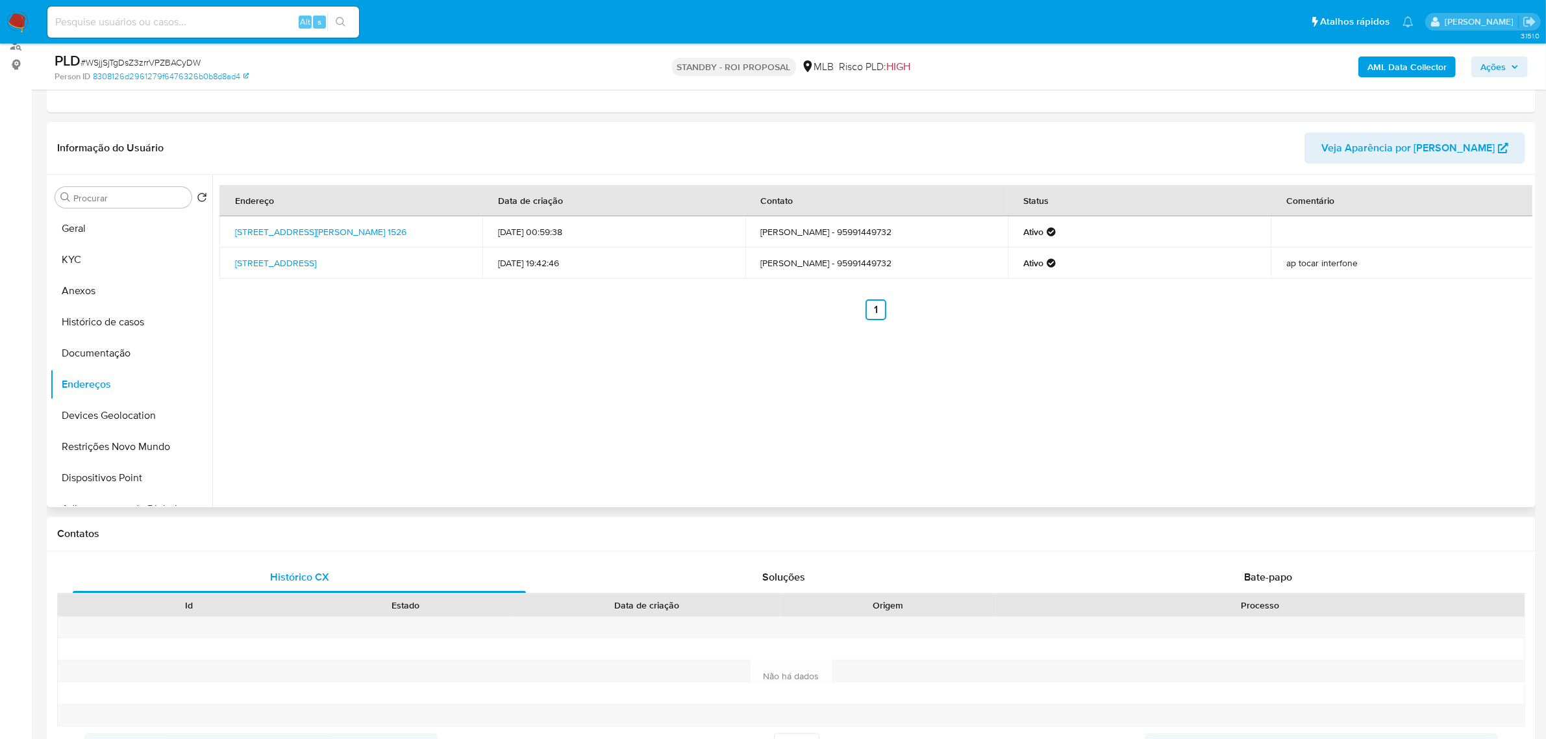
drag, startPoint x: 514, startPoint y: 229, endPoint x: 589, endPoint y: 229, distance: 75.3
click at [589, 229] on td "13/01/2024 00:59:38" at bounding box center [614, 231] width 263 height 31
drag, startPoint x: 228, startPoint y: 225, endPoint x: 267, endPoint y: 244, distance: 43.3
click at [267, 244] on td "Rua Vereador Manoel Joaquim Martins 1526, Boa Vista, Roraima, 69316742, Brasil …" at bounding box center [350, 231] width 263 height 31
copy link "Rua Vereador Manoel Joaquim Martins 1526, Boa Vista, Roraima"
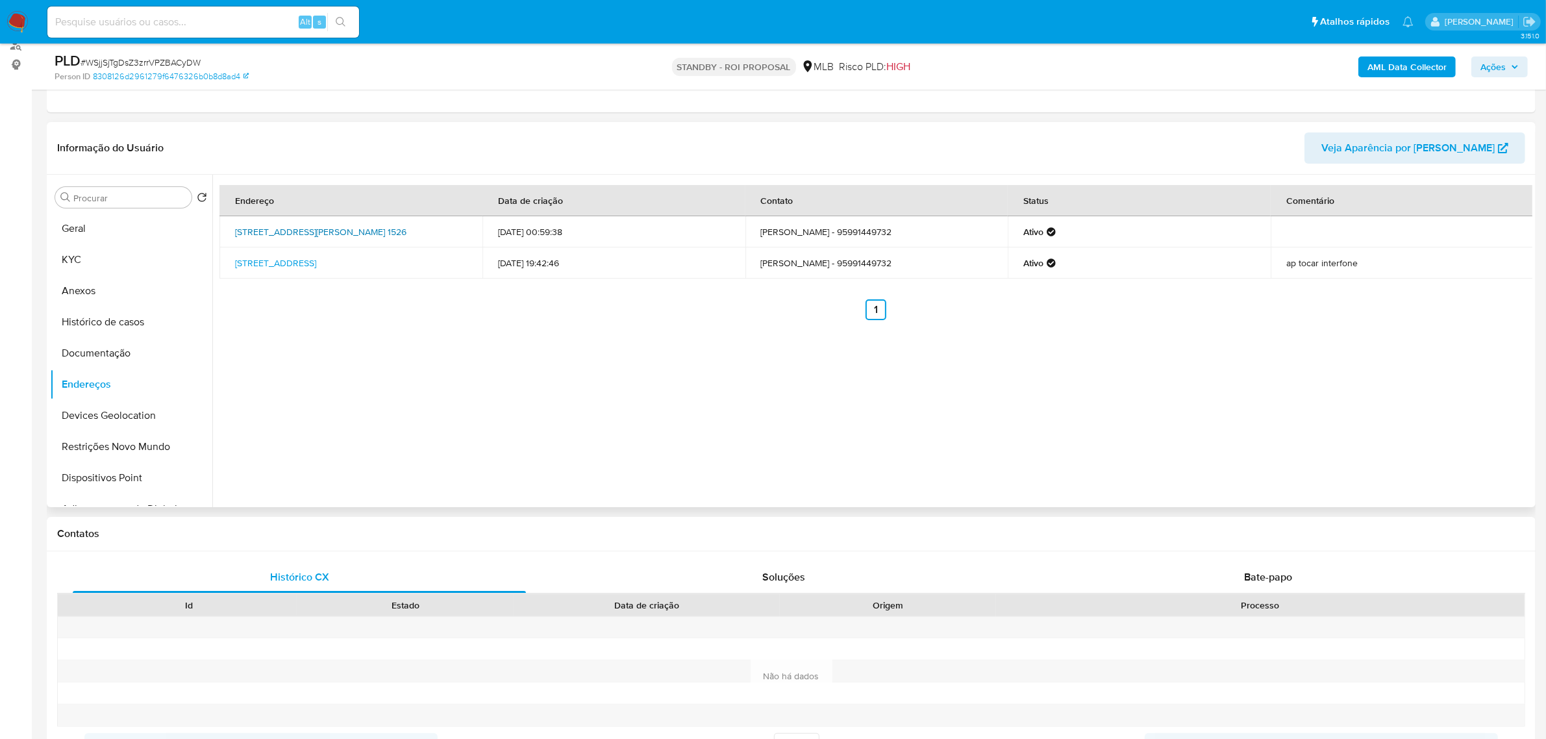
click at [257, 231] on link "Rua Vereador Manoel Joaquim Martins 1526, Boa Vista, Roraima, 69316742, Brasil …" at bounding box center [320, 231] width 171 height 13
click at [79, 260] on button "KYC" at bounding box center [126, 259] width 152 height 31
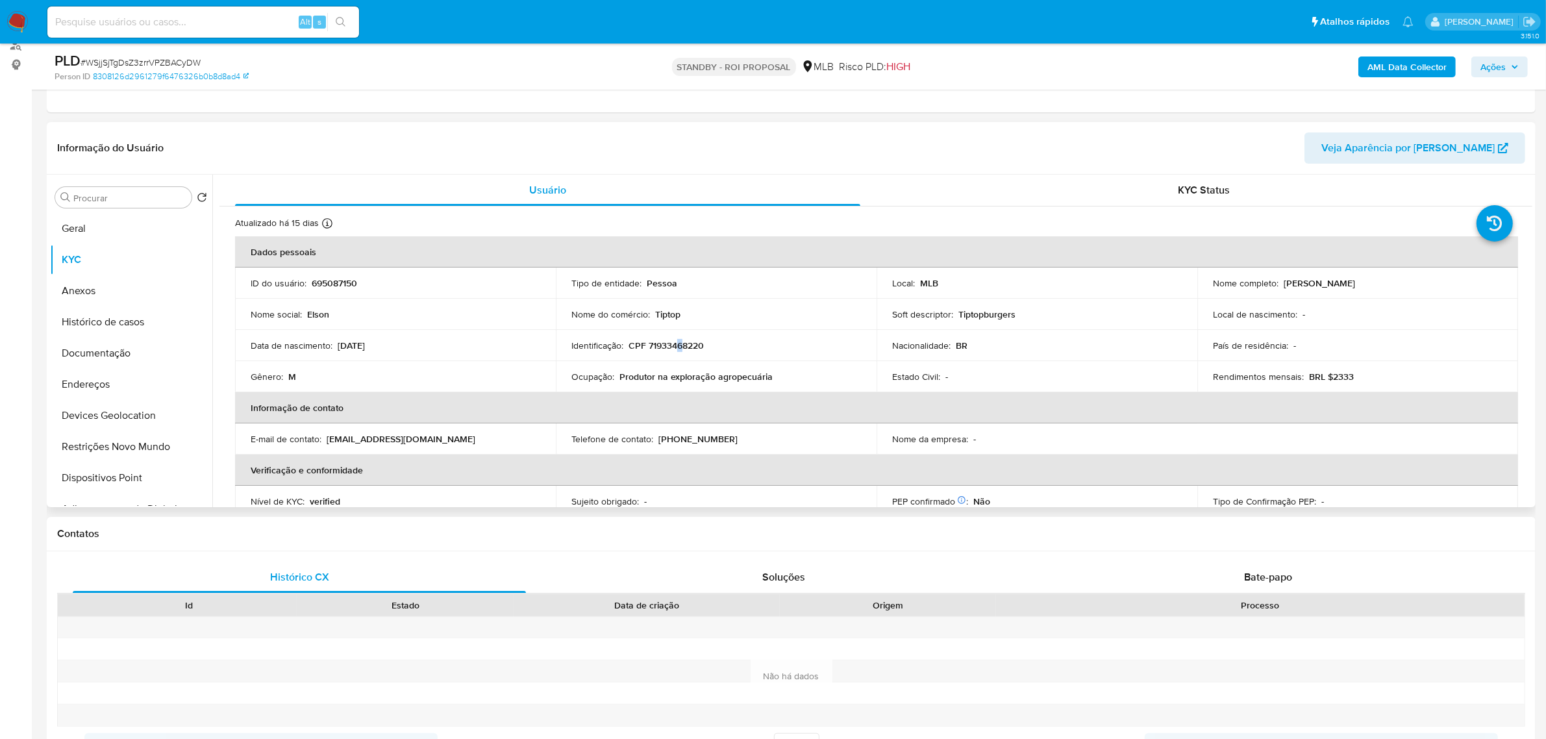
click at [679, 351] on p "CPF 71933468220" at bounding box center [666, 346] width 75 height 12
click at [680, 345] on p "CPF 71933468220" at bounding box center [666, 346] width 75 height 12
click at [687, 345] on p "CPF 71933468220" at bounding box center [666, 346] width 75 height 12
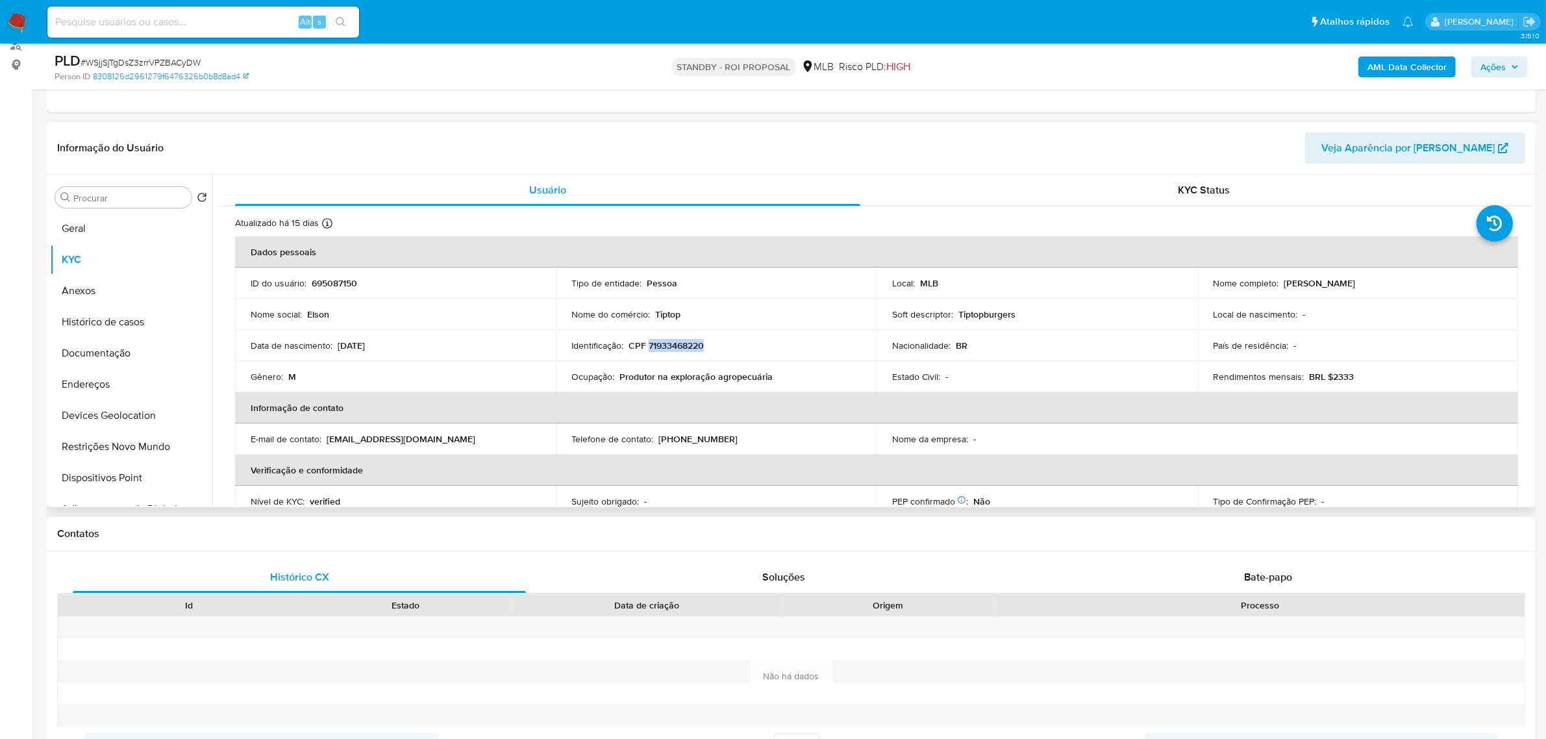
click at [687, 345] on p "CPF 71933468220" at bounding box center [666, 346] width 75 height 12
drag, startPoint x: 1283, startPoint y: 282, endPoint x: 1373, endPoint y: 280, distance: 91.0
click at [1373, 280] on div "Nome completo : Elson Santos Ferreira" at bounding box center [1358, 283] width 290 height 12
drag, startPoint x: 1329, startPoint y: 58, endPoint x: 1323, endPoint y: 54, distance: 6.9
drag, startPoint x: 1323, startPoint y: 54, endPoint x: 1385, endPoint y: 297, distance: 251.1
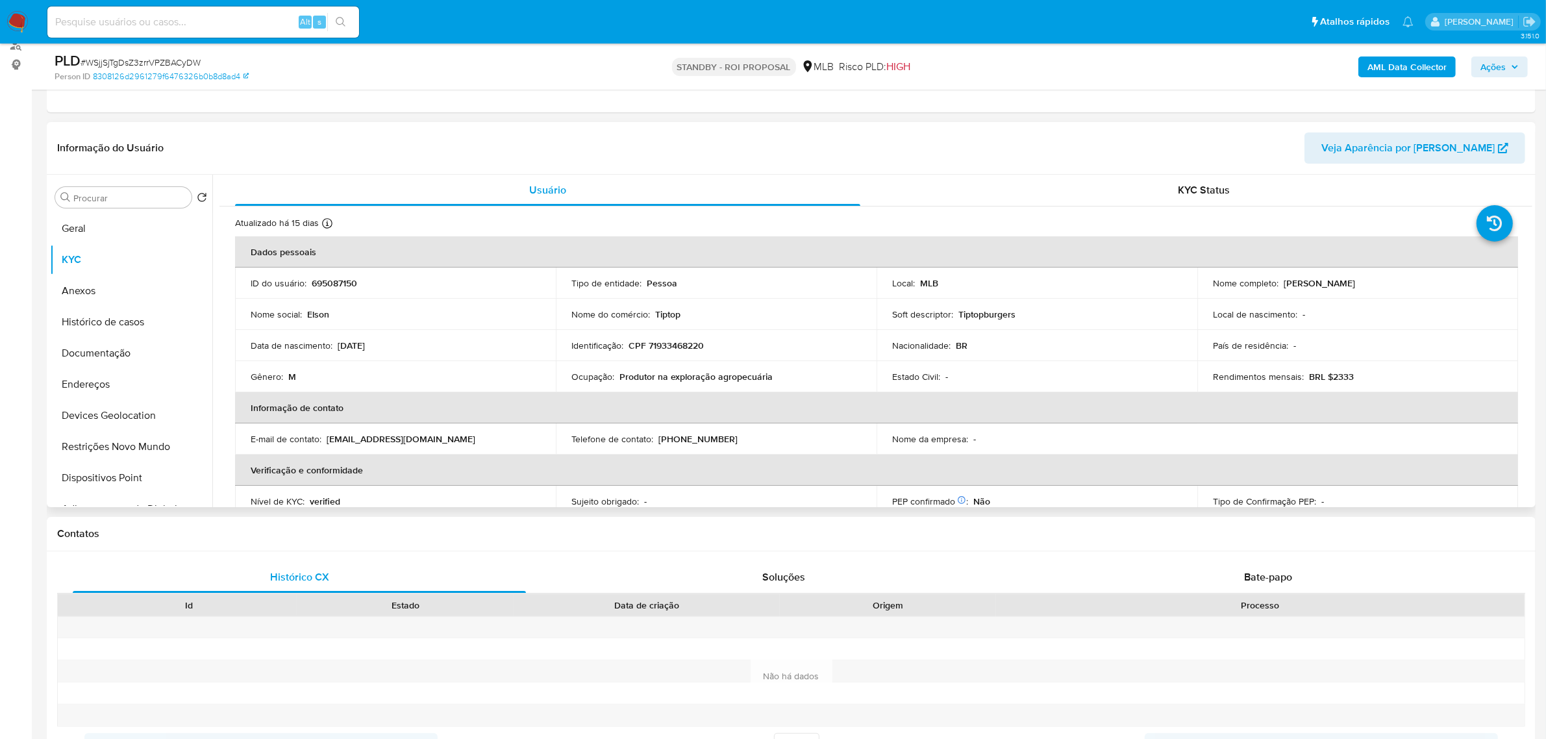
click at [1394, 310] on div "Local de nascimento : -" at bounding box center [1358, 314] width 290 height 12
drag, startPoint x: 1375, startPoint y: 284, endPoint x: 1280, endPoint y: 286, distance: 95.5
click at [1280, 286] on div "Nome completo : Elson Santos Ferreira" at bounding box center [1358, 283] width 290 height 12
copy p "Elson Santos Ferreira"
click at [125, 332] on button "Histórico de casos" at bounding box center [126, 322] width 152 height 31
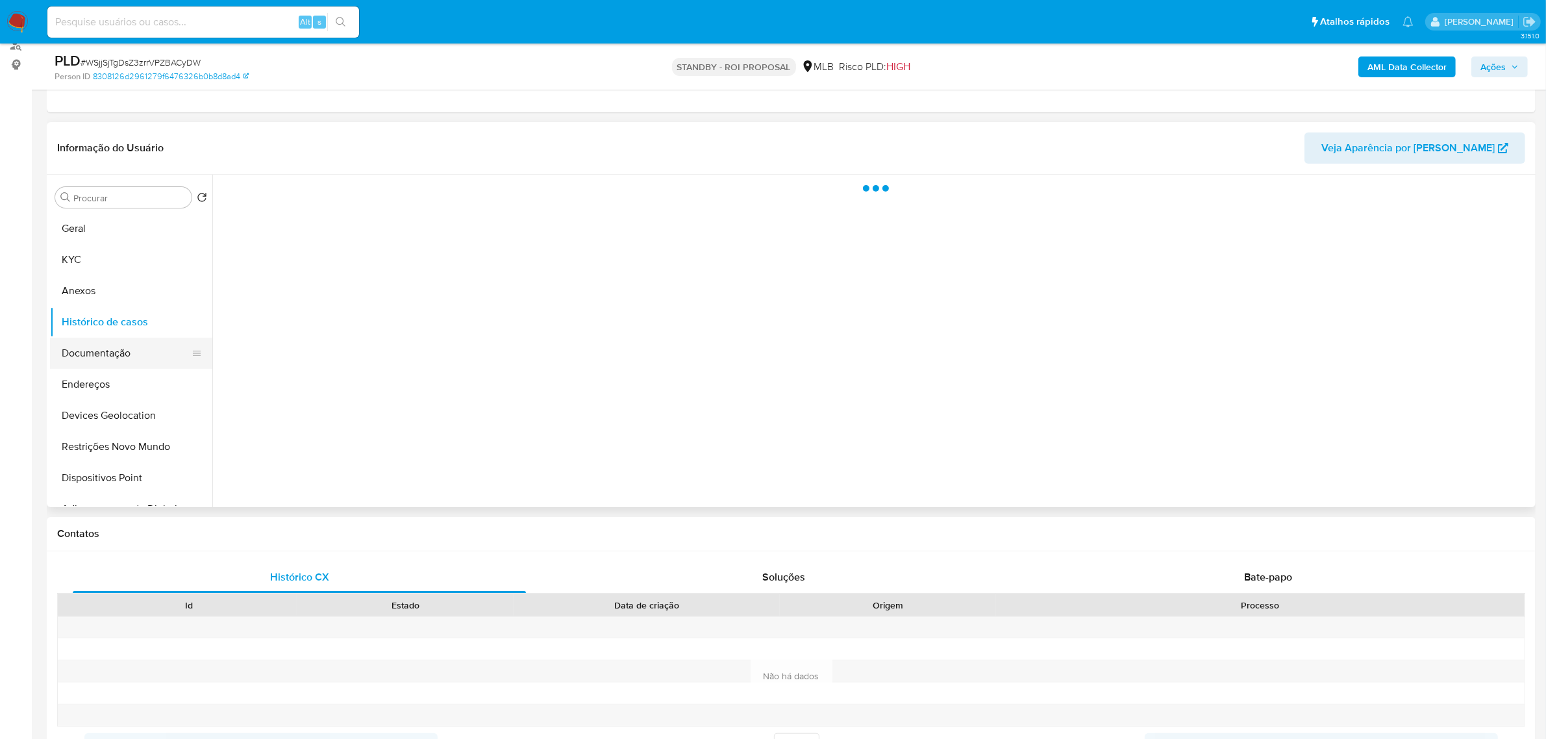
click at [128, 349] on button "Documentação" at bounding box center [126, 353] width 152 height 31
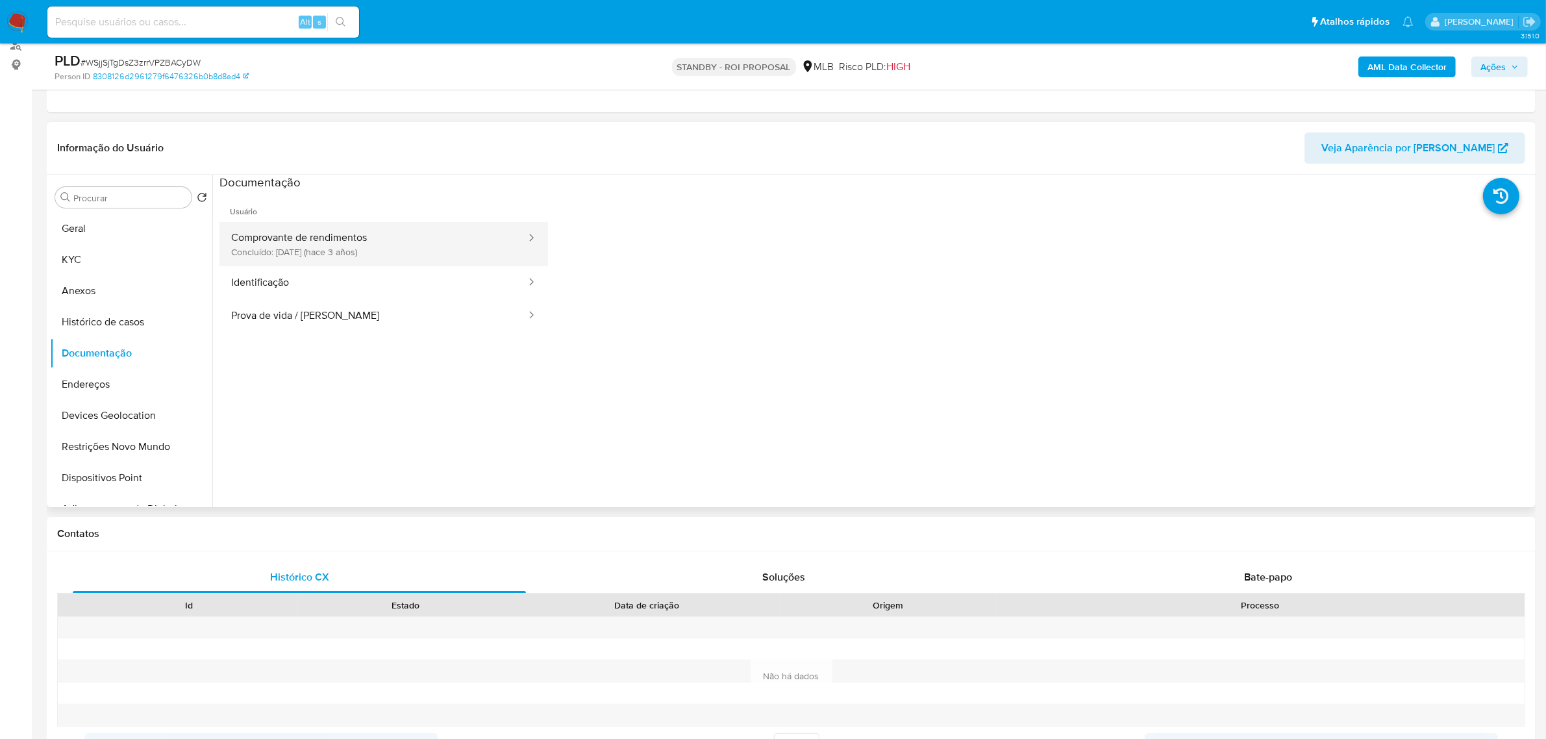
click at [352, 235] on button "Comprovante de rendimentos Concluído: 23/06/2022 (hace 3 años)" at bounding box center [373, 244] width 308 height 44
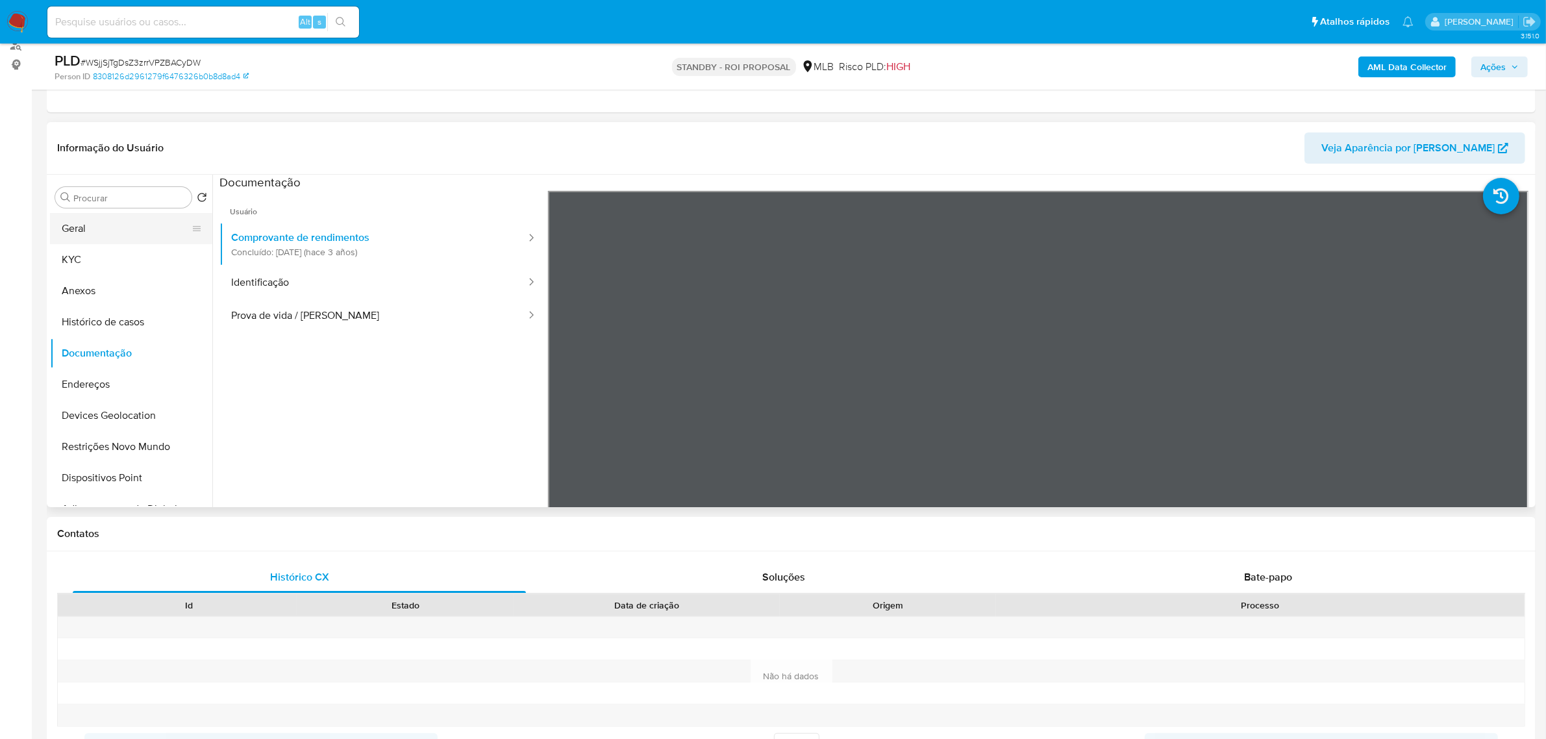
click at [135, 221] on button "Geral" at bounding box center [126, 228] width 152 height 31
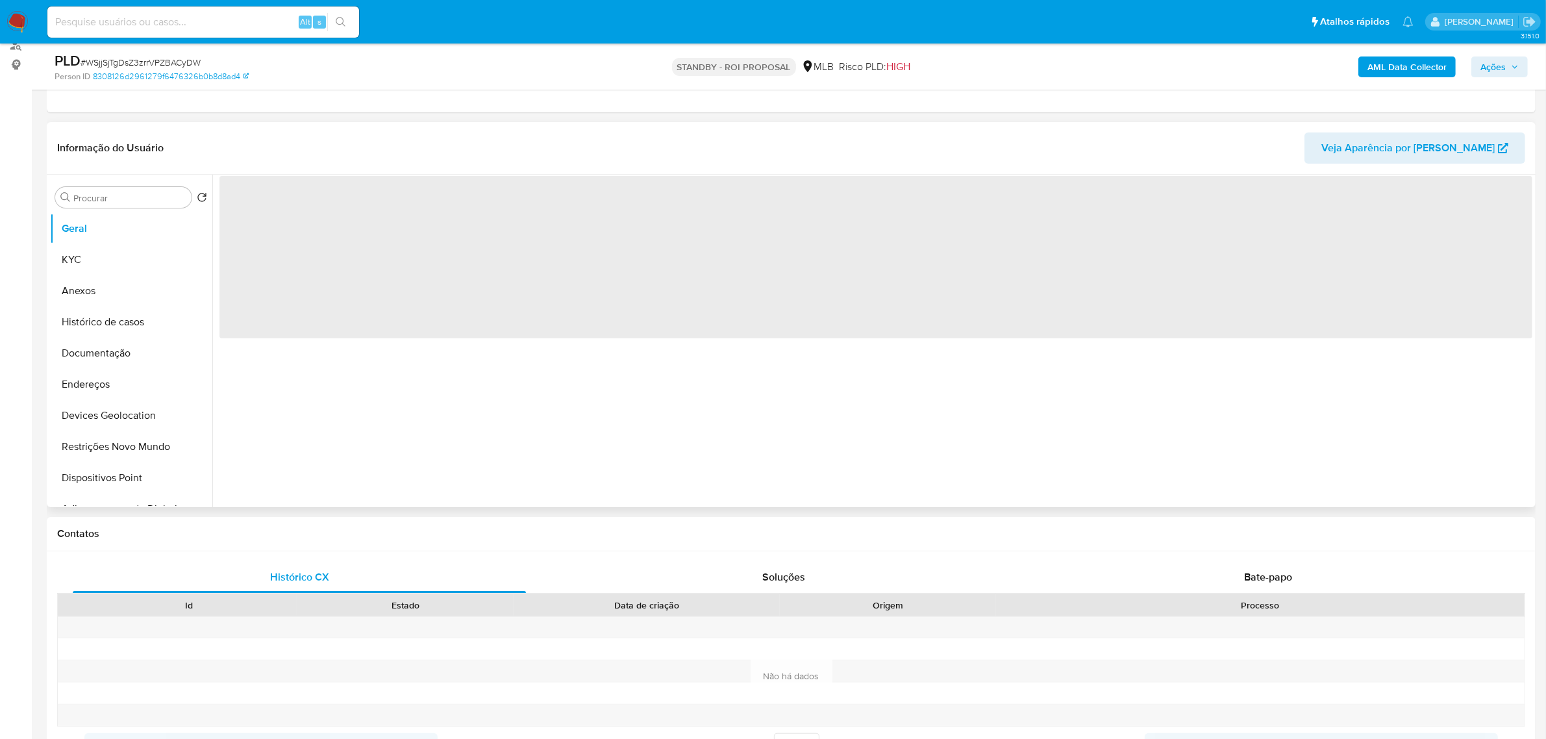
click at [431, 457] on div "‌" at bounding box center [872, 341] width 1320 height 332
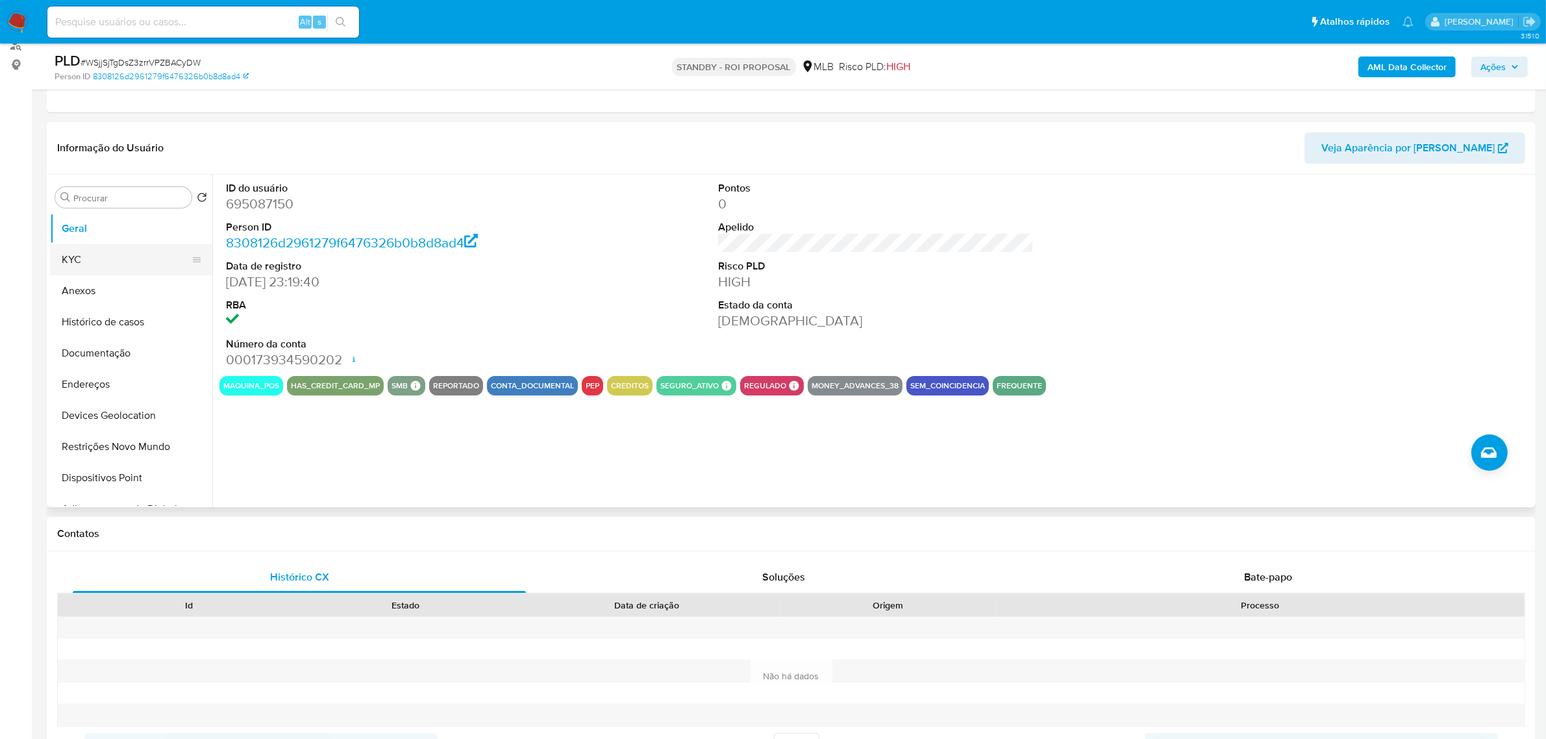
click at [75, 244] on button "KYC" at bounding box center [126, 259] width 152 height 31
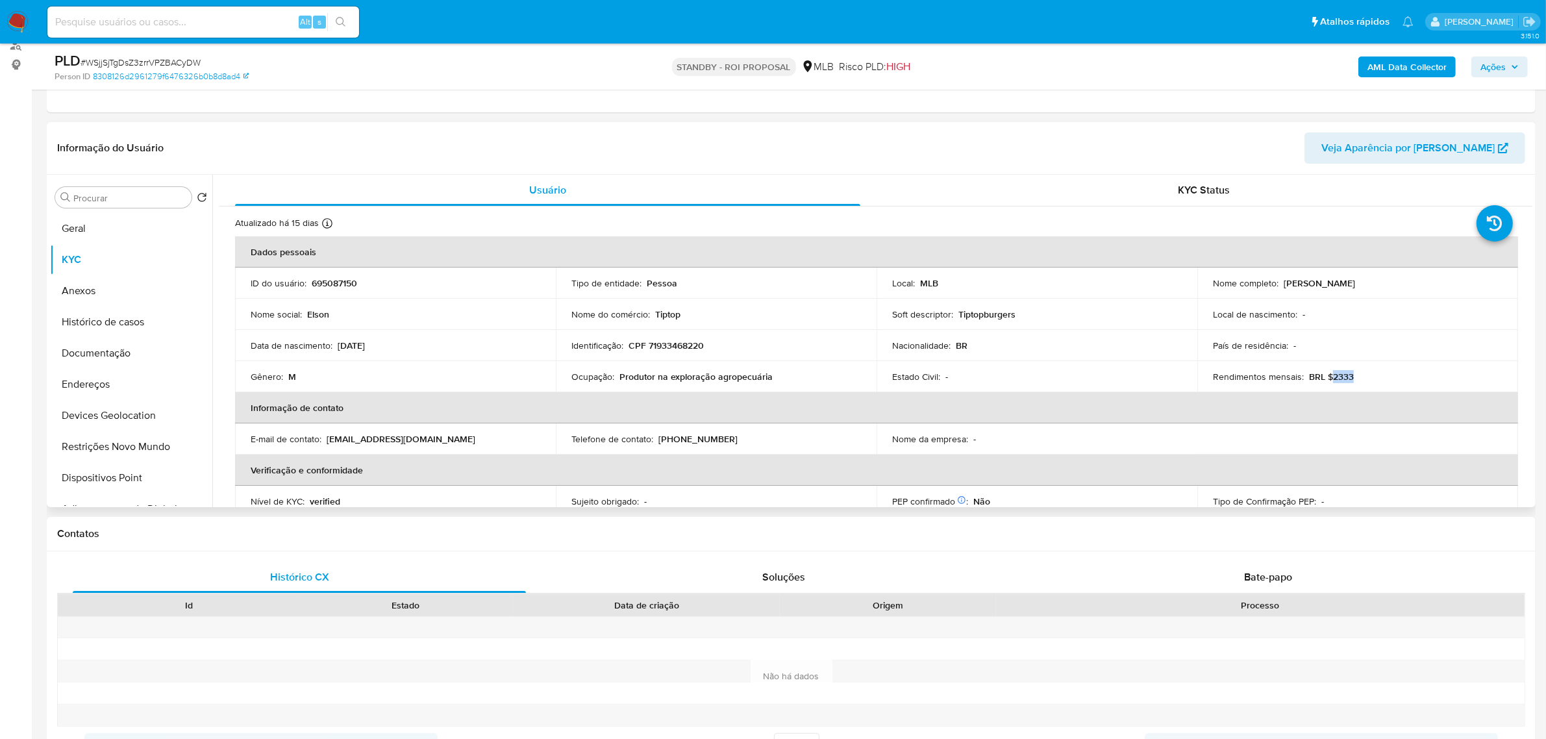
drag, startPoint x: 1330, startPoint y: 375, endPoint x: 1359, endPoint y: 377, distance: 28.6
click at [1359, 377] on div "Rendimentos mensais : BRL $2333" at bounding box center [1358, 377] width 290 height 12
click at [1355, 385] on td "Rendimentos mensais : BRL $2333" at bounding box center [1357, 376] width 321 height 31
drag, startPoint x: 1331, startPoint y: 377, endPoint x: 1335, endPoint y: 384, distance: 7.8
click at [1349, 377] on div "Rendimentos mensais : BRL $2333" at bounding box center [1358, 377] width 290 height 12
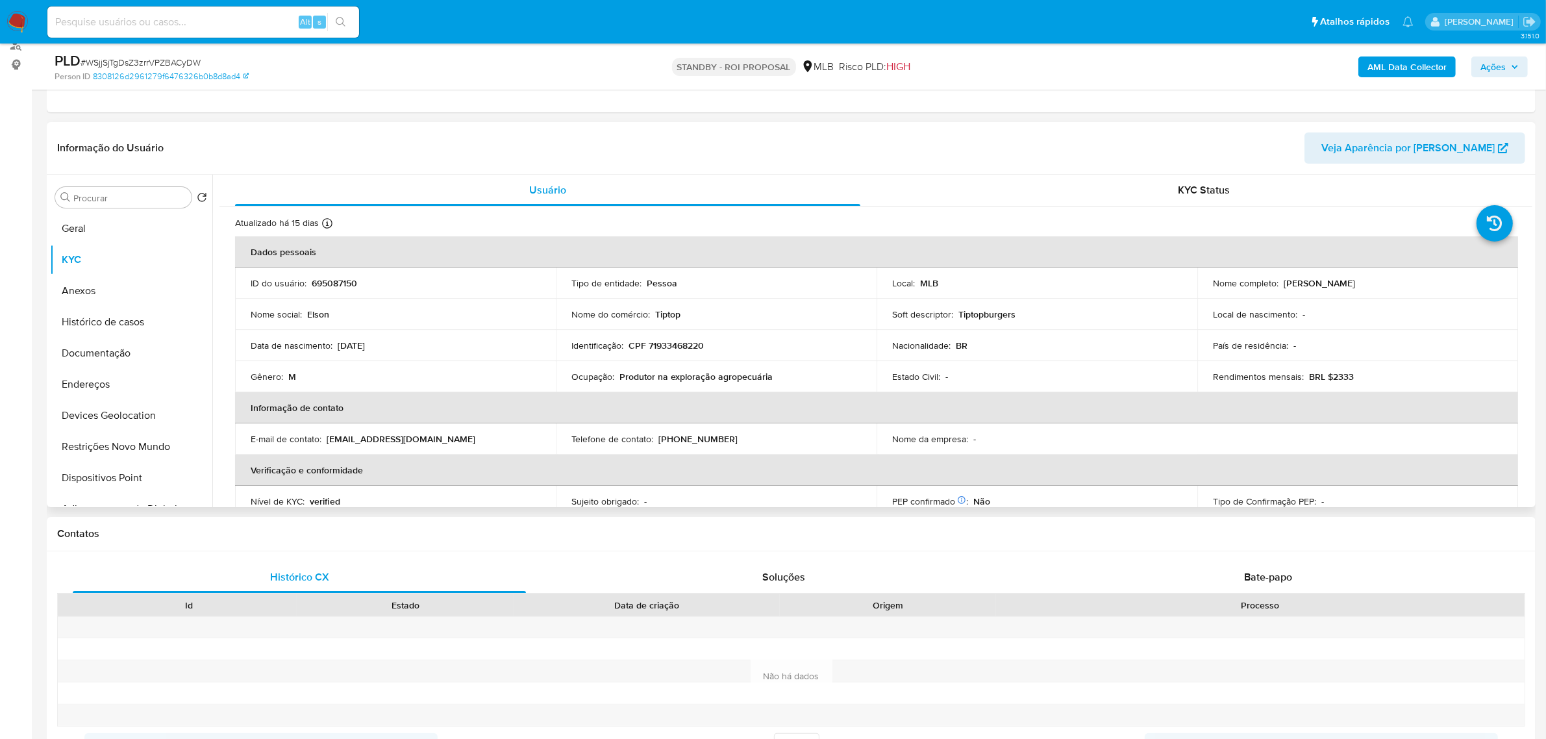
click at [1329, 387] on td "Rendimentos mensais : BRL $2333" at bounding box center [1357, 376] width 321 height 31
drag, startPoint x: 1323, startPoint y: 374, endPoint x: 1349, endPoint y: 374, distance: 26.6
click at [1349, 374] on div "Rendimentos mensais : BRL $2333" at bounding box center [1358, 377] width 290 height 12
click at [1349, 371] on div "Rendimentos mensais : BRL $2333" at bounding box center [1358, 377] width 290 height 12
click at [1339, 380] on p "BRL $2333" at bounding box center [1331, 377] width 45 height 12
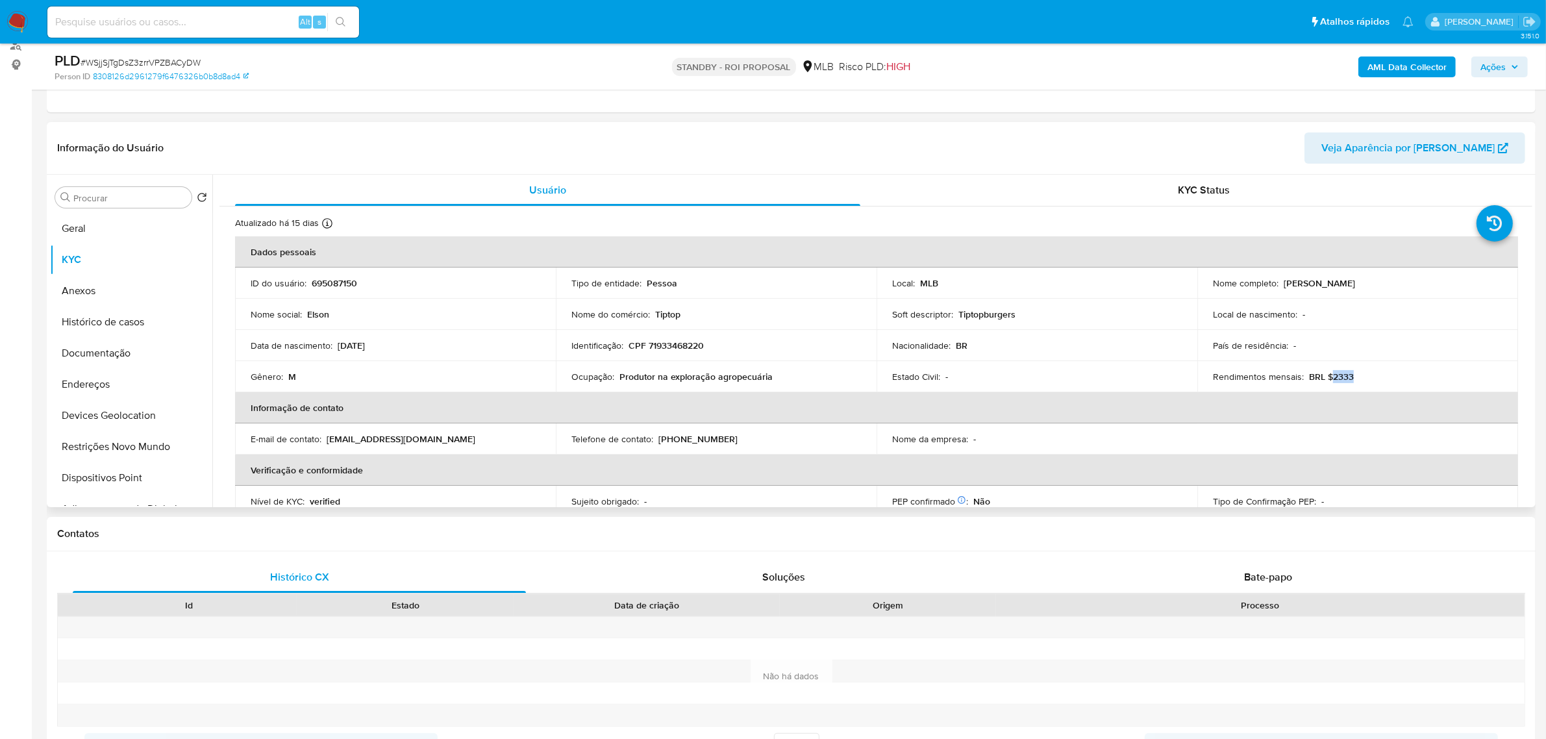
click at [1339, 380] on p "BRL $2333" at bounding box center [1331, 377] width 45 height 12
click at [1228, 202] on div "KYC Status" at bounding box center [1204, 190] width 625 height 31
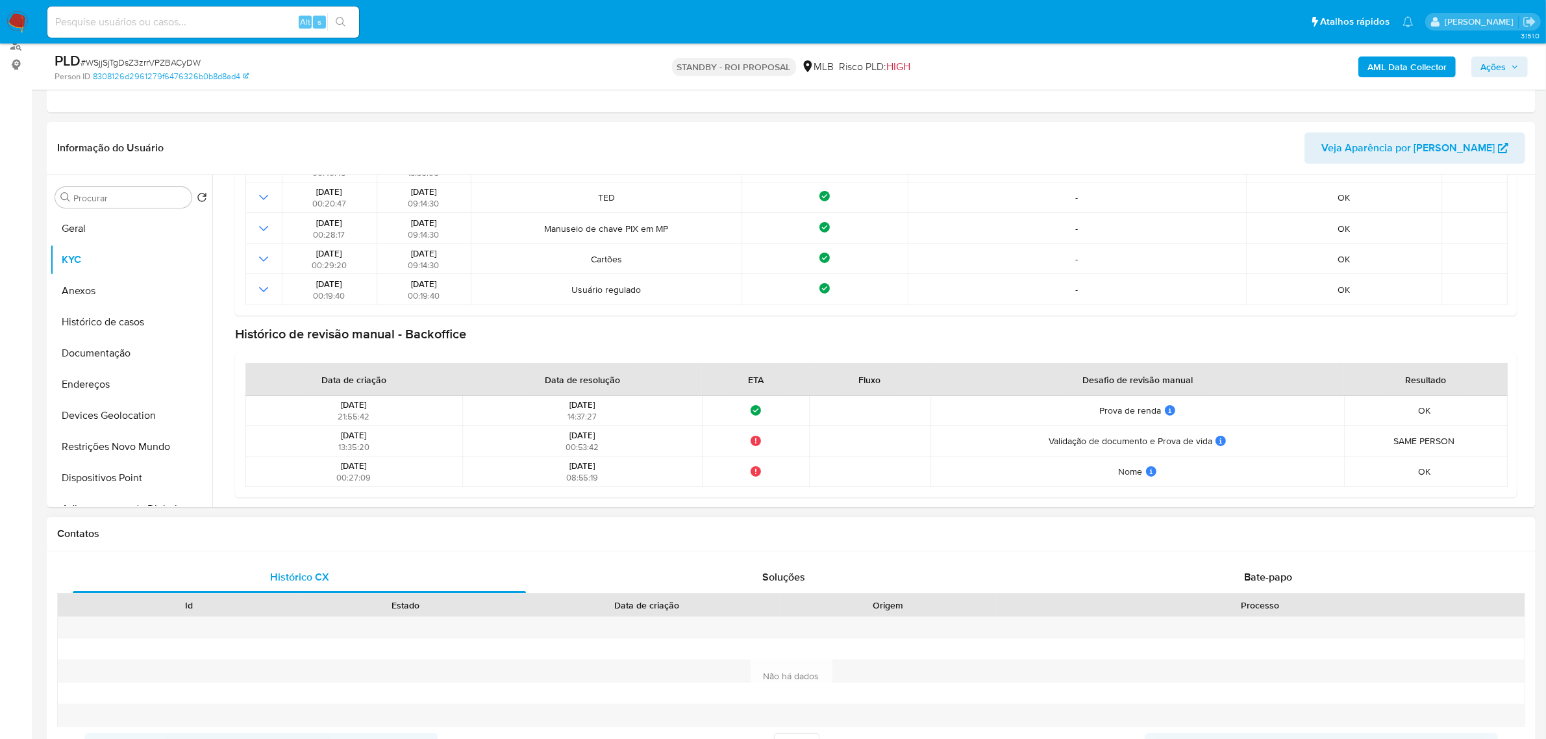
scroll to position [325, 0]
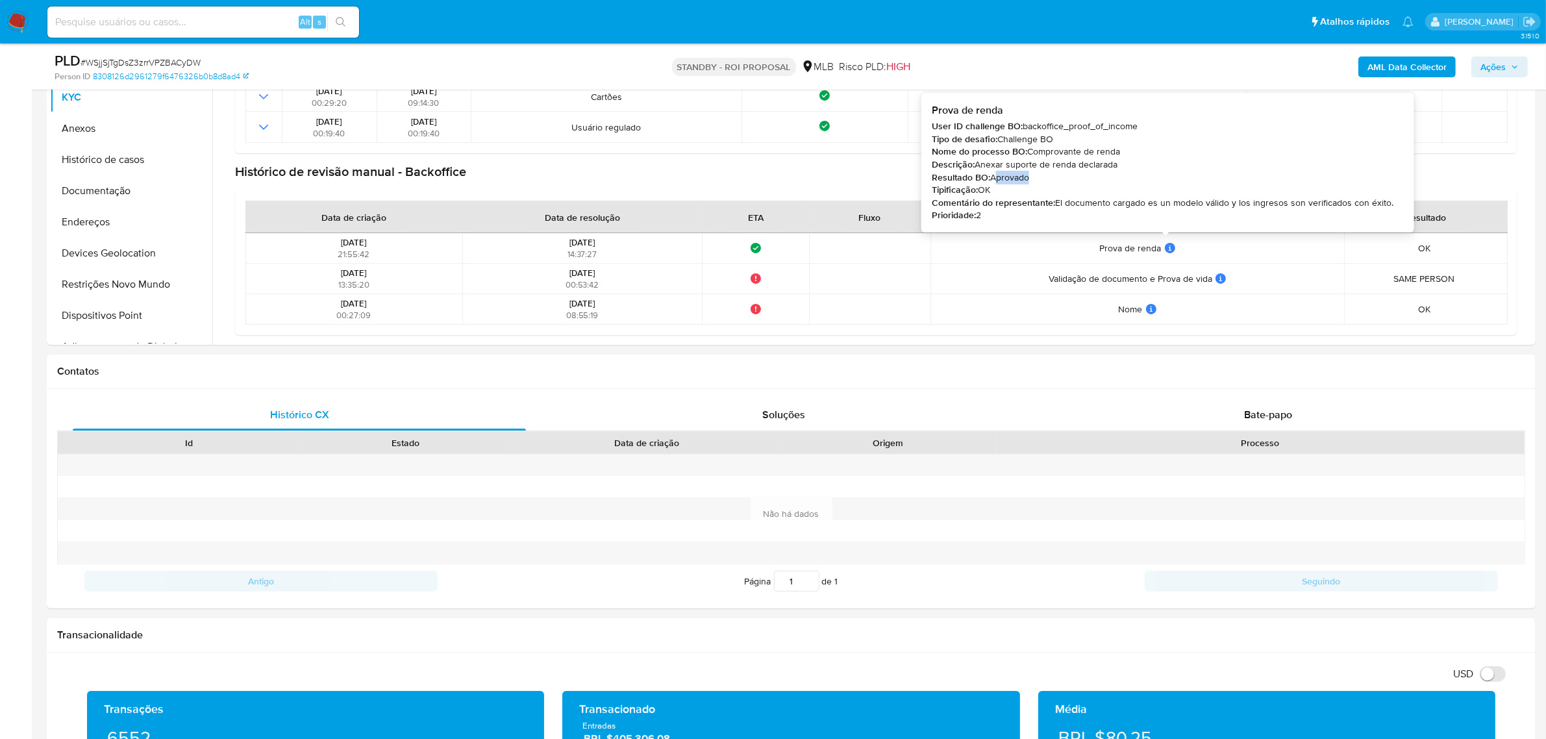
drag, startPoint x: 996, startPoint y: 177, endPoint x: 1034, endPoint y: 172, distance: 38.6
click at [1034, 172] on div "Resultado BO: Aprovado" at bounding box center [1163, 177] width 462 height 13
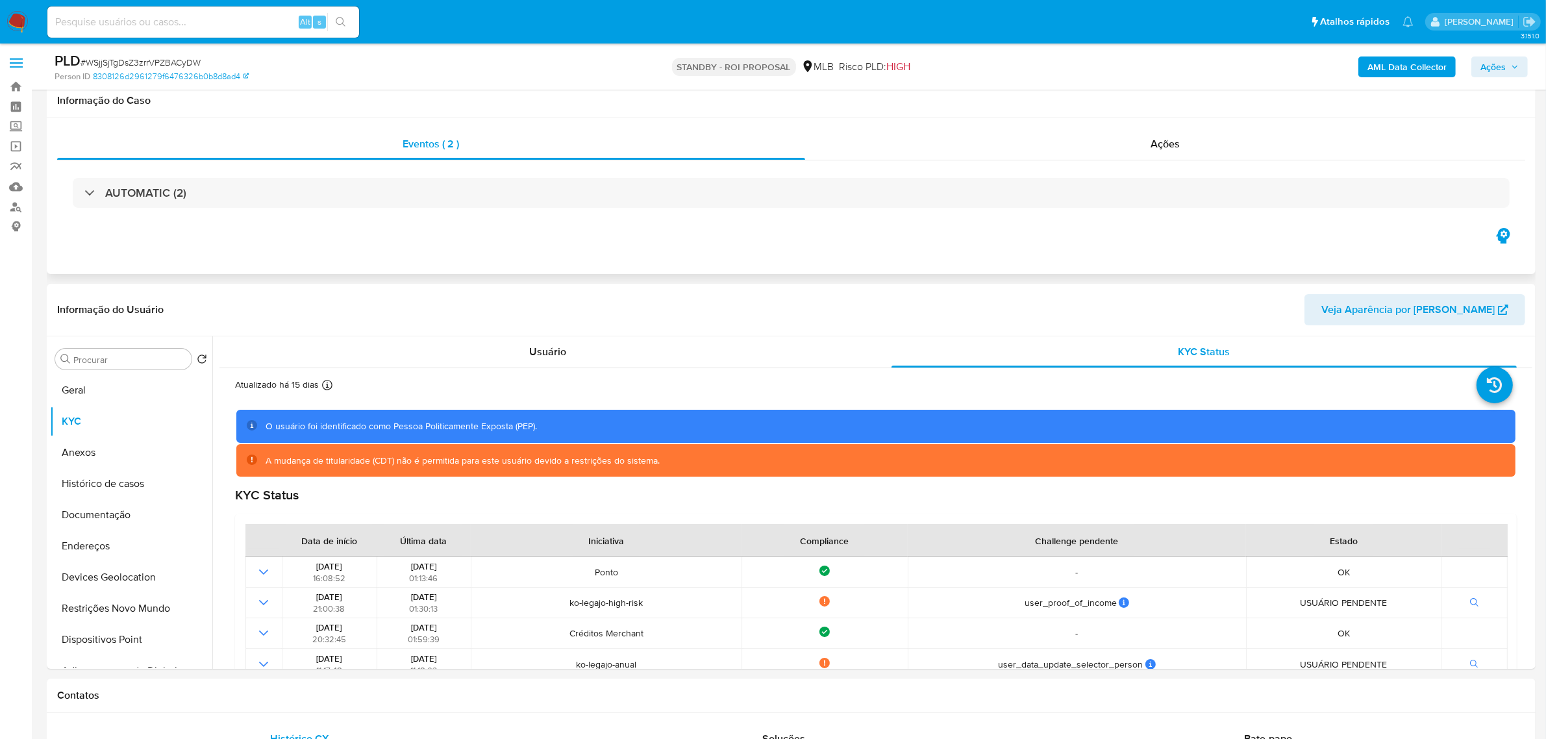
scroll to position [0, 0]
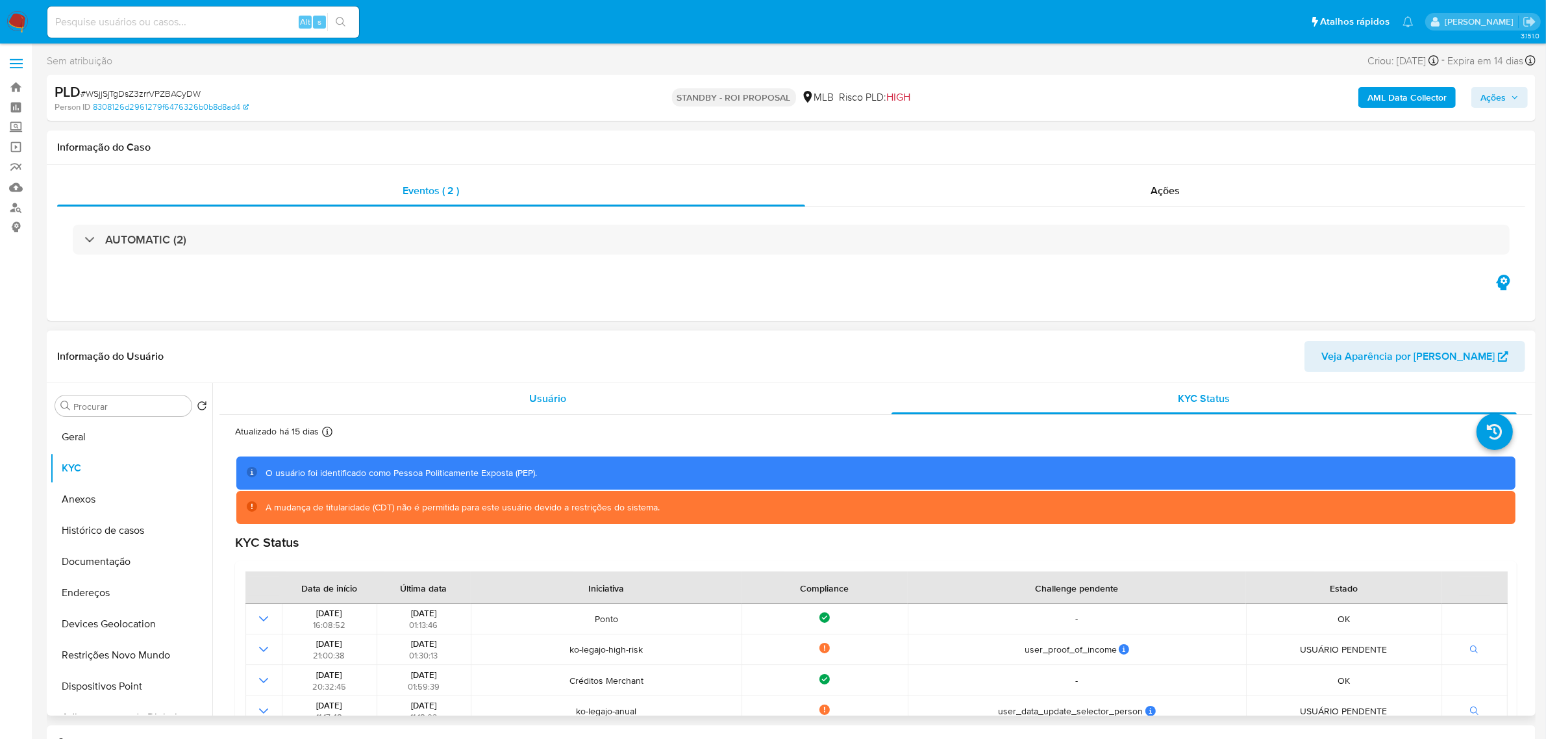
drag, startPoint x: 538, startPoint y: 404, endPoint x: 528, endPoint y: 405, distance: 9.8
click at [538, 405] on span "Usuário" at bounding box center [547, 398] width 37 height 15
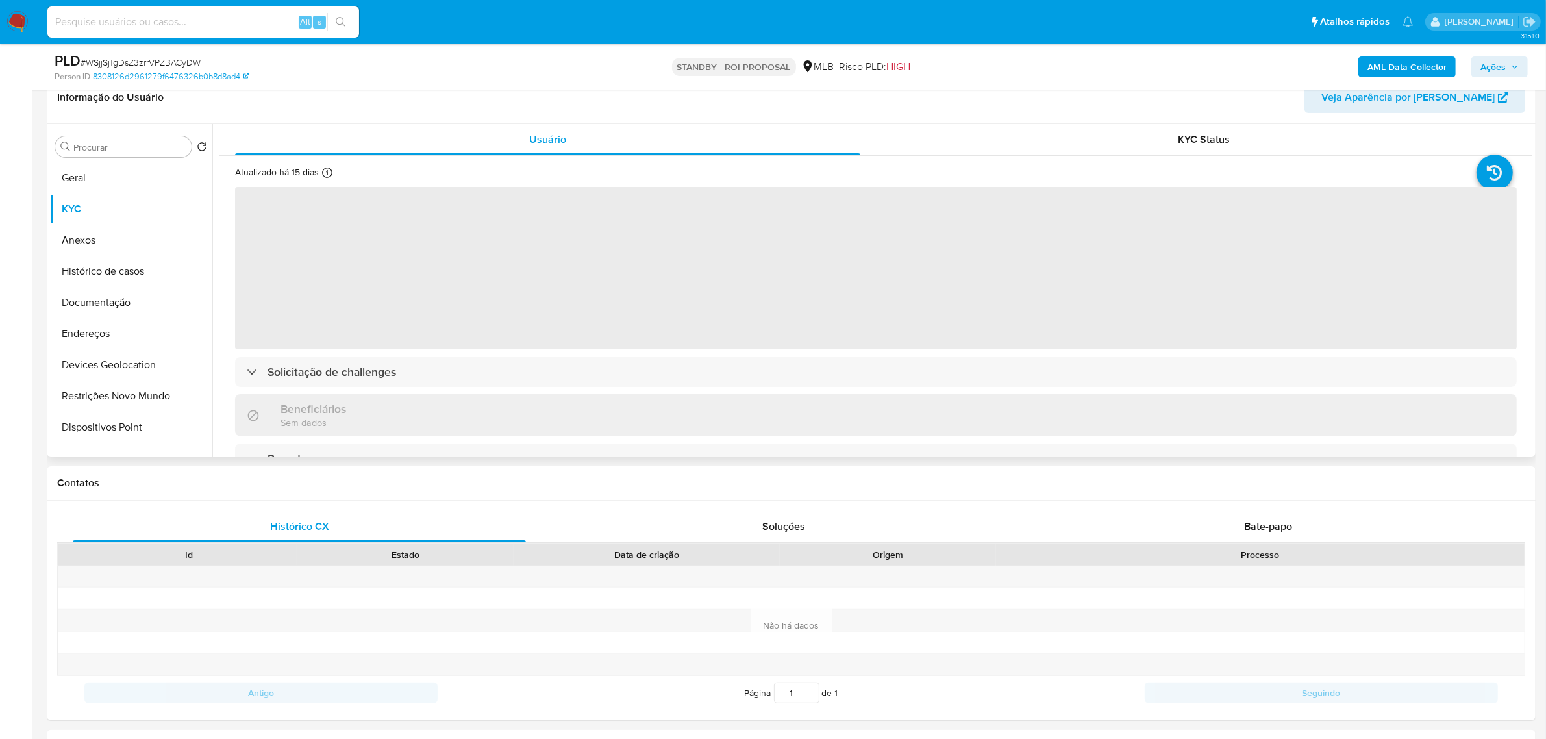
scroll to position [162, 0]
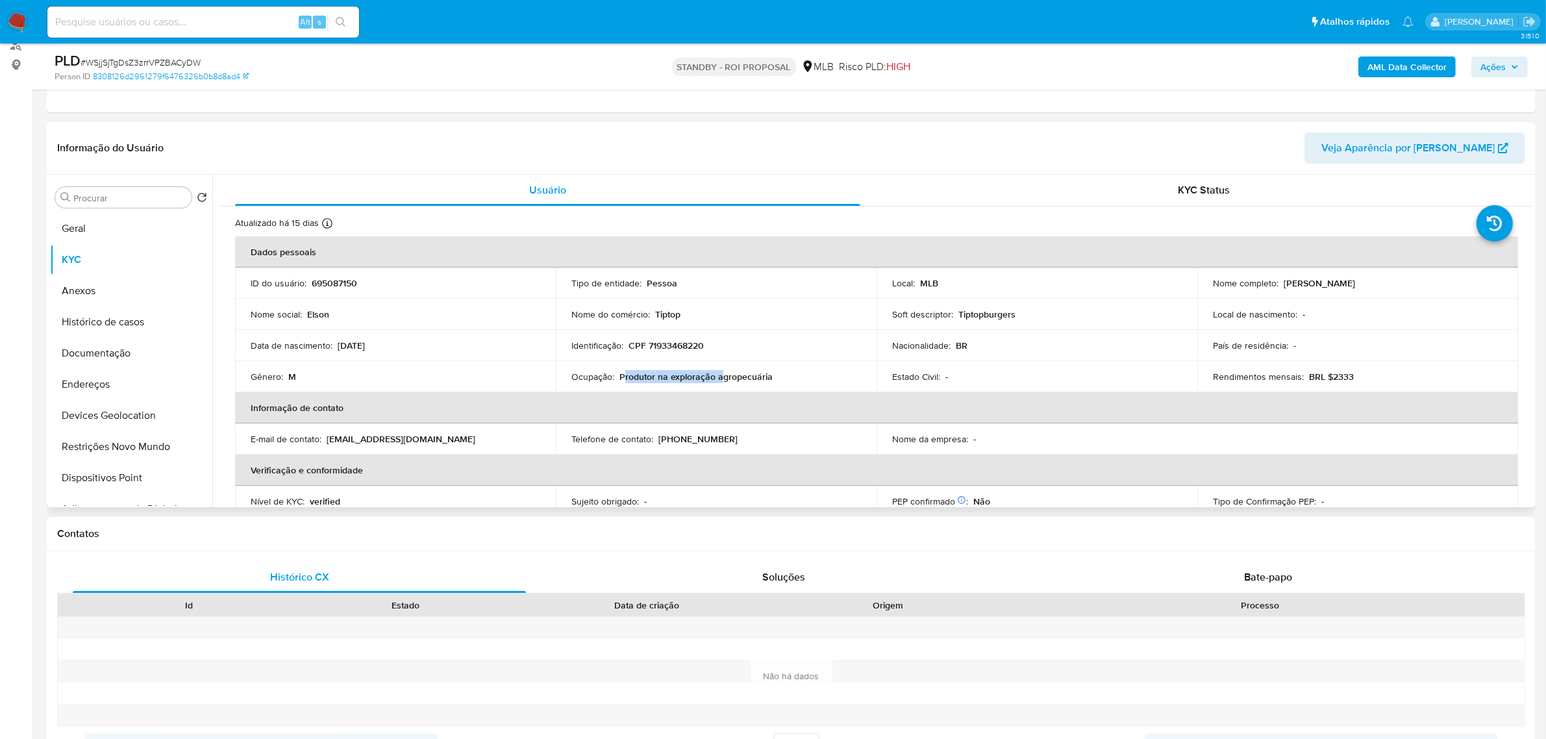
drag, startPoint x: 621, startPoint y: 373, endPoint x: 721, endPoint y: 373, distance: 100.0
click at [721, 373] on p "Produtor na exploração agropecuária" at bounding box center [696, 377] width 153 height 12
drag, startPoint x: 638, startPoint y: 381, endPoint x: 621, endPoint y: 377, distance: 17.3
click at [637, 381] on p "Produtor na exploração agropecuária" at bounding box center [696, 377] width 153 height 12
click at [621, 377] on p "Produtor na exploração agropecuária" at bounding box center [696, 377] width 153 height 12
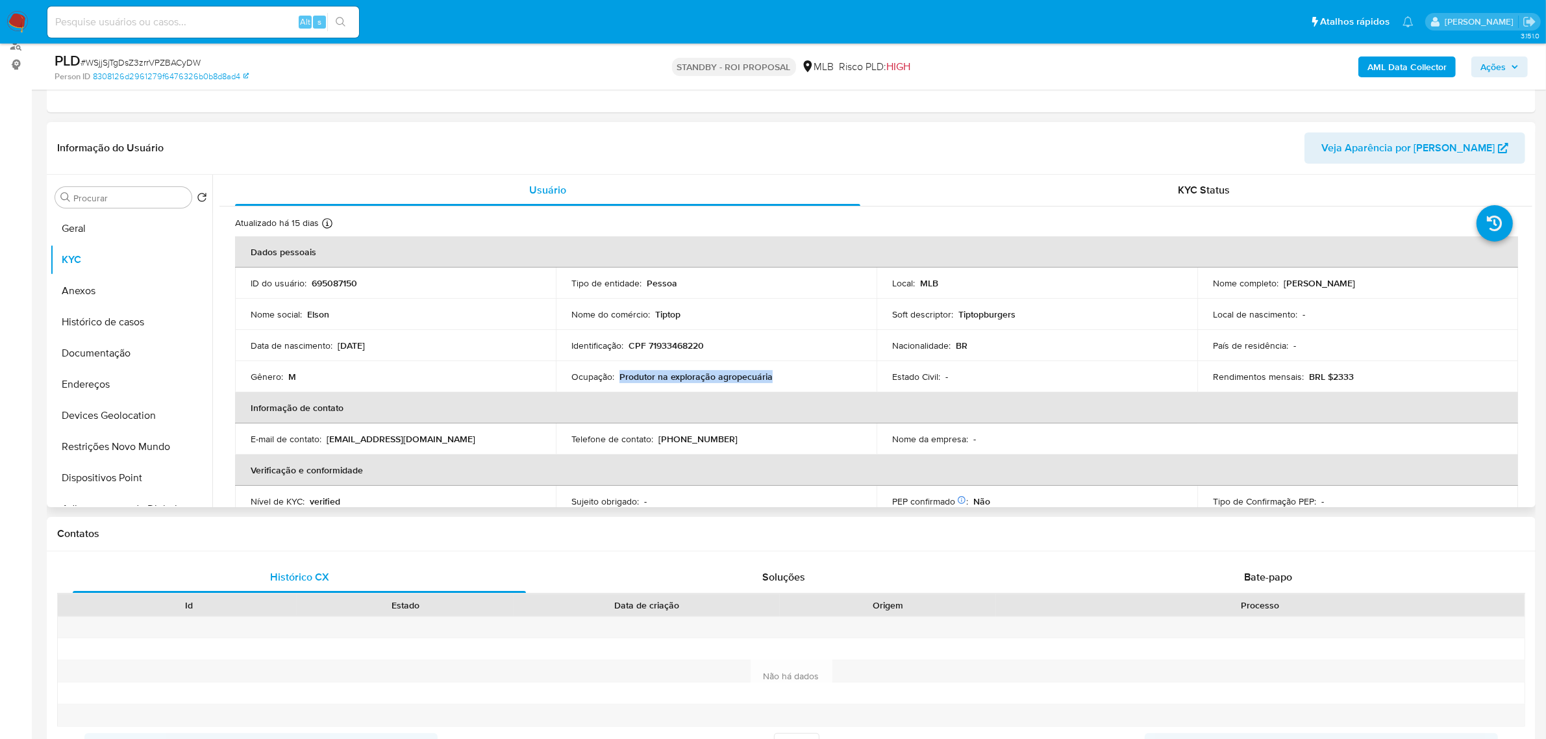
drag, startPoint x: 618, startPoint y: 377, endPoint x: 777, endPoint y: 377, distance: 158.5
click at [777, 377] on div "Ocupação : Produtor na exploração agropecuária" at bounding box center [716, 377] width 290 height 12
copy p "Produtor na exploração agropecuária"
click at [101, 325] on button "Histórico de casos" at bounding box center [126, 322] width 152 height 31
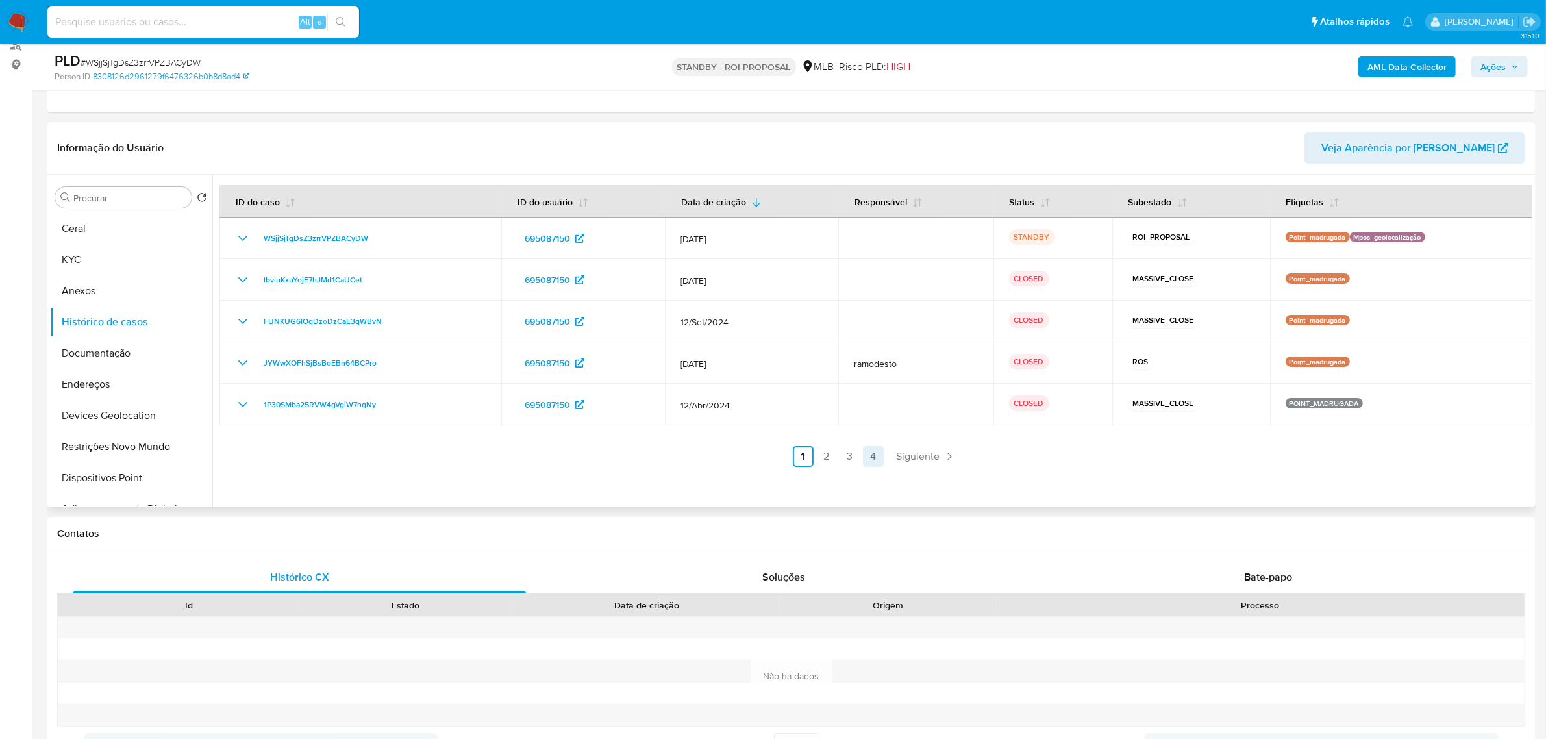
click at [868, 466] on link "4" at bounding box center [873, 456] width 21 height 21
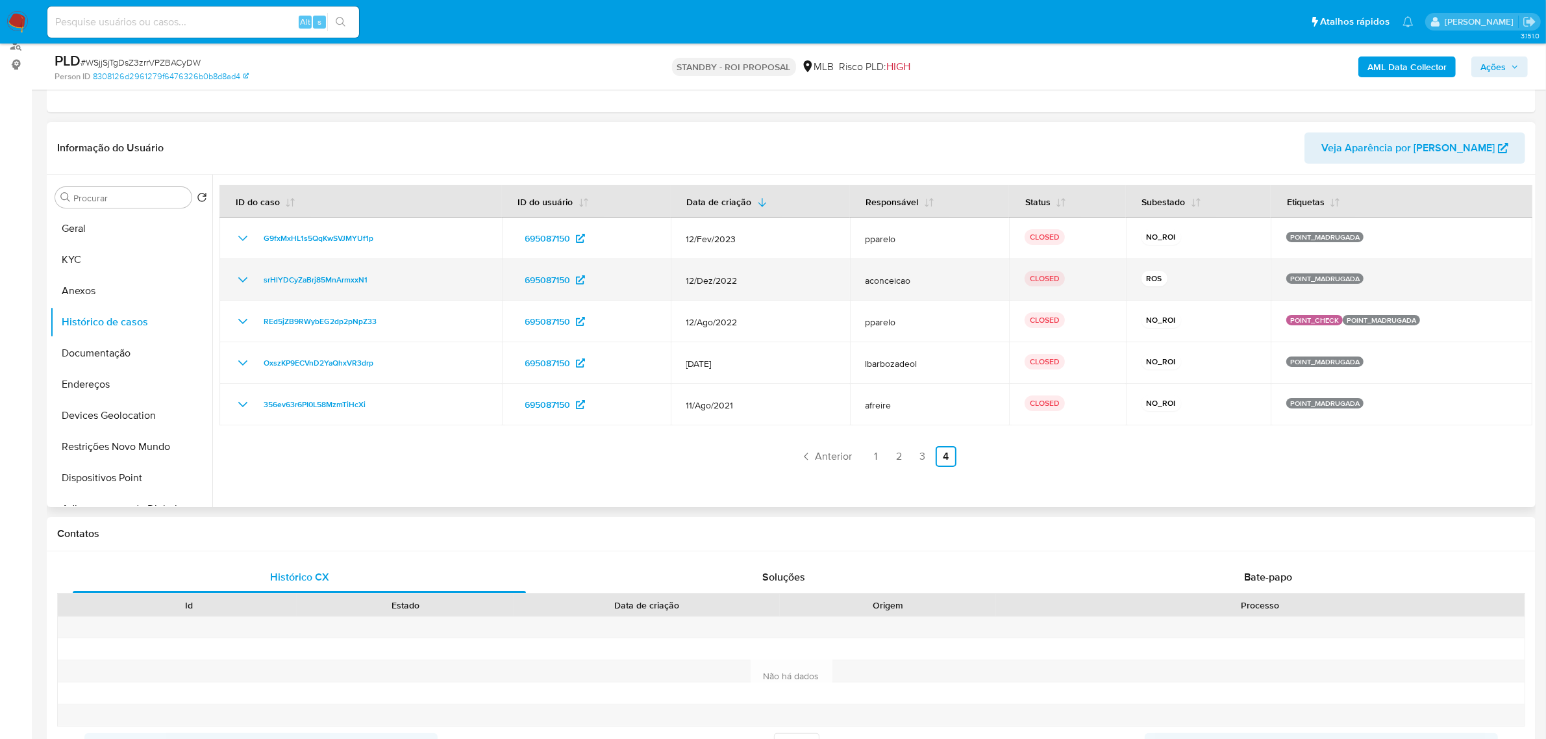
drag, startPoint x: 1116, startPoint y: 275, endPoint x: 1213, endPoint y: 281, distance: 97.6
click at [1213, 281] on tr "srHlYDCyZaBrj85MnArmxxN1 695087150 12/Dez/2022 aconceicao CLOSED ROS POINT_MADR…" at bounding box center [875, 280] width 1313 height 42
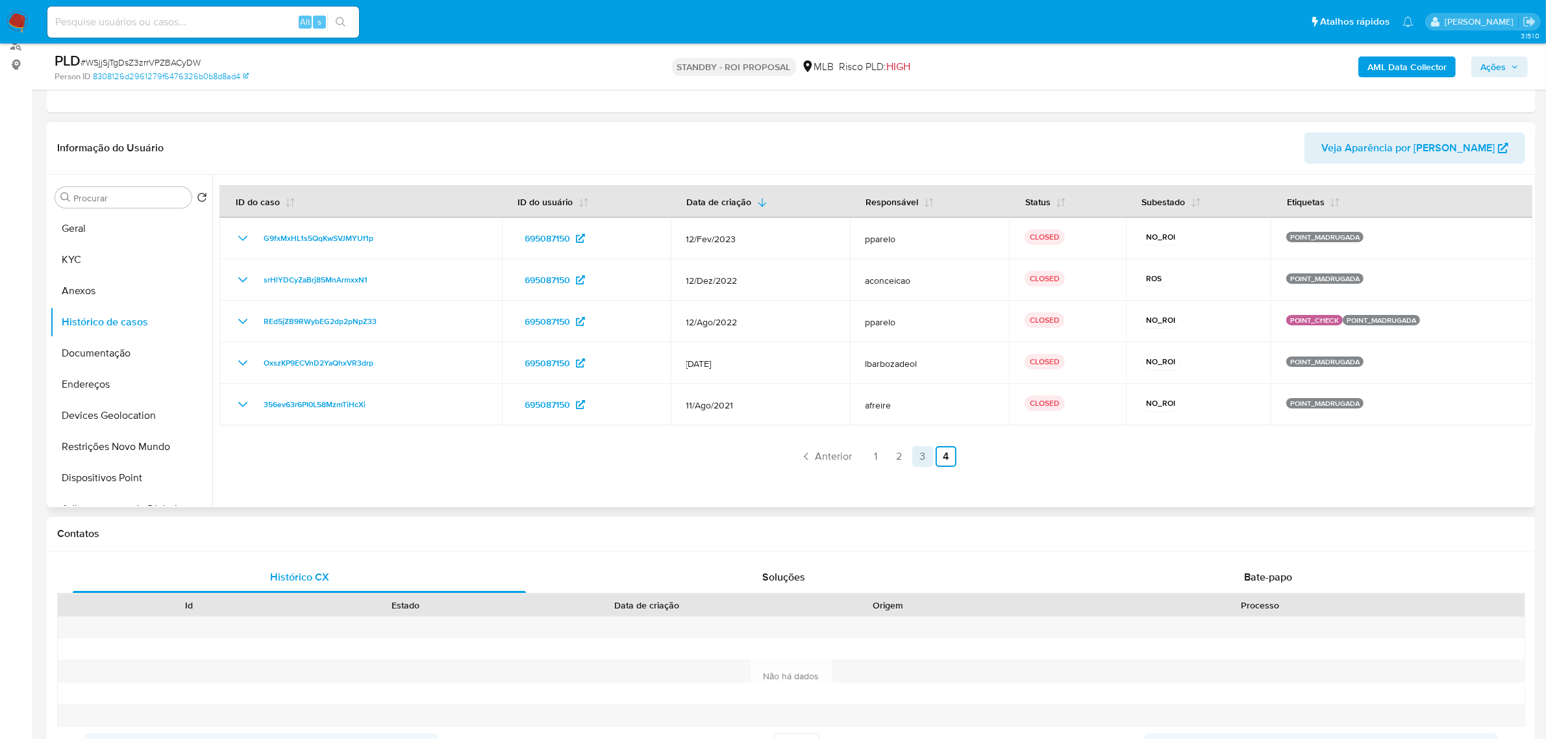
click at [916, 463] on link "3" at bounding box center [922, 456] width 21 height 21
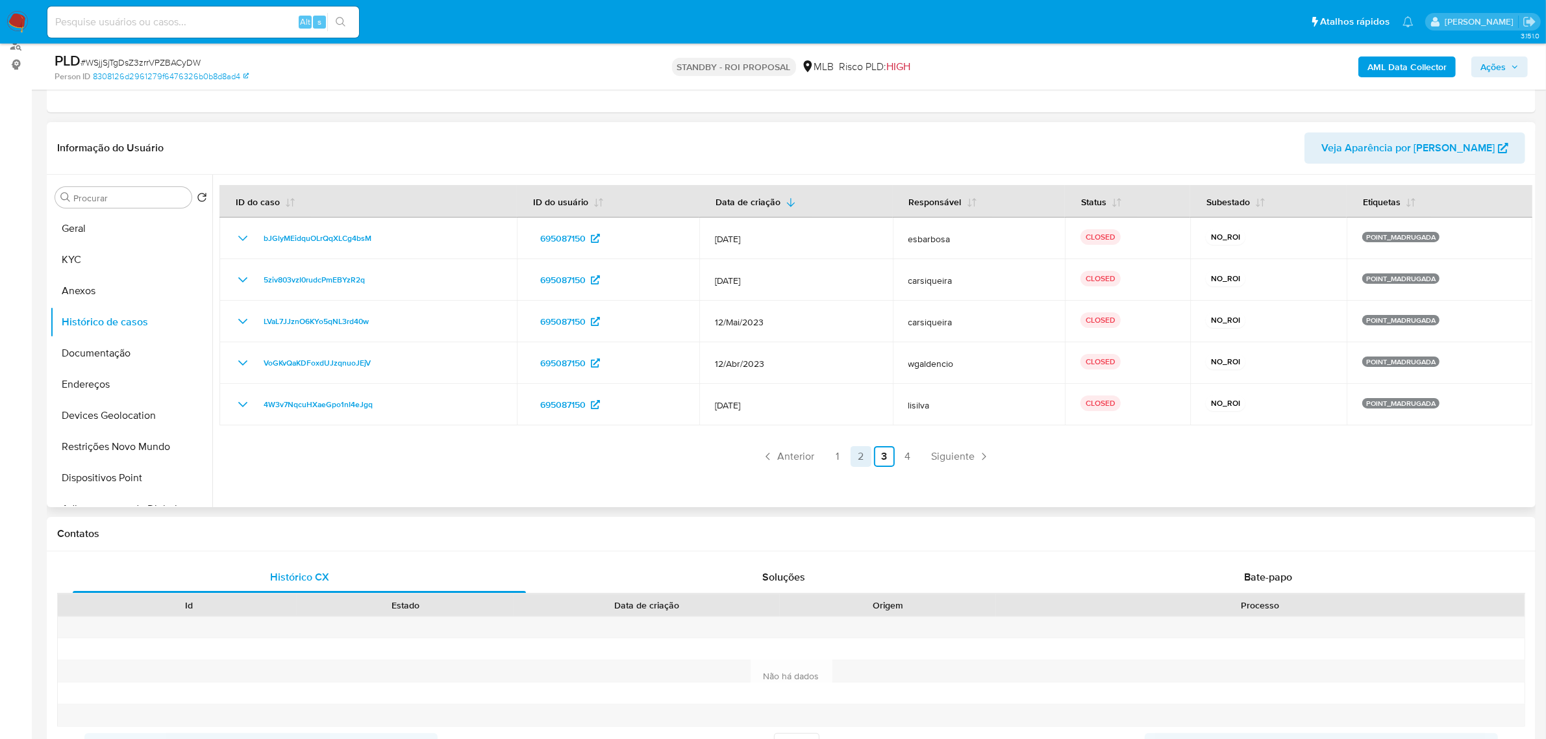
click at [852, 462] on link "2" at bounding box center [861, 456] width 21 height 21
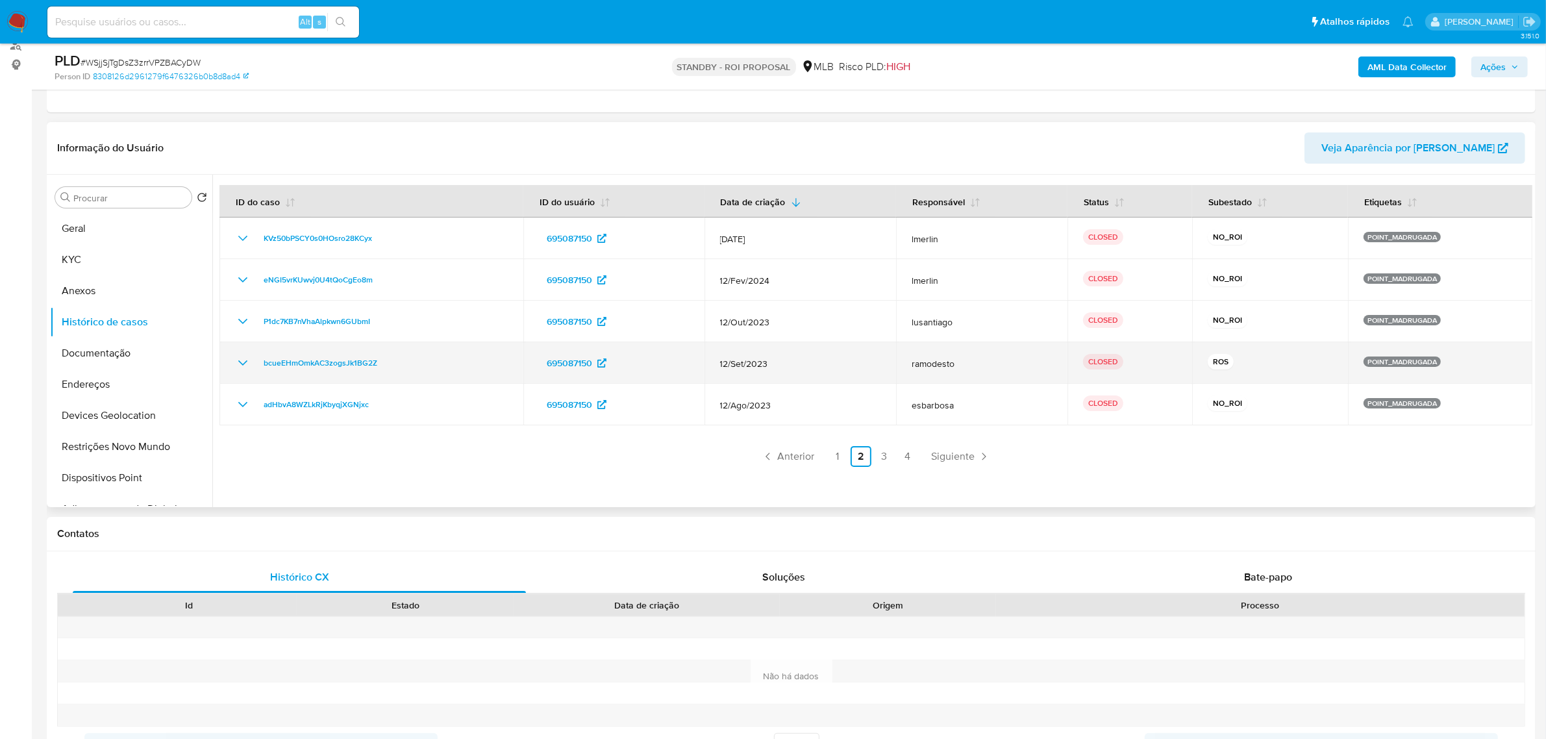
drag, startPoint x: 1195, startPoint y: 362, endPoint x: 1250, endPoint y: 362, distance: 55.2
click at [1251, 366] on td "ROS" at bounding box center [1270, 363] width 156 height 42
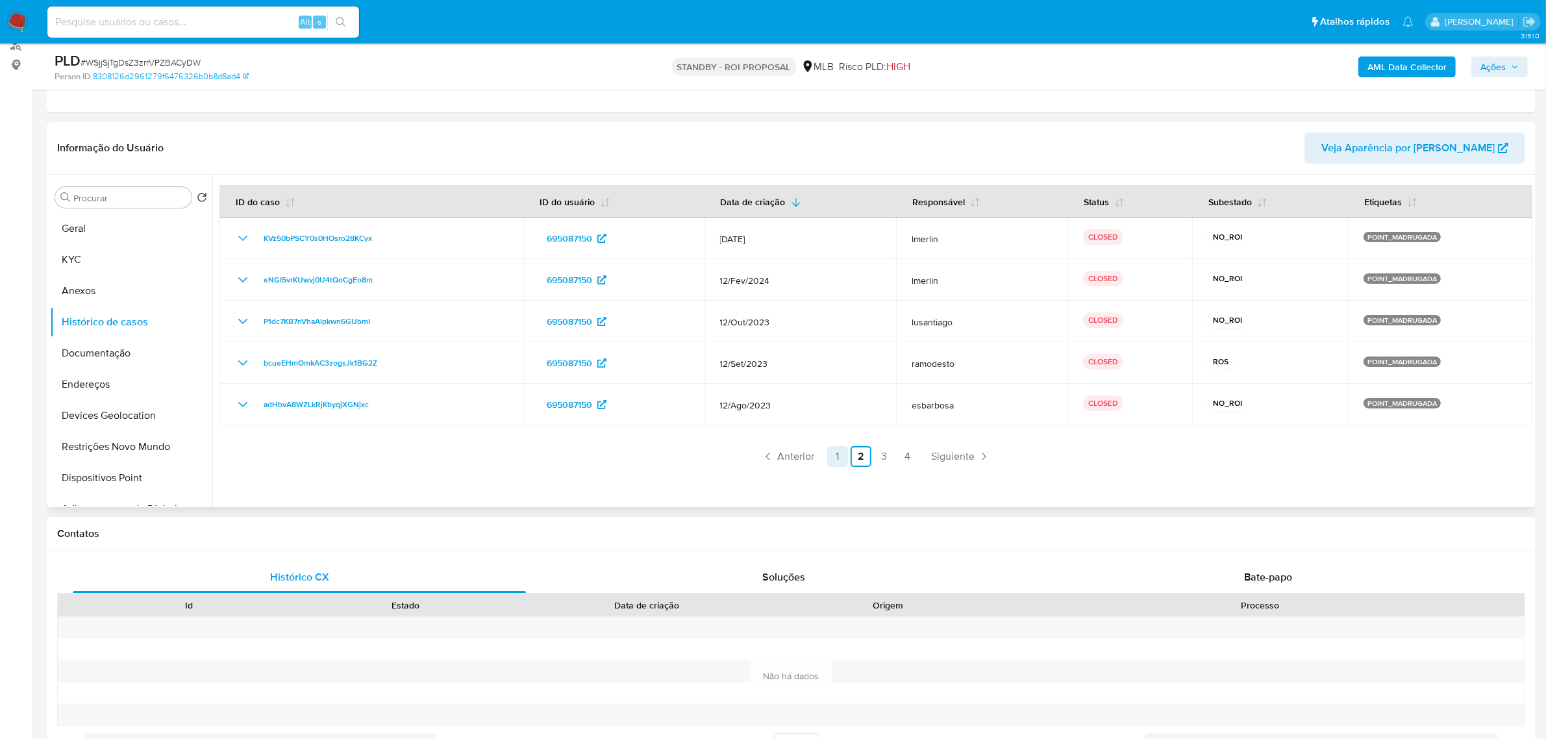
click at [836, 449] on link "1" at bounding box center [837, 456] width 21 height 21
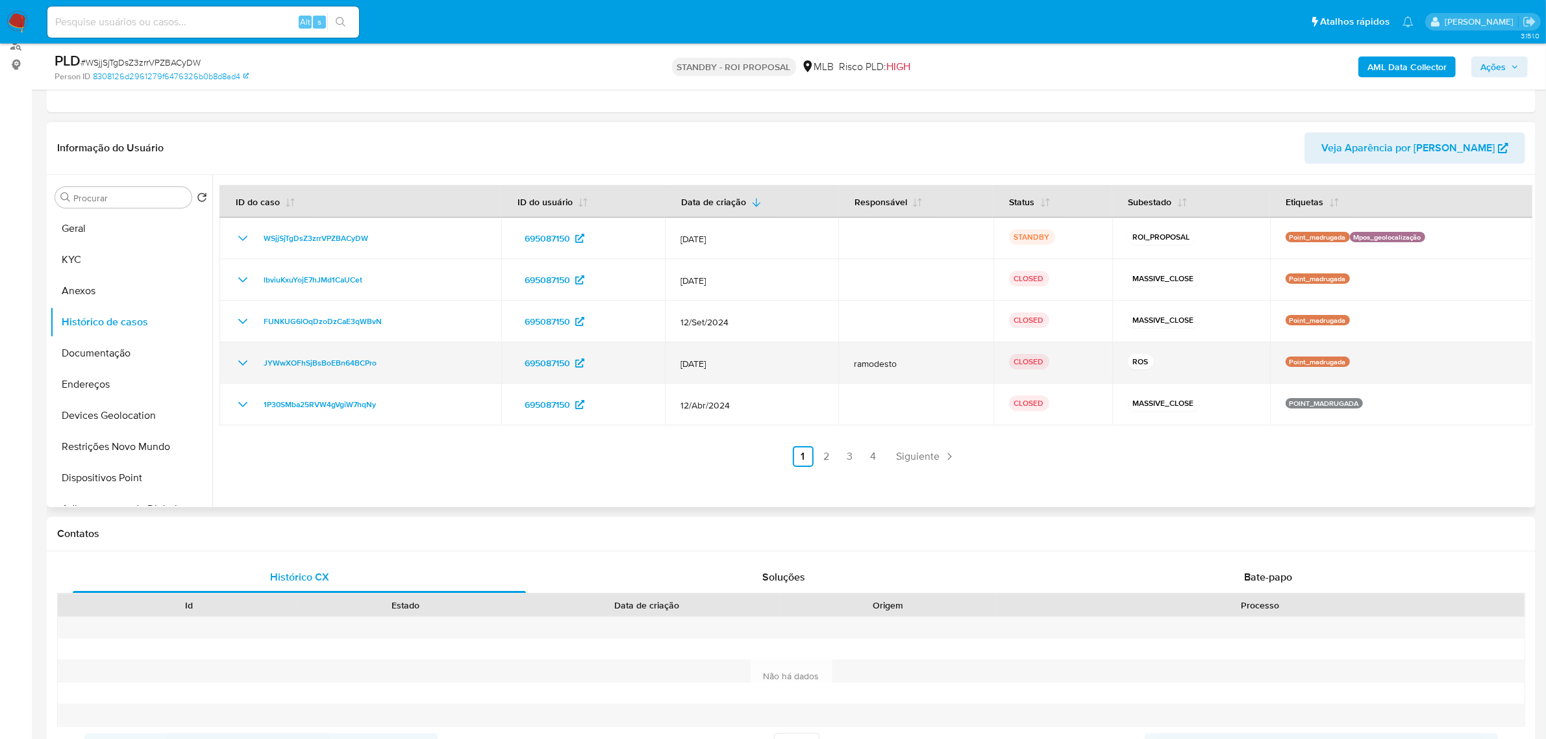
drag, startPoint x: 1122, startPoint y: 361, endPoint x: 1180, endPoint y: 362, distance: 58.4
click at [1177, 364] on div "ROS" at bounding box center [1191, 363] width 127 height 18
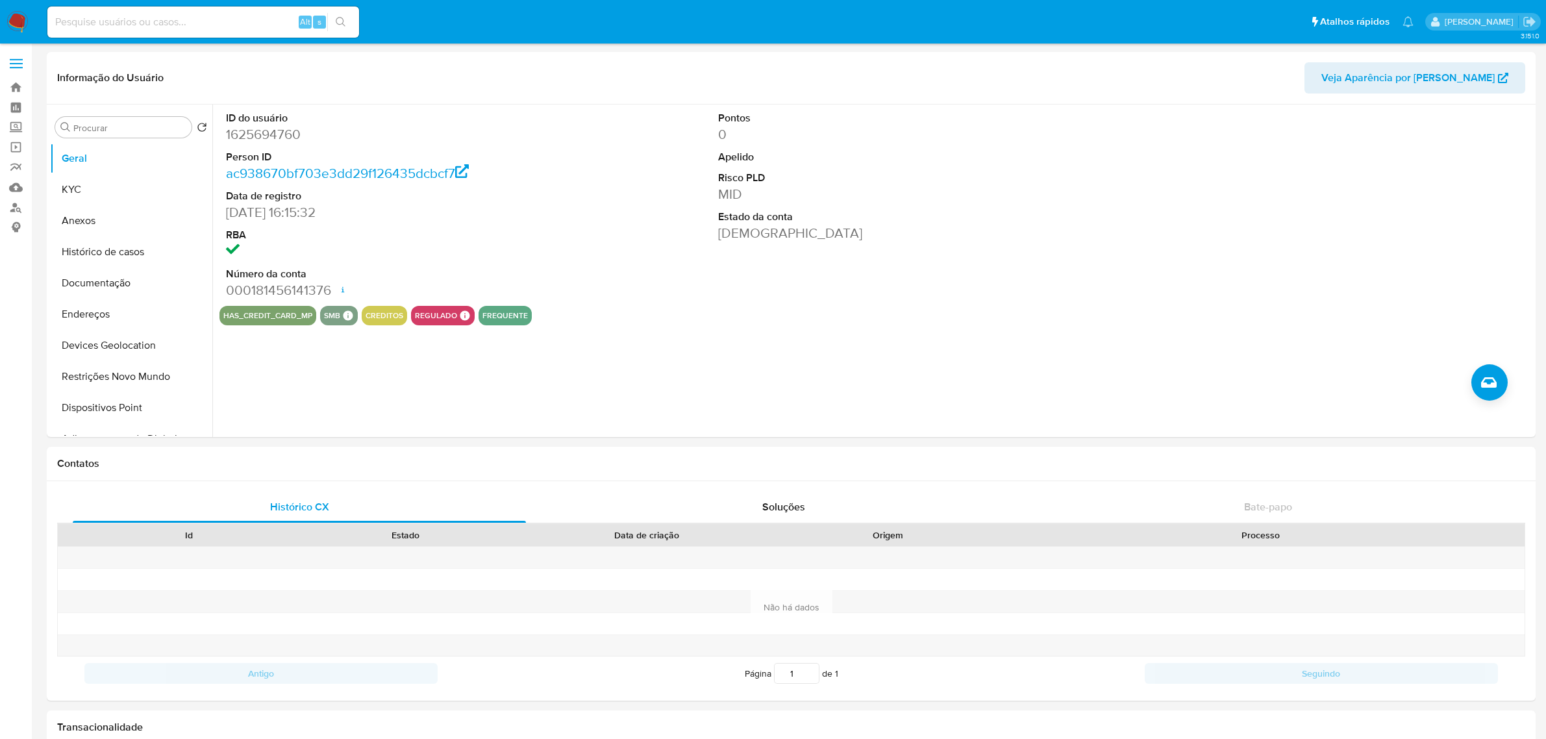
select select "10"
click at [124, 218] on button "Anexos" at bounding box center [131, 220] width 162 height 31
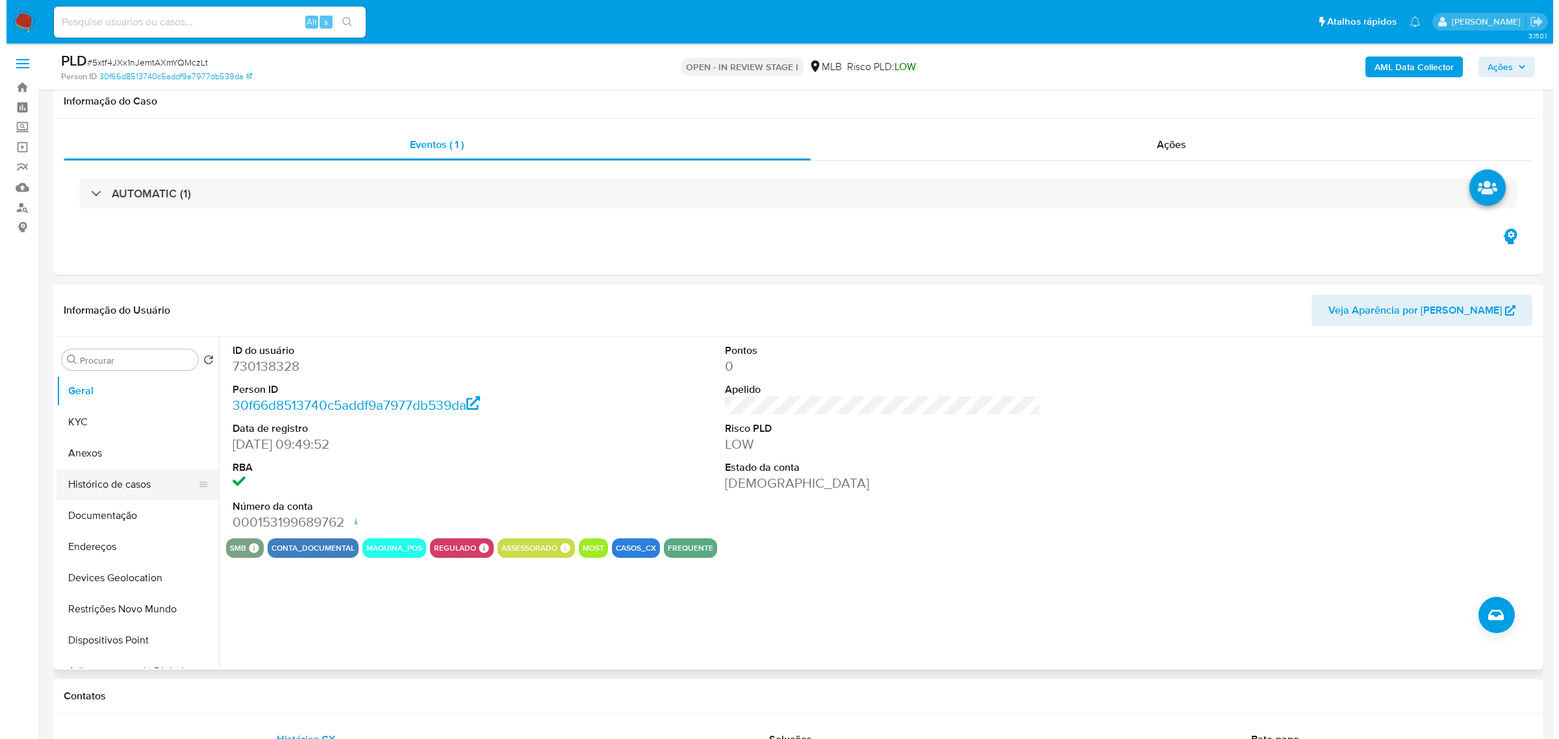
scroll to position [162, 0]
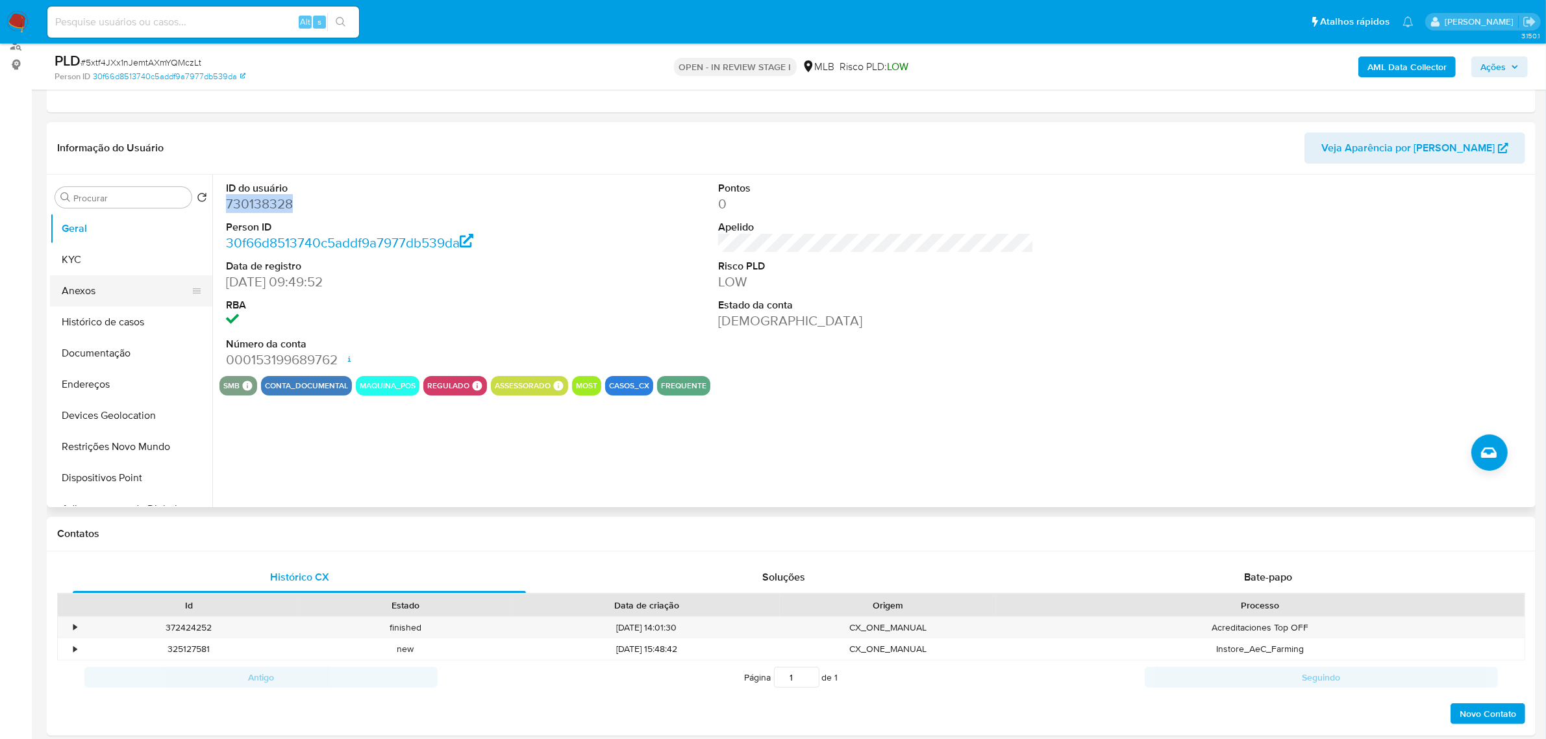
click at [88, 292] on button "Anexos" at bounding box center [126, 290] width 152 height 31
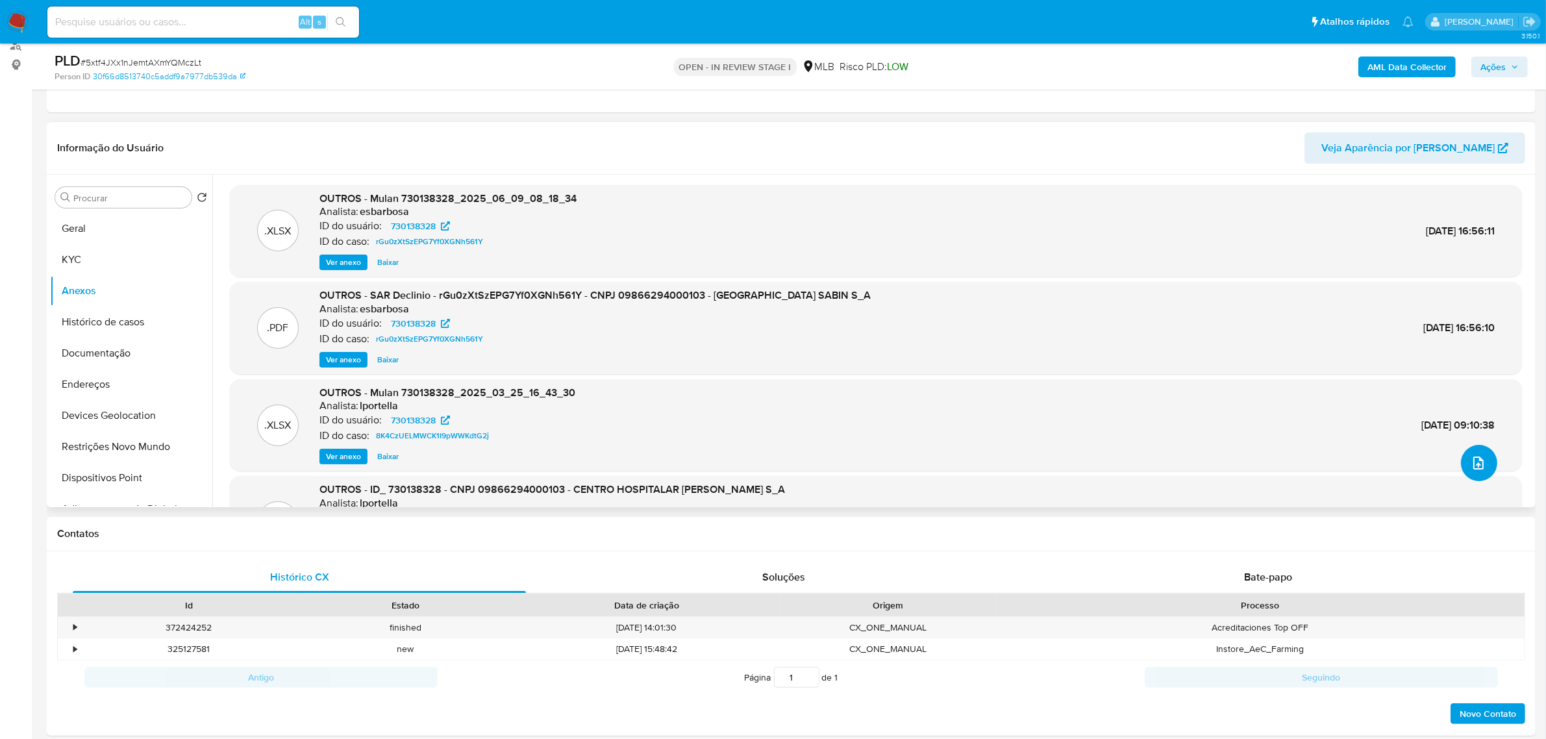
click at [1471, 466] on icon "upload-file" at bounding box center [1479, 463] width 16 height 16
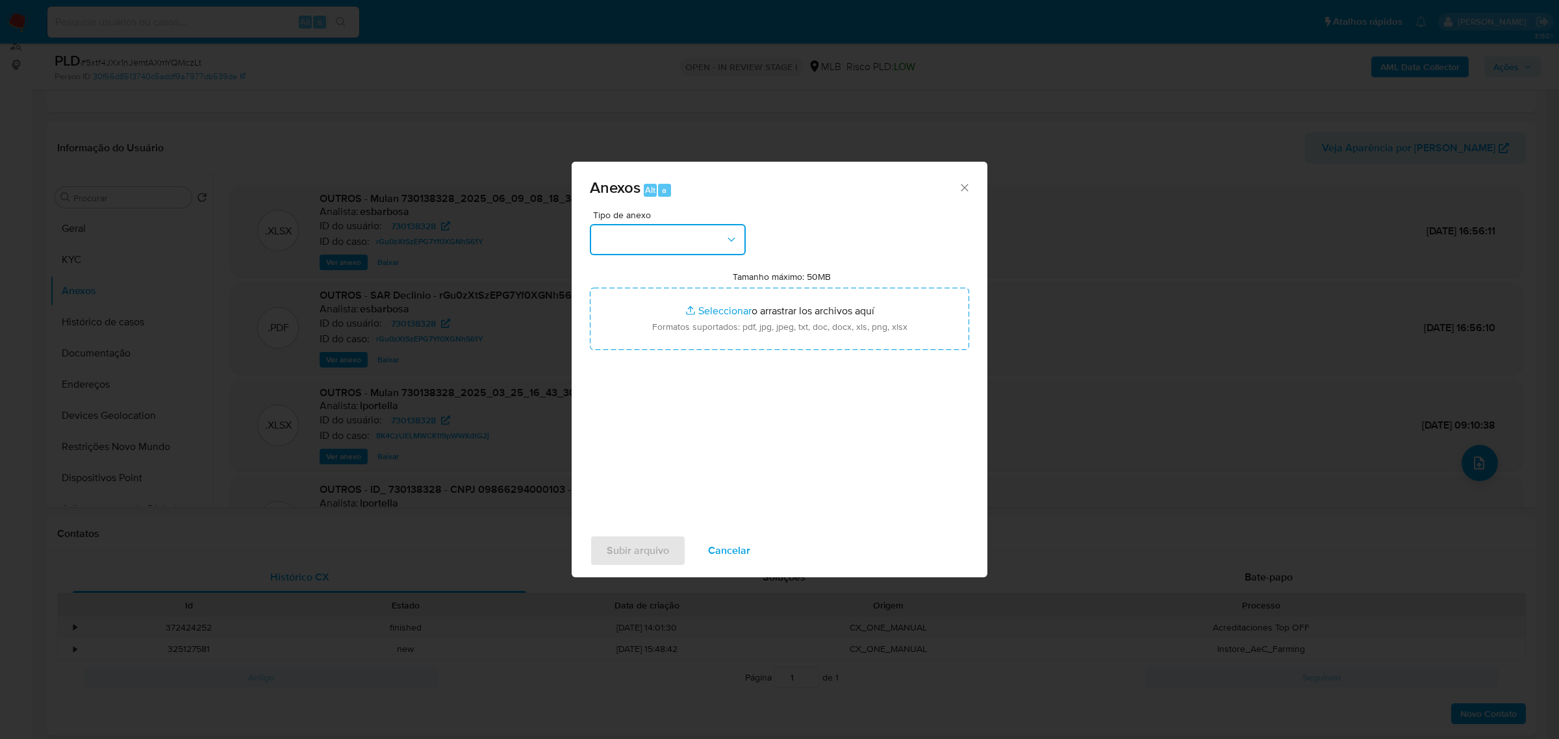
click at [692, 231] on button "button" at bounding box center [668, 239] width 156 height 31
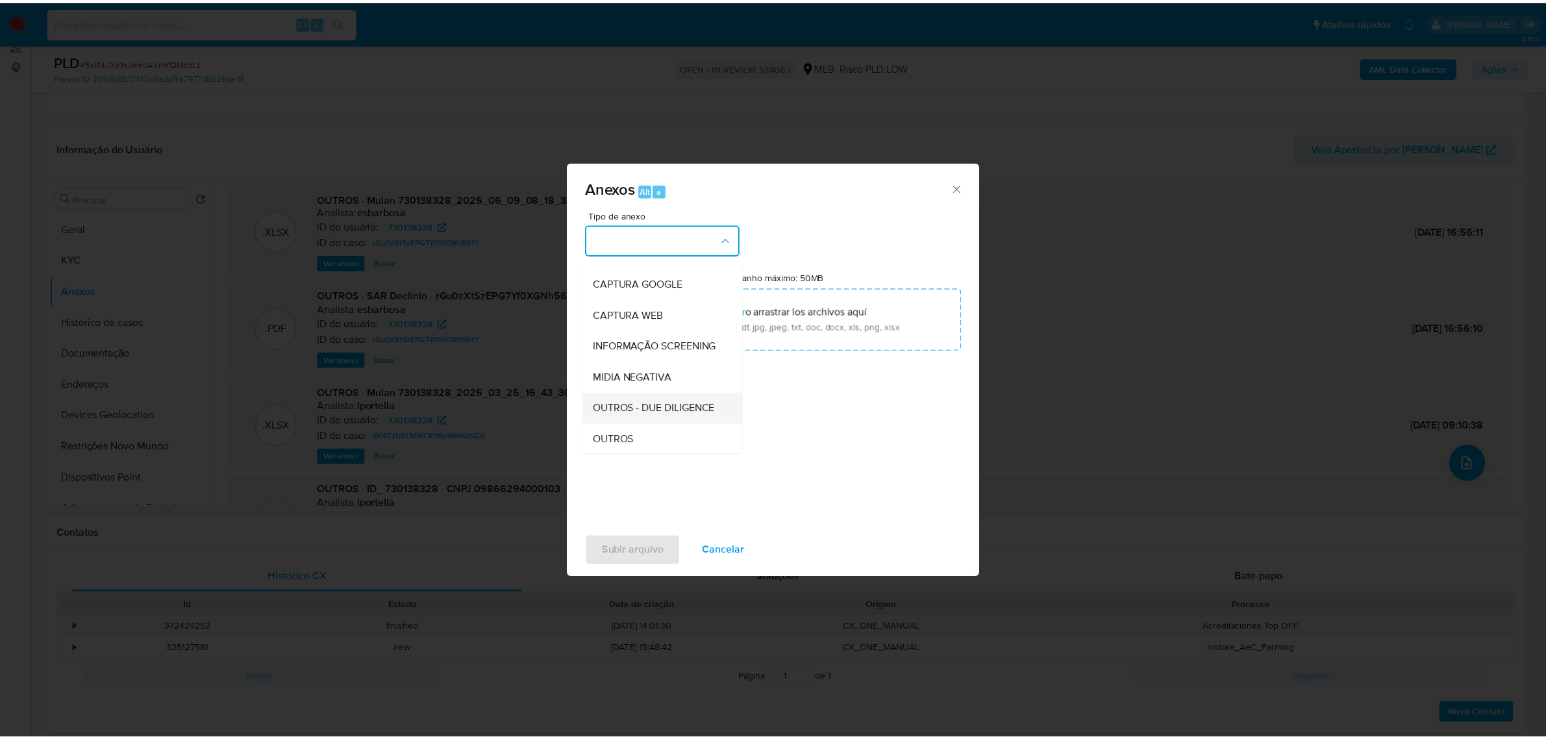
scroll to position [81, 0]
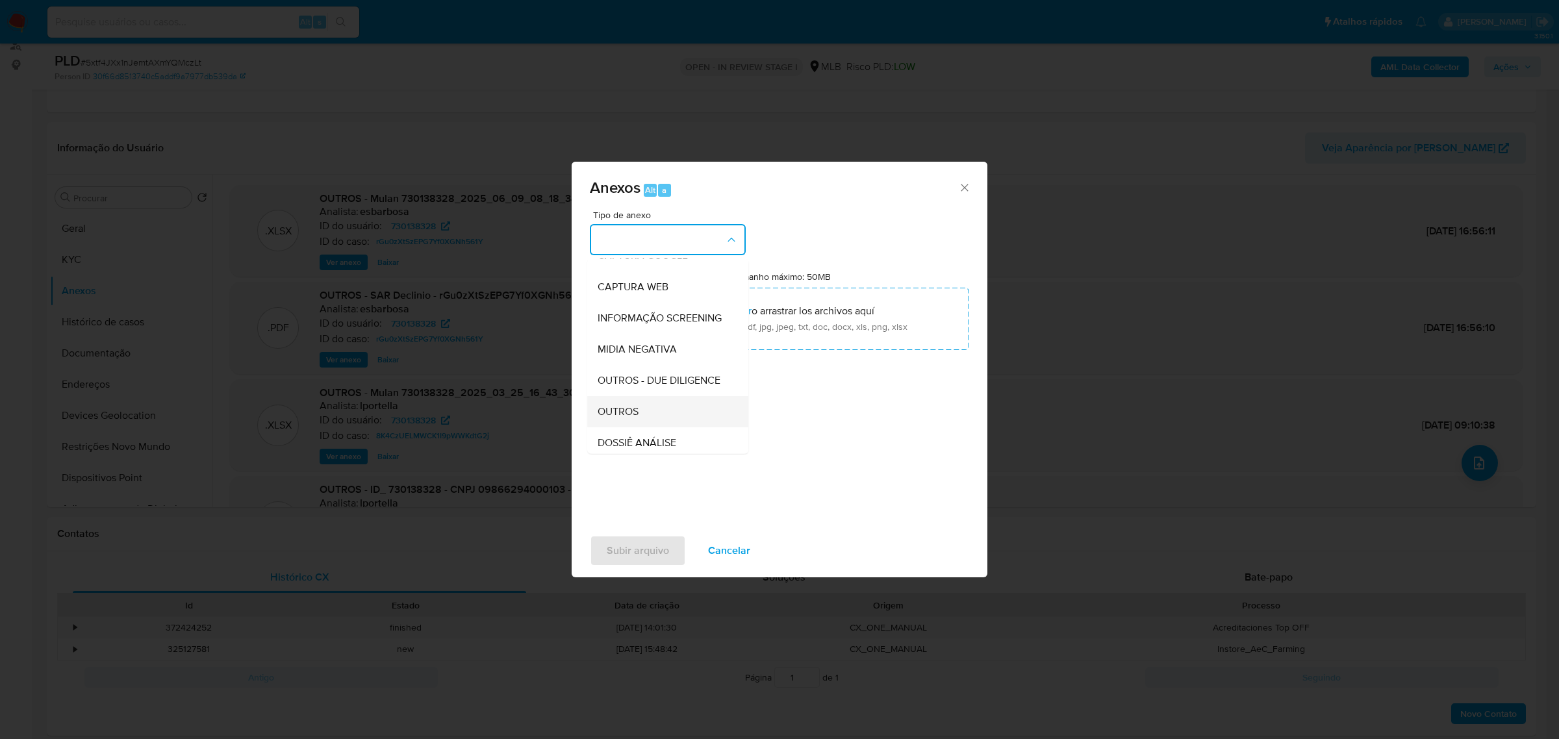
click at [640, 427] on div "OUTROS" at bounding box center [663, 410] width 132 height 31
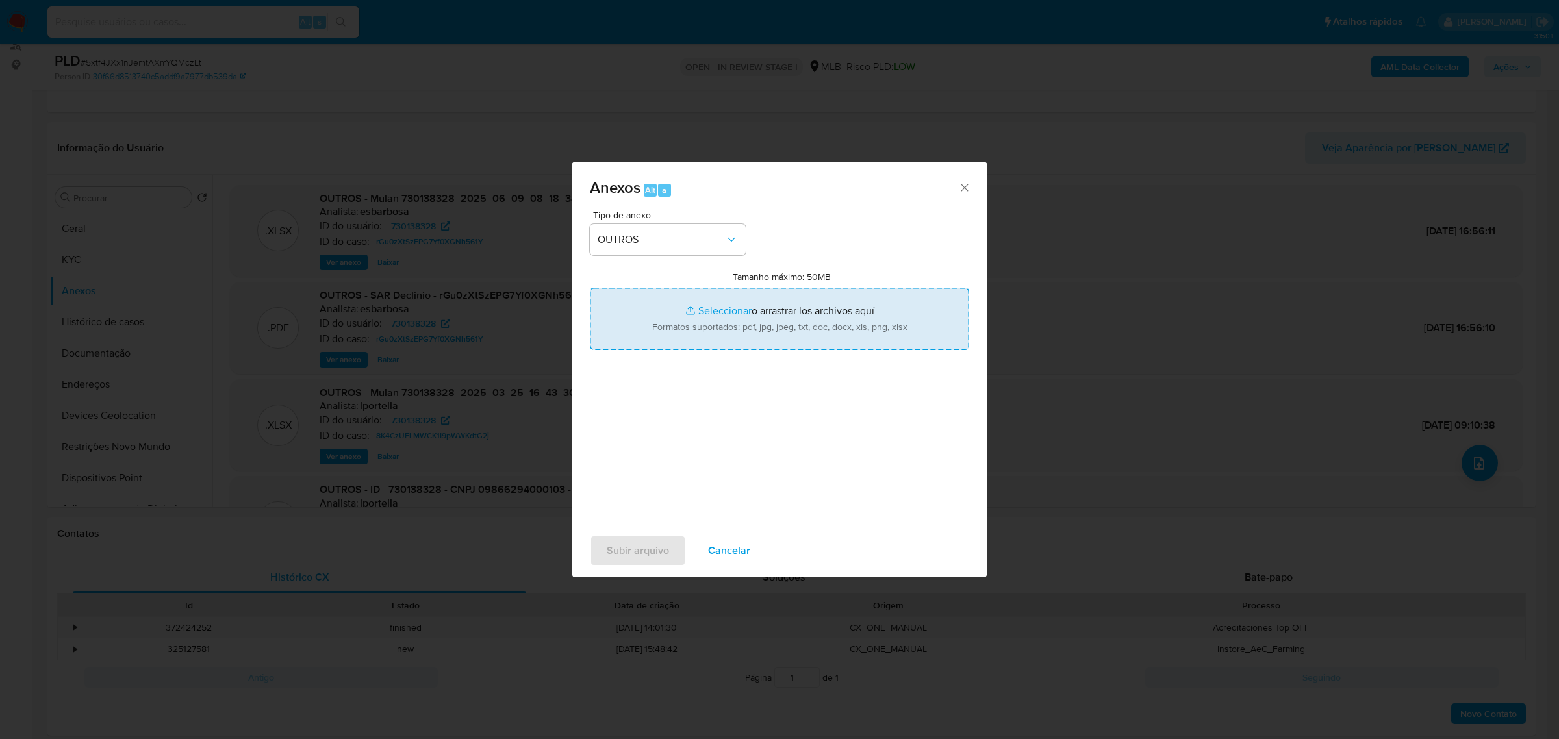
click at [747, 323] on input "Tamanho máximo: 50MB Seleccionar archivos" at bounding box center [779, 319] width 379 height 62
type input "C:\fakepath\Mulan 695087150_2025_08_11_15_05_58 (2).xlsx"
click at [1010, 195] on div "Anexos Alt a Tipo de anexo OUTROS Tamanho máximo: 50MB Seleccionar archivos Sel…" at bounding box center [779, 369] width 1559 height 739
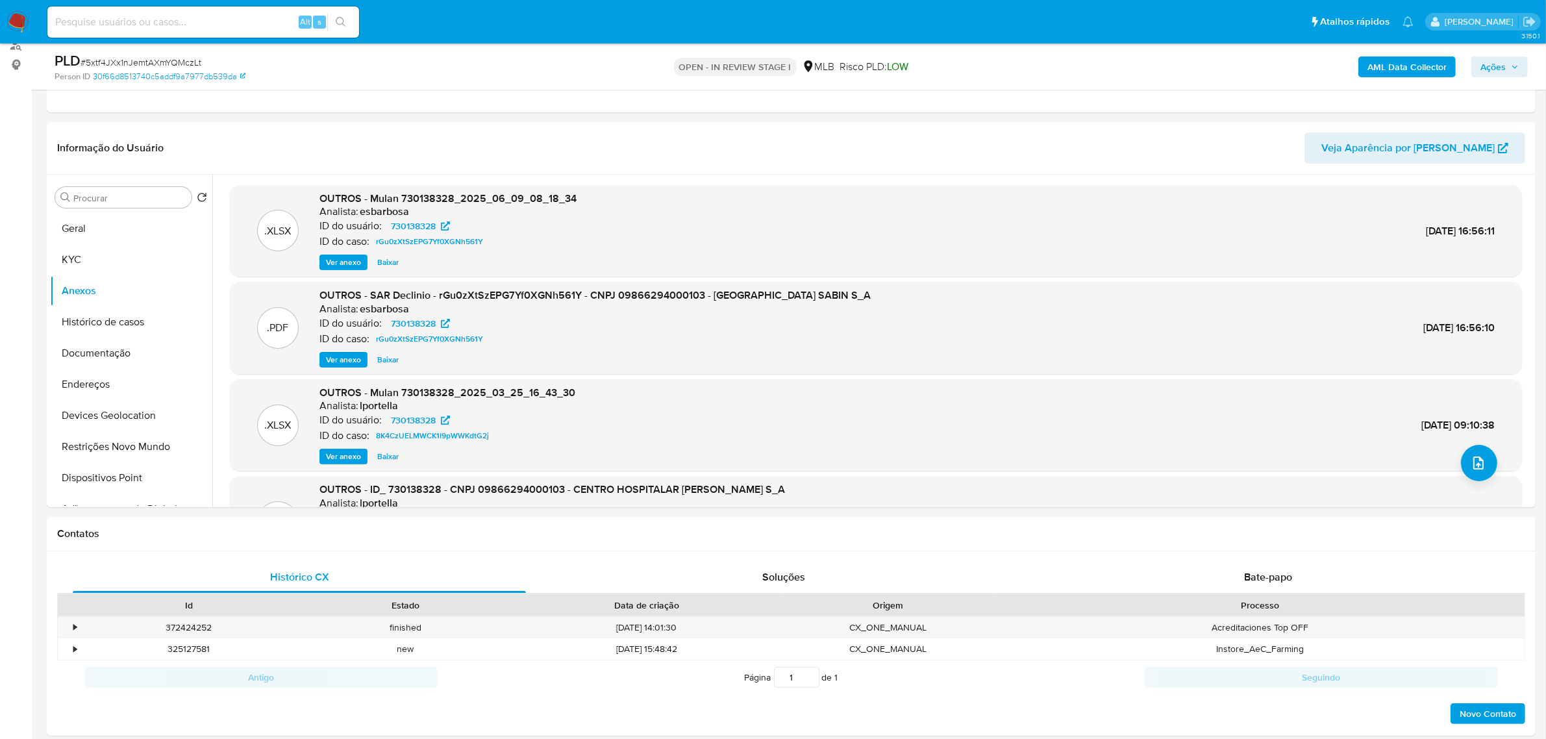
click at [1510, 70] on span "Ações" at bounding box center [1500, 67] width 38 height 18
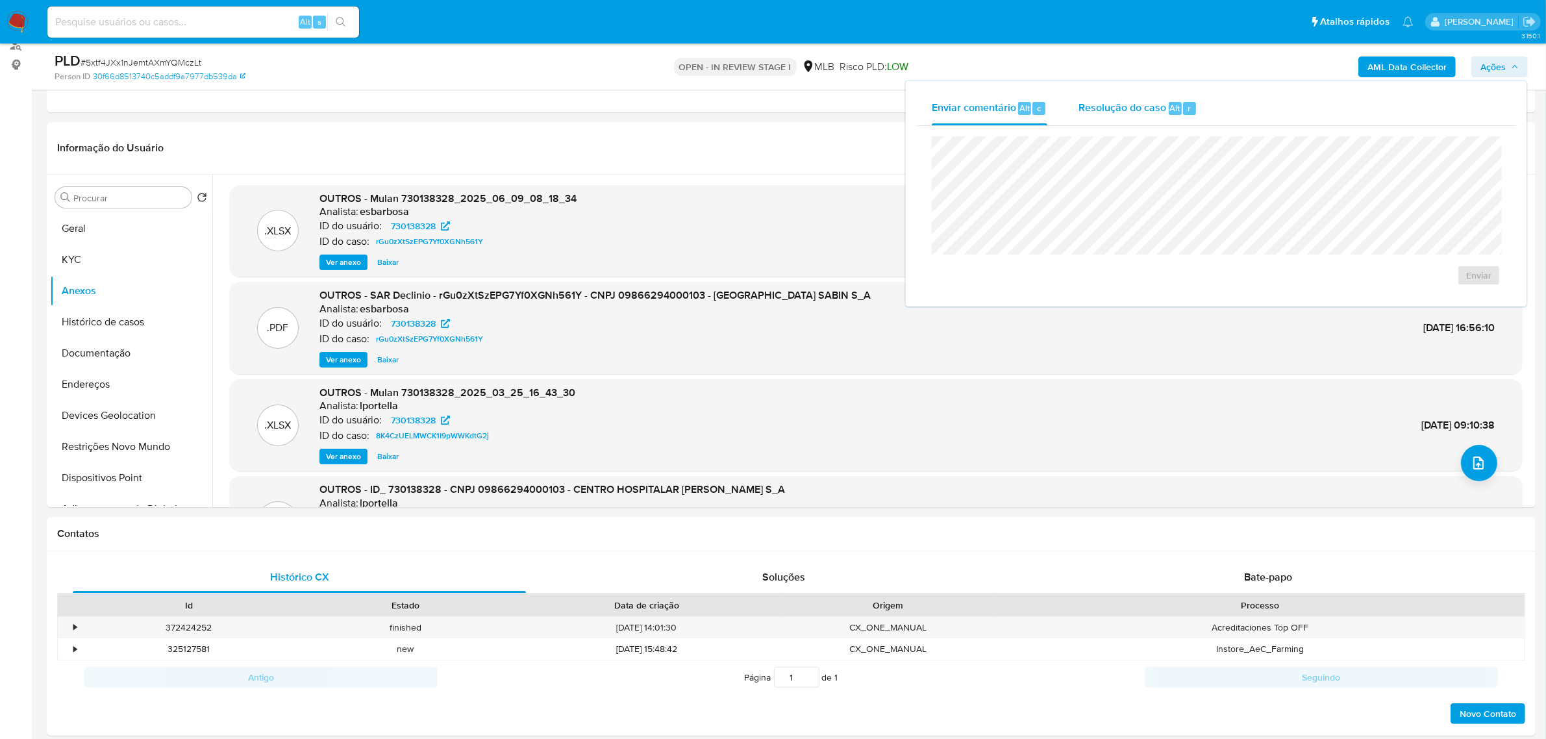
click at [1143, 105] on span "Resolução do caso" at bounding box center [1123, 107] width 88 height 15
click at [1401, 310] on div "24 Horas No ROI ROI Proposal" at bounding box center [1216, 226] width 569 height 181
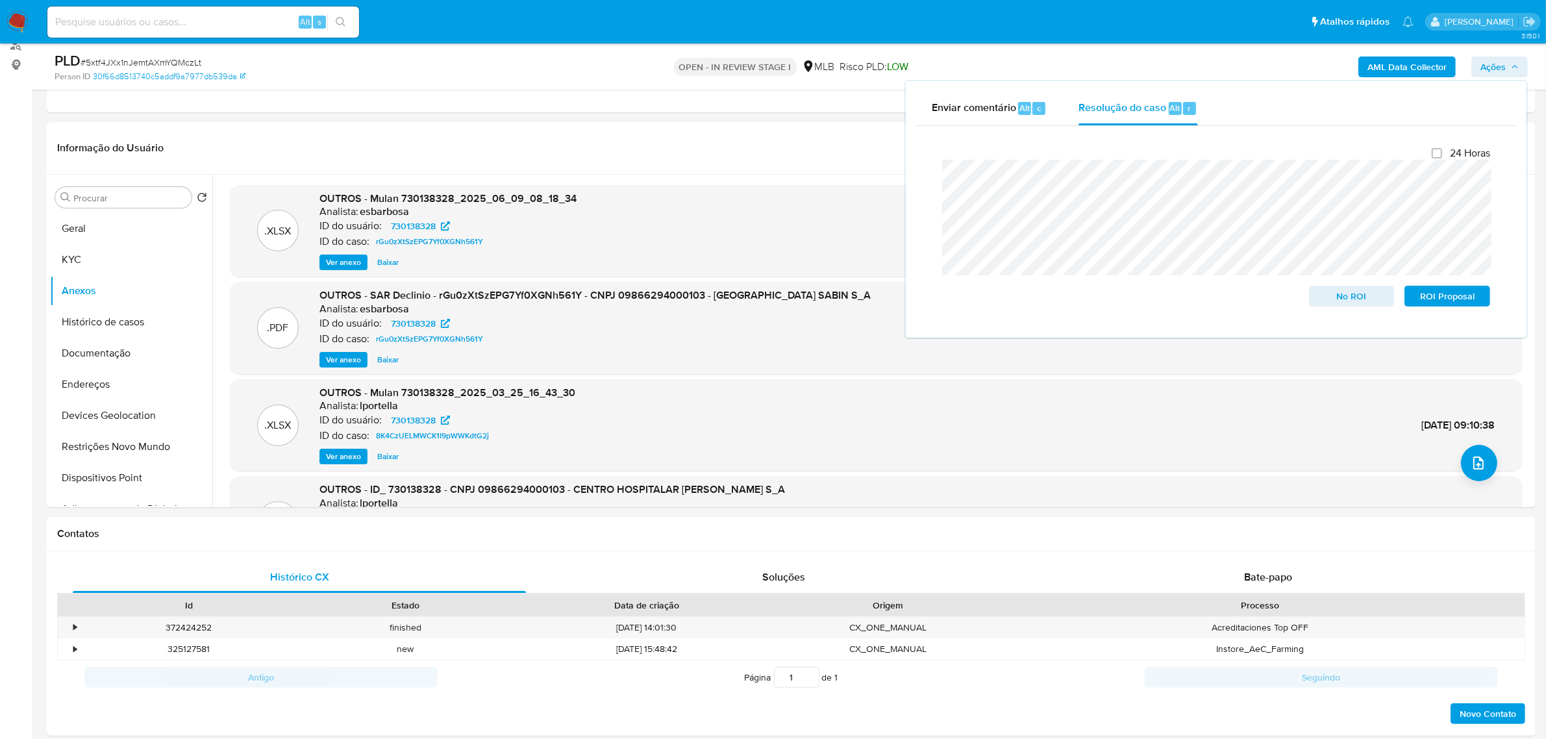
drag, startPoint x: 1515, startPoint y: 64, endPoint x: 1517, endPoint y: 71, distance: 8.0
click at [1515, 66] on icon "button" at bounding box center [1515, 67] width 8 height 8
